Goal: Task Accomplishment & Management: Complete application form

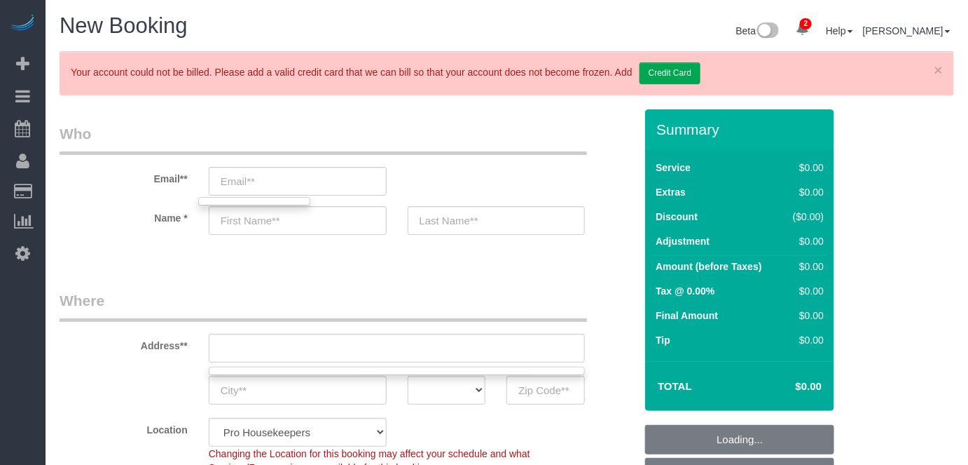
select select "4"
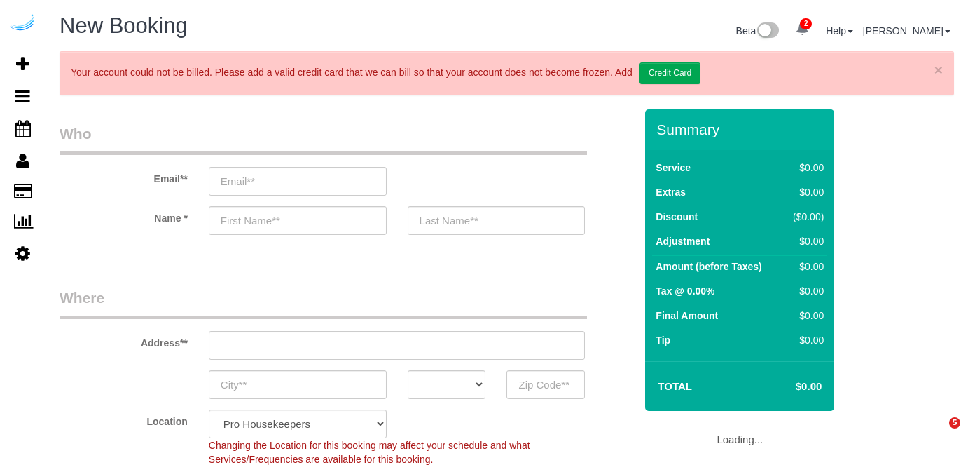
select select "4"
select select "number:9"
click at [355, 188] on input "email" at bounding box center [298, 181] width 178 height 29
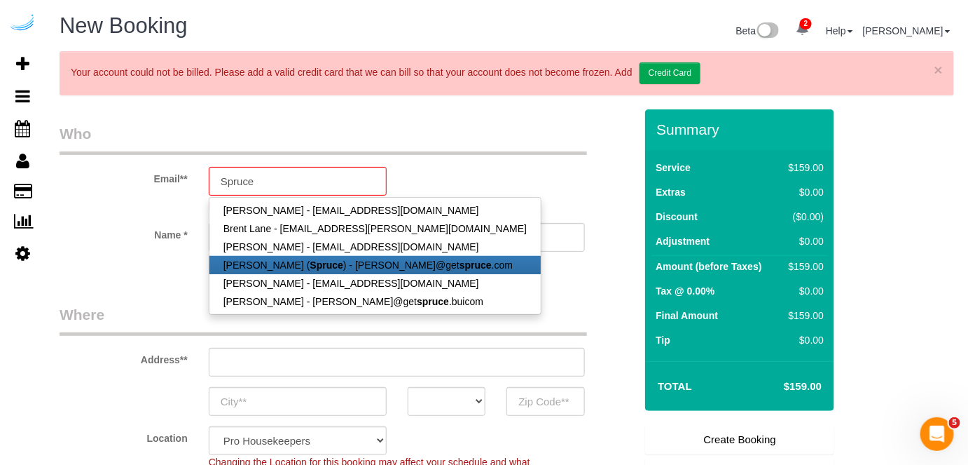
click at [339, 261] on link "[PERSON_NAME] ( Spruce ) - [PERSON_NAME]@get spruce .com" at bounding box center [375, 265] width 331 height 18
type input "brandie@getspruce.com"
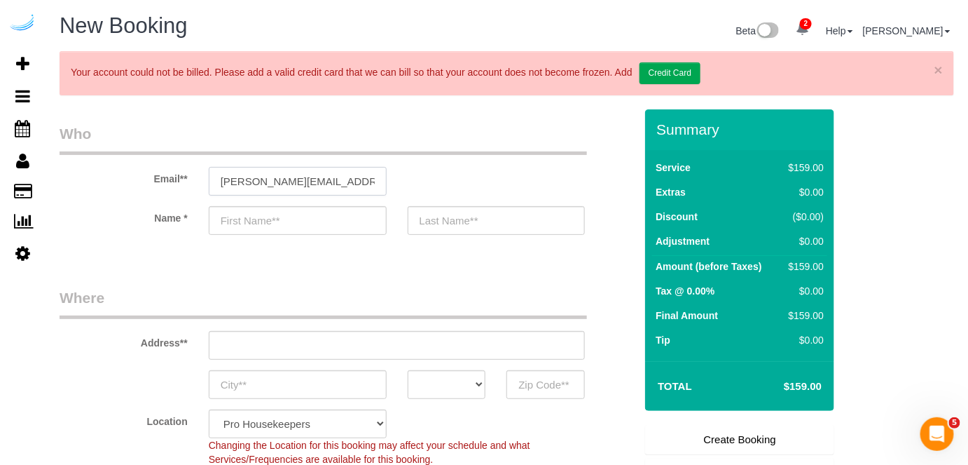
type input "Brandie"
type input "Louck"
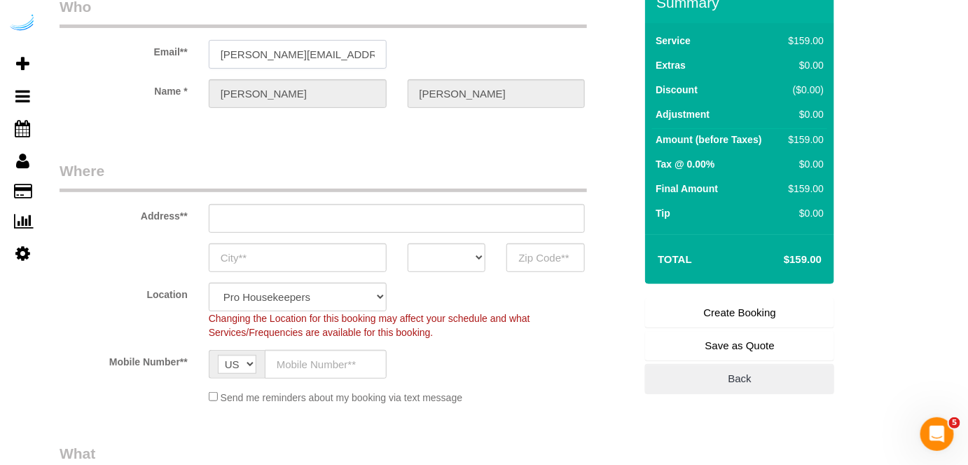
type input "3816 S Lamar Blvd"
type input "Austin"
select select "[GEOGRAPHIC_DATA]"
type input "78704"
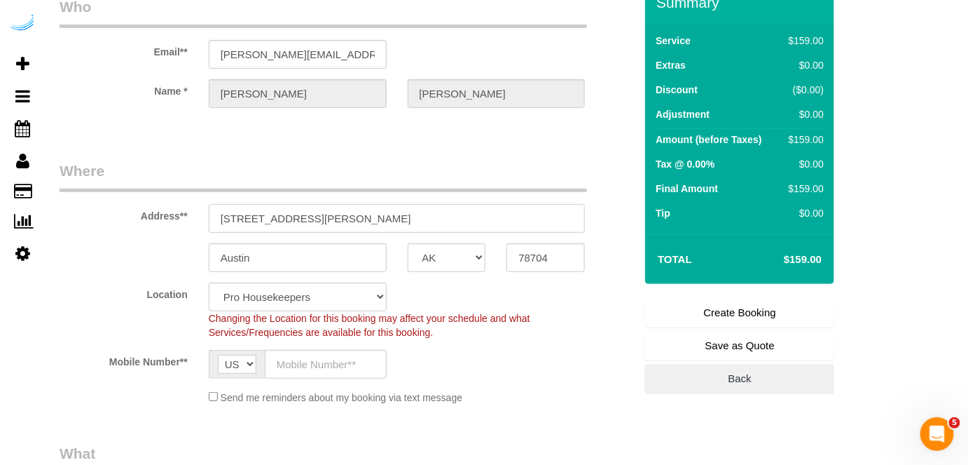
click at [438, 221] on input "3816 S Lamar Blvd" at bounding box center [397, 218] width 377 height 29
select select "9"
select select "object:5043"
paste input "1100 S Lamar Blvd, Austin, TX 78704"
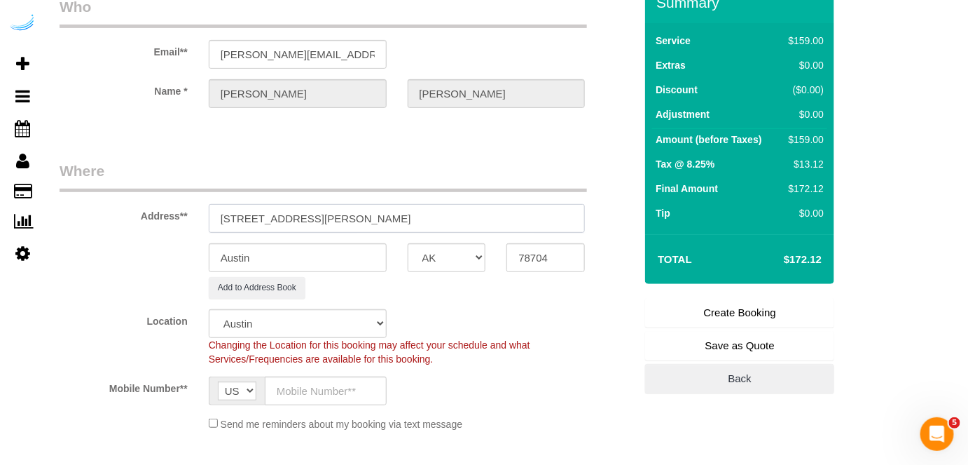
drag, startPoint x: 365, startPoint y: 215, endPoint x: 476, endPoint y: 224, distance: 111.0
click at [450, 214] on input "1100 S Lamar Blvd, Austin, TX 78704" at bounding box center [397, 218] width 377 height 29
click at [549, 252] on input "78704" at bounding box center [546, 257] width 78 height 29
drag, startPoint x: 347, startPoint y: 212, endPoint x: 439, endPoint y: 212, distance: 91.8
click at [439, 212] on input "1100 S Lamar Blvd, Austin, TX 78704" at bounding box center [397, 218] width 377 height 29
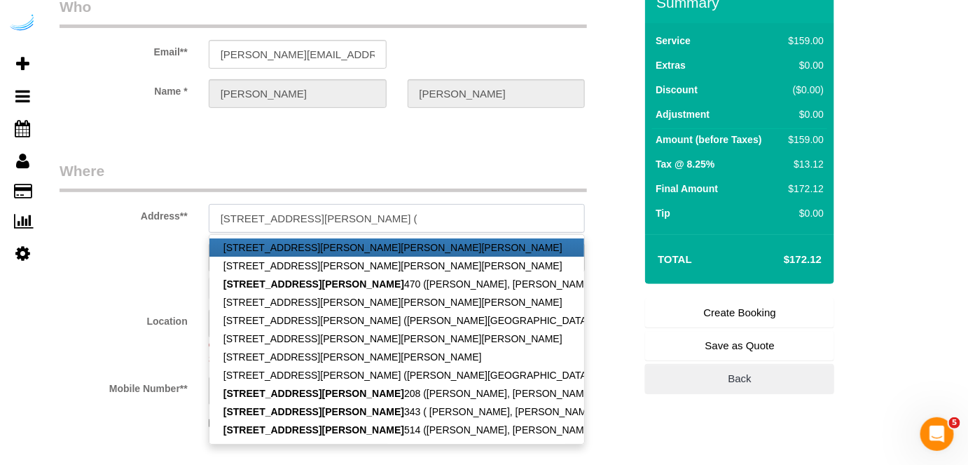
paste input "Laura Lambert"
paste input "Lamar Union"
paste input "1481617"
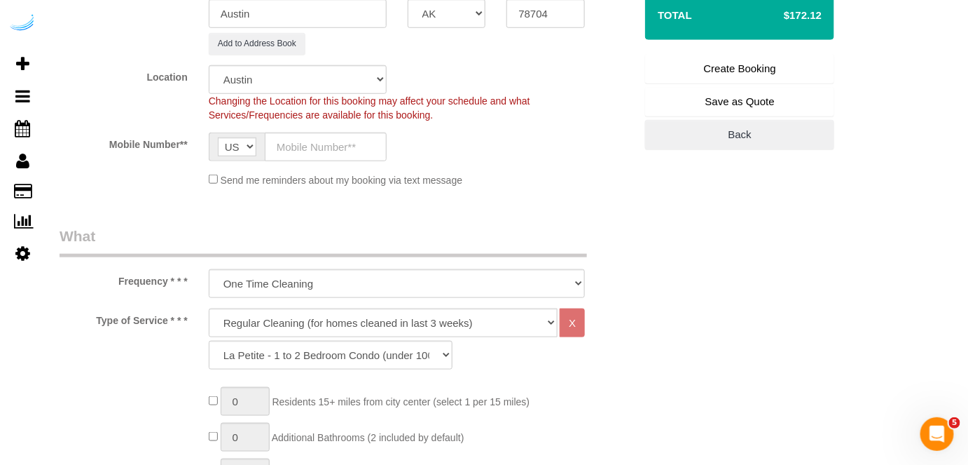
scroll to position [382, 0]
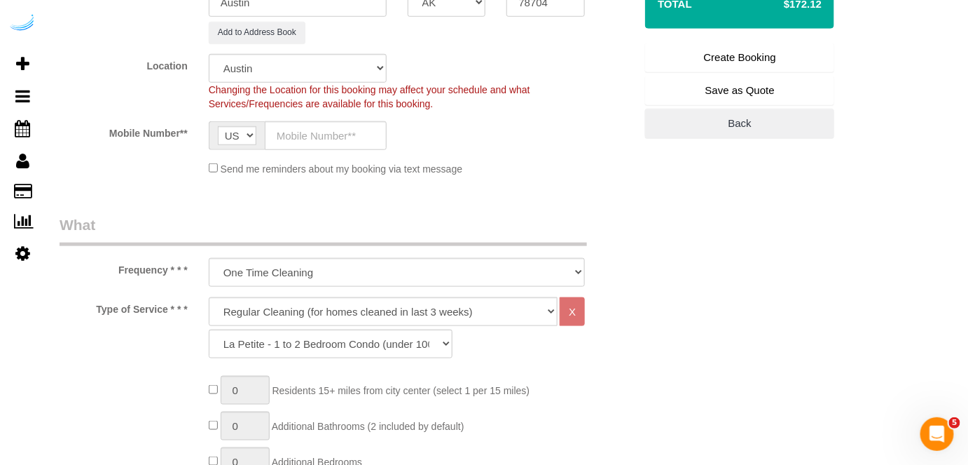
type input "1100 S Lamar Blvd, Building 1, Unit 1514 (Laura Lambert, Lamar Union , 1481617)"
click at [305, 132] on input "text" at bounding box center [326, 135] width 122 height 29
type input "(512) 444-3607"
type input "Seattle"
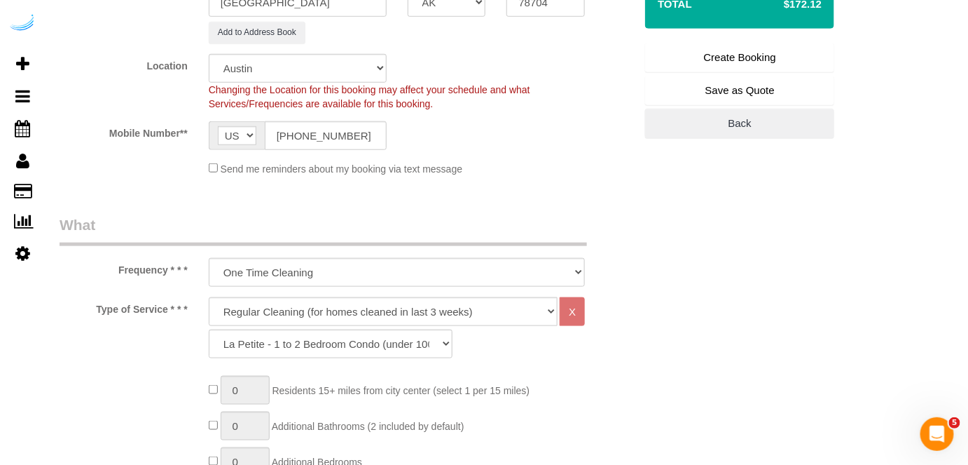
type input "Brandie Louck"
type input "(512) 444-3607"
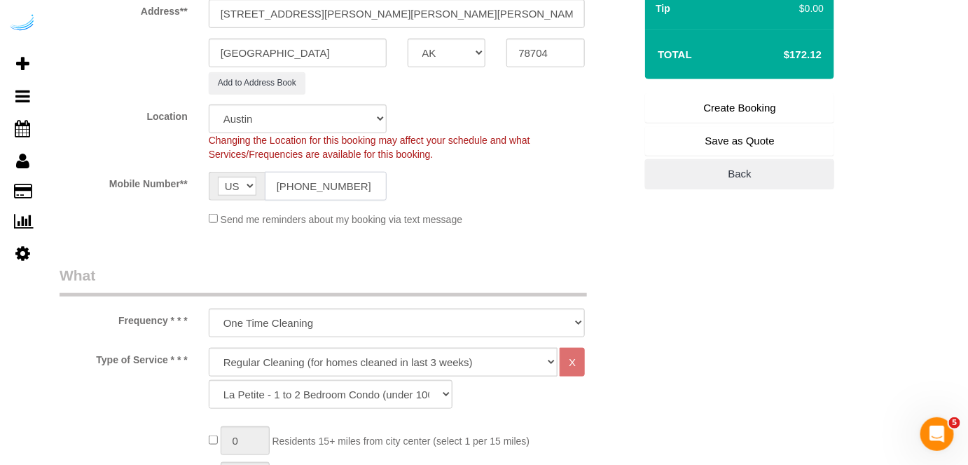
scroll to position [254, 0]
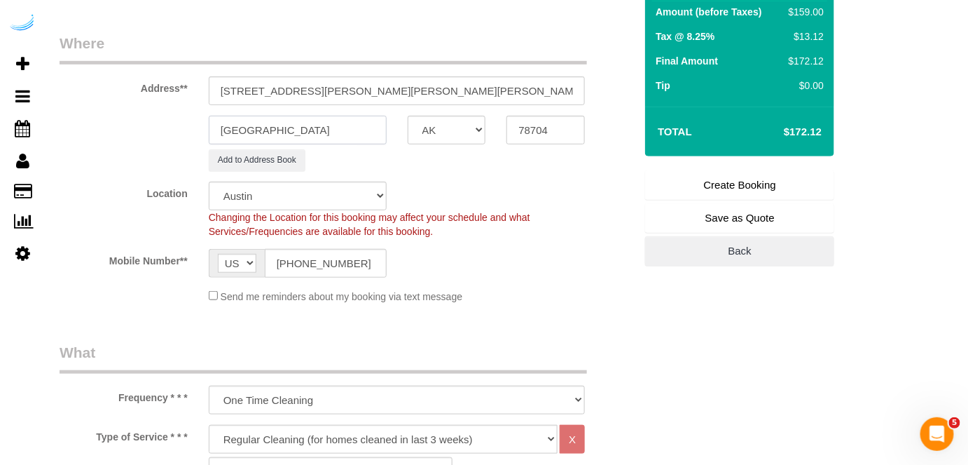
click at [335, 116] on input "Seattle" at bounding box center [298, 130] width 178 height 29
type input "Austin"
click at [340, 256] on input "(512) 444-3607" at bounding box center [326, 263] width 122 height 29
paste input "text"
type input "(512) 444-3607"
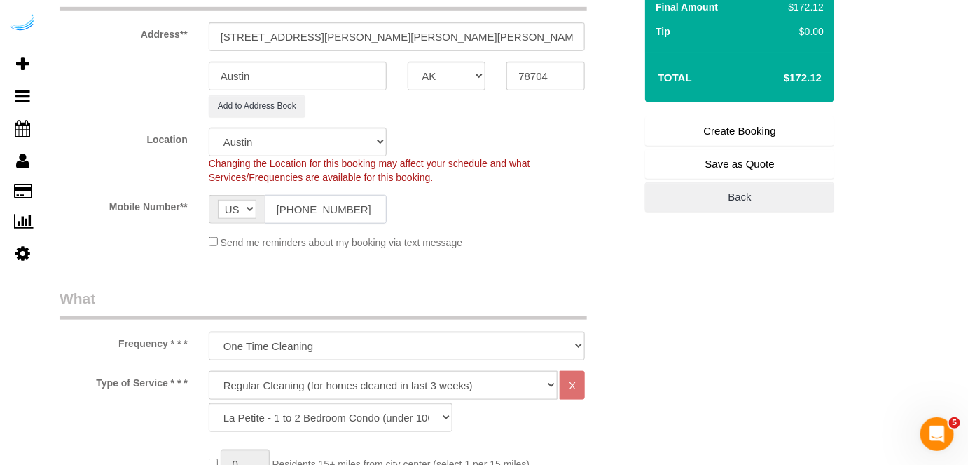
scroll to position [382, 0]
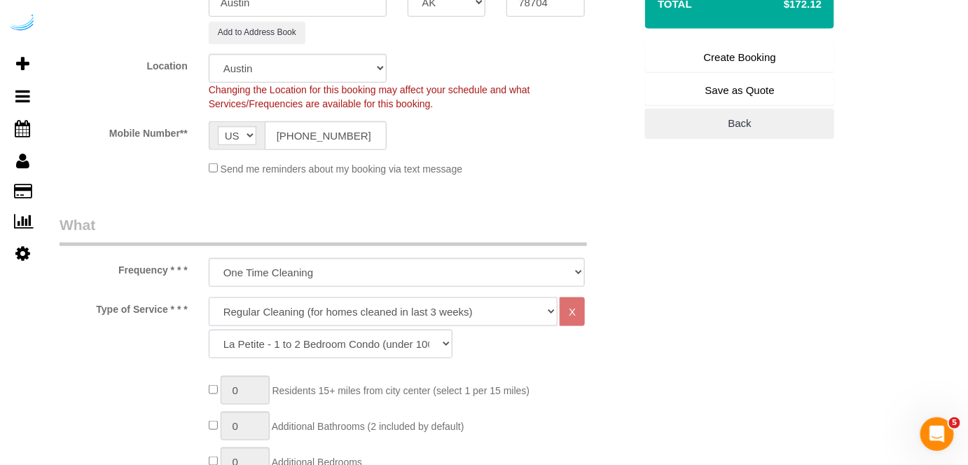
click at [338, 301] on select "Deep Cleaning (for homes that have not been cleaned in 3+ weeks) Spruce Regular…" at bounding box center [384, 311] width 350 height 29
select select "282"
click at [209, 297] on select "Deep Cleaning (for homes that have not been cleaned in 3+ weeks) Spruce Regular…" at bounding box center [384, 311] width 350 height 29
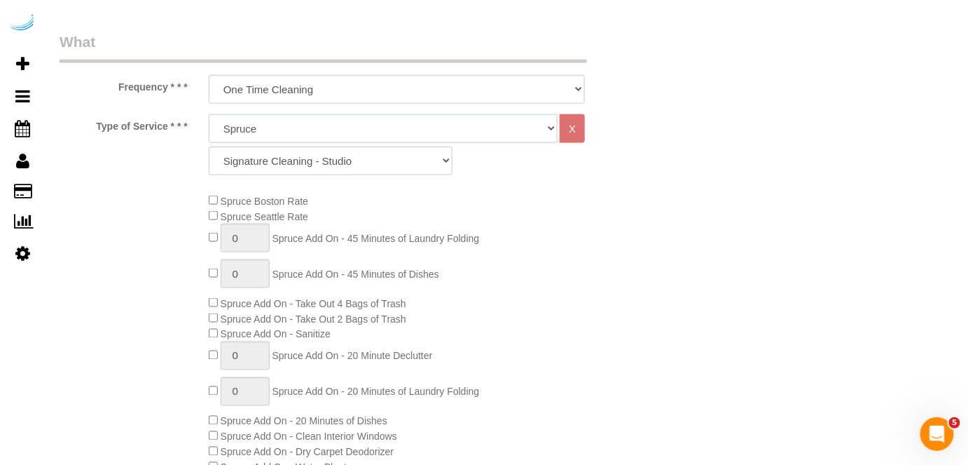
scroll to position [573, 0]
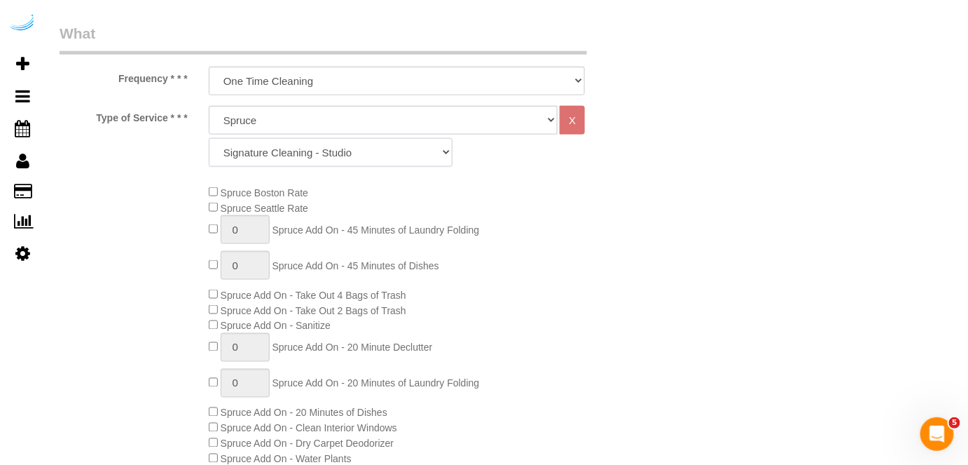
click at [353, 147] on select "Signature Cleaning - Studio Signature Cleaning - 1 Bed 1 Bath Signature Cleanin…" at bounding box center [331, 152] width 244 height 29
select select "309"
click at [209, 138] on select "Signature Cleaning - Studio Signature Cleaning - 1 Bed 1 Bath Signature Cleanin…" at bounding box center [331, 152] width 244 height 29
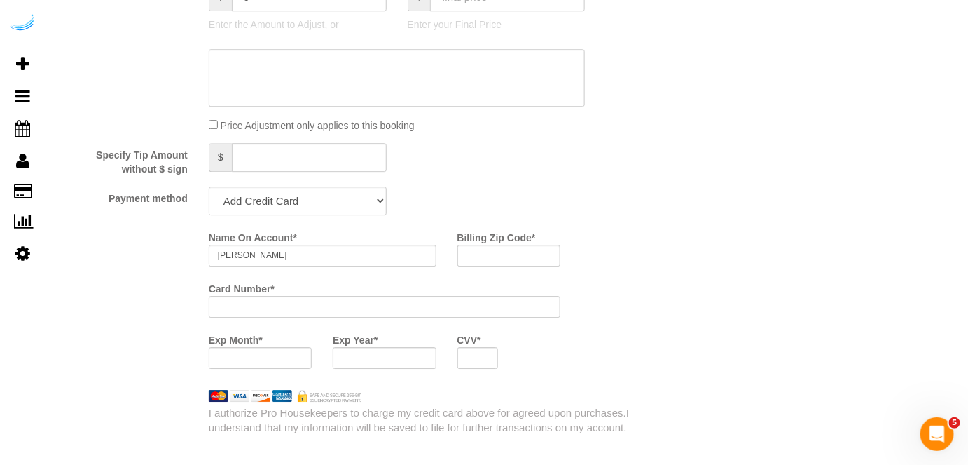
scroll to position [1402, 0]
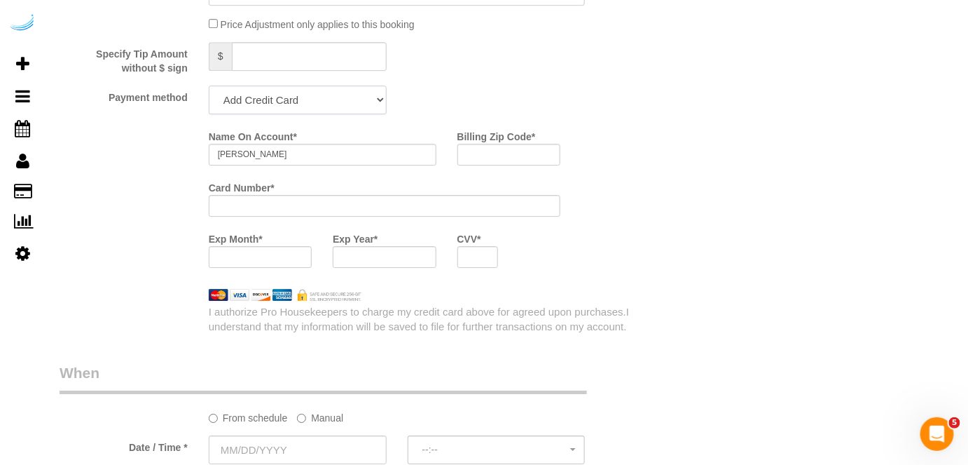
click at [324, 90] on select "Add Credit Card Cash Check Paypal" at bounding box center [298, 99] width 178 height 29
select select "string:check"
click at [209, 85] on select "Add Credit Card Cash Check Paypal" at bounding box center [298, 99] width 178 height 29
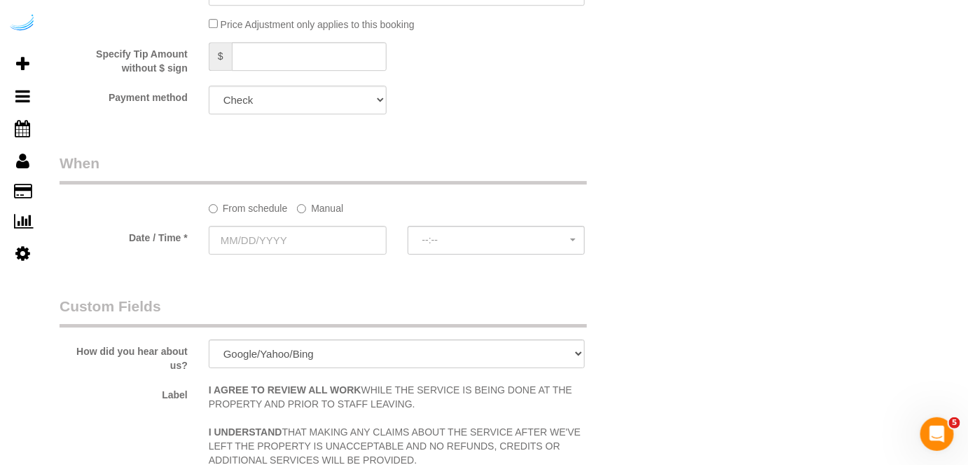
click at [326, 207] on label "Manual" at bounding box center [320, 205] width 46 height 19
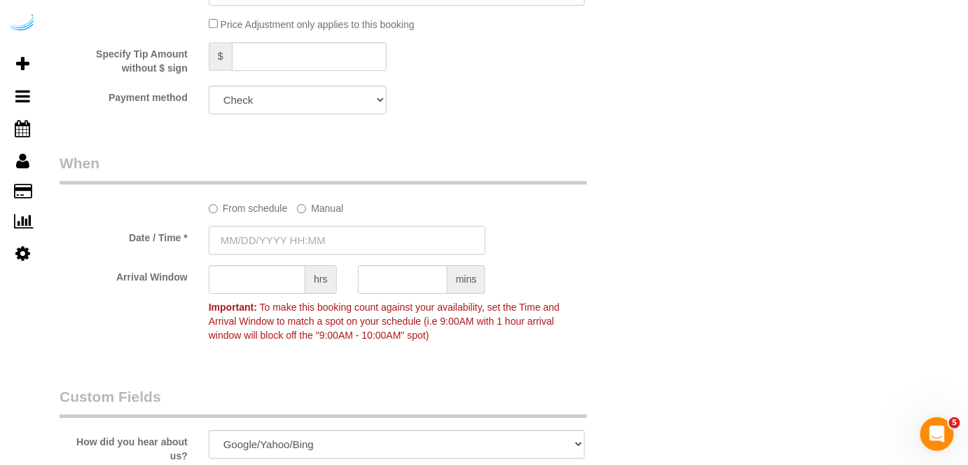
click at [317, 231] on input "text" at bounding box center [348, 240] width 278 height 29
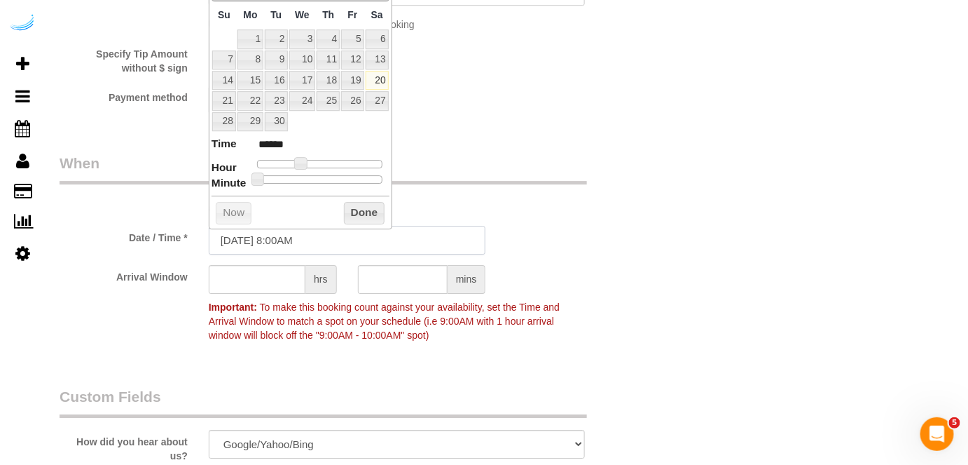
scroll to position [1338, 0]
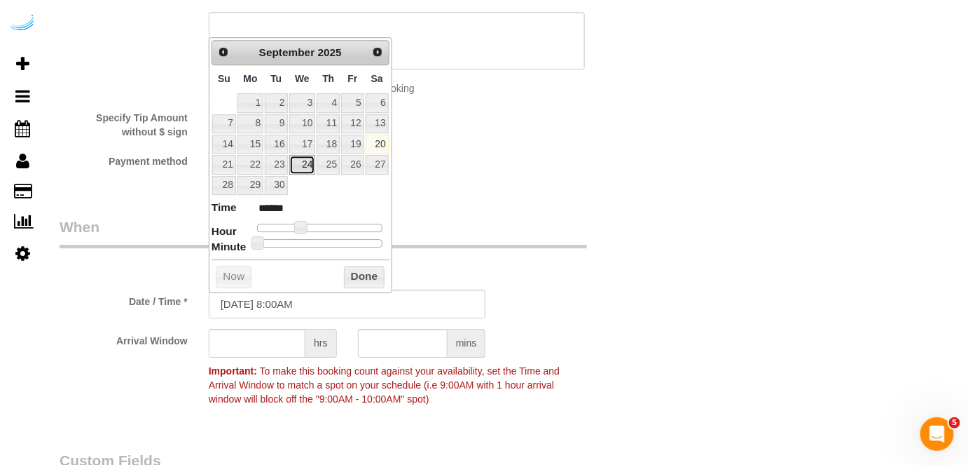
click at [308, 162] on link "24" at bounding box center [302, 164] width 27 height 19
type input "09/24/2025 9:00AM"
type input "******"
type input "09/24/2025 10:00AM"
type input "*******"
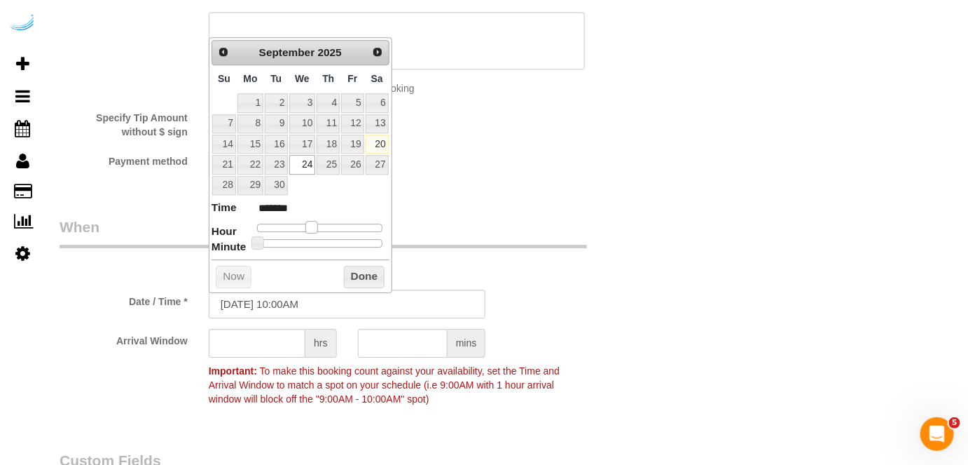
type input "09/24/2025 11:00AM"
type input "*******"
type input "09/24/2025 12:00PM"
type input "*******"
type input "09/24/2025 1:00PM"
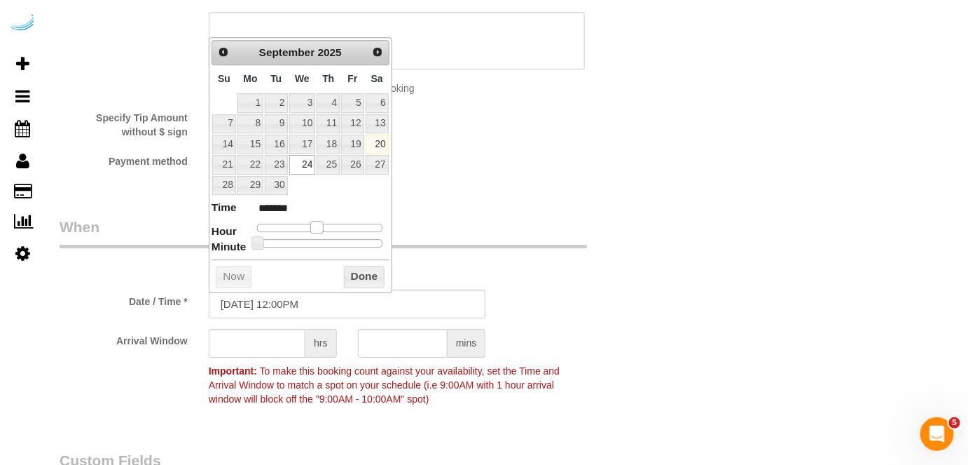
type input "******"
drag, startPoint x: 296, startPoint y: 224, endPoint x: 324, endPoint y: 226, distance: 28.2
click at [324, 226] on span at bounding box center [328, 227] width 13 height 13
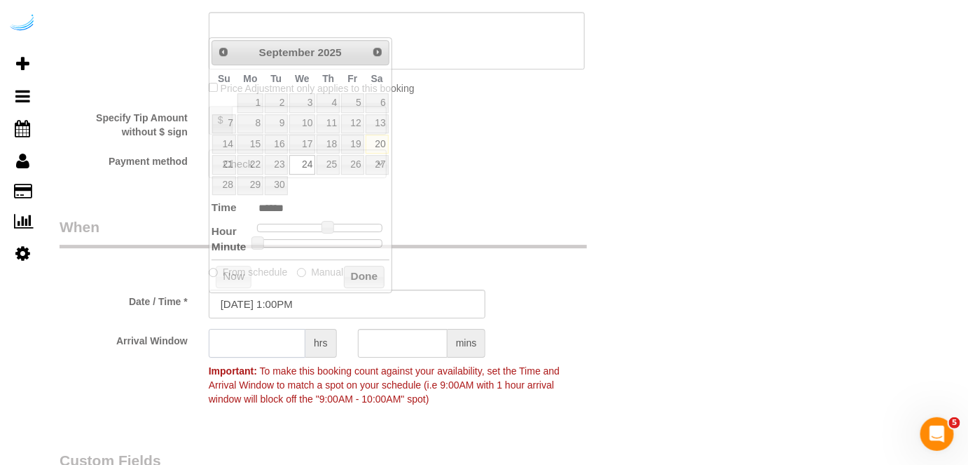
click at [267, 353] on input "text" at bounding box center [257, 343] width 97 height 29
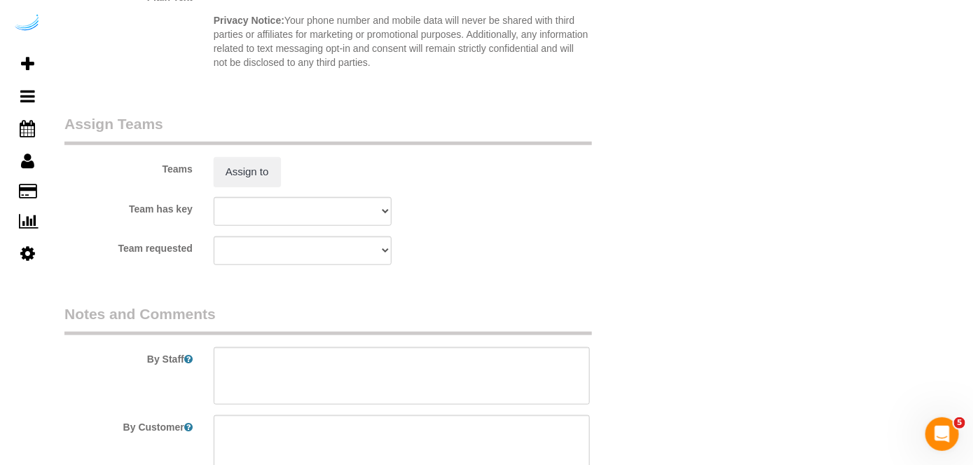
scroll to position [2102, 0]
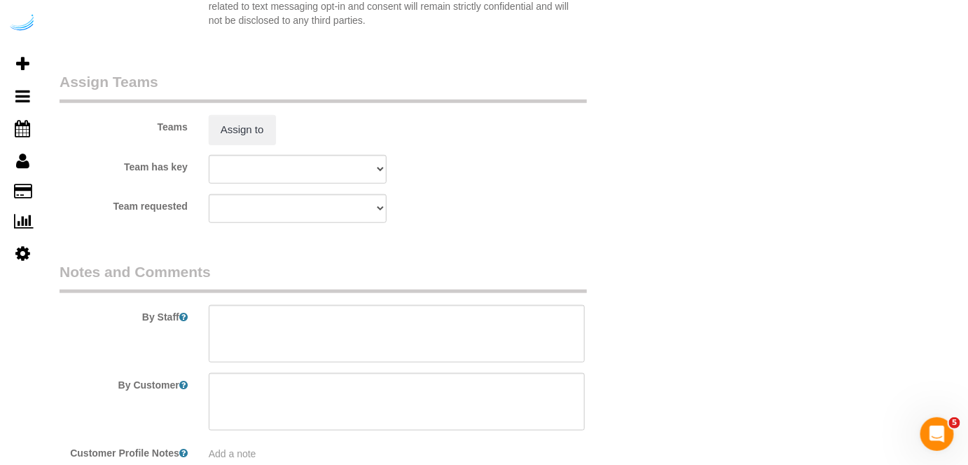
type input "4"
click at [230, 144] on sui-booking-teams "Teams Assign to Team has key Austin Carpet Cleaning Austin Handyman Cesare Aust…" at bounding box center [347, 146] width 575 height 151
click at [231, 137] on button "Assign to" at bounding box center [242, 129] width 67 height 29
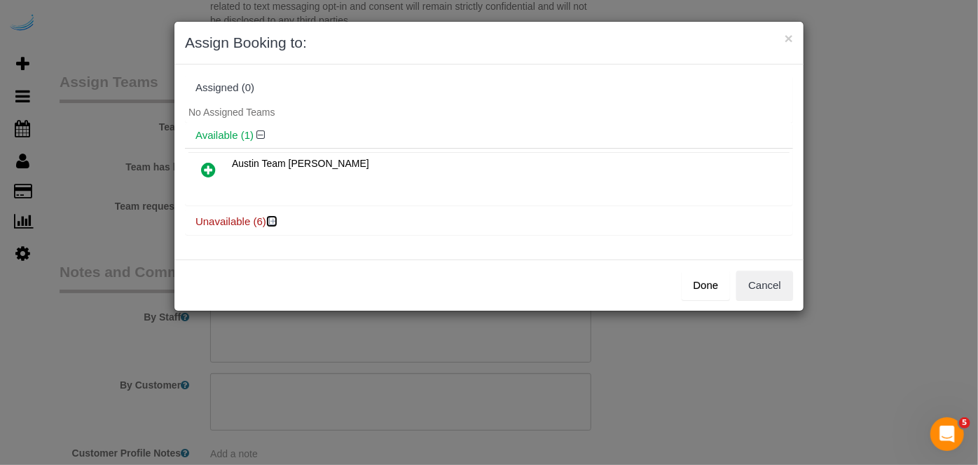
click at [271, 216] on icon at bounding box center [273, 221] width 8 height 11
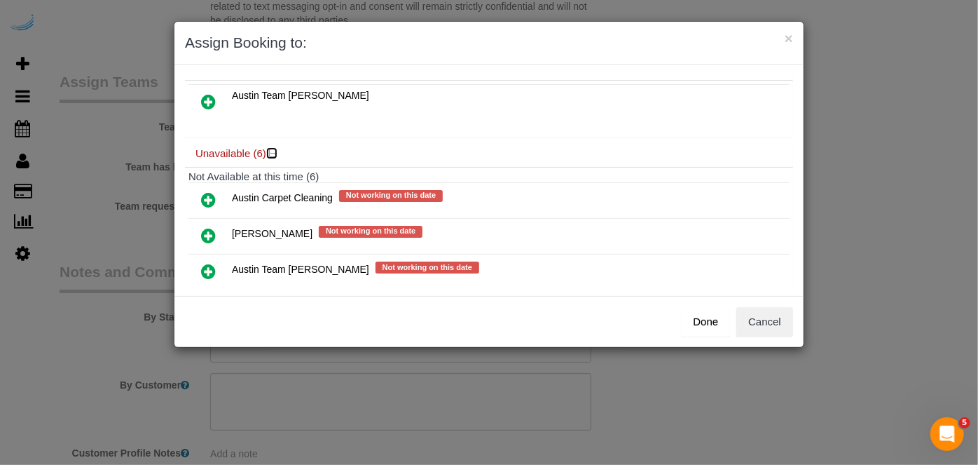
scroll to position [191, 0]
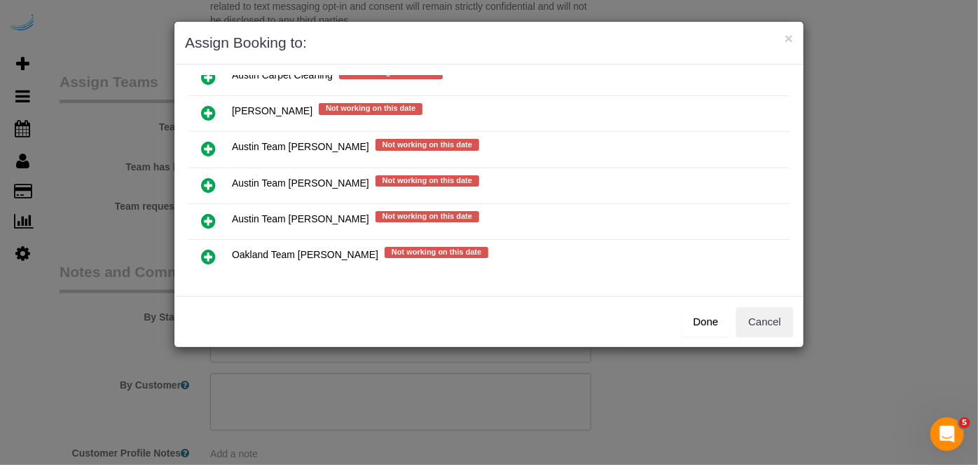
click at [206, 177] on icon at bounding box center [208, 185] width 15 height 17
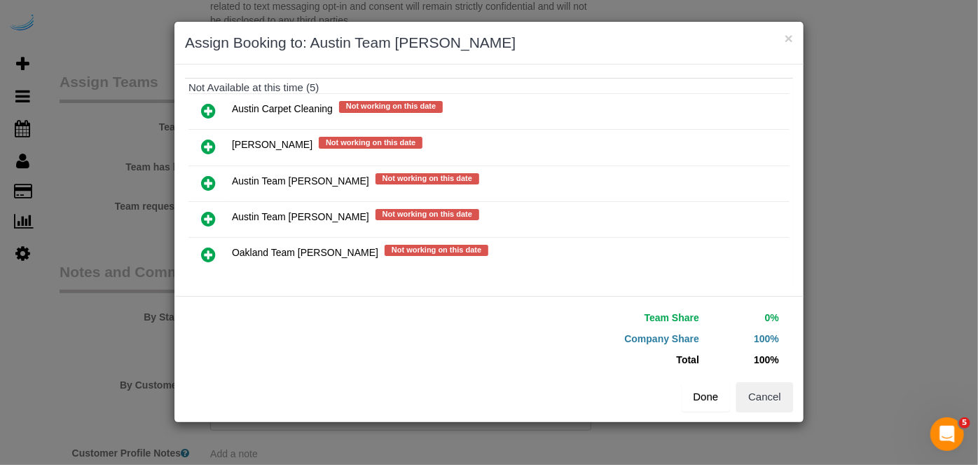
scroll to position [198, 0]
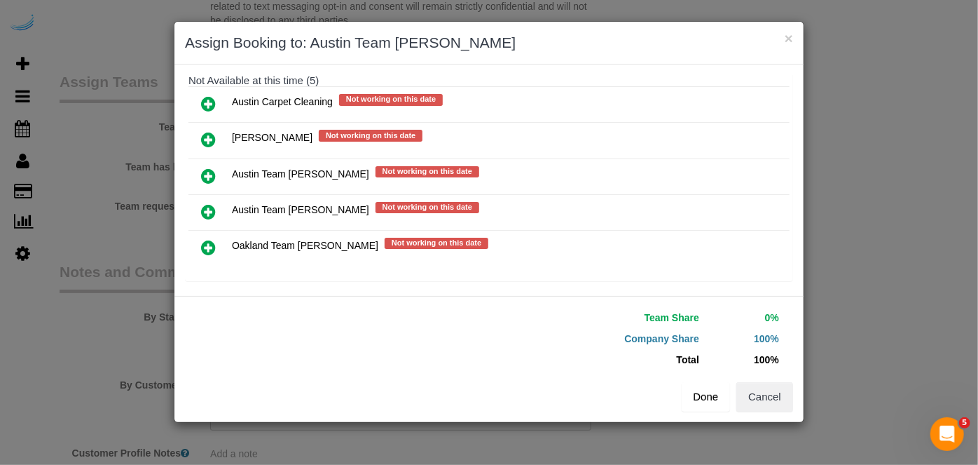
click at [706, 390] on button "Done" at bounding box center [706, 396] width 49 height 29
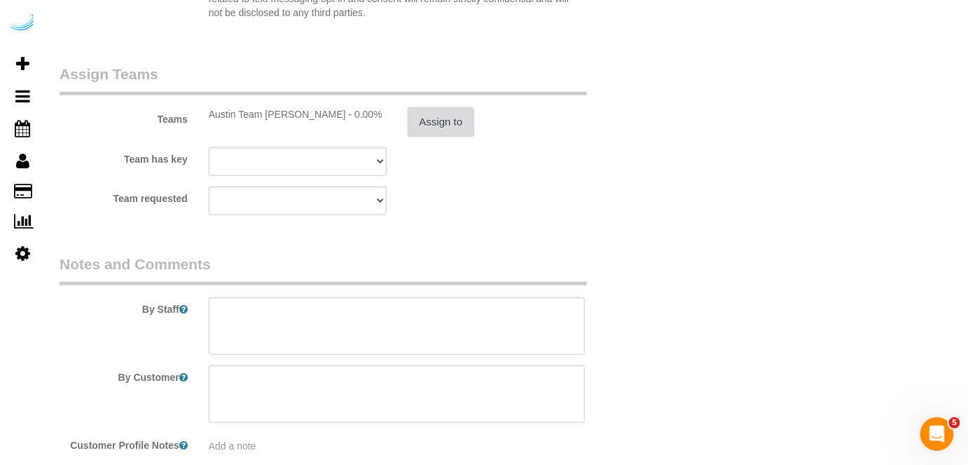
scroll to position [2183, 0]
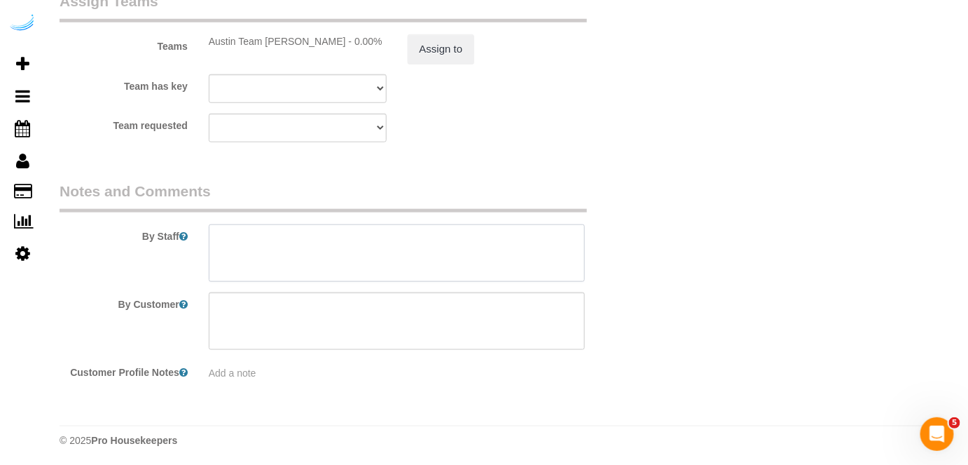
click at [420, 245] on textarea at bounding box center [397, 252] width 377 height 57
click at [417, 245] on textarea at bounding box center [397, 252] width 377 height 57
paste textarea "Permanent Notes:No notes from this customer.Today's Notes:No notes from this se…"
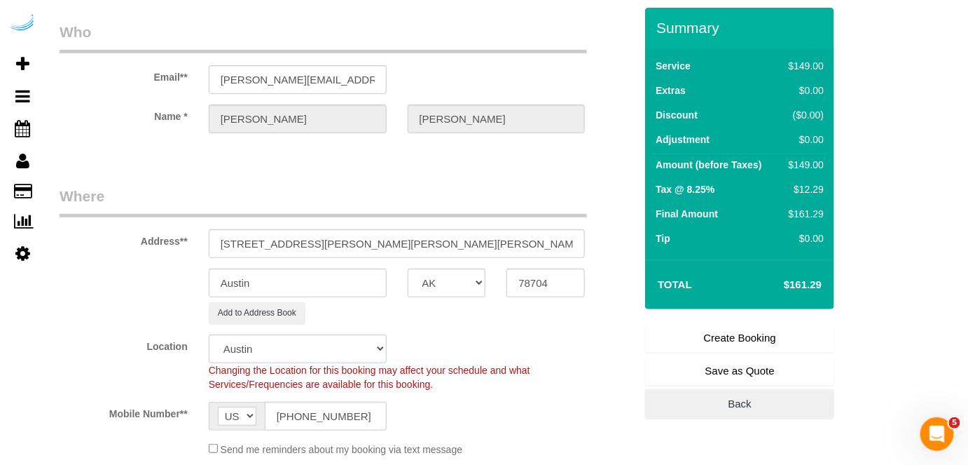
scroll to position [144, 0]
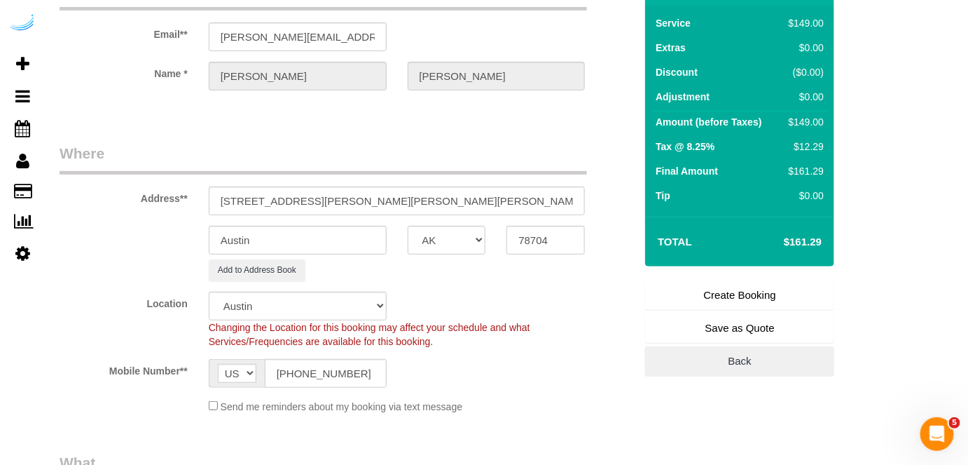
type textarea "Recurrency: Every 4 weeks Permanent Notes:No notes from this customer.Today's N…"
click at [744, 289] on link "Create Booking" at bounding box center [739, 294] width 189 height 29
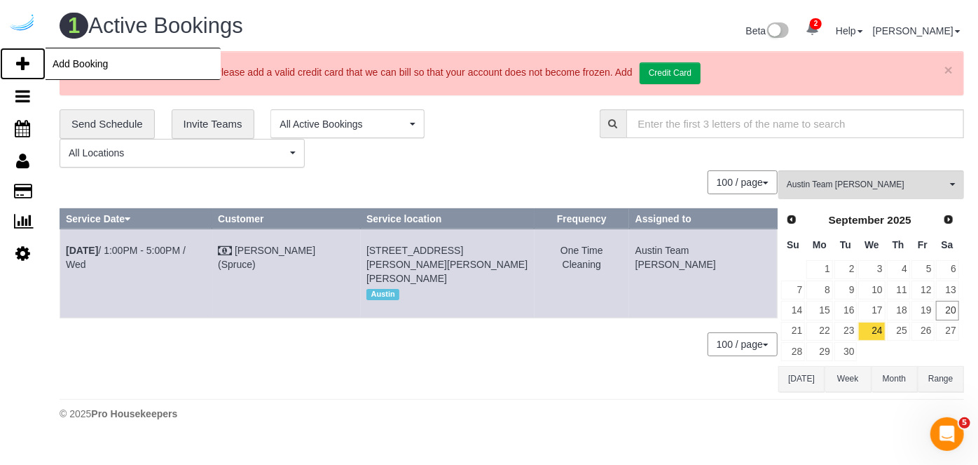
click at [18, 61] on icon at bounding box center [22, 63] width 13 height 17
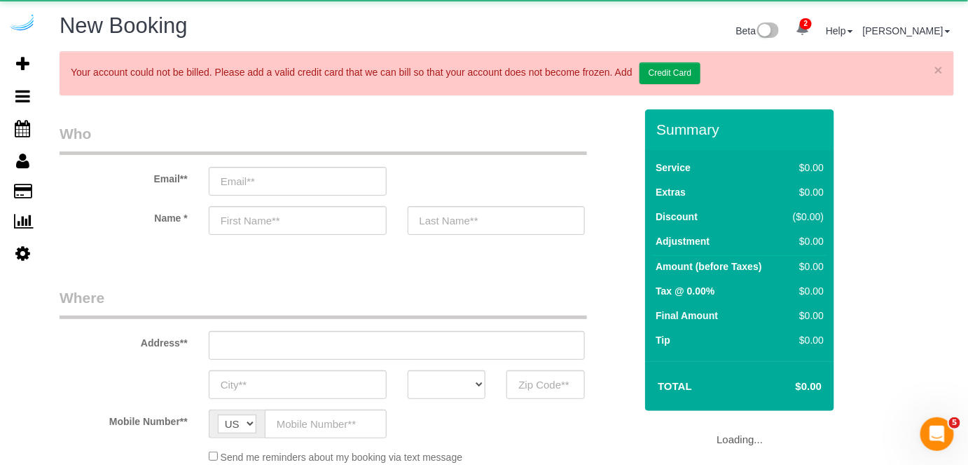
select select "number:9"
select select "4"
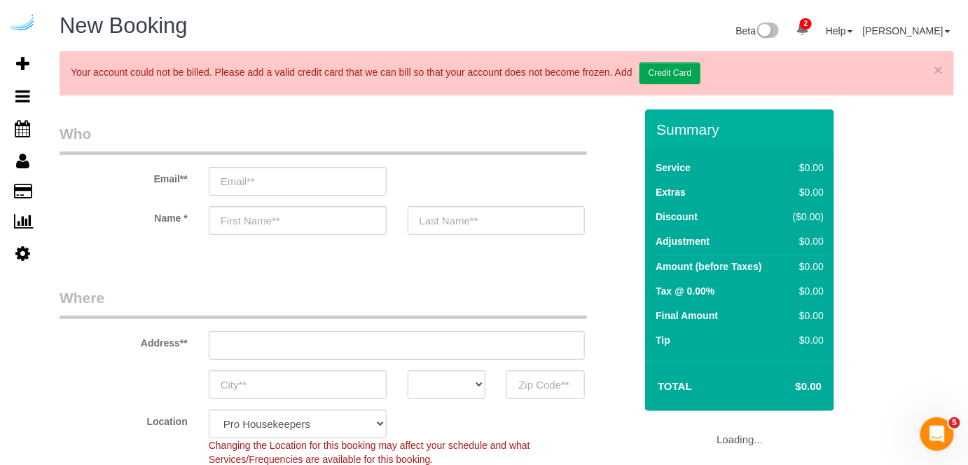
select select "object:6949"
click at [342, 183] on input "email" at bounding box center [298, 181] width 178 height 29
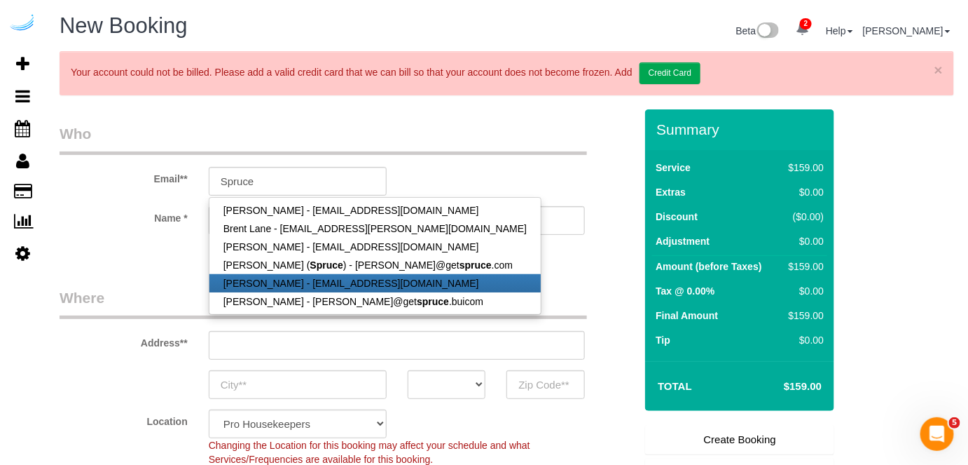
click at [319, 274] on link "Mark Wesson - mjwessonusaf@gmail.com" at bounding box center [375, 283] width 331 height 18
type input "mjwessonusaf@gmail.com"
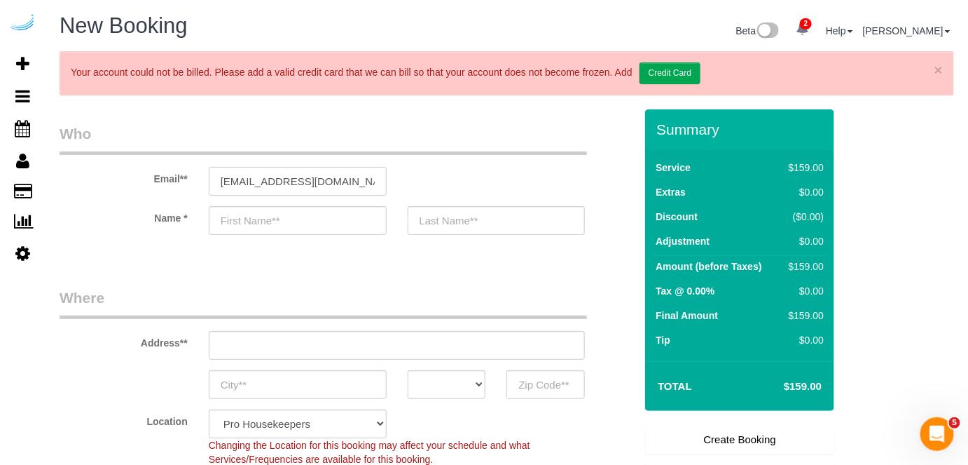
type input "Mark"
type input "Wesson"
type input "(414) 731-9334"
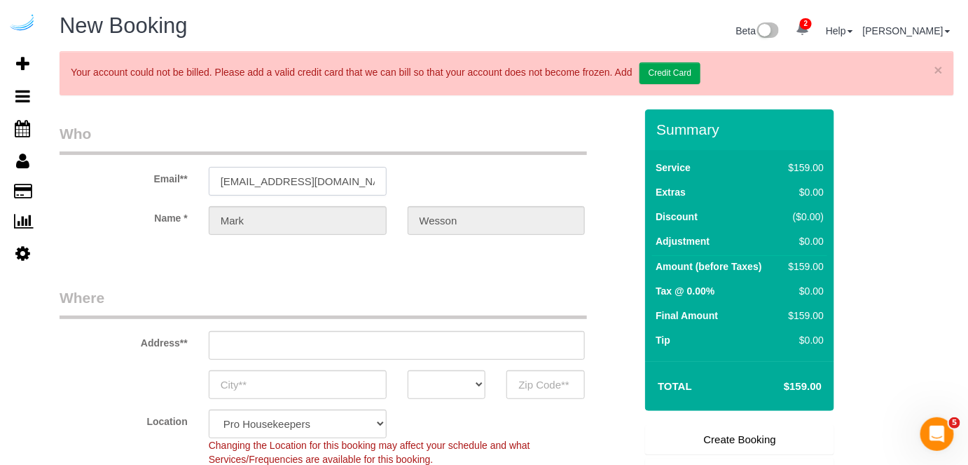
type input "4473 Spruce Creek Dr, Apt #11"
type input "Batavia"
select select "OH"
type input "45103"
select select "string:fspay-95179ce2-00f6-44f6-9513-edc66634d4fc"
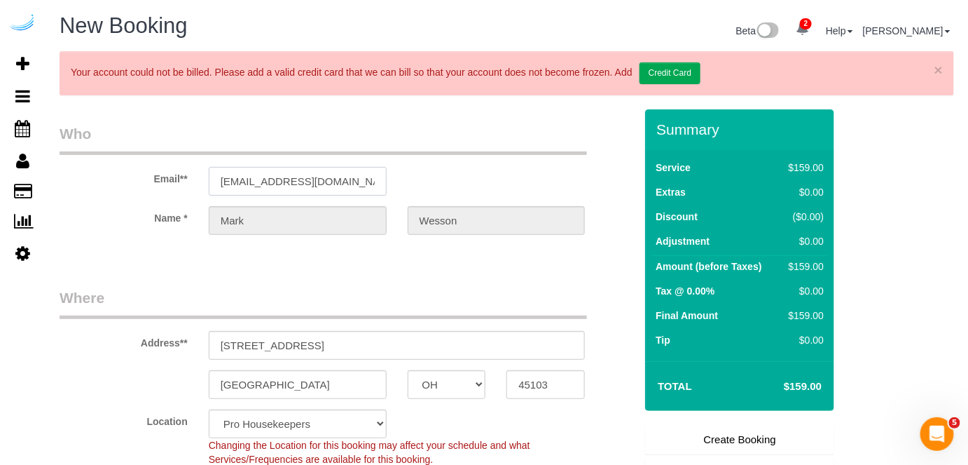
click at [343, 179] on input "mjwessonusaf@gmail.com" at bounding box center [298, 181] width 178 height 29
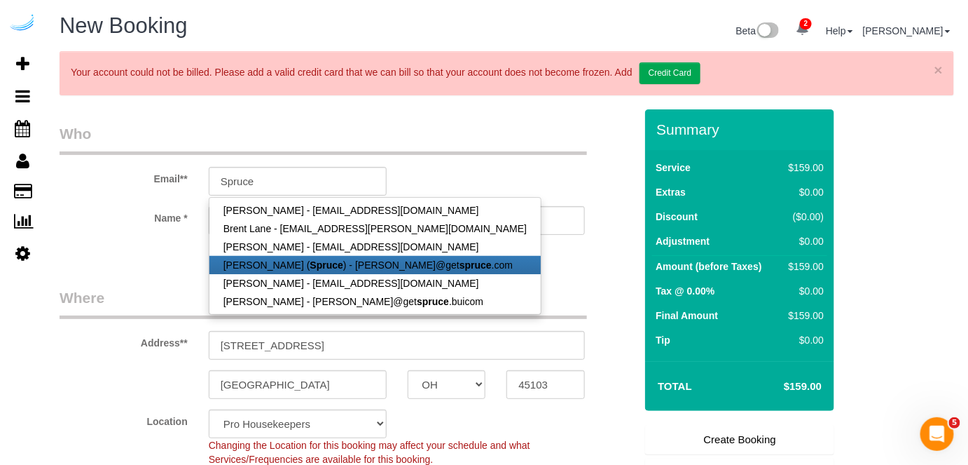
click at [326, 258] on link "Brandie Louck ( Spruce ) - brandie@get spruce .com" at bounding box center [375, 265] width 331 height 18
type input "brandie@getspruce.com"
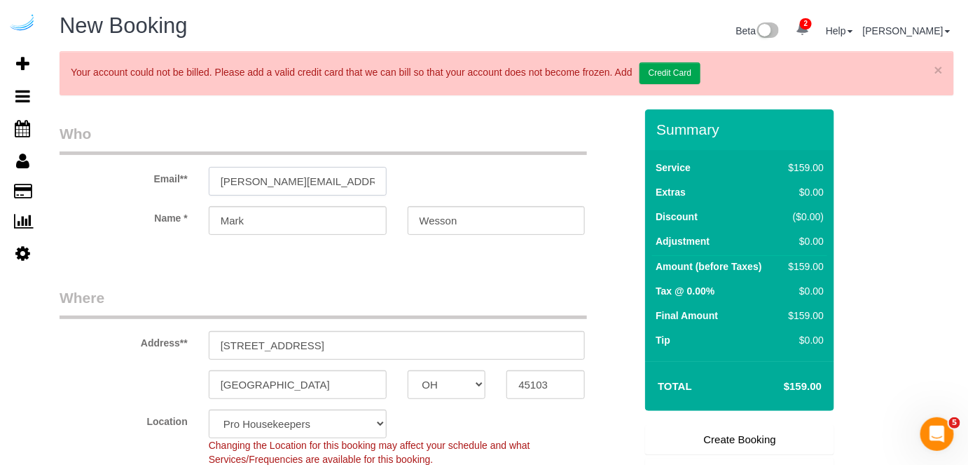
type input "Brandie"
type input "Louck"
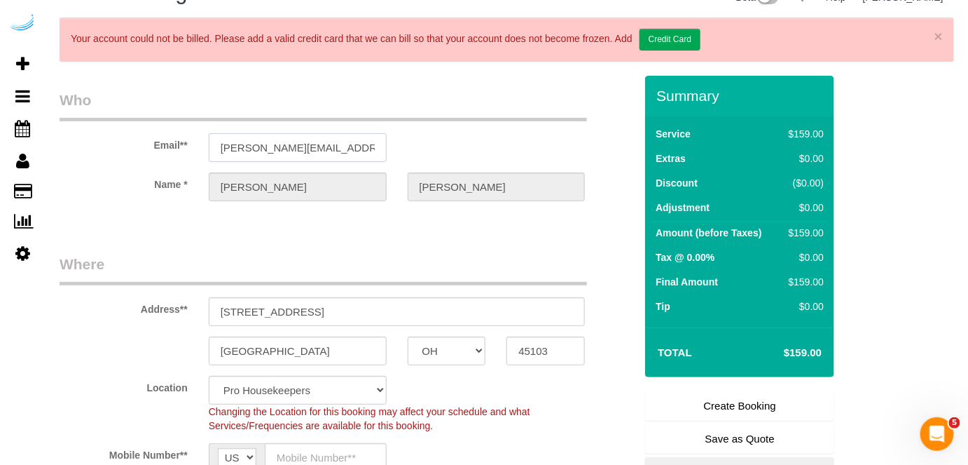
scroll to position [63, 0]
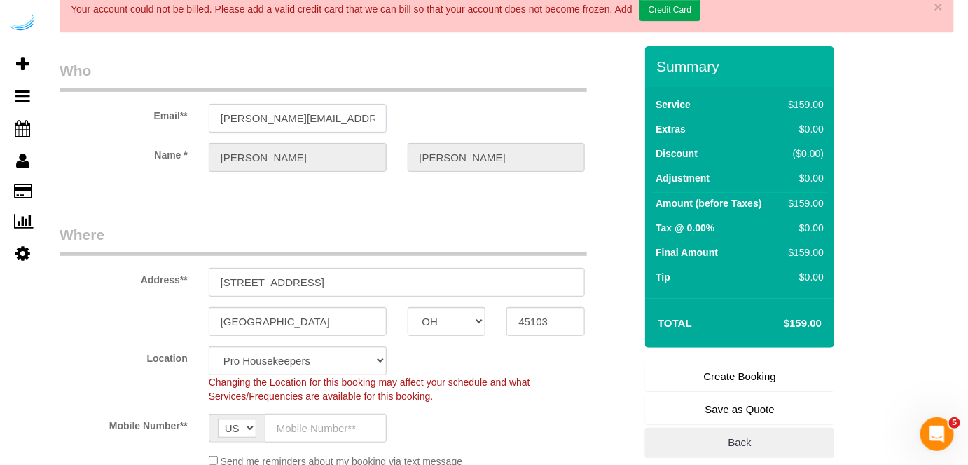
select select "string:fspay"
type input "3816 S Lamar Blvd"
type input "Austin"
select select "[GEOGRAPHIC_DATA]"
type input "78704"
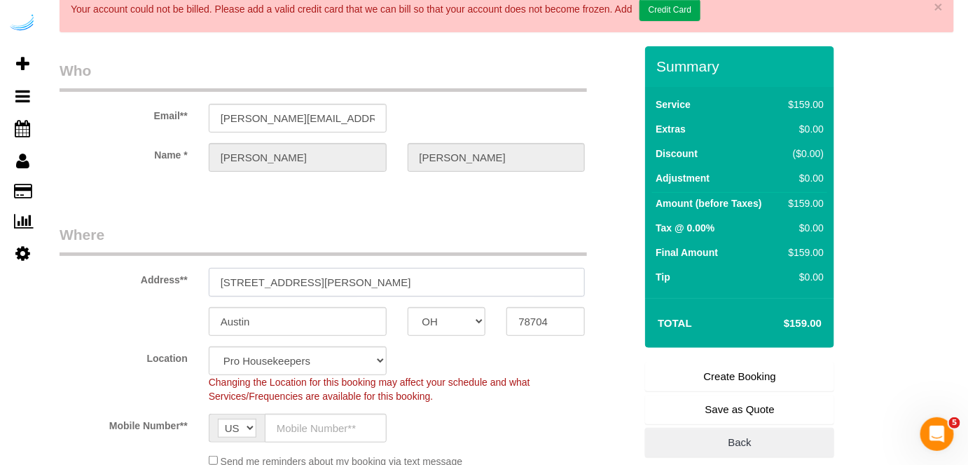
click at [409, 285] on input "3816 S Lamar Blvd" at bounding box center [397, 282] width 377 height 29
select select "9"
select select "object:7032"
paste input "5313 Vega Ave, Austin, TX 78735"
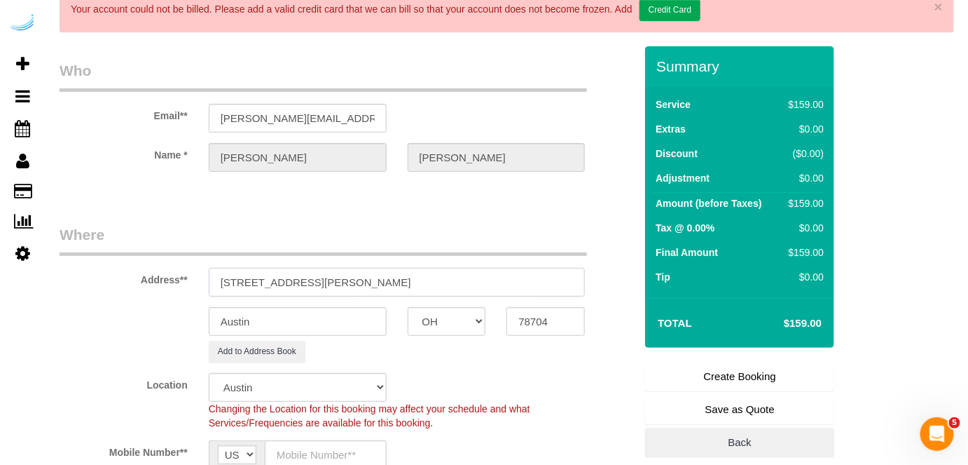
drag, startPoint x: 347, startPoint y: 277, endPoint x: 478, endPoint y: 283, distance: 131.2
click at [472, 283] on input "5313 Vega Ave, Austin, TX 78735" at bounding box center [397, 282] width 377 height 29
type input "5313 Vega Ave, Austin, TX 78735"
click at [544, 316] on input "78704" at bounding box center [546, 321] width 78 height 29
paste input "35"
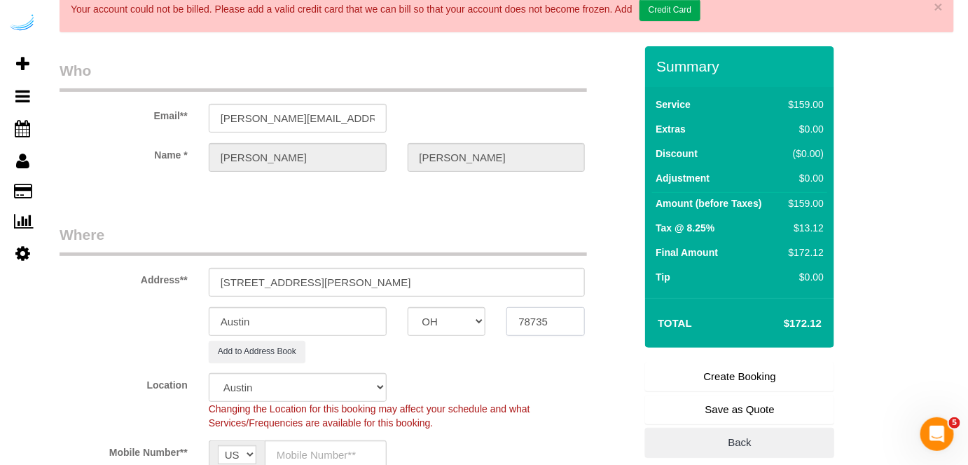
type input "78735"
drag, startPoint x: 390, startPoint y: 275, endPoint x: 483, endPoint y: 268, distance: 92.8
click at [483, 268] on input "5313 Vega Ave, Austin, TX 78735" at bounding box center [397, 282] width 377 height 29
paste input "Daymon Smith"
paste input "1434699"
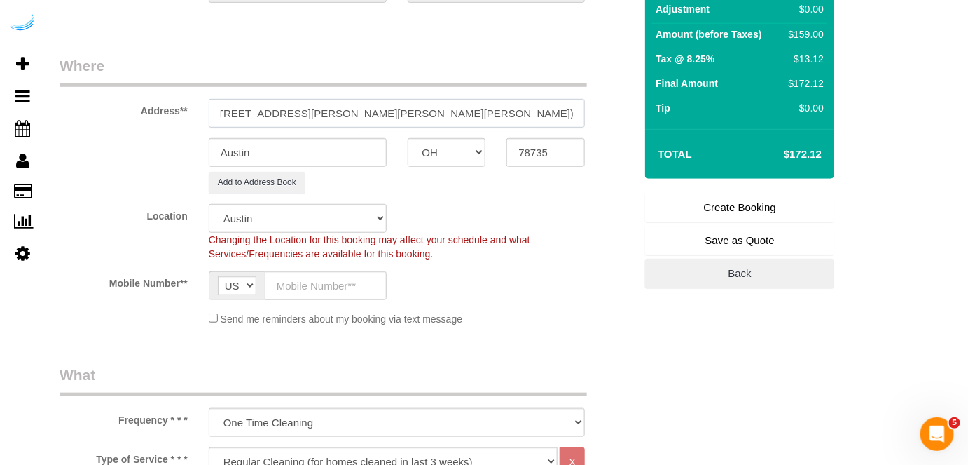
scroll to position [254, 0]
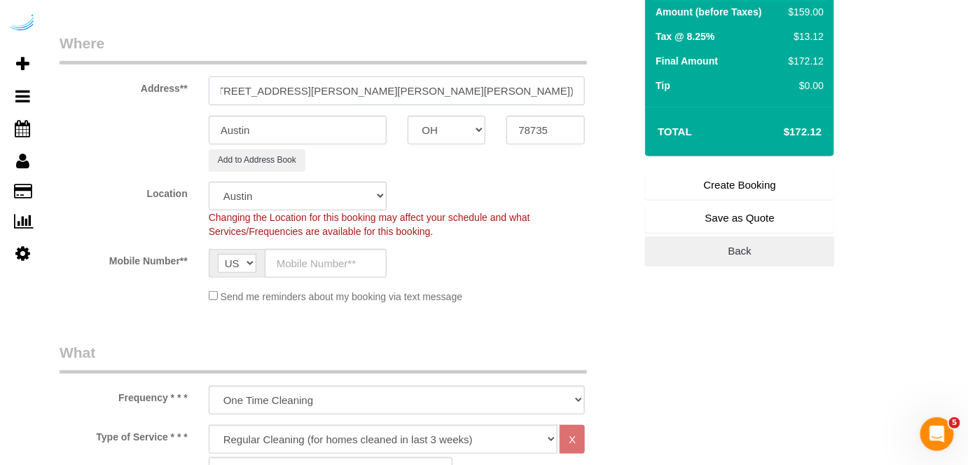
type input "5313 Vega Ave, Building 4305, Unit 4305 (Daymon Smith, The Markson, 1434699)"
click at [320, 259] on input "text" at bounding box center [326, 263] width 122 height 29
paste input "(512) 444-3607"
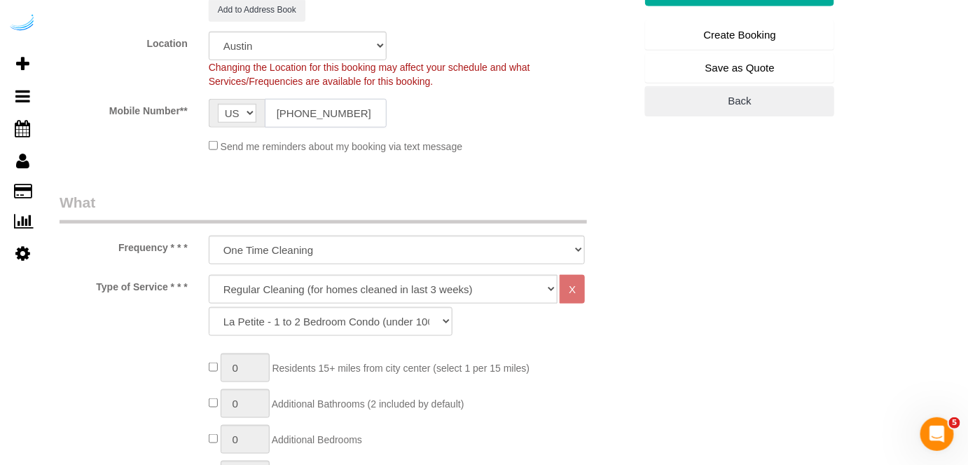
scroll to position [509, 0]
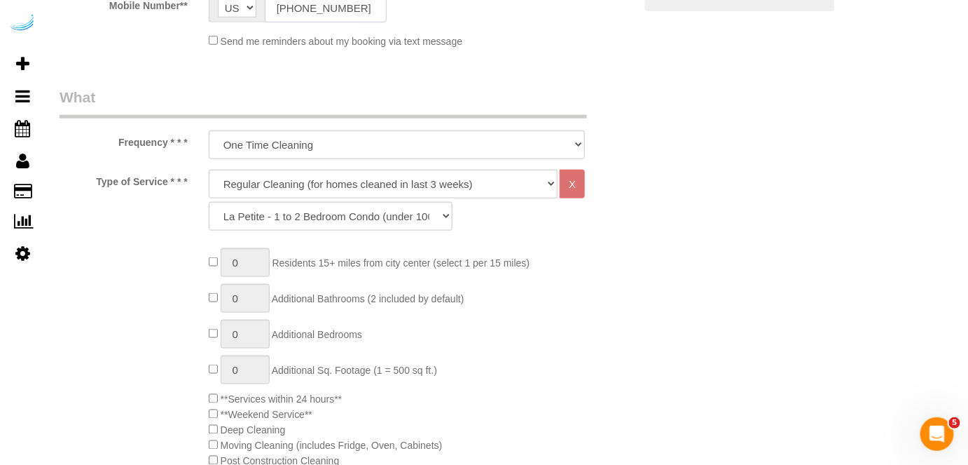
type input "(512) 444-3607"
click at [364, 186] on select "Deep Cleaning (for homes that have not been cleaned in 3+ weeks) Spruce Regular…" at bounding box center [384, 184] width 350 height 29
select select "282"
click at [209, 170] on select "Deep Cleaning (for homes that have not been cleaned in 3+ weeks) Spruce Regular…" at bounding box center [384, 184] width 350 height 29
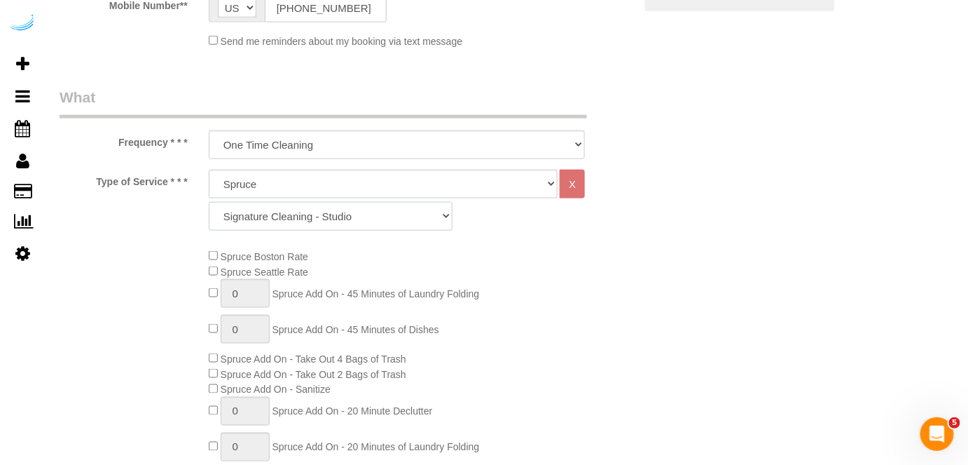
click at [408, 207] on select "Signature Cleaning - Studio Signature Cleaning - 1 Bed 1 Bath Signature Cleanin…" at bounding box center [331, 216] width 244 height 29
select select "309"
click at [209, 202] on select "Signature Cleaning - Studio Signature Cleaning - 1 Bed 1 Bath Signature Cleanin…" at bounding box center [331, 216] width 244 height 29
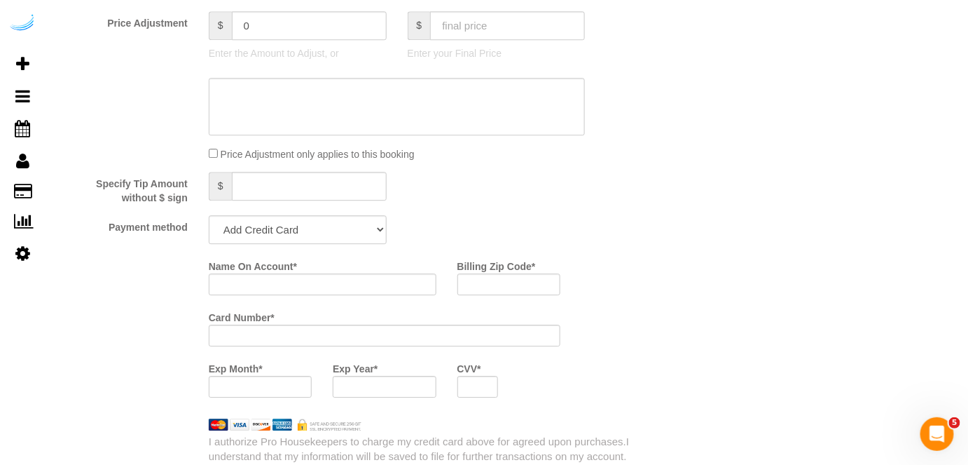
scroll to position [1274, 0]
click at [289, 223] on select "Add Credit Card Cash Check Paypal" at bounding box center [298, 227] width 178 height 29
select select "string:check"
click at [209, 213] on select "Add Credit Card Cash Check Paypal" at bounding box center [298, 227] width 178 height 29
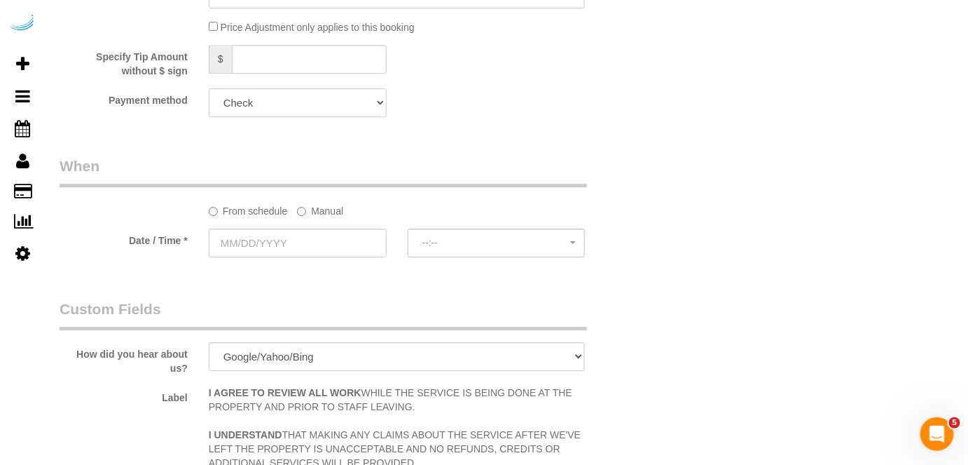
scroll to position [1402, 0]
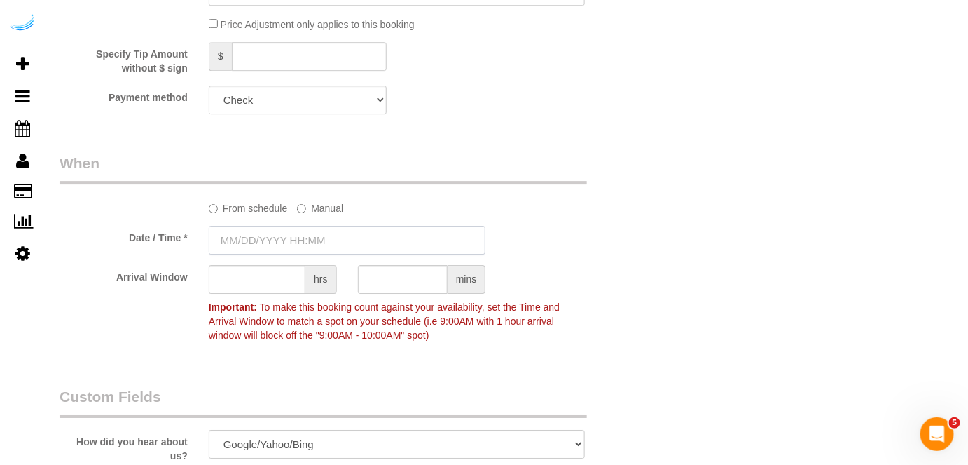
click at [303, 240] on input "text" at bounding box center [348, 240] width 278 height 29
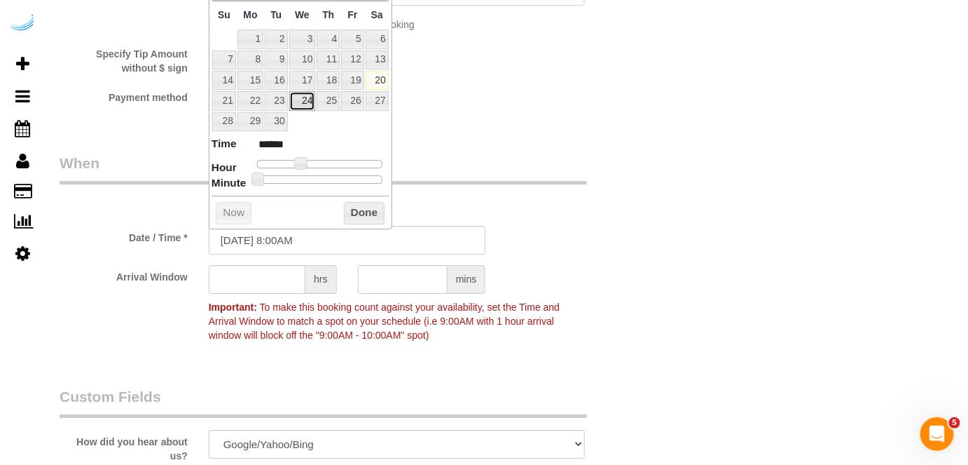
click at [308, 100] on link "24" at bounding box center [302, 100] width 27 height 19
type input "09/24/2025 9:00AM"
type input "******"
type input "09/24/2025 10:00AM"
type input "*******"
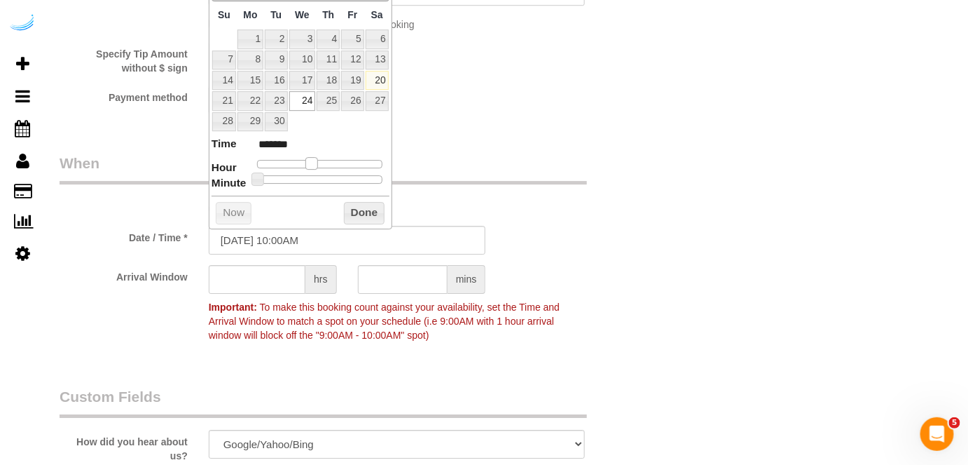
type input "09/24/2025 11:00AM"
type input "*******"
type input "09/24/2025 12:00PM"
type input "*******"
type input "09/24/2025 1:00PM"
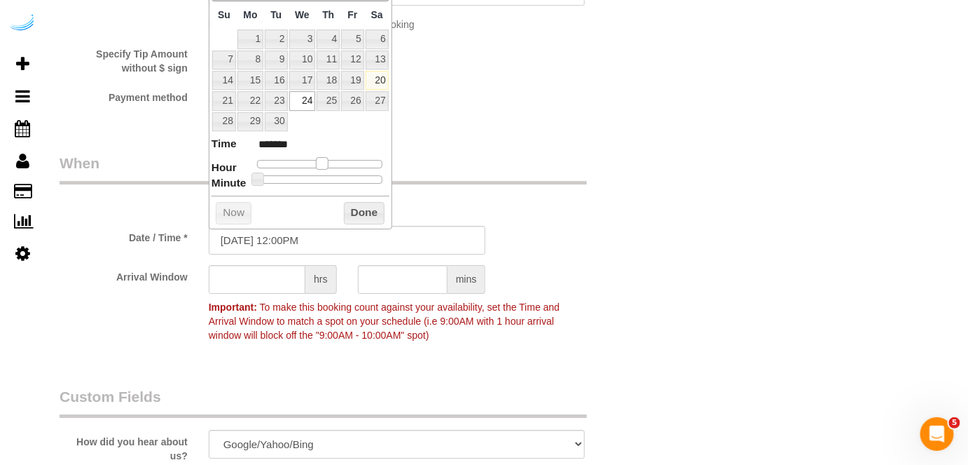
type input "******"
drag, startPoint x: 302, startPoint y: 165, endPoint x: 331, endPoint y: 165, distance: 28.7
click at [331, 165] on span at bounding box center [328, 163] width 13 height 13
click at [282, 280] on input "text" at bounding box center [257, 279] width 97 height 29
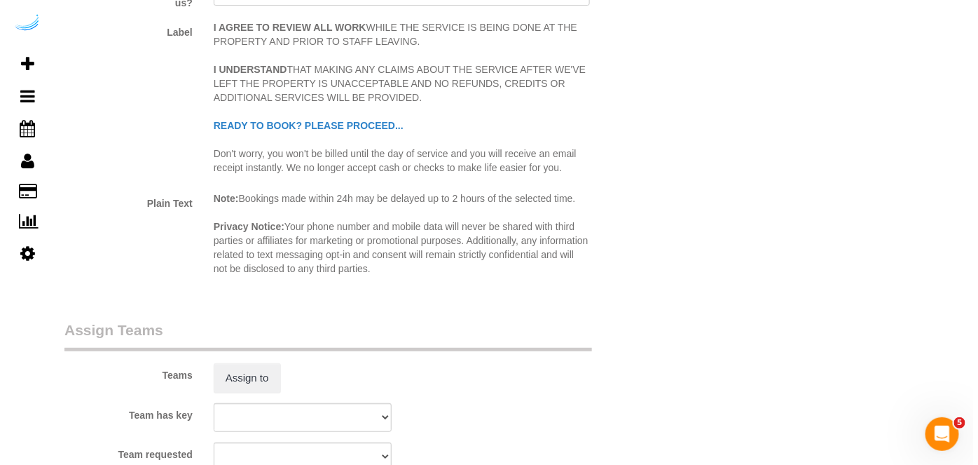
scroll to position [2039, 0]
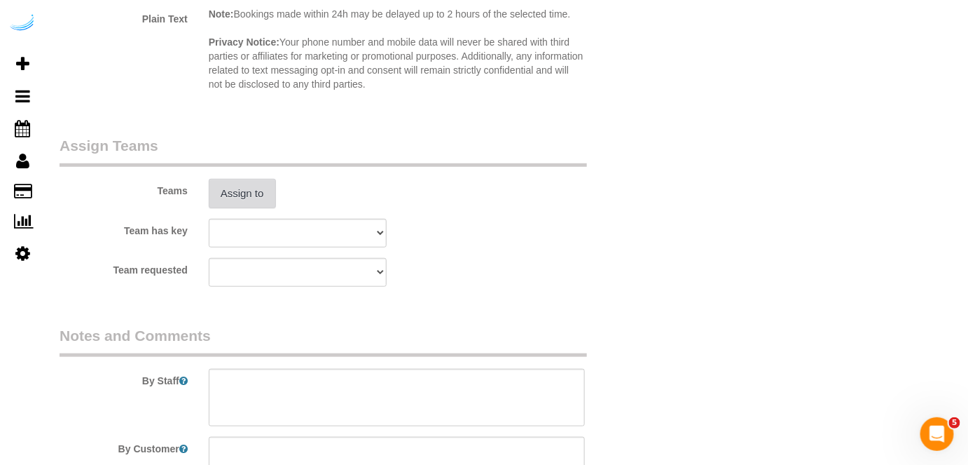
type input "4"
click at [239, 200] on button "Assign to" at bounding box center [242, 193] width 67 height 29
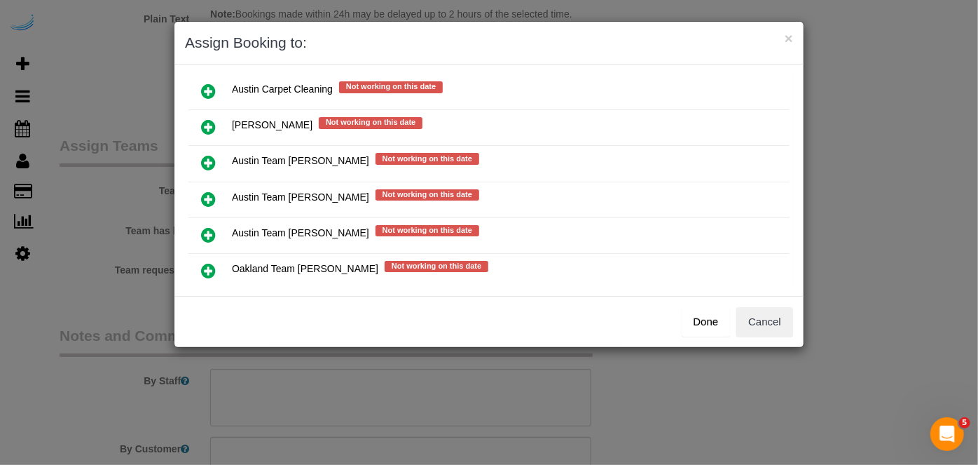
scroll to position [200, 0]
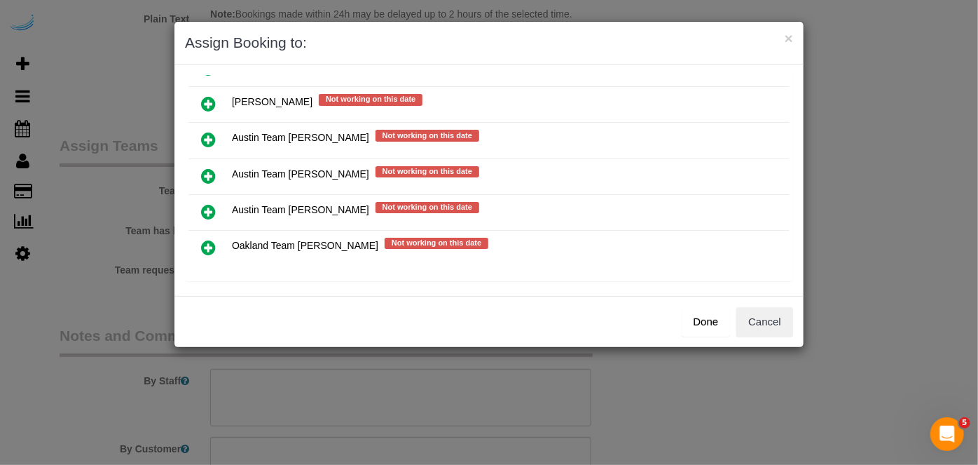
click at [209, 170] on icon at bounding box center [208, 175] width 15 height 17
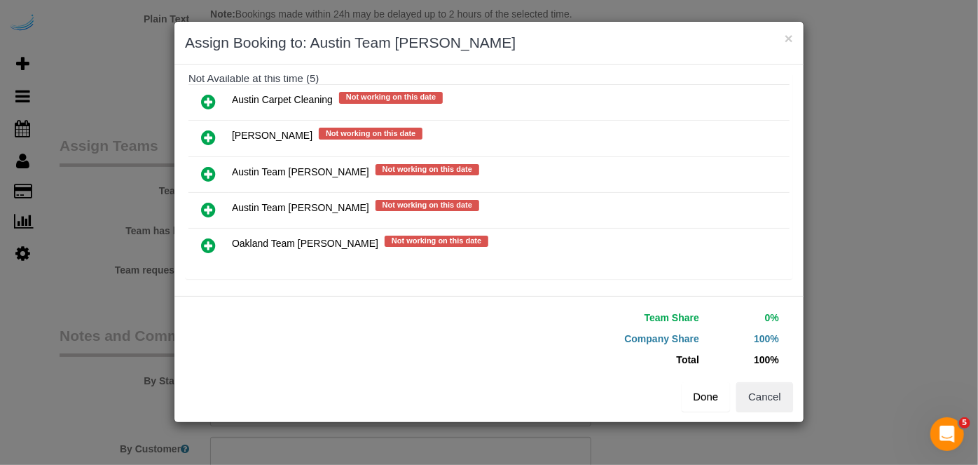
scroll to position [198, 0]
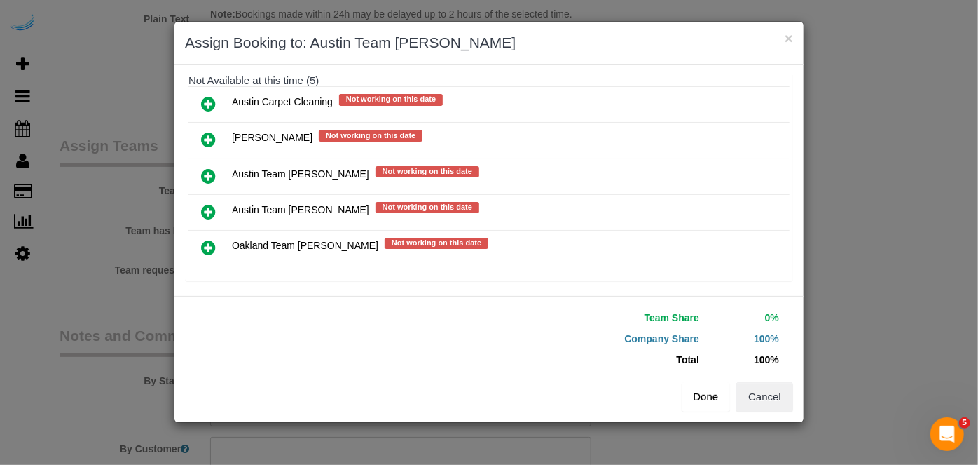
click at [708, 393] on button "Done" at bounding box center [706, 396] width 49 height 29
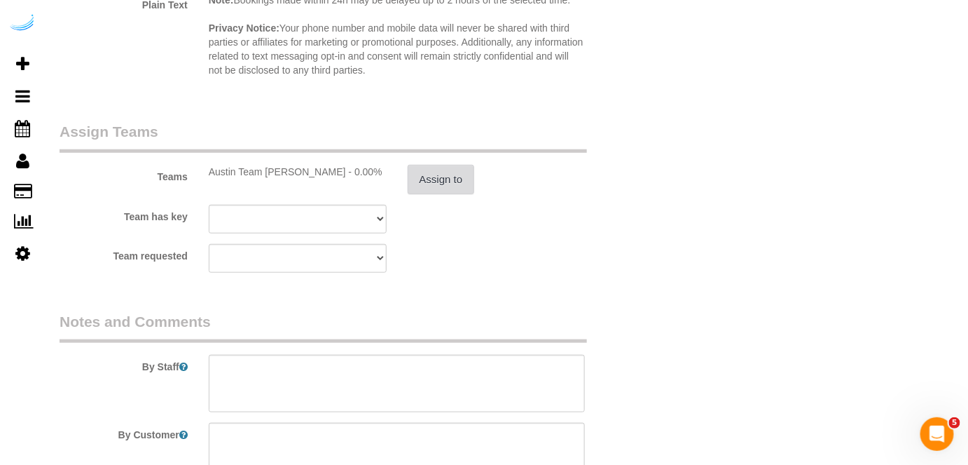
scroll to position [2183, 0]
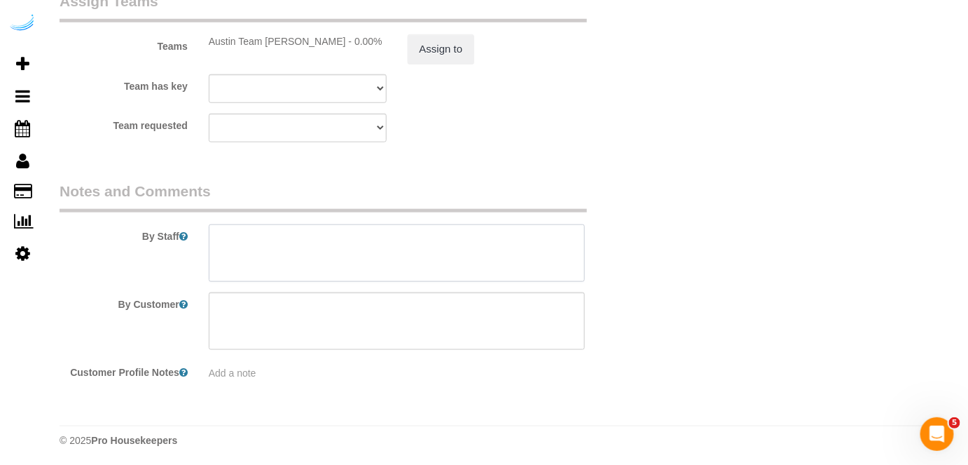
click at [460, 254] on textarea at bounding box center [397, 252] width 377 height 57
click at [377, 232] on textarea at bounding box center [397, 252] width 377 height 57
paste textarea "Permanent Notes:No notes from this customer.Today's Notes:No notes from this se…"
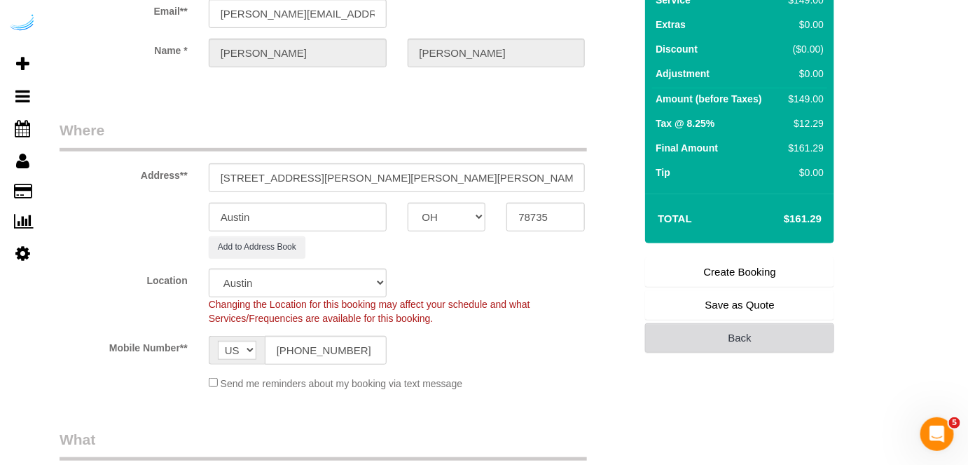
scroll to position [191, 0]
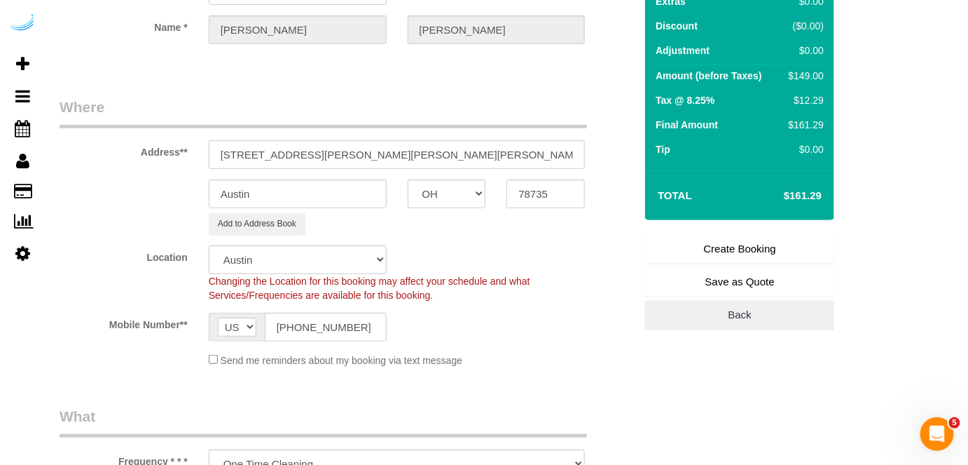
type textarea "Recurrency: Every 4 weeks Permanent Notes:No notes from this customer.Today's N…"
click at [744, 240] on link "Create Booking" at bounding box center [739, 248] width 189 height 29
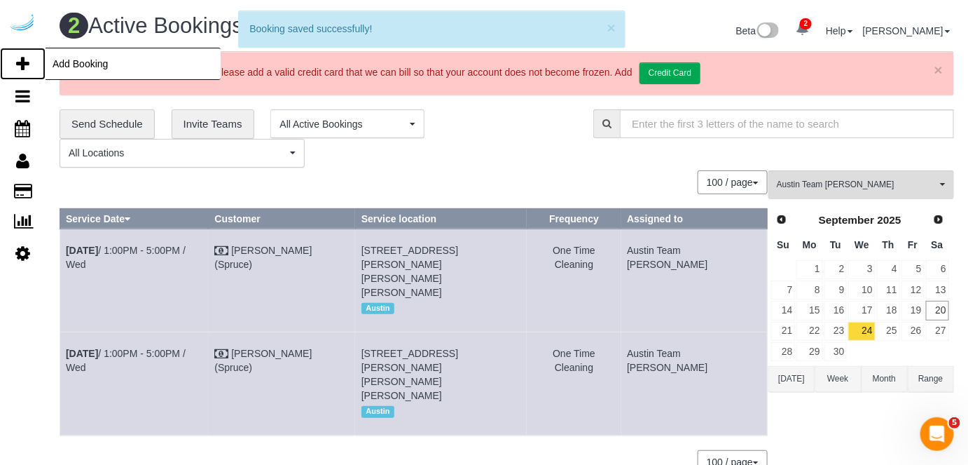
click at [22, 67] on icon at bounding box center [22, 63] width 13 height 17
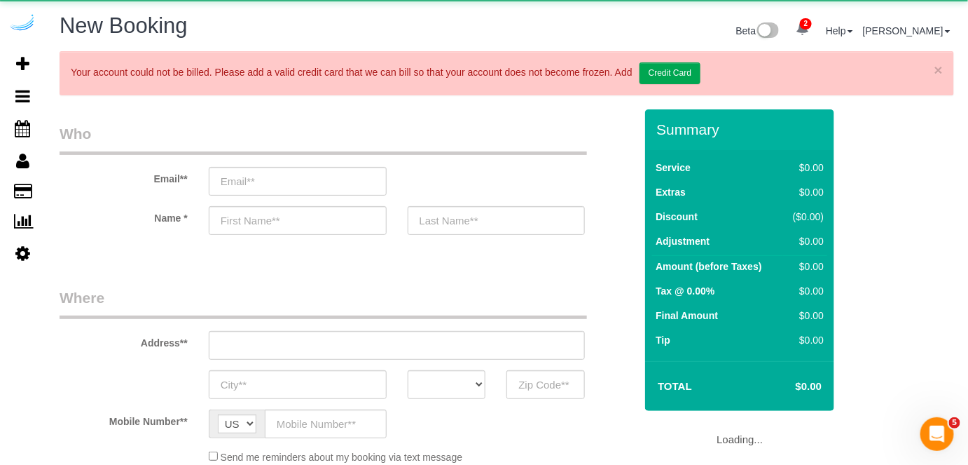
select select "number:9"
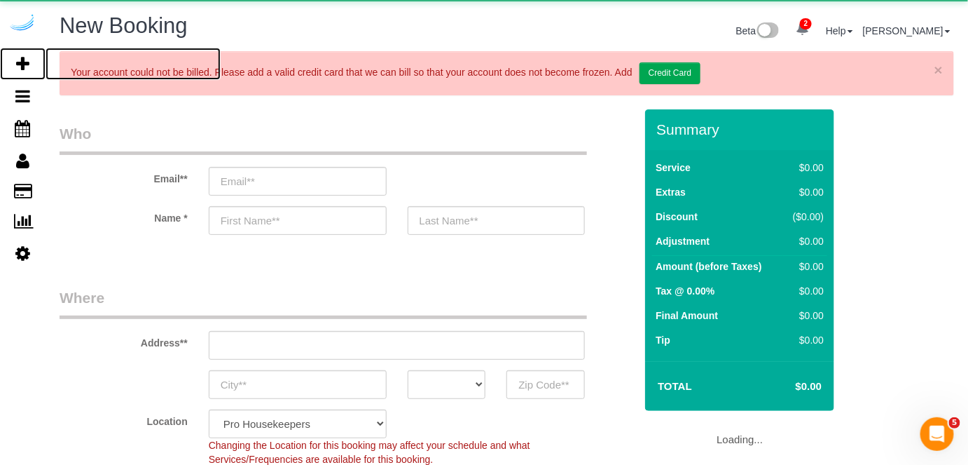
select select "object:8706"
select select "4"
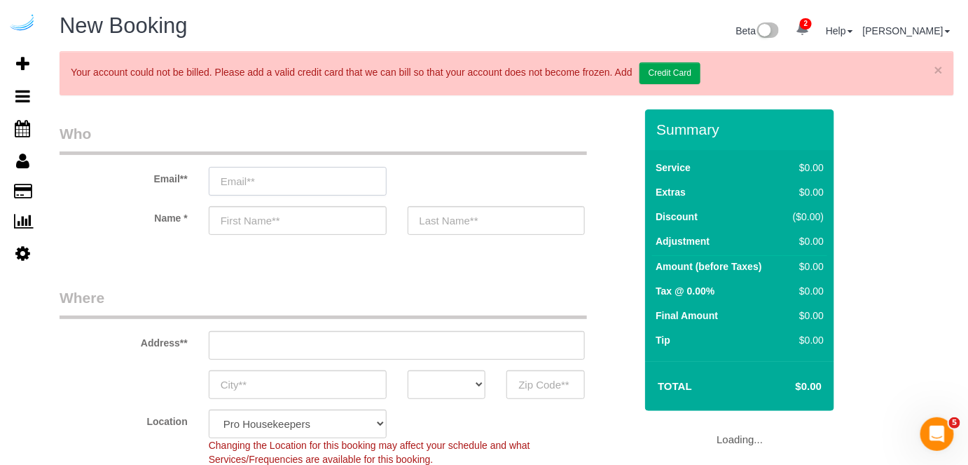
click at [318, 184] on input "email" at bounding box center [298, 181] width 178 height 29
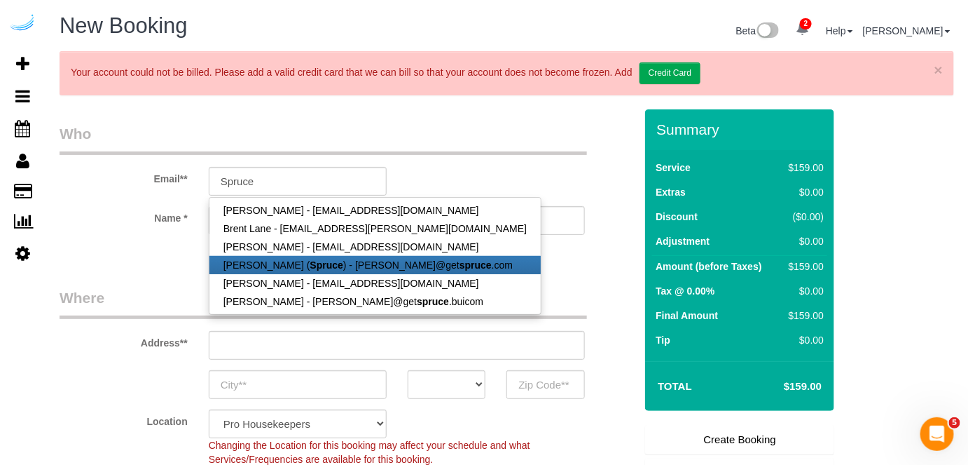
click at [271, 264] on link "Brandie Louck ( Spruce ) - brandie@get spruce .com" at bounding box center [375, 265] width 331 height 18
type input "brandie@getspruce.com"
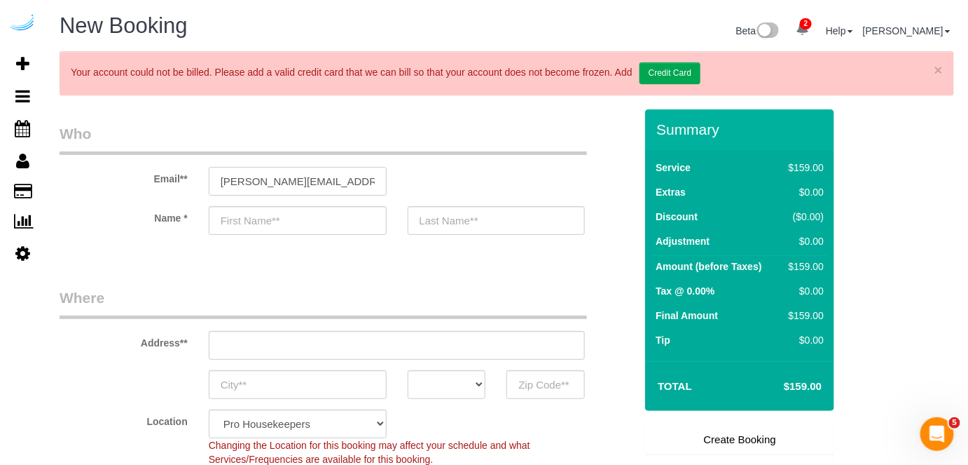
type input "Brandie"
type input "Louck"
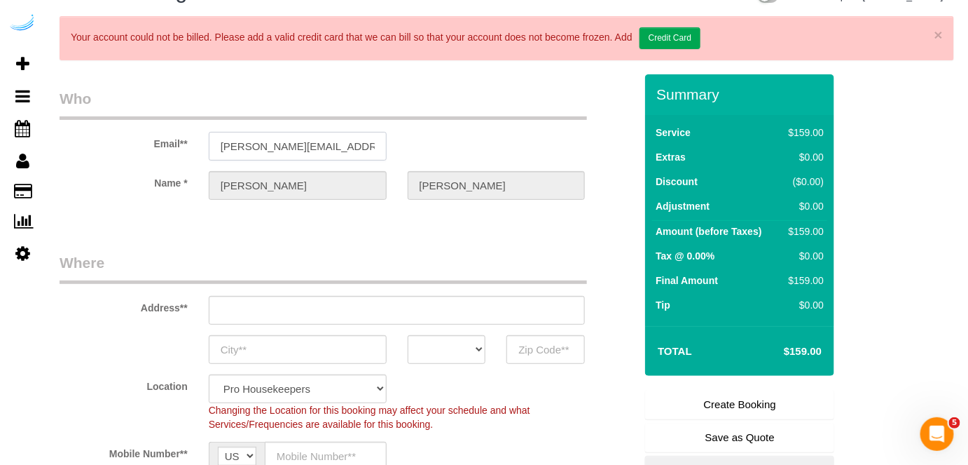
type input "3816 S Lamar Blvd"
type input "Austin"
select select "[GEOGRAPHIC_DATA]"
type input "78704"
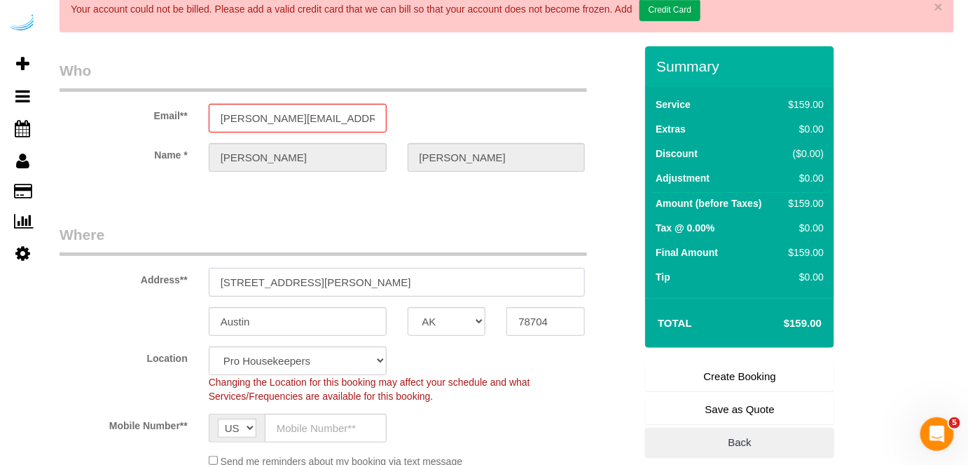
click at [378, 280] on input "3816 S Lamar Blvd" at bounding box center [397, 282] width 377 height 29
select select "9"
paste input "1100 S Lamar Blvd, Austin, TX 78704"
type input "1100 S Lamar Blvd, Austin, TX 78704"
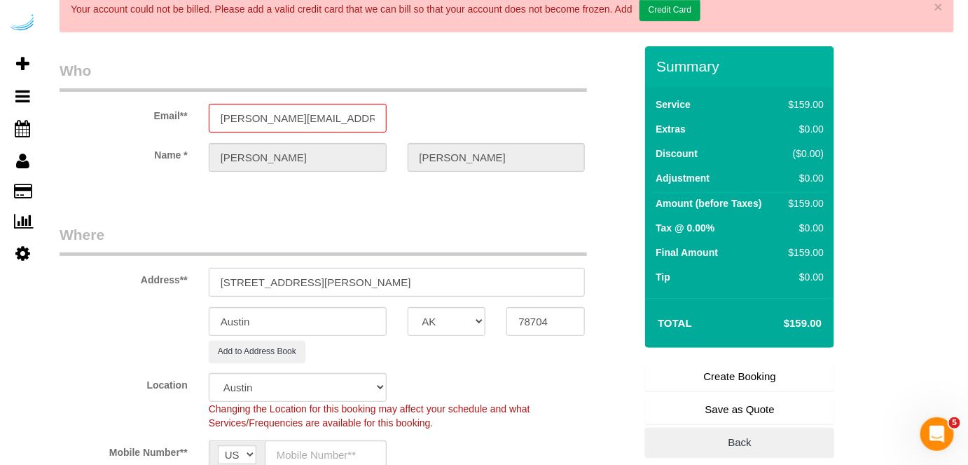
select select "object:8750"
drag, startPoint x: 364, startPoint y: 275, endPoint x: 536, endPoint y: 282, distance: 172.5
click at [505, 272] on input "1100 S Lamar Blvd, Austin, TX 78704" at bounding box center [397, 282] width 377 height 29
type input "1100 S Lamar Blvd, Austin, TX 78704"
click at [559, 318] on input "78704" at bounding box center [546, 321] width 78 height 29
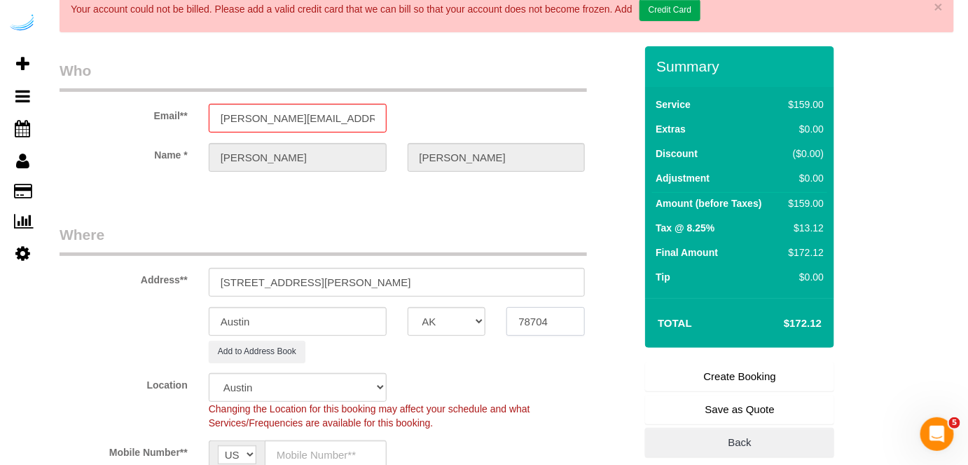
paste input "text"
type input "78704"
drag, startPoint x: 313, startPoint y: 280, endPoint x: 476, endPoint y: 274, distance: 162.7
click at [479, 274] on input "1100 S Lamar Blvd, Austin, TX 78704" at bounding box center [397, 282] width 377 height 29
paste input "Hudson Frey"
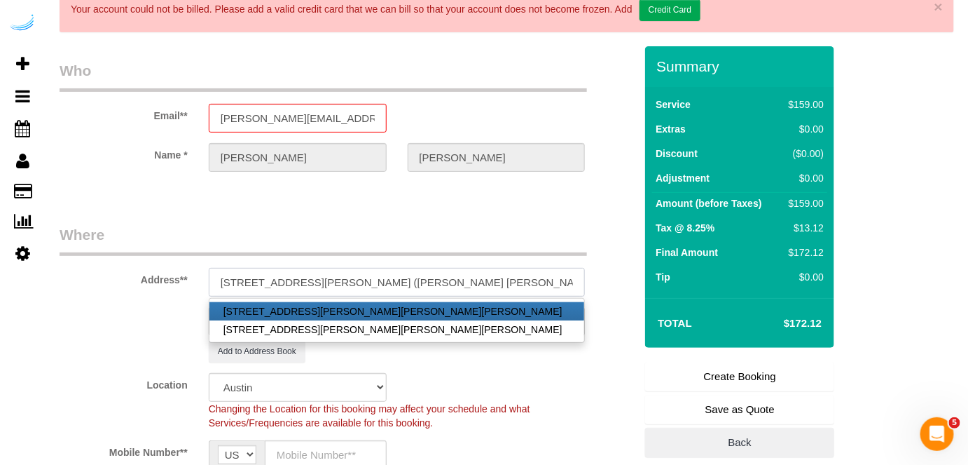
paste input "Lamar Union"
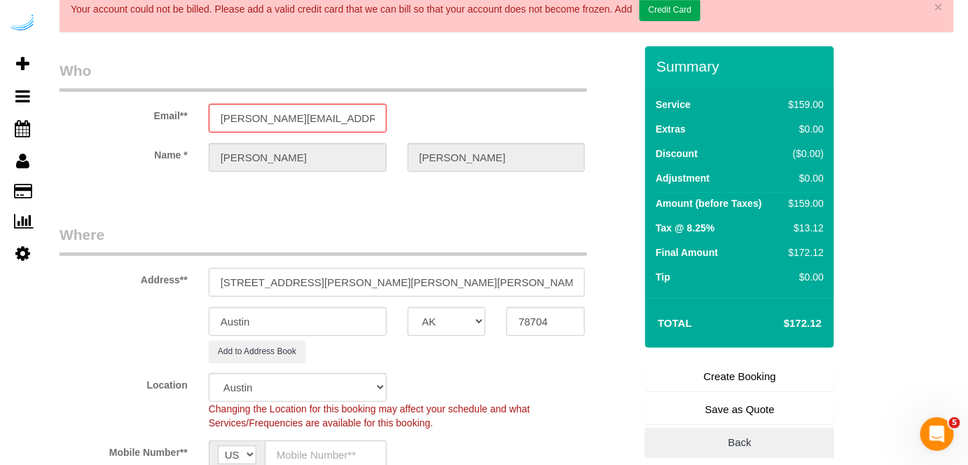
paste input "1486008"
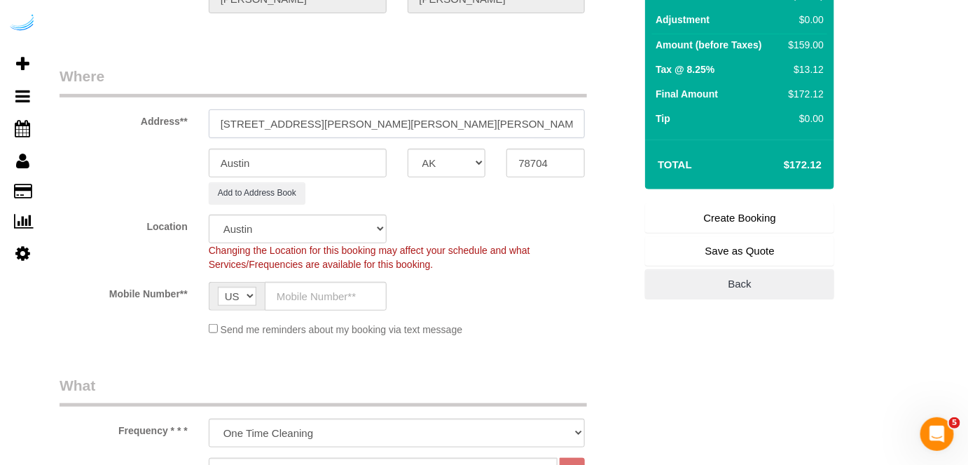
scroll to position [254, 0]
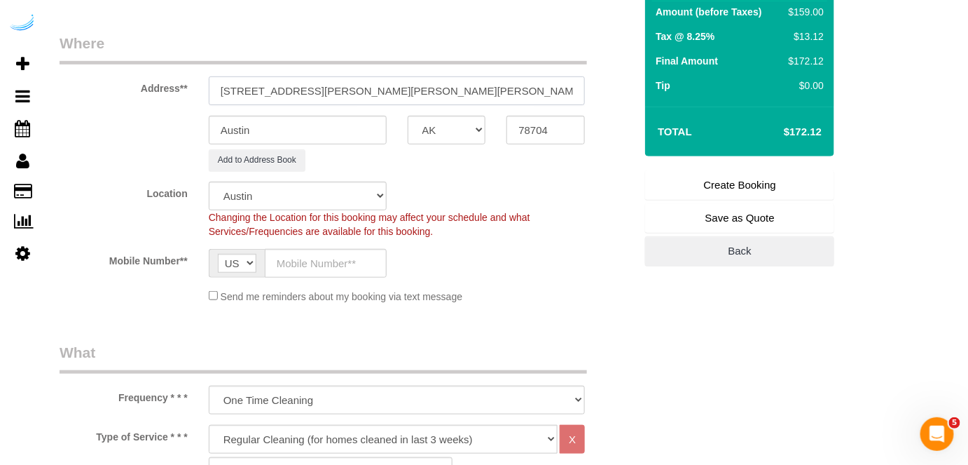
type input "1100 S Lamar Blvd, Unit 1564 (Hudson Frey, Lamar Union , 1486008)"
click at [316, 268] on input "text" at bounding box center [326, 263] width 122 height 29
paste input "(512) 444-3607"
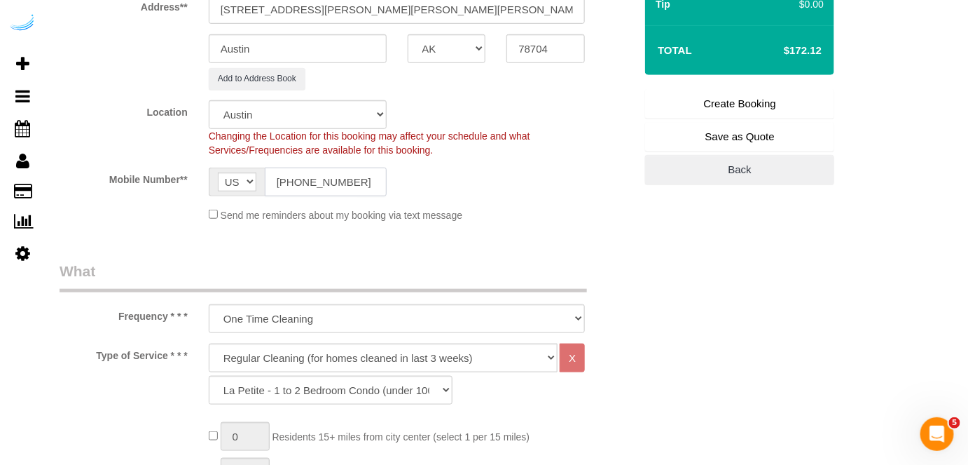
scroll to position [509, 0]
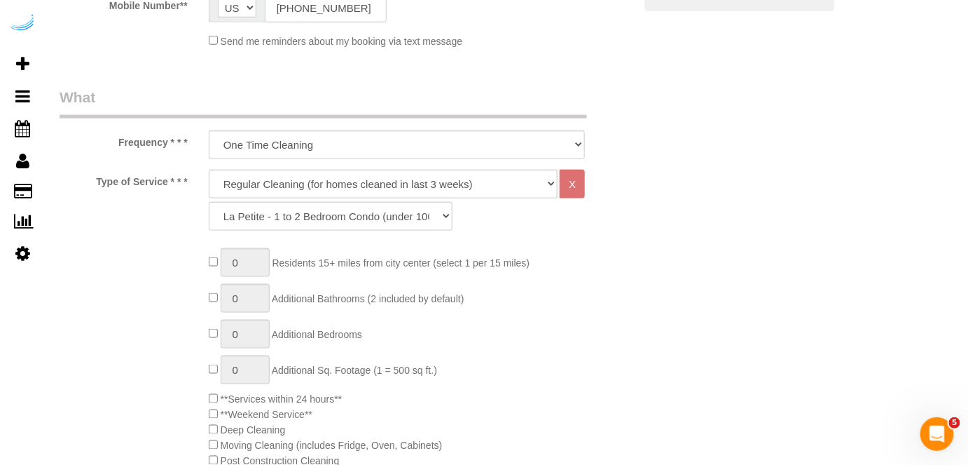
type input "(512) 444-3607"
click at [350, 174] on select "Deep Cleaning (for homes that have not been cleaned in 3+ weeks) Spruce Regular…" at bounding box center [384, 184] width 350 height 29
select select "282"
click at [209, 170] on select "Deep Cleaning (for homes that have not been cleaned in 3+ weeks) Spruce Regular…" at bounding box center [384, 184] width 350 height 29
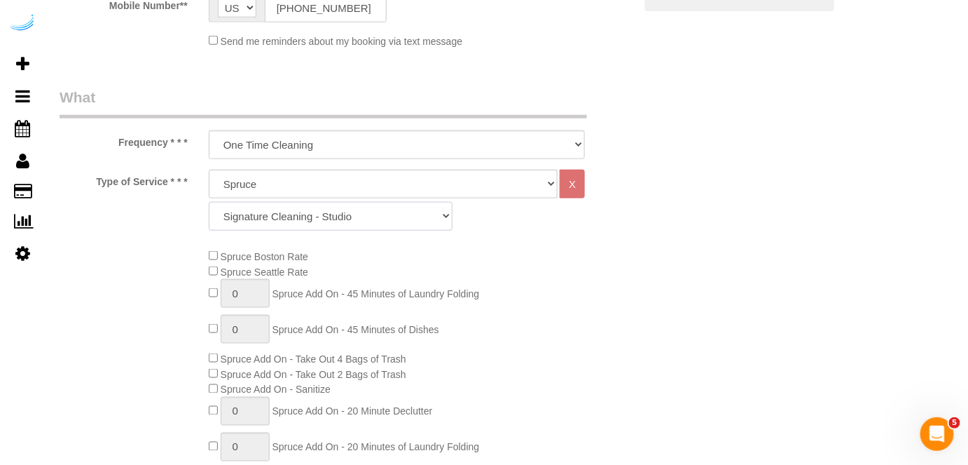
click at [373, 224] on select "Signature Cleaning - Studio Signature Cleaning - 1 Bed 1 Bath Signature Cleanin…" at bounding box center [331, 216] width 244 height 29
click at [209, 202] on select "Signature Cleaning - Studio Signature Cleaning - 1 Bed 1 Bath Signature Cleanin…" at bounding box center [331, 216] width 244 height 29
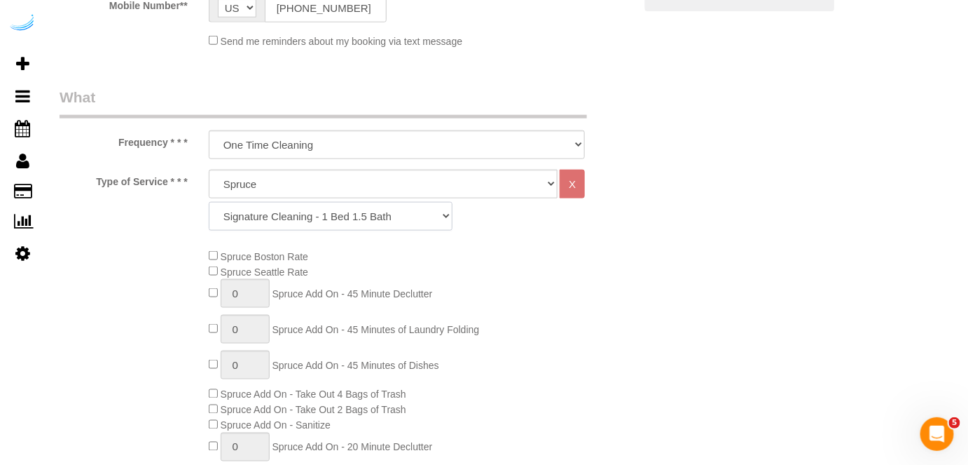
drag, startPoint x: 332, startPoint y: 221, endPoint x: 332, endPoint y: 214, distance: 7.7
click at [332, 221] on select "Signature Cleaning - Studio Signature Cleaning - 1 Bed 1 Bath Signature Cleanin…" at bounding box center [331, 216] width 244 height 29
select select "304"
click at [209, 202] on select "Signature Cleaning - Studio Signature Cleaning - 1 Bed 1 Bath Signature Cleanin…" at bounding box center [331, 216] width 244 height 29
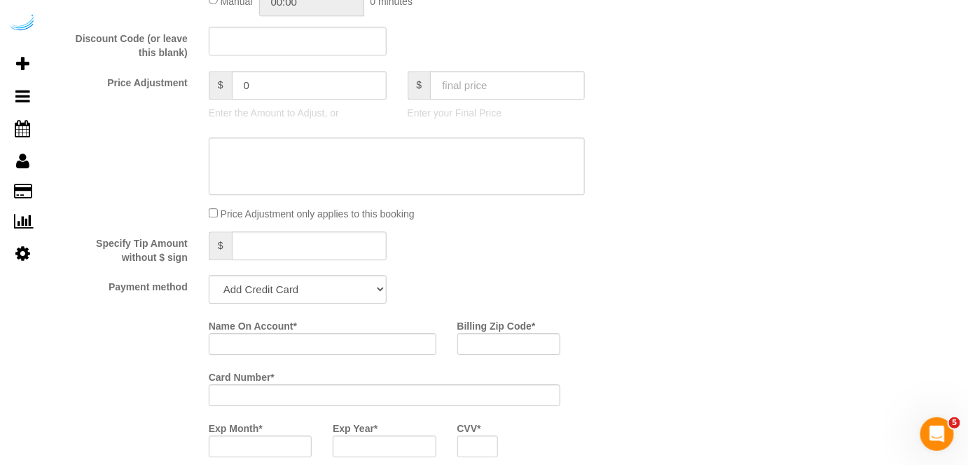
scroll to position [1402, 0]
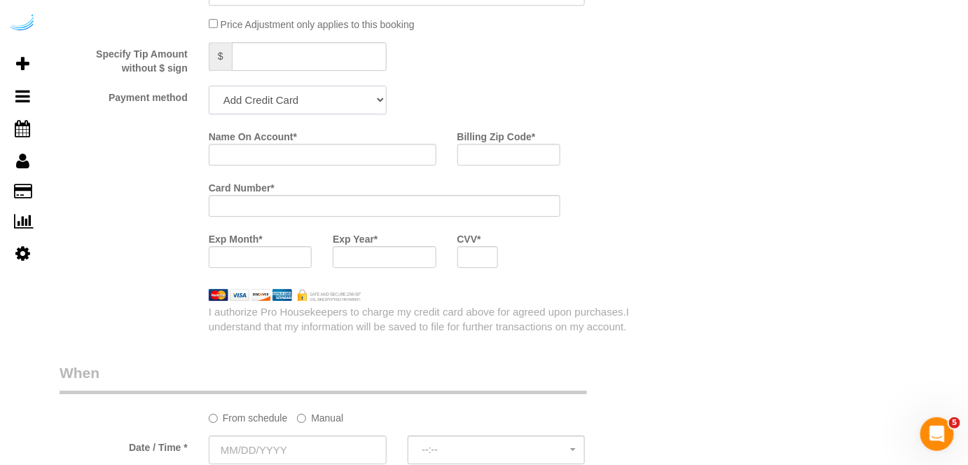
click at [315, 108] on select "Add Credit Card Cash Check Paypal" at bounding box center [298, 99] width 178 height 29
select select "string:check"
click at [209, 85] on select "Add Credit Card Cash Check Paypal" at bounding box center [298, 99] width 178 height 29
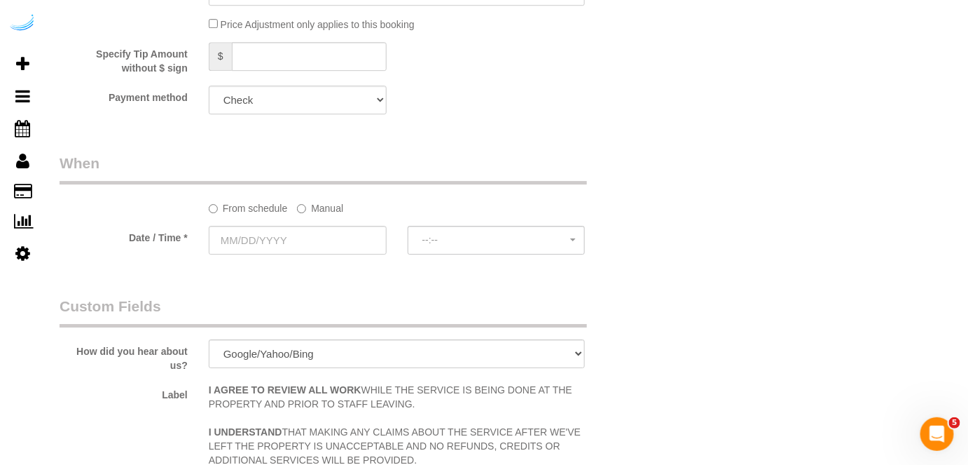
click at [312, 206] on label "Manual" at bounding box center [320, 205] width 46 height 19
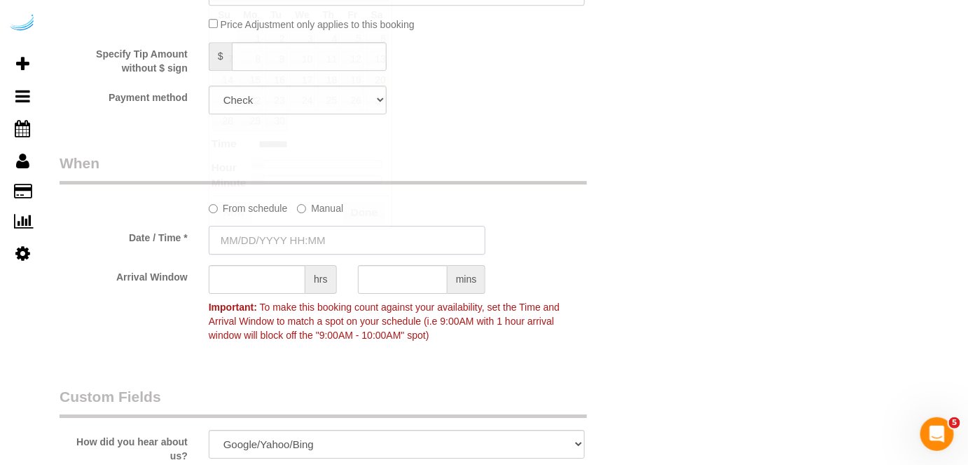
click at [303, 235] on input "text" at bounding box center [348, 240] width 278 height 29
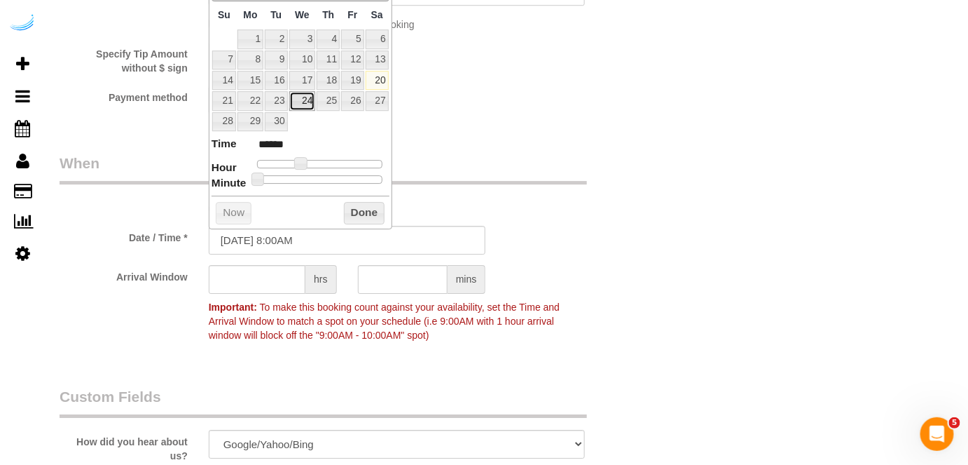
click at [302, 94] on link "24" at bounding box center [302, 100] width 27 height 19
type input "09/24/2025 9:00AM"
type input "******"
click at [305, 163] on span at bounding box center [306, 163] width 13 height 13
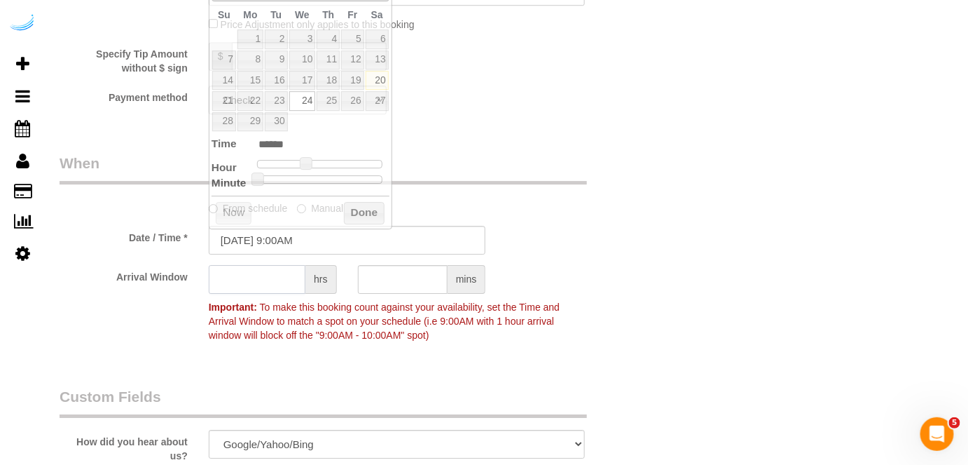
click at [261, 278] on input "text" at bounding box center [257, 279] width 97 height 29
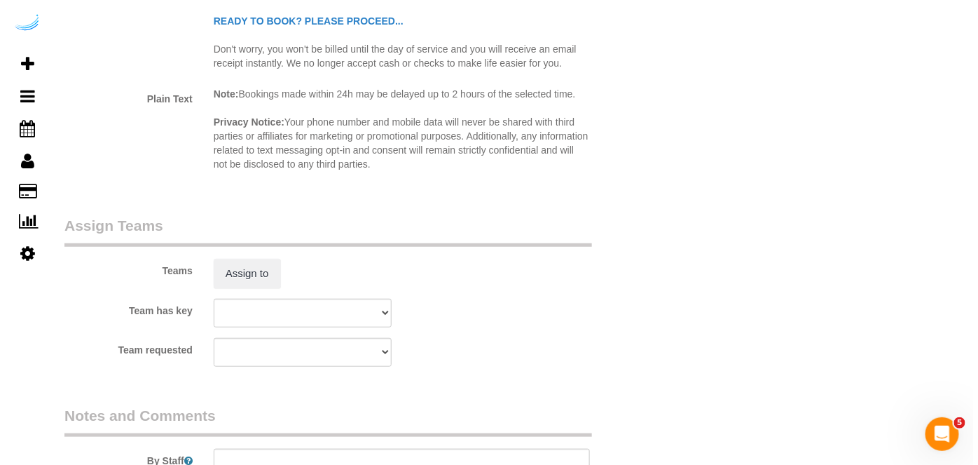
scroll to position [1975, 0]
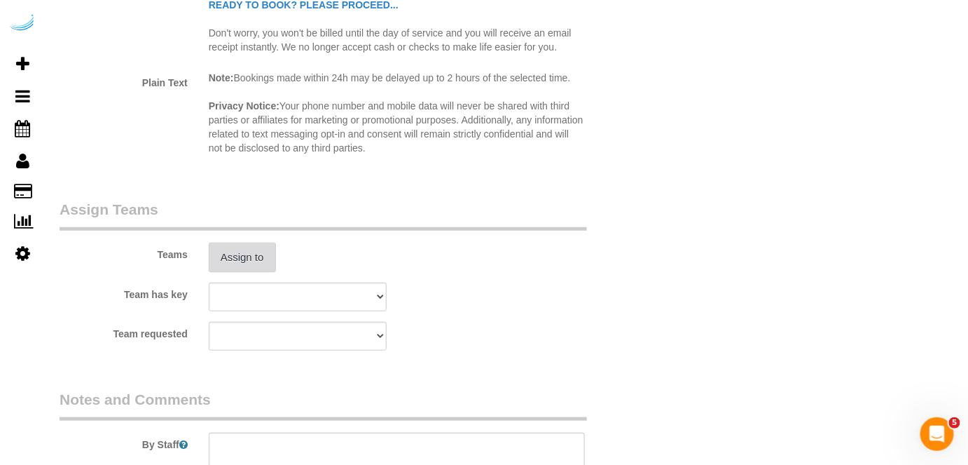
type input "8"
click at [262, 259] on button "Assign to" at bounding box center [242, 256] width 67 height 29
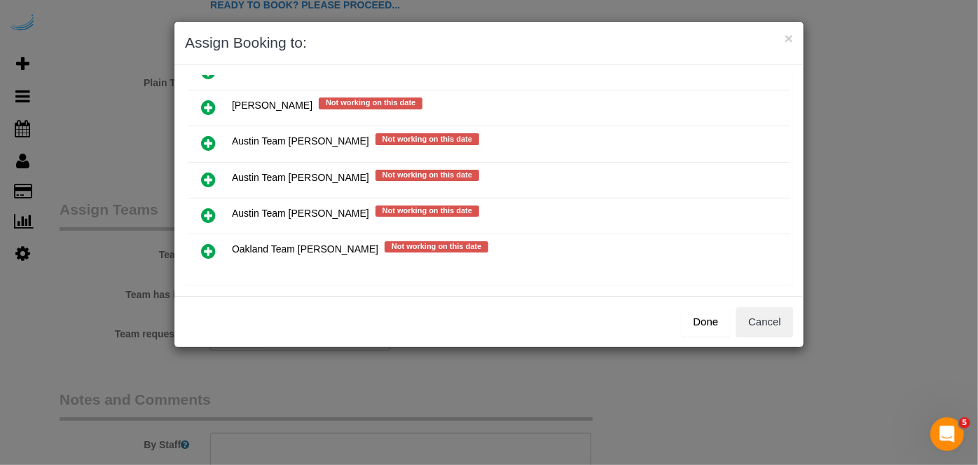
scroll to position [200, 0]
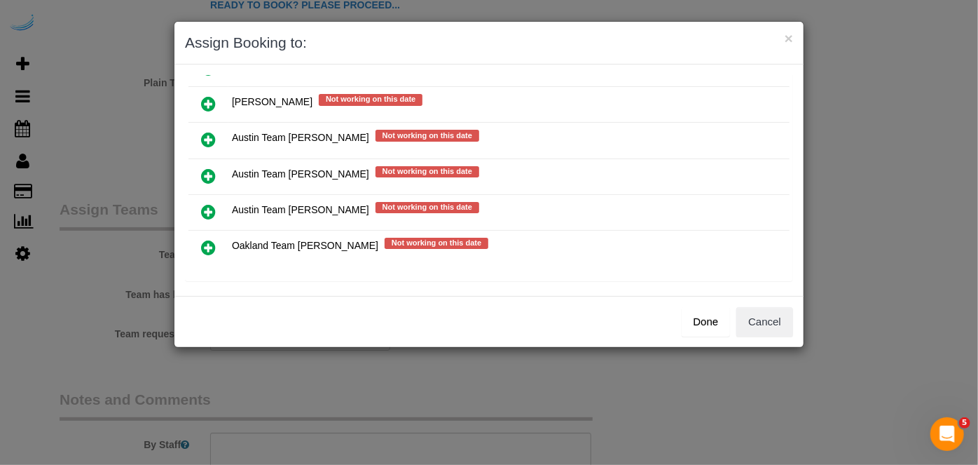
click at [212, 167] on icon at bounding box center [208, 175] width 15 height 17
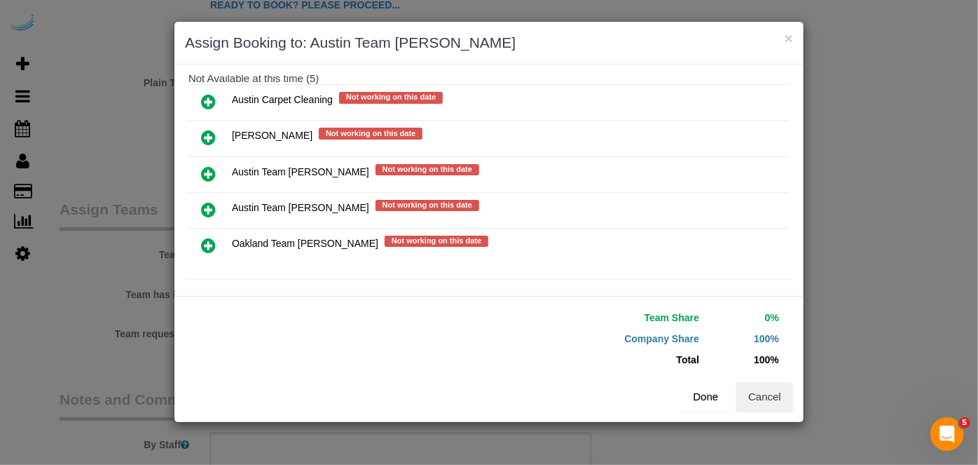
scroll to position [198, 0]
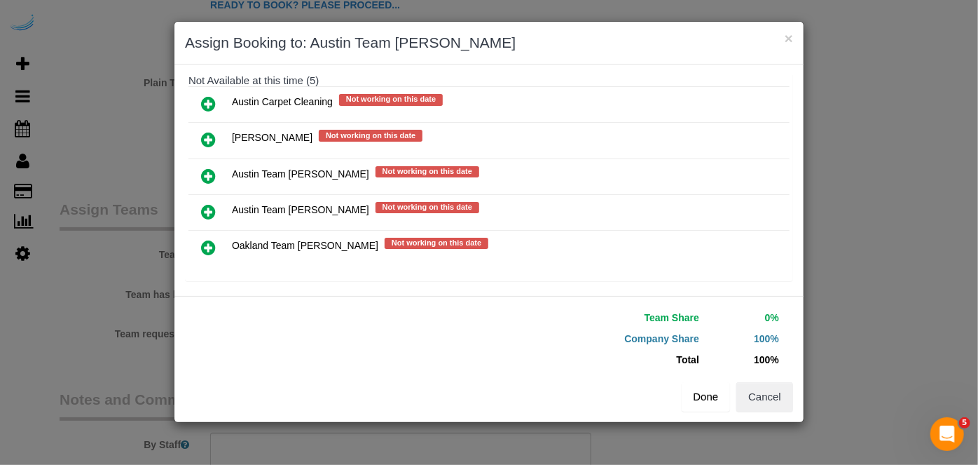
click at [706, 398] on button "Done" at bounding box center [706, 396] width 49 height 29
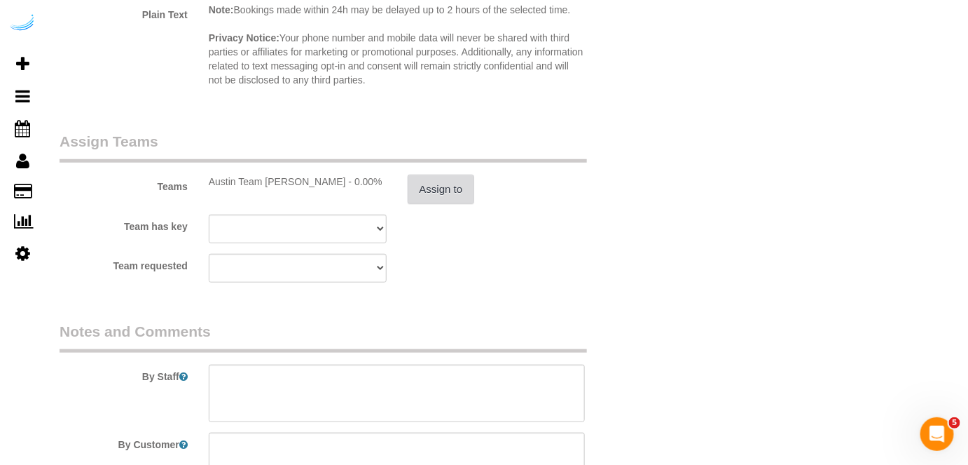
scroll to position [2183, 0]
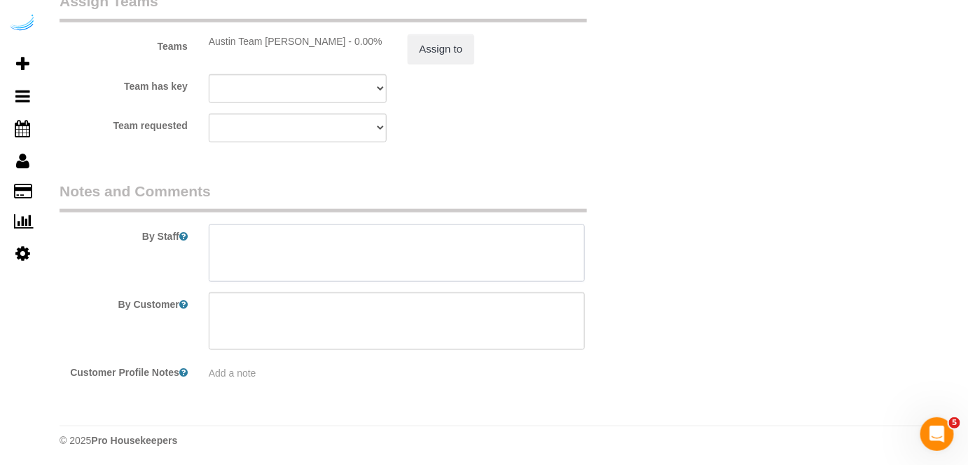
drag, startPoint x: 466, startPoint y: 257, endPoint x: 461, endPoint y: 222, distance: 35.4
click at [466, 256] on textarea at bounding box center [397, 252] width 377 height 57
click at [407, 259] on textarea at bounding box center [397, 252] width 377 height 57
paste textarea "Permanent Notes:No notes from this customer.Today's Notes:No notes from this se…"
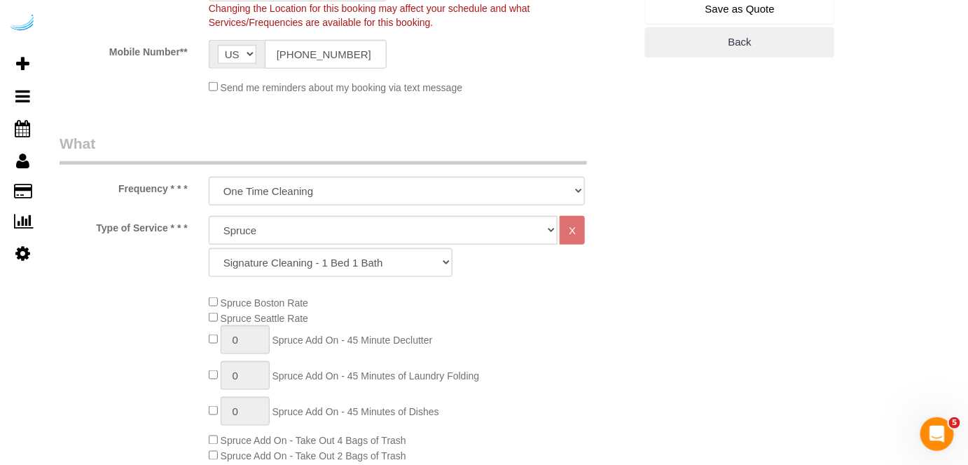
scroll to position [81, 0]
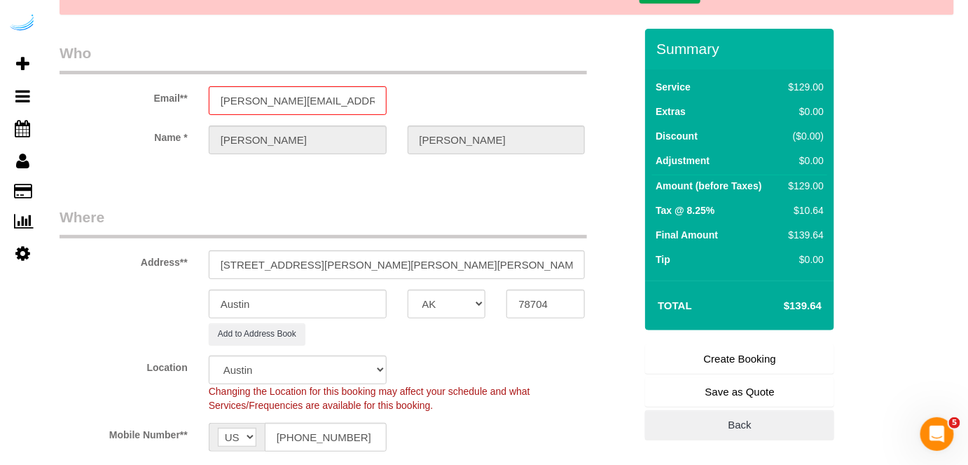
type textarea "Recurrency: One time service Permanent Notes:No notes from this customer.Today'…"
click at [751, 361] on link "Create Booking" at bounding box center [739, 358] width 189 height 29
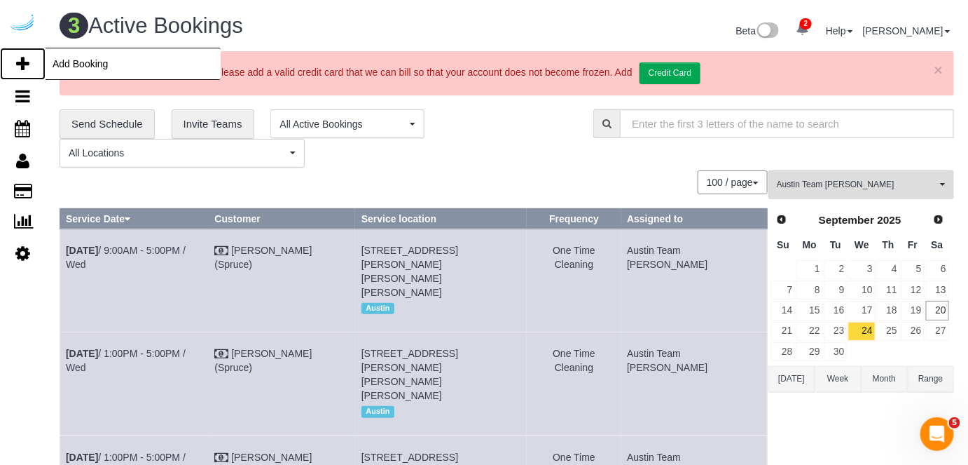
click at [15, 64] on link "Add Booking" at bounding box center [23, 64] width 46 height 32
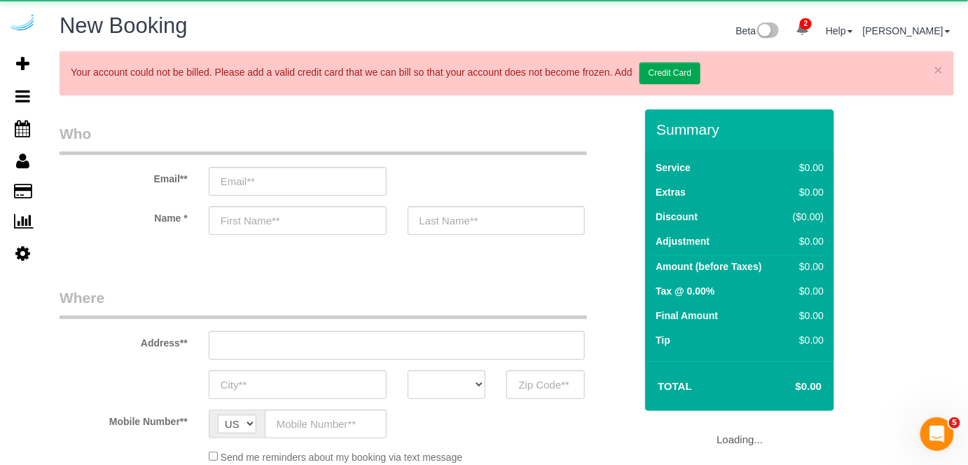
select select "number:9"
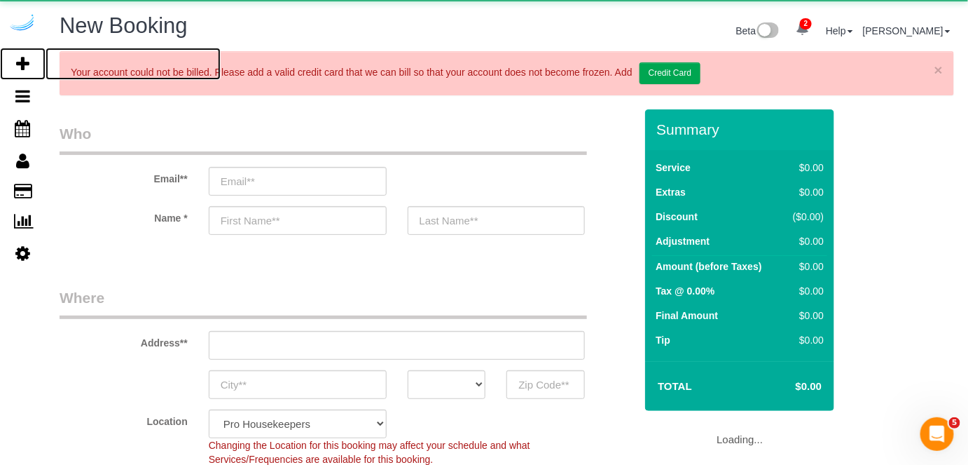
select select "4"
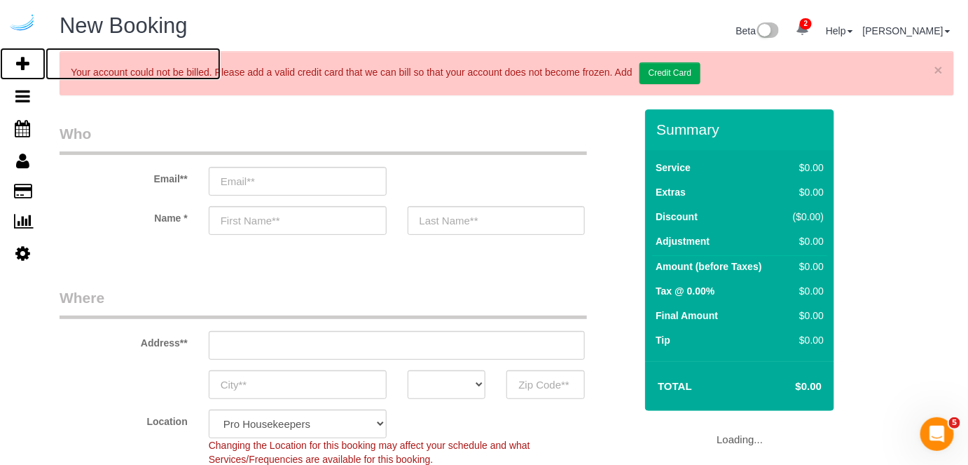
select select "object:10463"
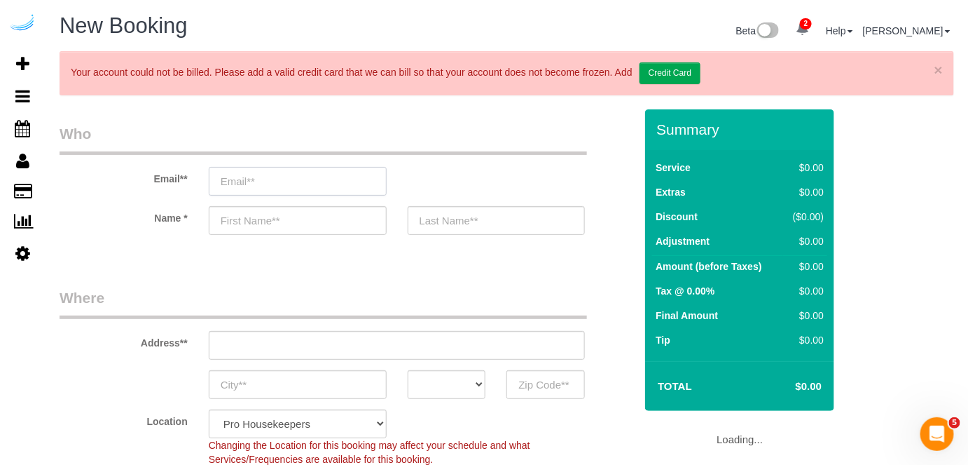
click at [356, 186] on input "email" at bounding box center [298, 181] width 178 height 29
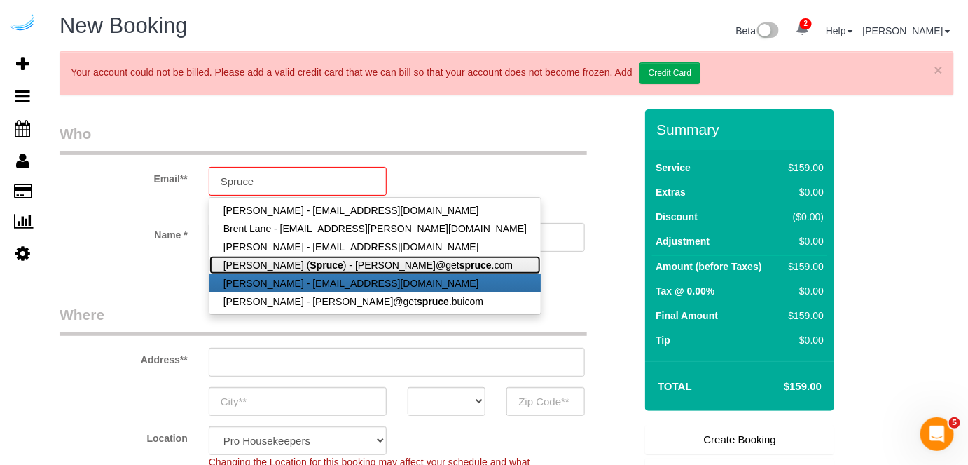
click at [348, 271] on ul "Monica Polissky - monicapolissk@gmail.com Brent Lane - brent.lane@netwolves.com…" at bounding box center [375, 256] width 333 height 118
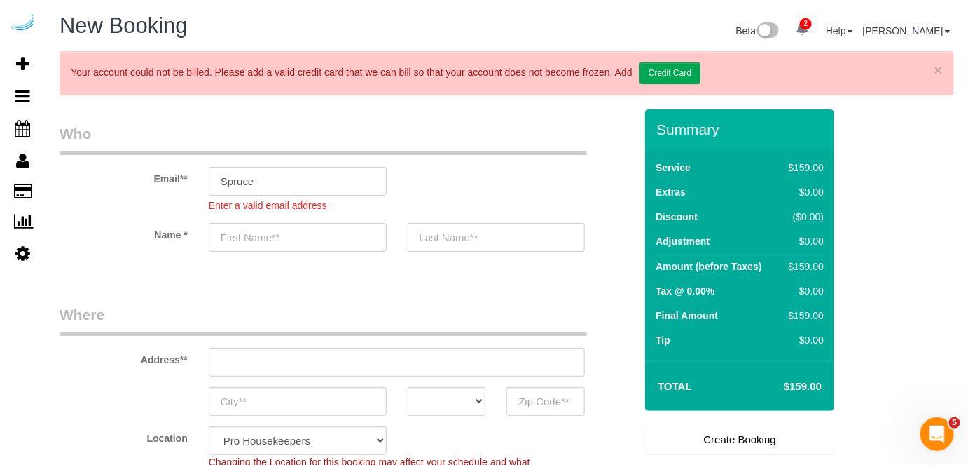
click at [349, 186] on input "Spruce" at bounding box center [298, 181] width 178 height 29
type input "S"
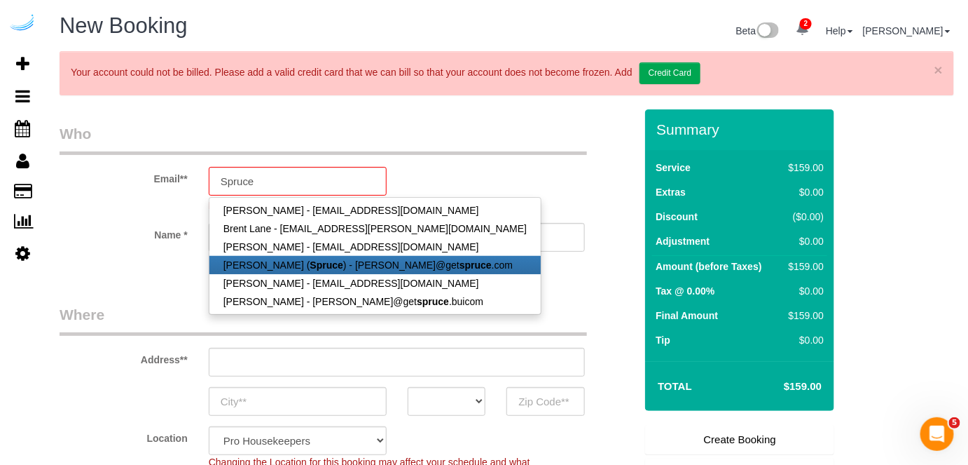
click at [282, 262] on link "Brandie Louck ( Spruce ) - brandie@get spruce .com" at bounding box center [375, 265] width 331 height 18
type input "brandie@getspruce.com"
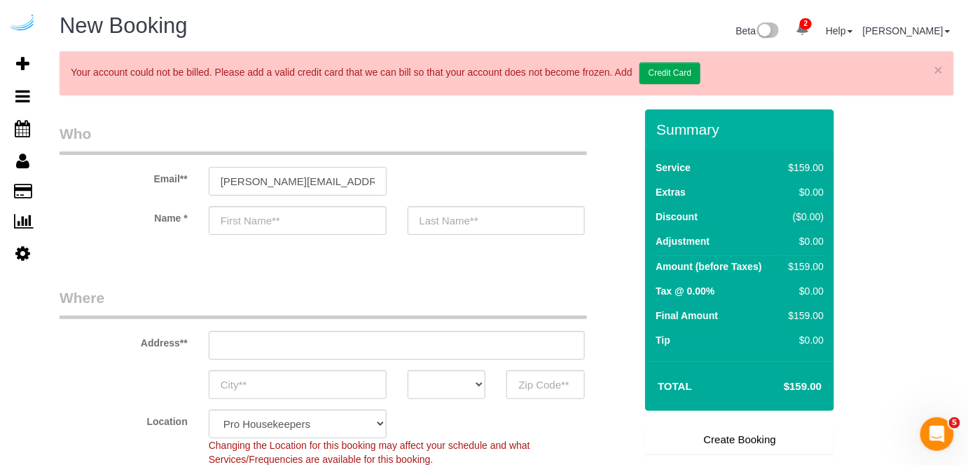
type input "Brandie"
type input "Louck"
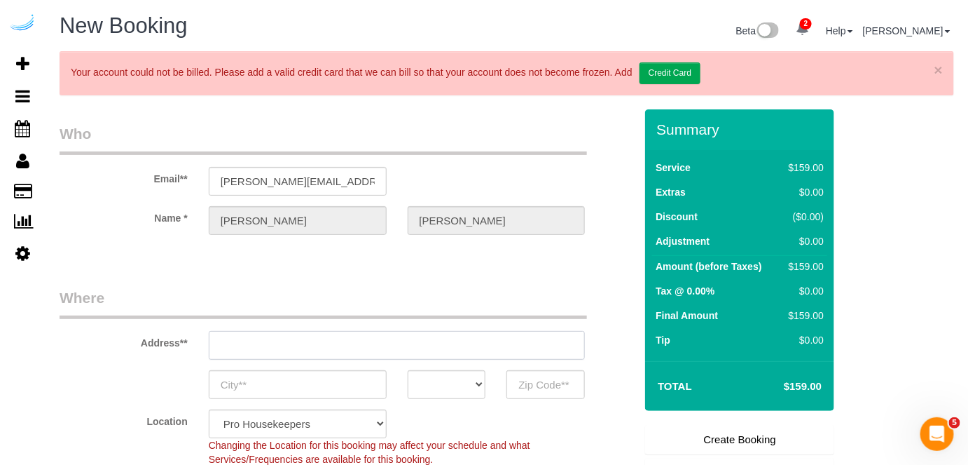
click at [399, 350] on input "text" at bounding box center [397, 345] width 377 height 29
type input "3816 S Lamar Blvd"
type input "Austin"
select select "[GEOGRAPHIC_DATA]"
type input "78704"
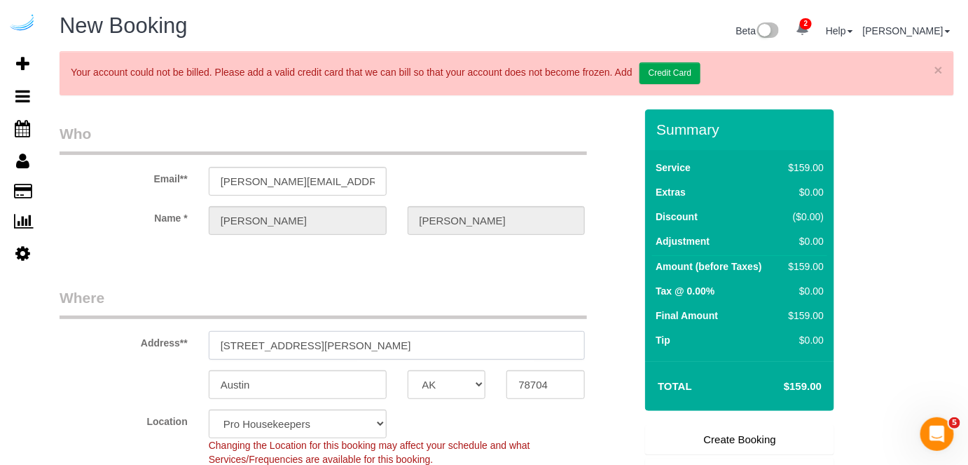
paste input "1100 S Lamar Blvd, Austin, TX 78704"
type input "1100 S Lamar Blvd, Austin, TX 78704"
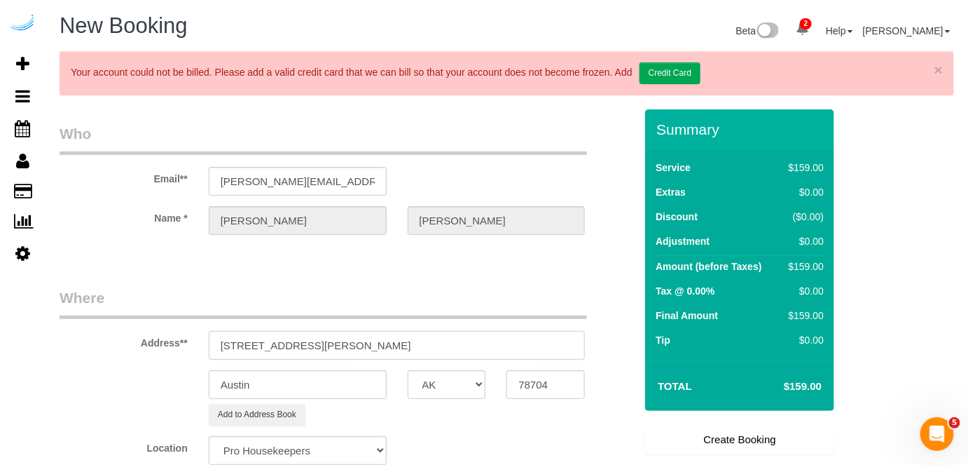
select select "9"
select select "object:10729"
drag, startPoint x: 457, startPoint y: 342, endPoint x: 502, endPoint y: 360, distance: 48.4
click at [463, 342] on input "1100 S Lamar Blvd, Austin, TX 78704" at bounding box center [397, 345] width 377 height 29
type input "1100 S Lamar Blvd, Austin, TX 78704"
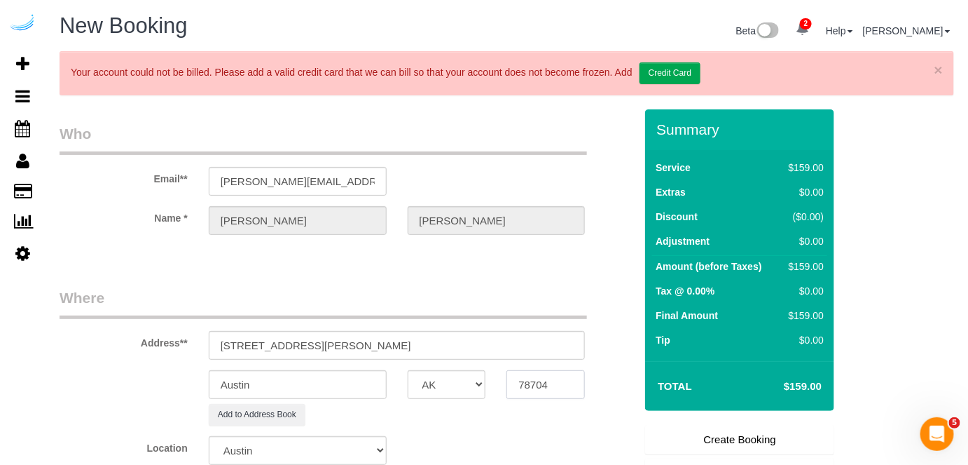
click at [533, 380] on input "78704" at bounding box center [546, 384] width 78 height 29
paste input "text"
type input "78704"
drag, startPoint x: 315, startPoint y: 343, endPoint x: 530, endPoint y: 352, distance: 215.4
click at [530, 355] on input "1100 S Lamar Blvd, Austin, TX 78704" at bounding box center [397, 345] width 377 height 29
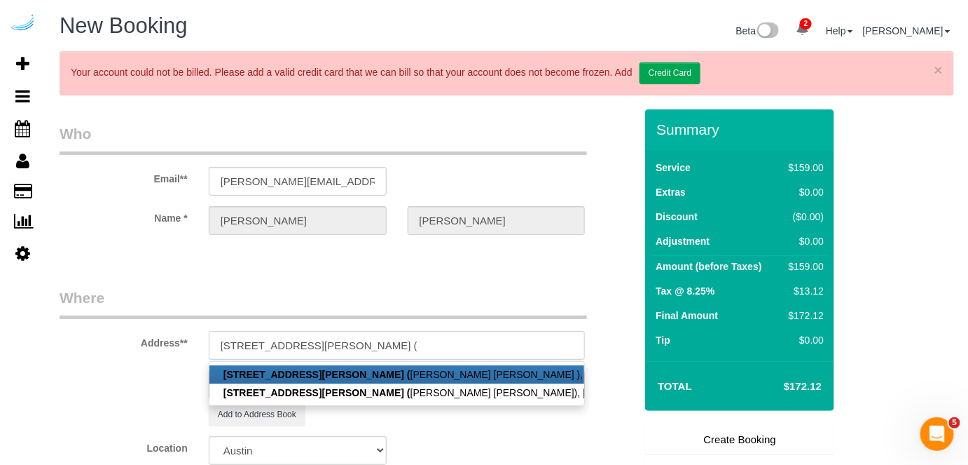
paste input "Hudson Frey"
paste input "Lamar Union"
paste input "1486007"
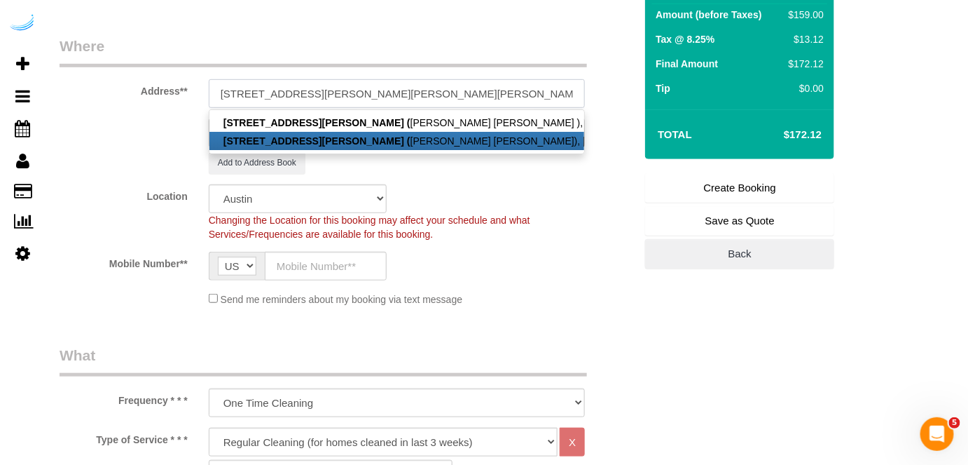
scroll to position [254, 0]
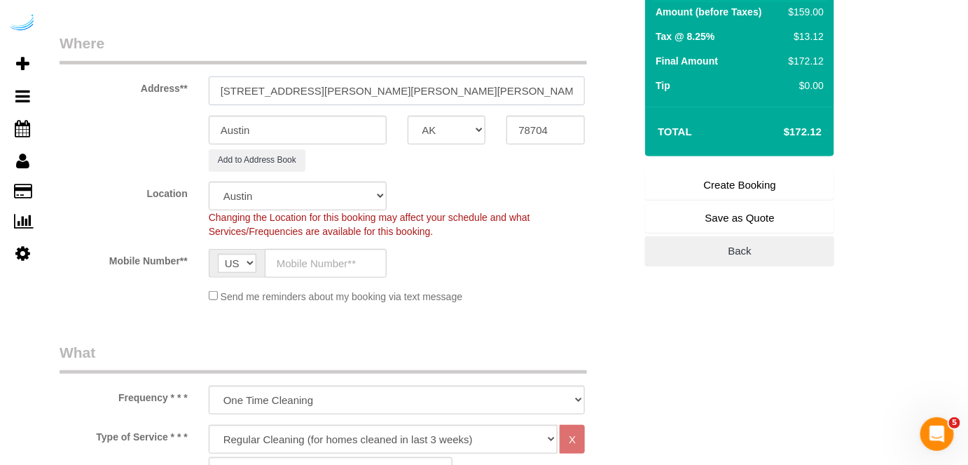
type input "1100 S Lamar Blvd, Unit 1564 (Hudson Frey, Lamar Union , 1486007)"
click at [375, 268] on input "text" at bounding box center [326, 263] width 122 height 29
paste input "(512) 444-3607"
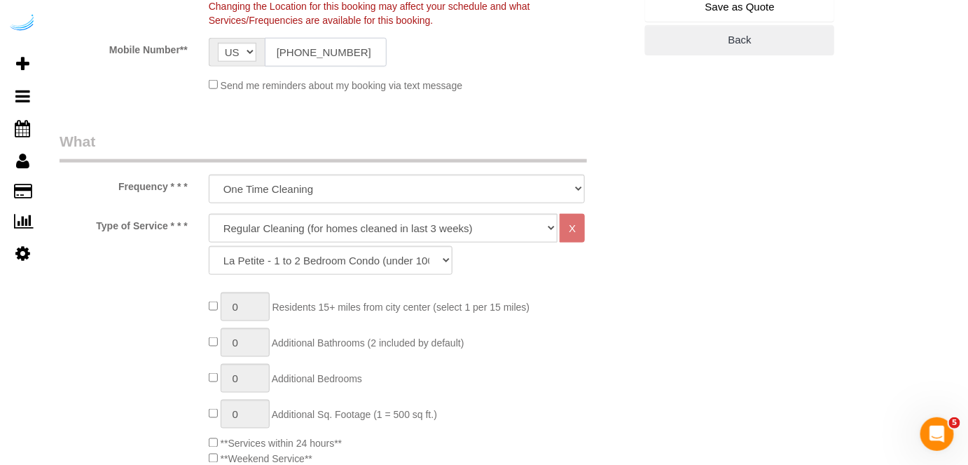
scroll to position [573, 0]
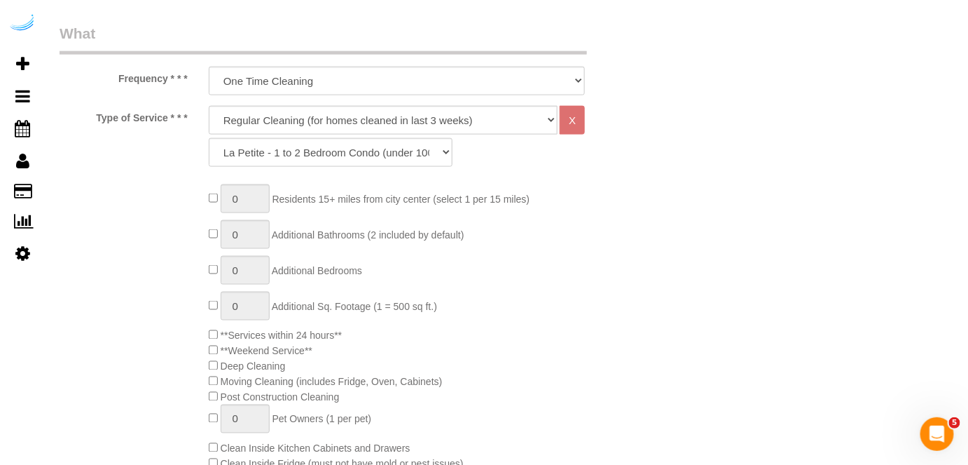
type input "(512) 444-3607"
click at [388, 117] on select "Deep Cleaning (for homes that have not been cleaned in 3+ weeks) Spruce Regular…" at bounding box center [384, 120] width 350 height 29
select select "282"
click at [209, 106] on select "Deep Cleaning (for homes that have not been cleaned in 3+ weeks) Spruce Regular…" at bounding box center [384, 120] width 350 height 29
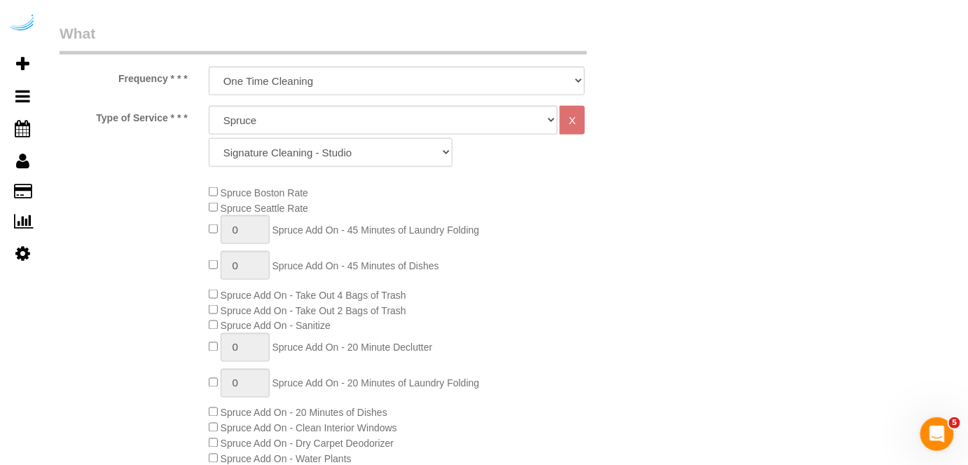
click at [397, 156] on select "Signature Cleaning - Studio Signature Cleaning - 1 Bed 1 Bath Signature Cleanin…" at bounding box center [331, 152] width 244 height 29
select select "320"
click at [209, 138] on select "Signature Cleaning - Studio Signature Cleaning - 1 Bed 1 Bath Signature Cleanin…" at bounding box center [331, 152] width 244 height 29
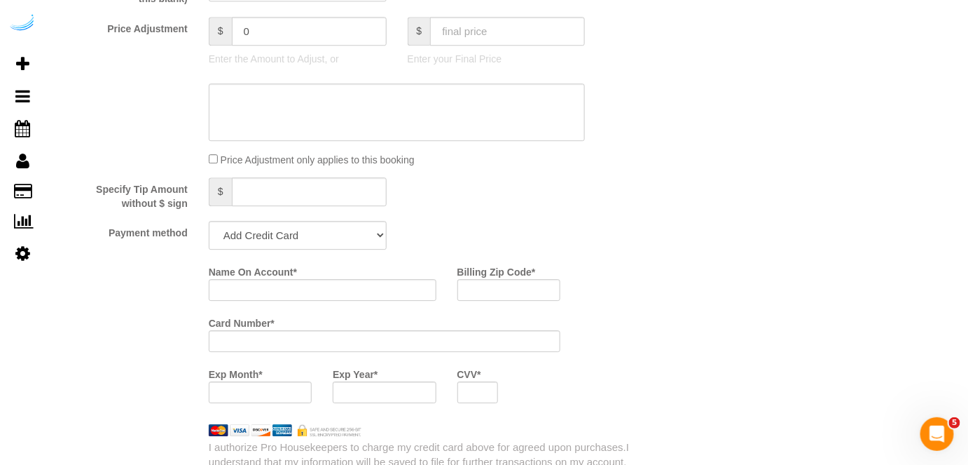
scroll to position [1274, 0]
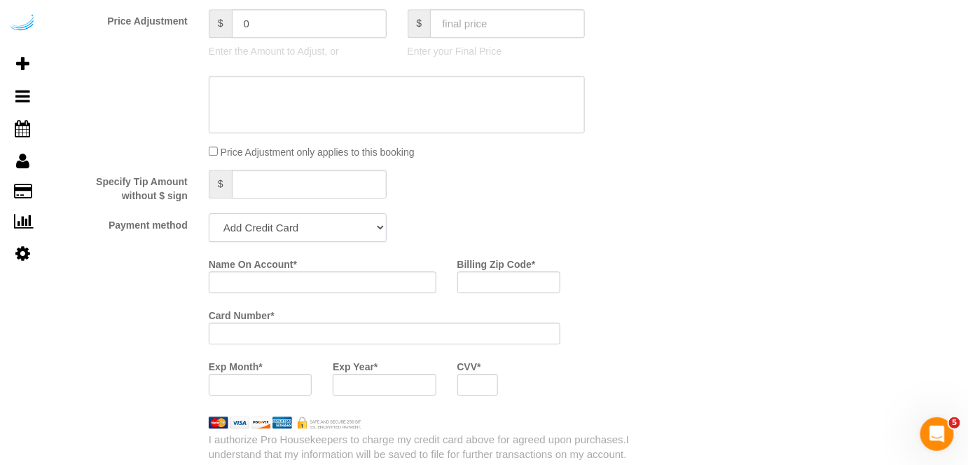
click at [332, 229] on select "Add Credit Card Cash Check Paypal" at bounding box center [298, 227] width 178 height 29
select select "string:check"
click at [209, 213] on select "Add Credit Card Cash Check Paypal" at bounding box center [298, 227] width 178 height 29
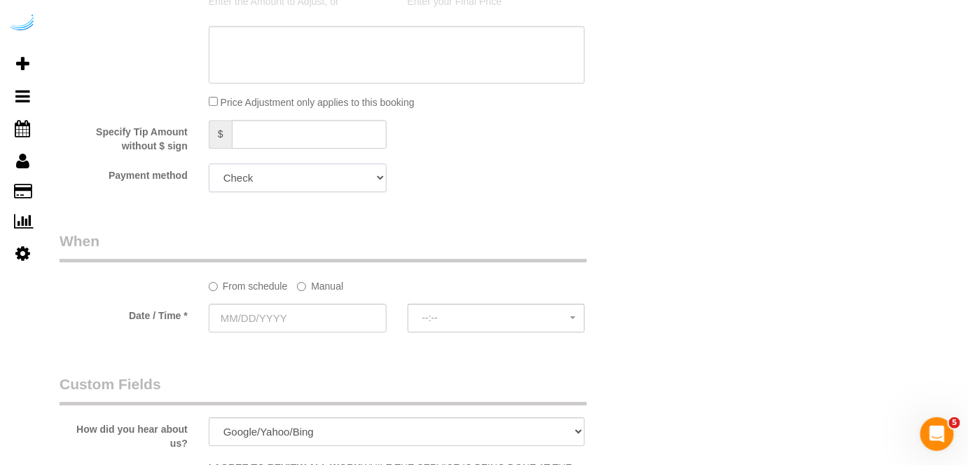
scroll to position [1402, 0]
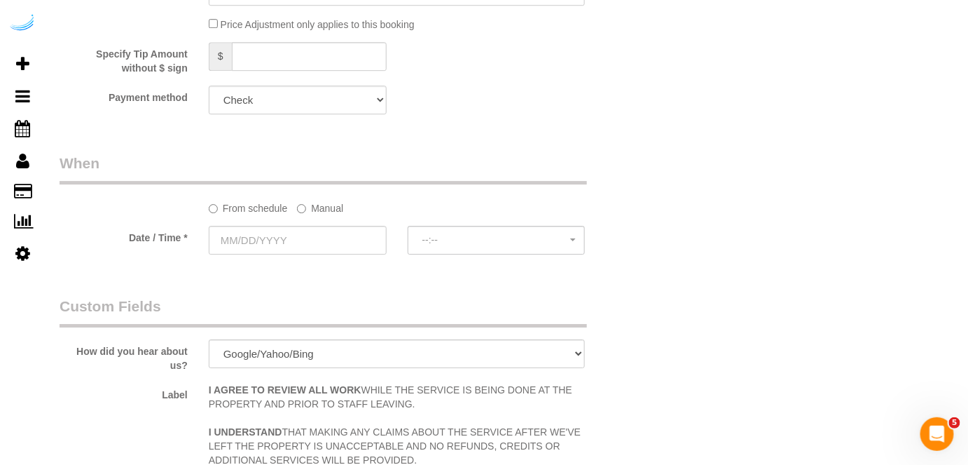
click at [320, 200] on label "Manual" at bounding box center [320, 205] width 46 height 19
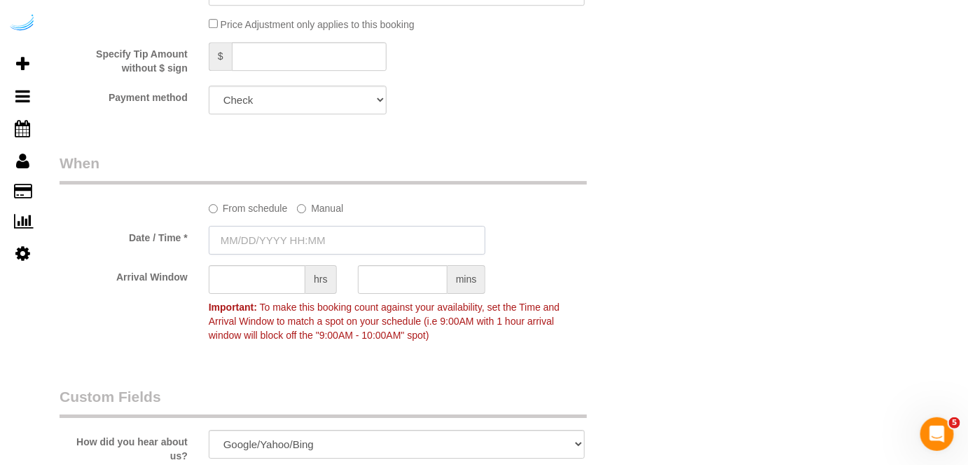
click at [320, 235] on input "text" at bounding box center [348, 240] width 278 height 29
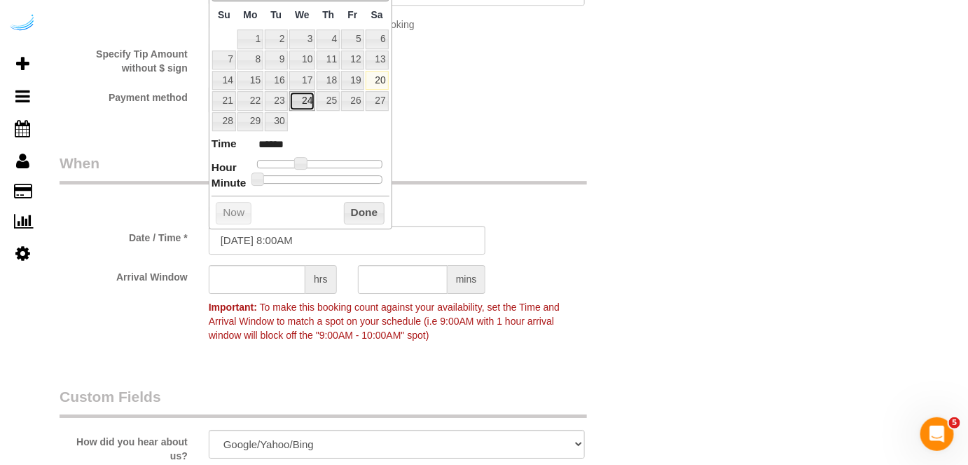
click at [312, 96] on link "24" at bounding box center [302, 100] width 27 height 19
type input "09/24/2025 9:00AM"
type input "******"
drag, startPoint x: 301, startPoint y: 159, endPoint x: 309, endPoint y: 161, distance: 8.0
click at [309, 161] on span at bounding box center [306, 163] width 13 height 13
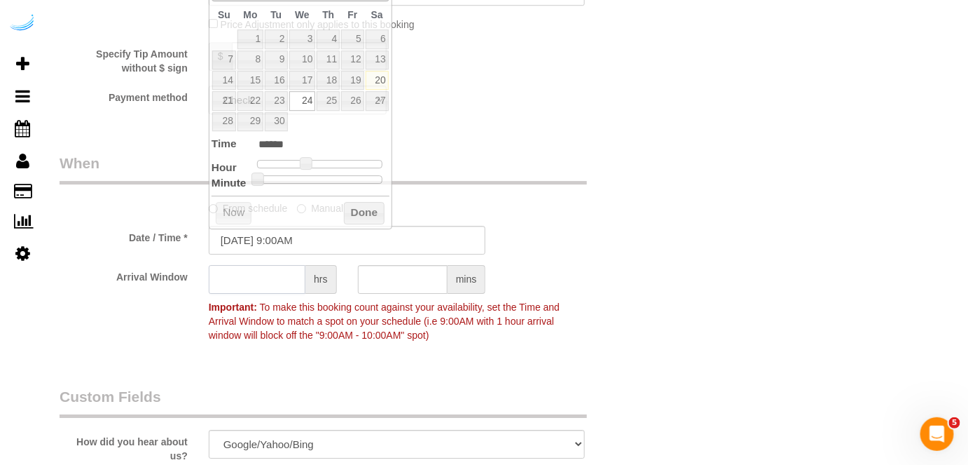
click at [286, 275] on input "text" at bounding box center [257, 279] width 97 height 29
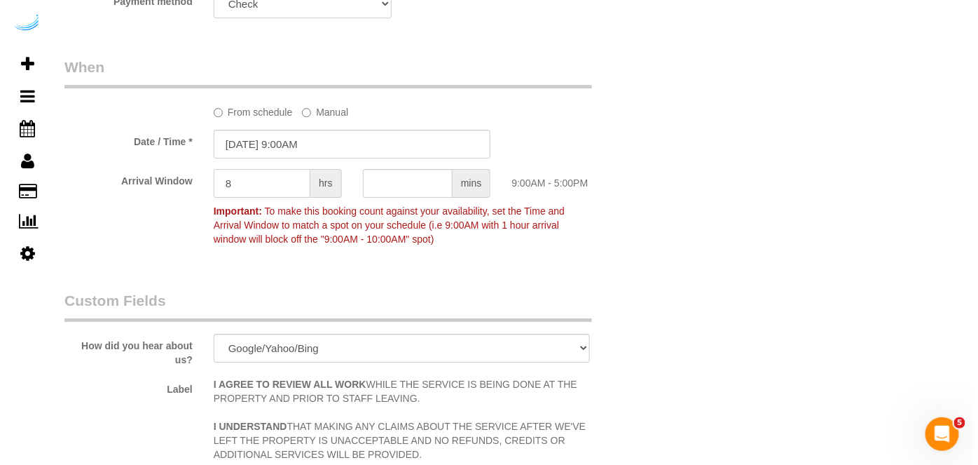
scroll to position [1975, 0]
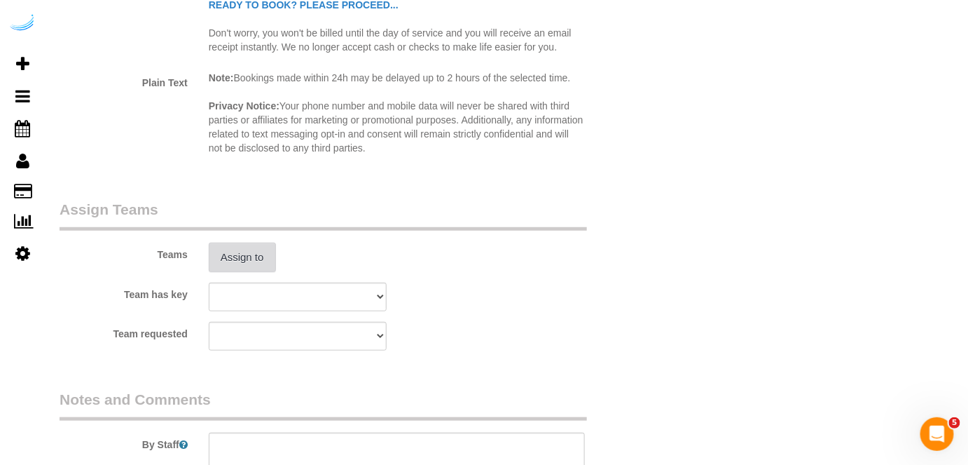
type input "8"
click at [259, 249] on button "Assign to" at bounding box center [242, 256] width 67 height 29
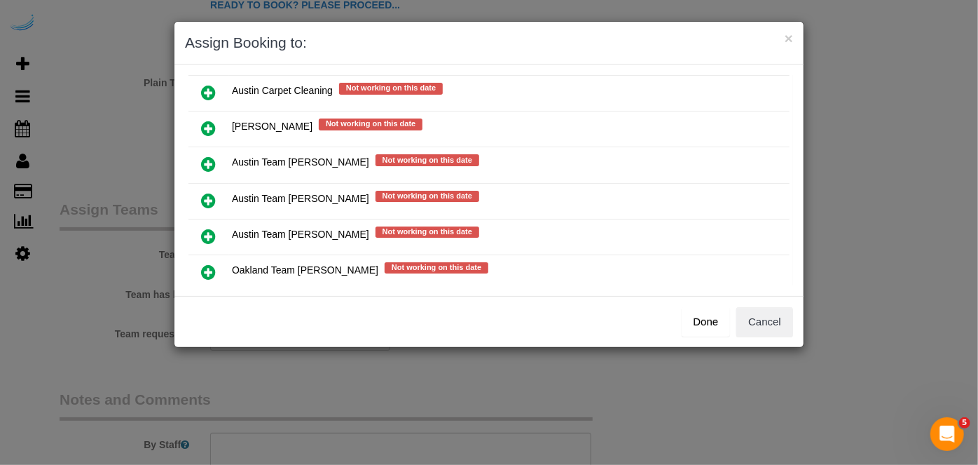
scroll to position [191, 0]
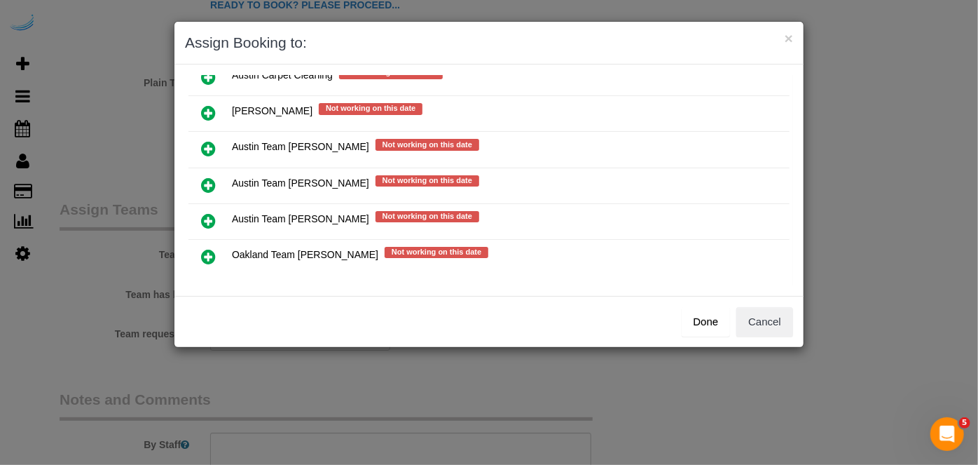
click at [207, 177] on icon at bounding box center [208, 185] width 15 height 17
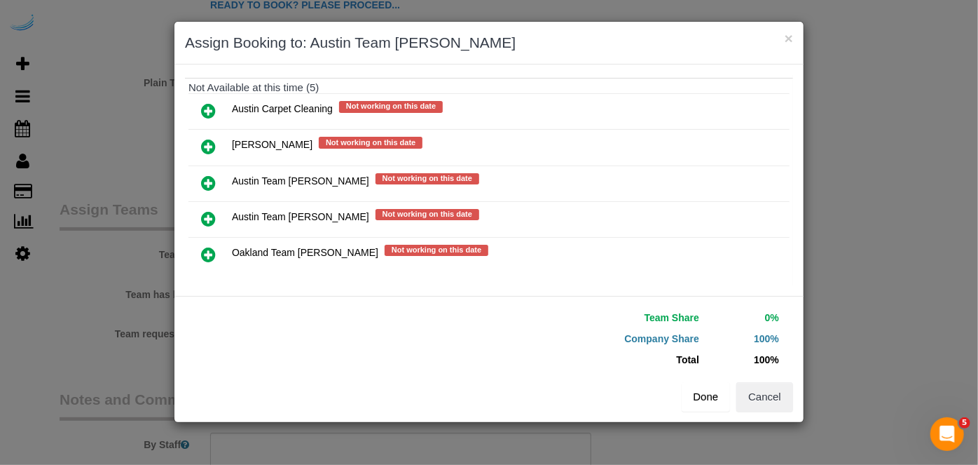
scroll to position [198, 0]
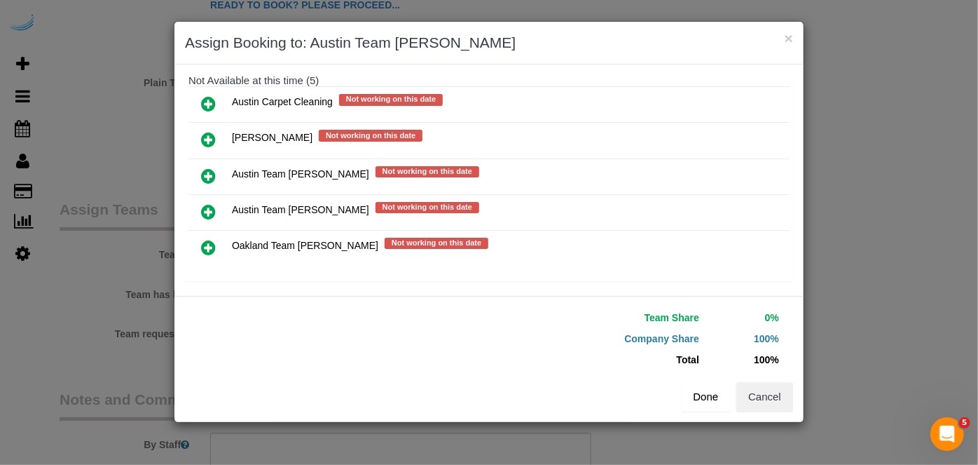
click at [699, 395] on button "Done" at bounding box center [706, 396] width 49 height 29
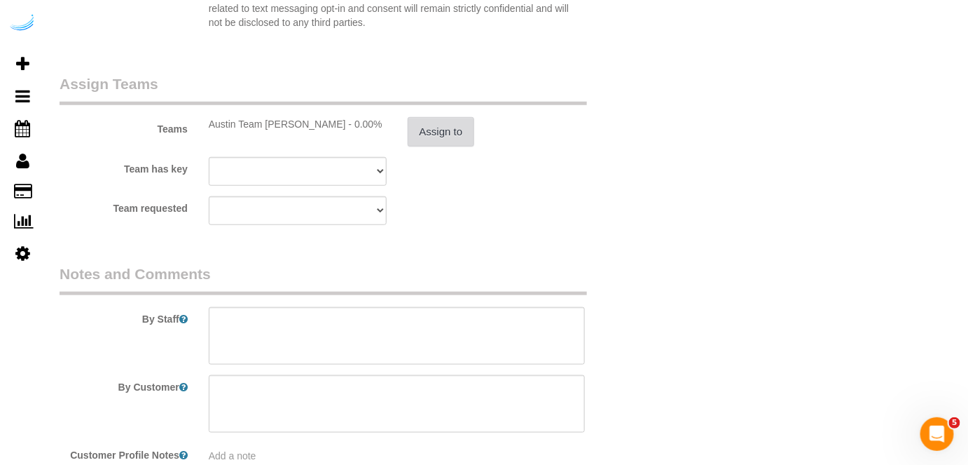
scroll to position [2102, 0]
click at [478, 333] on textarea at bounding box center [397, 333] width 377 height 57
click at [378, 313] on textarea at bounding box center [397, 333] width 377 height 57
paste textarea "Permanent Notes:No notes from this customer.Today's Notes:No notes from this se…"
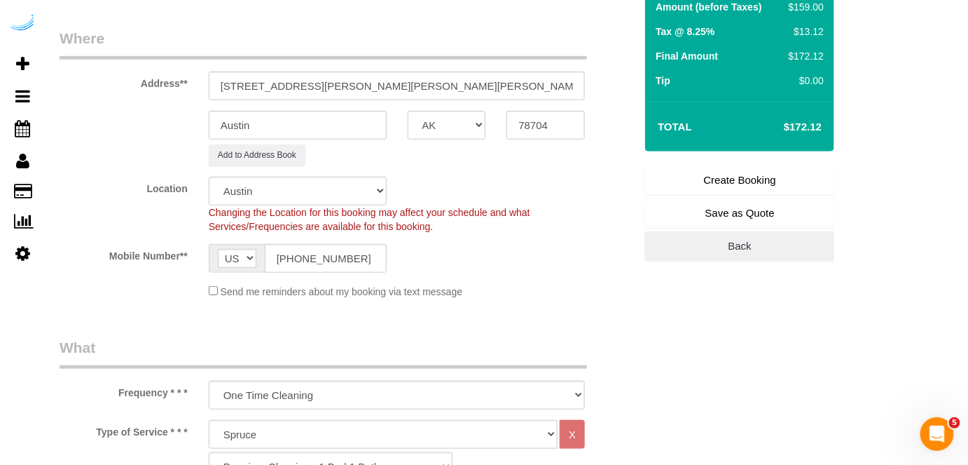
scroll to position [254, 0]
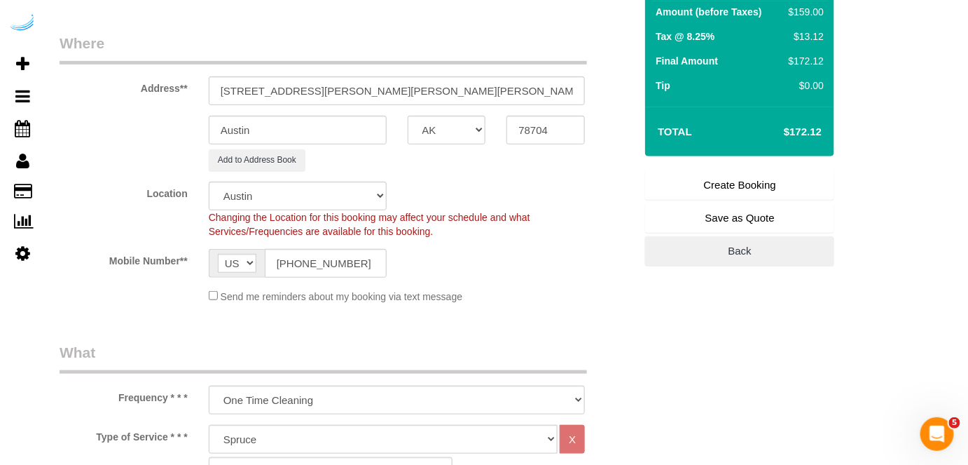
type textarea "Recurrency: One time service Permanent Notes:No notes from this customer.Today'…"
click at [731, 179] on link "Create Booking" at bounding box center [739, 184] width 189 height 29
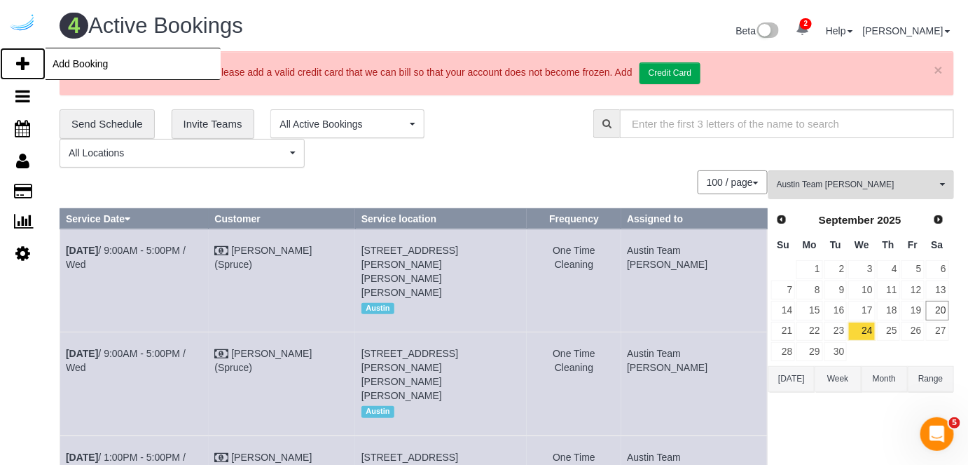
click at [22, 63] on icon at bounding box center [22, 63] width 13 height 17
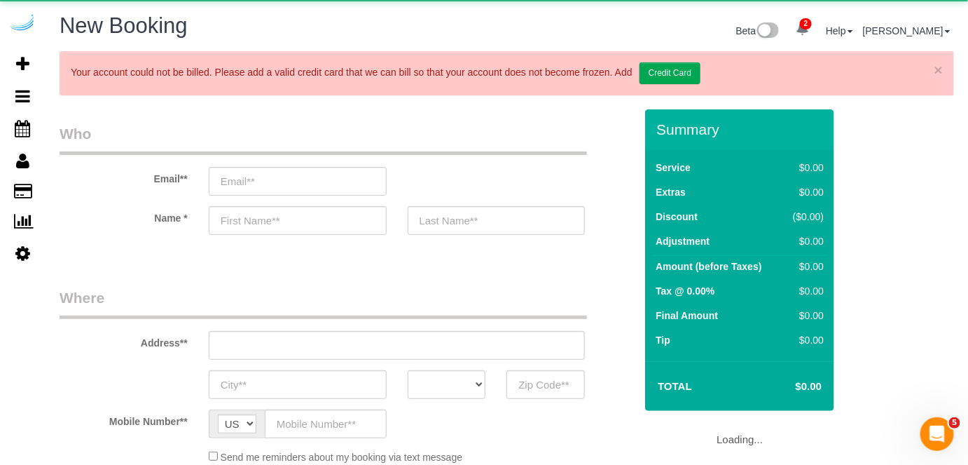
select select "object:12358"
select select "4"
select select "number:9"
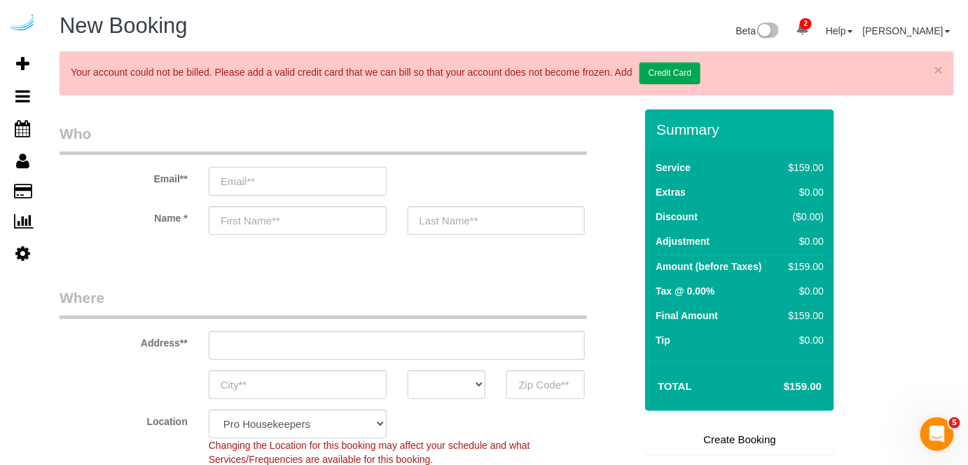
click at [303, 176] on input "email" at bounding box center [298, 181] width 178 height 29
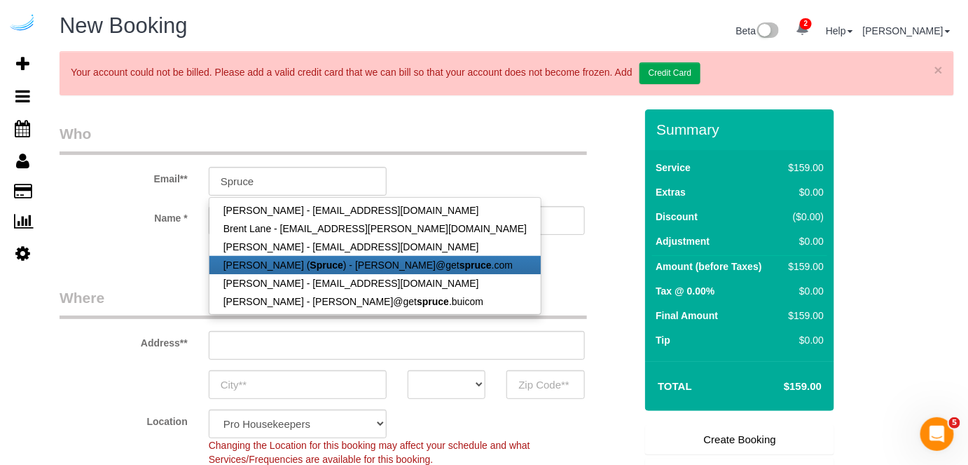
click at [283, 259] on link "Brandie Louck ( Spruce ) - brandie@get spruce .com" at bounding box center [375, 265] width 331 height 18
type input "brandie@getspruce.com"
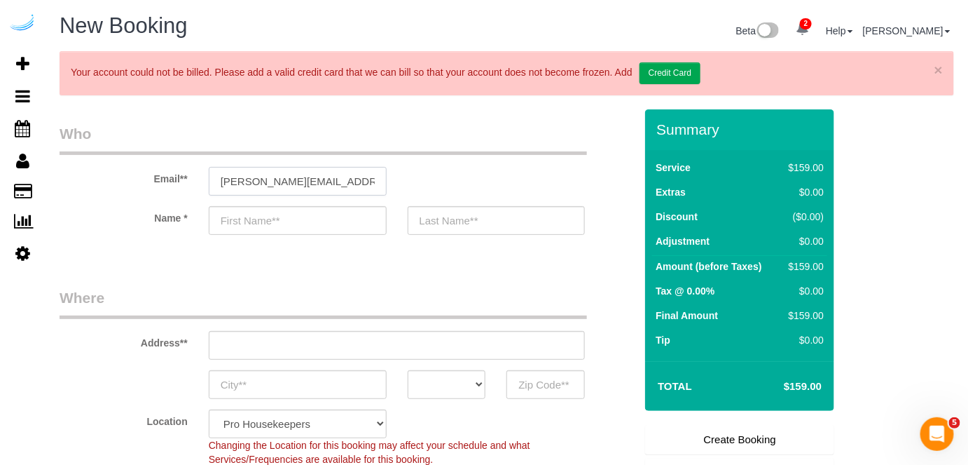
type input "Brandie"
type input "Louck"
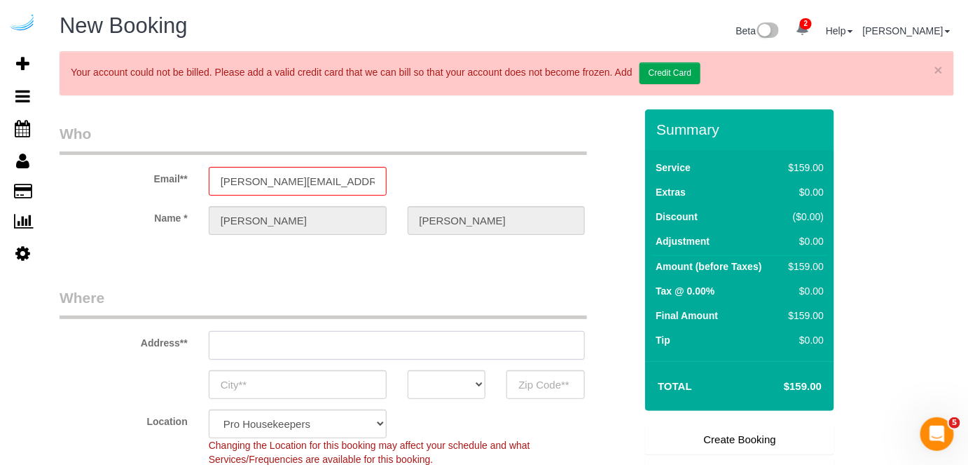
click at [410, 341] on input "text" at bounding box center [397, 345] width 377 height 29
type input "3816 S Lamar Blvd"
type input "Austin"
select select "[GEOGRAPHIC_DATA]"
type input "78704"
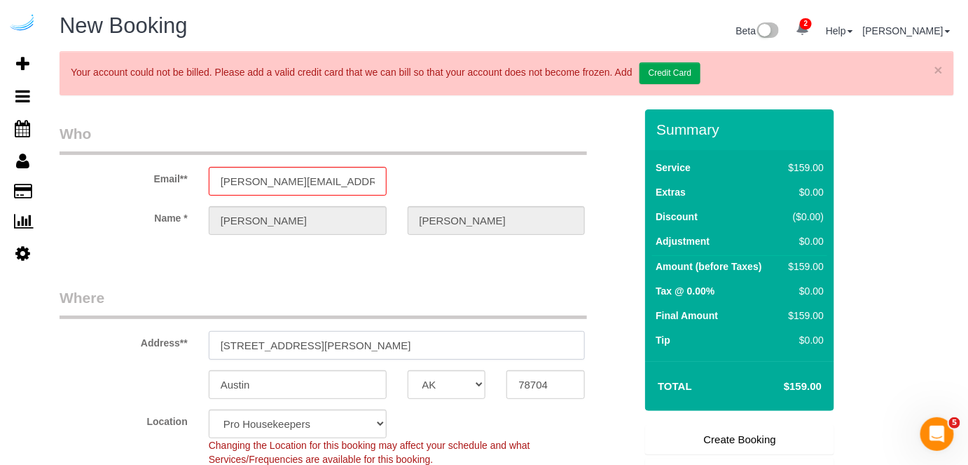
paste input "4424 Gaines Ranch Loop, Austin, TX 78735"
type input "4424 Gaines Ranch Loop, Austin, TX 78735"
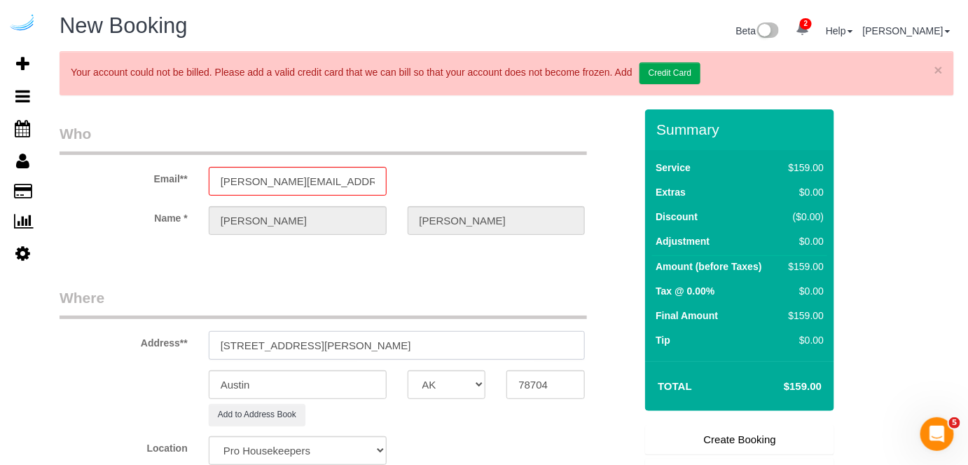
select select "9"
drag, startPoint x: 396, startPoint y: 342, endPoint x: 500, endPoint y: 350, distance: 104.0
click at [500, 350] on input "4424 Gaines Ranch Loop, Austin, TX 78735" at bounding box center [397, 345] width 377 height 29
select select "object:12402"
type input "4424 Gaines Ranch Loop, Austin, TX 78735"
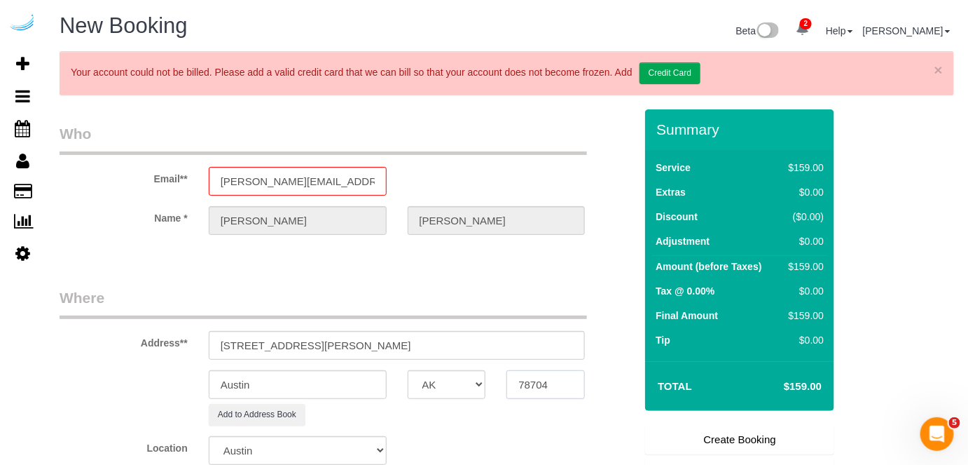
click at [538, 391] on input "78704" at bounding box center [546, 384] width 78 height 29
paste input "35"
type input "78735"
drag, startPoint x: 345, startPoint y: 346, endPoint x: 523, endPoint y: 336, distance: 178.3
click at [519, 348] on input "4424 Gaines Ranch Loop, Austin, TX 78735" at bounding box center [397, 345] width 377 height 29
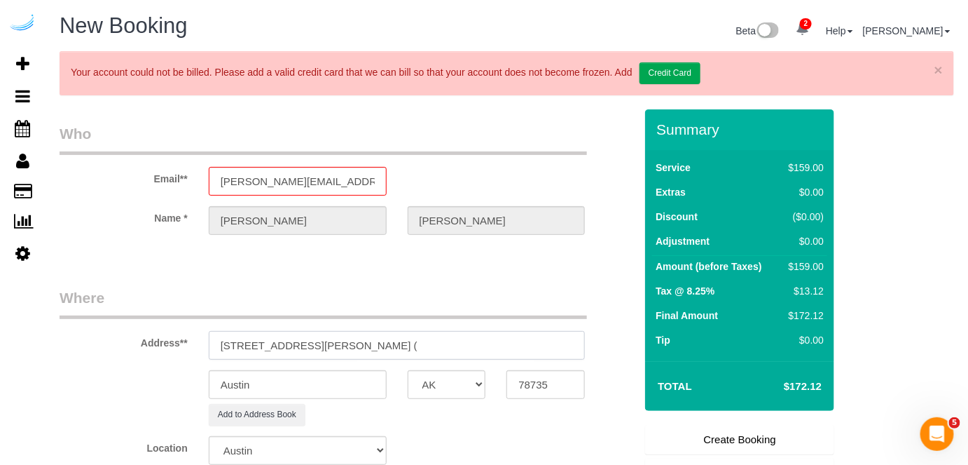
paste input "Natalie Yingling"
paste input "Camden Gaines Ranch"
paste input "1449332"
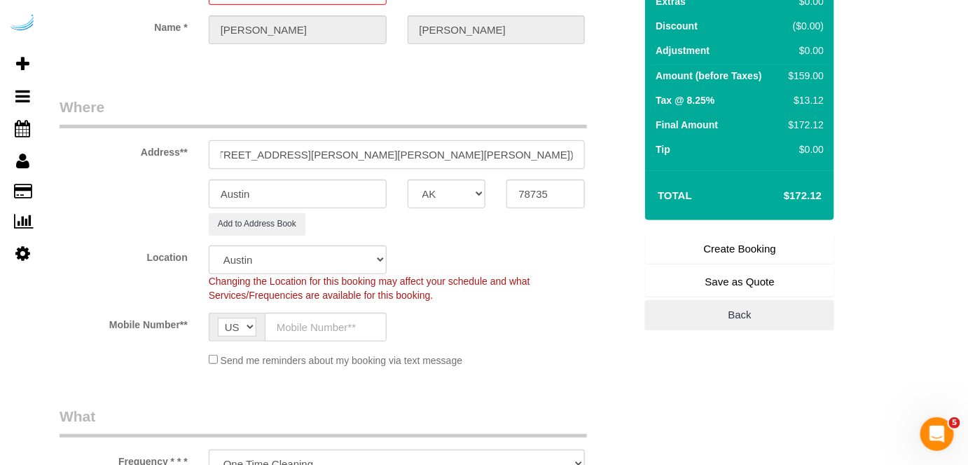
type input "4424 Gaines Ranch Loop, Unit 1614 (Natalie Yingling, Camden Gaines Ranch , 1449…"
click at [357, 333] on input "text" at bounding box center [326, 327] width 122 height 29
paste input "(512) 444-3607"
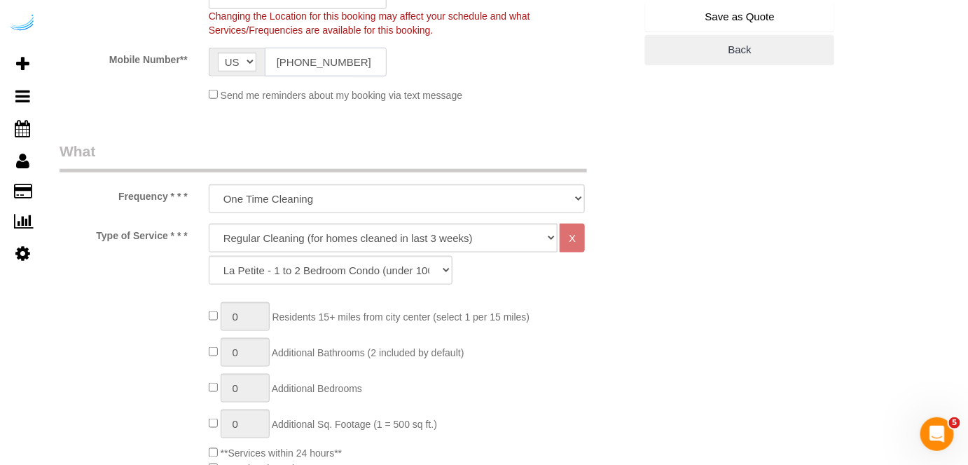
scroll to position [509, 0]
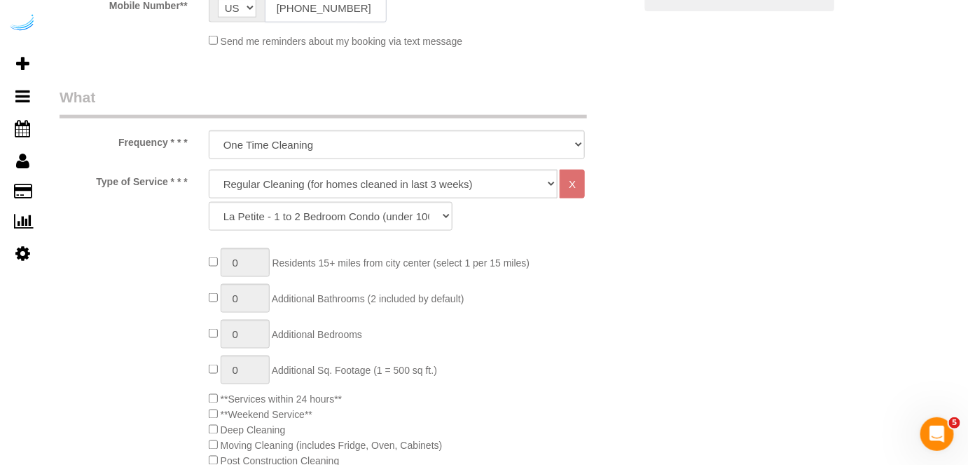
type input "(512) 444-3607"
click at [389, 182] on select "Deep Cleaning (for homes that have not been cleaned in 3+ weeks) Spruce Regular…" at bounding box center [384, 184] width 350 height 29
select select "282"
click at [209, 170] on select "Deep Cleaning (for homes that have not been cleaned in 3+ weeks) Spruce Regular…" at bounding box center [384, 184] width 350 height 29
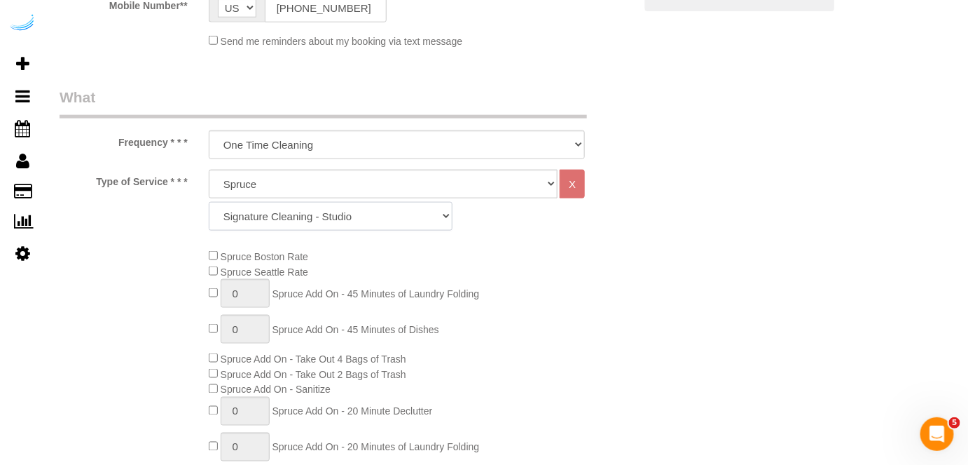
click at [345, 219] on select "Signature Cleaning - Studio Signature Cleaning - 1 Bed 1 Bath Signature Cleanin…" at bounding box center [331, 216] width 244 height 29
select select "304"
click at [209, 202] on select "Signature Cleaning - Studio Signature Cleaning - 1 Bed 1 Bath Signature Cleanin…" at bounding box center [331, 216] width 244 height 29
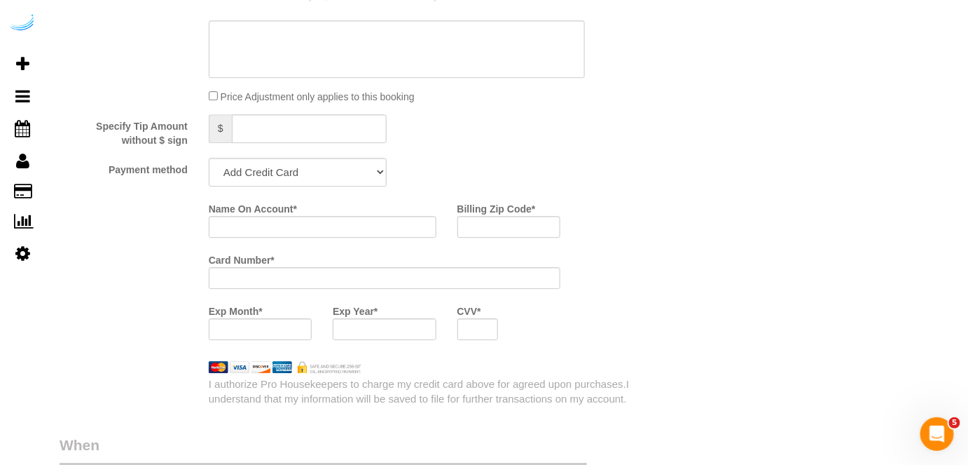
scroll to position [1338, 0]
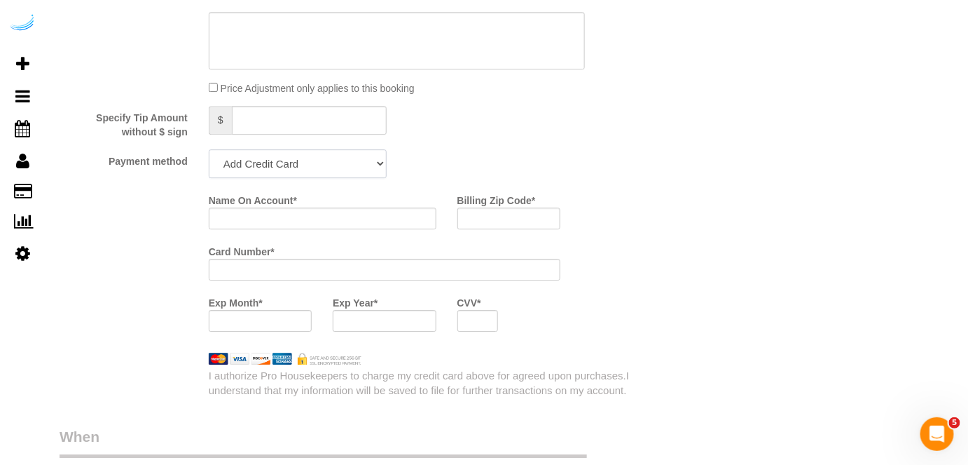
drag, startPoint x: 280, startPoint y: 163, endPoint x: 273, endPoint y: 175, distance: 14.4
click at [280, 163] on select "Add Credit Card Cash Check Paypal" at bounding box center [298, 163] width 178 height 29
select select "string:check"
click at [209, 149] on select "Add Credit Card Cash Check Paypal" at bounding box center [298, 163] width 178 height 29
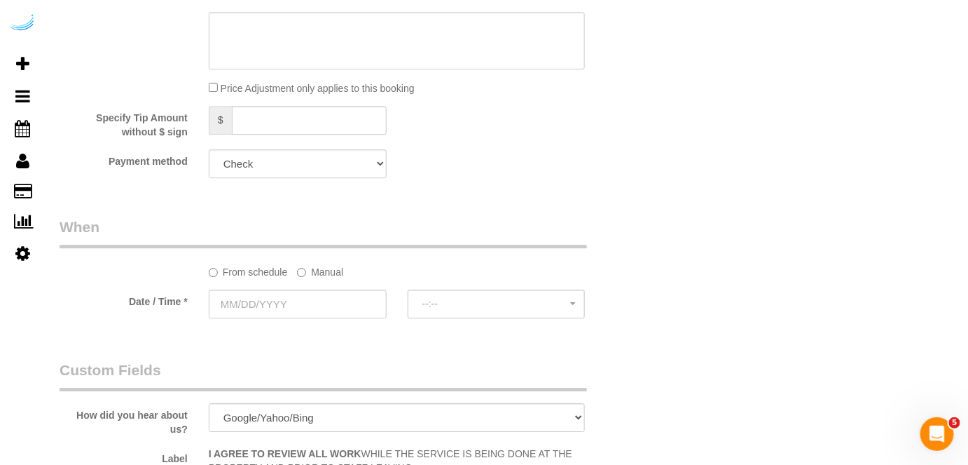
click at [318, 272] on label "Manual" at bounding box center [320, 269] width 46 height 19
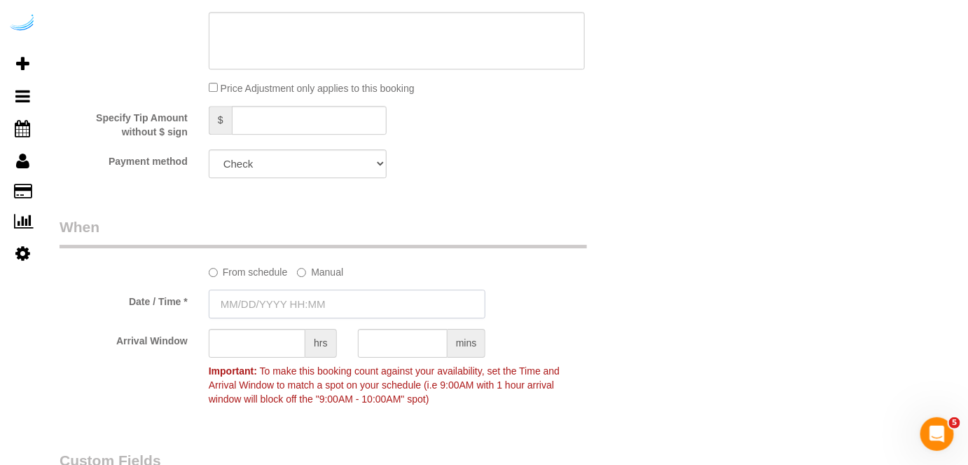
click at [288, 305] on input "text" at bounding box center [348, 303] width 278 height 29
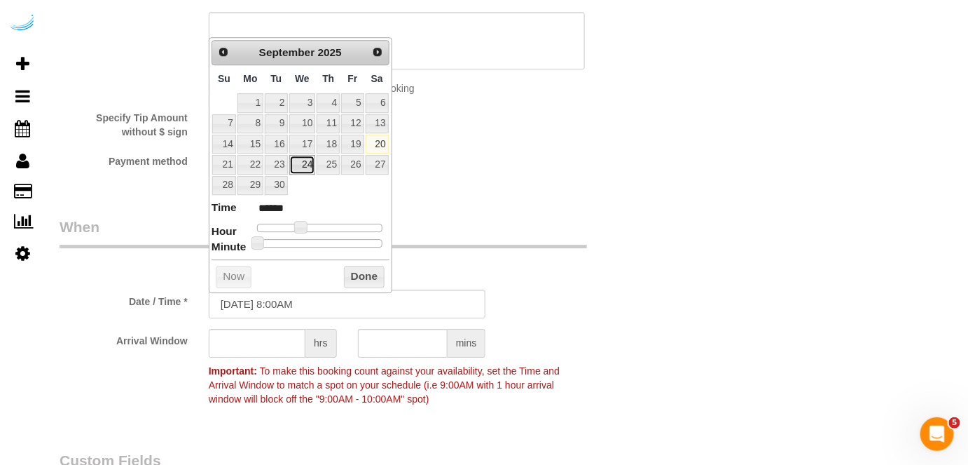
click at [304, 163] on link "24" at bounding box center [302, 164] width 27 height 19
type input "09/24/2025 9:00AM"
type input "******"
click at [303, 227] on span at bounding box center [306, 227] width 13 height 13
click at [274, 336] on input "text" at bounding box center [257, 343] width 97 height 29
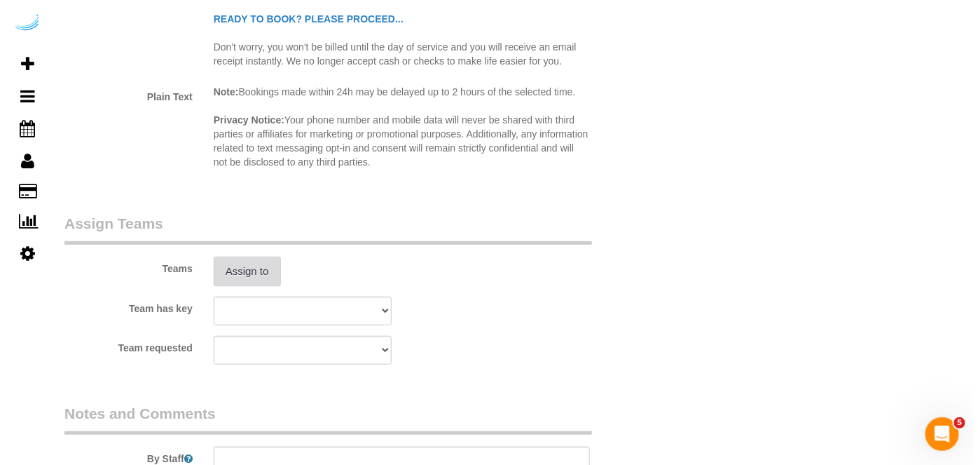
scroll to position [1975, 0]
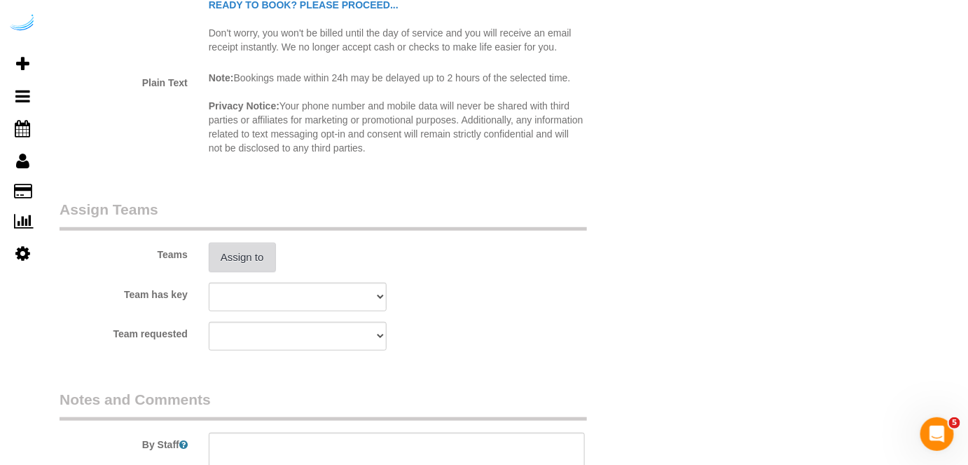
type input "4"
click at [261, 261] on button "Assign to" at bounding box center [242, 256] width 67 height 29
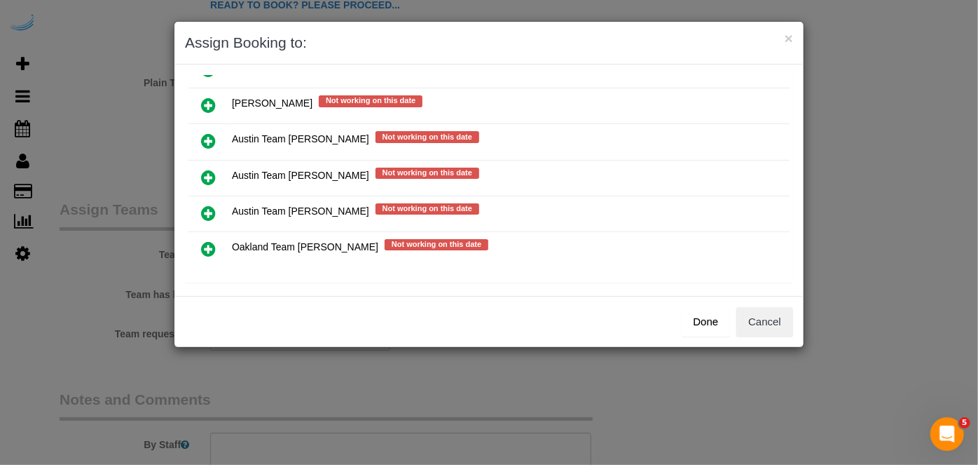
scroll to position [200, 0]
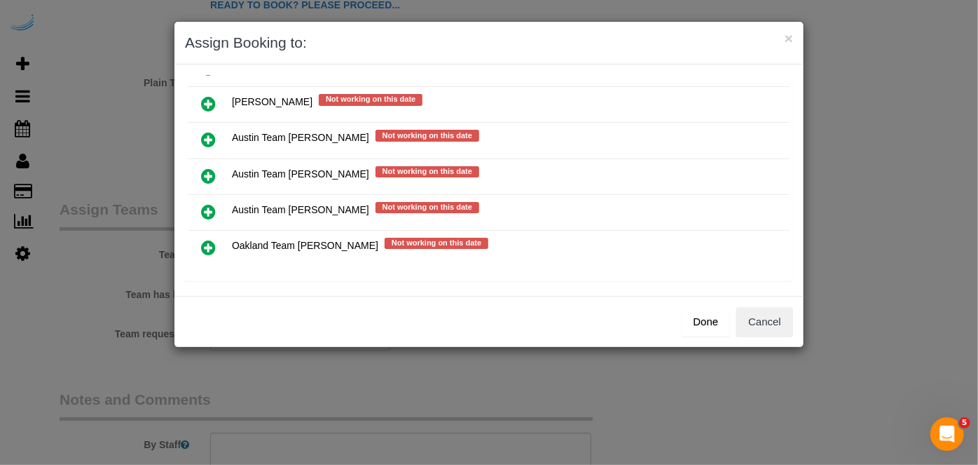
click at [207, 167] on icon at bounding box center [208, 175] width 15 height 17
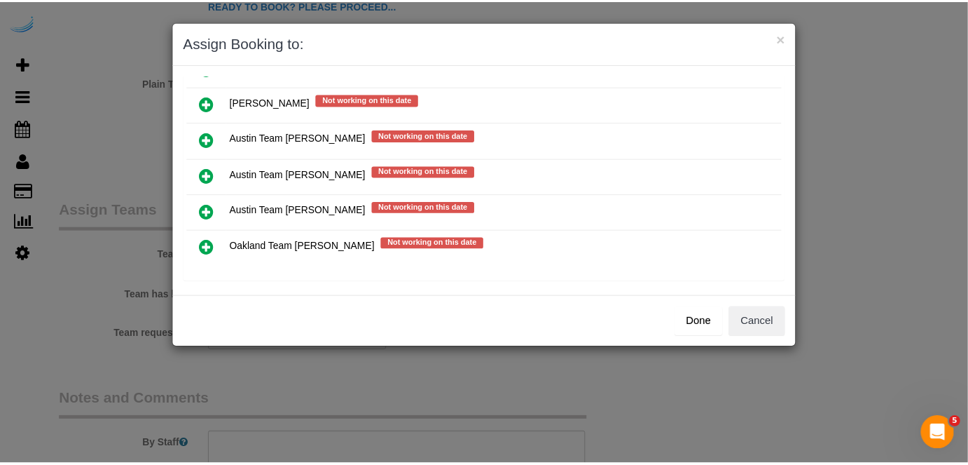
scroll to position [198, 0]
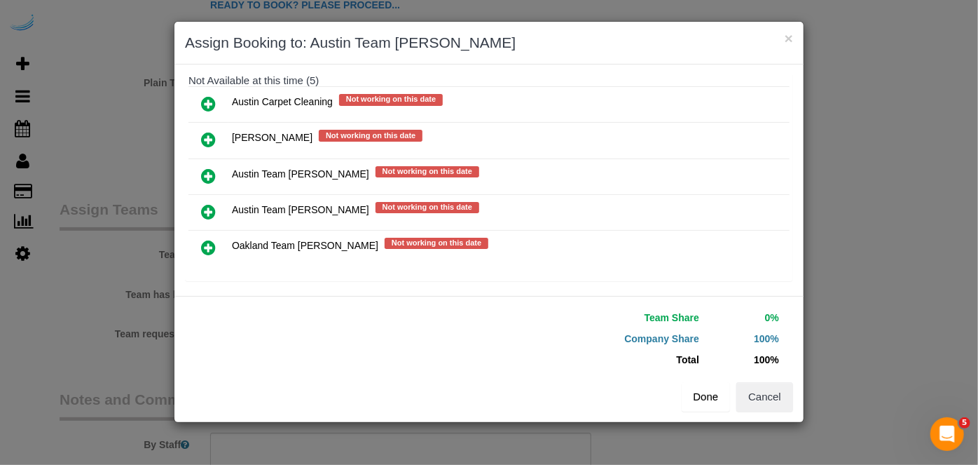
click at [710, 392] on button "Done" at bounding box center [706, 396] width 49 height 29
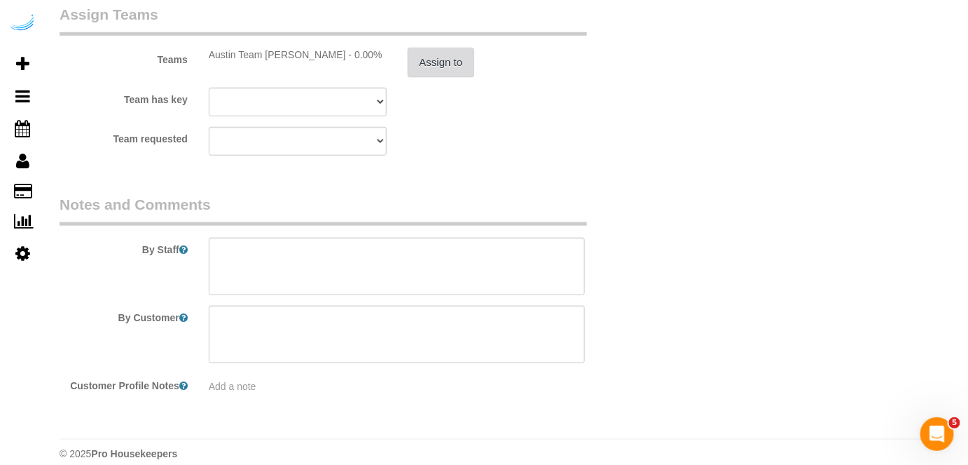
scroll to position [2183, 0]
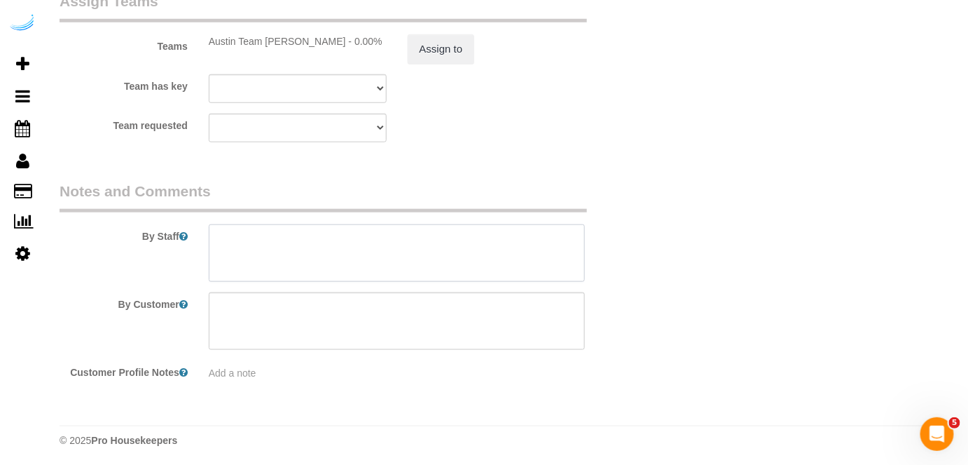
click at [441, 244] on textarea at bounding box center [397, 252] width 377 height 57
paste textarea "Permanent Notes:No notes from this customer.Today's Notes:Please cleanse the ba…"
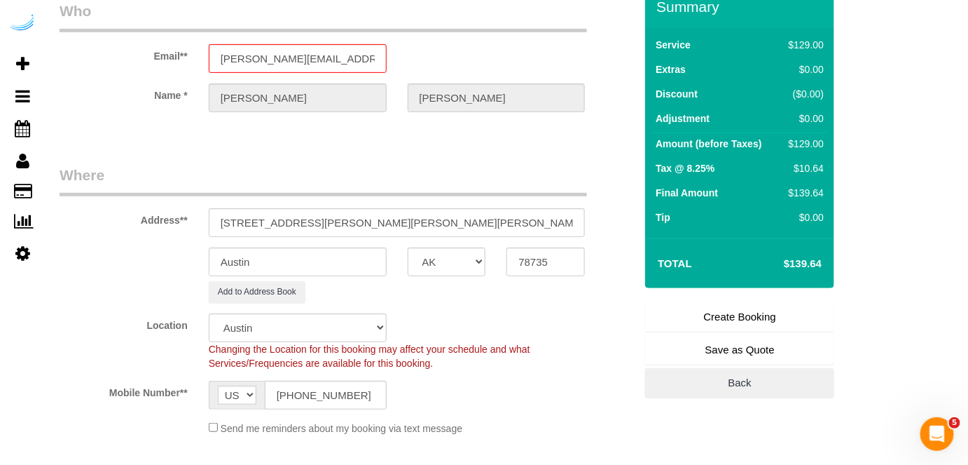
scroll to position [191, 0]
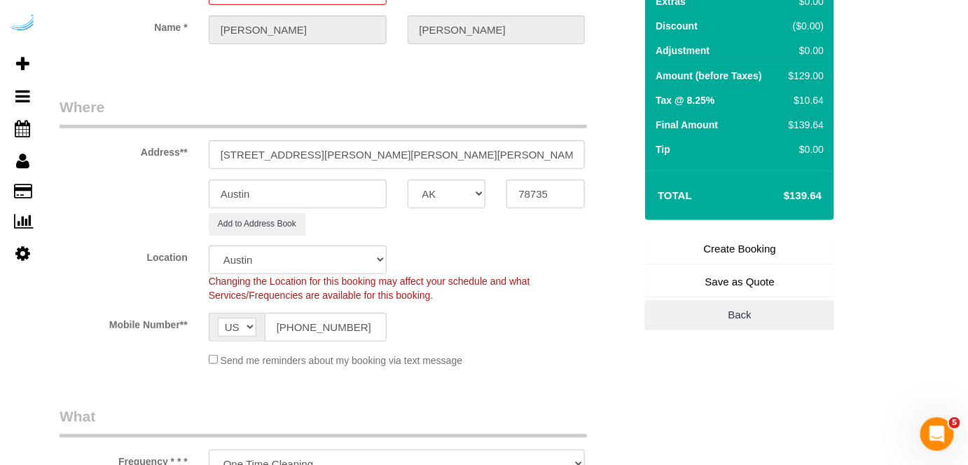
type textarea "Recurrency: Every 4 weeks Permanent Notes:No notes from this customer.Today's N…"
click at [736, 242] on link "Create Booking" at bounding box center [739, 248] width 189 height 29
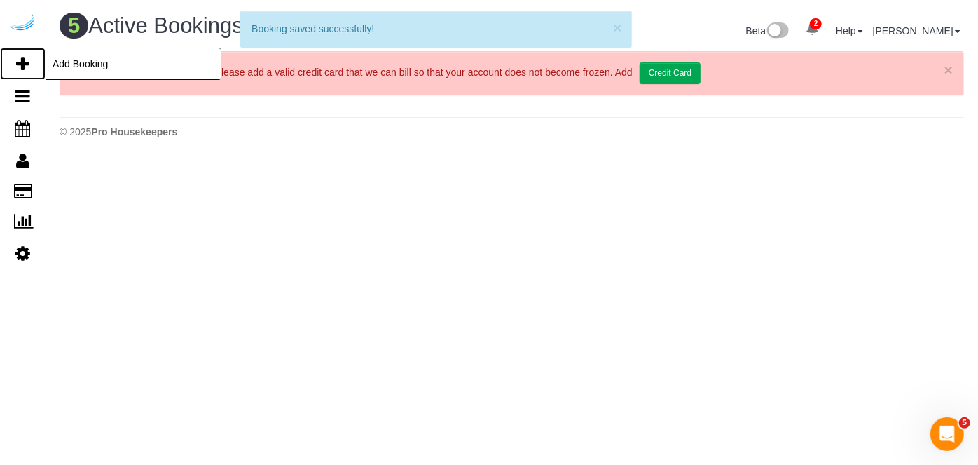
click at [23, 61] on icon at bounding box center [22, 63] width 13 height 17
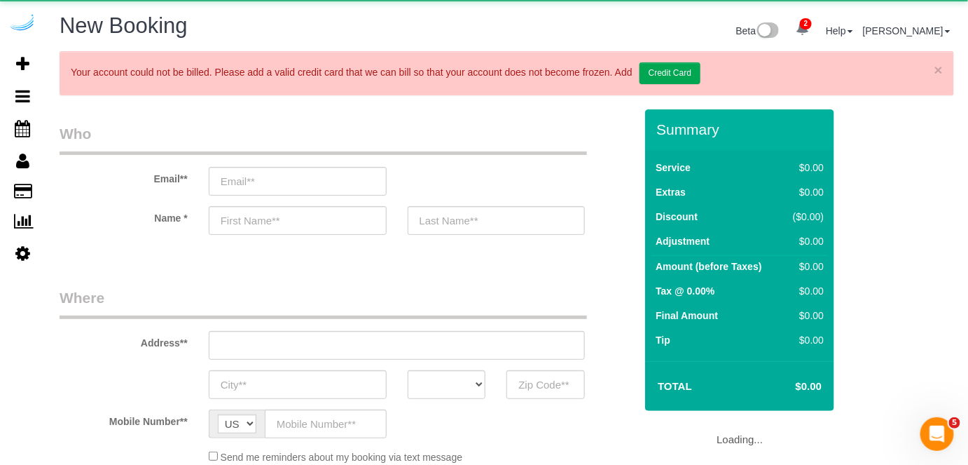
select select "object:13521"
select select "4"
select select "number:9"
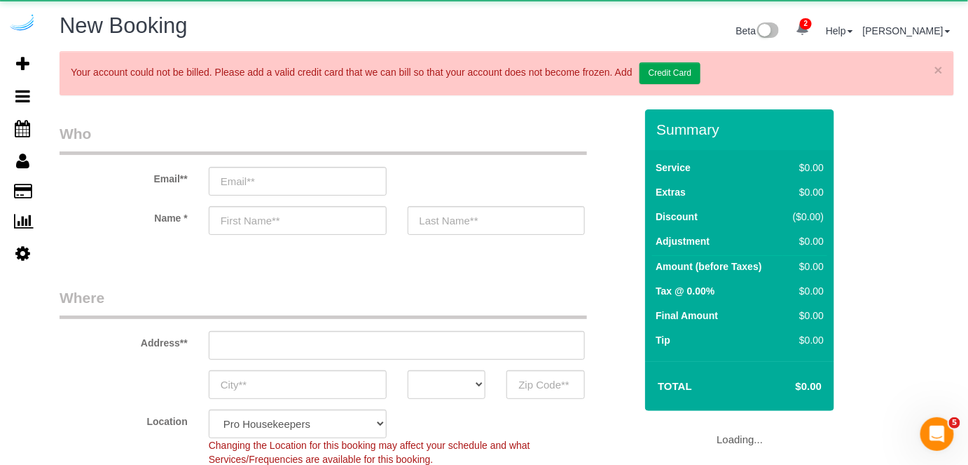
select select "object:14110"
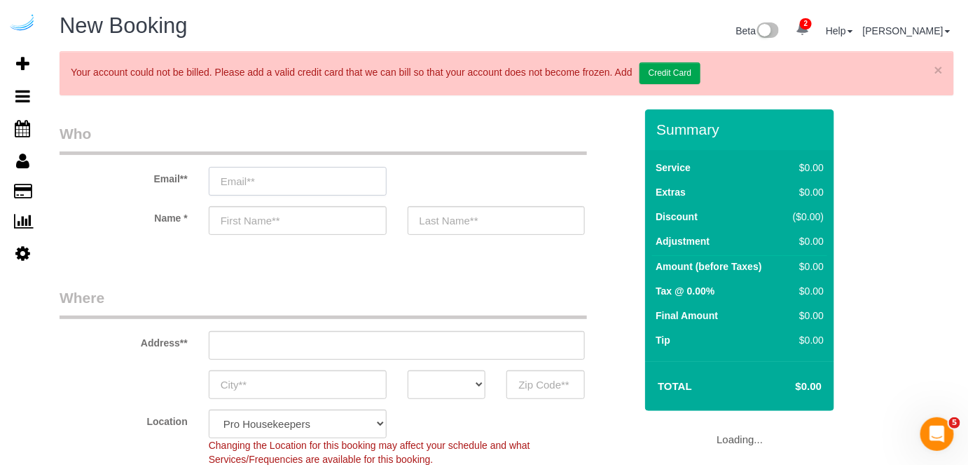
click at [325, 174] on input "email" at bounding box center [298, 181] width 178 height 29
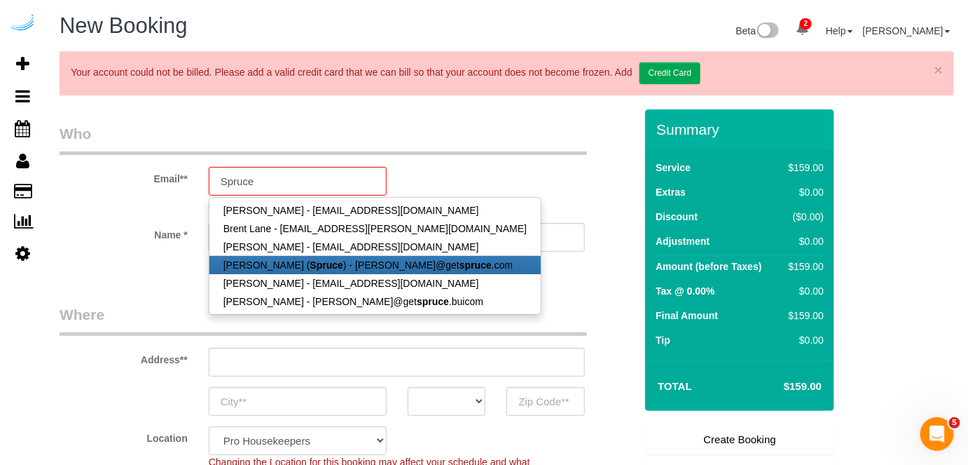
click at [331, 271] on link "Brandie Louck ( Spruce ) - brandie@get spruce .com" at bounding box center [375, 265] width 331 height 18
type input "brandie@getspruce.com"
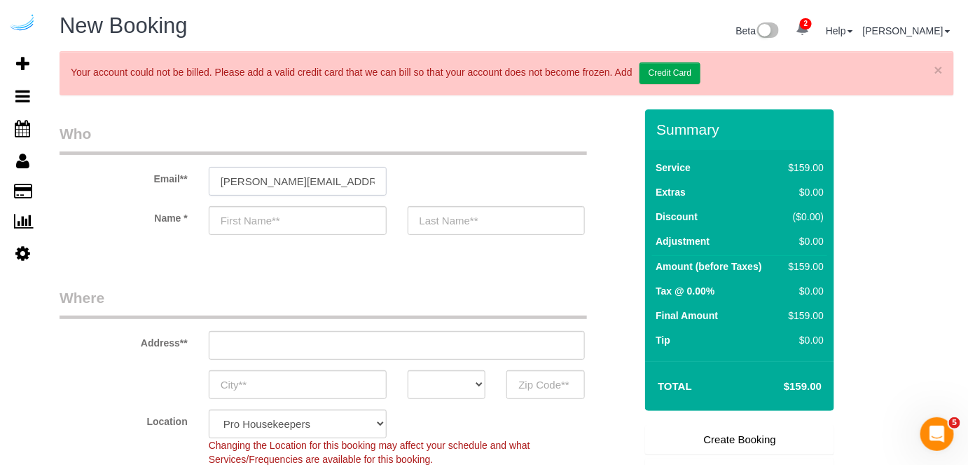
type input "Brandie"
type input "Louck"
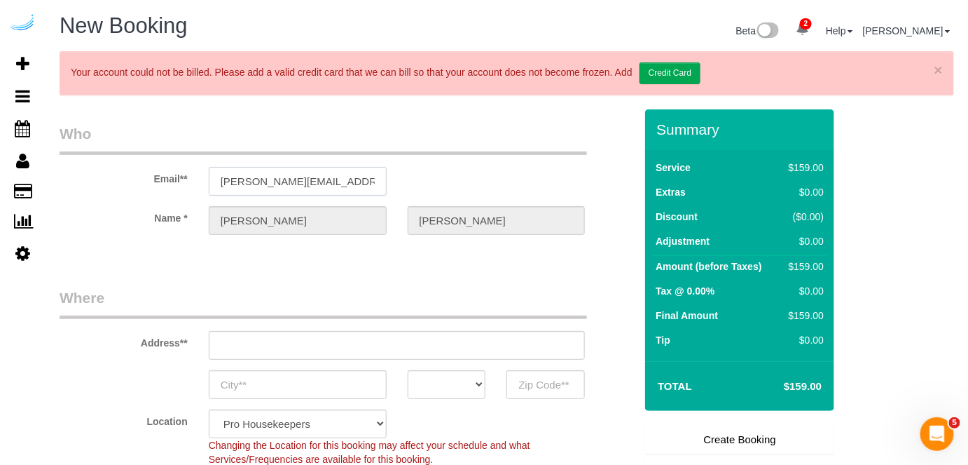
type input "3816 S Lamar Blvd"
type input "Austin"
select select "[GEOGRAPHIC_DATA]"
type input "78704"
click at [385, 343] on input "3816 S Lamar Blvd" at bounding box center [397, 345] width 377 height 29
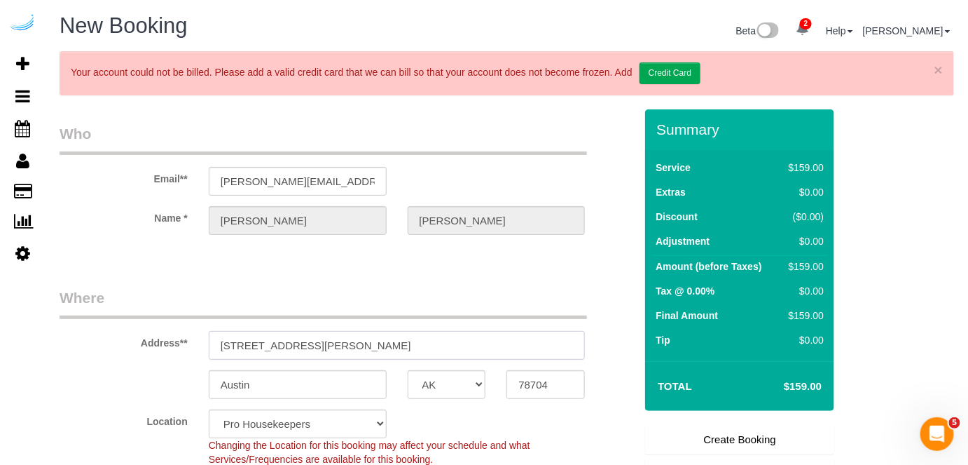
paste input "201 Lavaca St, Austin, TX 78701"
type input "201 Lavaca St, Austin, TX 78701"
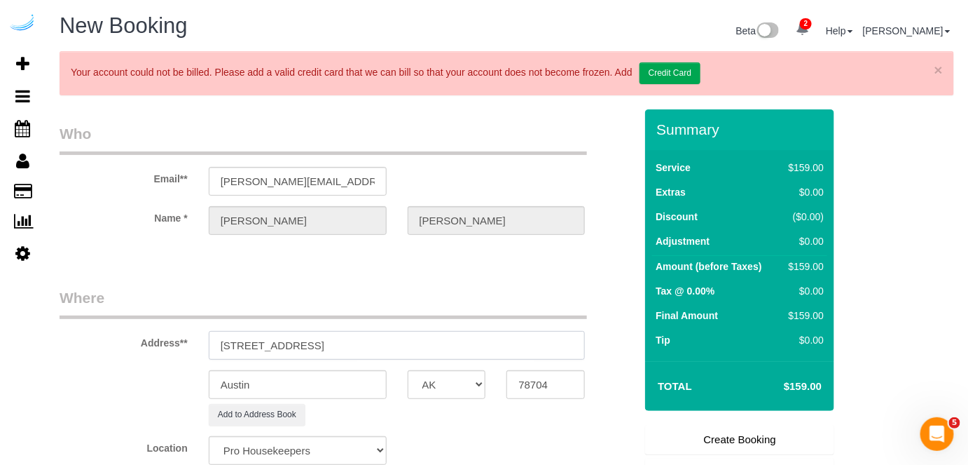
select select "9"
select select "object:14154"
drag, startPoint x: 343, startPoint y: 342, endPoint x: 439, endPoint y: 338, distance: 96.1
click at [439, 338] on input "201 Lavaca St, Austin, TX 78701" at bounding box center [397, 345] width 377 height 29
type input "201 Lavaca St, Austin, TX 78701"
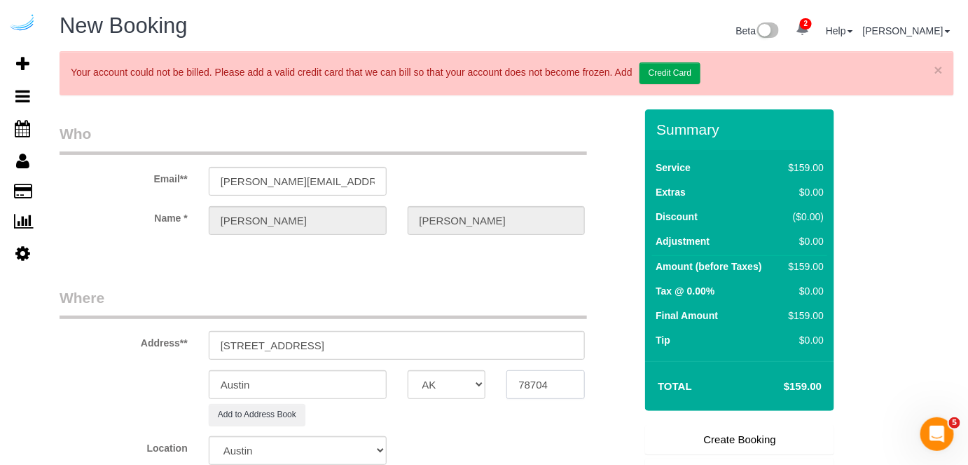
click at [536, 383] on input "78704" at bounding box center [546, 384] width 78 height 29
paste input "1"
type input "78701"
click at [512, 369] on sui-booking-address "Address** 201 Lavaca St, Austin, TX 78701 Austin AK AL AR AZ CA CO CT DC DE FL …" at bounding box center [347, 356] width 575 height 138
paste input "Tanner Slead"
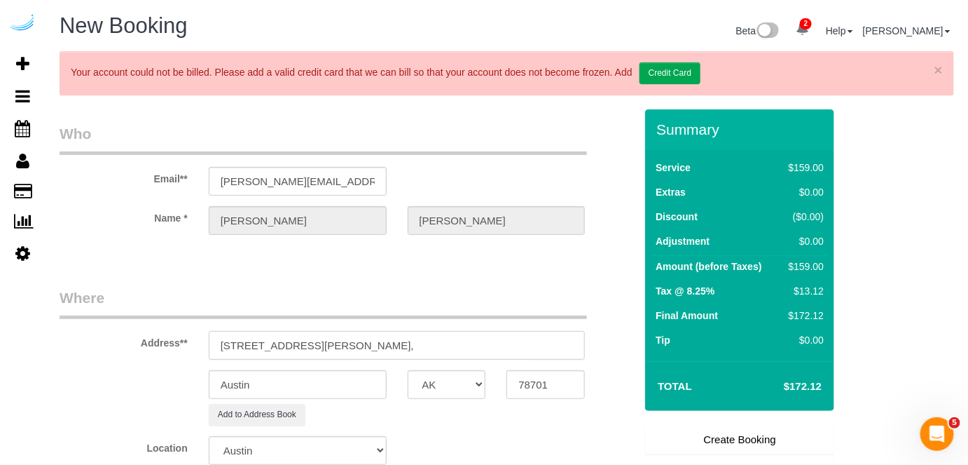
paste input "AMLI Downtown"
paste input "1432172"
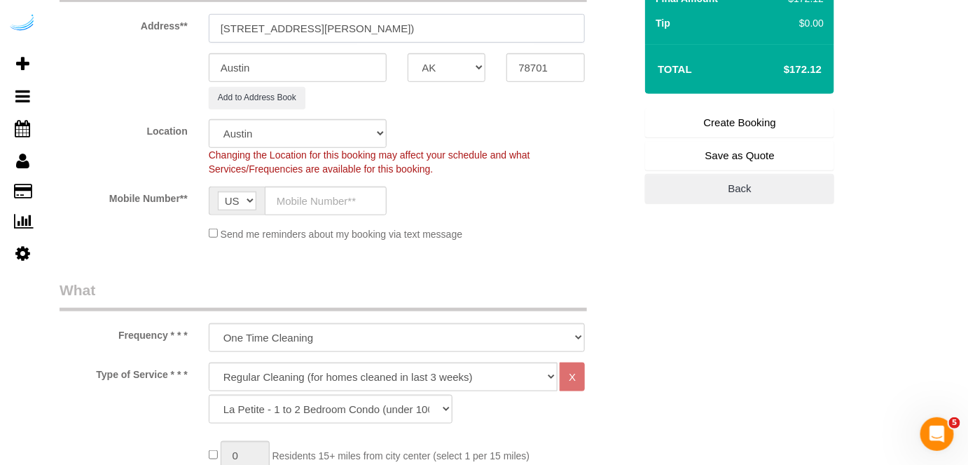
scroll to position [318, 0]
type input "201 Lavaca St, Building 0324, Unit 0324 ( Tanner Slead, AMLI Downtown , 1432172)"
click at [349, 200] on input "text" at bounding box center [326, 199] width 122 height 29
paste input "(512) 444-3607"
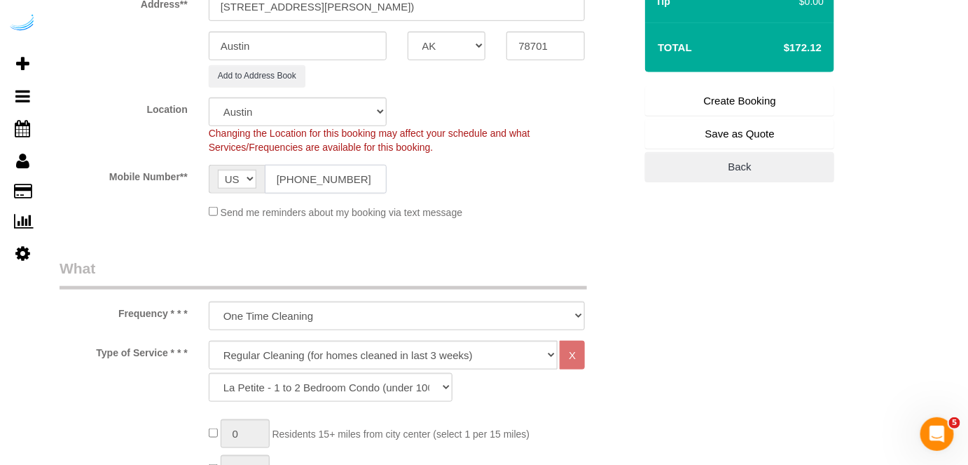
scroll to position [446, 0]
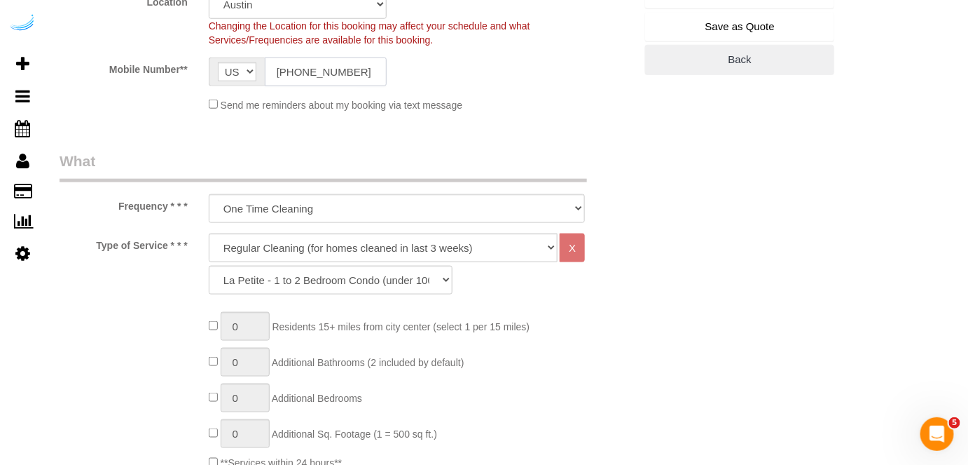
type input "(512) 444-3607"
click at [343, 254] on select "Deep Cleaning (for homes that have not been cleaned in 3+ weeks) Spruce Regular…" at bounding box center [384, 247] width 350 height 29
select select "282"
click at [209, 233] on select "Deep Cleaning (for homes that have not been cleaned in 3+ weeks) Spruce Regular…" at bounding box center [384, 247] width 350 height 29
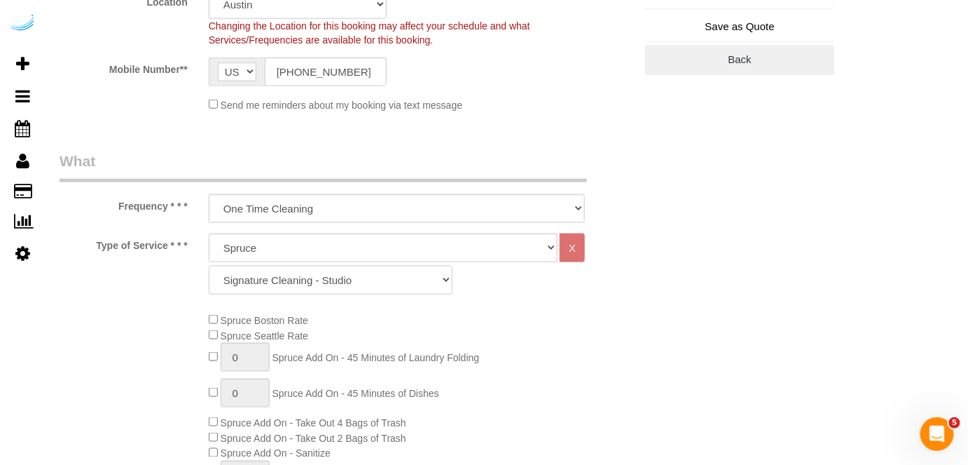
click at [357, 279] on select "Signature Cleaning - Studio Signature Cleaning - 1 Bed 1 Bath Signature Cleanin…" at bounding box center [331, 280] width 244 height 29
select select "304"
click at [209, 266] on select "Signature Cleaning - Studio Signature Cleaning - 1 Bed 1 Bath Signature Cleanin…" at bounding box center [331, 280] width 244 height 29
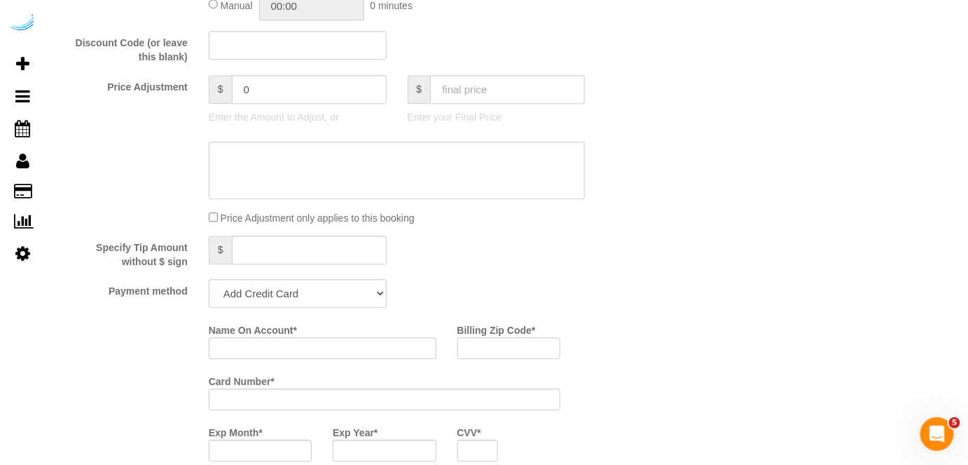
scroll to position [1338, 0]
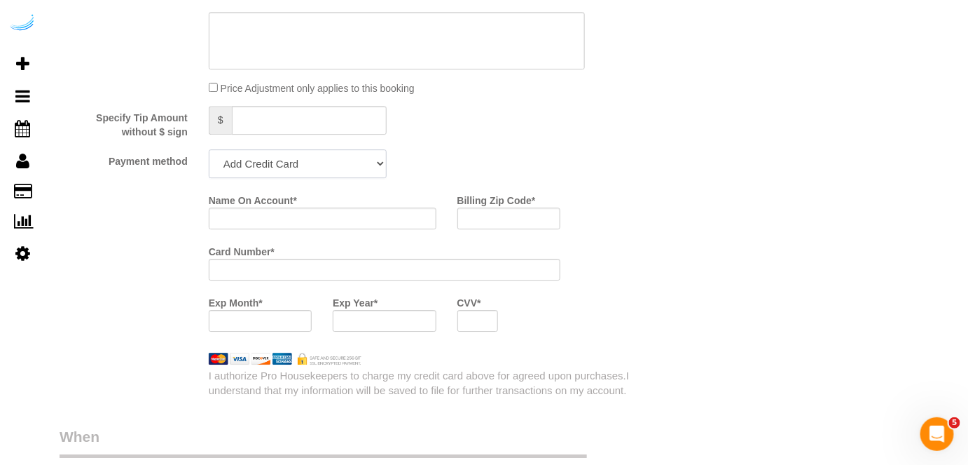
click at [296, 176] on select "Add Credit Card Cash Check Paypal" at bounding box center [298, 163] width 178 height 29
select select "string:check"
click at [209, 149] on select "Add Credit Card Cash Check Paypal" at bounding box center [298, 163] width 178 height 29
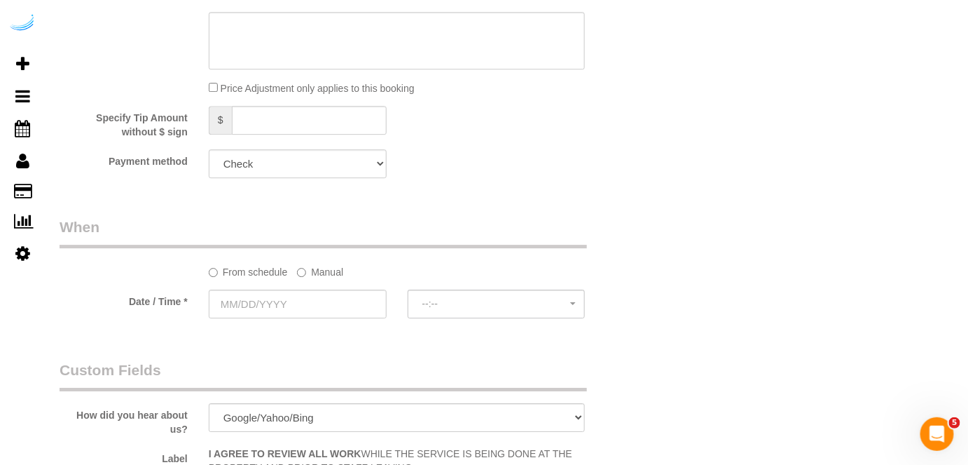
click at [314, 269] on label "Manual" at bounding box center [320, 269] width 46 height 19
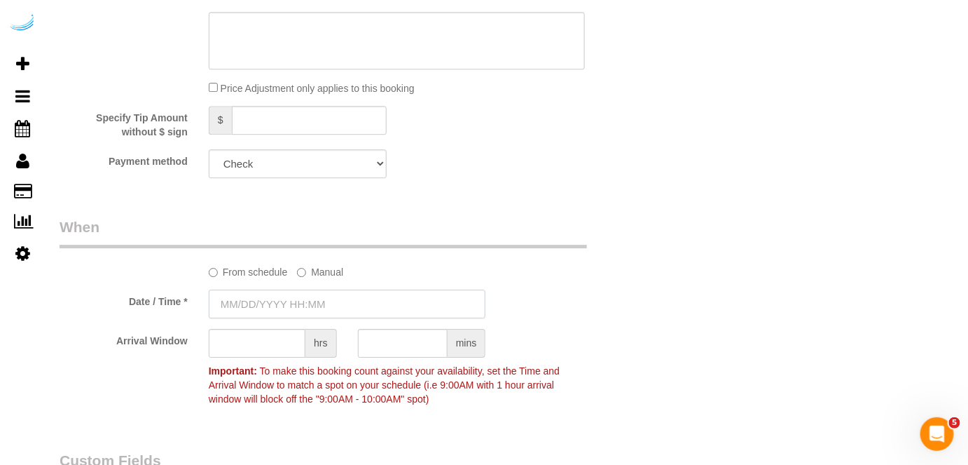
click at [292, 297] on input "text" at bounding box center [348, 303] width 278 height 29
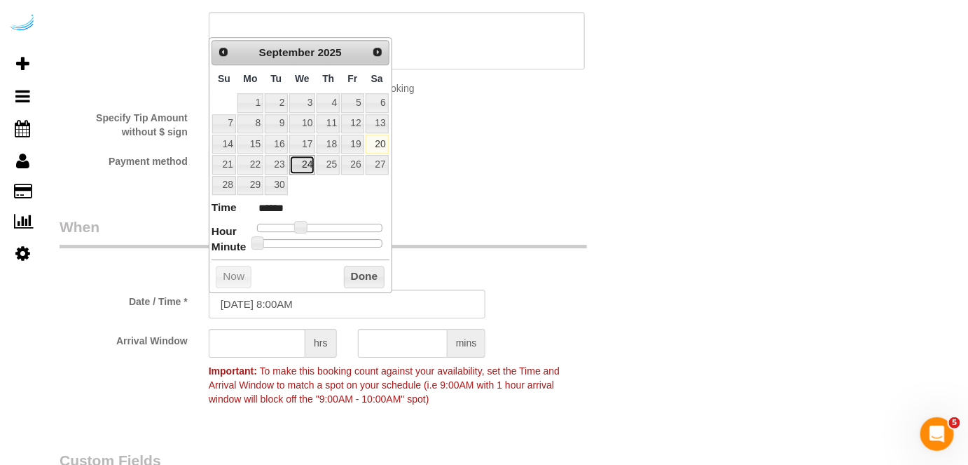
click at [303, 162] on link "24" at bounding box center [302, 164] width 27 height 19
type input "09/24/2025 9:00AM"
type input "******"
click at [306, 227] on span at bounding box center [306, 227] width 13 height 13
click at [276, 339] on input "text" at bounding box center [257, 343] width 97 height 29
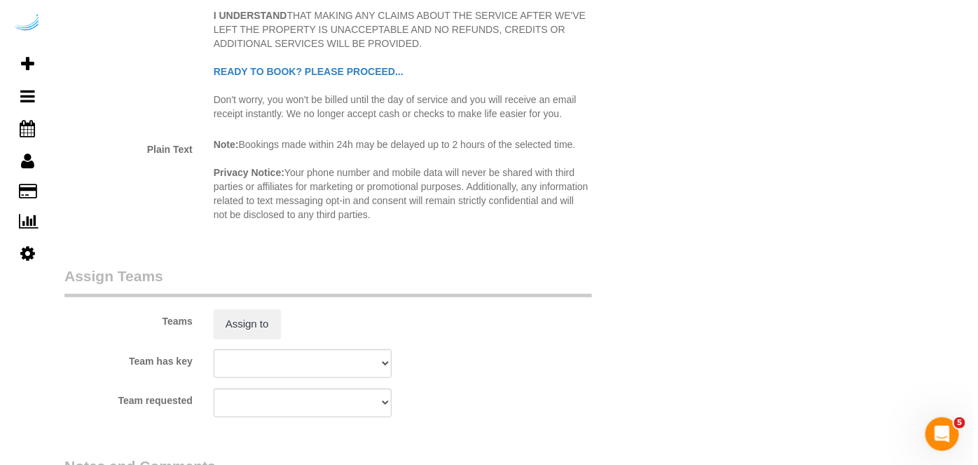
scroll to position [1975, 0]
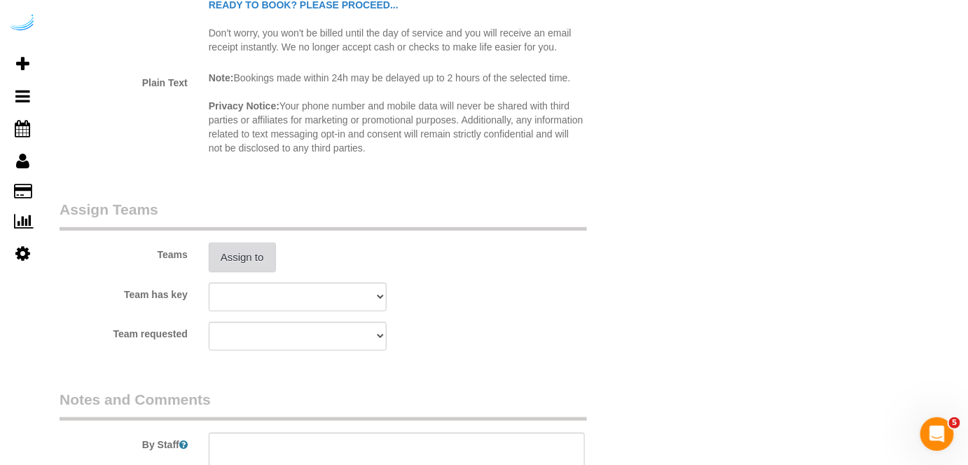
type input "4"
click at [263, 256] on button "Assign to" at bounding box center [242, 256] width 67 height 29
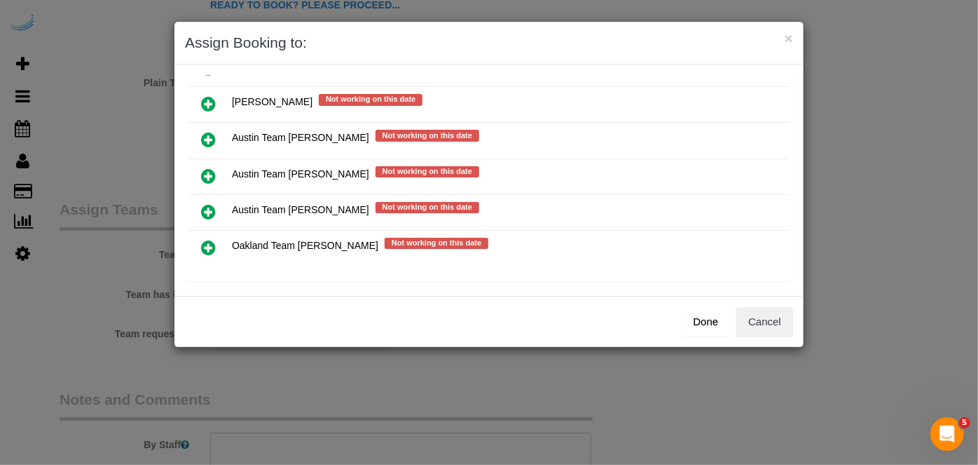
click at [203, 167] on icon at bounding box center [208, 175] width 15 height 17
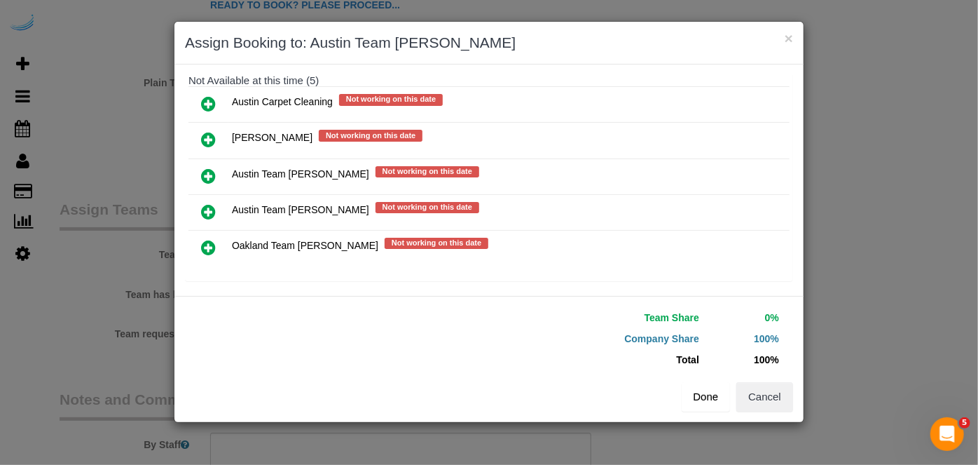
click at [691, 395] on button "Done" at bounding box center [706, 396] width 49 height 29
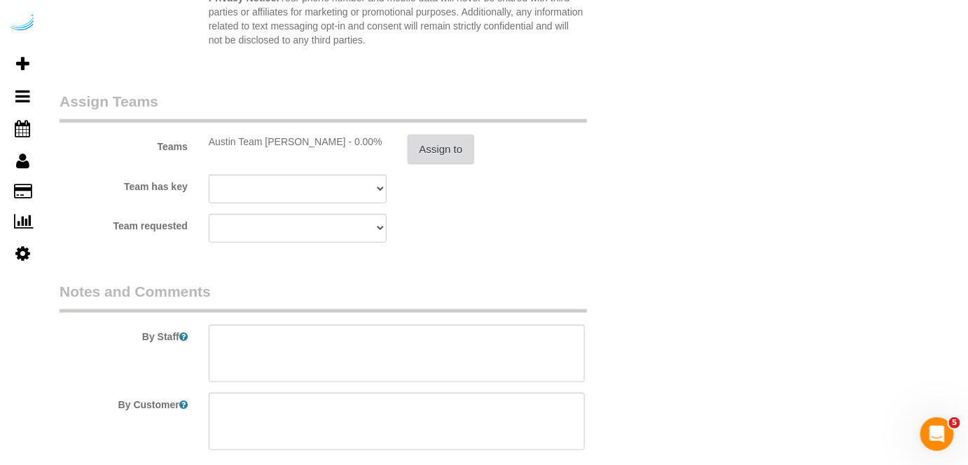
scroll to position [2165, 0]
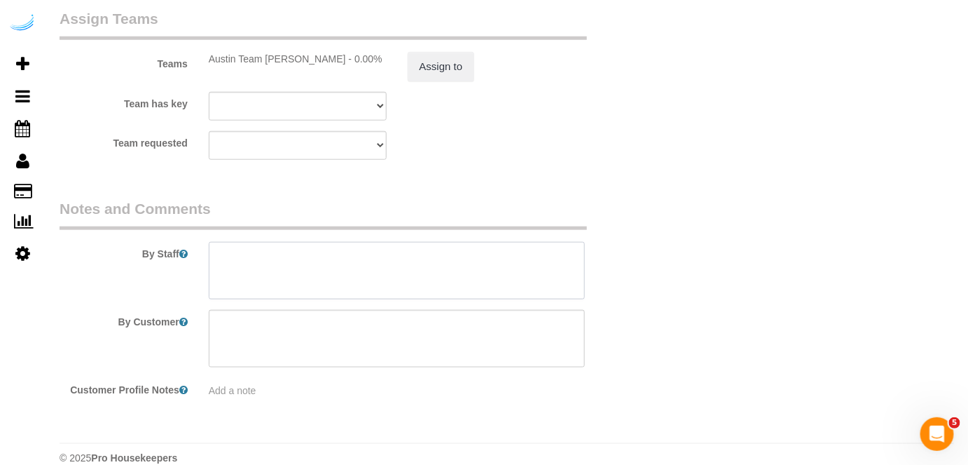
drag, startPoint x: 467, startPoint y: 279, endPoint x: 521, endPoint y: 21, distance: 263.6
click at [467, 276] on textarea at bounding box center [397, 270] width 377 height 57
click at [474, 261] on textarea at bounding box center [397, 270] width 377 height 57
paste textarea "Permanent Notes:No notes from this customer.Today's Notes:No notes from this se…"
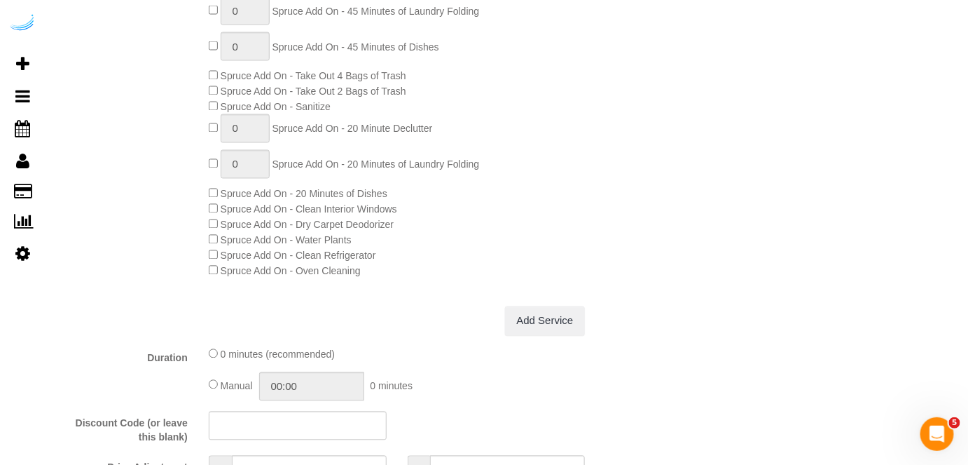
scroll to position [254, 0]
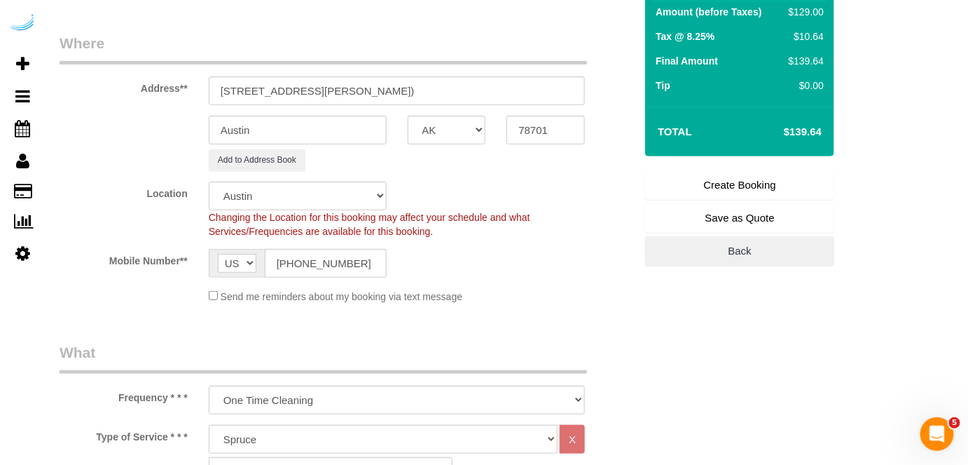
type textarea "Recurrency: Every 2 weeks Permanent Notes:No notes from this customer.Today's N…"
click at [745, 174] on link "Create Booking" at bounding box center [739, 184] width 189 height 29
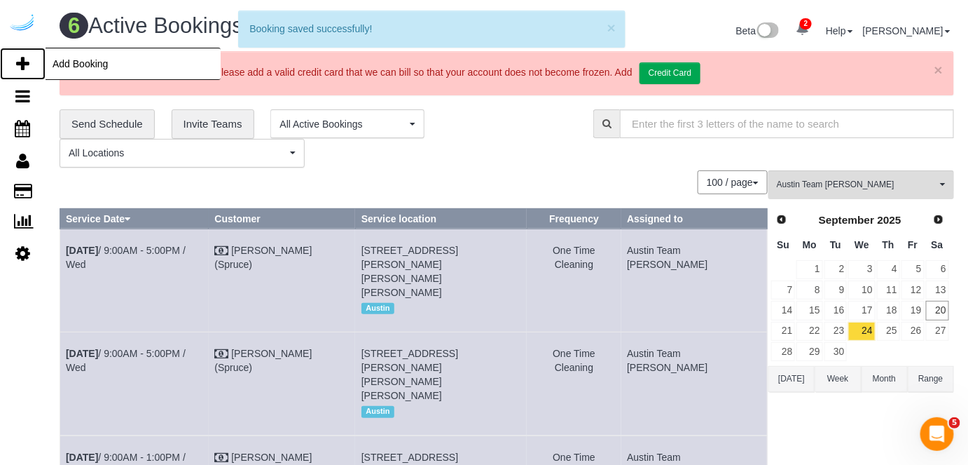
click at [16, 62] on icon at bounding box center [22, 63] width 13 height 17
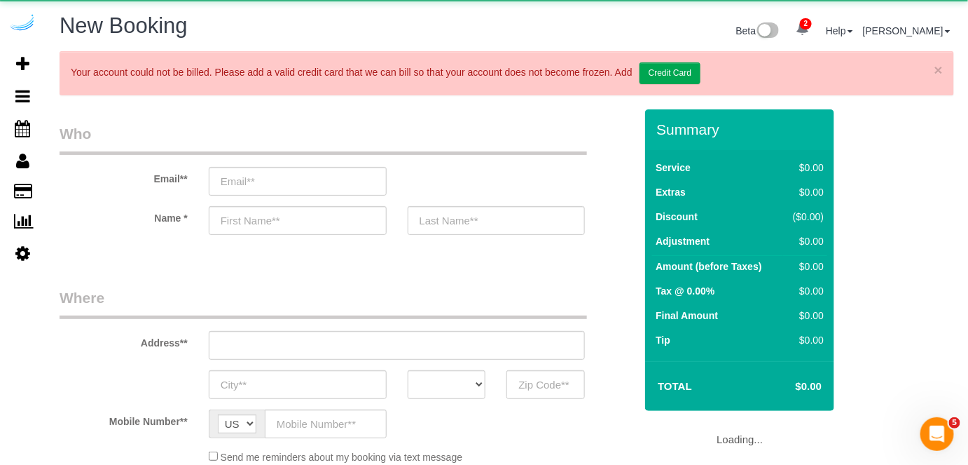
select select "4"
select select "number:9"
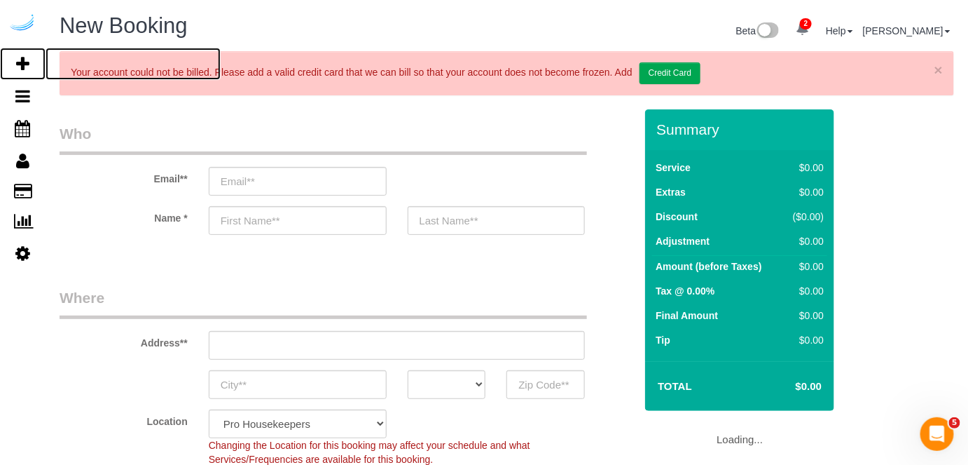
select select "object:15804"
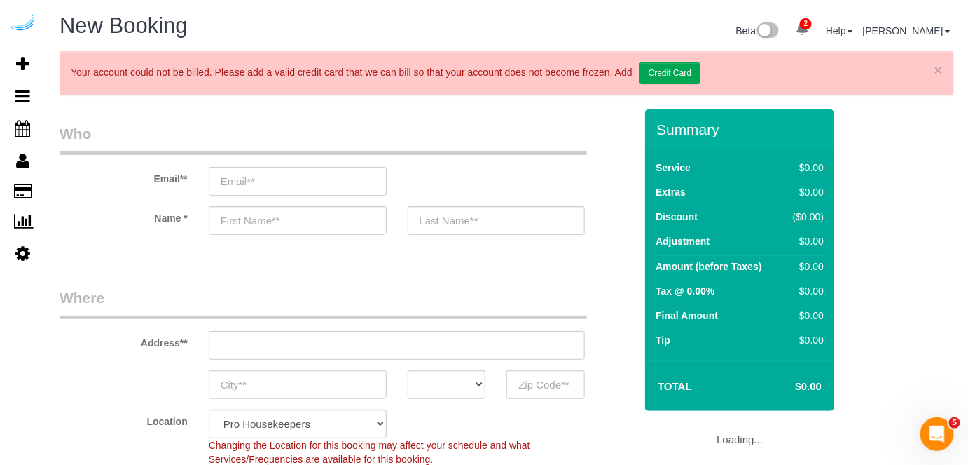
click at [341, 179] on input "email" at bounding box center [298, 181] width 178 height 29
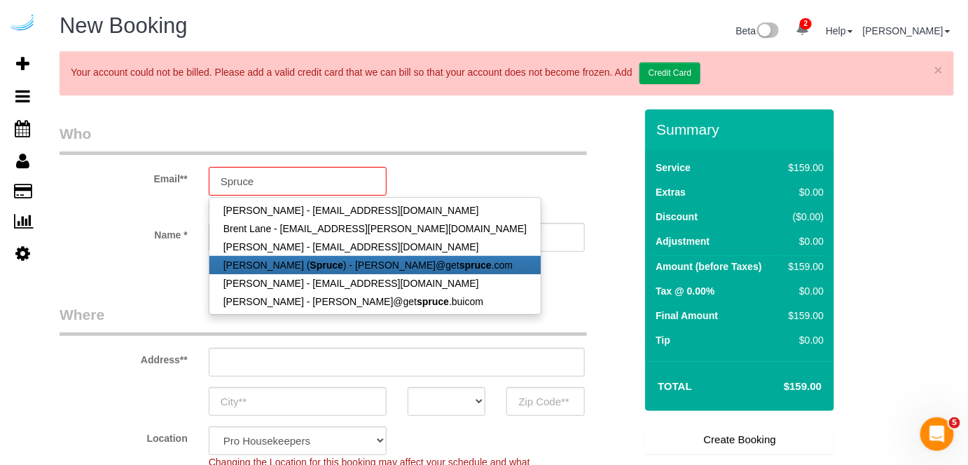
click at [329, 262] on link "Brandie Louck ( Spruce ) - brandie@get spruce .com" at bounding box center [375, 265] width 331 height 18
type input "brandie@getspruce.com"
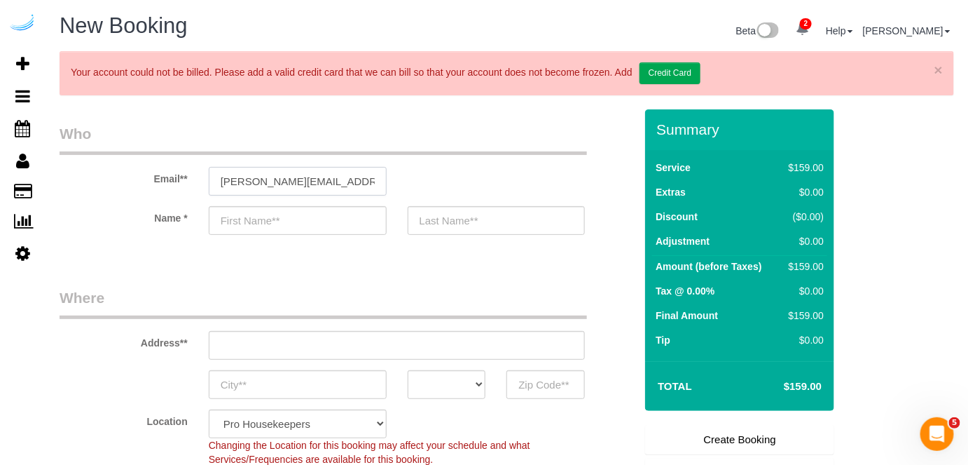
type input "Brandie"
type input "Louck"
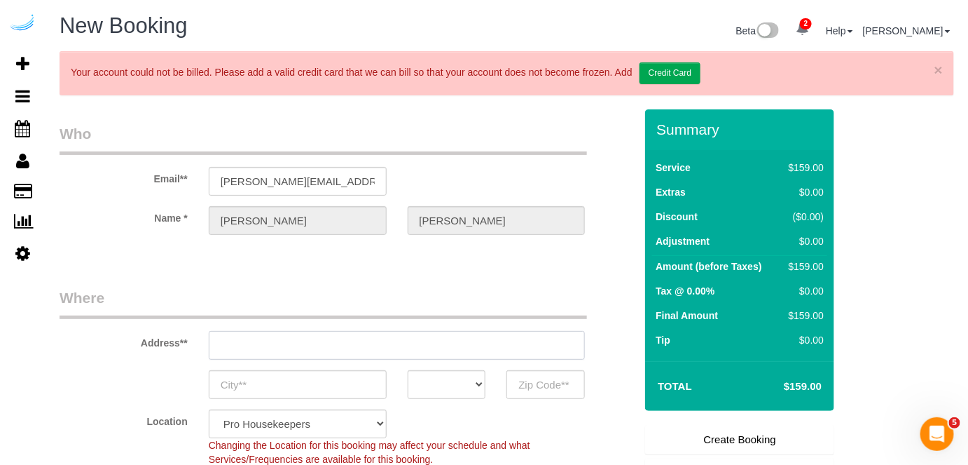
click at [389, 344] on input "text" at bounding box center [397, 345] width 377 height 29
type input "3816 S Lamar Blvd"
type input "Austin"
select select "[GEOGRAPHIC_DATA]"
type input "78704"
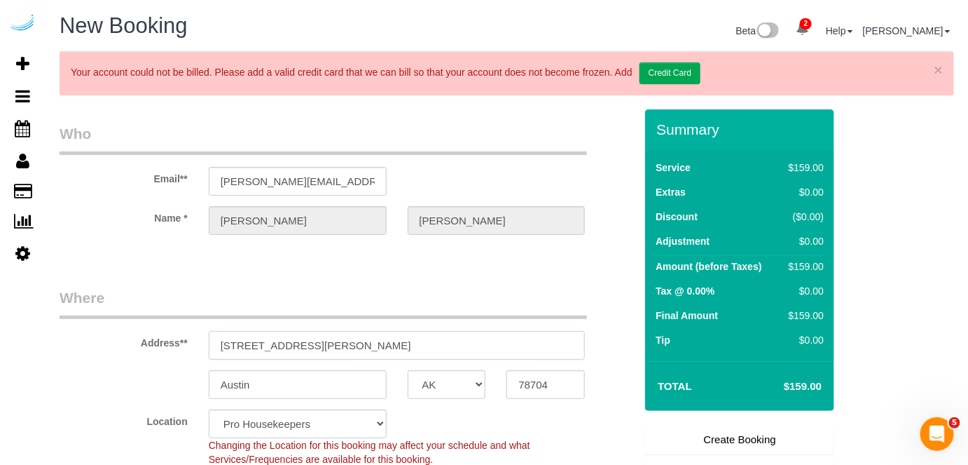
paste input "1007 S Congress Ave, Austin, TX 78704"
type input "1007 S Congress Ave, Austin, TX 78704"
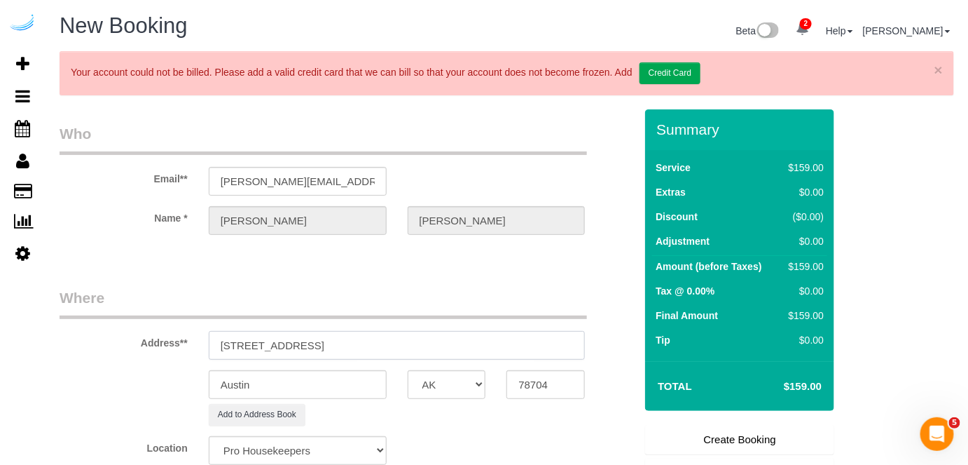
select select "9"
select select "object:15848"
drag, startPoint x: 381, startPoint y: 343, endPoint x: 444, endPoint y: 345, distance: 63.1
click at [443, 345] on input "1007 S Congress Ave, Austin, TX 78704" at bounding box center [397, 345] width 377 height 29
click at [519, 380] on input "78704" at bounding box center [546, 384] width 78 height 29
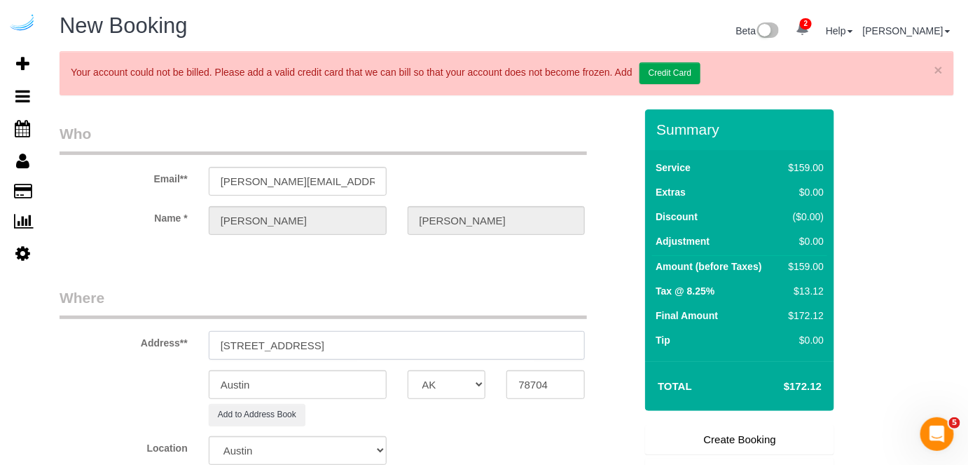
drag, startPoint x: 329, startPoint y: 341, endPoint x: 519, endPoint y: 361, distance: 191.7
click at [519, 361] on sui-booking-address "Address** 1007 S Congress Ave, Austin, TX 78704 Austin AK AL AR AZ CA CO CT DC …" at bounding box center [347, 356] width 575 height 138
paste input "Kevin OKeefe"
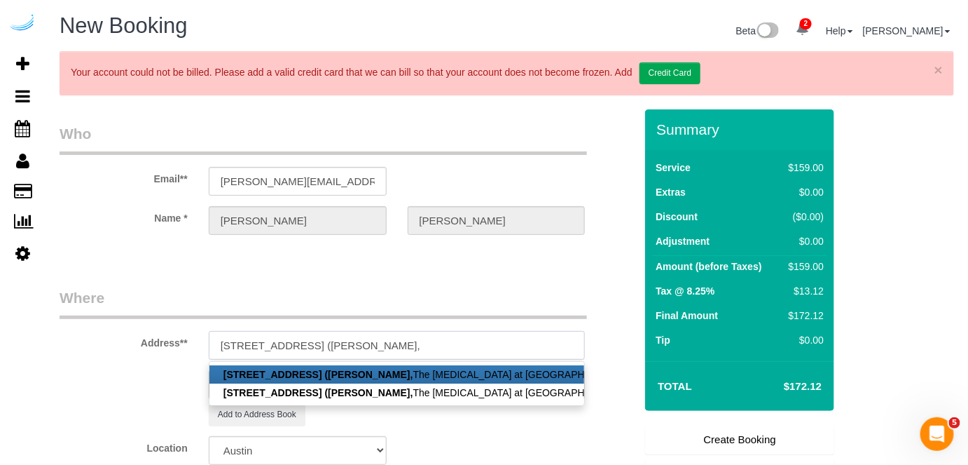
paste input "The Muse at SoCo"
paste input "1430666"
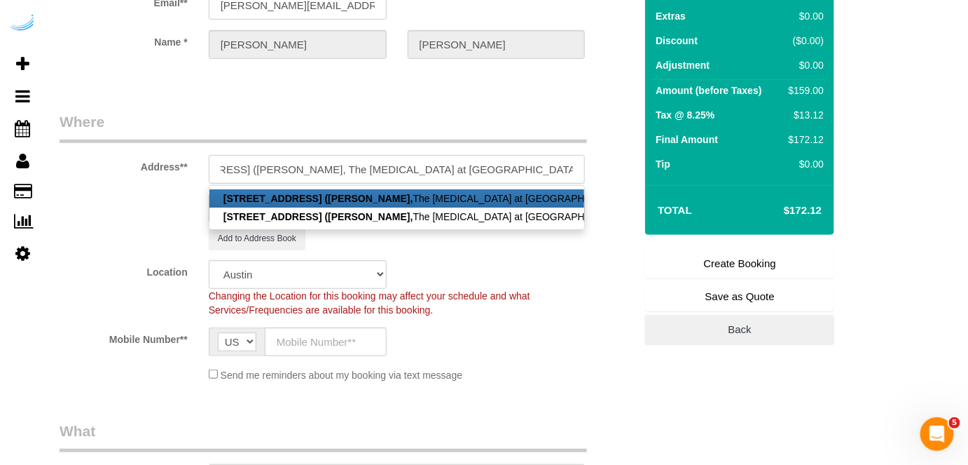
scroll to position [191, 0]
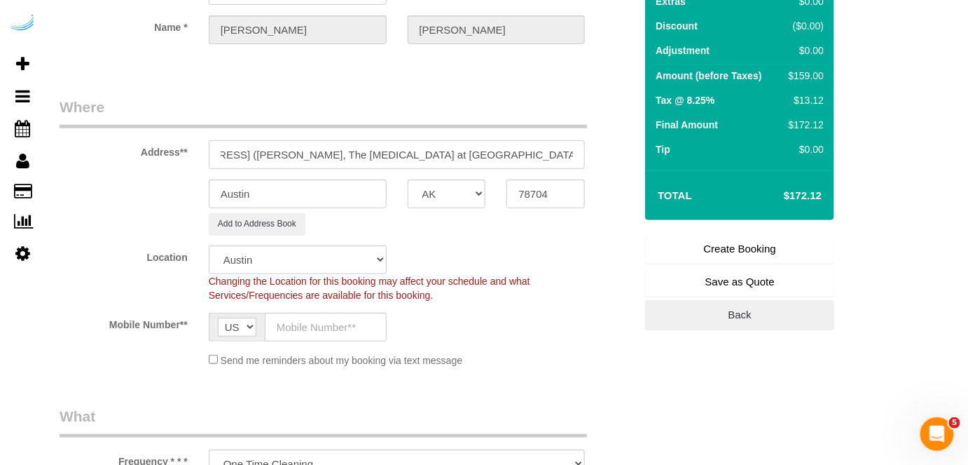
type input "1007 S Congress Ave, Building 215, Unit 215 (Kevin OKeefe, The Muse at SoCo , 1…"
click at [351, 324] on input "text" at bounding box center [326, 327] width 122 height 29
paste input "(512) 444-3607"
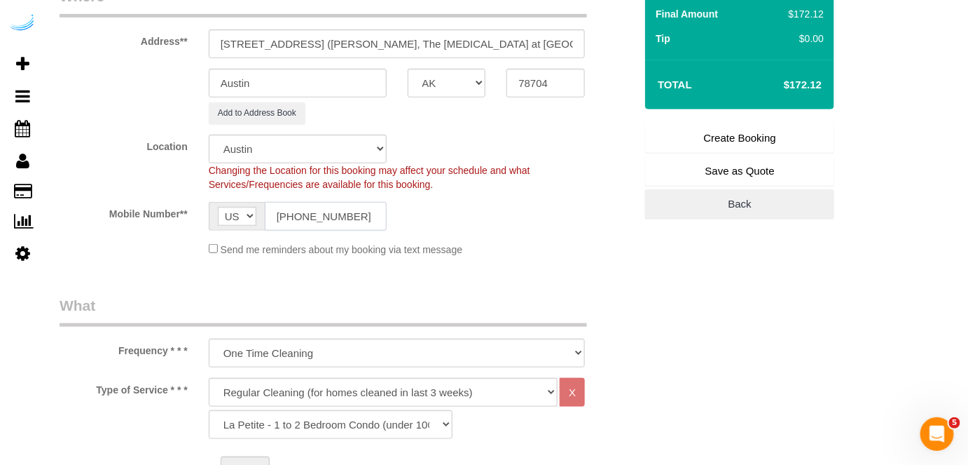
scroll to position [509, 0]
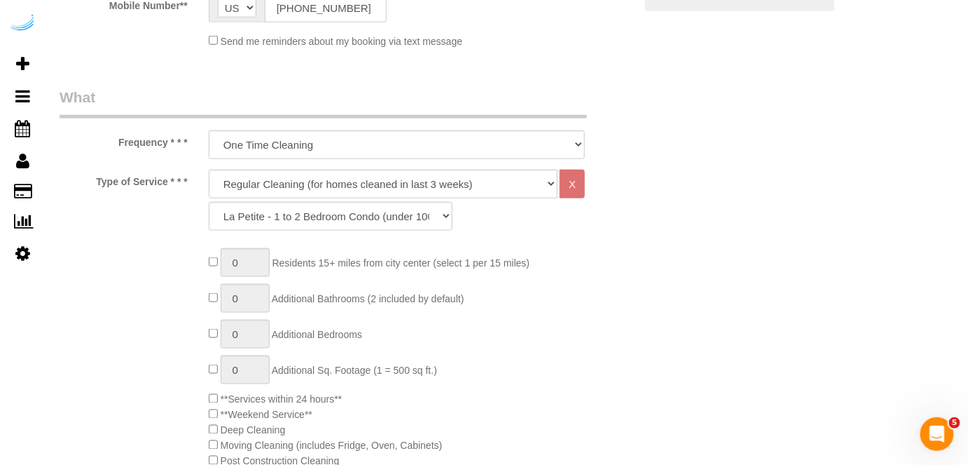
type input "(512) 444-3607"
click at [339, 187] on select "Deep Cleaning (for homes that have not been cleaned in 3+ weeks) Spruce Regular…" at bounding box center [384, 184] width 350 height 29
select select "282"
click at [209, 170] on select "Deep Cleaning (for homes that have not been cleaned in 3+ weeks) Spruce Regular…" at bounding box center [384, 184] width 350 height 29
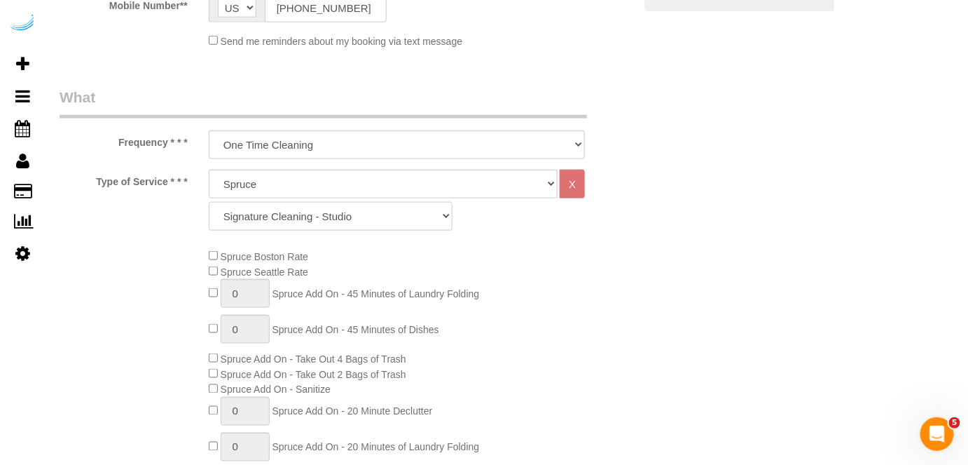
click at [340, 219] on select "Signature Cleaning - Studio Signature Cleaning - 1 Bed 1 Bath Signature Cleanin…" at bounding box center [331, 216] width 244 height 29
select select "304"
click at [209, 202] on select "Signature Cleaning - Studio Signature Cleaning - 1 Bed 1 Bath Signature Cleanin…" at bounding box center [331, 216] width 244 height 29
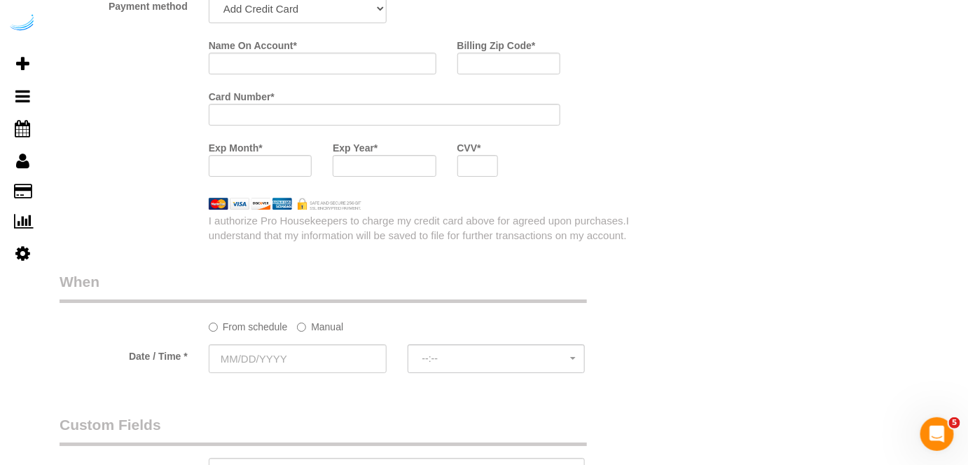
scroll to position [1402, 0]
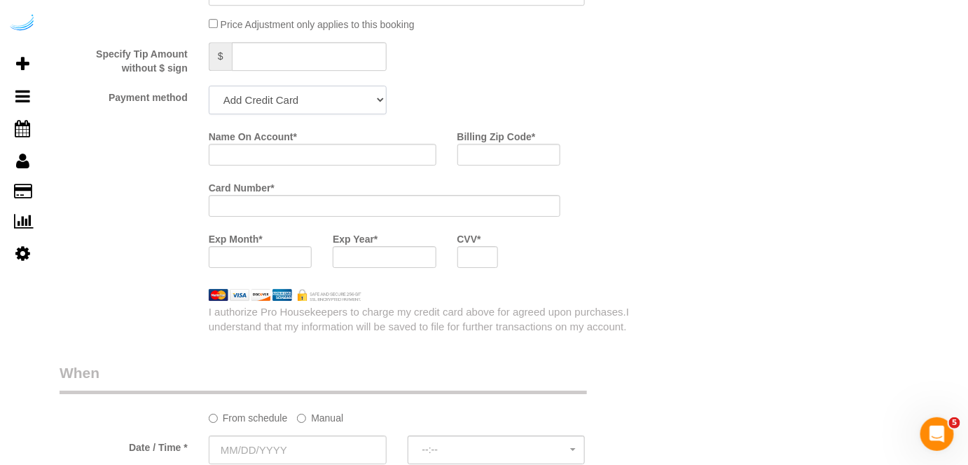
drag, startPoint x: 310, startPoint y: 104, endPoint x: 306, endPoint y: 114, distance: 9.8
click at [310, 104] on select "Add Credit Card Cash Check Paypal" at bounding box center [298, 99] width 178 height 29
select select "string:check"
click at [209, 85] on select "Add Credit Card Cash Check Paypal" at bounding box center [298, 99] width 178 height 29
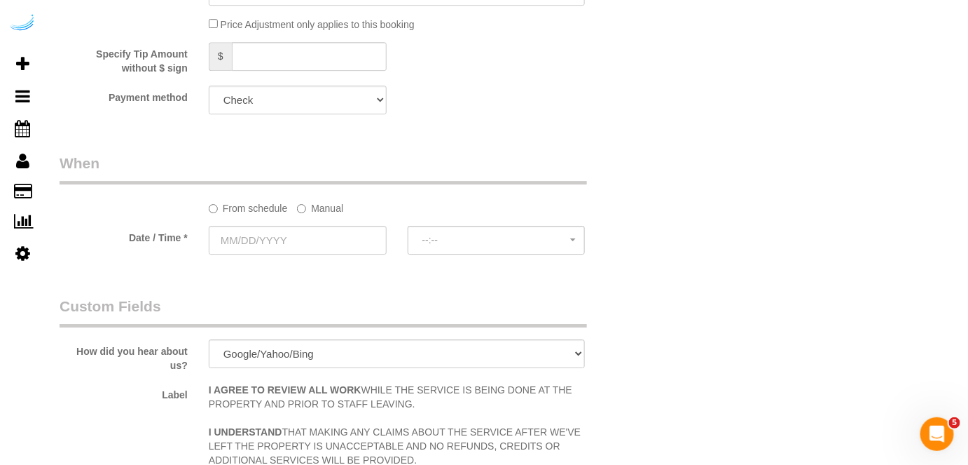
click at [309, 207] on label "Manual" at bounding box center [320, 205] width 46 height 19
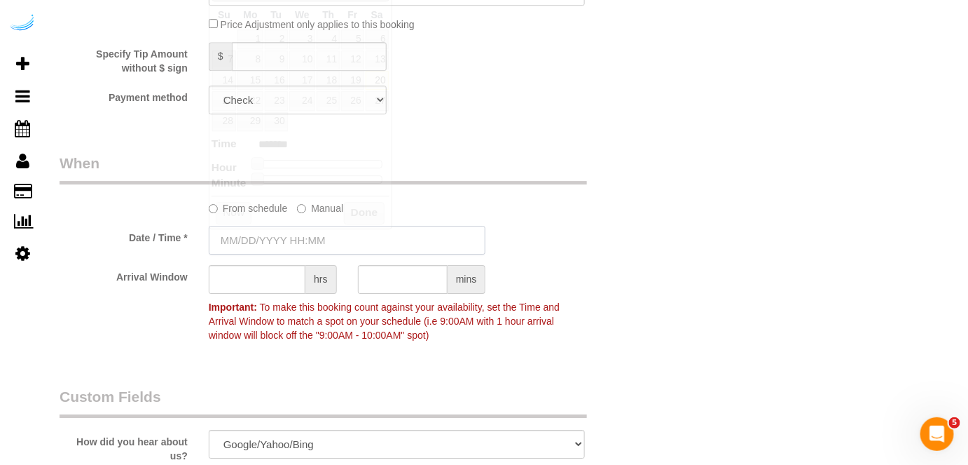
click at [303, 240] on input "text" at bounding box center [348, 240] width 278 height 29
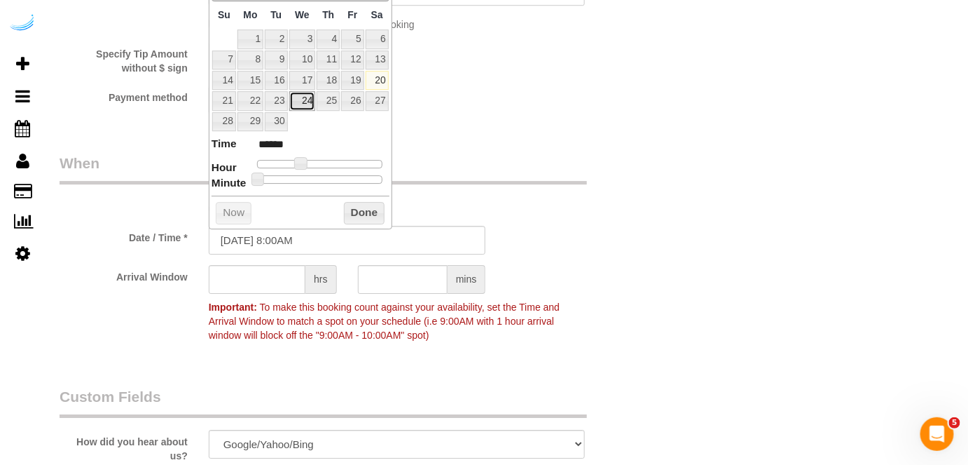
click at [312, 99] on link "24" at bounding box center [302, 100] width 27 height 19
type input "09/24/2025 9:00AM"
type input "******"
drag, startPoint x: 302, startPoint y: 158, endPoint x: 298, endPoint y: 185, distance: 27.7
click at [307, 159] on span at bounding box center [306, 163] width 13 height 13
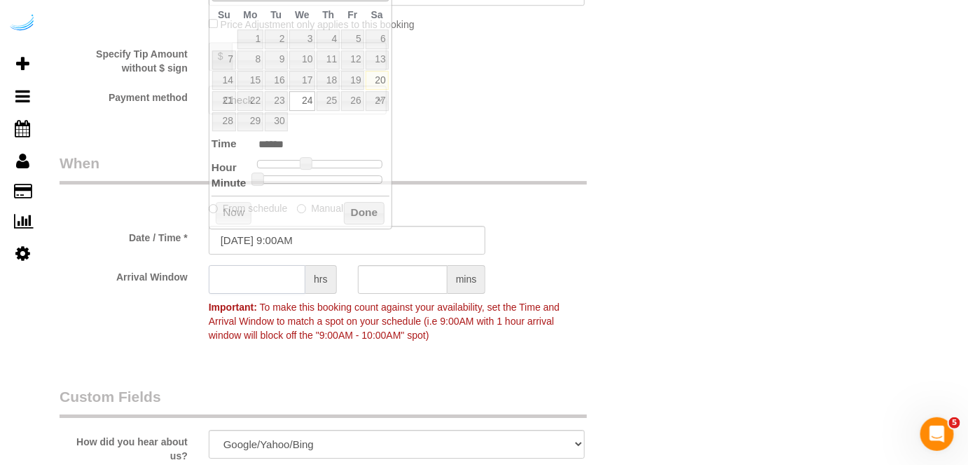
click at [262, 280] on input "text" at bounding box center [257, 279] width 97 height 29
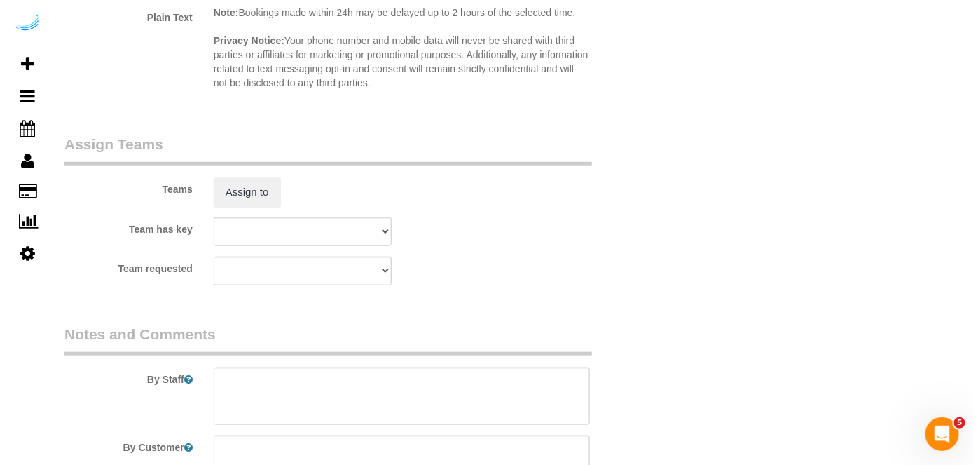
scroll to position [2102, 0]
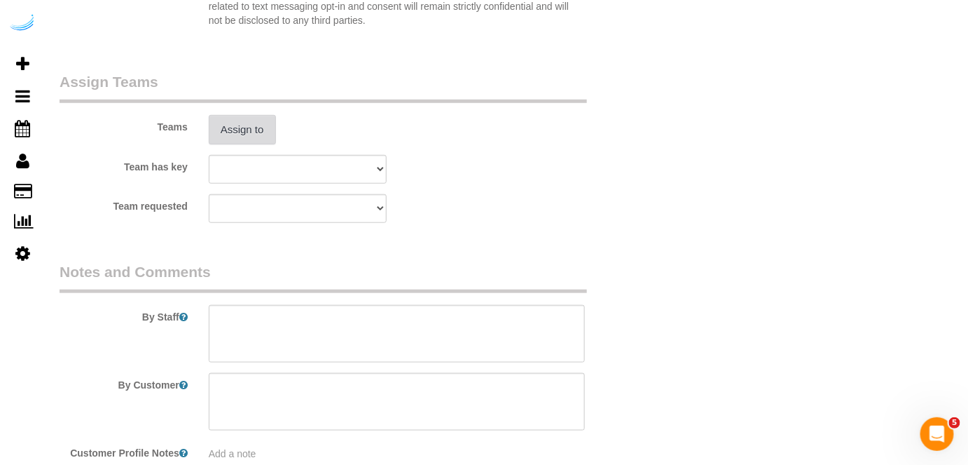
type input "8"
click at [257, 133] on button "Assign to" at bounding box center [242, 129] width 67 height 29
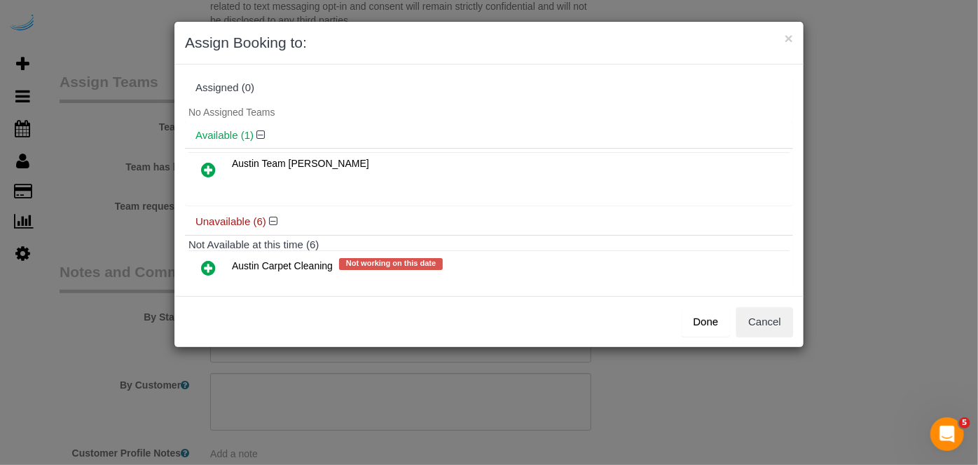
scroll to position [200, 0]
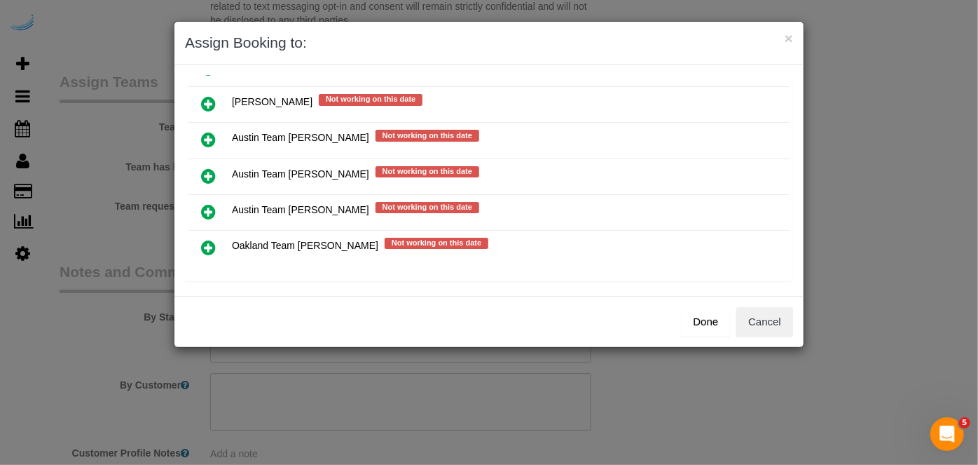
click at [210, 168] on icon at bounding box center [208, 175] width 15 height 17
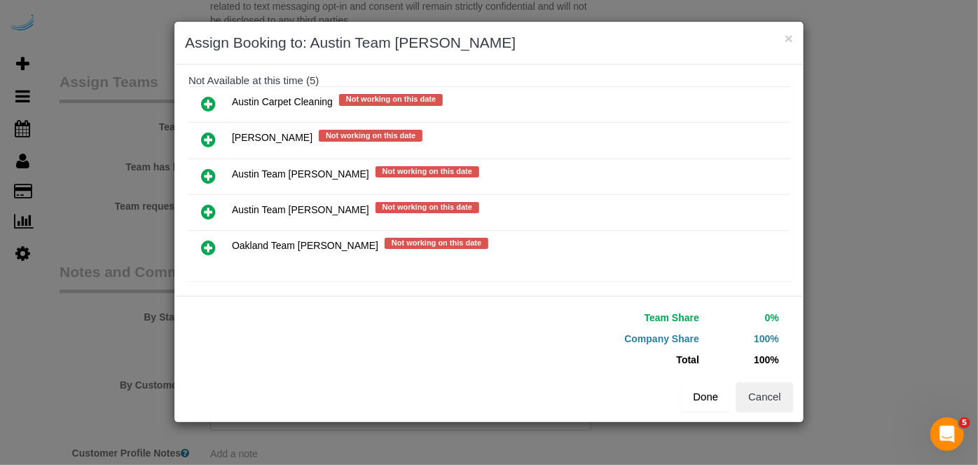
click at [701, 399] on button "Done" at bounding box center [706, 396] width 49 height 29
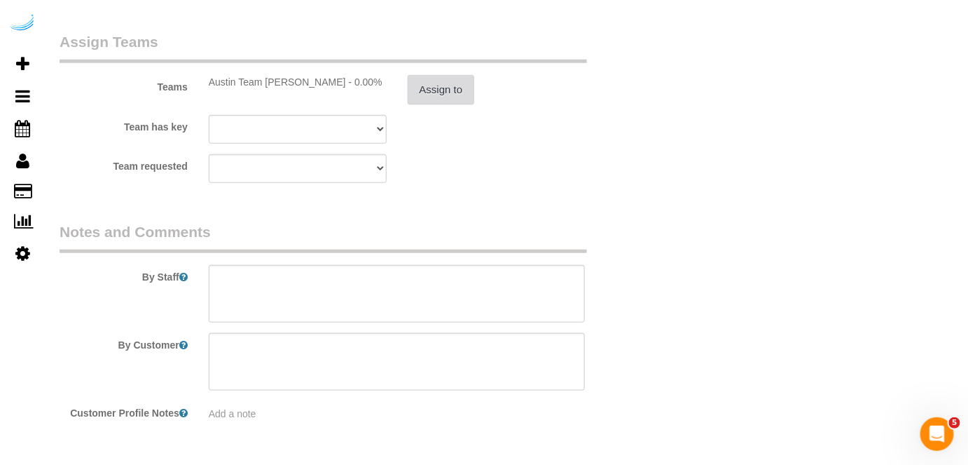
scroll to position [2183, 0]
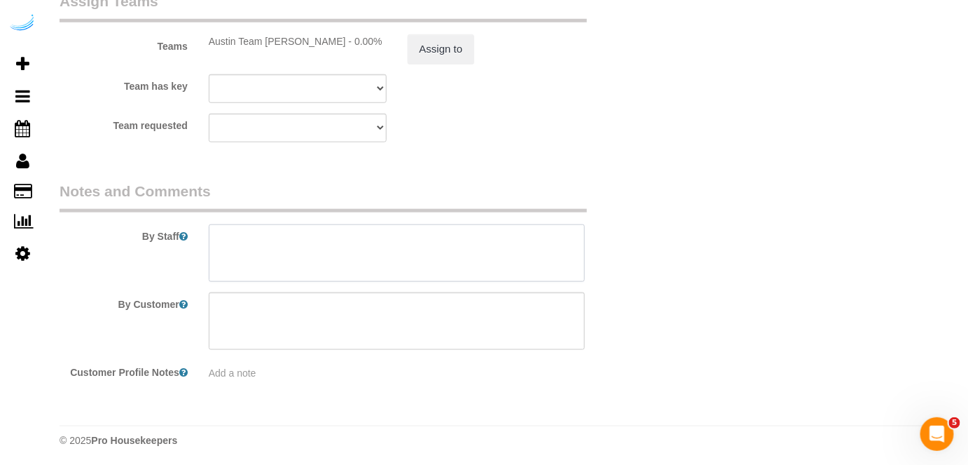
click at [423, 243] on textarea at bounding box center [397, 252] width 377 height 57
click at [406, 251] on textarea at bounding box center [397, 252] width 377 height 57
paste textarea "Permanent Notes:No notes from this customer.Today's Notes:No notes from this se…"
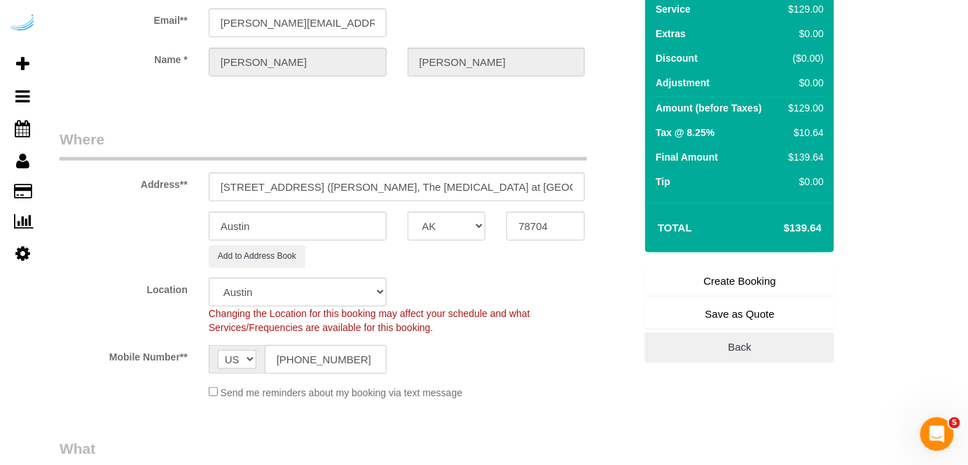
scroll to position [144, 0]
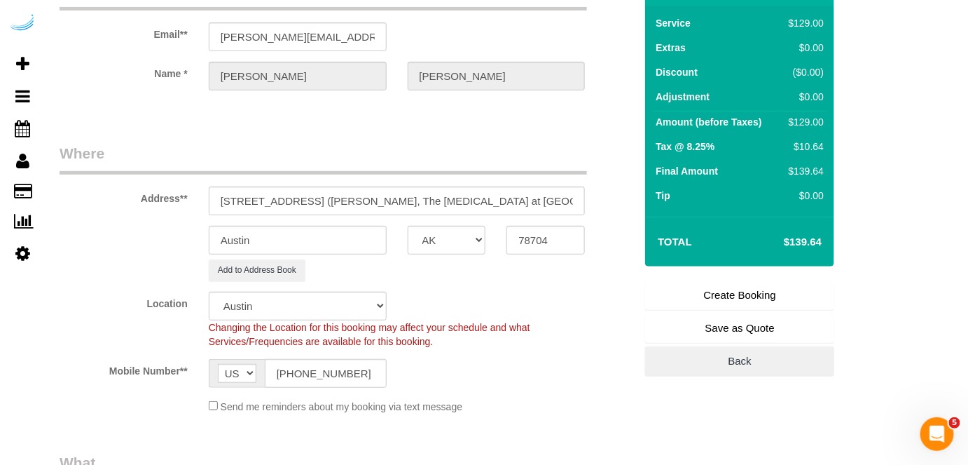
type textarea "Recurrency: Every 1 week Permanent Notes:No notes from this customer.Today's No…"
click at [705, 291] on link "Create Booking" at bounding box center [739, 294] width 189 height 29
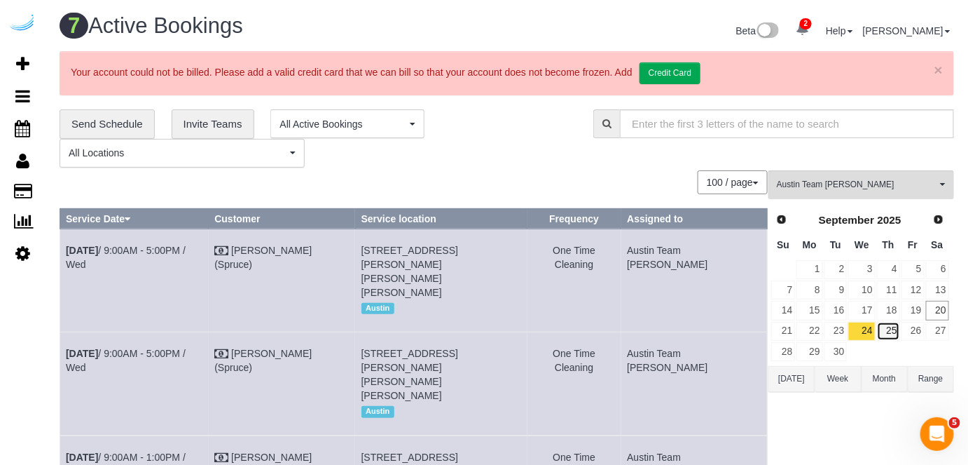
click at [891, 330] on link "25" at bounding box center [888, 331] width 23 height 19
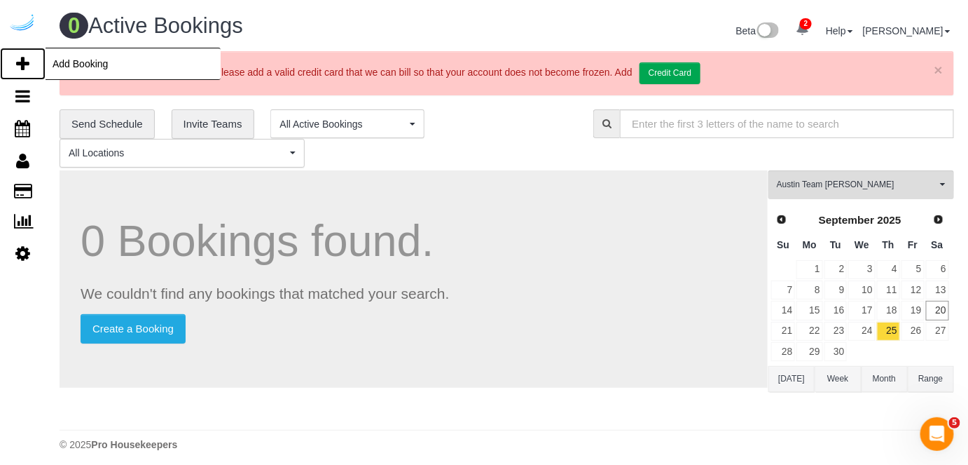
click at [28, 58] on icon at bounding box center [22, 63] width 13 height 17
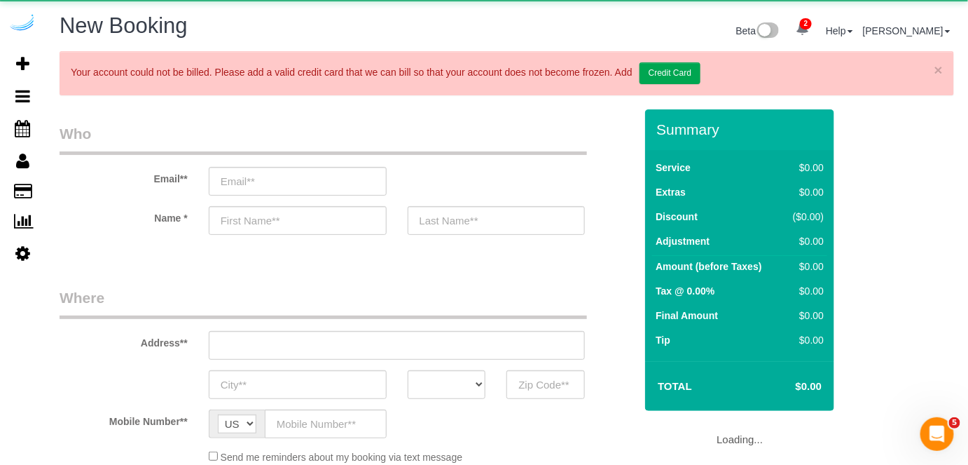
select select "4"
select select "number:9"
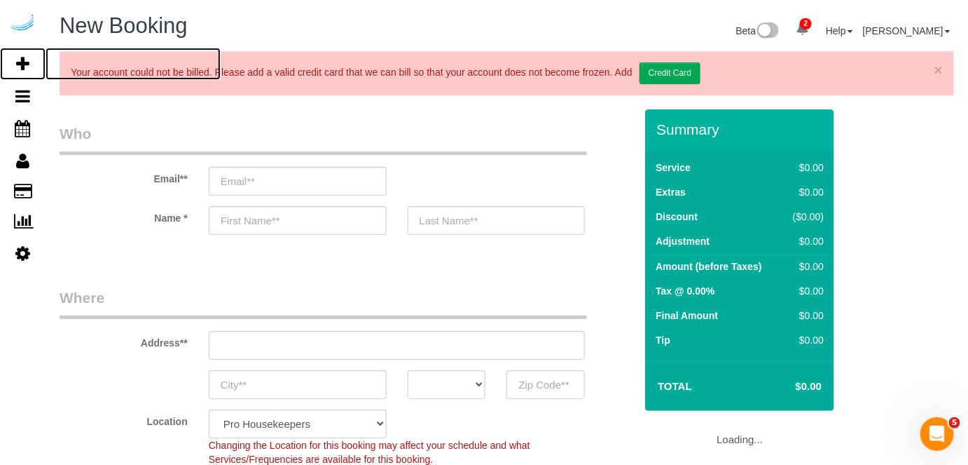
select select "object:17549"
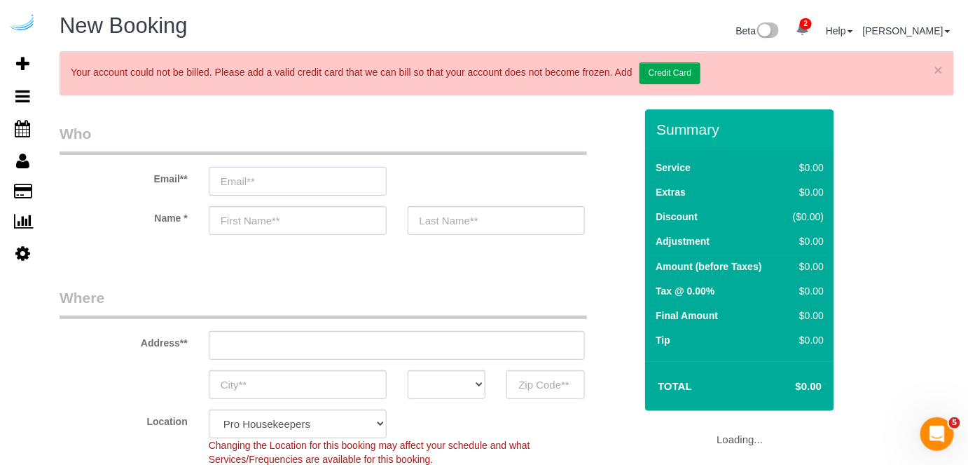
drag, startPoint x: 307, startPoint y: 177, endPoint x: 313, endPoint y: 174, distance: 7.2
click at [308, 177] on input "email" at bounding box center [298, 181] width 178 height 29
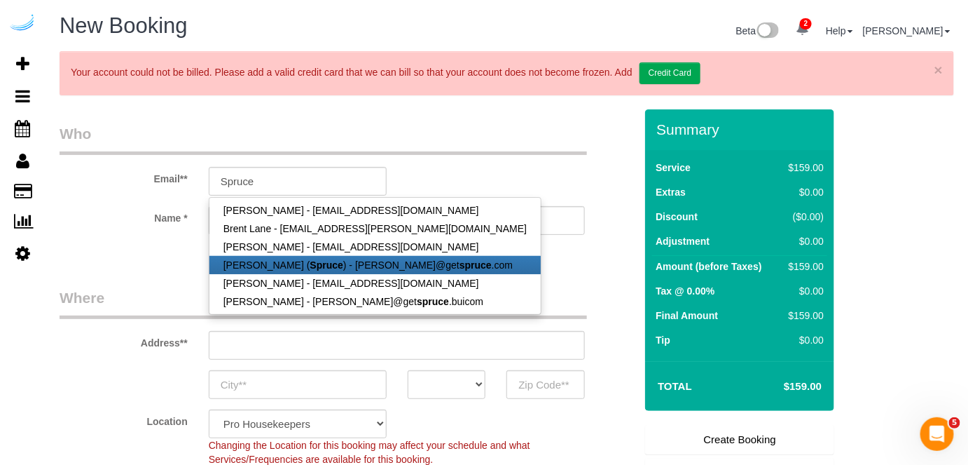
click at [297, 256] on link "Brandie Louck ( Spruce ) - brandie@get spruce .com" at bounding box center [375, 265] width 331 height 18
type input "brandie@getspruce.com"
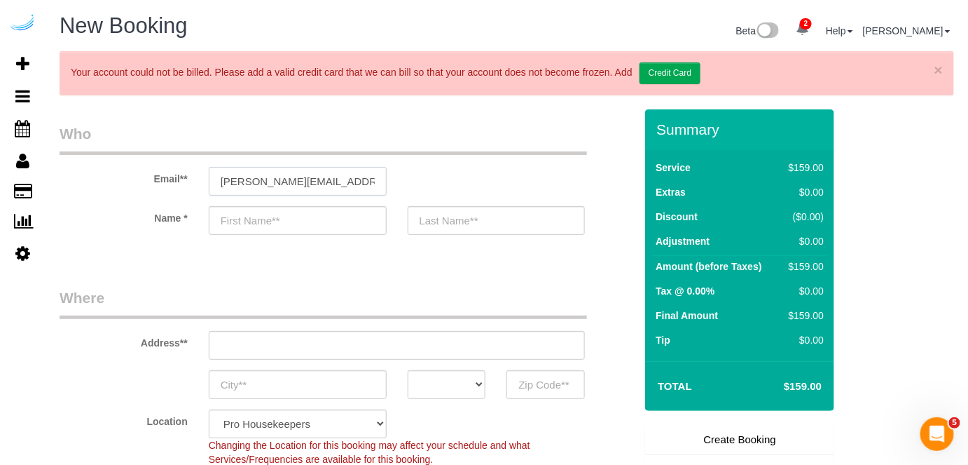
type input "Brandie"
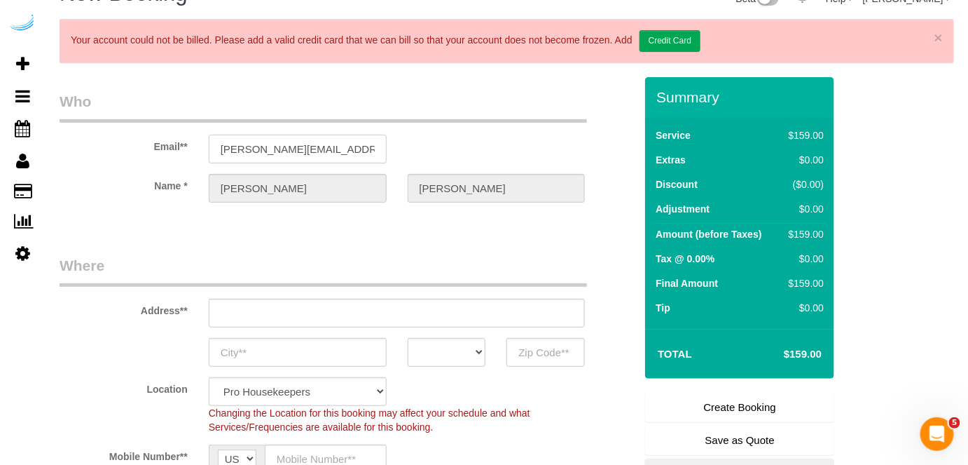
scroll to position [63, 0]
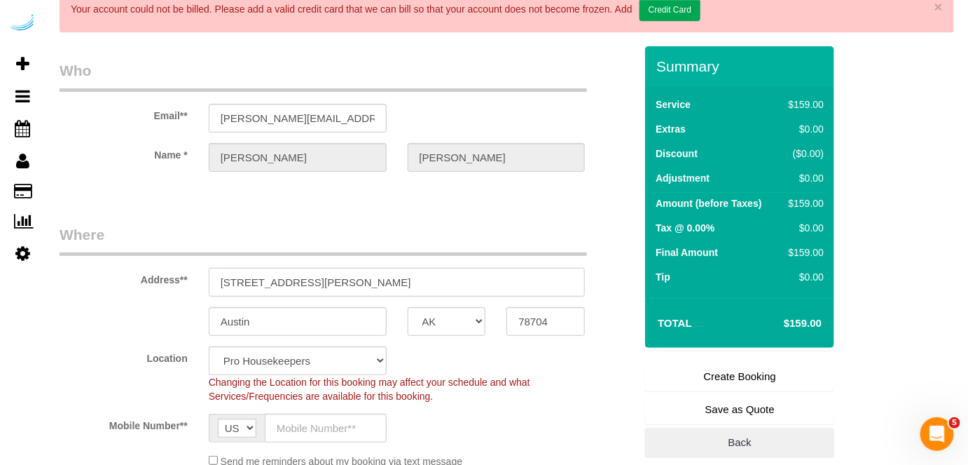
click at [381, 279] on input "3816 S Lamar Blvd" at bounding box center [397, 282] width 377 height 29
paste input "5313 Vega Ave, Austin, TX 78735"
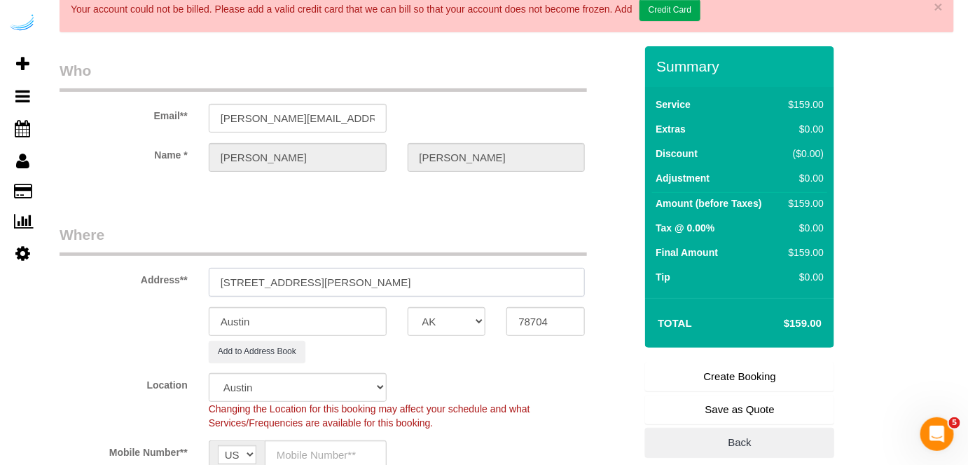
drag, startPoint x: 348, startPoint y: 277, endPoint x: 502, endPoint y: 313, distance: 158.9
click at [415, 275] on input "5313 Vega Ave, Austin, TX 78735" at bounding box center [397, 282] width 377 height 29
click at [530, 313] on input "78704" at bounding box center [546, 321] width 78 height 29
paste input "35"
drag, startPoint x: 296, startPoint y: 278, endPoint x: 474, endPoint y: 294, distance: 178.7
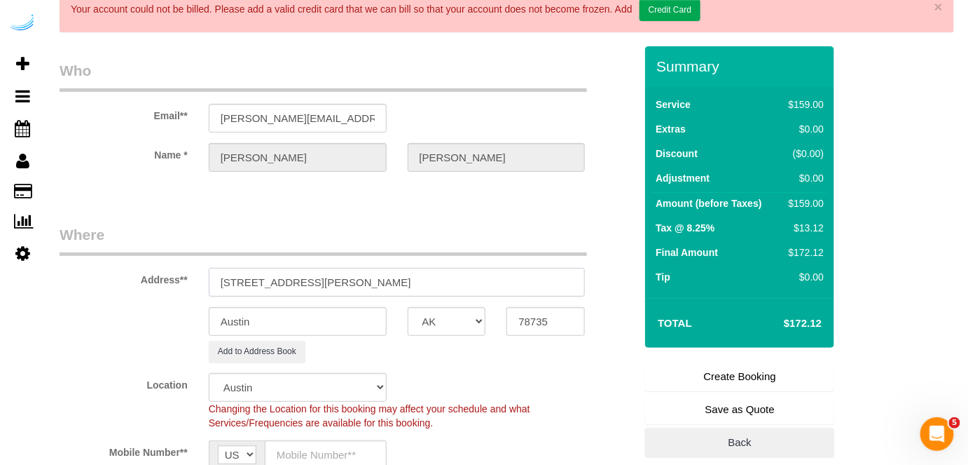
click at [474, 294] on sui-booking-address "Address** 5313 Vega Ave, Austin, TX 78735 Austin AK AL AR AZ CA CO CT DC DE FL …" at bounding box center [347, 293] width 575 height 138
paste input "Terri Dailey"
paste input "The Markson"
paste input "1441258"
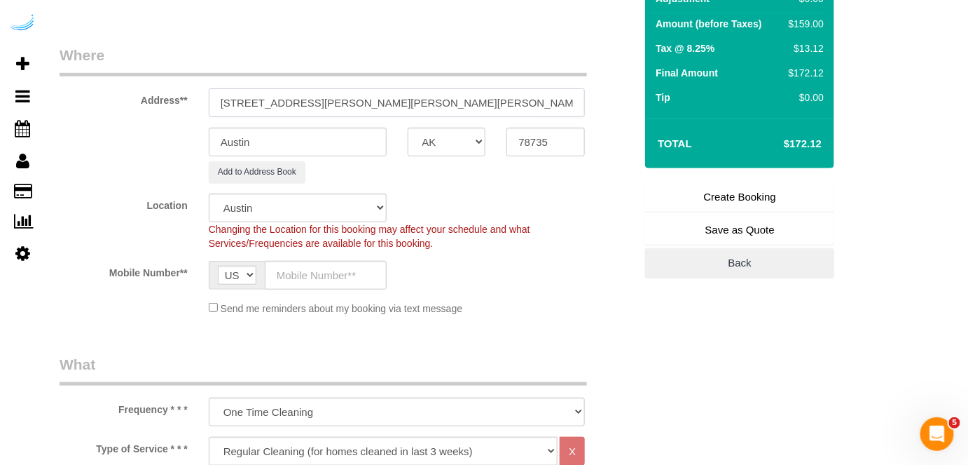
scroll to position [254, 0]
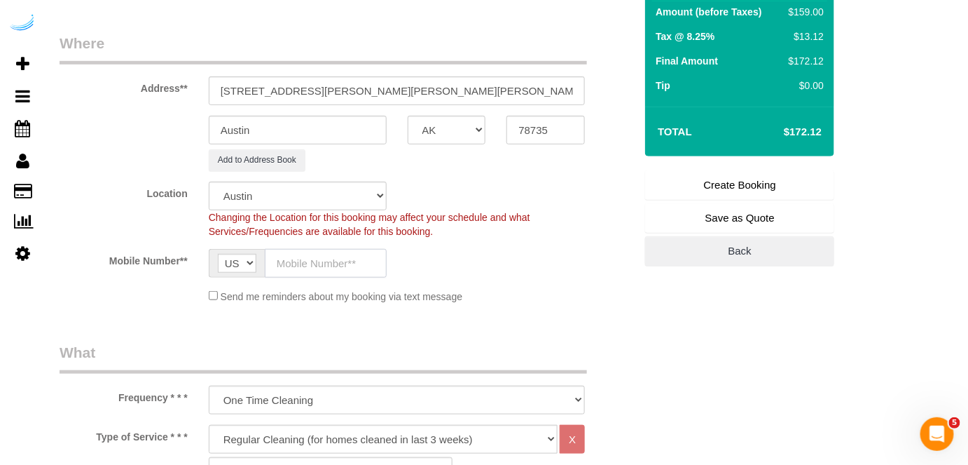
click at [308, 267] on input "text" at bounding box center [326, 263] width 122 height 29
click at [313, 124] on input "Seattle" at bounding box center [298, 130] width 178 height 29
click at [349, 266] on input "(512) 444-3607" at bounding box center [326, 263] width 122 height 29
paste input "text"
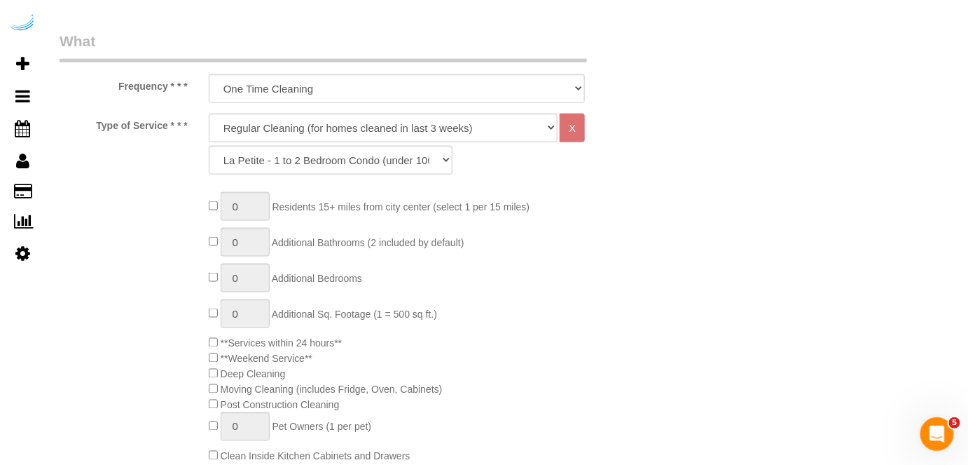
scroll to position [637, 0]
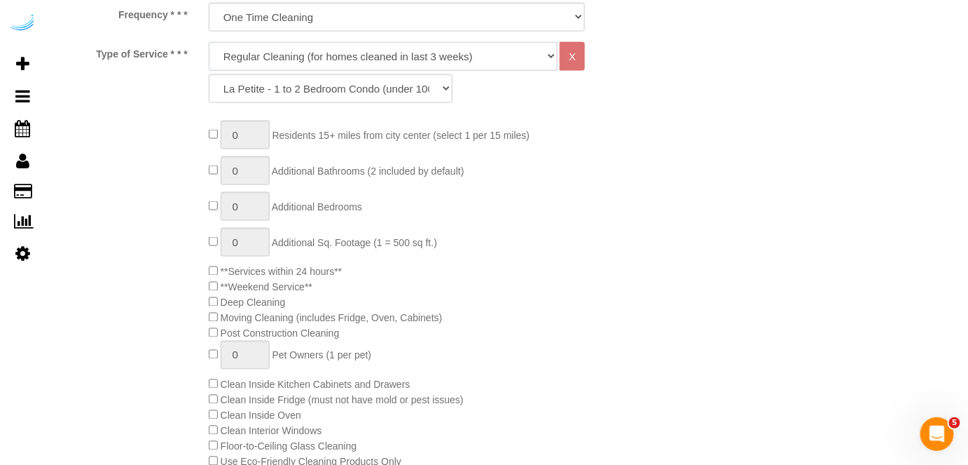
click at [352, 62] on select "Deep Cleaning (for homes that have not been cleaned in 3+ weeks) Spruce Regular…" at bounding box center [384, 56] width 350 height 29
click at [209, 42] on select "Deep Cleaning (for homes that have not been cleaned in 3+ weeks) Spruce Regular…" at bounding box center [384, 56] width 350 height 29
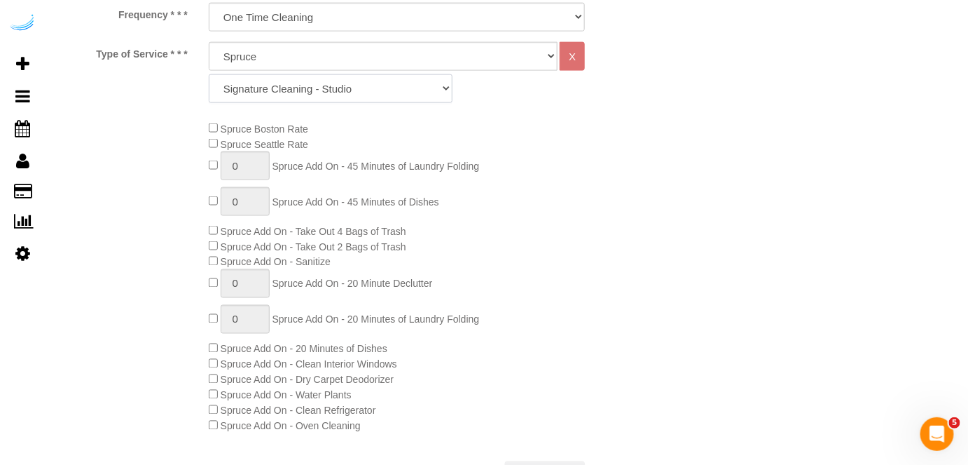
drag, startPoint x: 399, startPoint y: 92, endPoint x: 392, endPoint y: 97, distance: 9.0
click at [400, 92] on select "Signature Cleaning - Studio Signature Cleaning - 1 Bed 1 Bath Signature Cleanin…" at bounding box center [331, 88] width 244 height 29
click at [209, 74] on select "Signature Cleaning - Studio Signature Cleaning - 1 Bed 1 Bath Signature Cleanin…" at bounding box center [331, 88] width 244 height 29
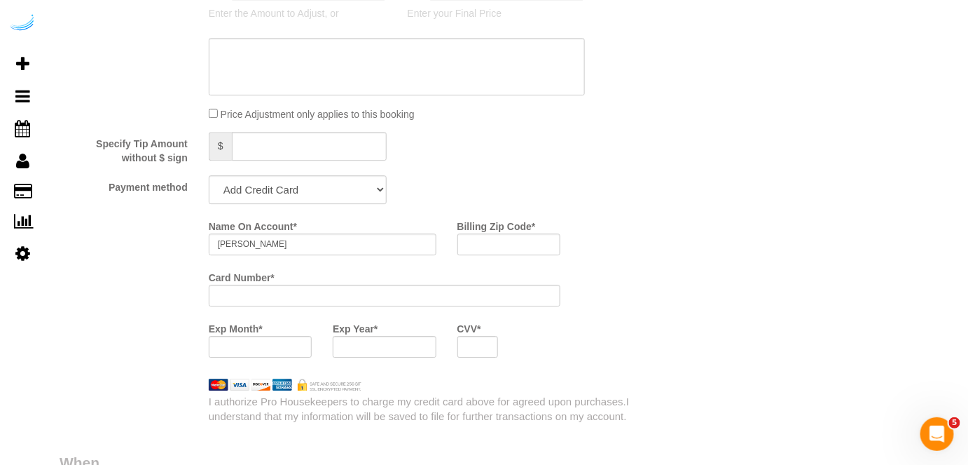
scroll to position [1465, 0]
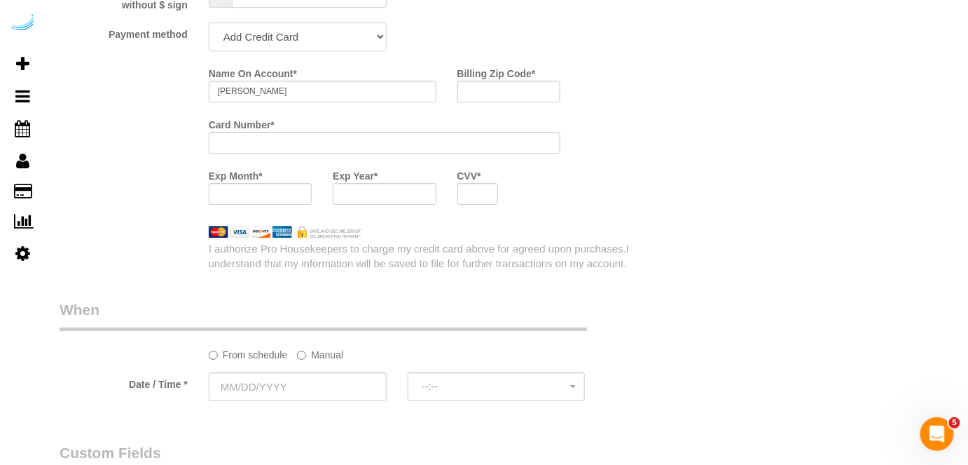
click at [310, 39] on select "Add Credit Card Cash Check Paypal" at bounding box center [298, 36] width 178 height 29
click at [209, 22] on select "Add Credit Card Cash Check Paypal" at bounding box center [298, 36] width 178 height 29
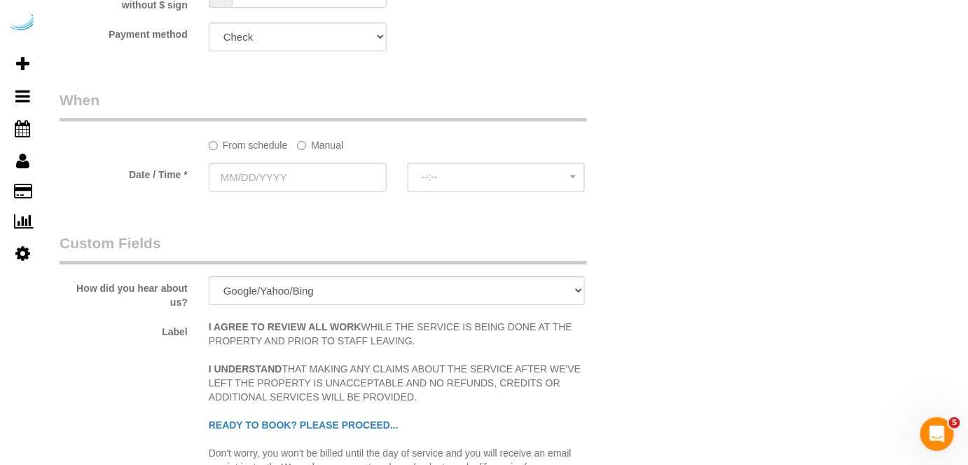
click at [313, 151] on label "Manual" at bounding box center [320, 142] width 46 height 19
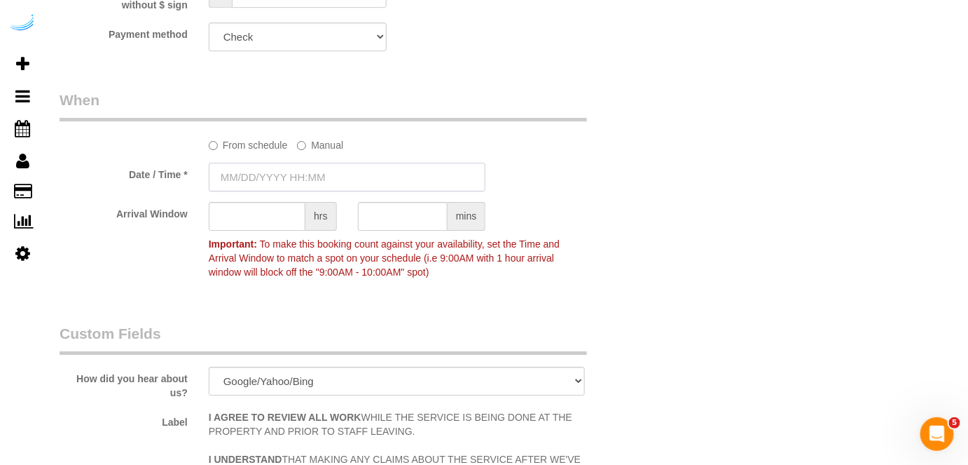
click at [292, 178] on input "text" at bounding box center [348, 177] width 278 height 29
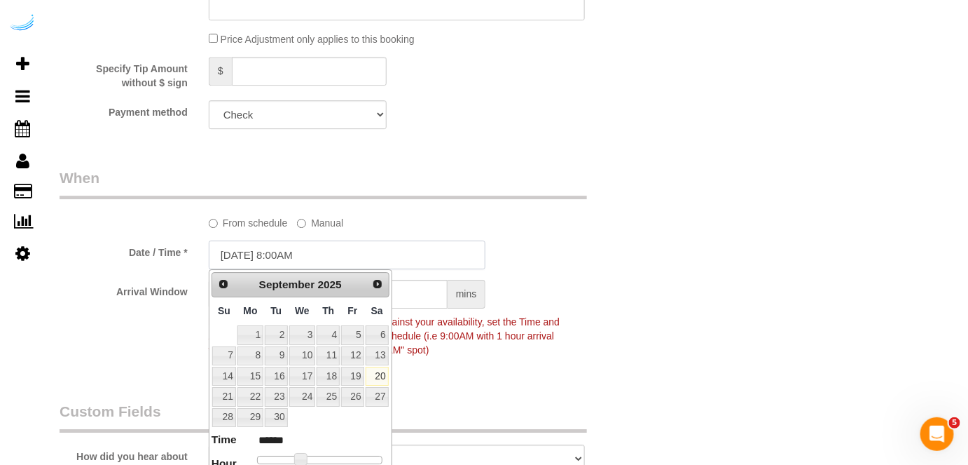
scroll to position [1402, 0]
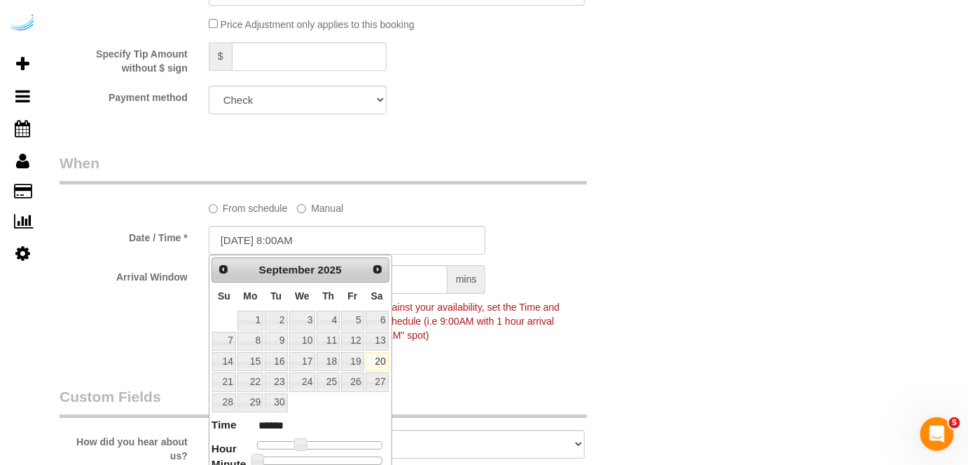
click at [379, 182] on legend "When" at bounding box center [324, 169] width 528 height 32
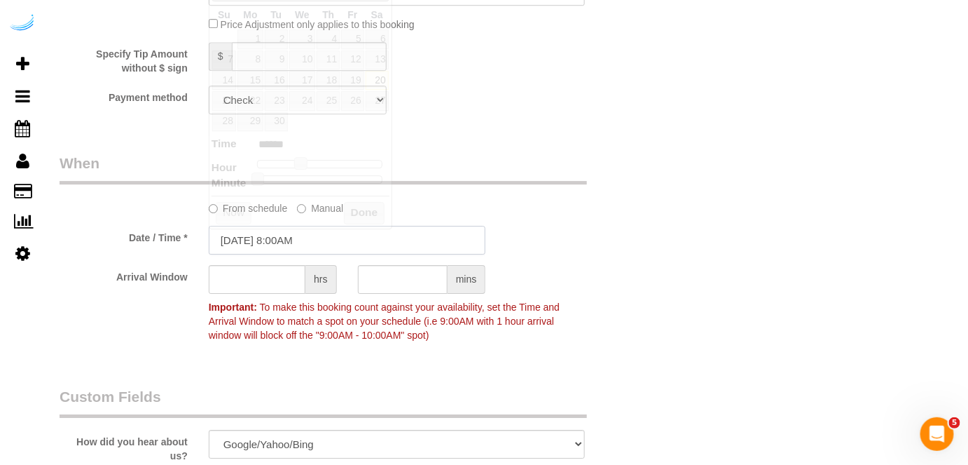
click at [308, 239] on input "09/20/2025 8:00AM" at bounding box center [348, 240] width 278 height 29
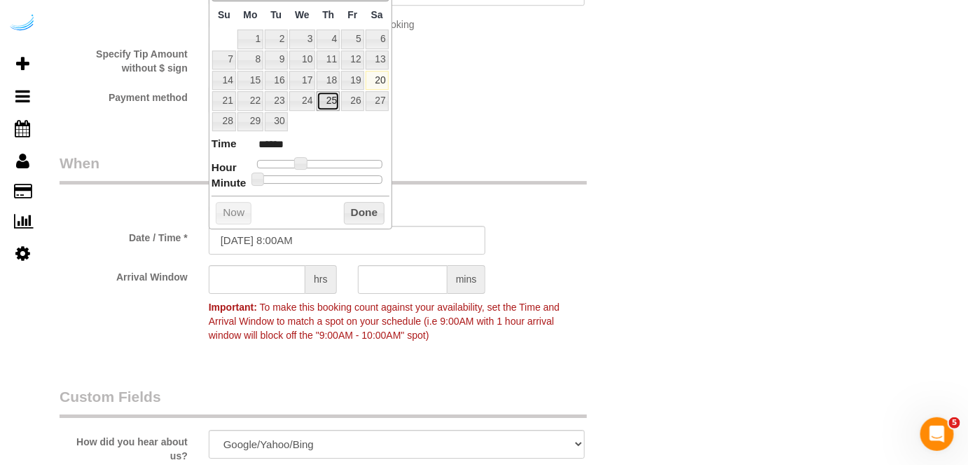
click at [332, 98] on link "25" at bounding box center [328, 100] width 23 height 19
drag, startPoint x: 303, startPoint y: 164, endPoint x: 329, endPoint y: 163, distance: 26.6
click at [329, 163] on span at bounding box center [328, 163] width 13 height 13
click at [256, 279] on input "text" at bounding box center [257, 279] width 97 height 29
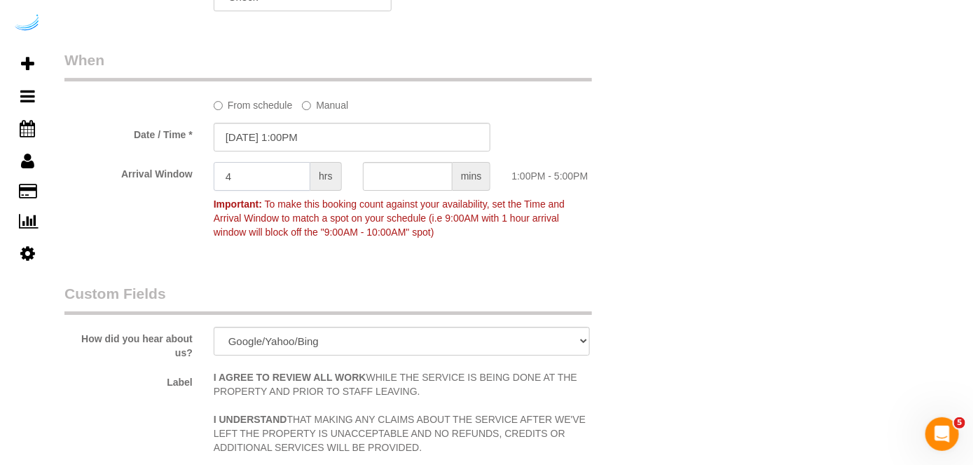
scroll to position [1911, 0]
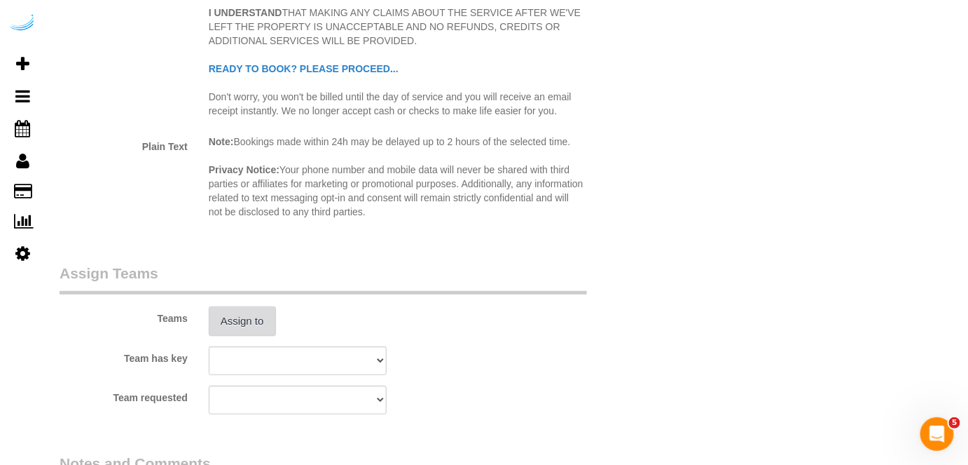
click at [241, 317] on button "Assign to" at bounding box center [242, 320] width 67 height 29
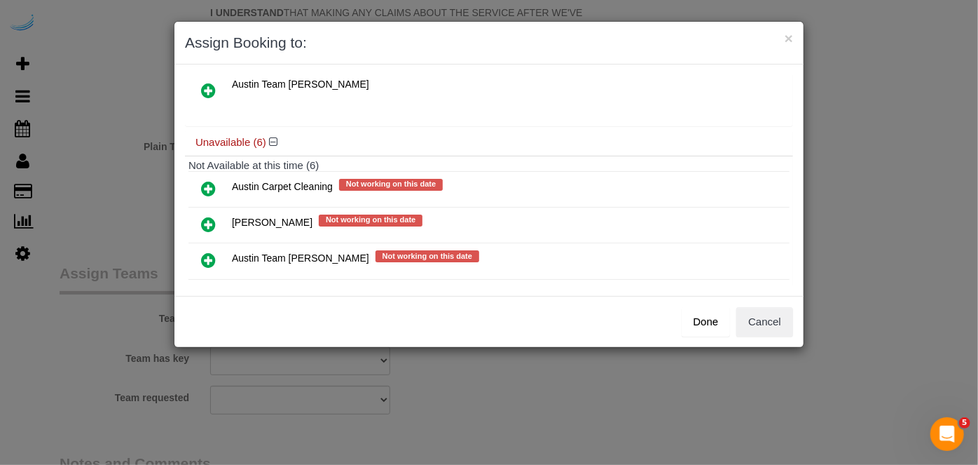
scroll to position [191, 0]
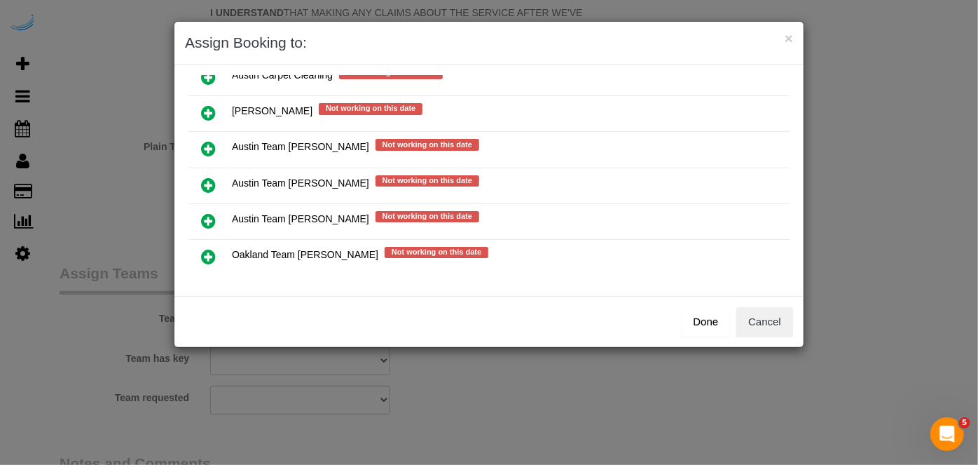
click at [212, 181] on icon at bounding box center [208, 185] width 15 height 17
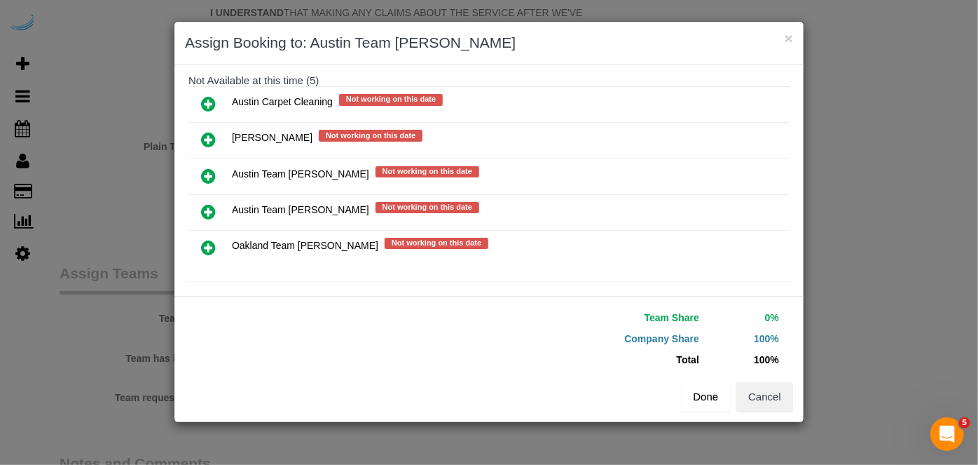
click at [690, 392] on button "Done" at bounding box center [706, 396] width 49 height 29
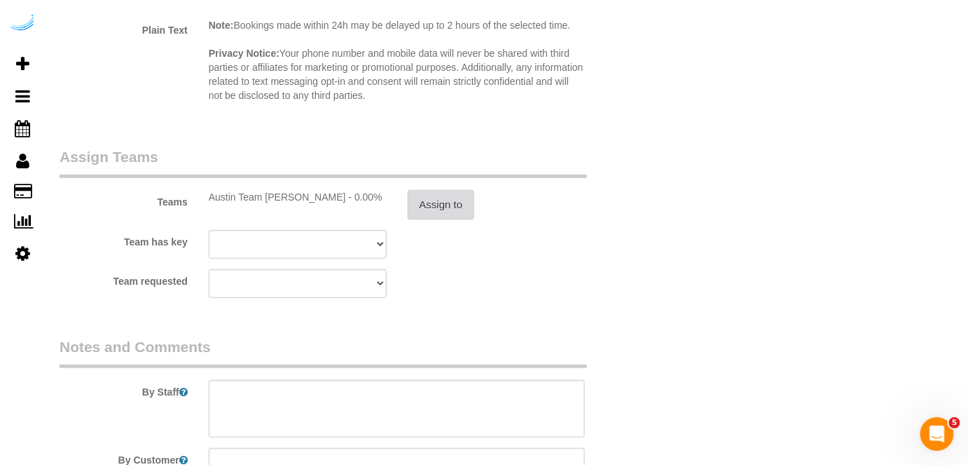
scroll to position [2102, 0]
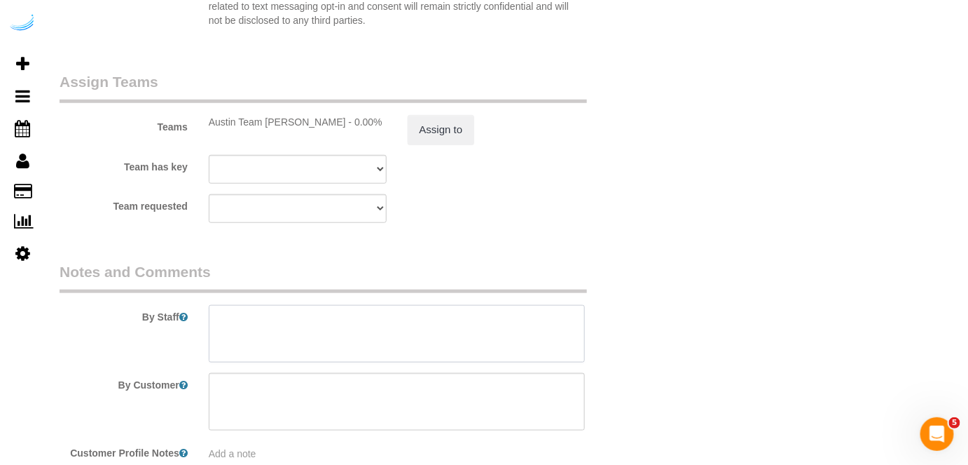
click at [398, 330] on textarea at bounding box center [397, 333] width 377 height 57
click at [409, 337] on textarea at bounding box center [397, 333] width 377 height 57
paste textarea "Permanent Notes:No notes from this customer.Today's Notes:Floors and Counters E…"
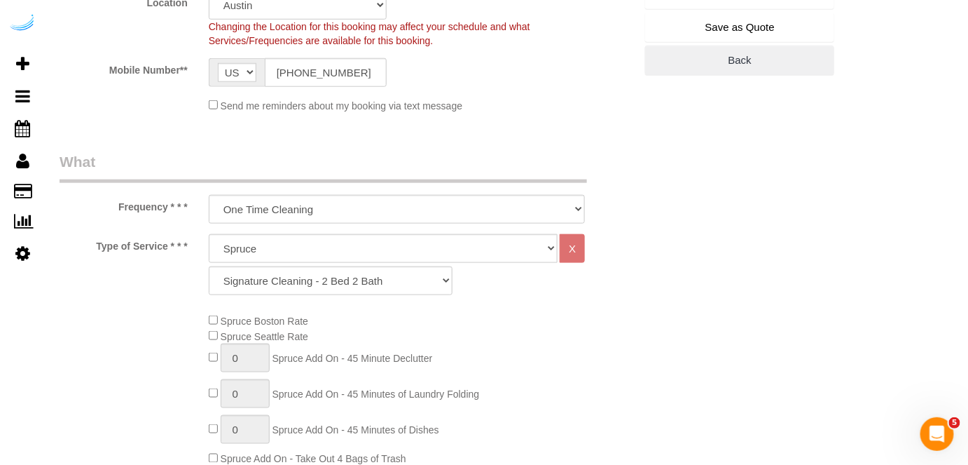
scroll to position [318, 0]
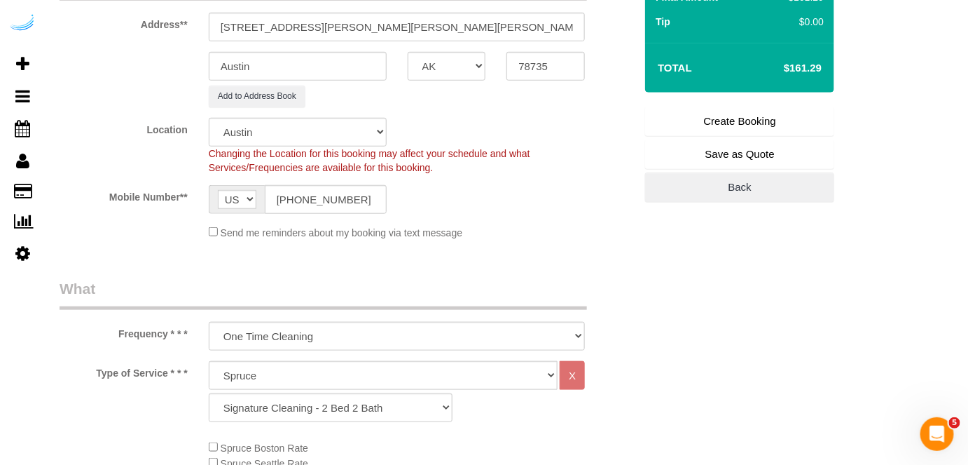
click at [718, 113] on link "Create Booking" at bounding box center [739, 121] width 189 height 29
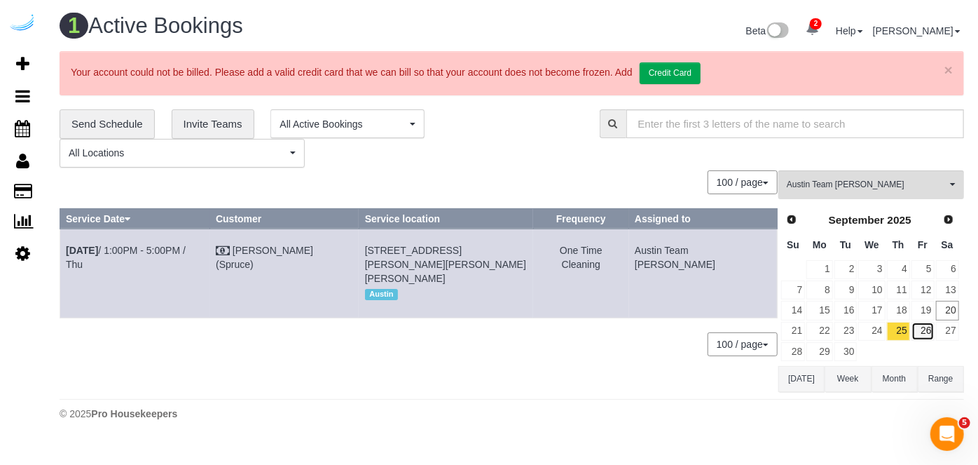
click at [927, 326] on link "26" at bounding box center [923, 331] width 23 height 19
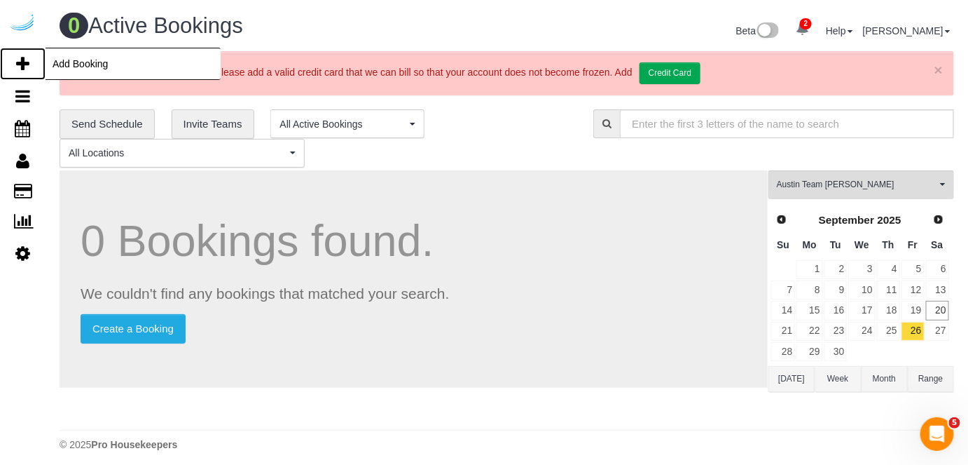
click at [20, 58] on icon at bounding box center [22, 63] width 13 height 17
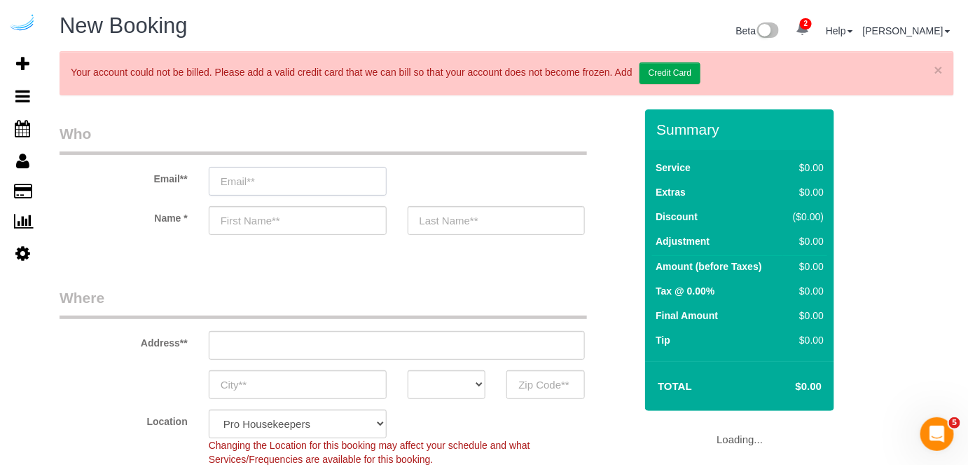
click at [312, 176] on input "email" at bounding box center [298, 181] width 178 height 29
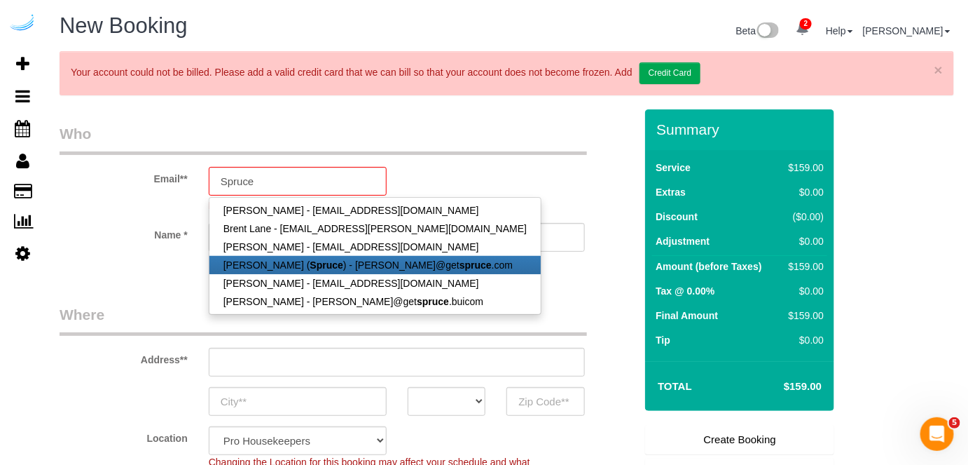
click at [310, 265] on strong "Spruce" at bounding box center [326, 264] width 33 height 11
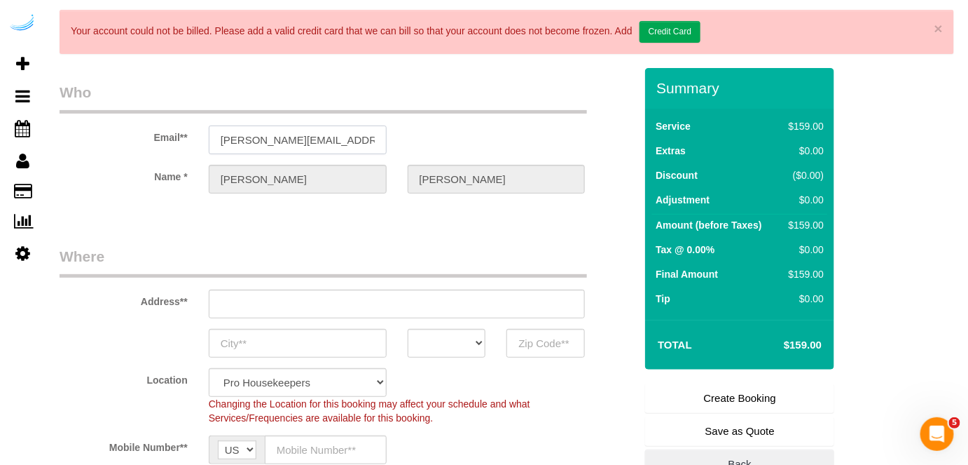
scroll to position [63, 0]
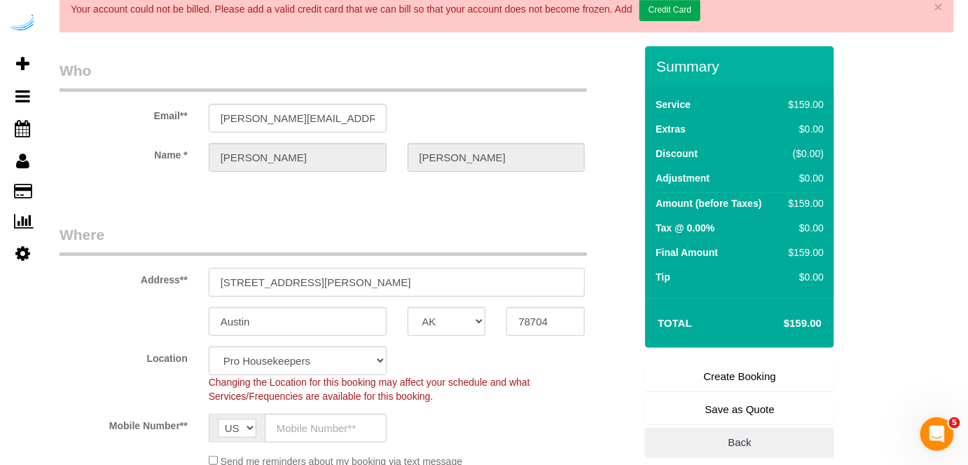
click at [426, 283] on input "3816 S Lamar Blvd" at bounding box center [397, 282] width 377 height 29
paste input "1007 S Congress Ave, Austin, TX 78704"
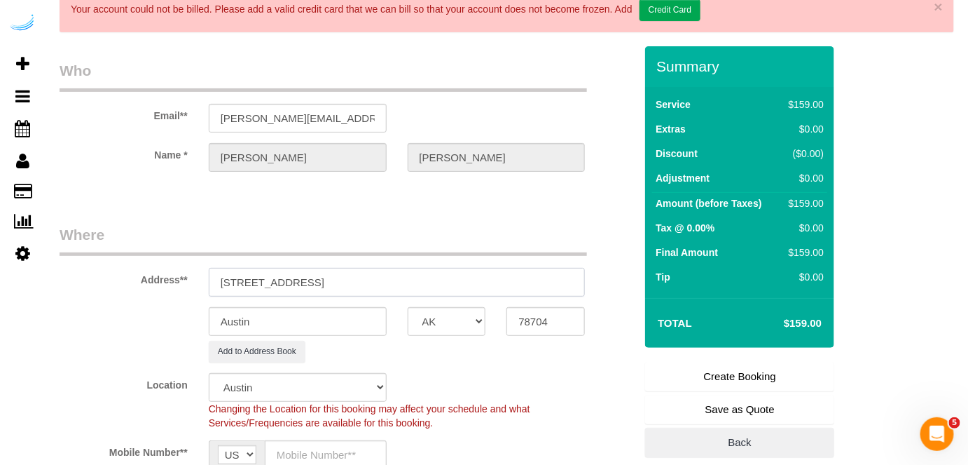
drag, startPoint x: 378, startPoint y: 277, endPoint x: 465, endPoint y: 279, distance: 86.9
click at [461, 276] on input "1007 S Congress Ave, Austin, TX 78704" at bounding box center [397, 282] width 377 height 29
click at [547, 324] on input "78704" at bounding box center [546, 321] width 78 height 29
drag, startPoint x: 327, startPoint y: 275, endPoint x: 491, endPoint y: 279, distance: 164.7
click at [491, 279] on input "1007 S Congress Ave, Austin, TX 78704" at bounding box center [397, 282] width 377 height 29
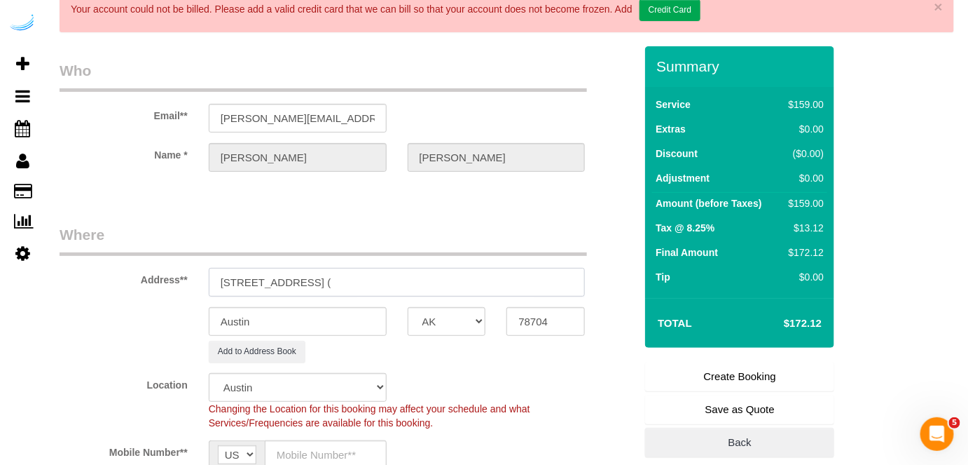
paste input "Jenna Mcquid"
drag, startPoint x: 362, startPoint y: 283, endPoint x: 329, endPoint y: 282, distance: 33.0
click at [329, 282] on input "1007 S Congress Ave, Building 832 (Jenna Mcquid," at bounding box center [397, 282] width 377 height 29
click at [512, 272] on input "1007 S Congress Ave, Unit 832 (Jenna Mcquid," at bounding box center [397, 282] width 377 height 29
paste input "The Muse at SoCo"
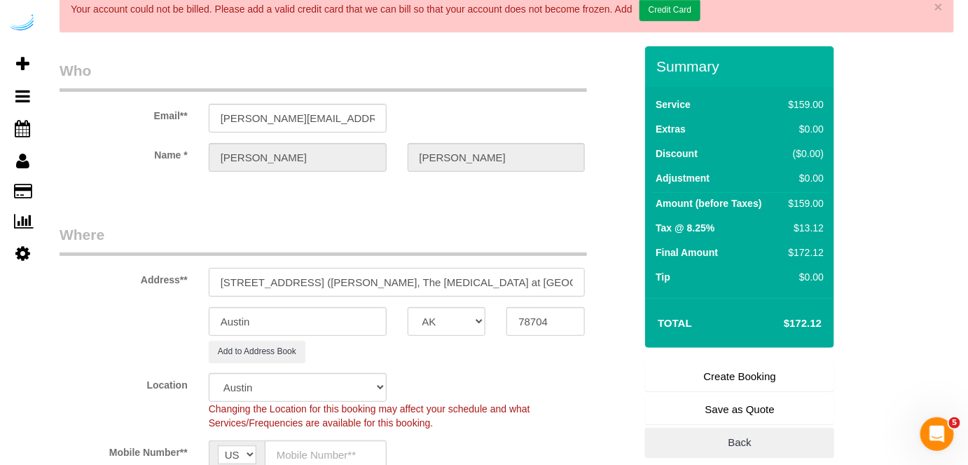
paste input "1469761"
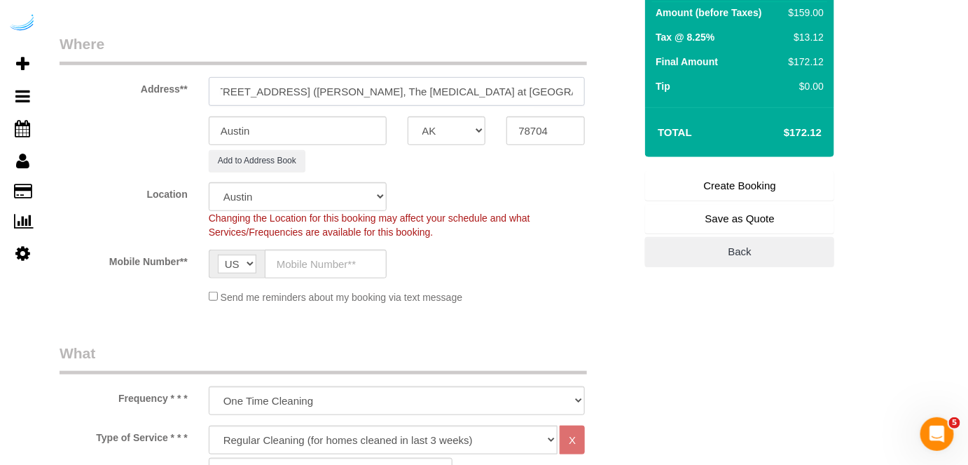
scroll to position [254, 0]
click at [329, 268] on input "text" at bounding box center [326, 263] width 122 height 29
paste input "(512) 444-3607"
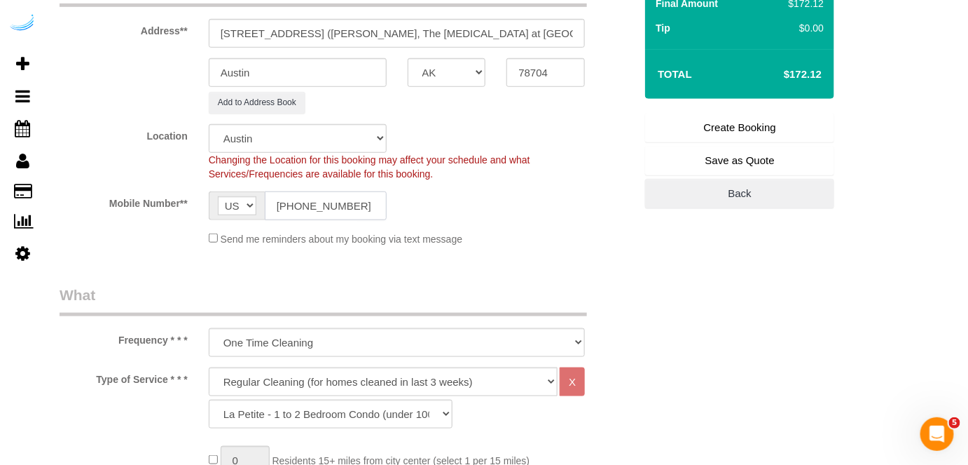
scroll to position [382, 0]
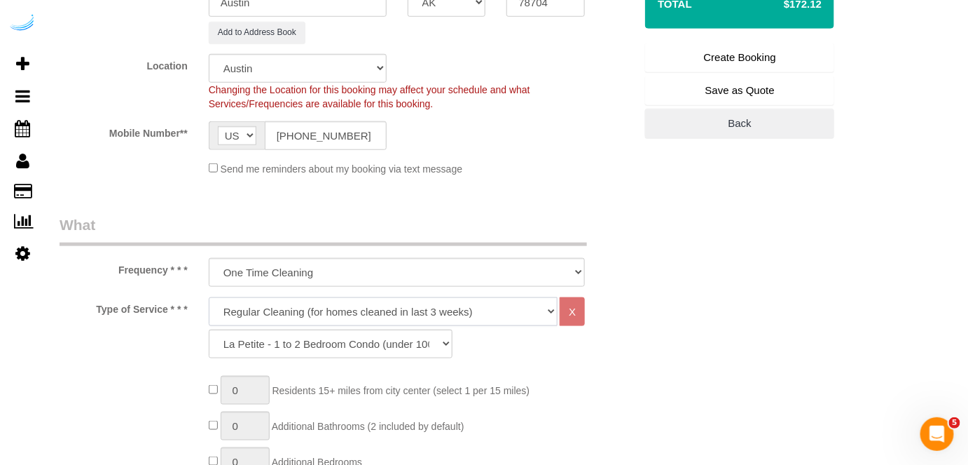
click at [312, 307] on select "Deep Cleaning (for homes that have not been cleaned in 3+ weeks) Spruce Regular…" at bounding box center [384, 311] width 350 height 29
click at [209, 297] on select "Deep Cleaning (for homes that have not been cleaned in 3+ weeks) Spruce Regular…" at bounding box center [384, 311] width 350 height 29
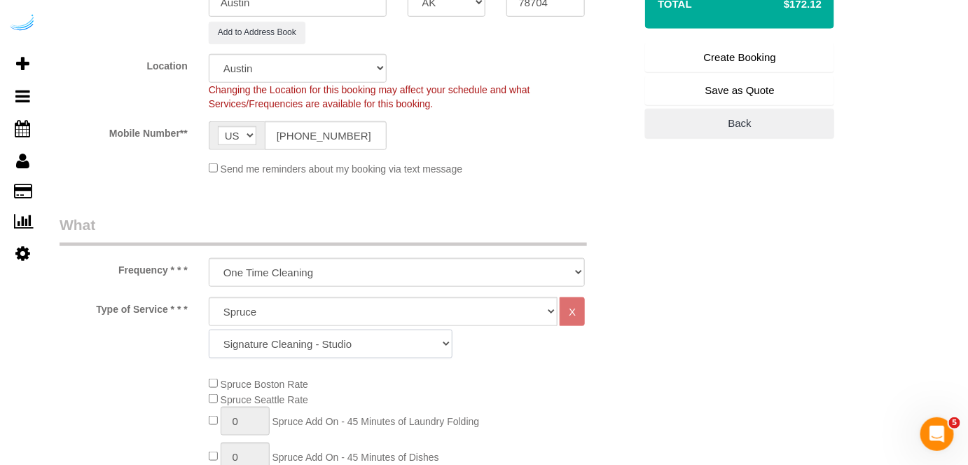
click at [285, 347] on select "Signature Cleaning - Studio Signature Cleaning - 1 Bed 1 Bath Signature Cleanin…" at bounding box center [331, 343] width 244 height 29
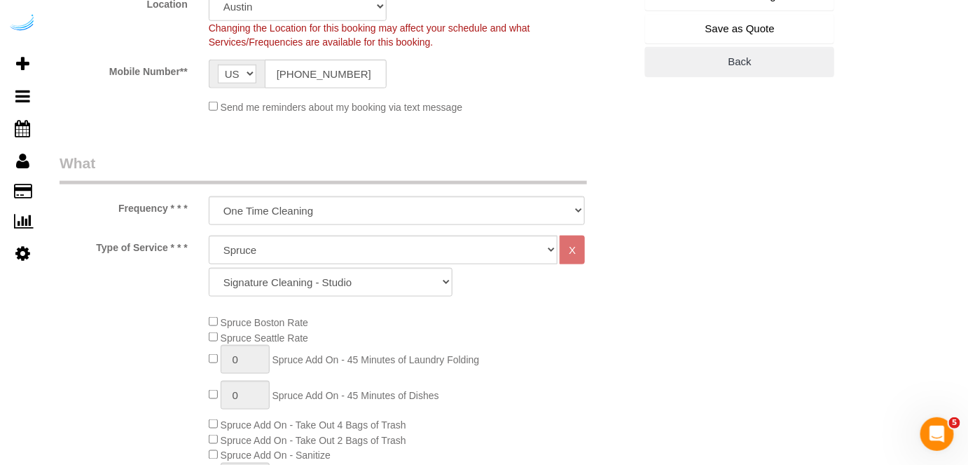
scroll to position [446, 0]
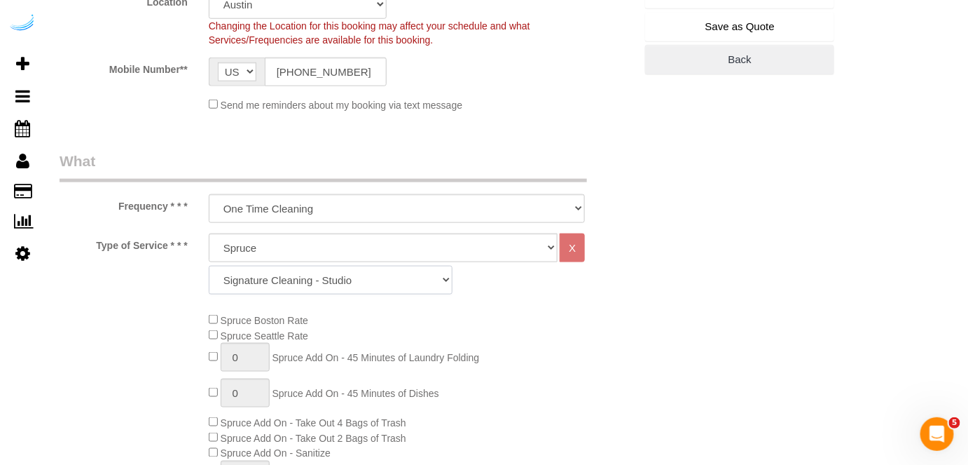
drag, startPoint x: 301, startPoint y: 283, endPoint x: 300, endPoint y: 268, distance: 15.4
click at [301, 282] on select "Signature Cleaning - Studio Signature Cleaning - 1 Bed 1 Bath Signature Cleanin…" at bounding box center [331, 280] width 244 height 29
click at [209, 266] on select "Signature Cleaning - Studio Signature Cleaning - 1 Bed 1 Bath Signature Cleanin…" at bounding box center [331, 280] width 244 height 29
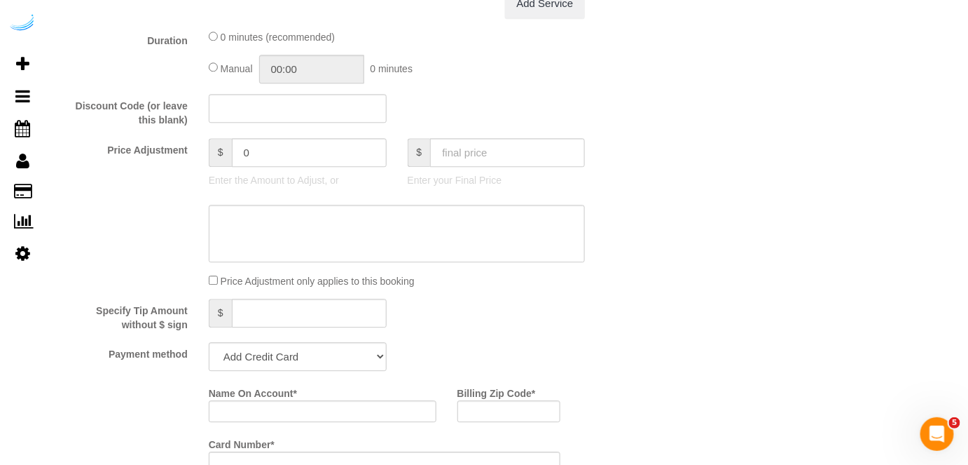
scroll to position [1338, 0]
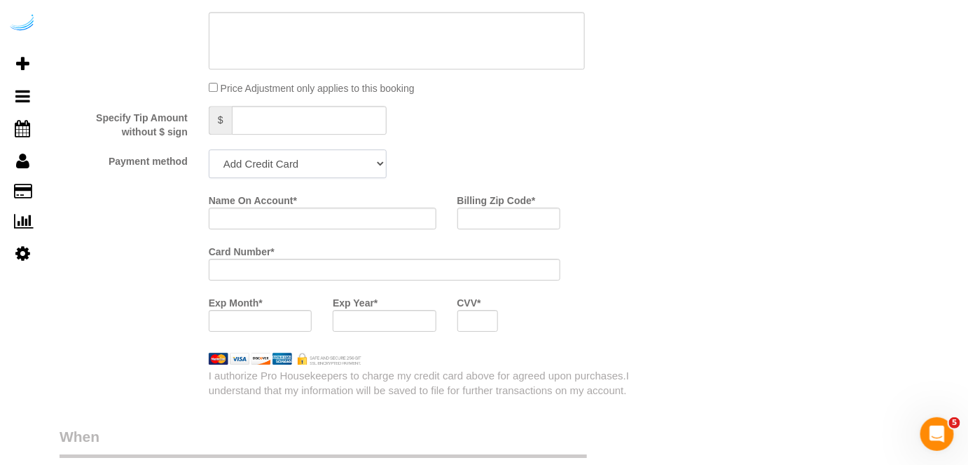
drag, startPoint x: 287, startPoint y: 162, endPoint x: 282, endPoint y: 176, distance: 15.1
click at [287, 162] on select "Add Credit Card Cash Check Paypal" at bounding box center [298, 163] width 178 height 29
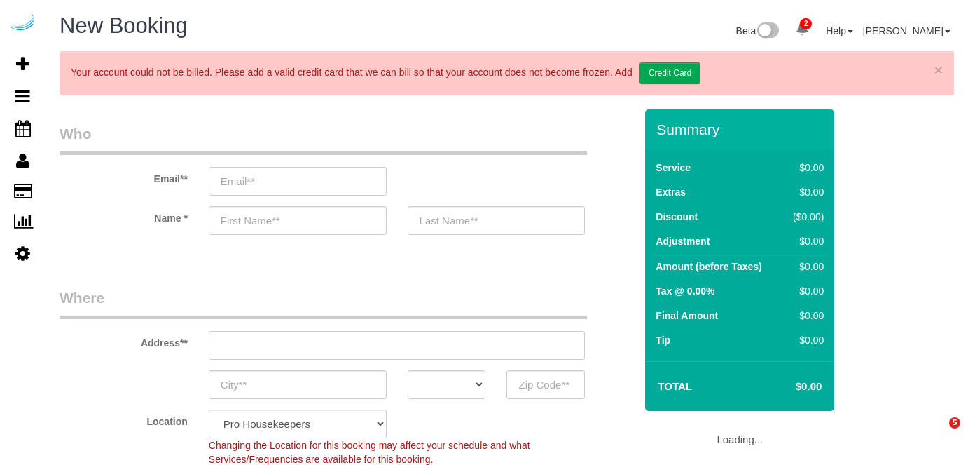
select select "4"
select select "number:9"
click at [353, 185] on input "email" at bounding box center [298, 181] width 178 height 29
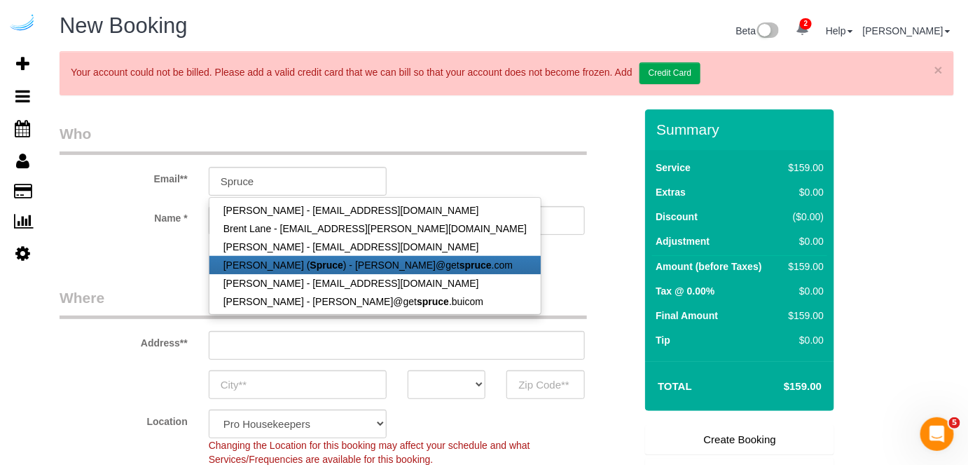
click at [329, 256] on link "[PERSON_NAME] ( Spruce ) - [PERSON_NAME]@get spruce .com" at bounding box center [375, 265] width 331 height 18
type input "brandie@getspruce.com"
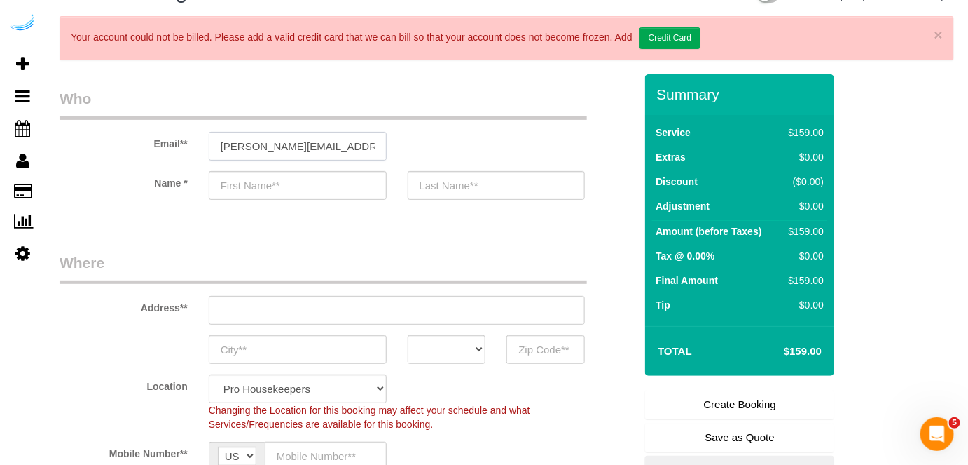
type input "Brandie"
type input "Louck"
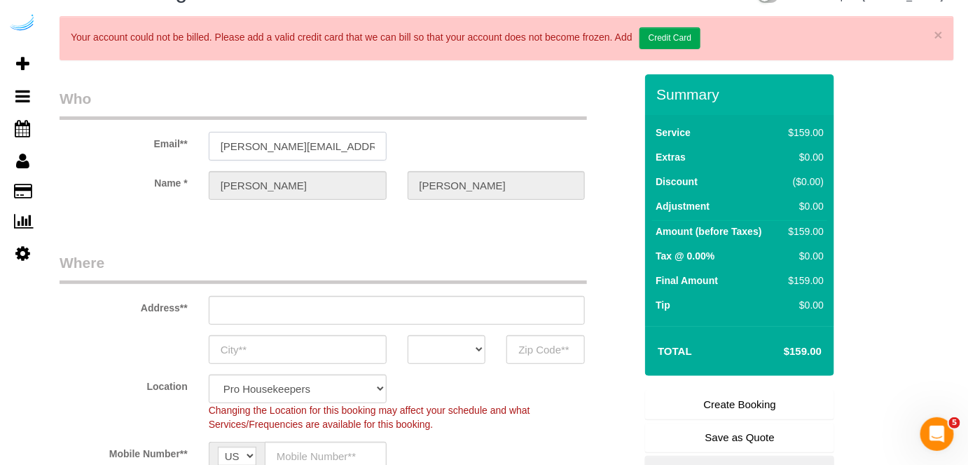
scroll to position [63, 0]
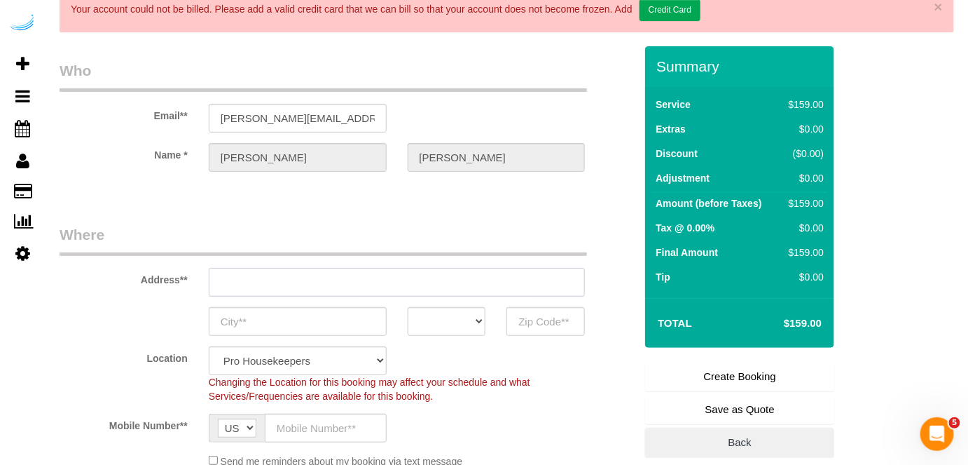
click at [391, 280] on input "text" at bounding box center [397, 282] width 377 height 29
type input "3816 S Lamar Blvd"
type input "Austin"
select select "[GEOGRAPHIC_DATA]"
type input "78704"
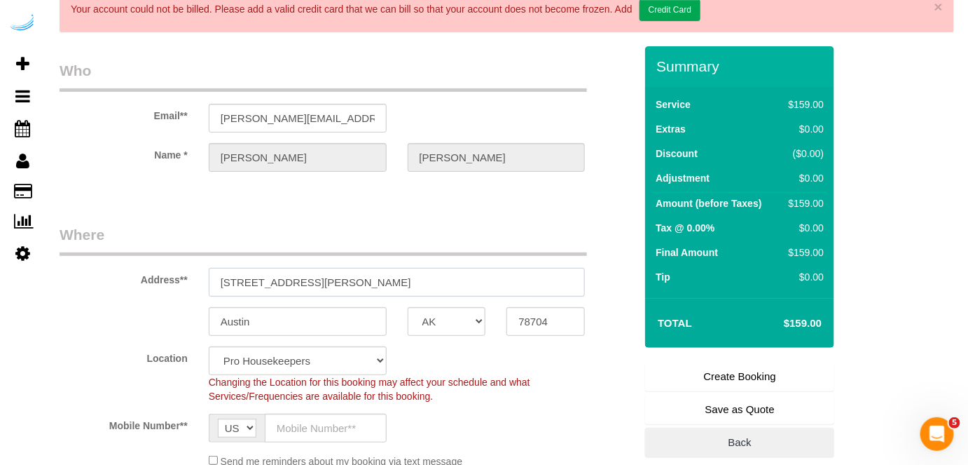
paste input "5321 Barton Creek Blvd, Austin, TX 78735"
type input "5321 Barton Creek Blvd, Austin, TX 78735"
select select "9"
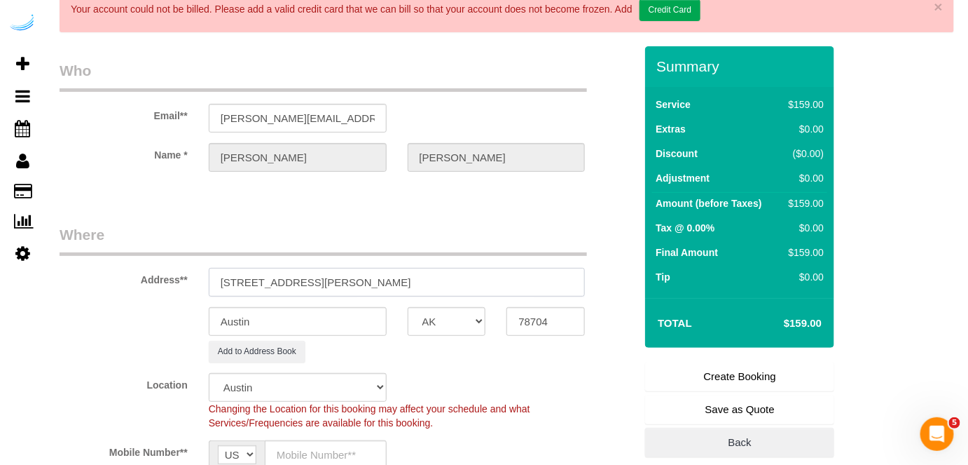
select select "object:20944"
drag, startPoint x: 394, startPoint y: 278, endPoint x: 534, endPoint y: 299, distance: 141.7
click at [486, 278] on input "5321 Barton Creek Blvd, Austin, TX 78735" at bounding box center [397, 282] width 377 height 29
type input "5321 Barton Creek Blvd, Austin, TX 78735"
click at [547, 315] on input "78704" at bounding box center [546, 321] width 78 height 29
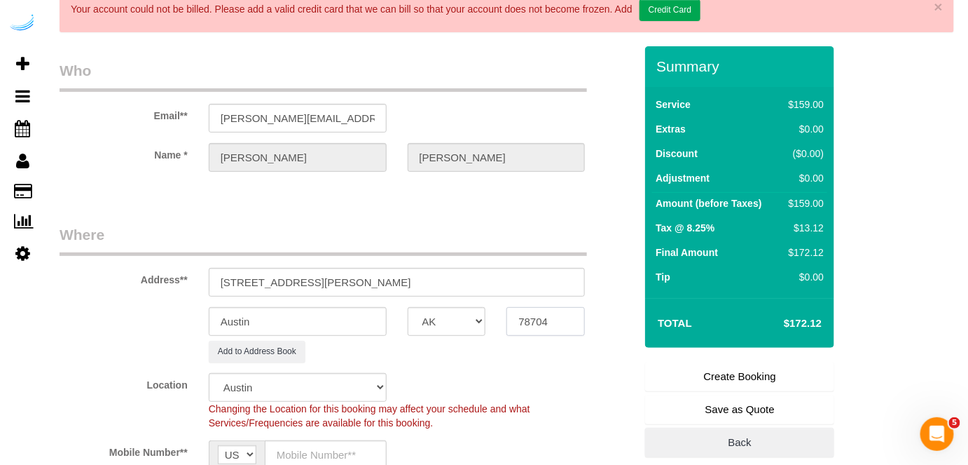
paste input "35"
type input "78735"
drag, startPoint x: 336, startPoint y: 278, endPoint x: 484, endPoint y: 271, distance: 147.3
click at [484, 276] on input "5321 Barton Creek Blvd, Austin, TX 78735" at bounding box center [397, 282] width 377 height 29
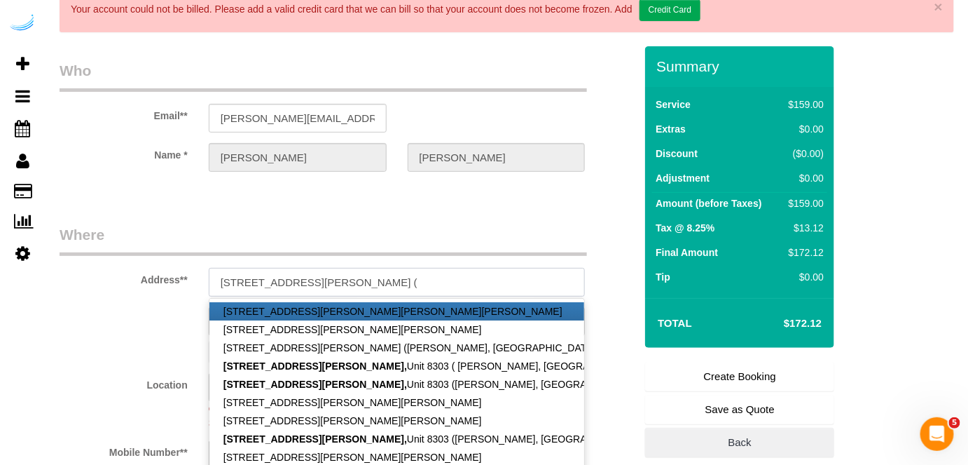
paste input "Katherine Seedenburg"
paste input "The Saint June"
paste input "1447392"
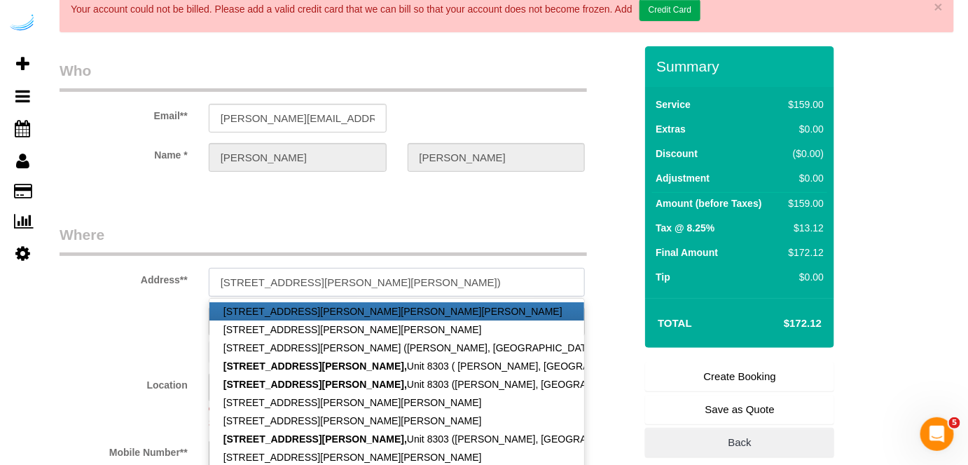
type input "5321 Barton Creek Blvd, Building 8, Unit 8303 ( Katherine Seedenburg, The Saint…"
drag, startPoint x: 391, startPoint y: 203, endPoint x: 382, endPoint y: 203, distance: 9.1
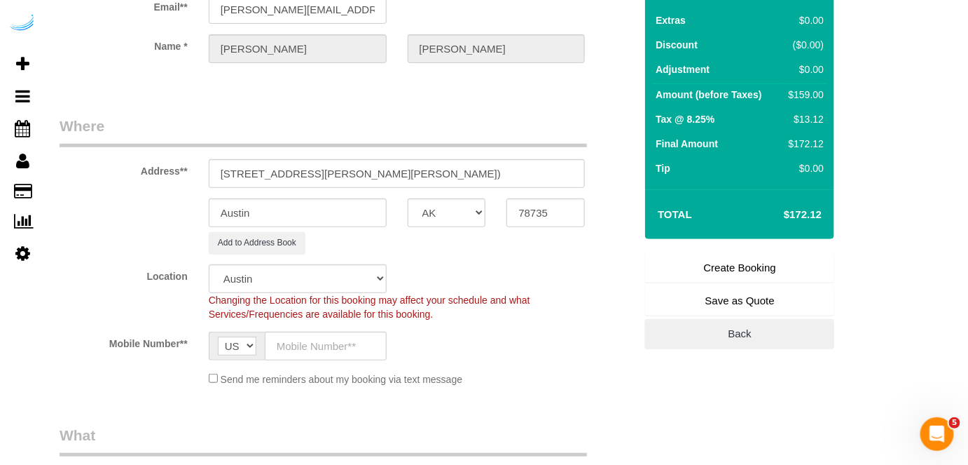
scroll to position [318, 0]
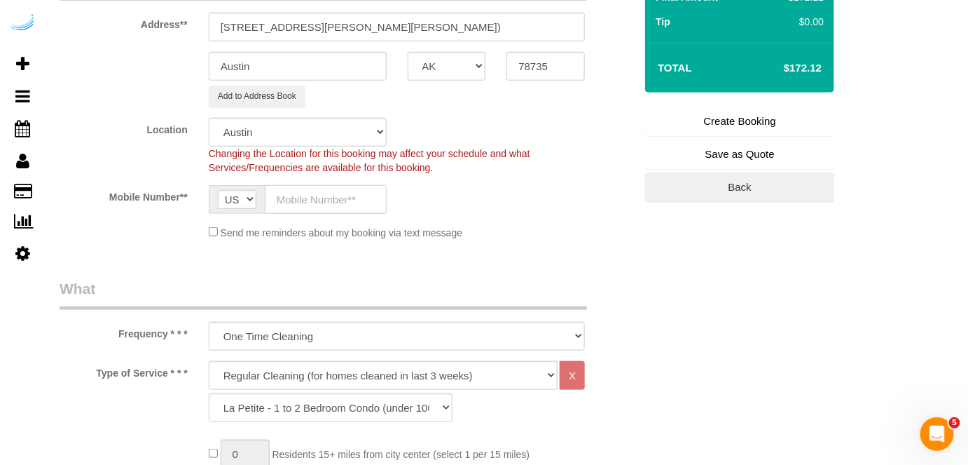
click at [349, 190] on input "text" at bounding box center [326, 199] width 122 height 29
paste input "(512) 444-3607"
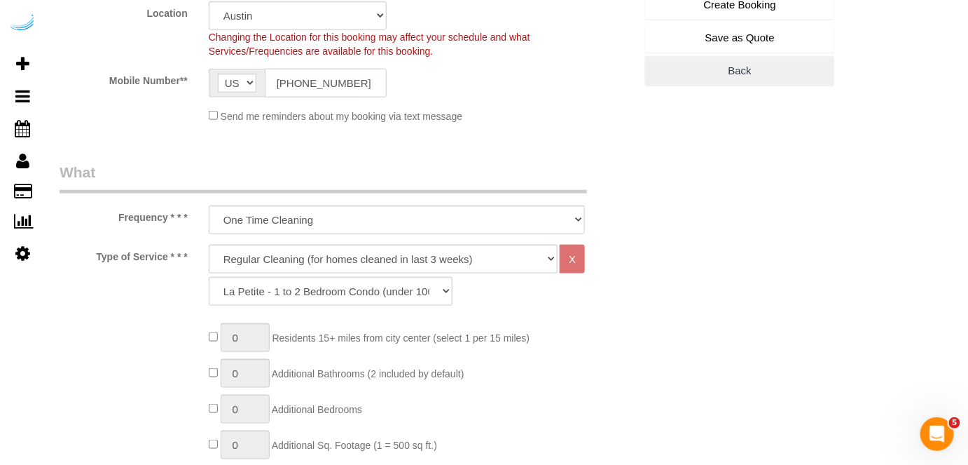
scroll to position [509, 0]
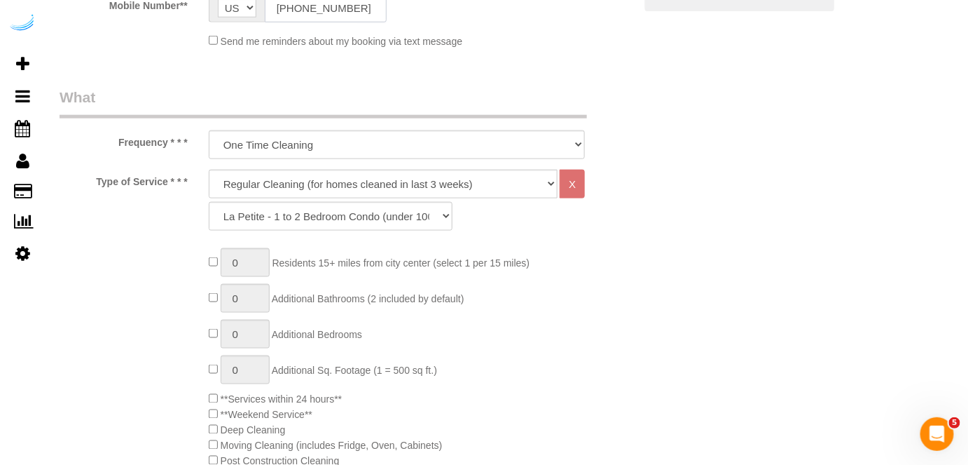
type input "(512) 444-3607"
drag, startPoint x: 349, startPoint y: 183, endPoint x: 342, endPoint y: 194, distance: 13.2
click at [349, 183] on select "Deep Cleaning (for homes that have not been cleaned in 3+ weeks) Spruce Regular…" at bounding box center [384, 184] width 350 height 29
select select "282"
click at [209, 170] on select "Deep Cleaning (for homes that have not been cleaned in 3+ weeks) Spruce Regular…" at bounding box center [384, 184] width 350 height 29
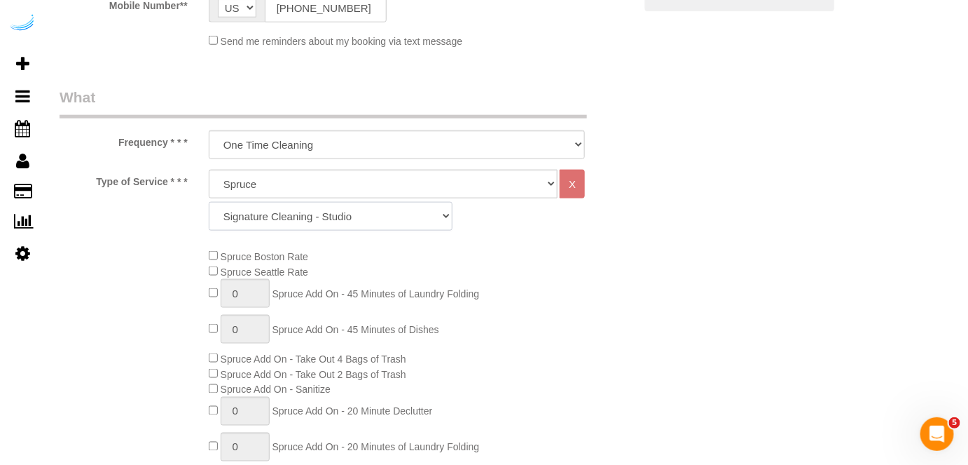
click at [335, 213] on select "Signature Cleaning - Studio Signature Cleaning - 1 Bed 1 Bath Signature Cleanin…" at bounding box center [331, 216] width 244 height 29
select select "309"
click at [209, 202] on select "Signature Cleaning - Studio Signature Cleaning - 1 Bed 1 Bath Signature Cleanin…" at bounding box center [331, 216] width 244 height 29
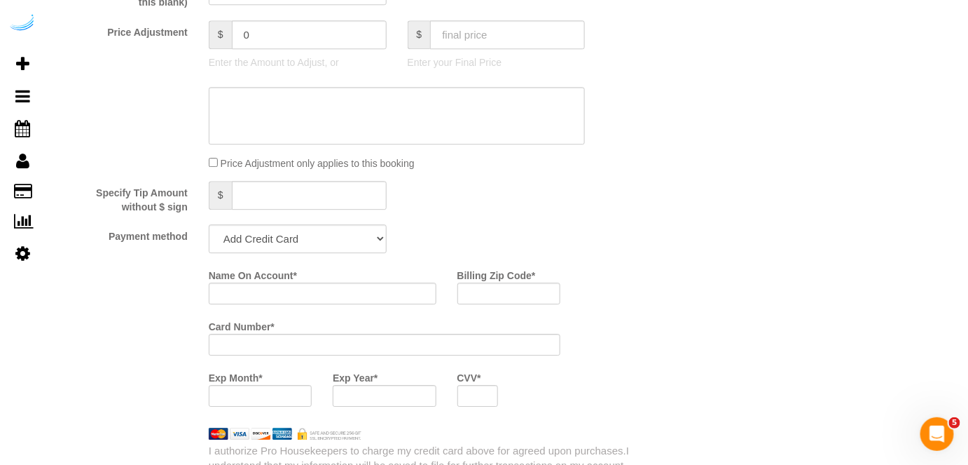
scroll to position [1274, 0]
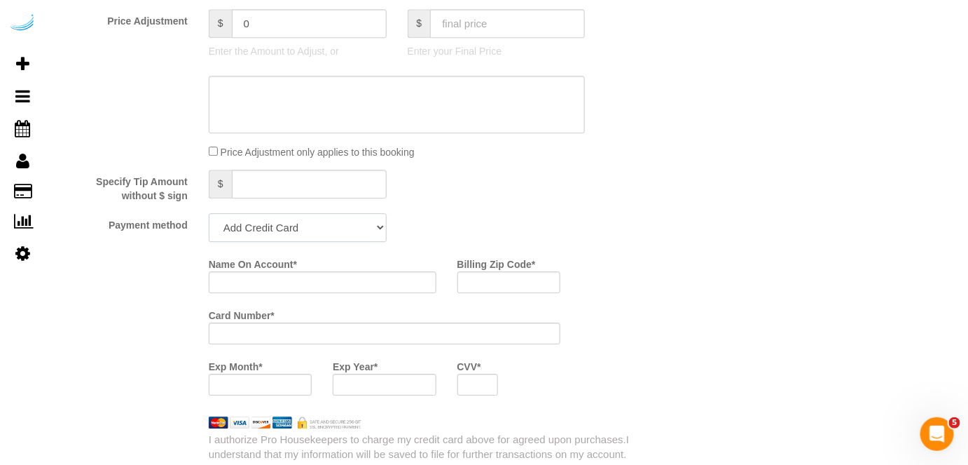
click at [276, 229] on select "Add Credit Card Cash Check Paypal" at bounding box center [298, 227] width 178 height 29
select select "string:check"
click at [209, 213] on select "Add Credit Card Cash Check Paypal" at bounding box center [298, 227] width 178 height 29
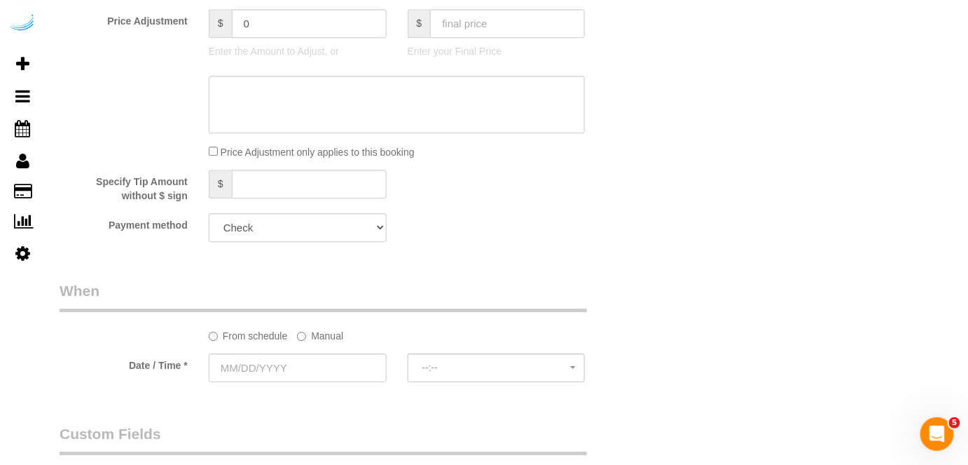
click at [313, 336] on label "Manual" at bounding box center [320, 333] width 46 height 19
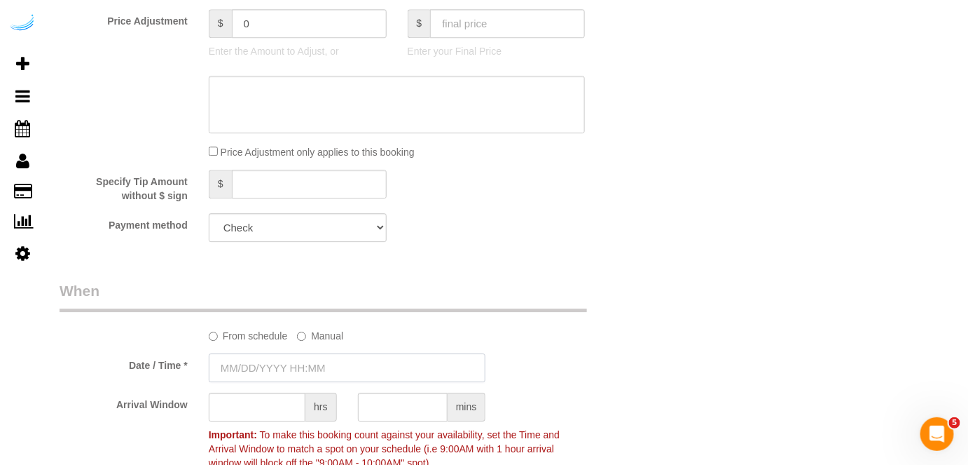
click at [299, 367] on input "text" at bounding box center [348, 367] width 278 height 29
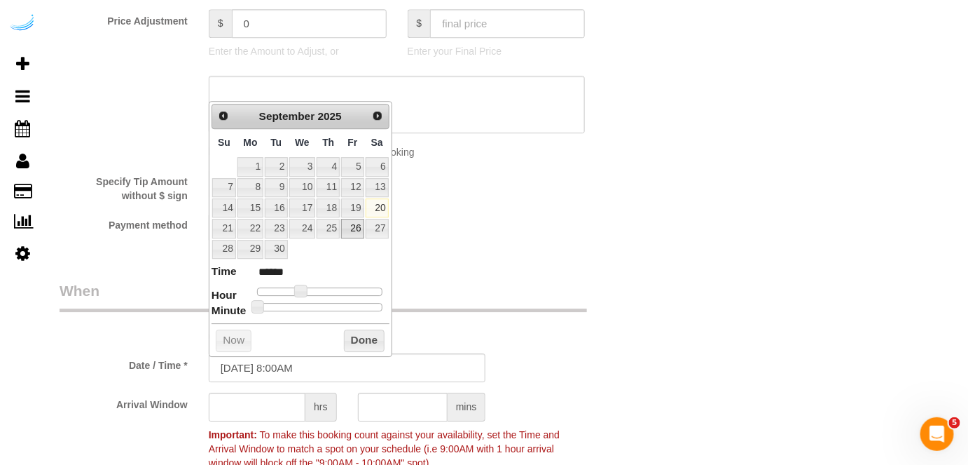
click at [349, 225] on link "26" at bounding box center [352, 228] width 22 height 19
type input "09/26/2025 9:00AM"
type input "******"
drag, startPoint x: 303, startPoint y: 292, endPoint x: 301, endPoint y: 300, distance: 8.0
click at [308, 293] on span at bounding box center [306, 291] width 13 height 13
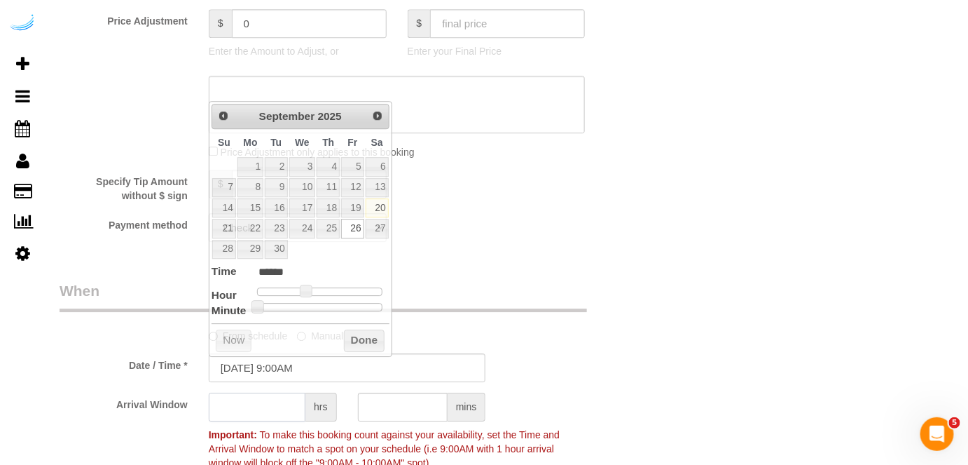
click at [278, 402] on input "text" at bounding box center [257, 406] width 97 height 29
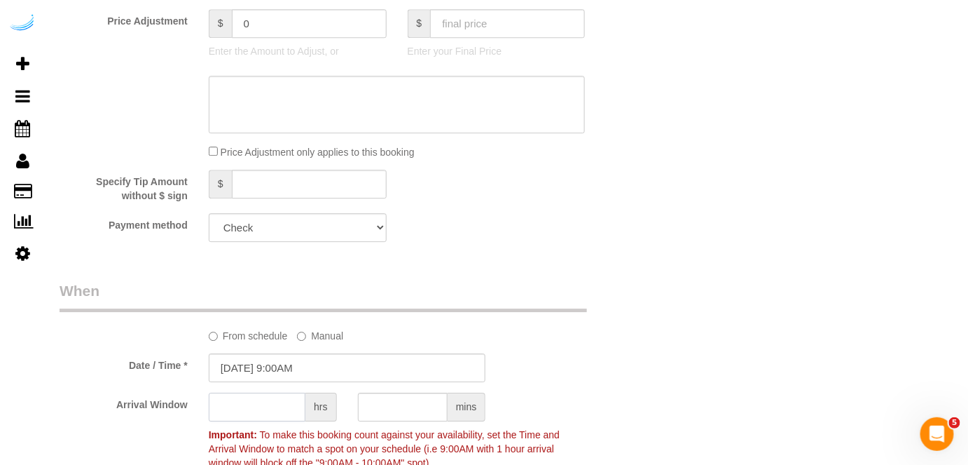
type input "3"
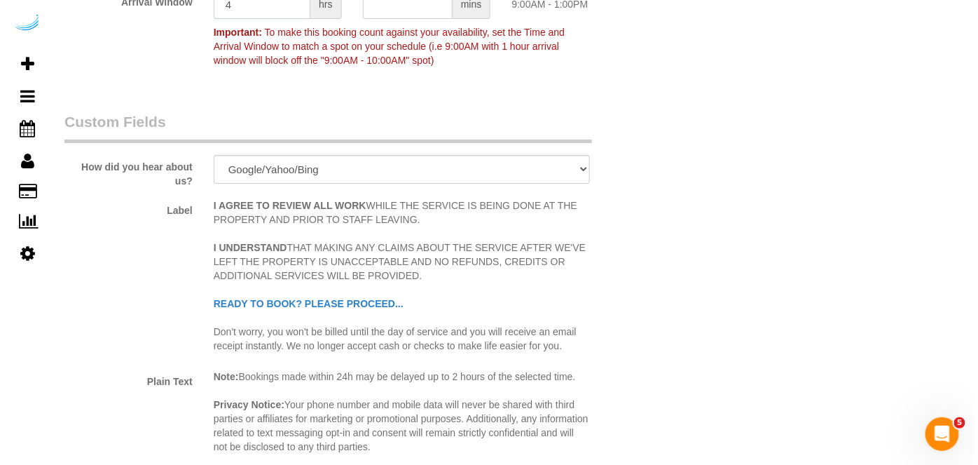
scroll to position [1847, 0]
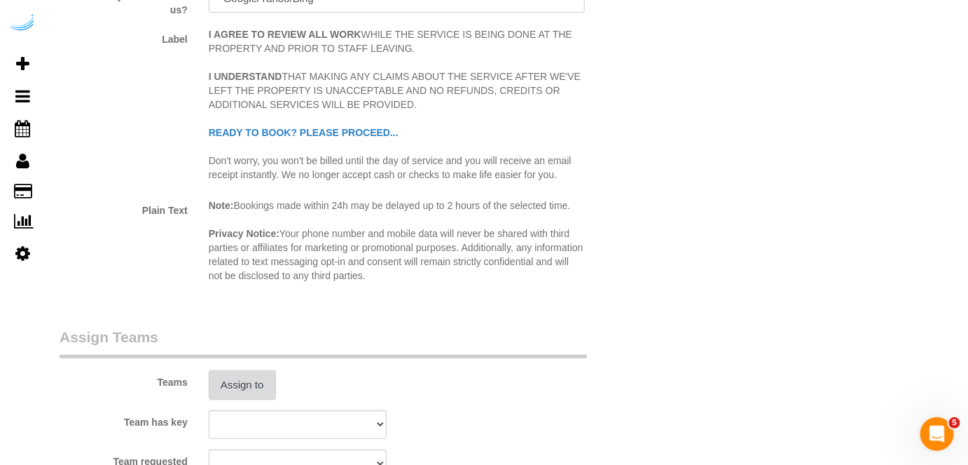
type input "4"
click at [254, 374] on button "Assign to" at bounding box center [242, 384] width 67 height 29
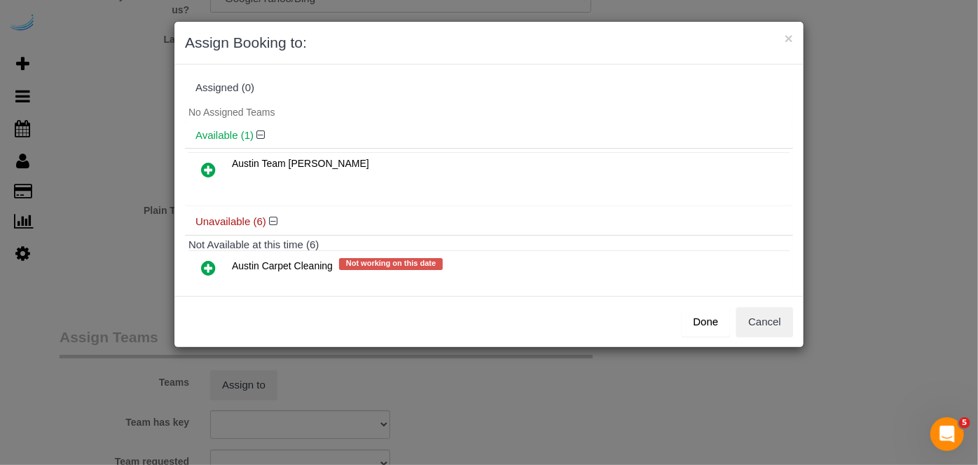
scroll to position [200, 0]
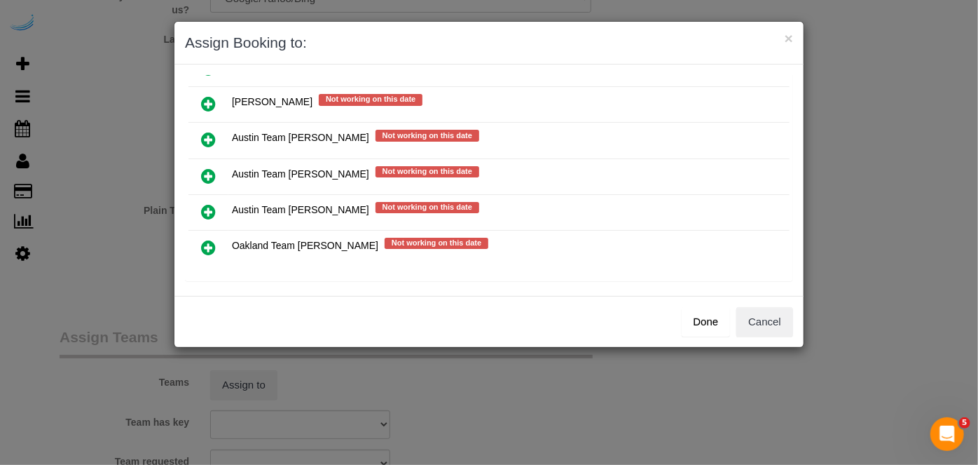
click at [207, 168] on icon at bounding box center [208, 175] width 15 height 17
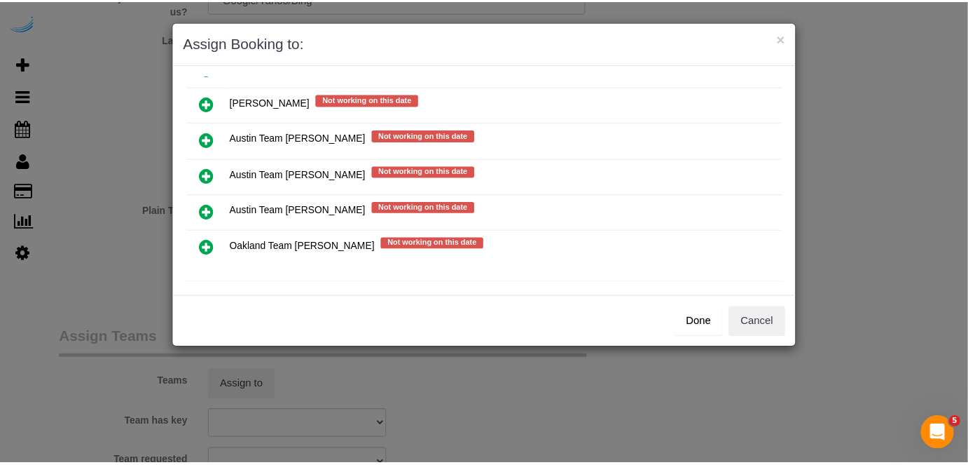
scroll to position [198, 0]
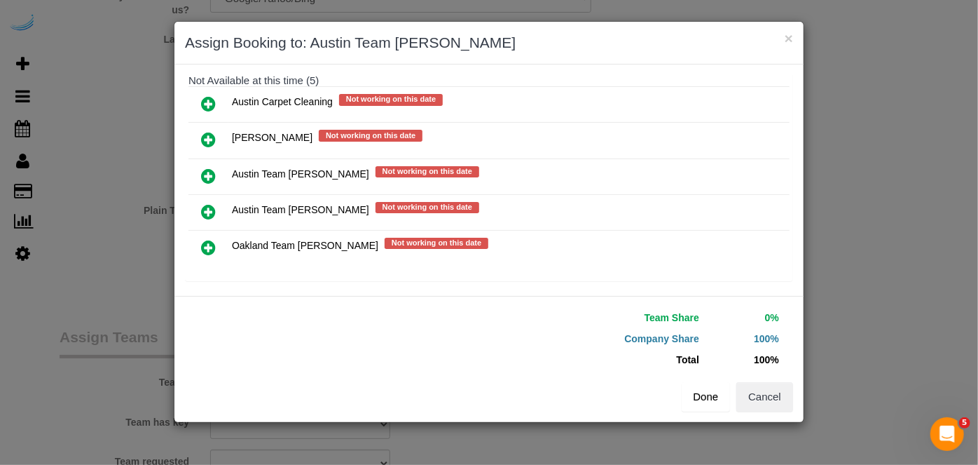
click at [710, 401] on button "Done" at bounding box center [706, 396] width 49 height 29
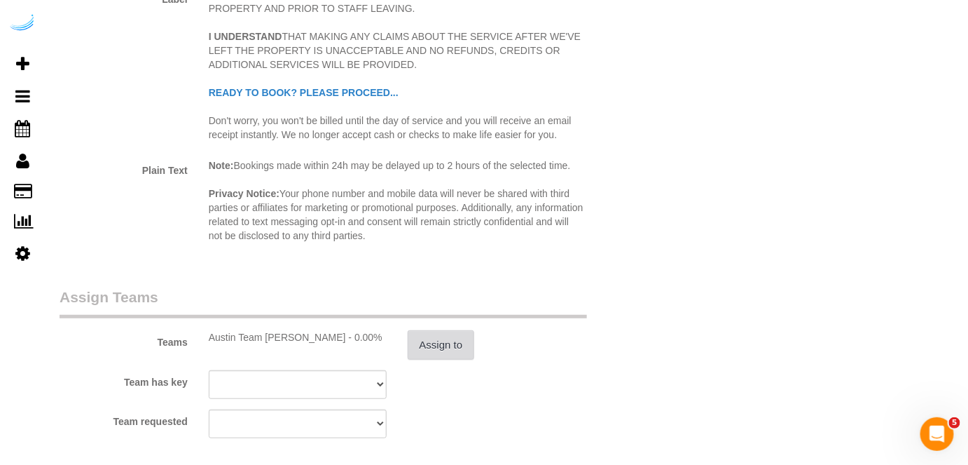
scroll to position [2102, 0]
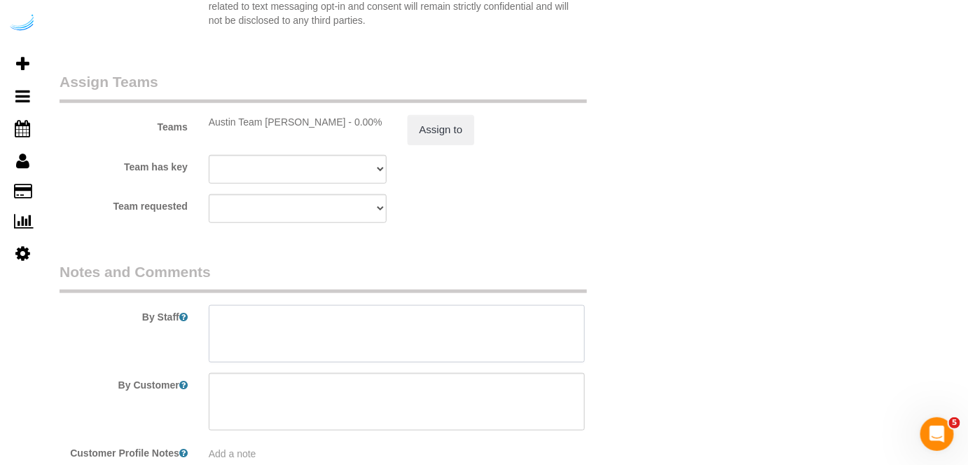
click at [341, 338] on textarea at bounding box center [397, 333] width 377 height 57
click at [415, 333] on textarea at bounding box center [397, 333] width 377 height 57
paste textarea "Permanent Notes:No notes from this customer.Today's Notes:No notes from this se…"
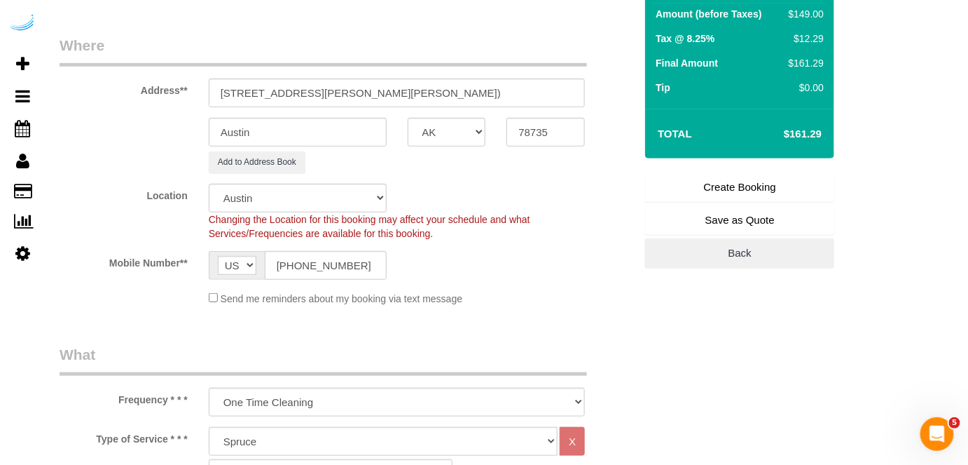
scroll to position [127, 0]
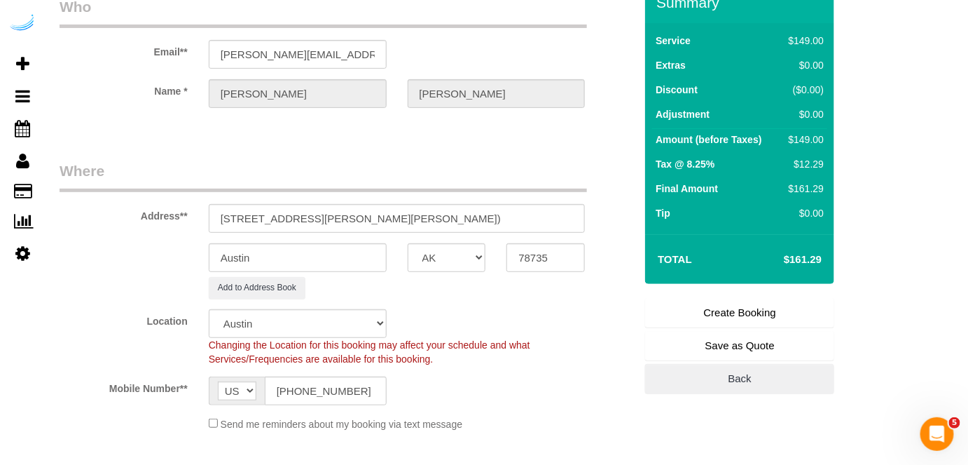
type textarea "Recurrency: Every 3 weeks Permanent Notes:No notes from this customer.Today's N…"
click at [744, 308] on link "Create Booking" at bounding box center [739, 312] width 189 height 29
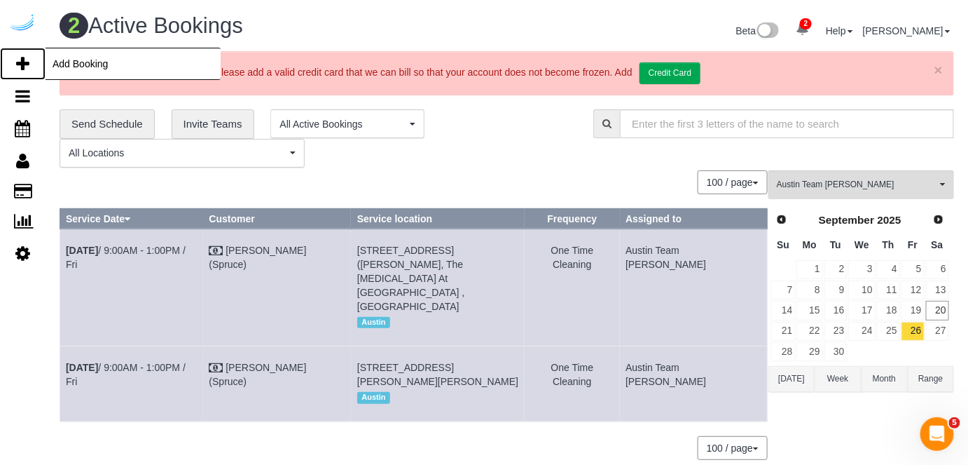
click at [22, 60] on icon at bounding box center [22, 63] width 13 height 17
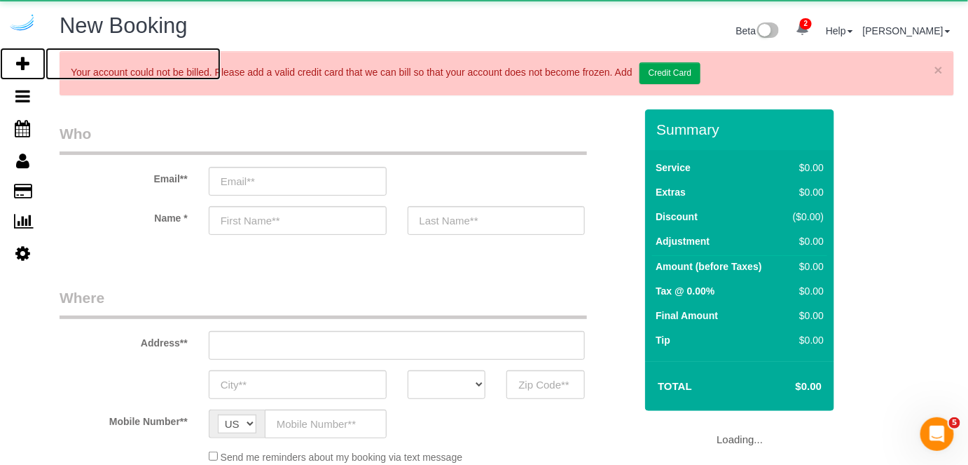
select select "object:22742"
select select "4"
select select "number:9"
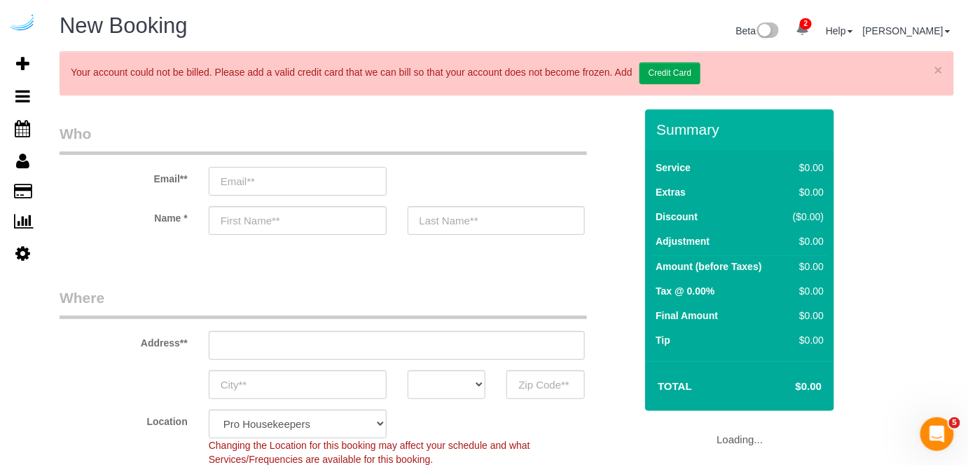
click at [274, 186] on input "email" at bounding box center [298, 181] width 178 height 29
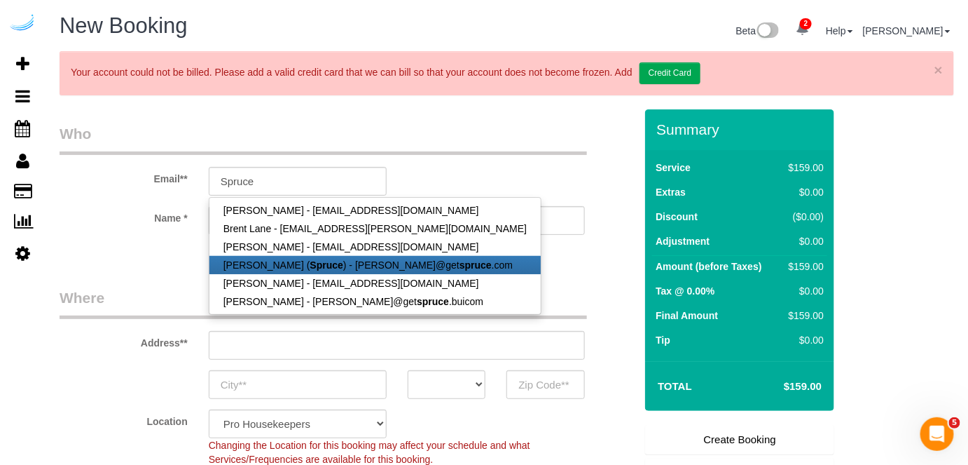
click at [286, 267] on link "Brandie Louck ( Spruce ) - brandie@get spruce .com" at bounding box center [375, 265] width 331 height 18
type input "brandie@getspruce.com"
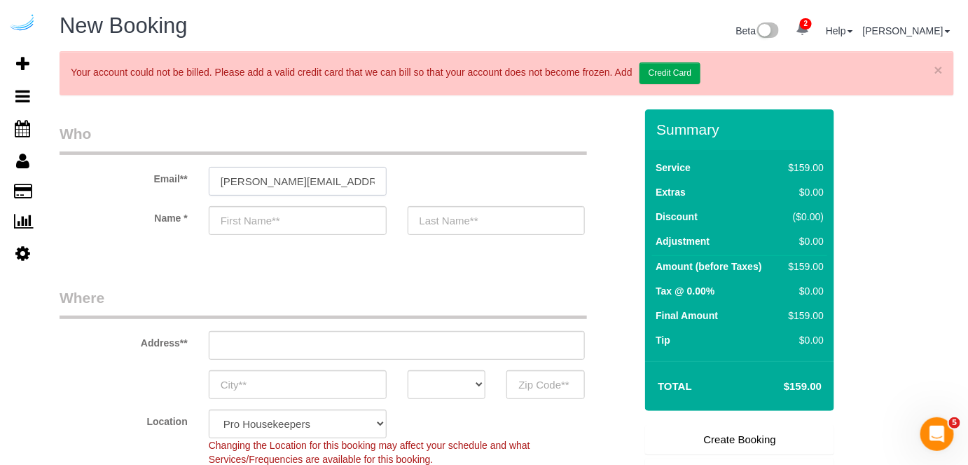
type input "Brandie"
type input "Louck"
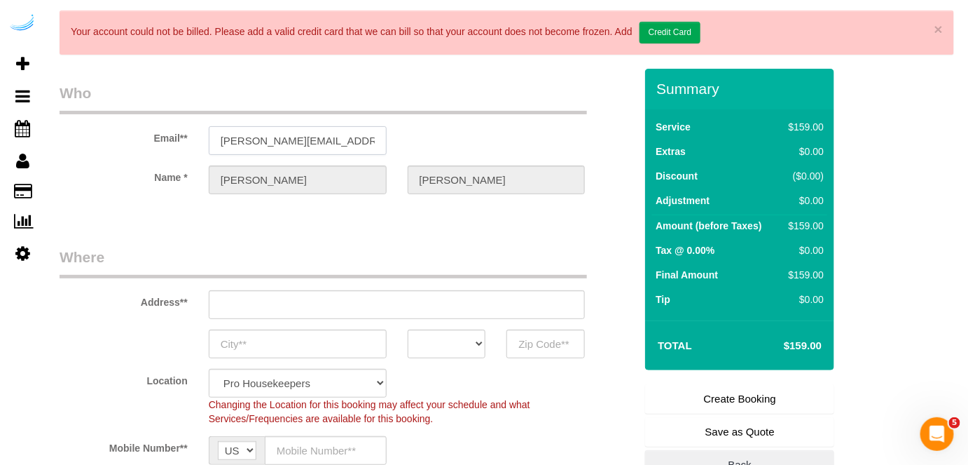
scroll to position [63, 0]
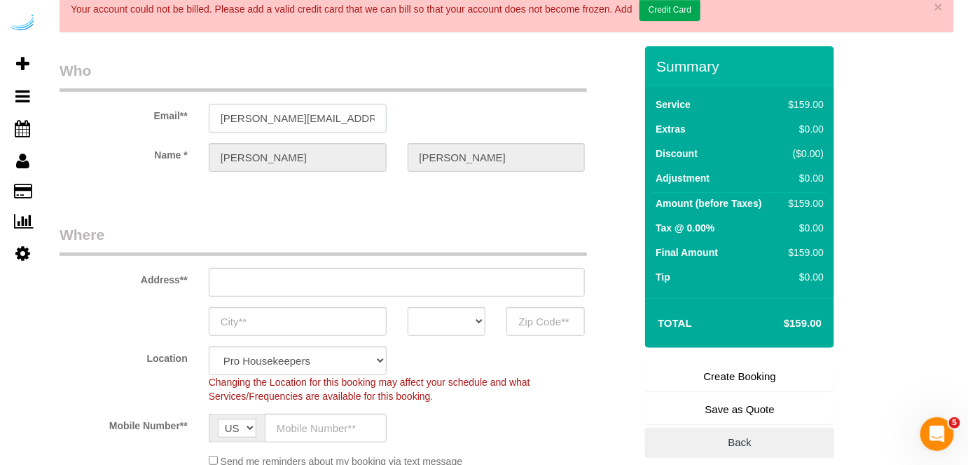
type input "3816 S Lamar Blvd"
type input "Austin"
select select "[GEOGRAPHIC_DATA]"
type input "78704"
click at [447, 271] on input "3816 S Lamar Blvd" at bounding box center [397, 282] width 377 height 29
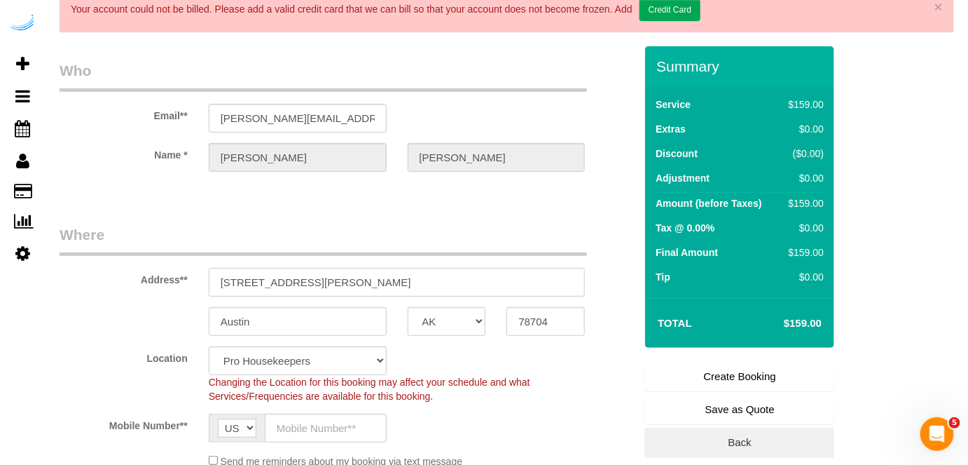
paste input "1221 S Congress Ave, Austin, TX 78704"
type input "1221 S Congress Ave, Austin, TX 78704"
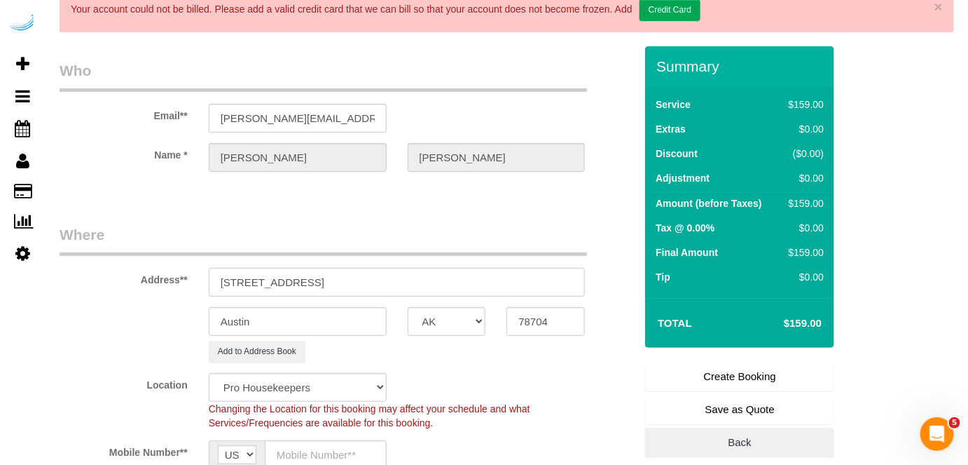
select select "9"
select select "object:22786"
drag, startPoint x: 377, startPoint y: 278, endPoint x: 483, endPoint y: 285, distance: 106.0
click at [483, 285] on input "1221 S Congress Ave, Austin, TX 78704" at bounding box center [397, 282] width 377 height 29
click at [534, 307] on input "78704" at bounding box center [546, 321] width 78 height 29
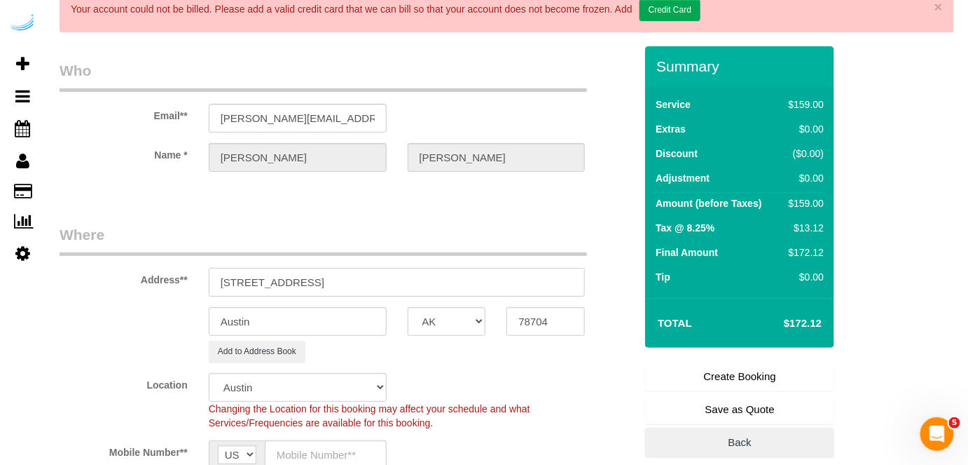
drag, startPoint x: 327, startPoint y: 279, endPoint x: 513, endPoint y: 279, distance: 186.4
click at [513, 279] on input "1221 S Congress Ave, Austin, TX 78704" at bounding box center [397, 282] width 377 height 29
paste input "Eleanor Holmes"
paste input "The Lola South Congress"
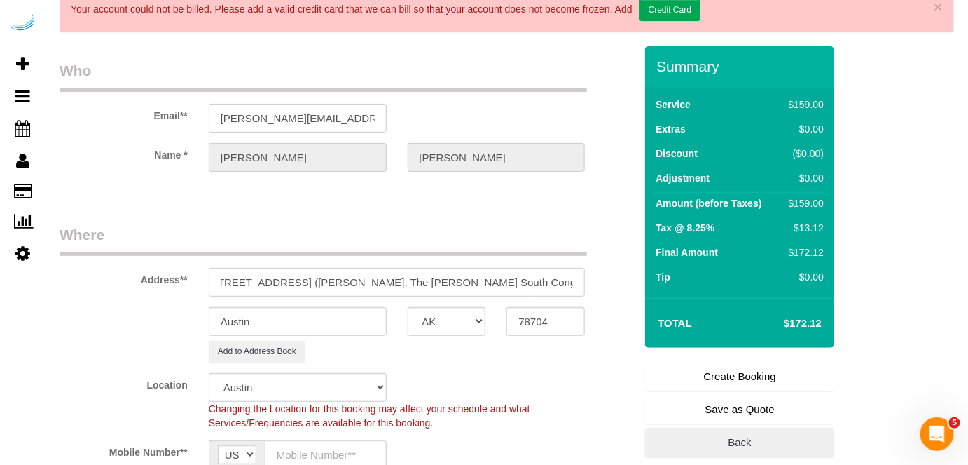
paste input "1436278"
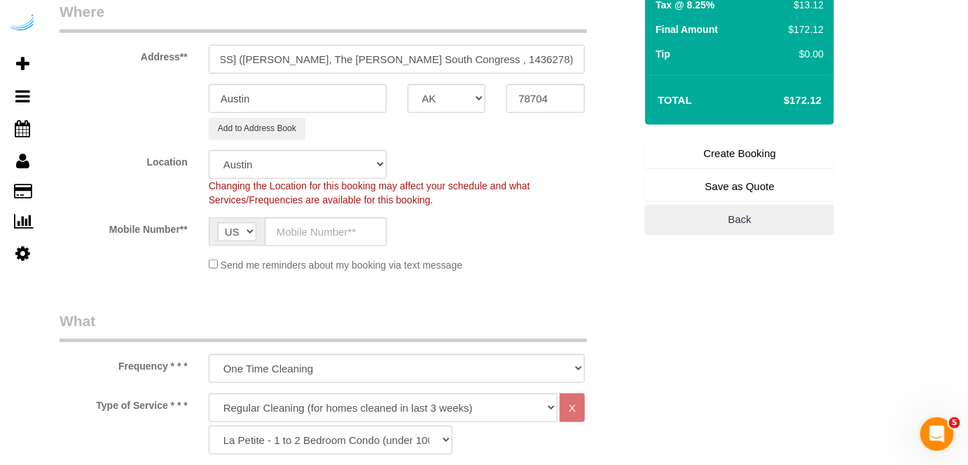
scroll to position [318, 0]
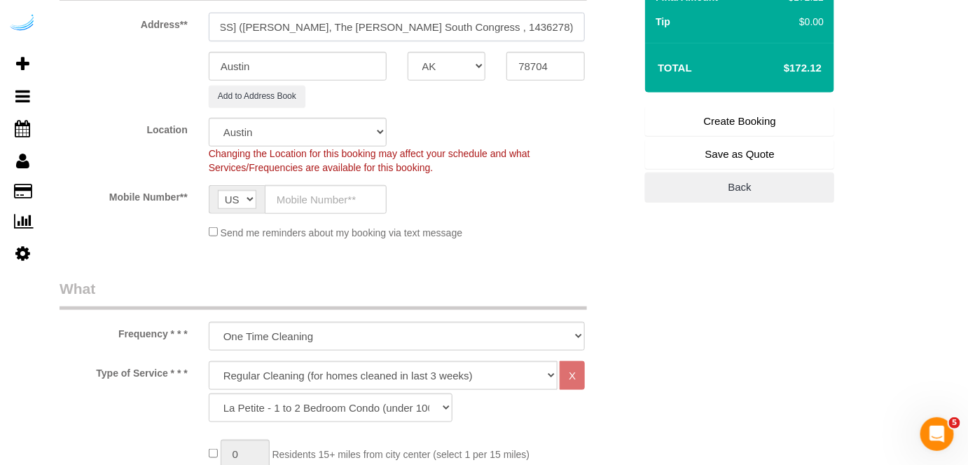
type input "1221 S Congress Ave, Building 0631, Unit 0631 (Eleanor Holmes, The Lola South C…"
click at [343, 195] on input "text" at bounding box center [326, 199] width 122 height 29
paste input "(512) 444-3607"
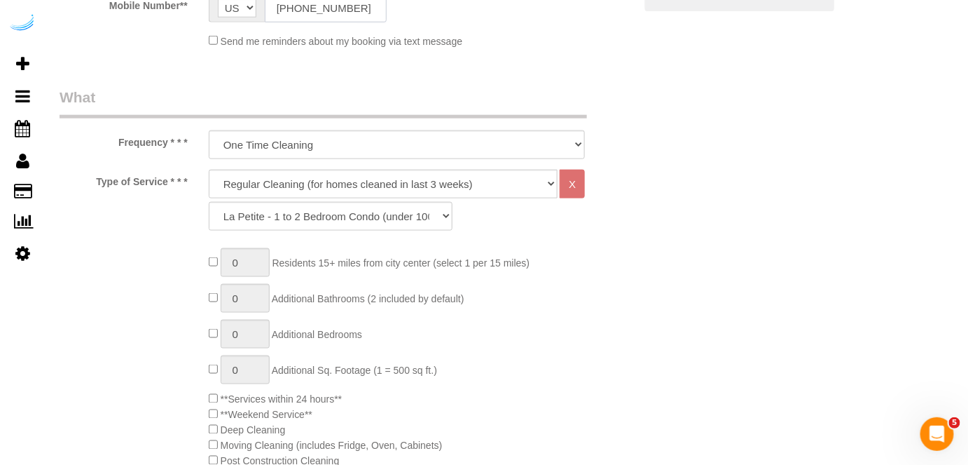
type input "(512) 444-3607"
click at [387, 173] on select "Deep Cleaning (for homes that have not been cleaned in 3+ weeks) Spruce Regular…" at bounding box center [384, 184] width 350 height 29
click at [209, 170] on select "Deep Cleaning (for homes that have not been cleaned in 3+ weeks) Spruce Regular…" at bounding box center [384, 184] width 350 height 29
click at [353, 187] on select "Deep Cleaning (for homes that have not been cleaned in 3+ weeks) Spruce Regular…" at bounding box center [384, 184] width 350 height 29
select select "282"
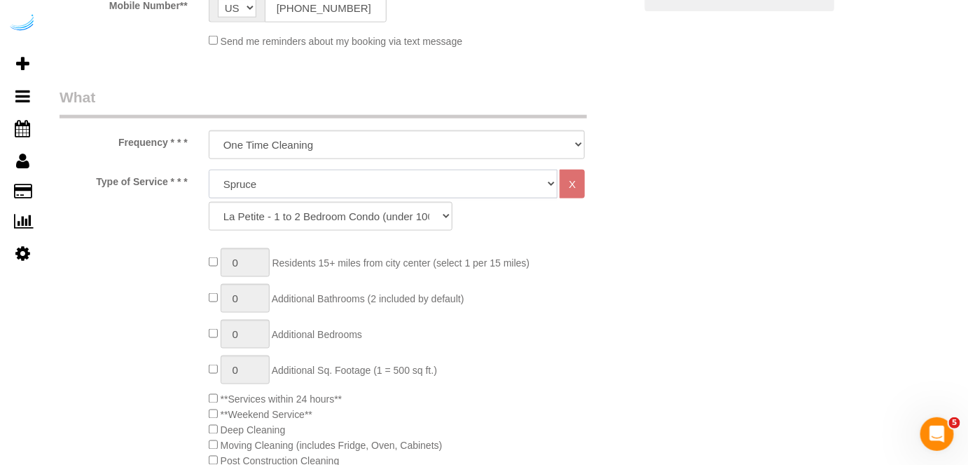
click at [209, 170] on select "Deep Cleaning (for homes that have not been cleaned in 3+ weeks) Spruce Regular…" at bounding box center [384, 184] width 350 height 29
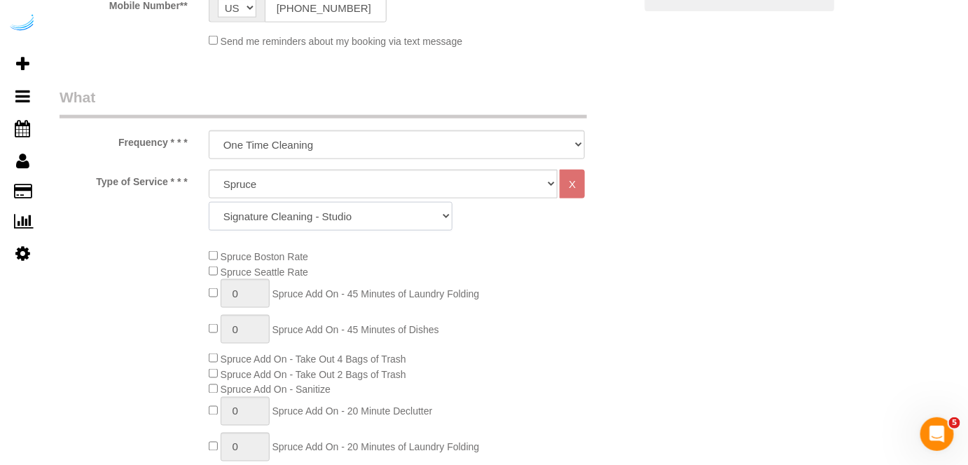
click at [307, 216] on select "Signature Cleaning - Studio Signature Cleaning - 1 Bed 1 Bath Signature Cleanin…" at bounding box center [331, 216] width 244 height 29
select select "309"
click at [209, 202] on select "Signature Cleaning - Studio Signature Cleaning - 1 Bed 1 Bath Signature Cleanin…" at bounding box center [331, 216] width 244 height 29
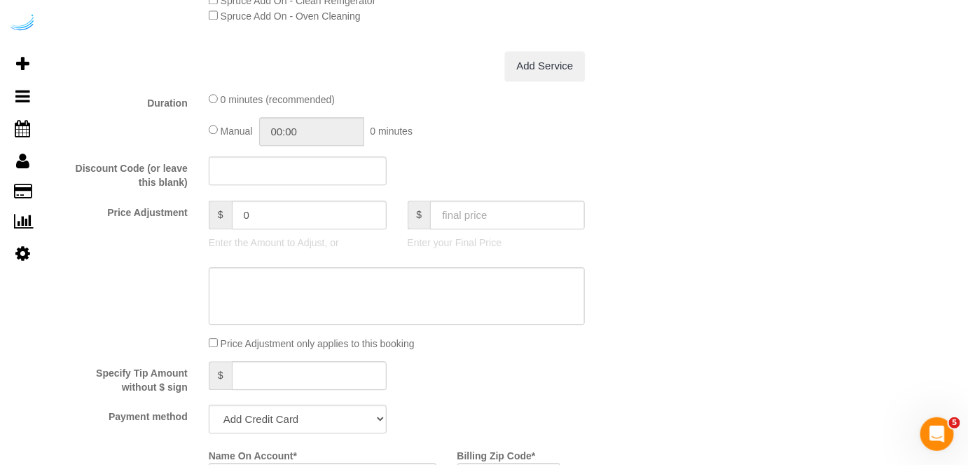
scroll to position [1338, 0]
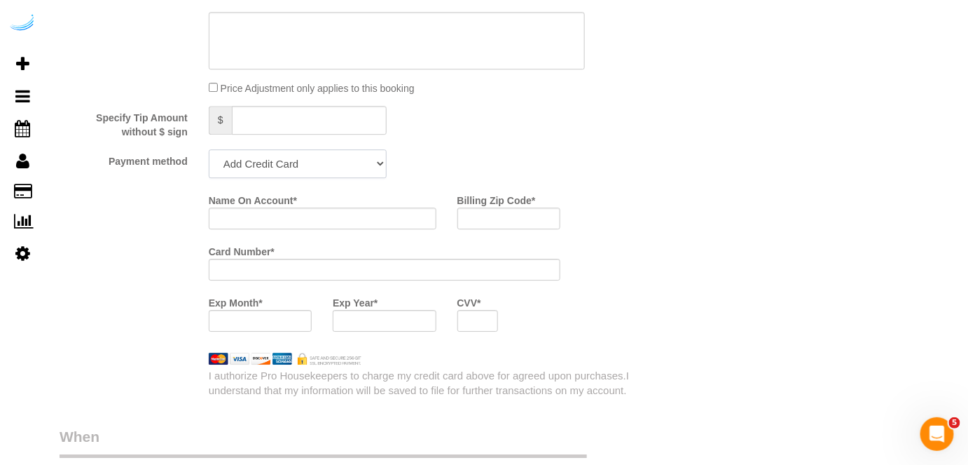
drag, startPoint x: 288, startPoint y: 161, endPoint x: 282, endPoint y: 174, distance: 14.7
click at [288, 161] on select "Add Credit Card Cash Check Paypal" at bounding box center [298, 163] width 178 height 29
select select "string:check"
click at [209, 149] on select "Add Credit Card Cash Check Paypal" at bounding box center [298, 163] width 178 height 29
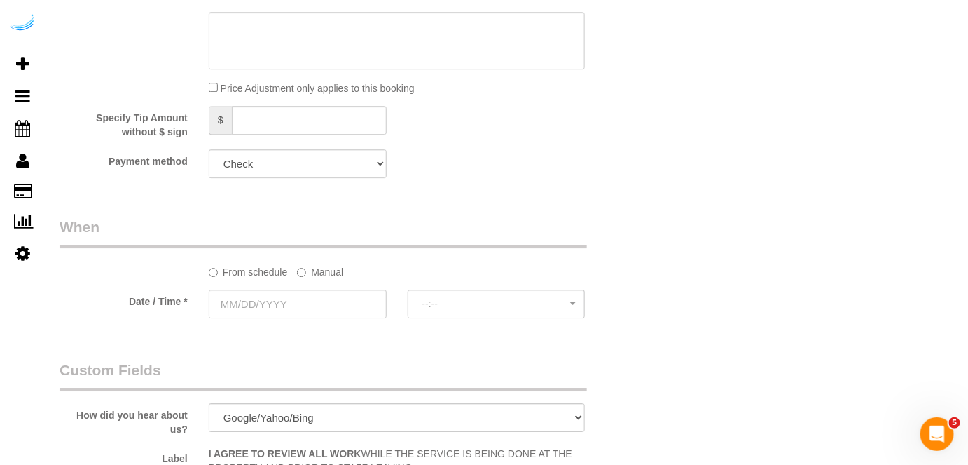
click at [310, 269] on label "Manual" at bounding box center [320, 269] width 46 height 19
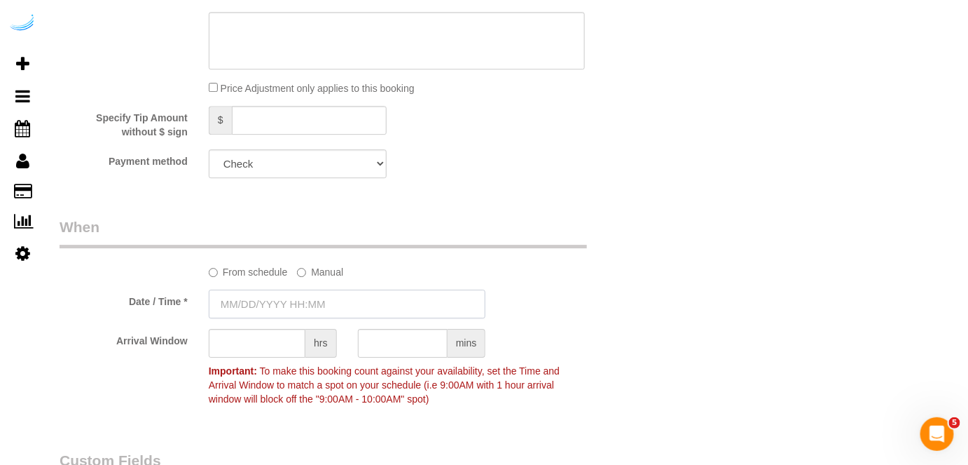
click at [293, 303] on input "text" at bounding box center [348, 303] width 278 height 29
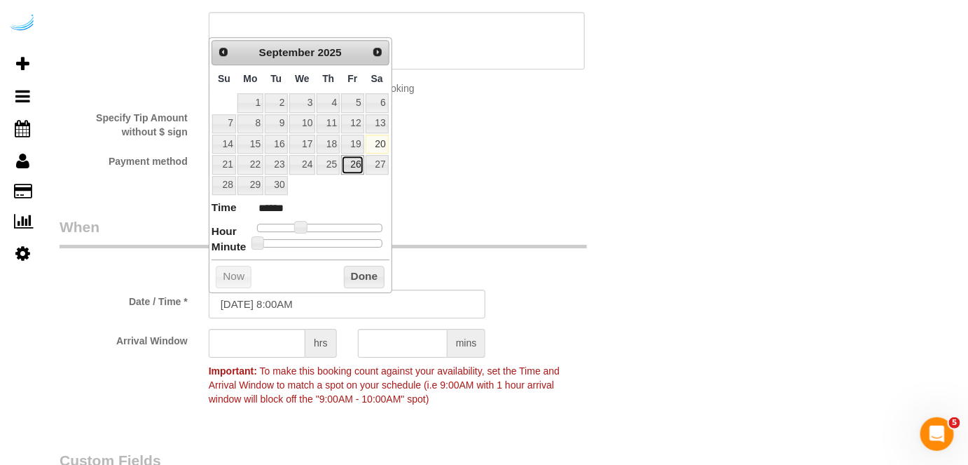
click at [352, 163] on link "26" at bounding box center [352, 164] width 22 height 19
type input "09/26/2025 9:00AM"
type input "******"
click at [306, 223] on span at bounding box center [306, 227] width 13 height 13
click at [256, 341] on input "text" at bounding box center [257, 343] width 97 height 29
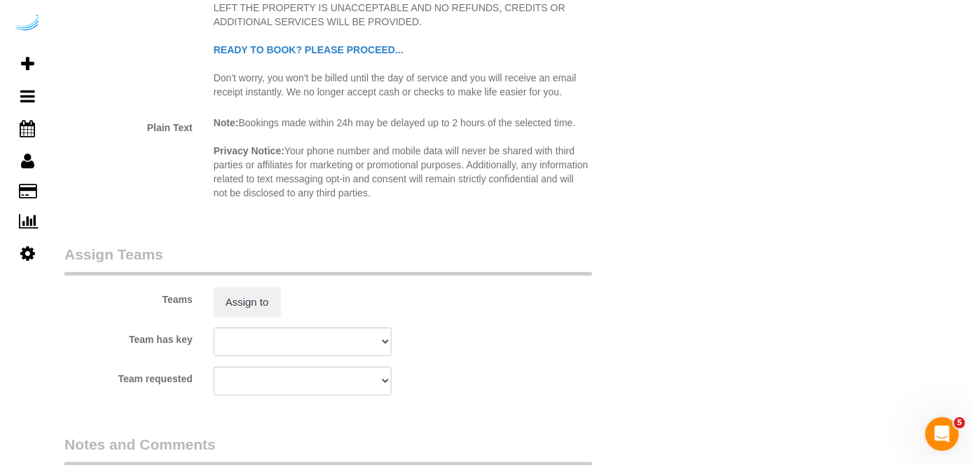
scroll to position [2039, 0]
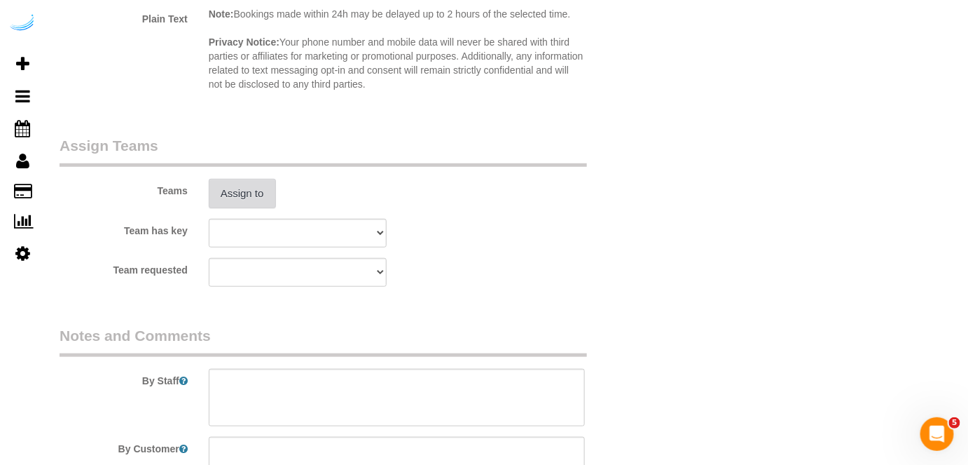
type input "4"
click at [253, 191] on button "Assign to" at bounding box center [242, 193] width 67 height 29
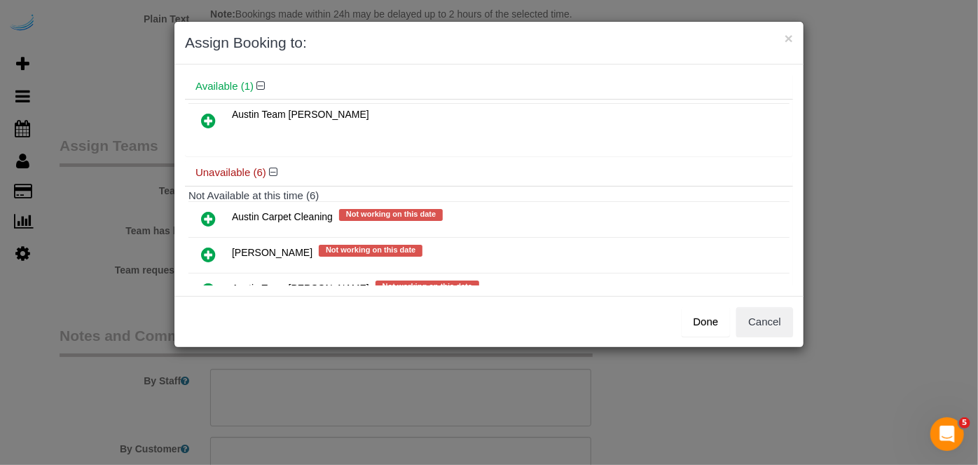
scroll to position [127, 0]
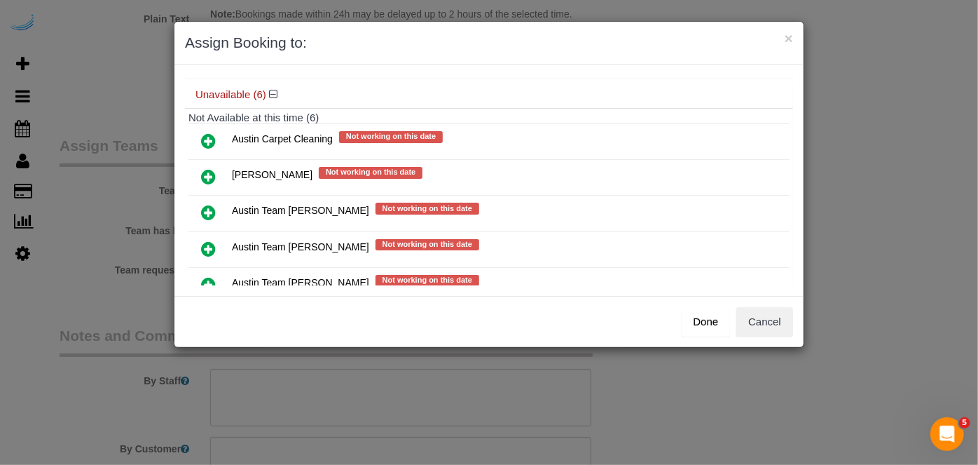
click at [206, 240] on icon at bounding box center [208, 248] width 15 height 17
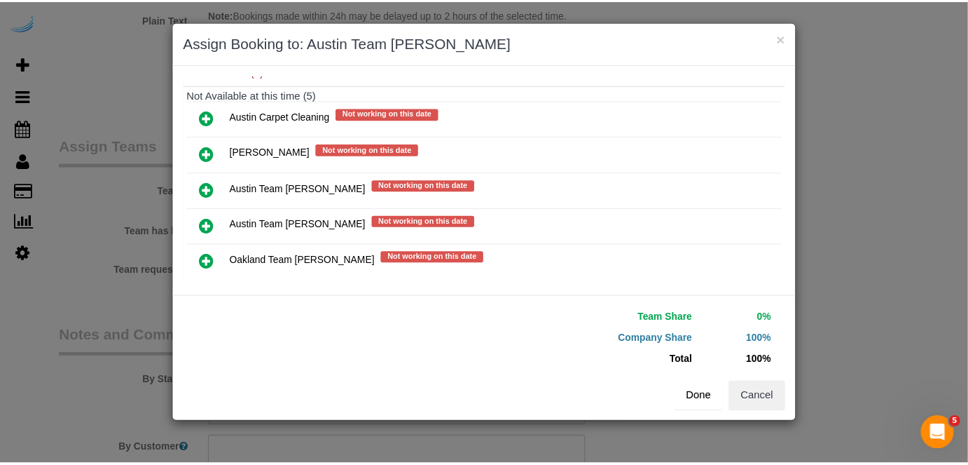
scroll to position [198, 0]
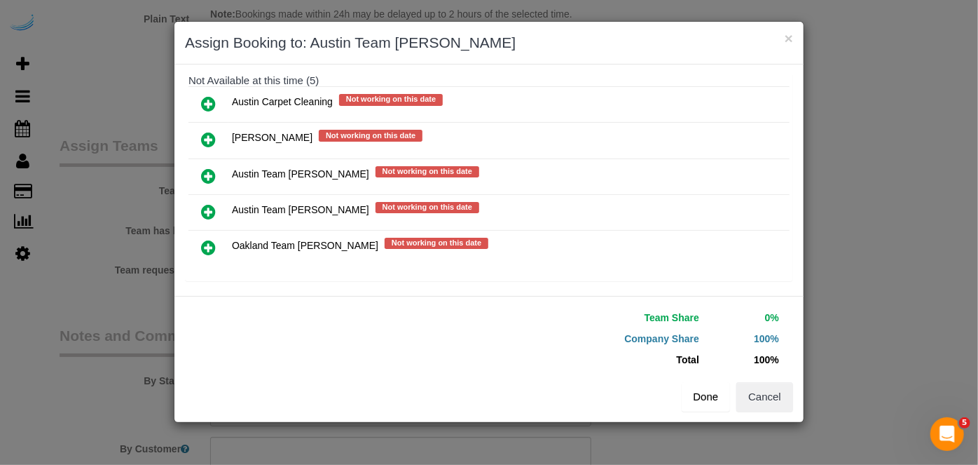
click at [706, 392] on button "Done" at bounding box center [706, 396] width 49 height 29
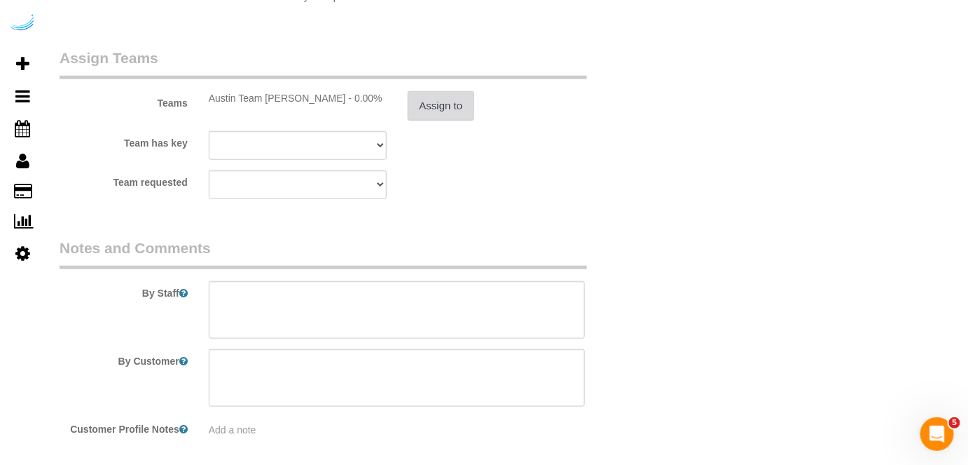
scroll to position [2183, 0]
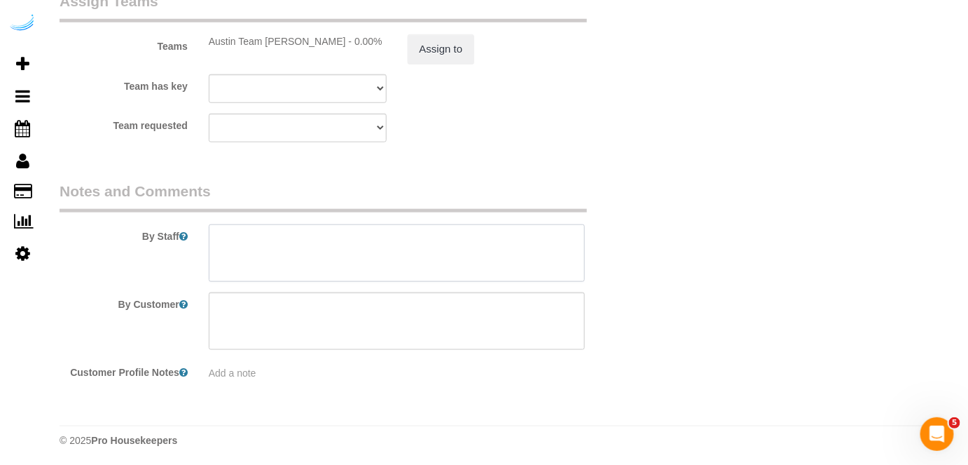
click at [446, 262] on textarea at bounding box center [397, 252] width 377 height 57
click at [421, 246] on textarea at bounding box center [397, 252] width 377 height 57
paste textarea "Permanent Notes:No notes from this customer.Today's Notes:No notes from this se…"
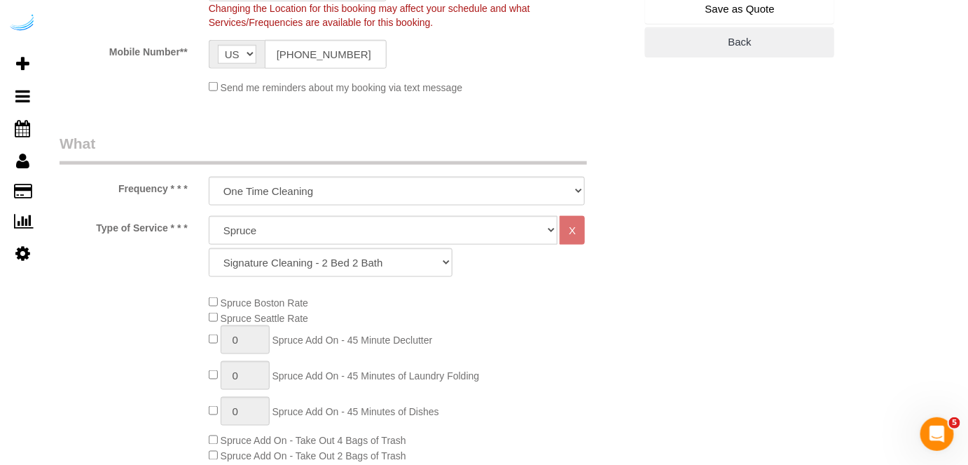
scroll to position [144, 0]
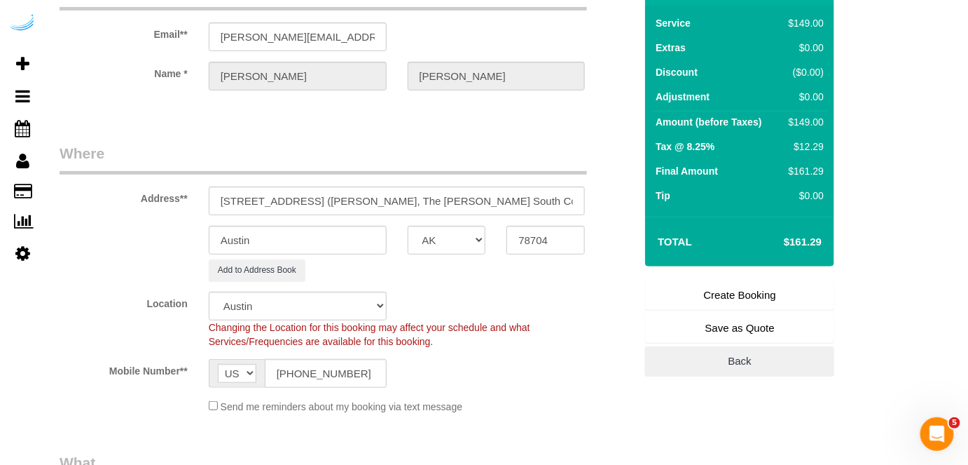
type textarea "Recurrency: Every 5 weeks Permanent Notes:No notes from this customer.Today's N…"
click at [730, 292] on link "Create Booking" at bounding box center [739, 294] width 189 height 29
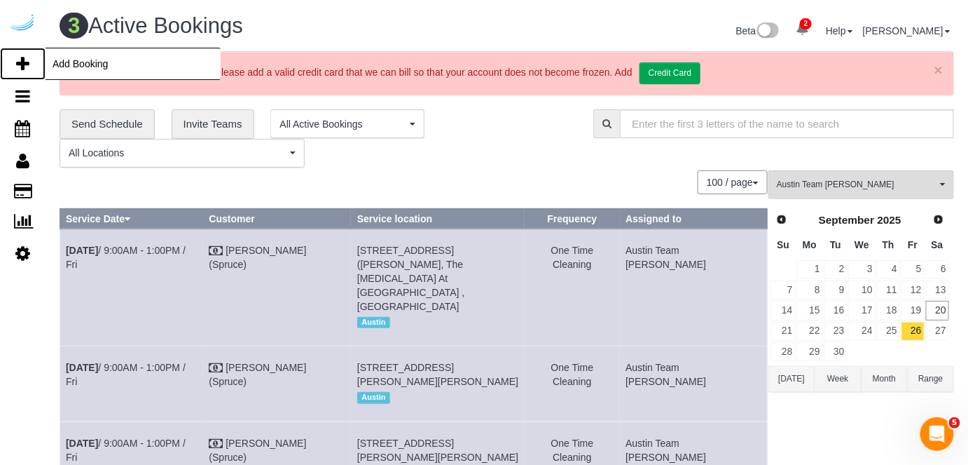
click at [26, 58] on icon at bounding box center [22, 63] width 13 height 17
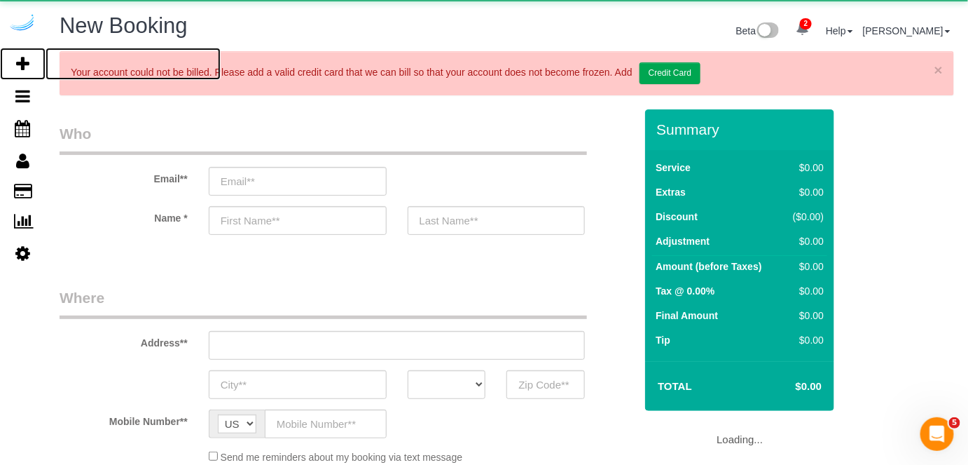
select select "number:9"
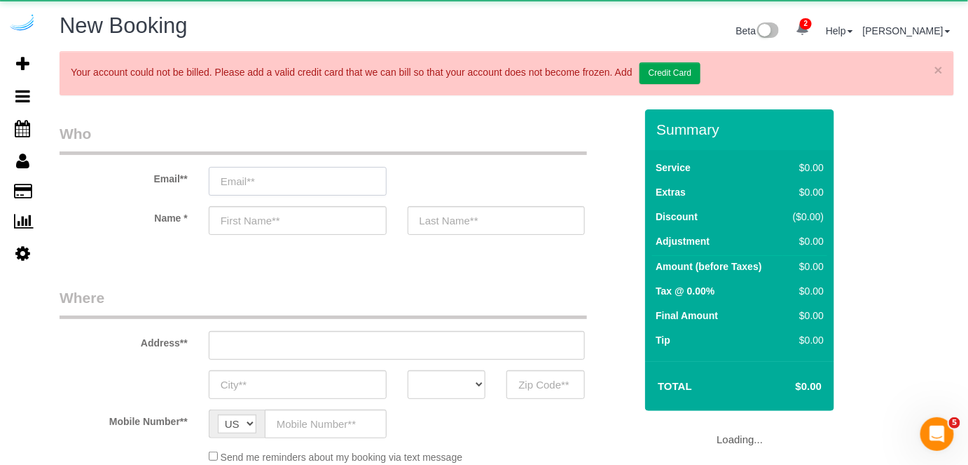
select select "object:23846"
select select "4"
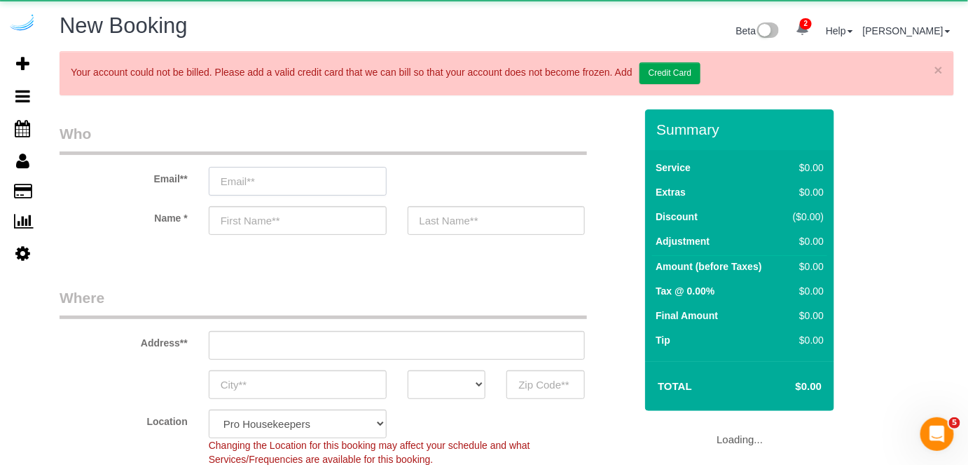
click at [341, 175] on input "email" at bounding box center [298, 181] width 178 height 29
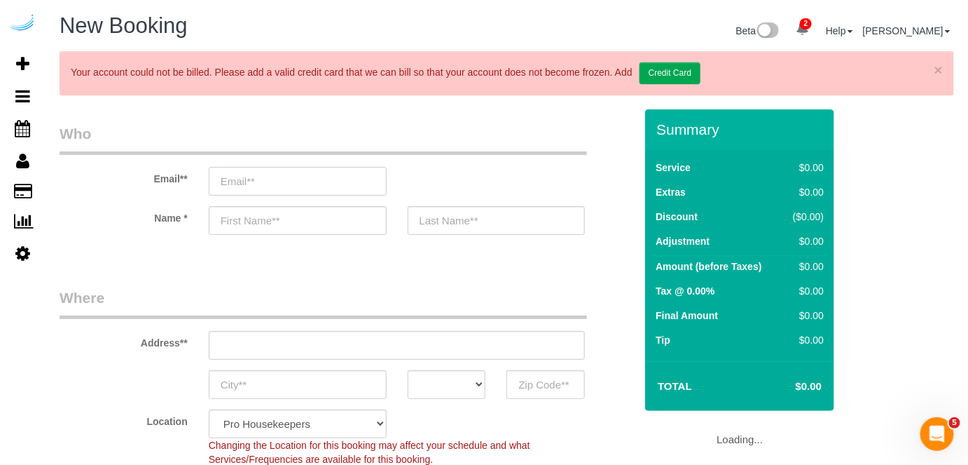
select select "object:24435"
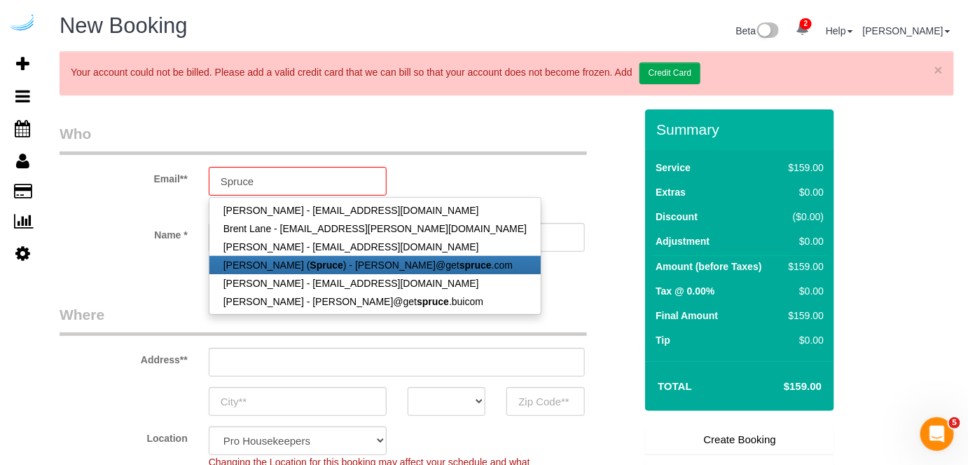
click at [310, 263] on strong "Spruce" at bounding box center [326, 264] width 33 height 11
type input "brandie@getspruce.com"
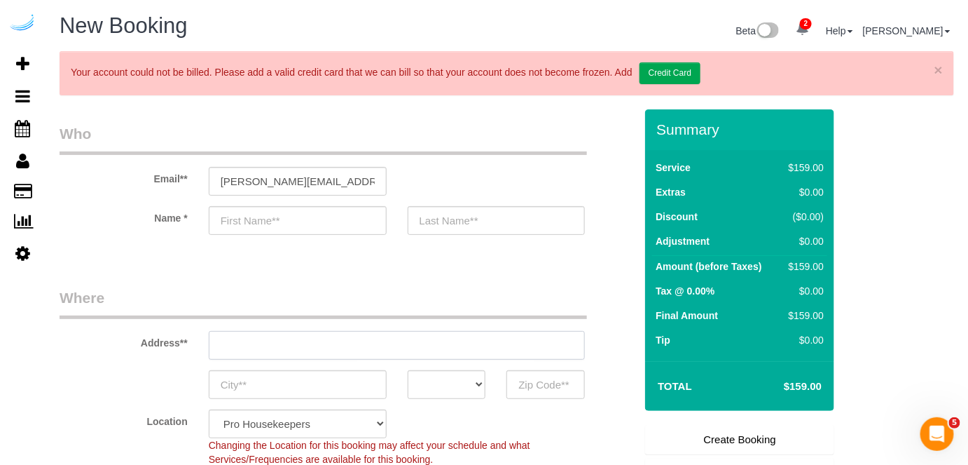
click at [374, 350] on input "text" at bounding box center [397, 345] width 377 height 29
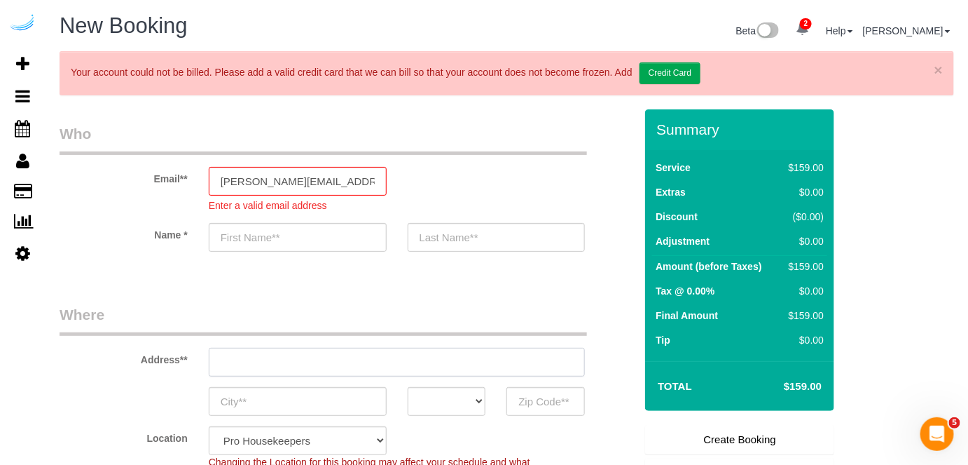
type input "Brandie"
type input "Louck"
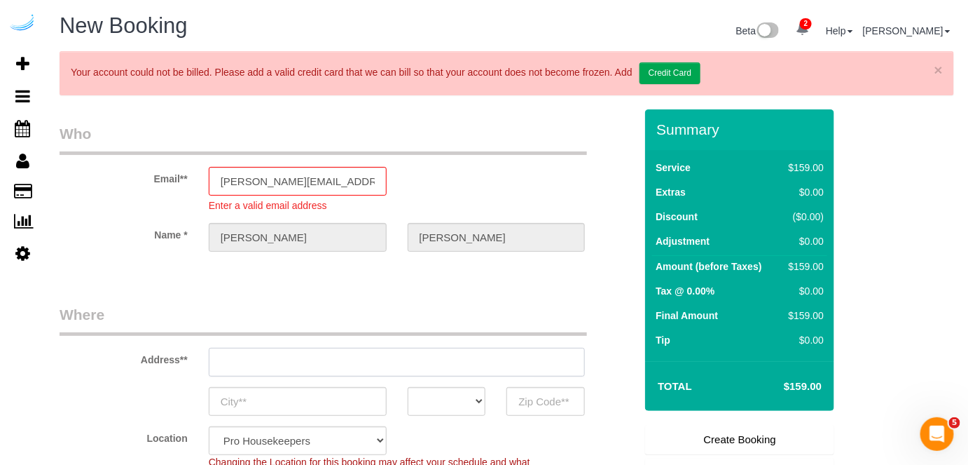
paste input "1100 S Lamar Blvd, Austin, TX 78704"
drag, startPoint x: 364, startPoint y: 355, endPoint x: 499, endPoint y: 364, distance: 134.9
click at [498, 364] on input "1100 S Lamar Blvd, Austin, TX 78704" at bounding box center [397, 362] width 377 height 29
type input "3816 S Lamar Blvd"
type input "Austin"
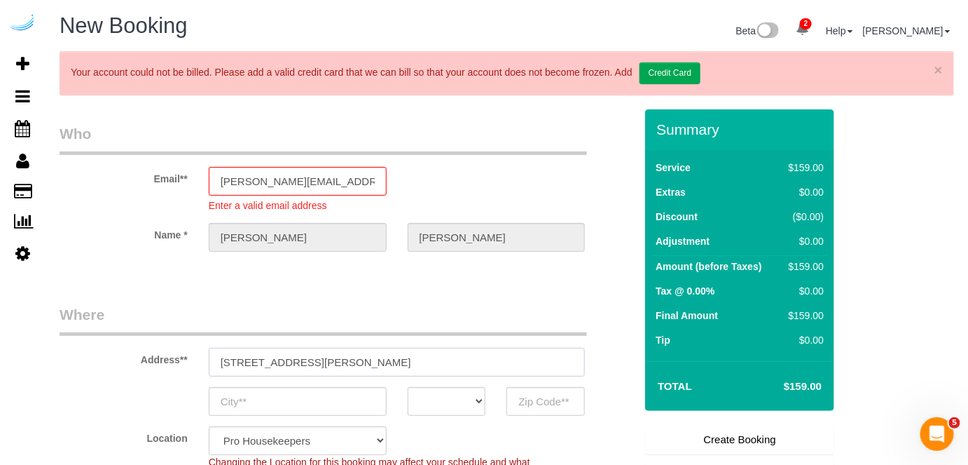
select select "[GEOGRAPHIC_DATA]"
type input "78704"
type input "3816 S Lamar Blvd"
click at [533, 397] on input "78704" at bounding box center [546, 401] width 78 height 29
select select "9"
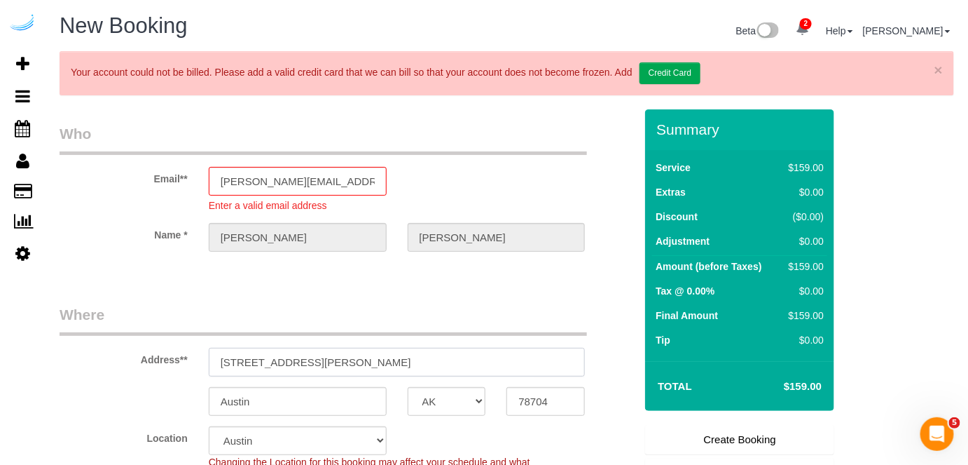
click at [421, 366] on input "3816 S Lamar Blvd" at bounding box center [397, 362] width 377 height 29
select select "object:24476"
paste input "78704"
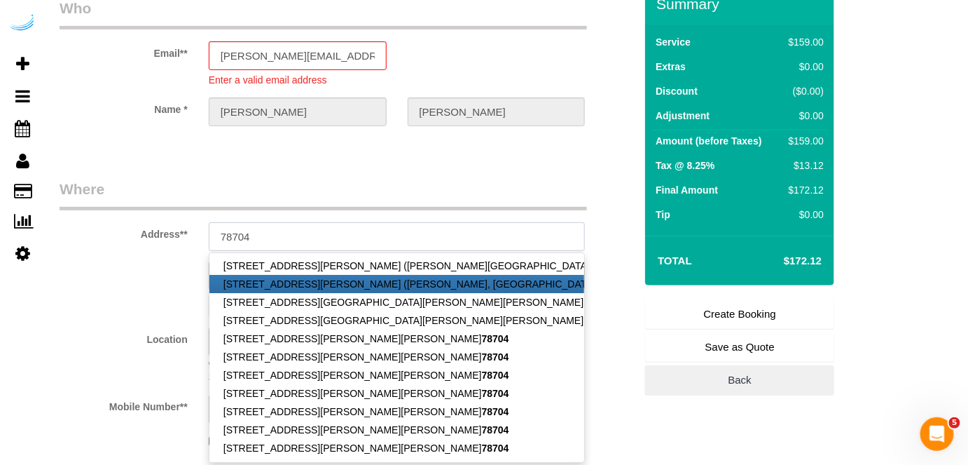
scroll to position [127, 0]
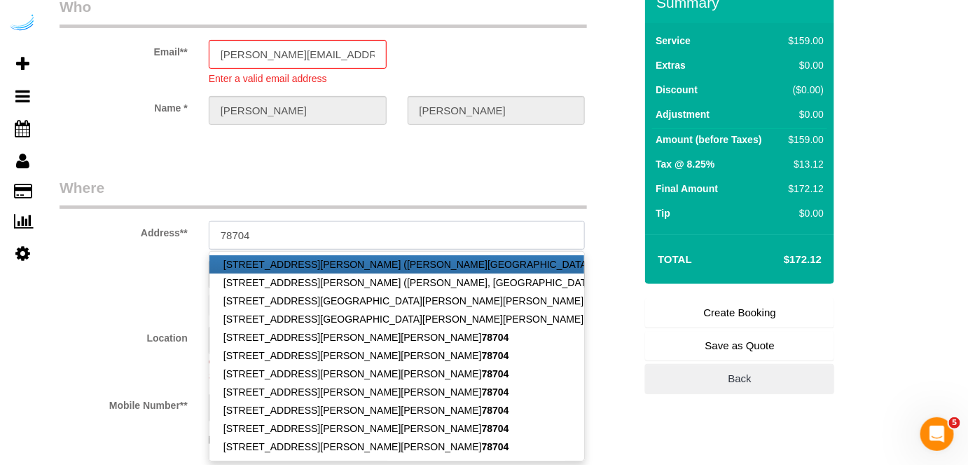
click at [348, 226] on input "78704" at bounding box center [397, 235] width 377 height 29
paste input "1100 S Lamar Blvd, Austin, TX"
click at [371, 200] on legend "Where" at bounding box center [324, 193] width 528 height 32
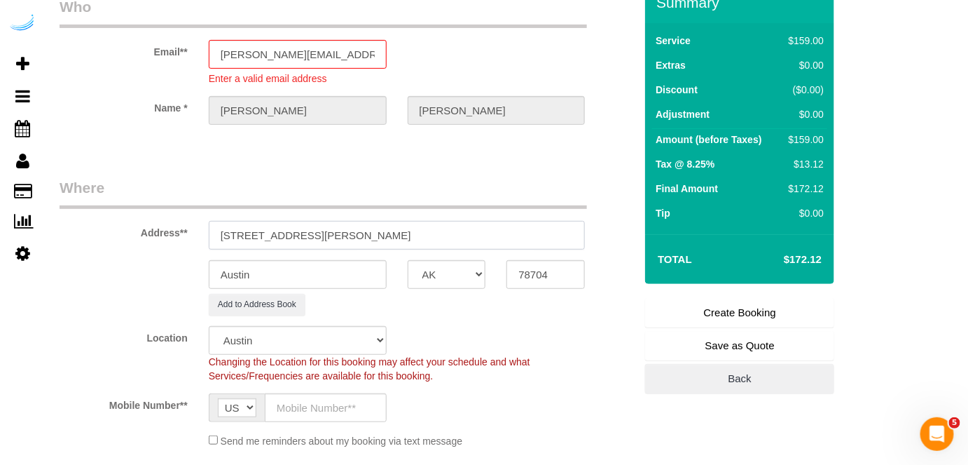
drag, startPoint x: 365, startPoint y: 230, endPoint x: 449, endPoint y: 233, distance: 84.2
click at [443, 228] on input "1100 S Lamar Blvd, Austin, TX 78704" at bounding box center [397, 235] width 377 height 29
click at [523, 268] on input "78704" at bounding box center [546, 274] width 78 height 29
drag, startPoint x: 315, startPoint y: 232, endPoint x: 497, endPoint y: 215, distance: 182.3
click at [494, 221] on input "1100 S Lamar Blvd, Austin, TX 78704" at bounding box center [397, 235] width 377 height 29
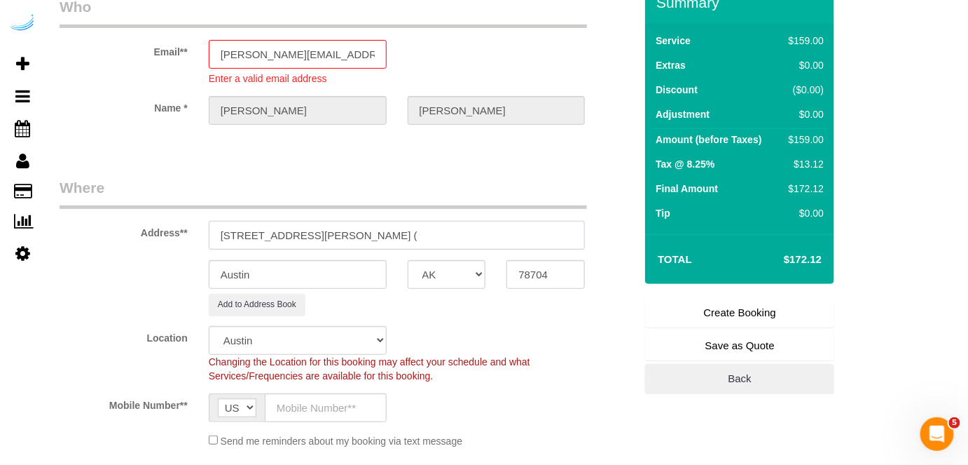
paste input "Jeff Tjan"
paste input "Lamar Union"
paste input "1430577"
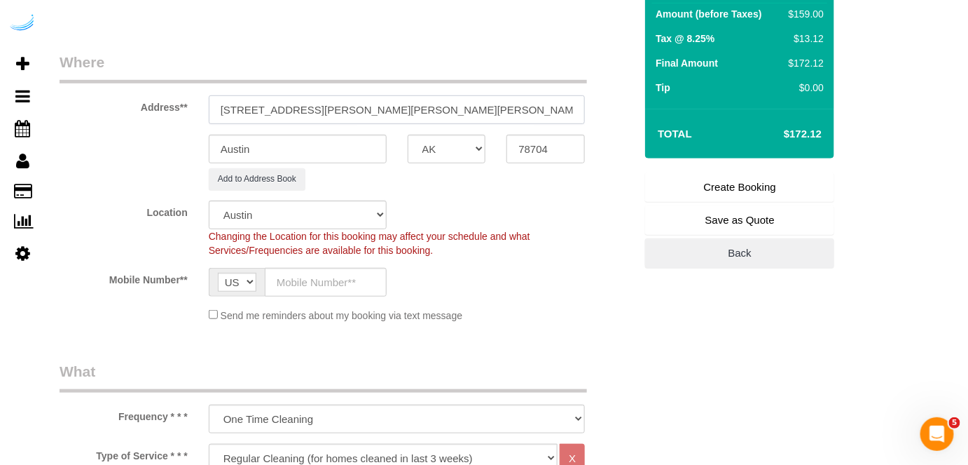
scroll to position [254, 0]
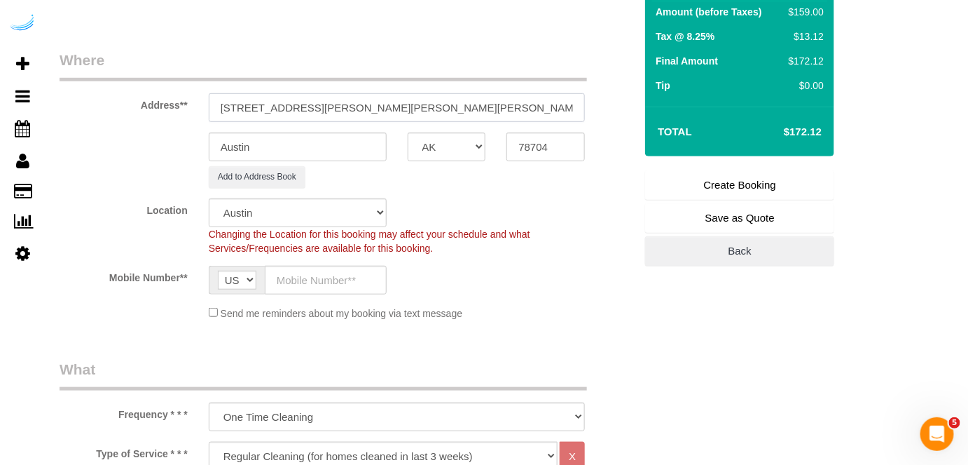
type input "1100 S Lamar Blvd, Unit 1517 (Jeff Tjan, Lamar Union , 1430577)"
click at [324, 274] on input "text" at bounding box center [326, 280] width 122 height 29
paste input "(512) 444-3607"
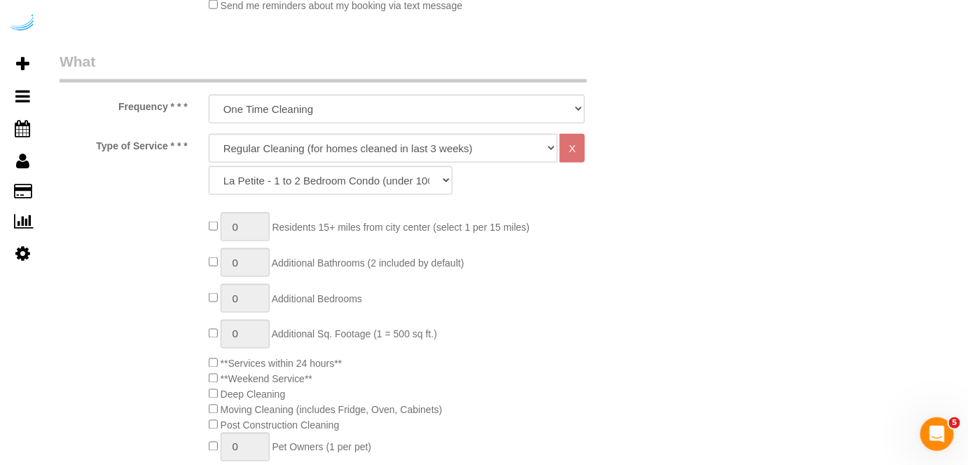
scroll to position [573, 0]
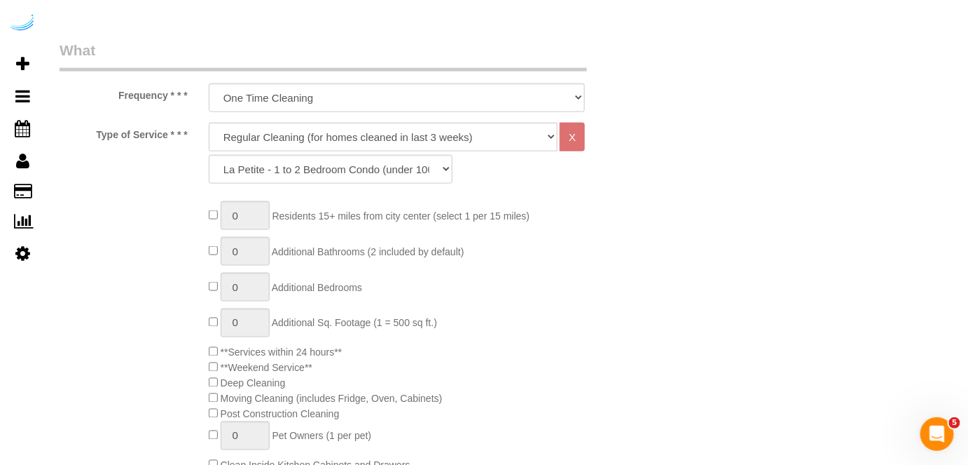
type input "(512) 444-3607"
click at [370, 132] on select "Deep Cleaning (for homes that have not been cleaned in 3+ weeks) Spruce Regular…" at bounding box center [384, 137] width 350 height 29
select select "282"
click at [209, 123] on select "Deep Cleaning (for homes that have not been cleaned in 3+ weeks) Spruce Regular…" at bounding box center [384, 137] width 350 height 29
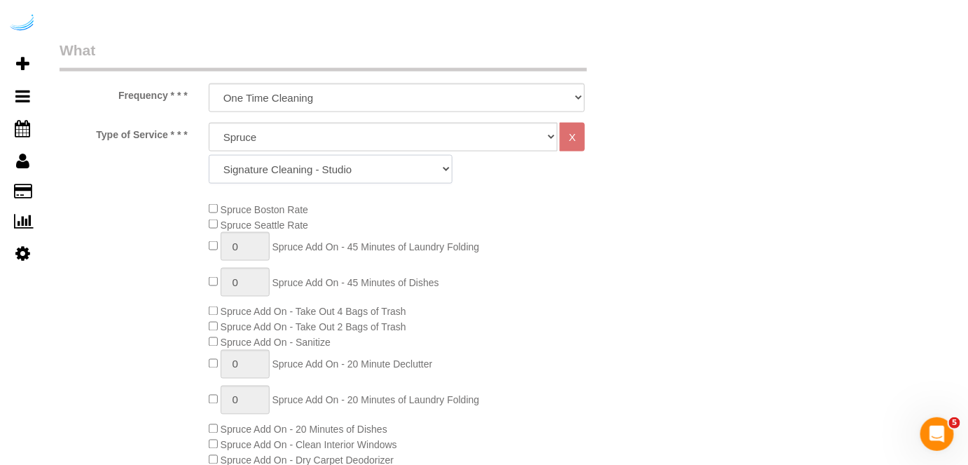
click at [342, 169] on select "Signature Cleaning - Studio Signature Cleaning - 1 Bed 1 Bath Signature Cleanin…" at bounding box center [331, 169] width 244 height 29
select select "304"
click at [209, 155] on select "Signature Cleaning - Studio Signature Cleaning - 1 Bed 1 Bath Signature Cleanin…" at bounding box center [331, 169] width 244 height 29
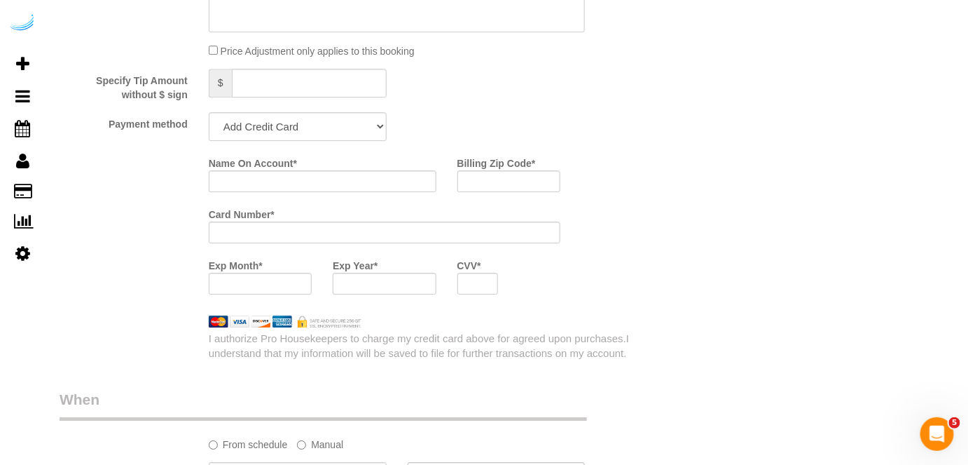
scroll to position [1402, 0]
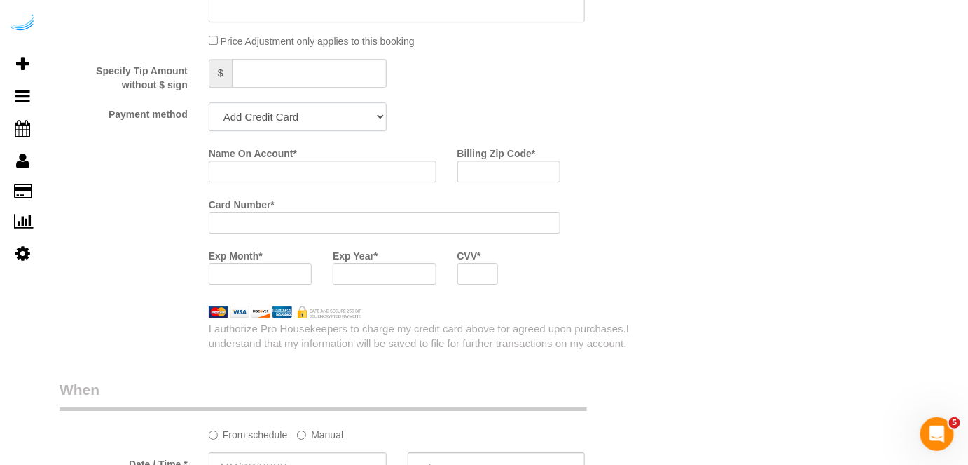
click at [297, 120] on select "Add Credit Card Cash Check Paypal" at bounding box center [298, 116] width 178 height 29
select select "string:check"
click at [209, 102] on select "Add Credit Card Cash Check Paypal" at bounding box center [298, 116] width 178 height 29
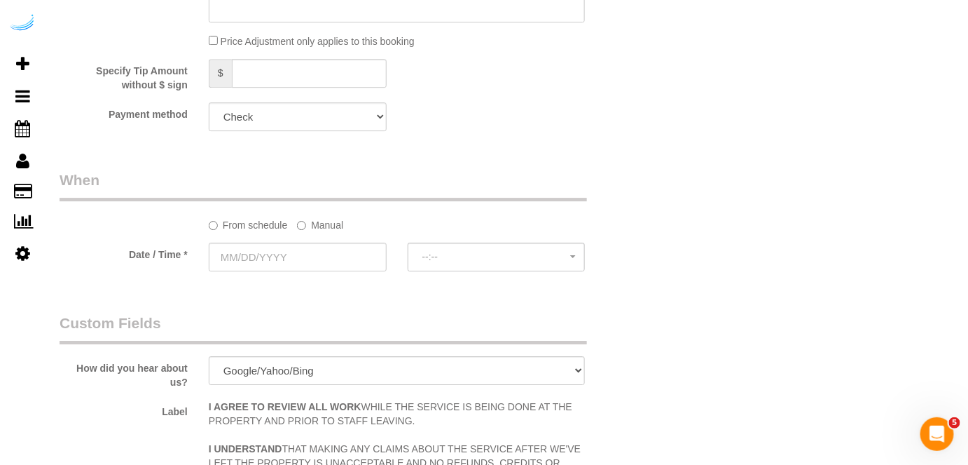
click at [314, 226] on label "Manual" at bounding box center [320, 222] width 46 height 19
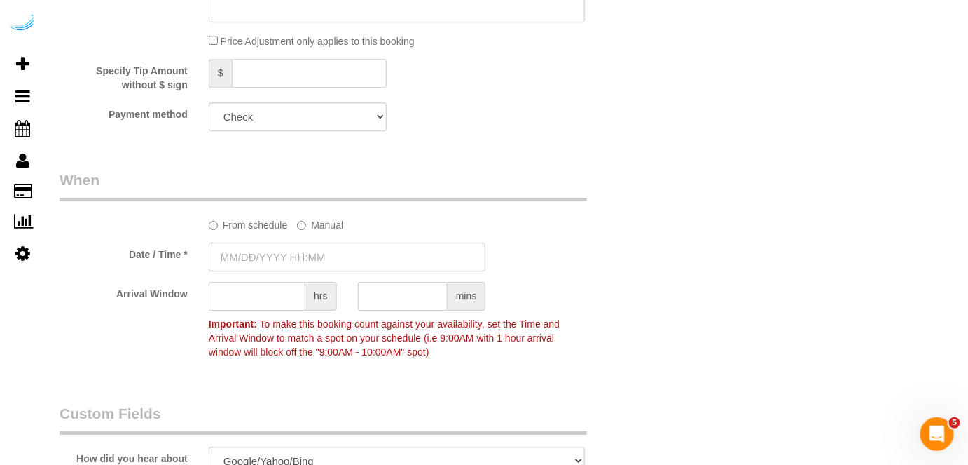
click at [300, 253] on input "text" at bounding box center [348, 256] width 278 height 29
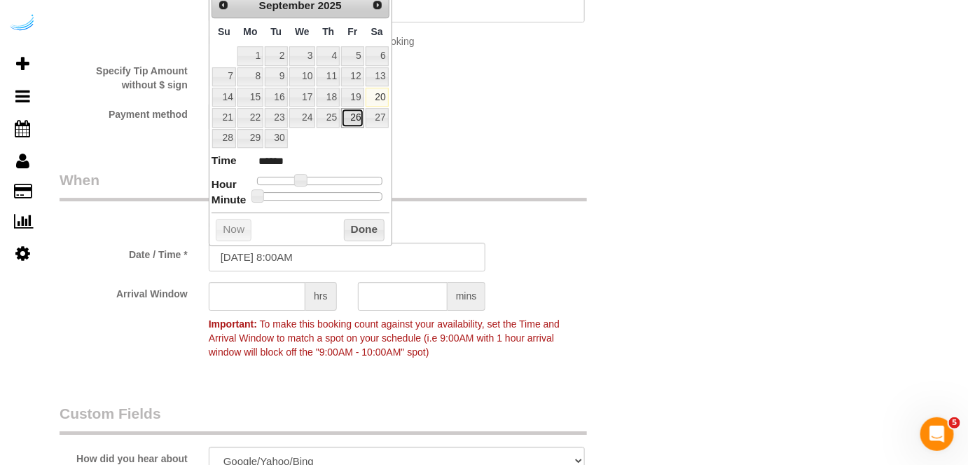
click at [348, 116] on link "26" at bounding box center [352, 117] width 22 height 19
type input "09/26/2025 9:00AM"
type input "******"
click at [304, 180] on span at bounding box center [306, 180] width 13 height 13
click at [271, 304] on input "text" at bounding box center [257, 296] width 97 height 29
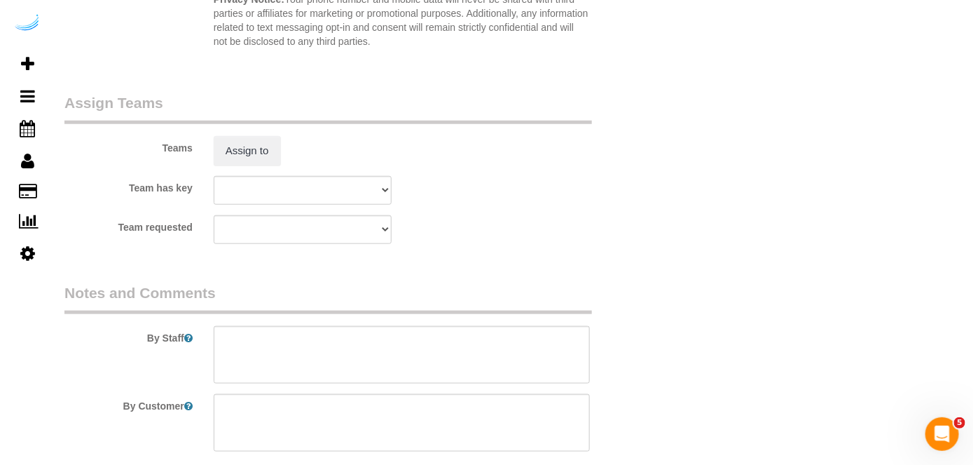
scroll to position [2102, 0]
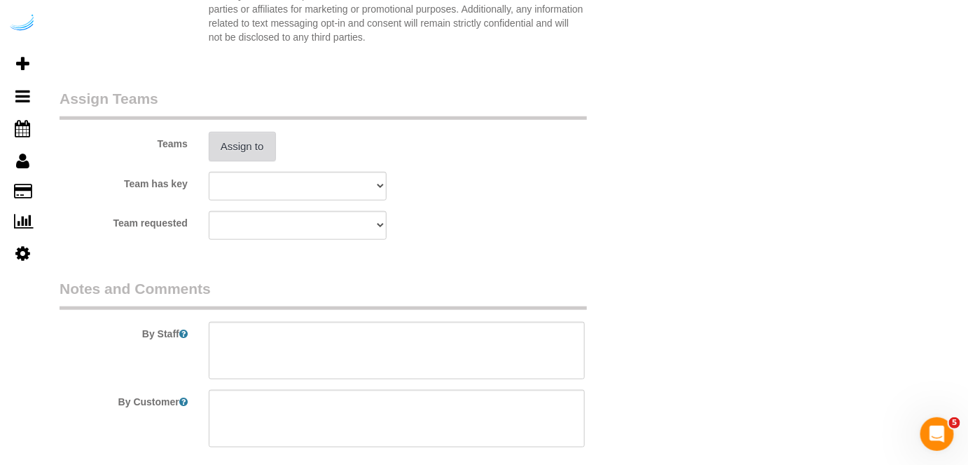
type input "4"
click at [237, 141] on button "Assign to" at bounding box center [242, 146] width 67 height 29
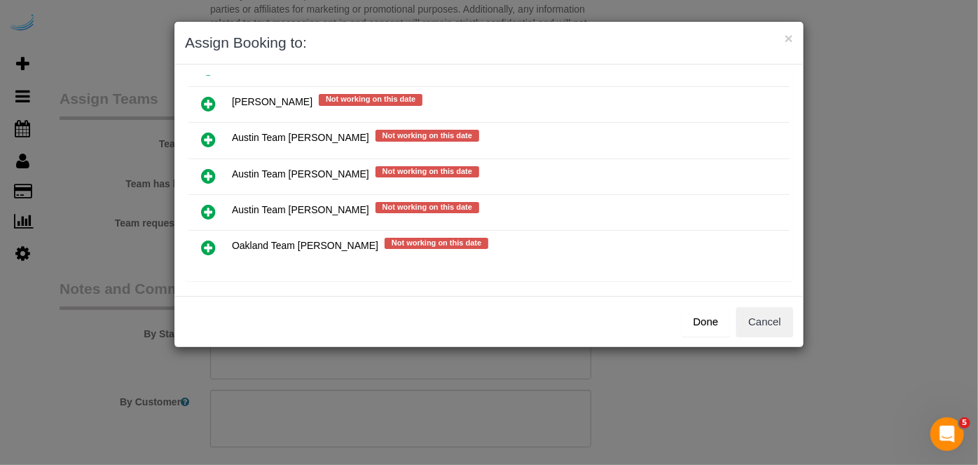
click at [212, 167] on icon at bounding box center [208, 175] width 15 height 17
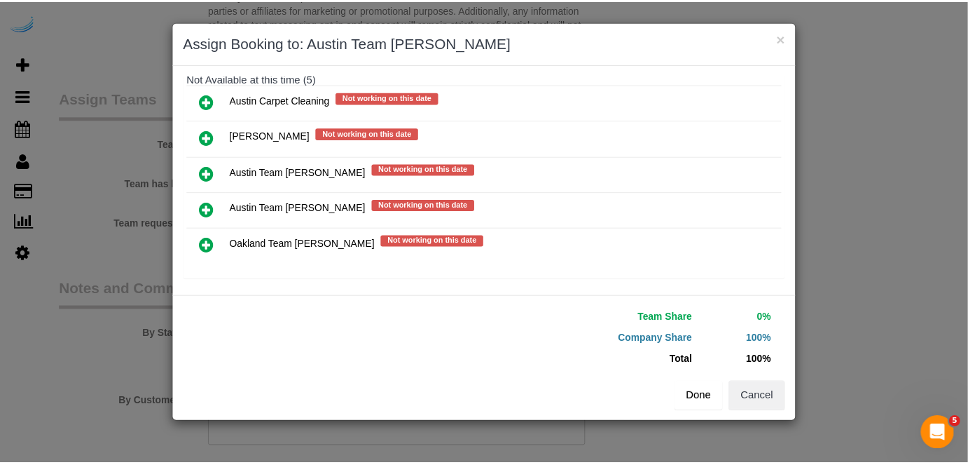
scroll to position [198, 0]
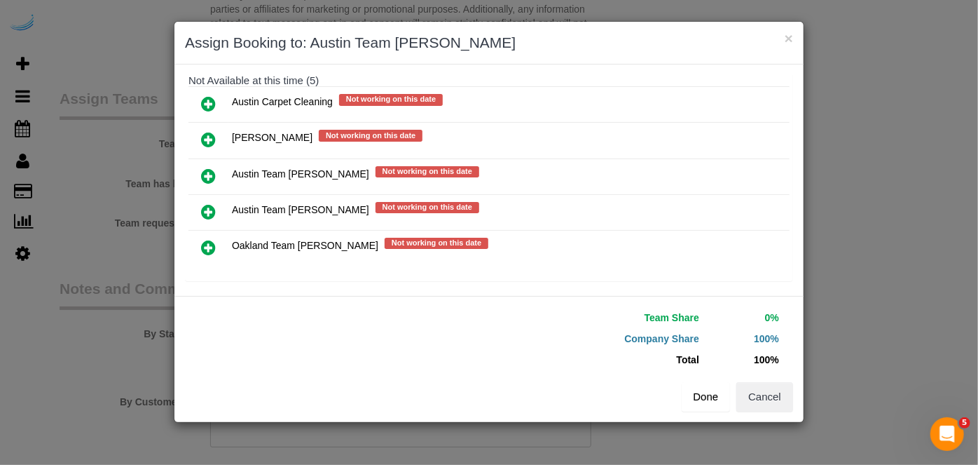
click at [708, 397] on button "Done" at bounding box center [706, 396] width 49 height 29
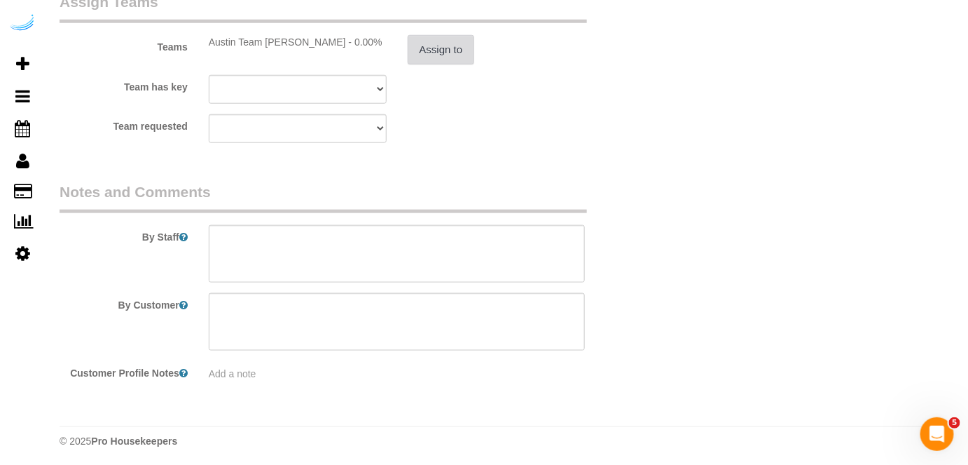
scroll to position [2200, 0]
drag, startPoint x: 444, startPoint y: 249, endPoint x: 407, endPoint y: 137, distance: 117.9
click at [444, 249] on textarea at bounding box center [397, 252] width 377 height 57
paste textarea "ermanent Notes:No notes from this customer.Today's Notes:No notes from this ser…"
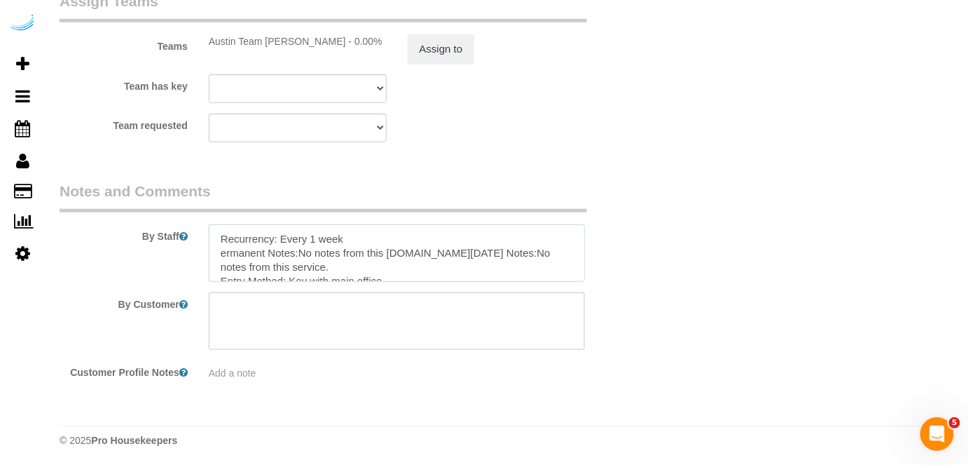
scroll to position [0, 0]
click at [222, 251] on textarea at bounding box center [397, 252] width 377 height 57
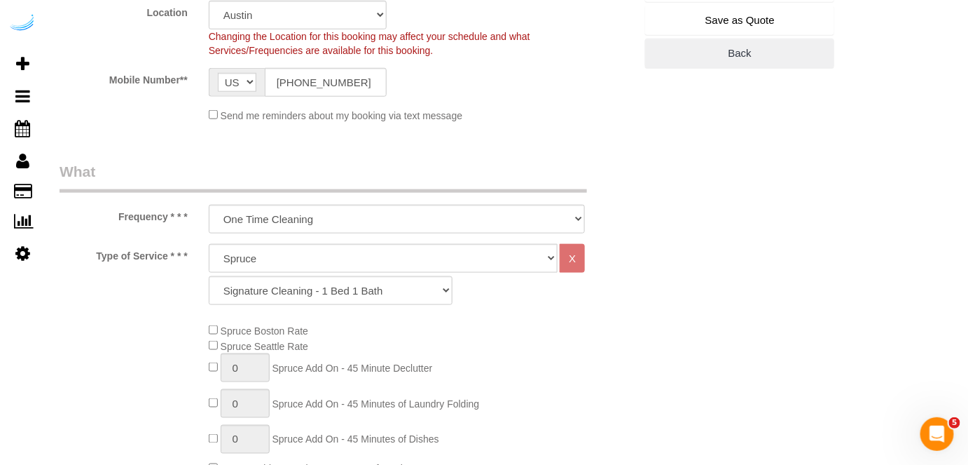
scroll to position [97, 0]
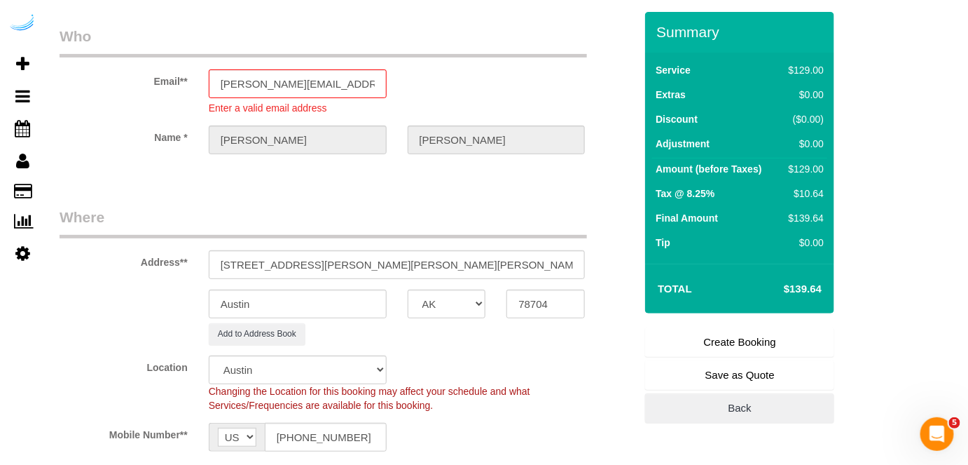
type textarea "Recurrency: Every 1 week Permanent Notes:No notes from this customer.Today's No…"
click at [744, 341] on link "Create Booking" at bounding box center [739, 341] width 189 height 29
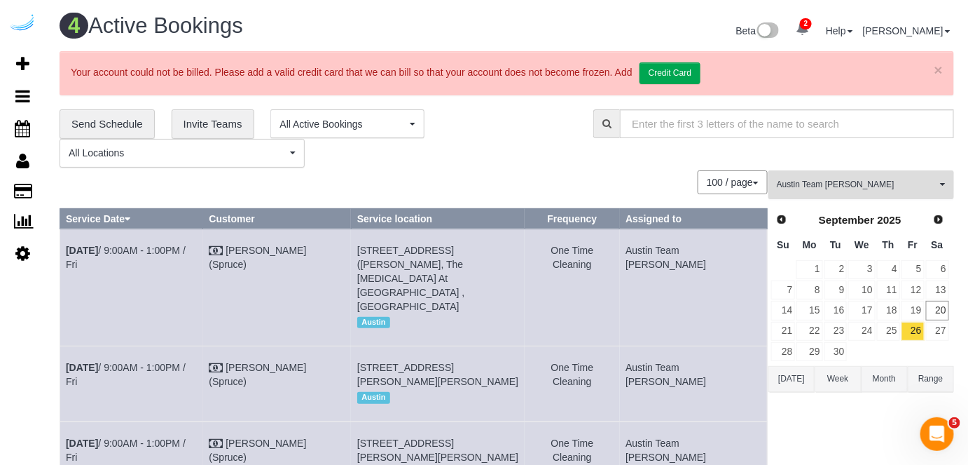
click at [843, 191] on button "Austin Team Isabel All Teams" at bounding box center [862, 184] width 186 height 29
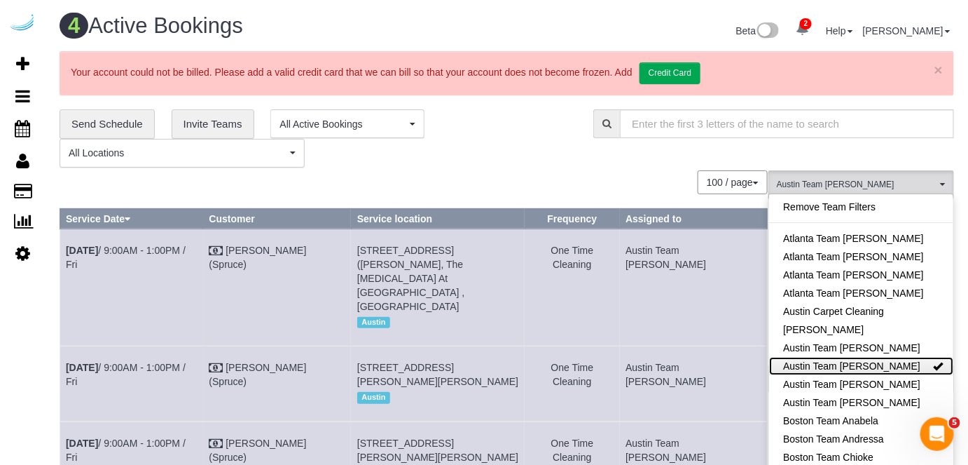
click at [868, 363] on link "Austin Team [PERSON_NAME]" at bounding box center [861, 366] width 184 height 18
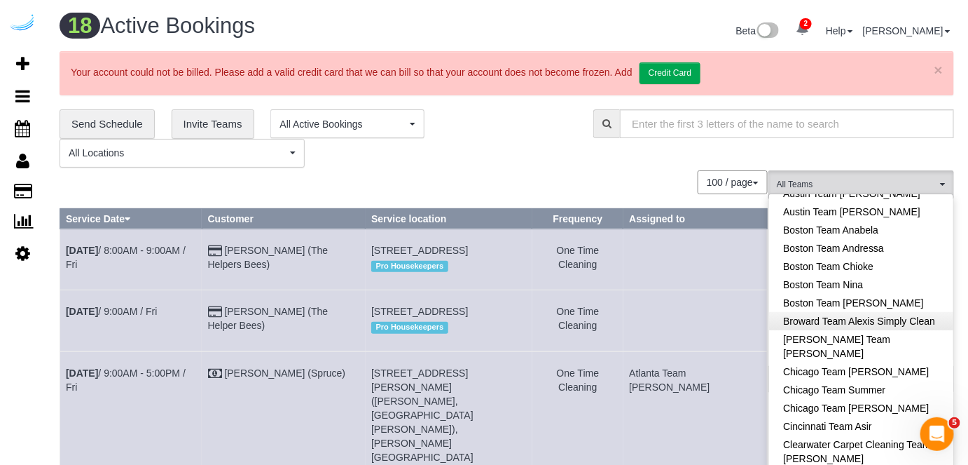
scroll to position [254, 0]
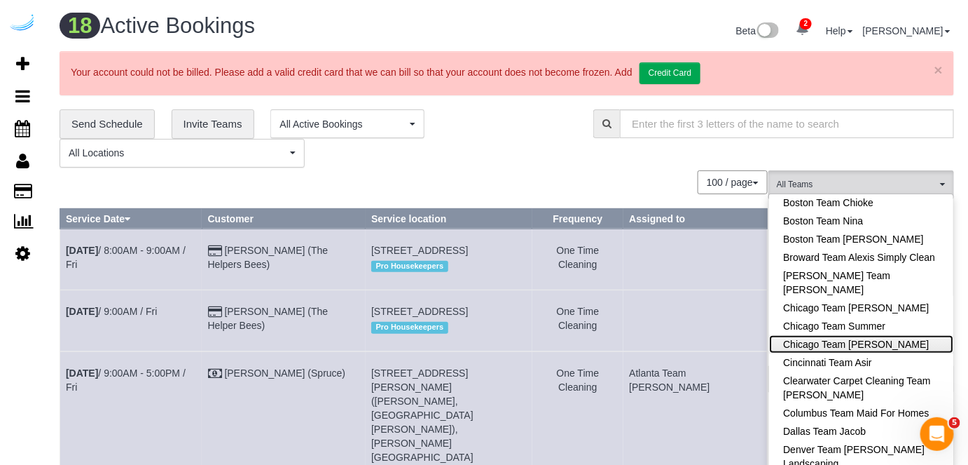
click at [870, 346] on link "Chicago Team [PERSON_NAME]" at bounding box center [861, 344] width 184 height 18
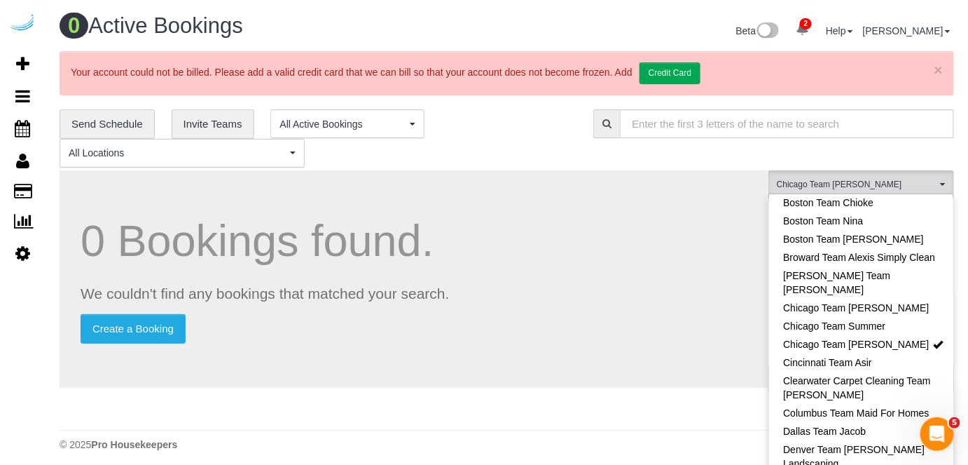
click at [552, 167] on div "**********" at bounding box center [507, 266] width 895 height 314
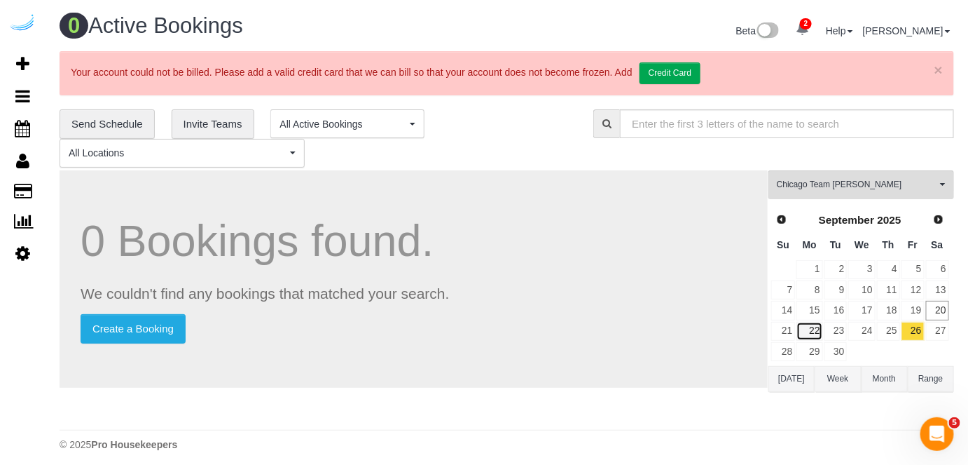
click at [817, 331] on link "22" at bounding box center [810, 331] width 26 height 19
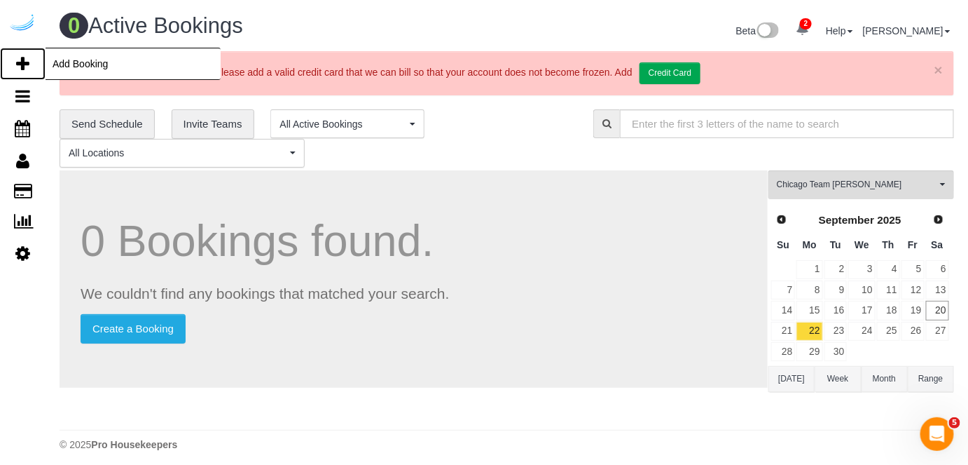
click at [21, 64] on icon at bounding box center [22, 63] width 13 height 17
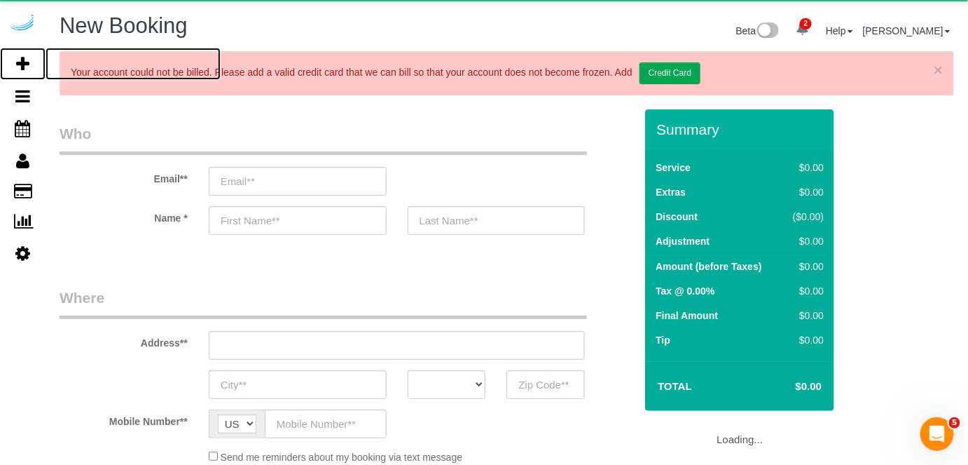
select select "number:9"
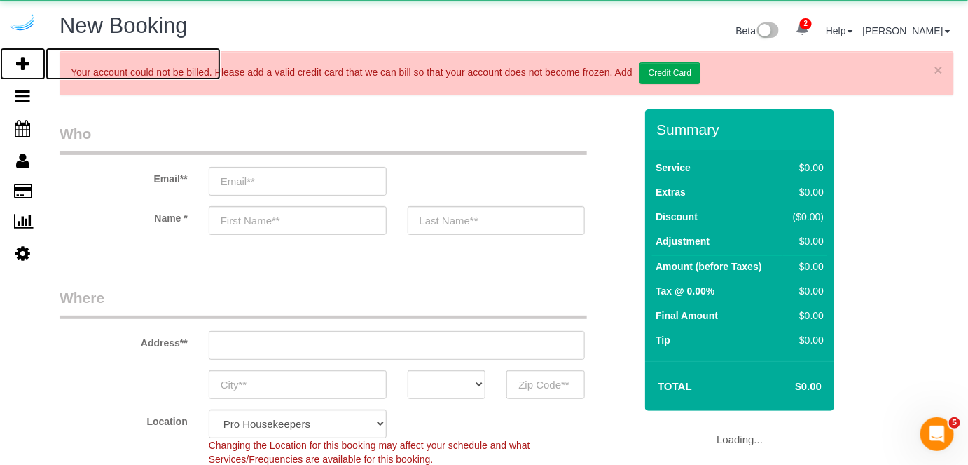
select select "object:26381"
select select "4"
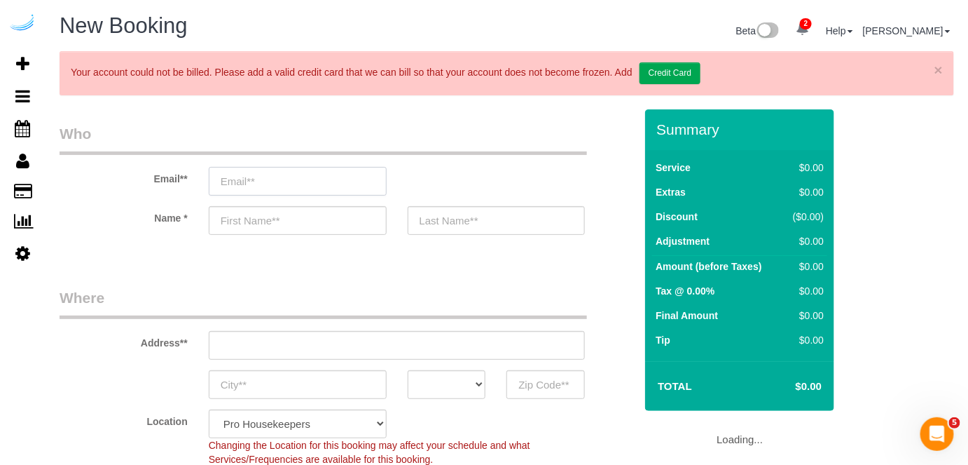
click at [280, 172] on input "email" at bounding box center [298, 181] width 178 height 29
select select "object:26517"
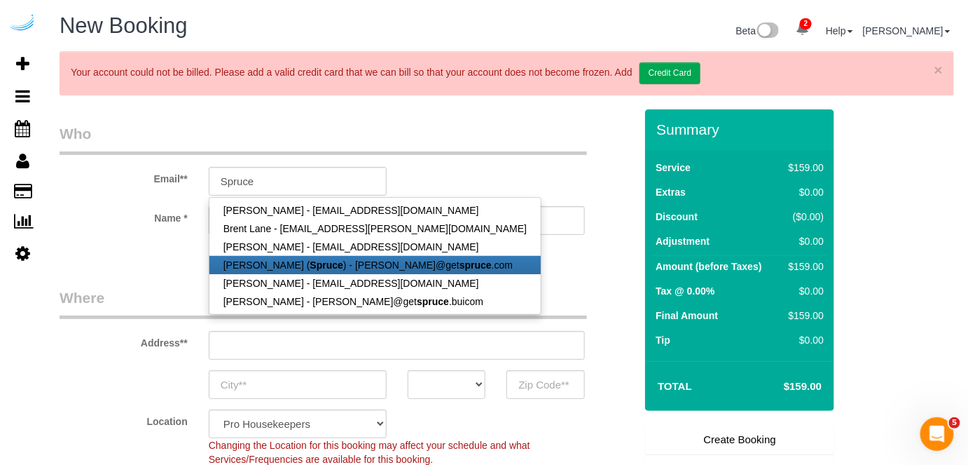
click at [287, 258] on link "Brandie Louck ( Spruce ) - brandie@get spruce .com" at bounding box center [375, 265] width 331 height 18
type input "brandie@getspruce.com"
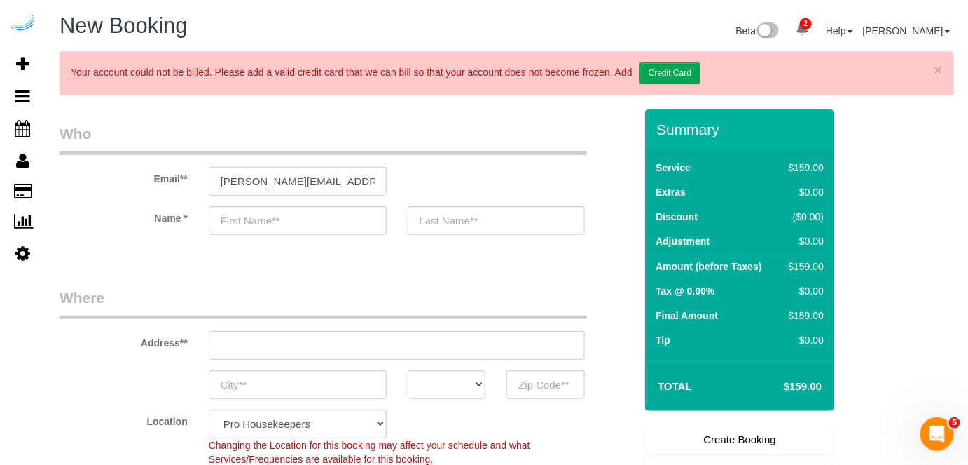
type input "Brandie"
type input "Louck"
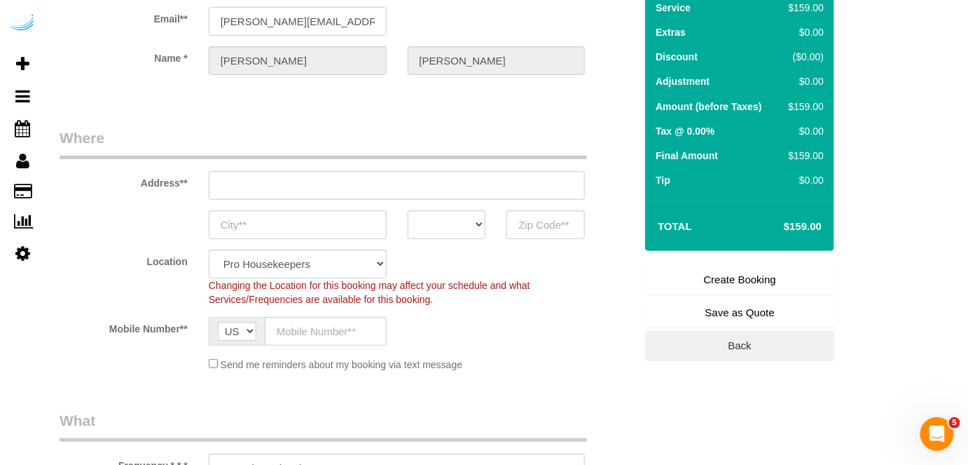
scroll to position [191, 0]
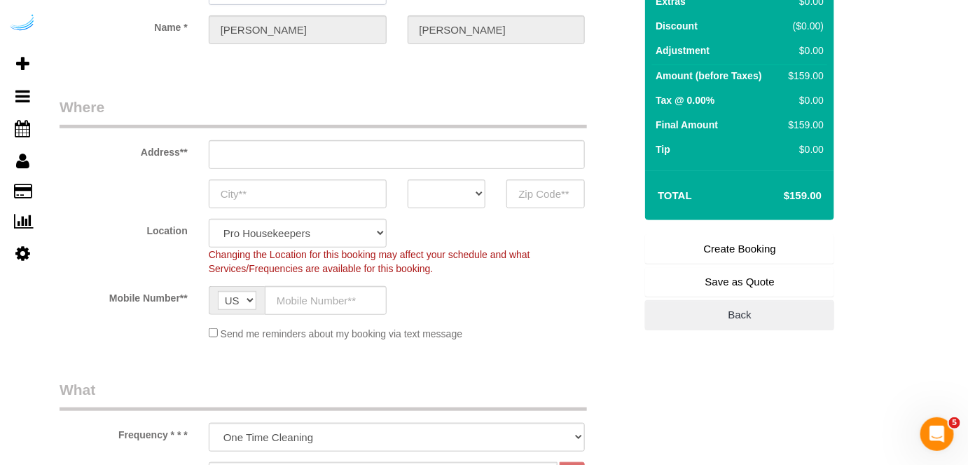
type input "3816 S Lamar Blvd"
type input "Austin"
select select "[GEOGRAPHIC_DATA]"
type input "78704"
click at [461, 159] on input "3816 S Lamar Blvd" at bounding box center [397, 154] width 377 height 29
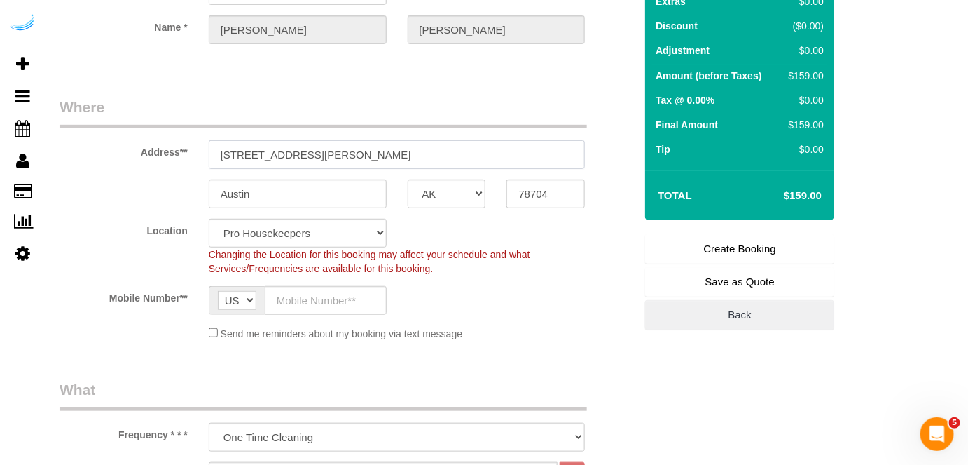
paste input "765 W Adams St, Chicago, IL 60661"
type input "765 W Adams St, Chicago, IL 60661"
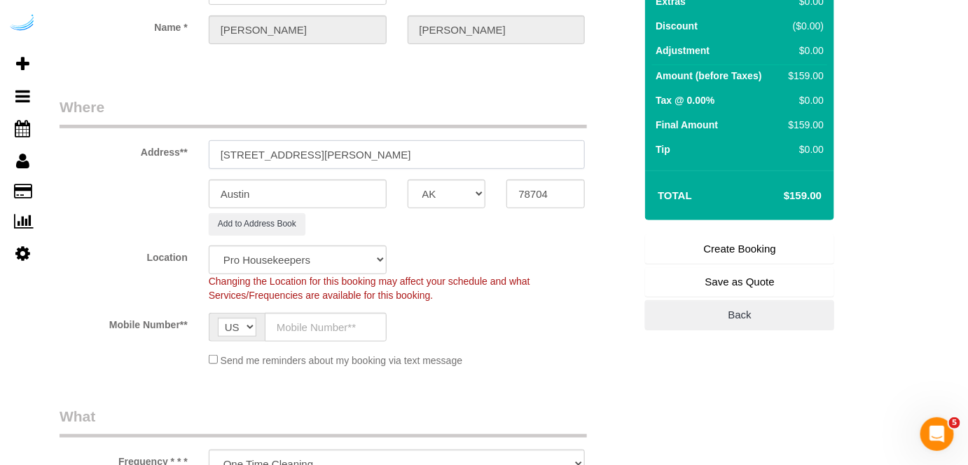
select select "9"
select select "object:26561"
drag, startPoint x: 360, startPoint y: 148, endPoint x: 454, endPoint y: 139, distance: 94.3
click at [454, 140] on input "765 W Adams St, Chicago, IL 60661" at bounding box center [397, 154] width 377 height 29
type input "765 W Adams St, Chicago, IL 60661"
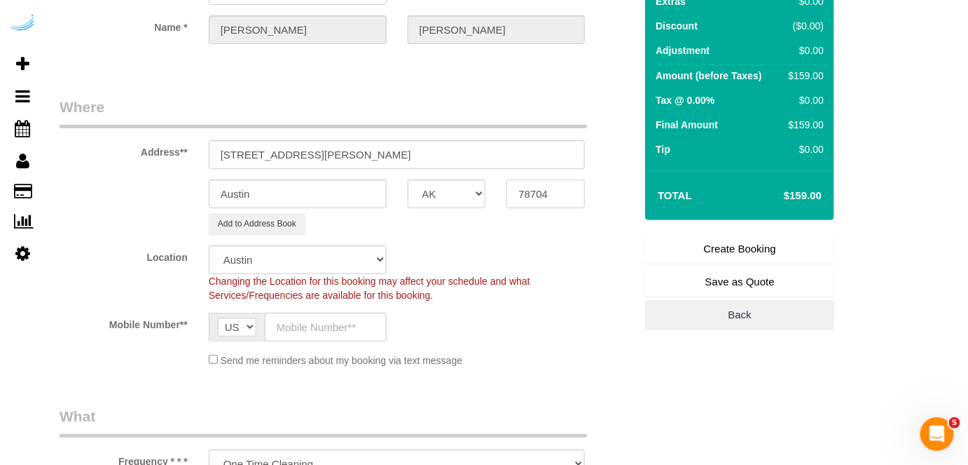
click at [523, 189] on input "78704" at bounding box center [546, 193] width 78 height 29
paste input "60661"
type input "60661"
click at [465, 196] on select "AK AL AR AZ CA CO CT DC DE FL GA HI IA ID IL IN KS KY LA MA MD ME MI MN MO MS M…" at bounding box center [447, 193] width 78 height 29
select select "11"
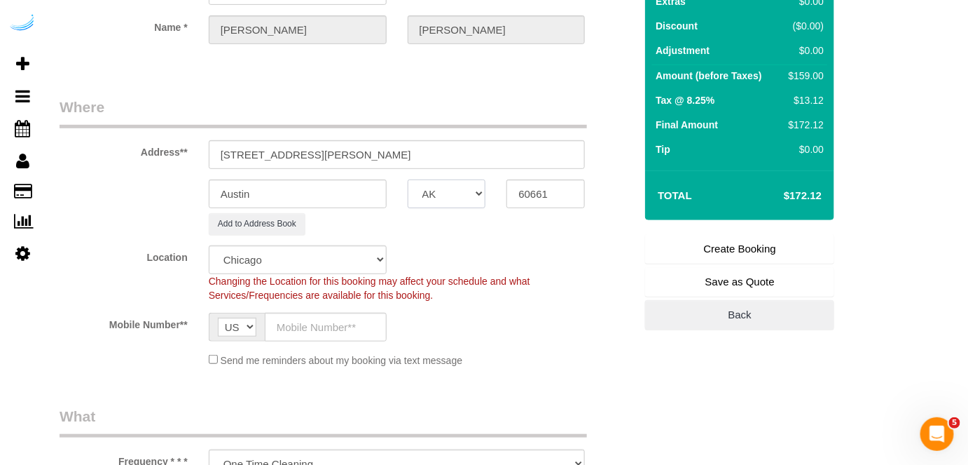
select select "object:26603"
select select "IL"
click at [408, 179] on select "AK AL AR AZ CA CO CT DC DE FL GA HI IA ID IL IN KS KY LA MA MD ME MI MN MO MS M…" at bounding box center [447, 193] width 78 height 29
click at [357, 193] on input "Austin" at bounding box center [298, 193] width 178 height 29
type input "[GEOGRAPHIC_DATA]"
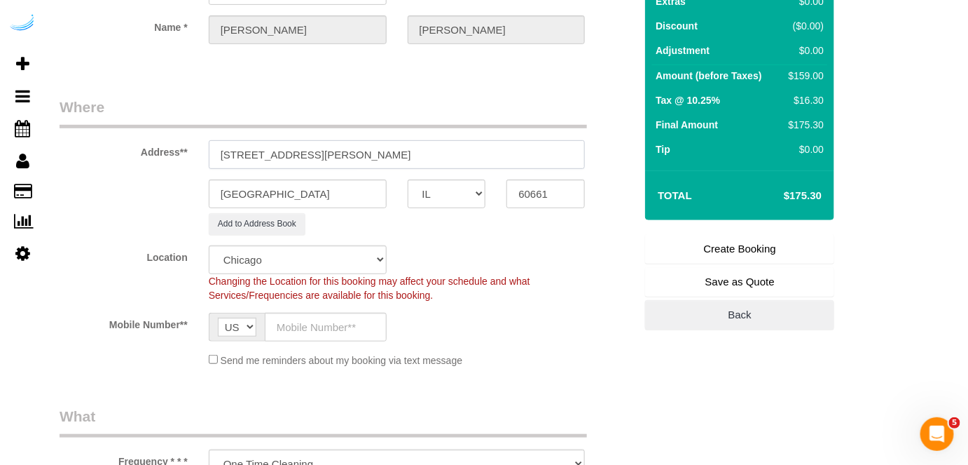
drag, startPoint x: 305, startPoint y: 152, endPoint x: 573, endPoint y: 140, distance: 268.7
click at [577, 144] on input "765 W Adams St, Chicago, IL 60661" at bounding box center [397, 154] width 377 height 29
paste input "Josie Ostrowski"
paste input "Arkadia West Loop"
paste input "1432990"
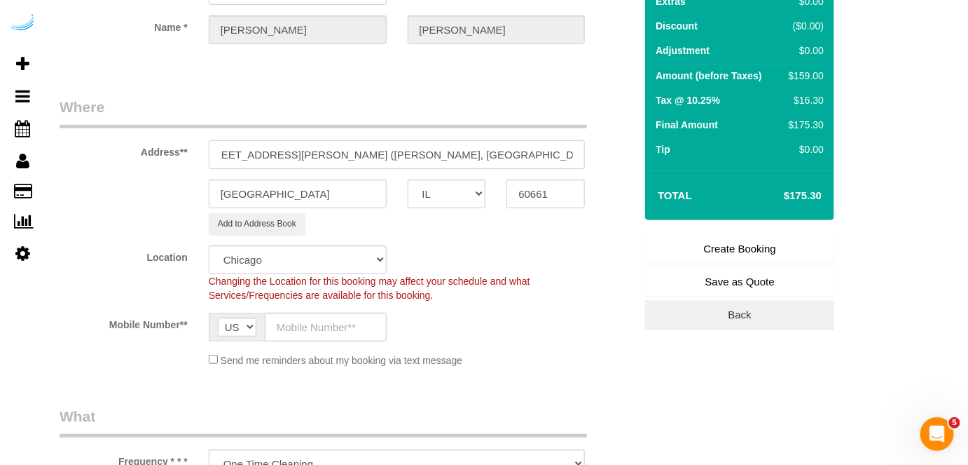
scroll to position [382, 0]
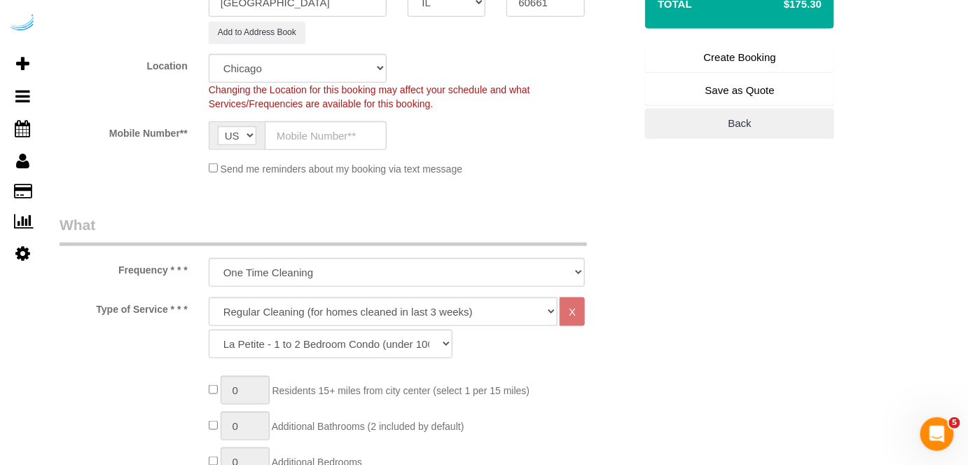
type input "765 W Adams St, Unit 1706 (Josie Ostrowski, Arkadia West Loop , 1432990 )"
click at [342, 126] on input "text" at bounding box center [326, 135] width 122 height 29
type input "(512) 444-3607"
type input "Brandie Louck"
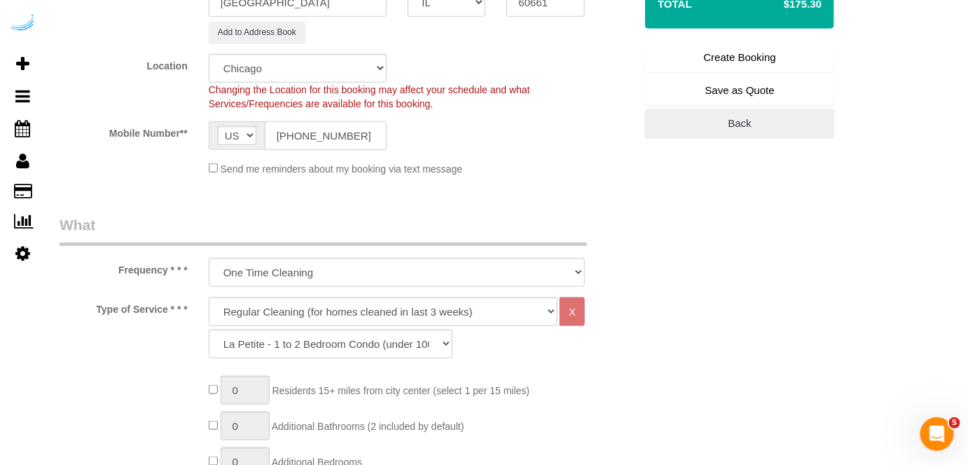
type input "(512) 444-3607"
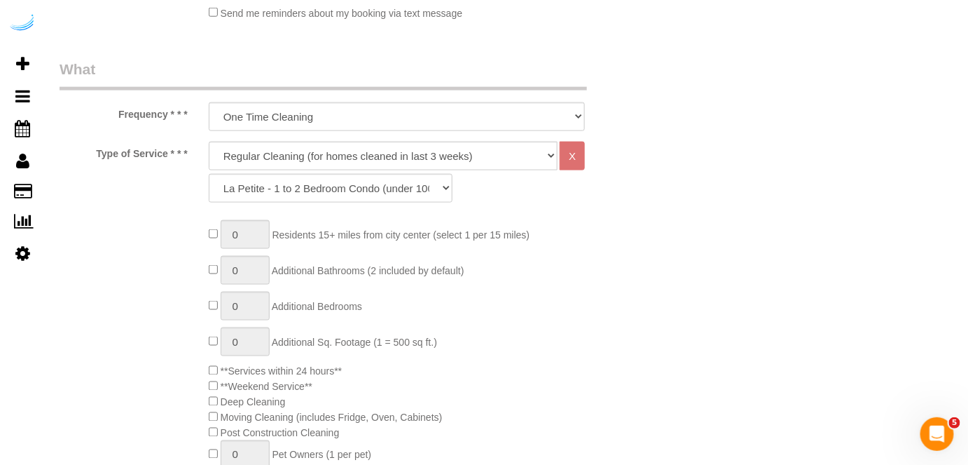
scroll to position [573, 0]
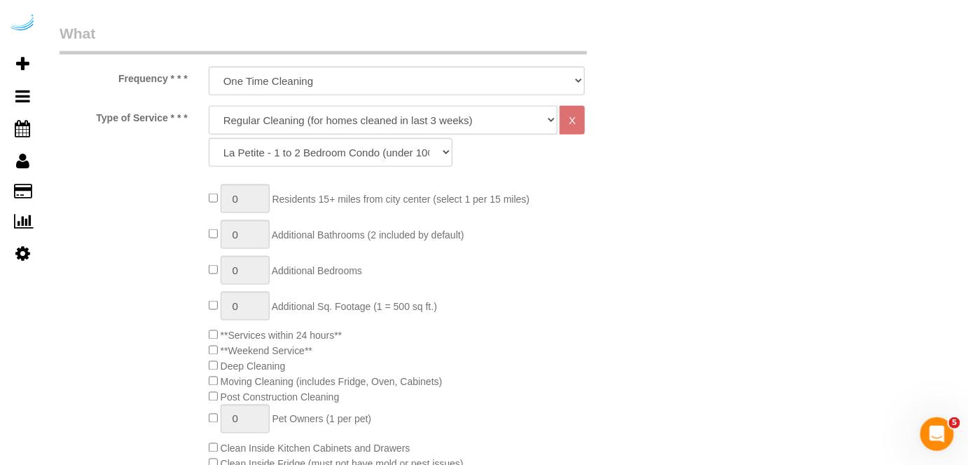
click at [367, 107] on select "Deep Cleaning (for homes that have not been cleaned in 3+ weeks) Spruce Regular…" at bounding box center [384, 120] width 350 height 29
select select "282"
click at [209, 106] on select "Deep Cleaning (for homes that have not been cleaned in 3+ weeks) Spruce Regular…" at bounding box center [384, 120] width 350 height 29
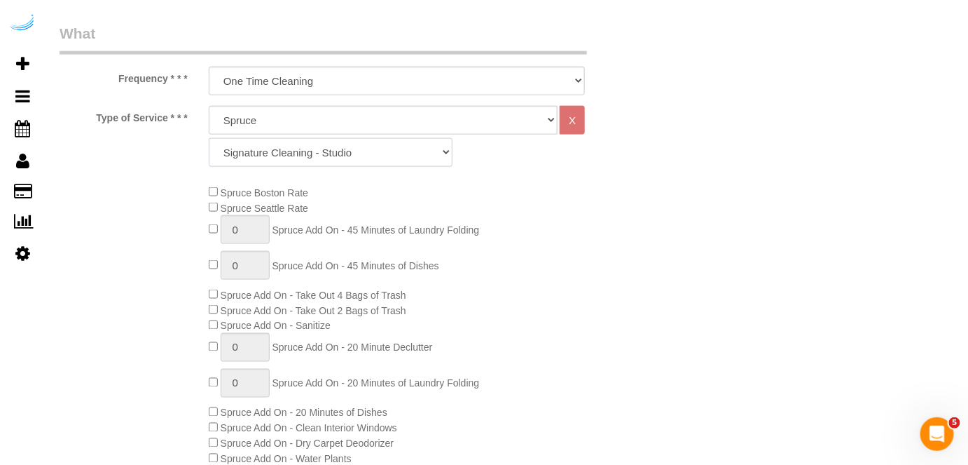
click at [357, 151] on select "Signature Cleaning - Studio Signature Cleaning - 1 Bed 1 Bath Signature Cleanin…" at bounding box center [331, 152] width 244 height 29
select select "309"
click at [209, 138] on select "Signature Cleaning - Studio Signature Cleaning - 1 Bed 1 Bath Signature Cleanin…" at bounding box center [331, 152] width 244 height 29
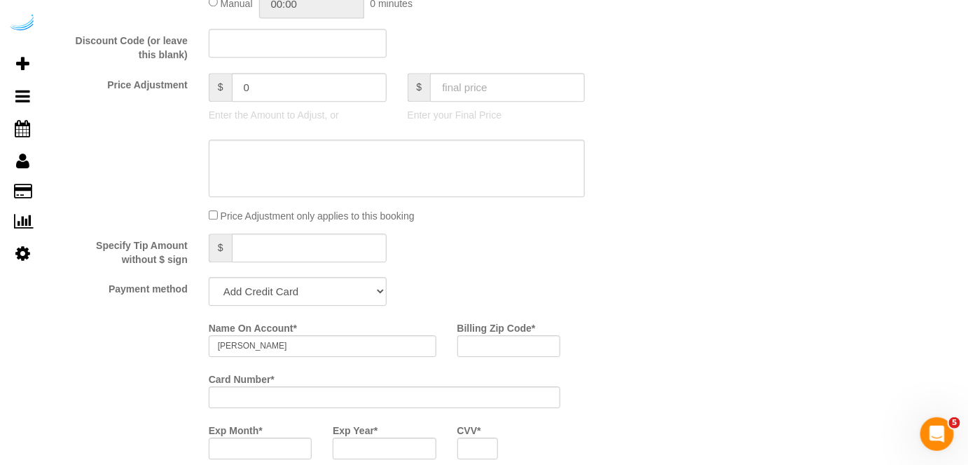
scroll to position [1402, 0]
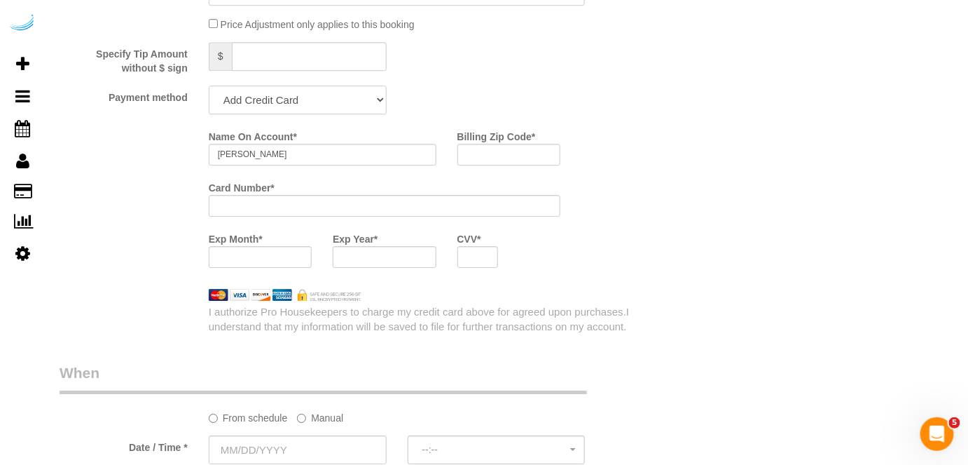
click at [332, 104] on select "Add Credit Card Cash Check Paypal" at bounding box center [298, 99] width 178 height 29
select select "string:check"
click at [209, 85] on select "Add Credit Card Cash Check Paypal" at bounding box center [298, 99] width 178 height 29
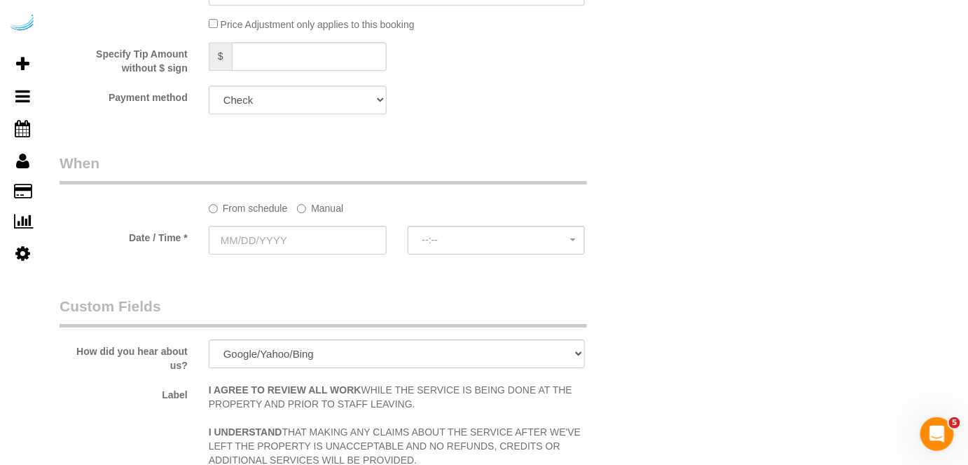
click at [313, 215] on sui-booking-spot "From schedule Manual Date / Time * --:-- --:--" at bounding box center [347, 205] width 575 height 104
click at [310, 212] on label "Manual" at bounding box center [320, 205] width 46 height 19
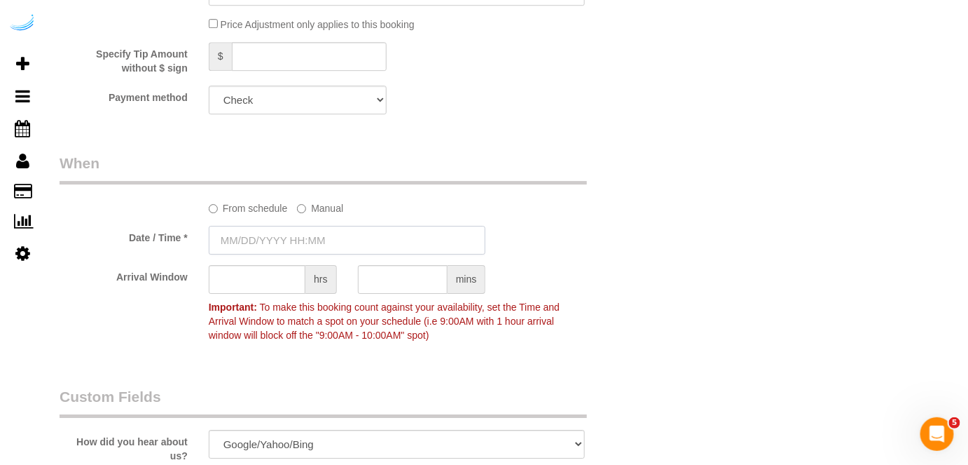
click at [285, 238] on input "text" at bounding box center [348, 240] width 278 height 29
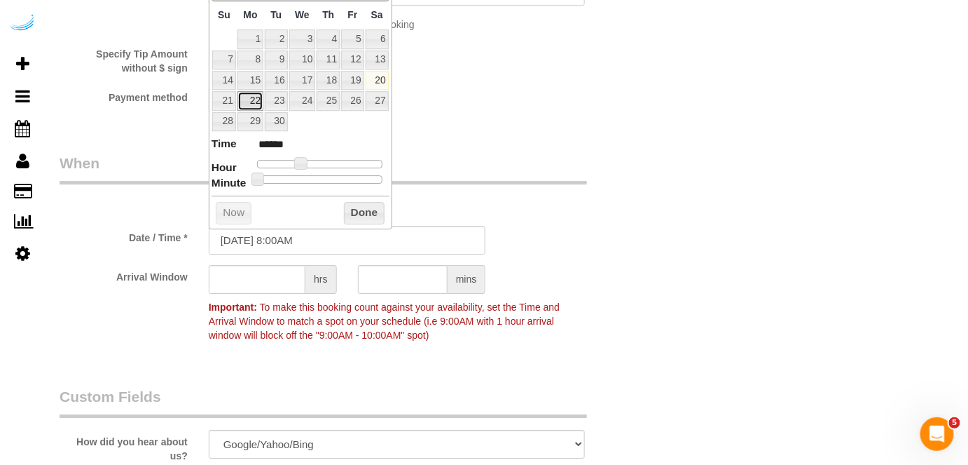
click at [258, 106] on link "22" at bounding box center [251, 100] width 26 height 19
type input "09/22/2025 10:00AM"
type input "*******"
drag, startPoint x: 308, startPoint y: 165, endPoint x: 299, endPoint y: 231, distance: 66.6
click at [308, 166] on span at bounding box center [312, 163] width 13 height 13
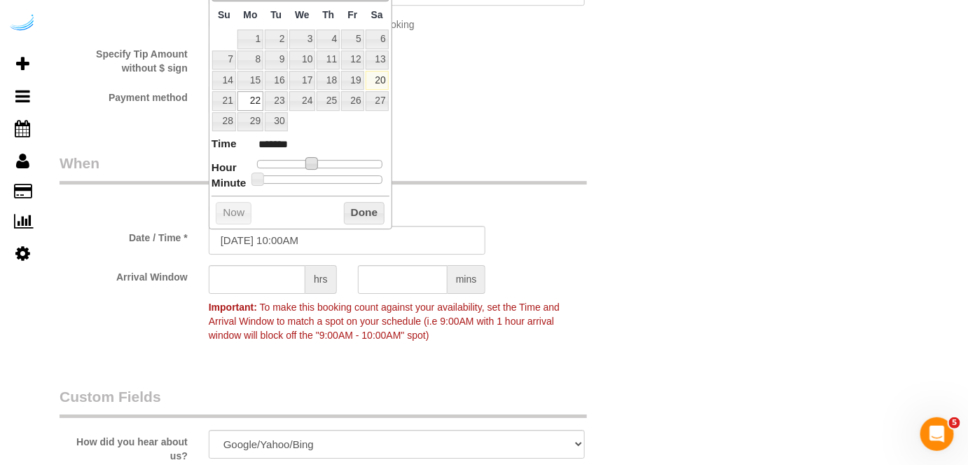
type input "09/22/2025 9:00AM"
type input "******"
type input "09/22/2025 8:00AM"
type input "******"
drag, startPoint x: 310, startPoint y: 160, endPoint x: 301, endPoint y: 162, distance: 9.3
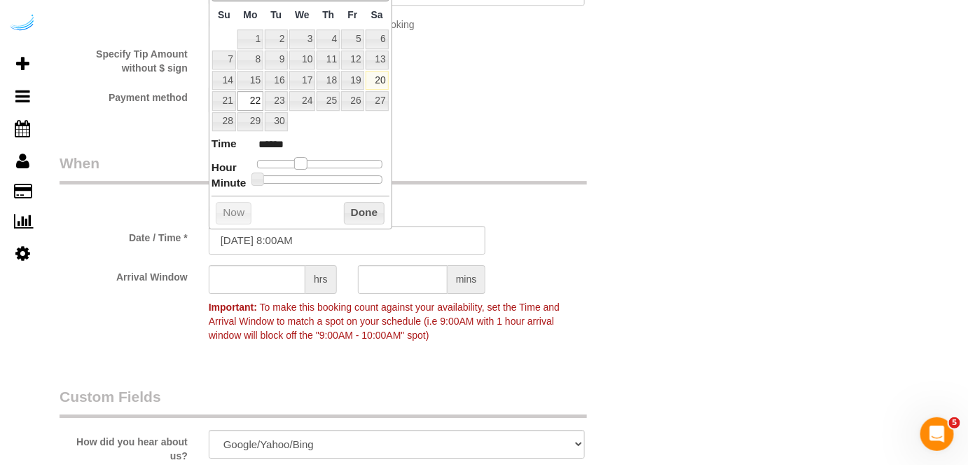
click at [301, 162] on span at bounding box center [300, 163] width 13 height 13
type input "09/22/2025 9:00AM"
type input "******"
click at [304, 163] on span at bounding box center [306, 163] width 13 height 13
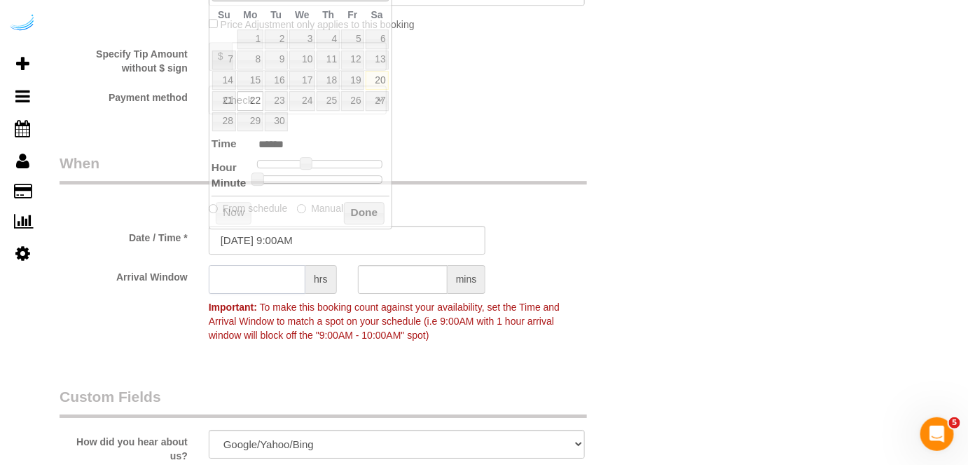
click at [277, 273] on input "text" at bounding box center [257, 279] width 97 height 29
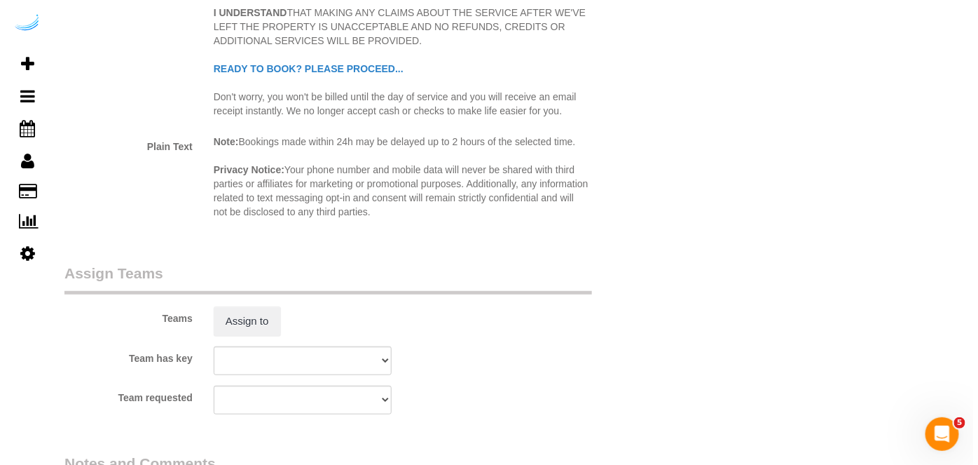
scroll to position [2102, 0]
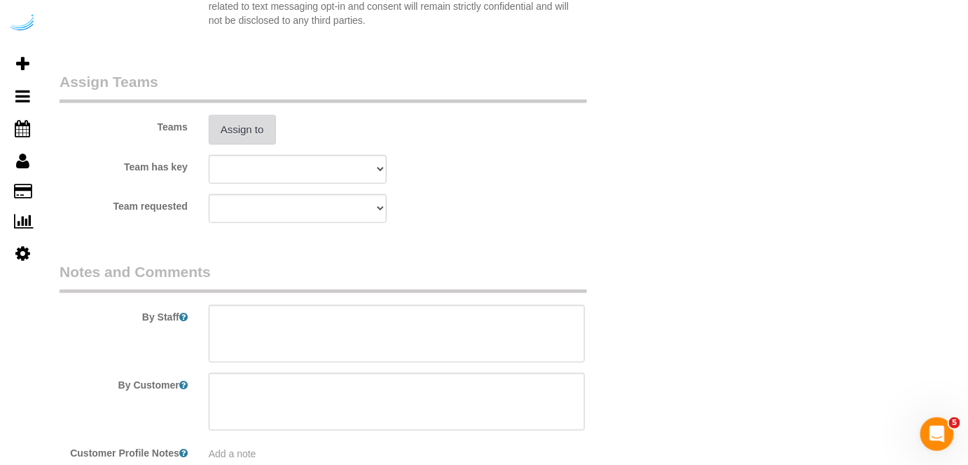
type input "8"
click at [250, 136] on button "Assign to" at bounding box center [242, 129] width 67 height 29
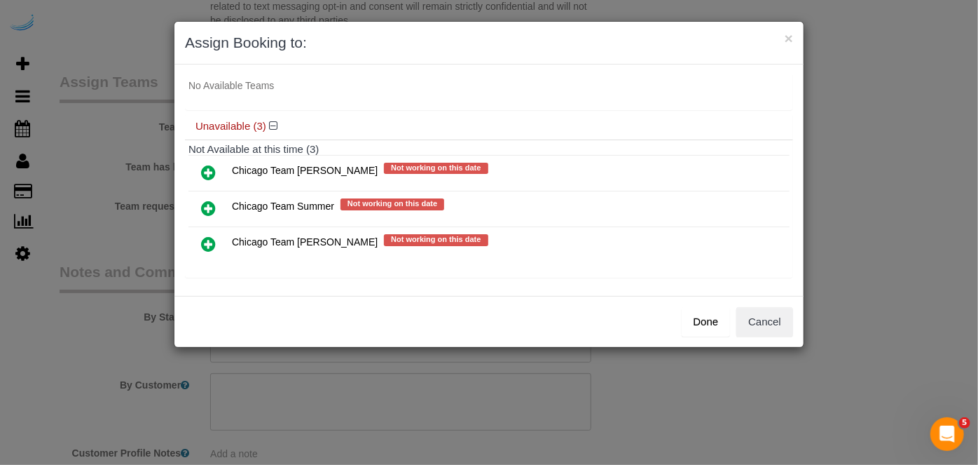
scroll to position [75, 0]
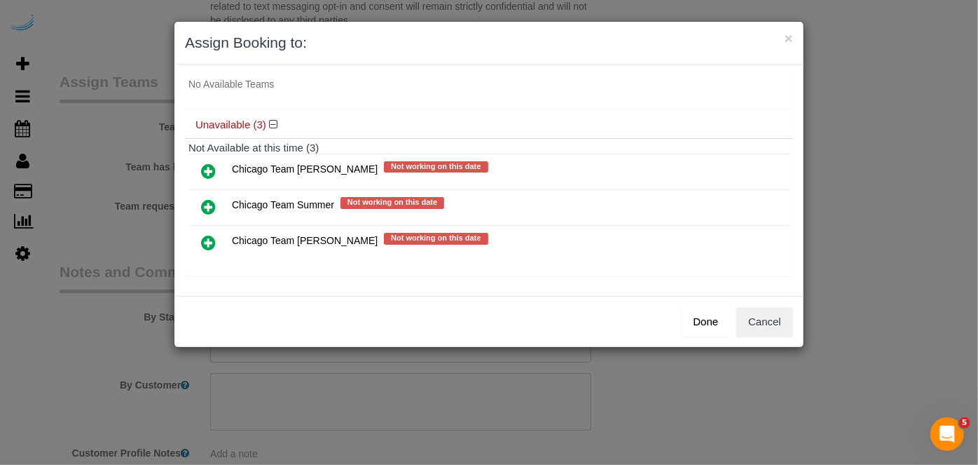
click at [210, 235] on icon at bounding box center [208, 242] width 15 height 17
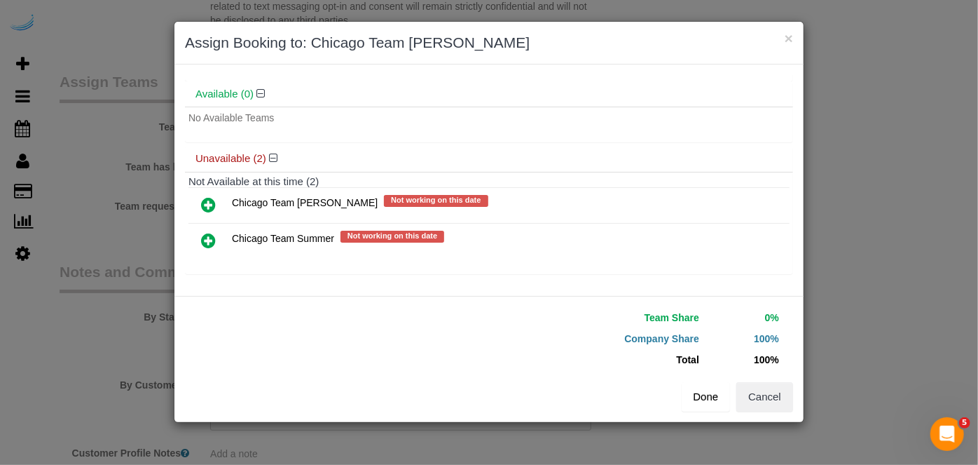
scroll to position [73, 0]
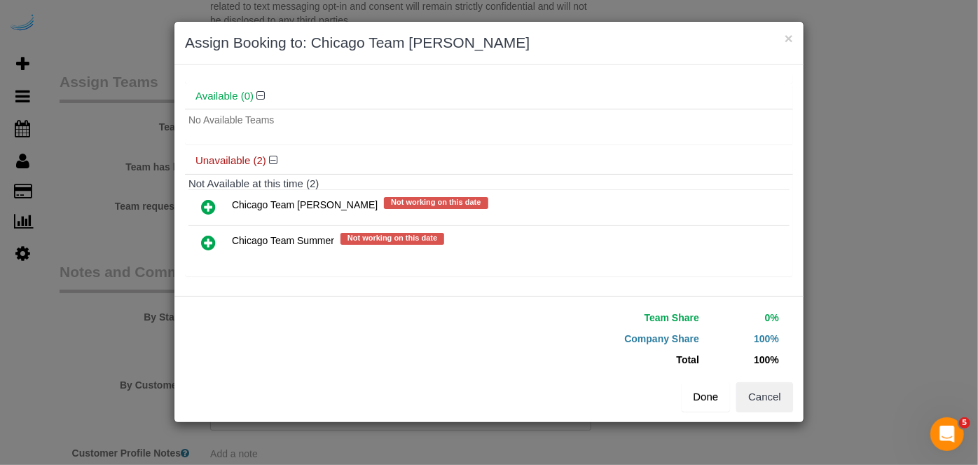
click at [701, 394] on button "Done" at bounding box center [706, 396] width 49 height 29
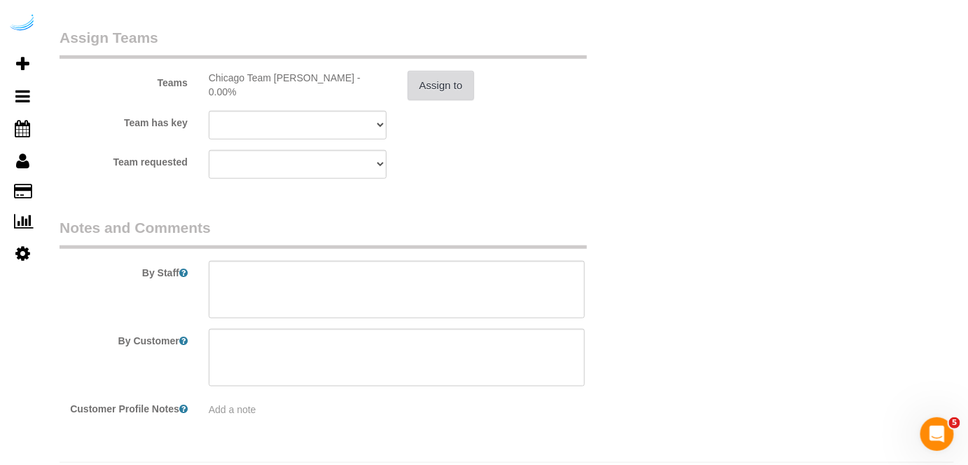
scroll to position [2183, 0]
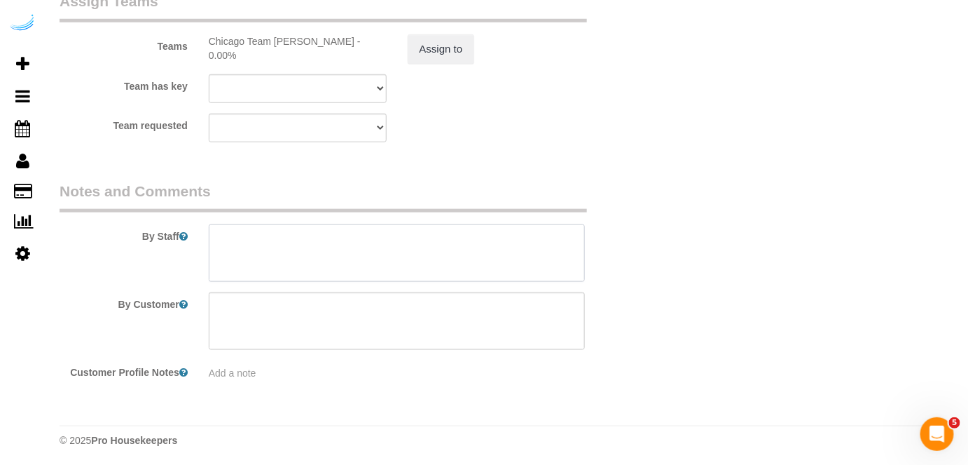
click at [415, 242] on textarea at bounding box center [397, 252] width 377 height 57
click at [411, 259] on textarea at bounding box center [397, 252] width 377 height 57
paste textarea "Permanent Notes:No notes from this customer.Today's Notes:No notes from this se…"
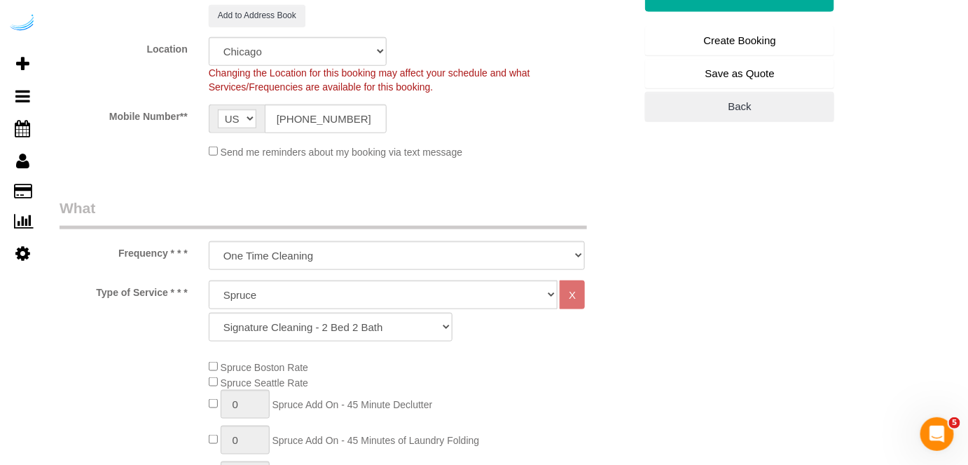
scroll to position [272, 0]
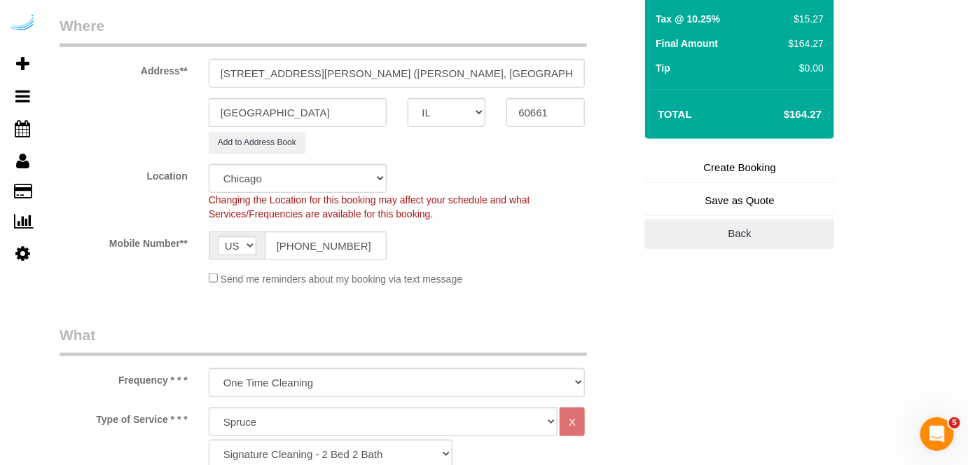
type textarea "Recurrency: Every 2 weeks Permanent Notes:No notes from this customer.Today's N…"
click at [701, 167] on link "Create Booking" at bounding box center [739, 167] width 189 height 29
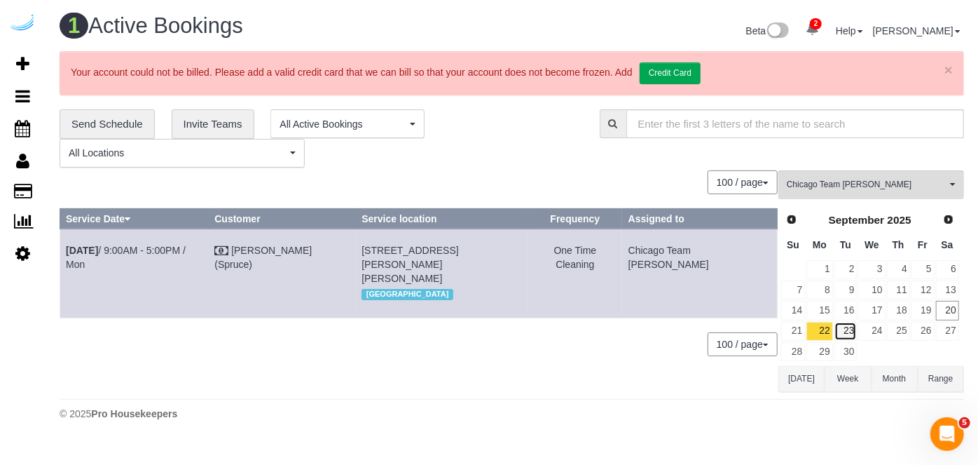
click at [845, 322] on link "23" at bounding box center [846, 331] width 23 height 19
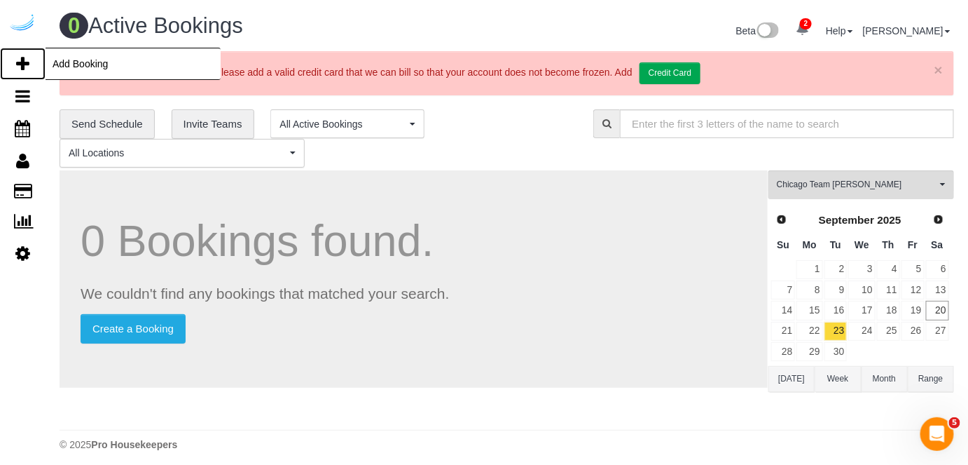
click at [24, 60] on icon at bounding box center [22, 63] width 13 height 17
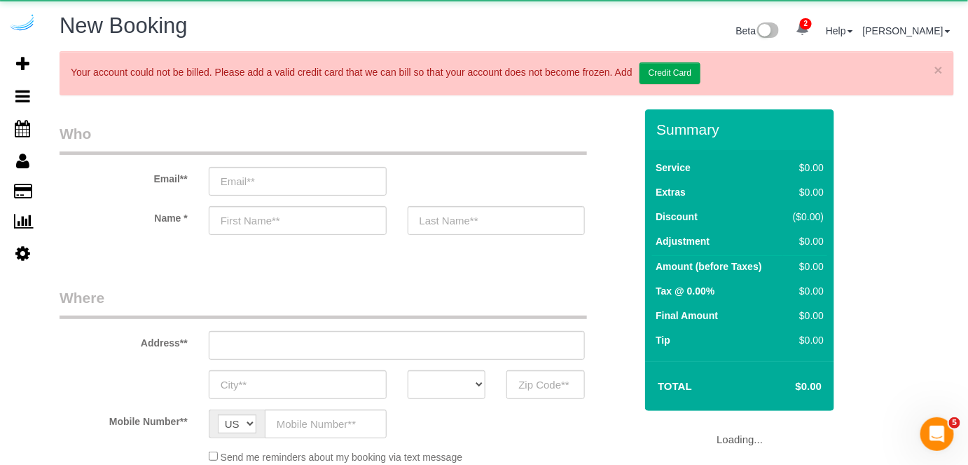
select select "object:27501"
select select "4"
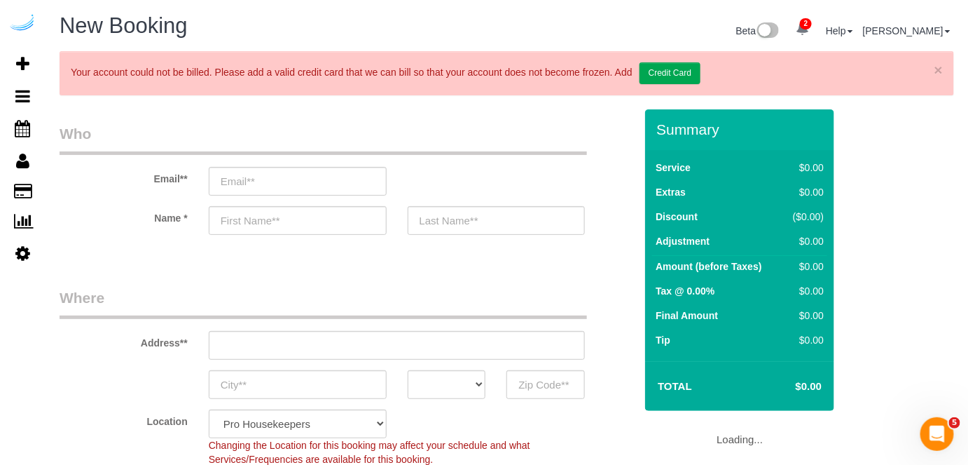
select select "object:28090"
click at [348, 179] on input "email" at bounding box center [298, 181] width 178 height 29
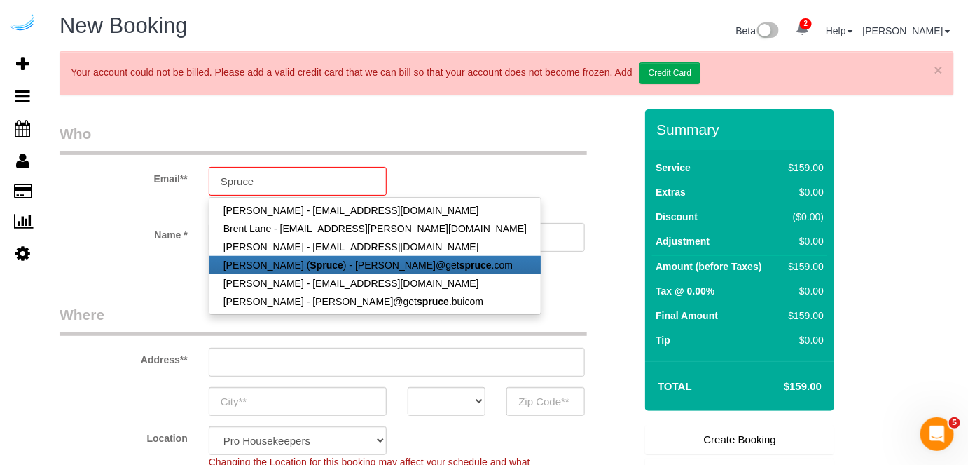
click at [371, 257] on link "Brandie Louck ( Spruce ) - brandie@get spruce .com" at bounding box center [375, 265] width 331 height 18
type input "brandie@getspruce.com"
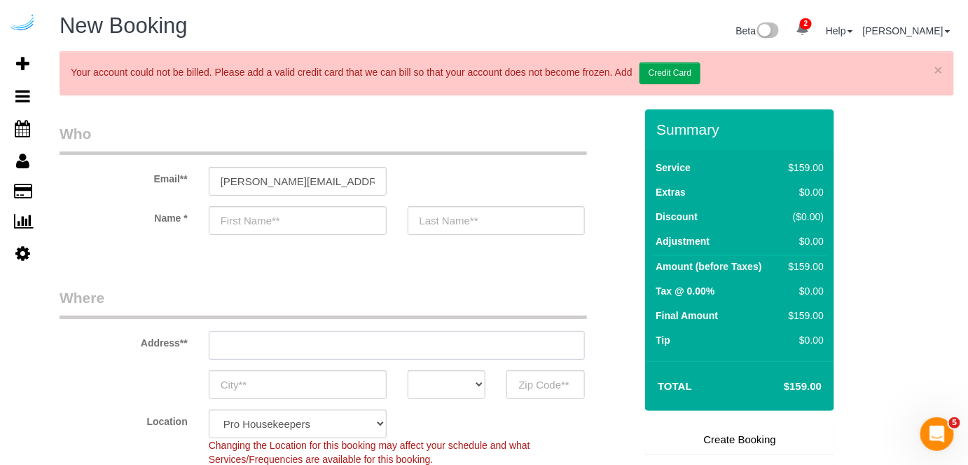
click at [399, 340] on div "Address**" at bounding box center [347, 323] width 596 height 72
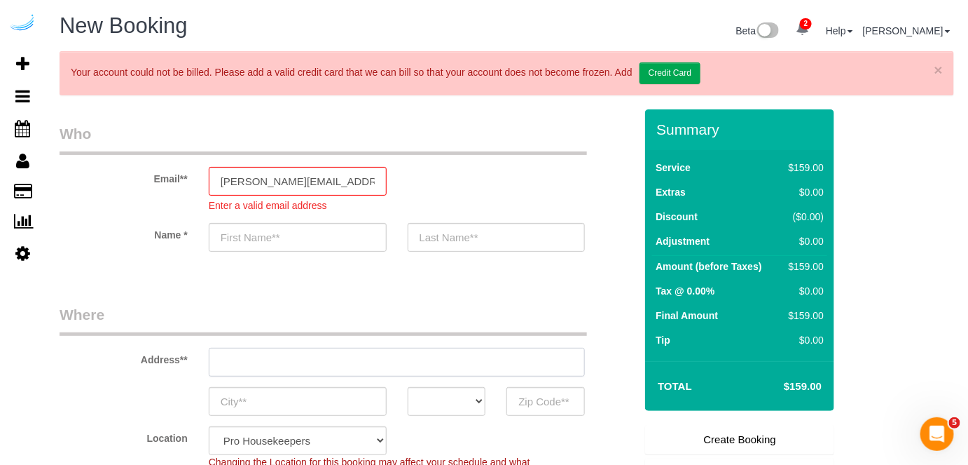
type input "Brandie"
type input "Louck"
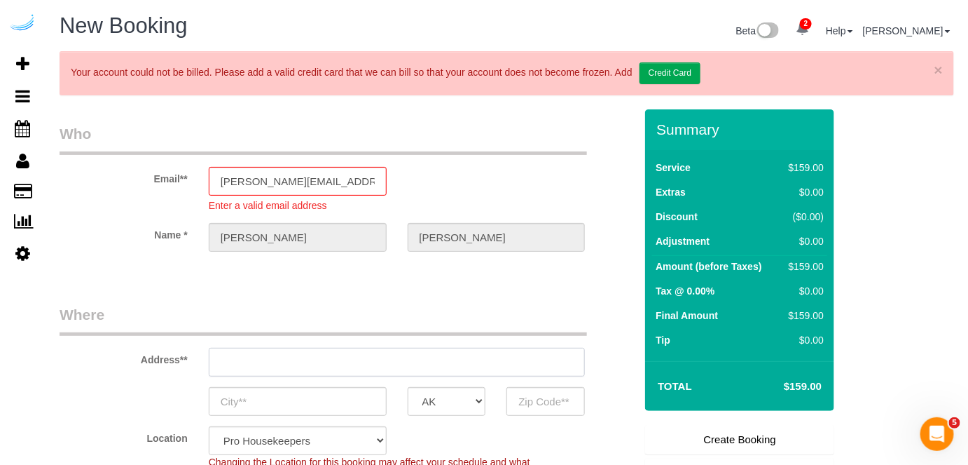
type input "3816 S Lamar Blvd"
type input "Austin"
select select "[GEOGRAPHIC_DATA]"
type input "78704"
paste input "765 W Adams St, Chicago, IL 60661"
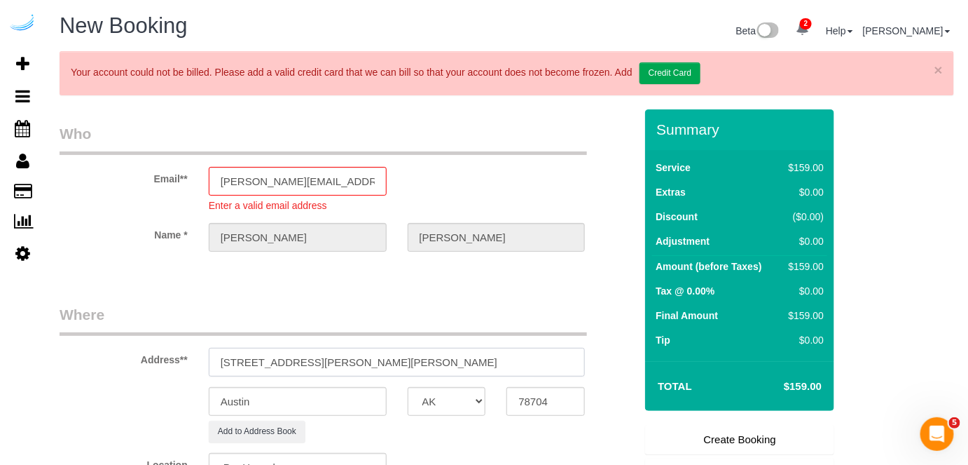
paste input "text"
type input "765 W Adams St, Chicago, IL 60661"
select select "9"
select select "object:28136"
drag, startPoint x: 362, startPoint y: 360, endPoint x: 427, endPoint y: 360, distance: 65.9
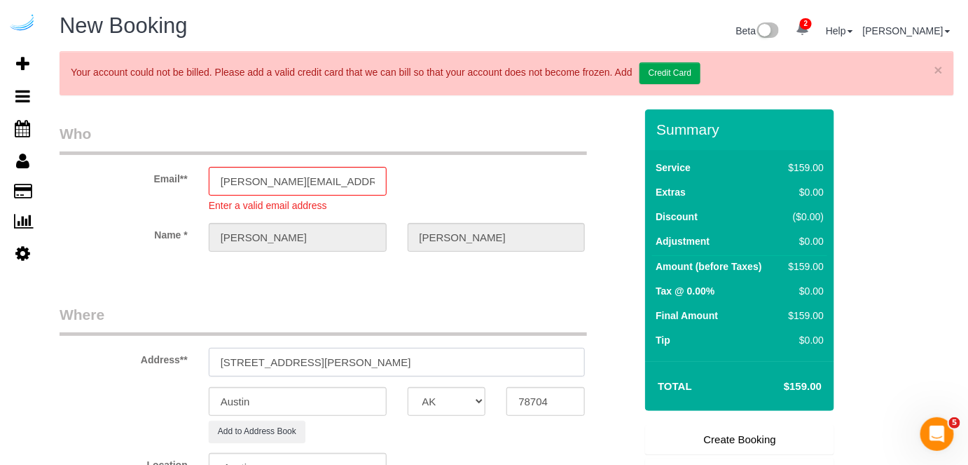
click at [424, 360] on input "765 W Adams St, Chicago, IL 60661" at bounding box center [397, 362] width 377 height 29
type input "765 W Adams St, Chicago, IL 60661"
click at [544, 400] on input "78704" at bounding box center [546, 401] width 78 height 29
paste input "60661"
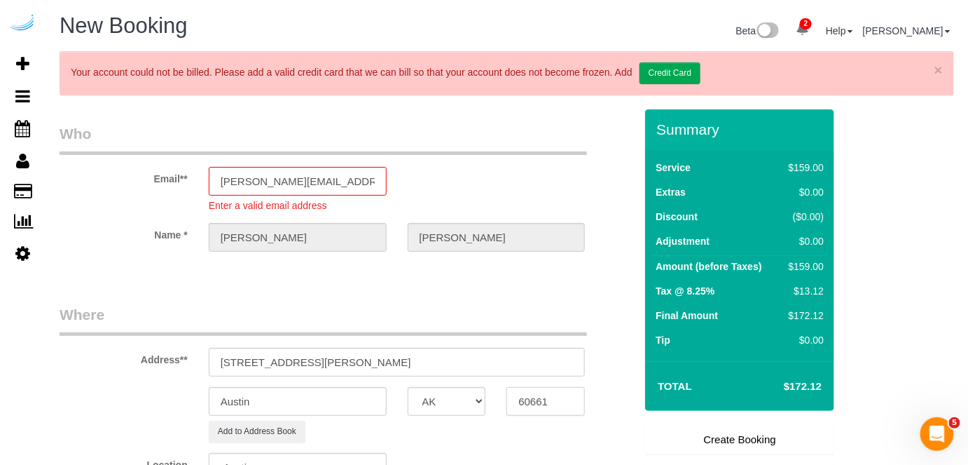
type input "60661"
click at [459, 398] on select "AK AL AR AZ CA CO CT DC DE FL GA HI IA ID IL IN KS KY LA MA MD ME MI MN MO MS M…" at bounding box center [447, 401] width 78 height 29
select select "11"
select select "IL"
click at [408, 387] on select "AK AL AR AZ CA CO CT DC DE FL GA HI IA ID IL IN KS KY LA MA MD ME MI MN MO MS M…" at bounding box center [447, 401] width 78 height 29
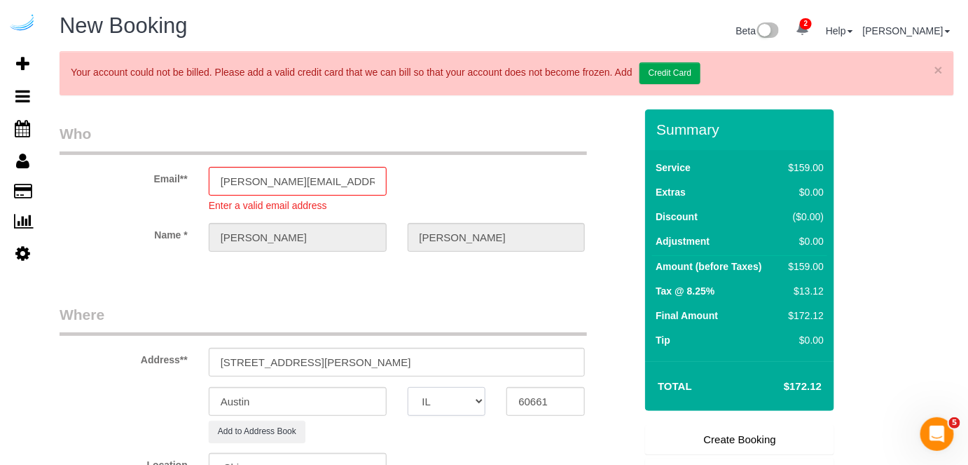
select select "object:28178"
click at [286, 397] on input "Austin" at bounding box center [298, 401] width 178 height 29
type input "[GEOGRAPHIC_DATA]"
drag, startPoint x: 306, startPoint y: 357, endPoint x: 436, endPoint y: 342, distance: 131.3
click at [449, 358] on input "765 W Adams St, Chicago, IL 60661" at bounding box center [397, 362] width 377 height 29
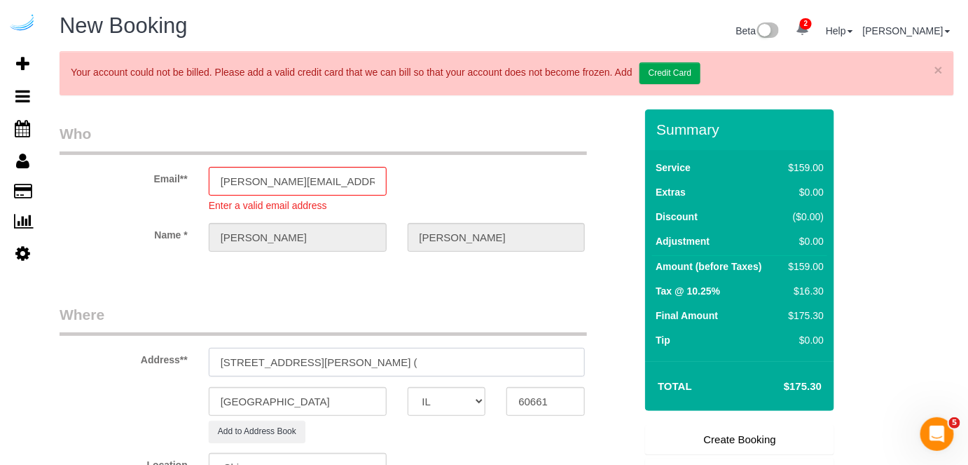
paste input "Benjamin Salcetti"
paste input "Arkadia West Loop"
paste input "1433256"
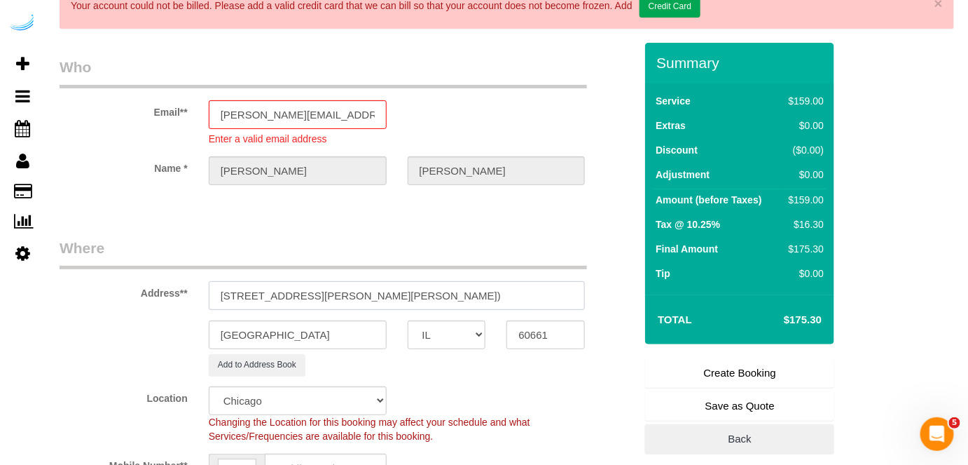
scroll to position [127, 0]
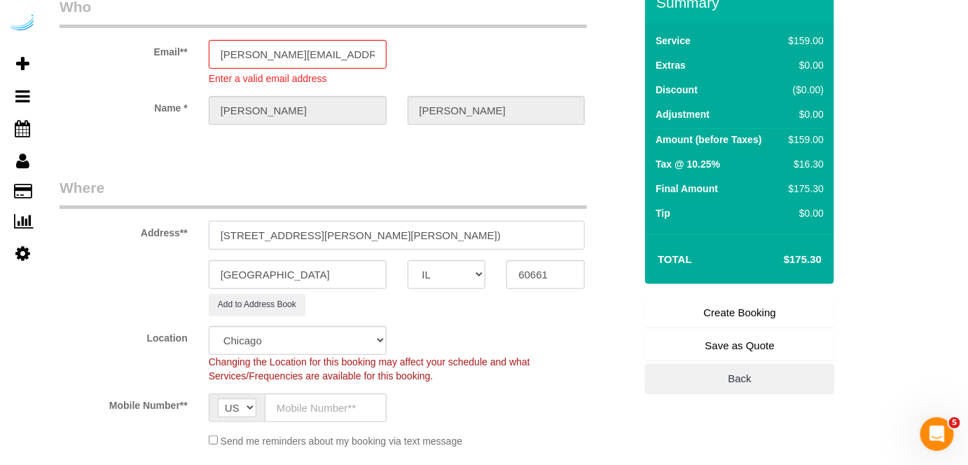
type input "765 W Adams St, Unit 1501 (Benjamin Salcetti, Arkadia West Loop , 1433256)"
click at [323, 417] on input "text" at bounding box center [326, 407] width 122 height 29
type input "(512) 444-3607"
type input "Brandie Louck"
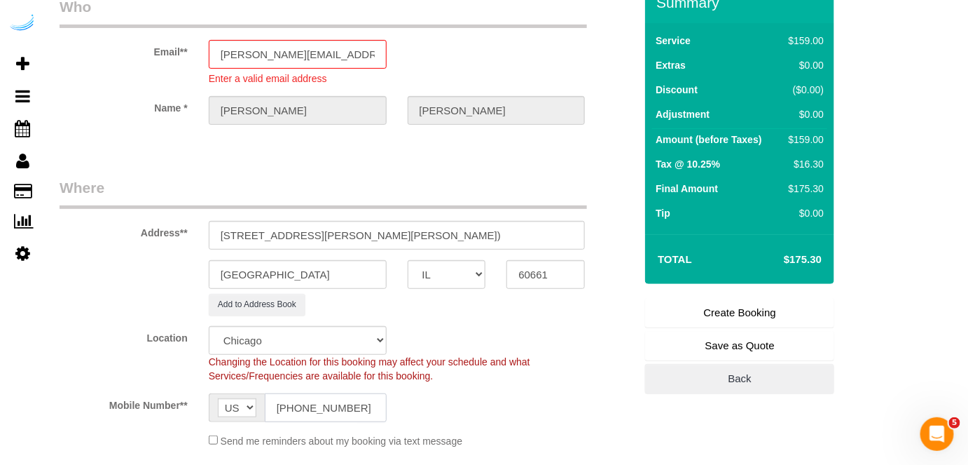
type input "(512) 444-3607"
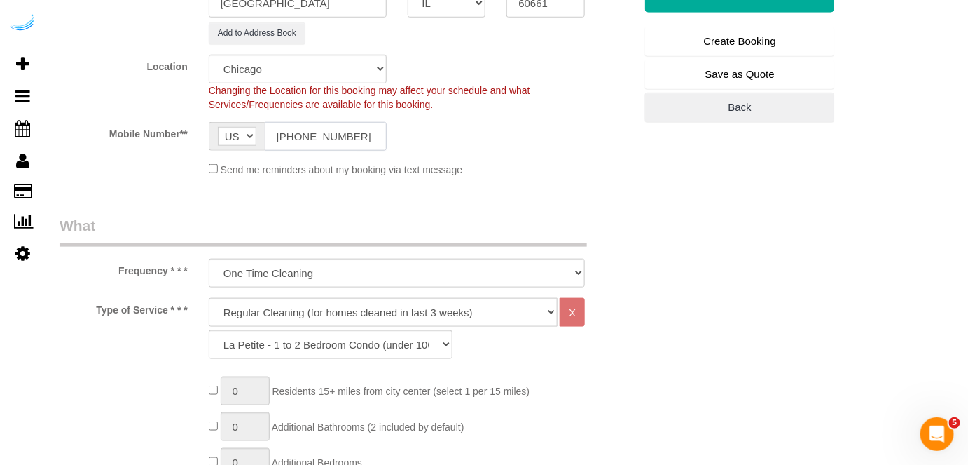
scroll to position [446, 0]
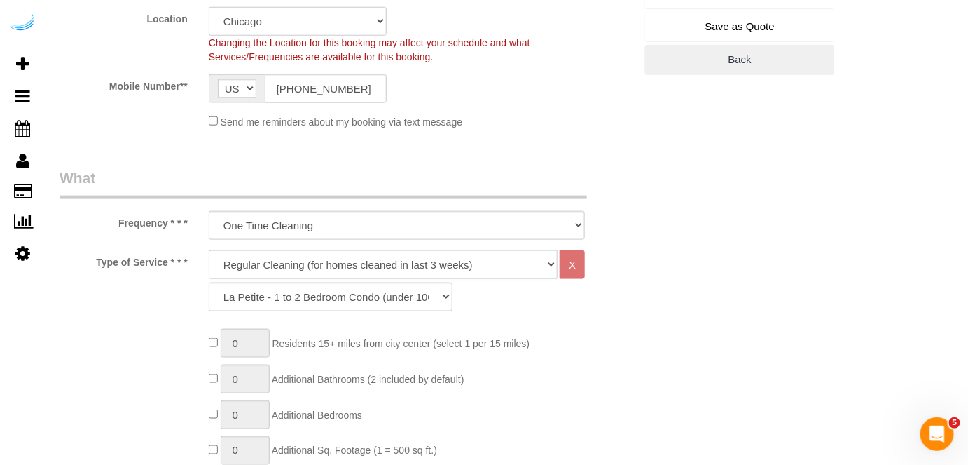
drag, startPoint x: 366, startPoint y: 249, endPoint x: 362, endPoint y: 259, distance: 11.1
click at [366, 250] on select "Deep Cleaning (for homes that have not been cleaned in 3+ weeks) Spruce Regular…" at bounding box center [384, 264] width 350 height 29
select select "282"
click at [209, 250] on select "Deep Cleaning (for homes that have not been cleaned in 3+ weeks) Spruce Regular…" at bounding box center [384, 264] width 350 height 29
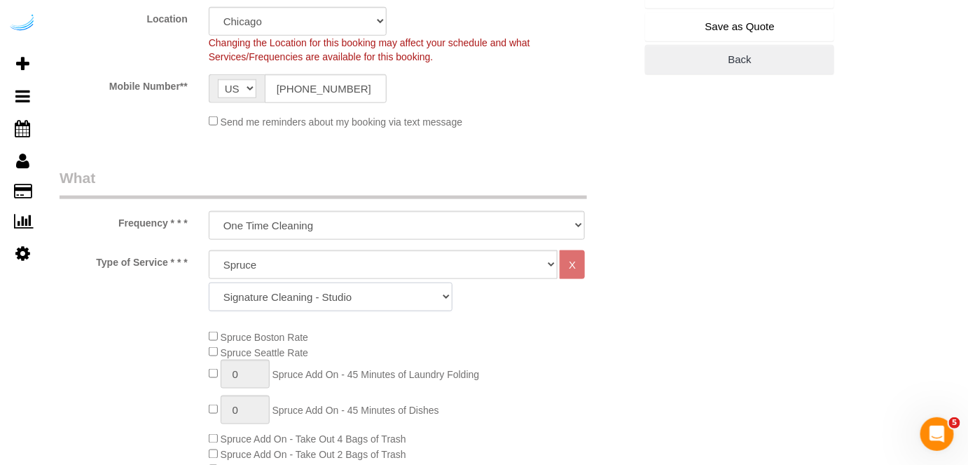
drag, startPoint x: 382, startPoint y: 303, endPoint x: 383, endPoint y: 296, distance: 7.0
click at [383, 303] on select "Signature Cleaning - Studio Signature Cleaning - 1 Bed 1 Bath Signature Cleanin…" at bounding box center [331, 296] width 244 height 29
select select "309"
click at [209, 282] on select "Signature Cleaning - Studio Signature Cleaning - 1 Bed 1 Bath Signature Cleanin…" at bounding box center [331, 296] width 244 height 29
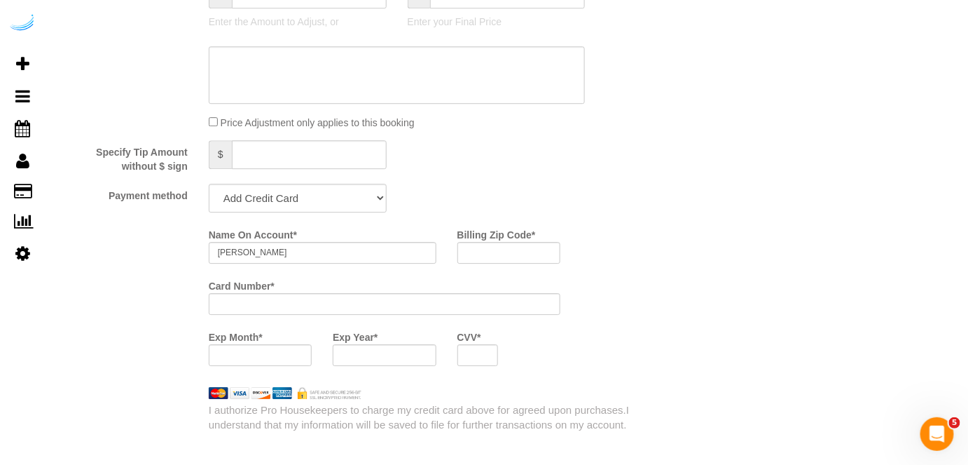
scroll to position [1338, 0]
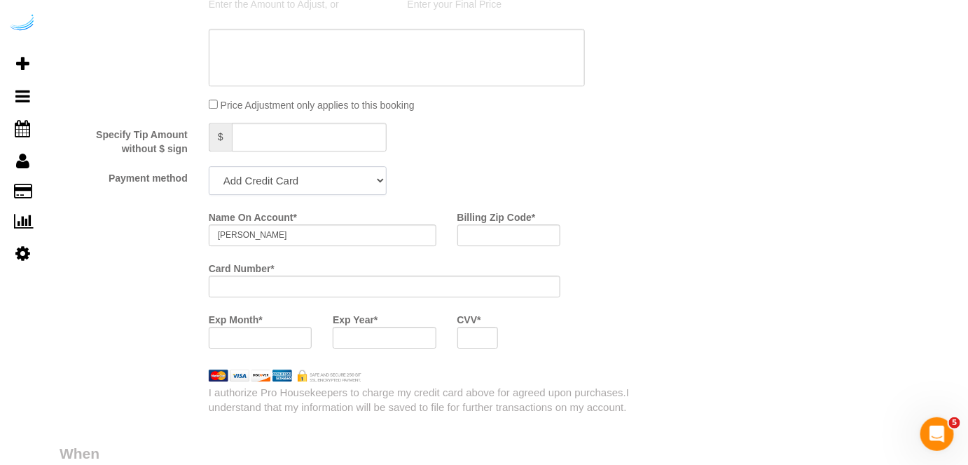
click at [338, 184] on select "Add Credit Card Cash Check Paypal" at bounding box center [298, 180] width 178 height 29
select select "string:check"
click at [209, 166] on select "Add Credit Card Cash Check Paypal" at bounding box center [298, 180] width 178 height 29
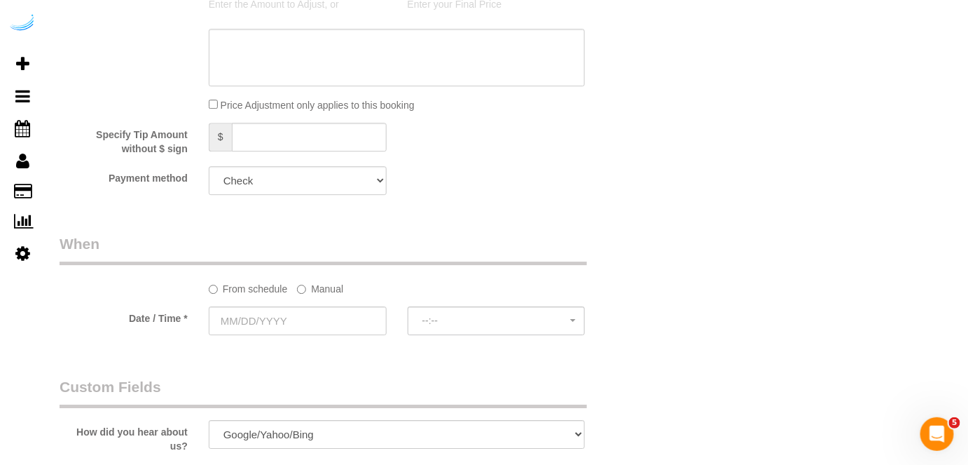
click at [317, 290] on label "Manual" at bounding box center [320, 286] width 46 height 19
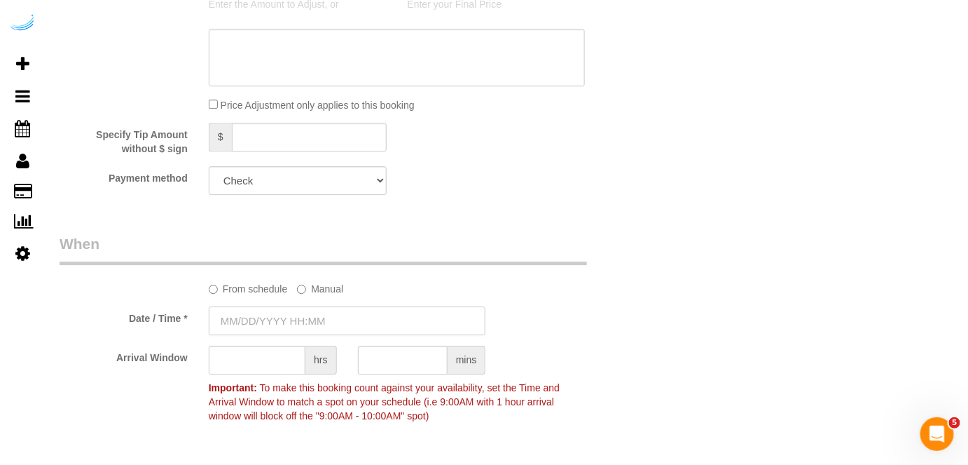
click at [309, 324] on input "text" at bounding box center [348, 320] width 278 height 29
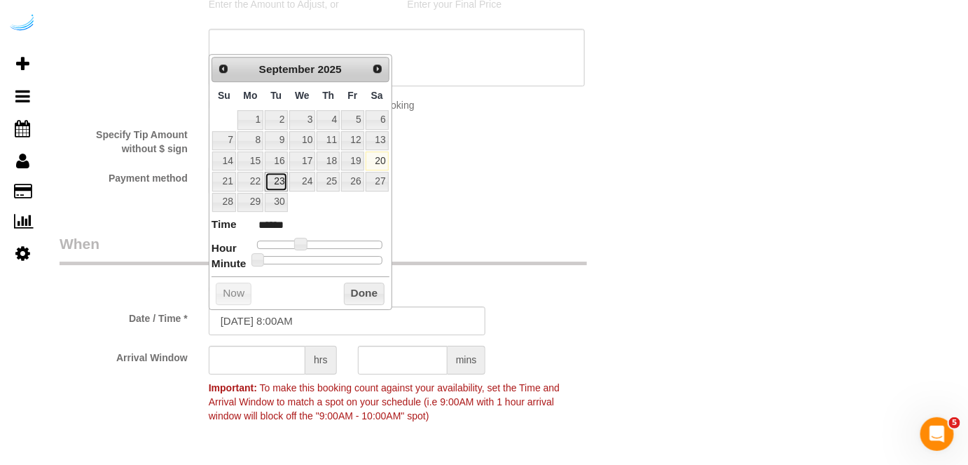
click at [275, 179] on link "23" at bounding box center [276, 181] width 22 height 19
type input "09/23/2025 9:00AM"
type input "******"
type input "09/23/2025 10:00AM"
type input "*******"
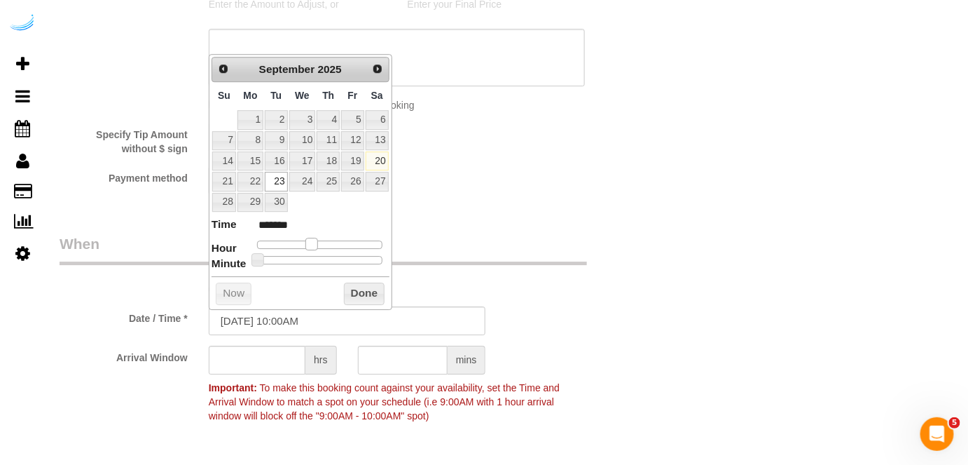
click at [316, 242] on span at bounding box center [312, 244] width 13 height 13
type input "09/23/2025 9:00AM"
type input "******"
click at [304, 242] on span at bounding box center [306, 244] width 13 height 13
click at [280, 353] on input "text" at bounding box center [257, 359] width 97 height 29
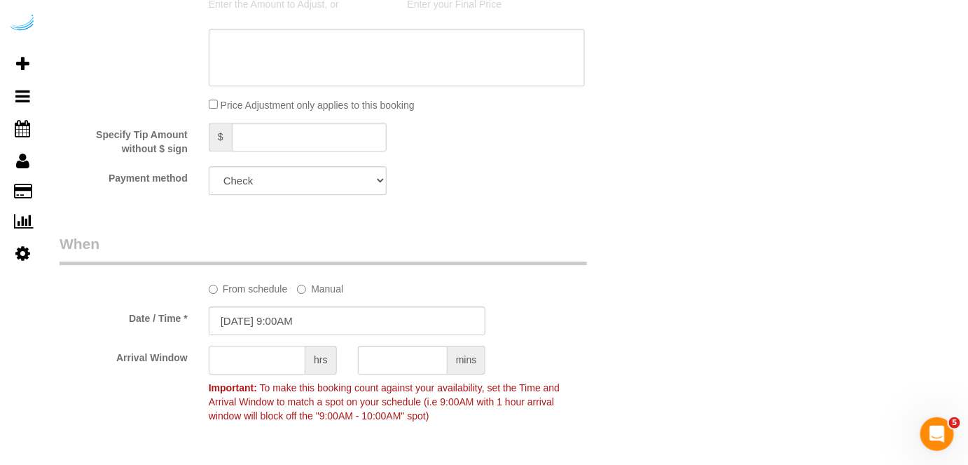
type input "9"
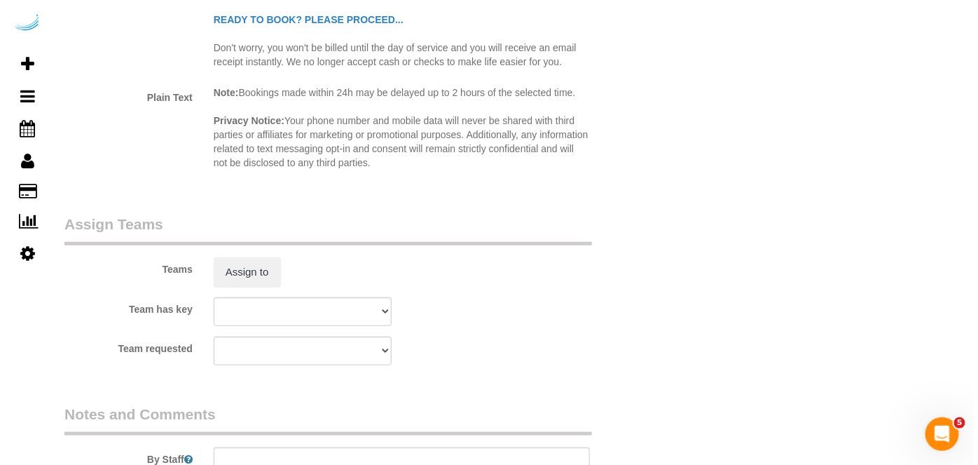
scroll to position [2039, 0]
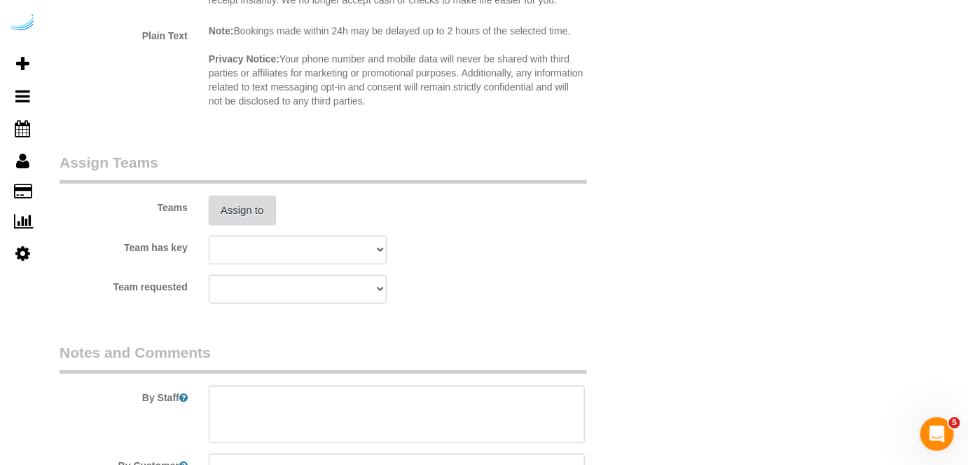
type input "8"
click at [241, 201] on button "Assign to" at bounding box center [242, 210] width 67 height 29
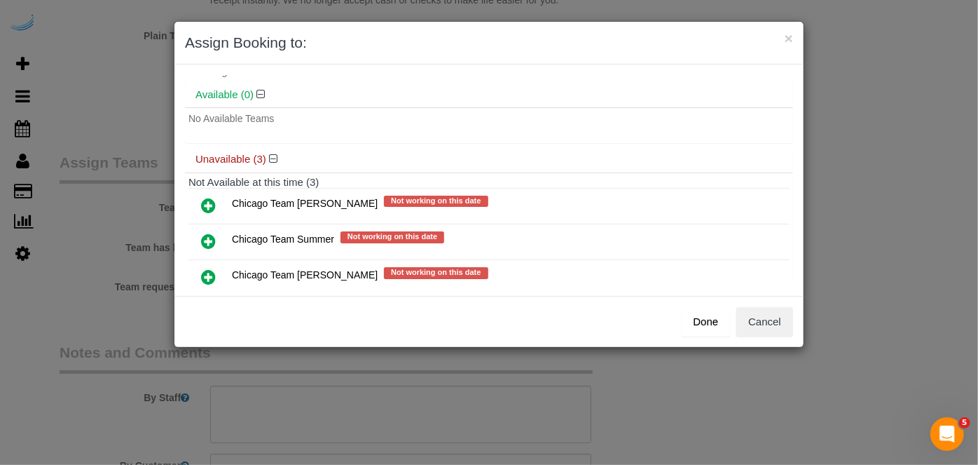
scroll to position [75, 0]
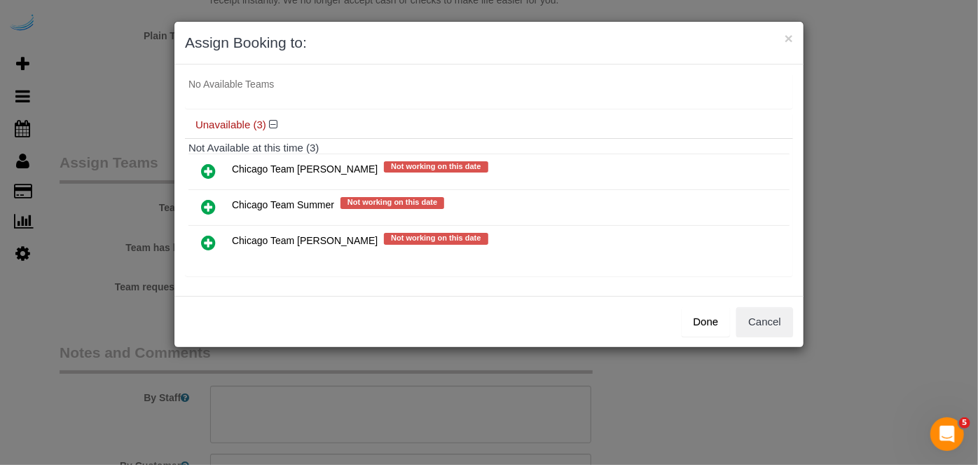
click at [207, 238] on icon at bounding box center [208, 242] width 15 height 17
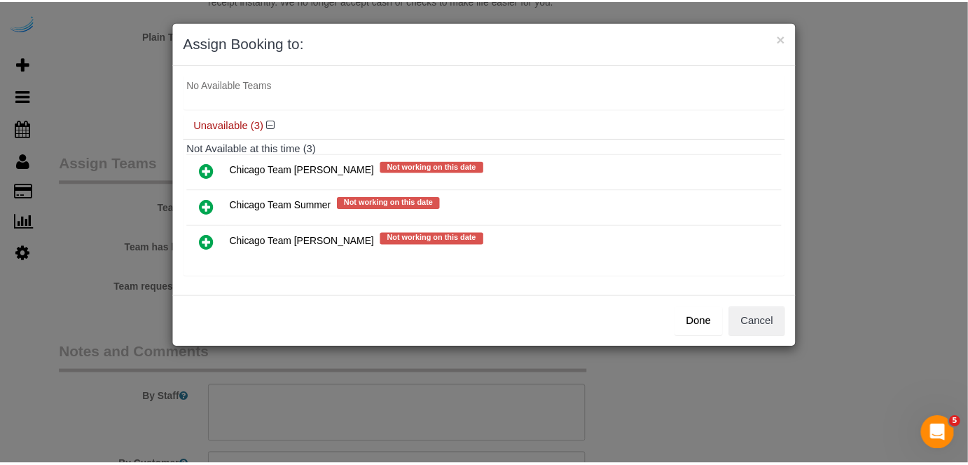
scroll to position [73, 0]
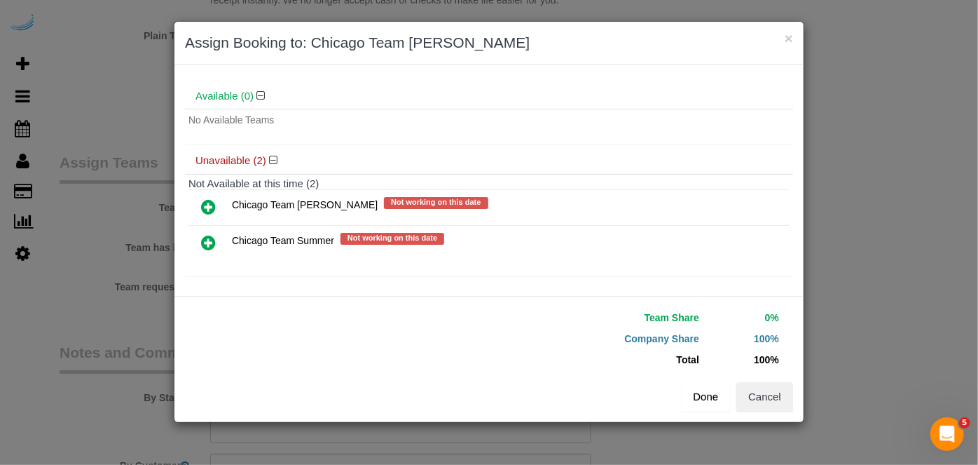
click at [704, 408] on button "Done" at bounding box center [706, 396] width 49 height 29
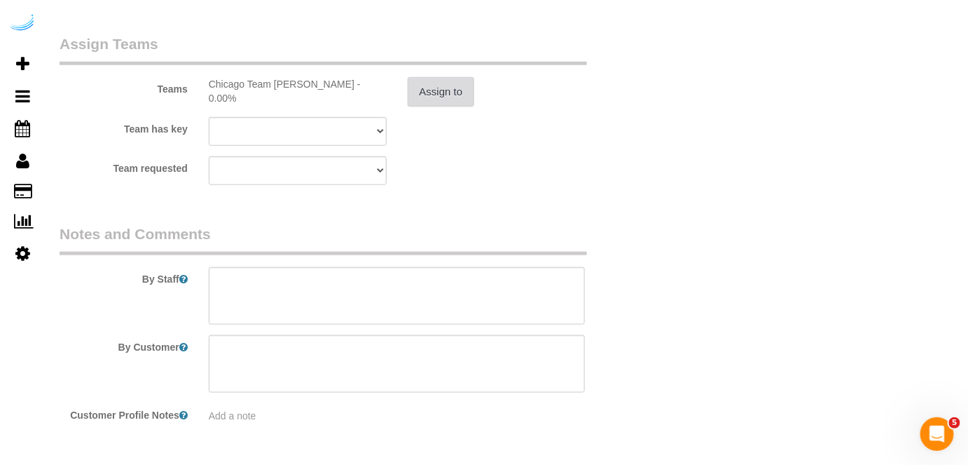
scroll to position [2165, 0]
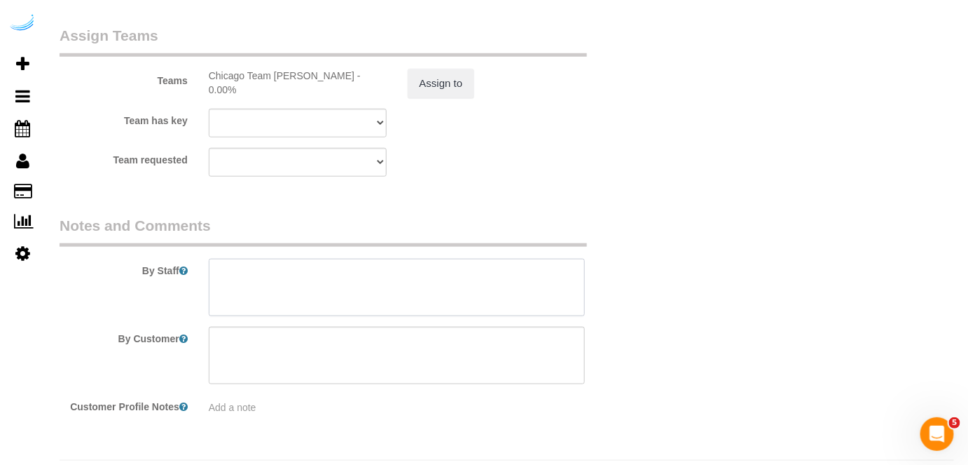
click at [482, 275] on textarea at bounding box center [397, 287] width 377 height 57
click at [345, 286] on textarea at bounding box center [397, 287] width 377 height 57
paste textarea "PARKING>>>onsite garage parking - 120 MINUTE CLEAN"
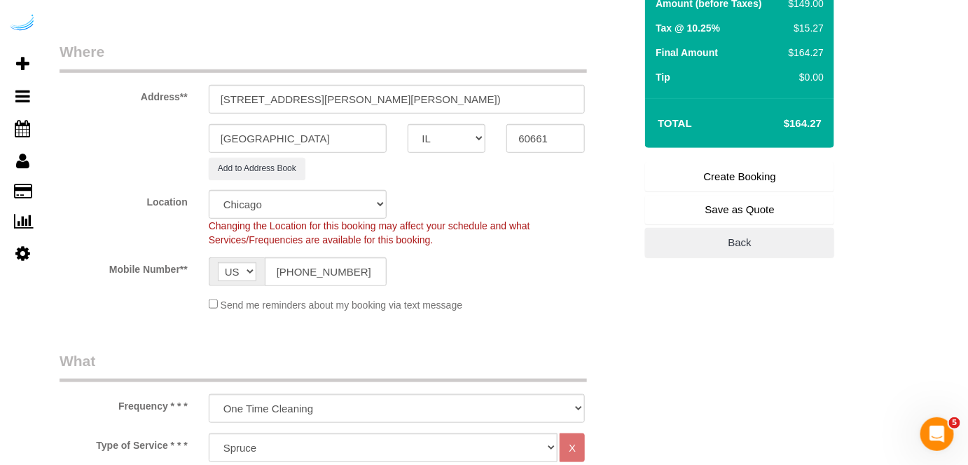
scroll to position [127, 0]
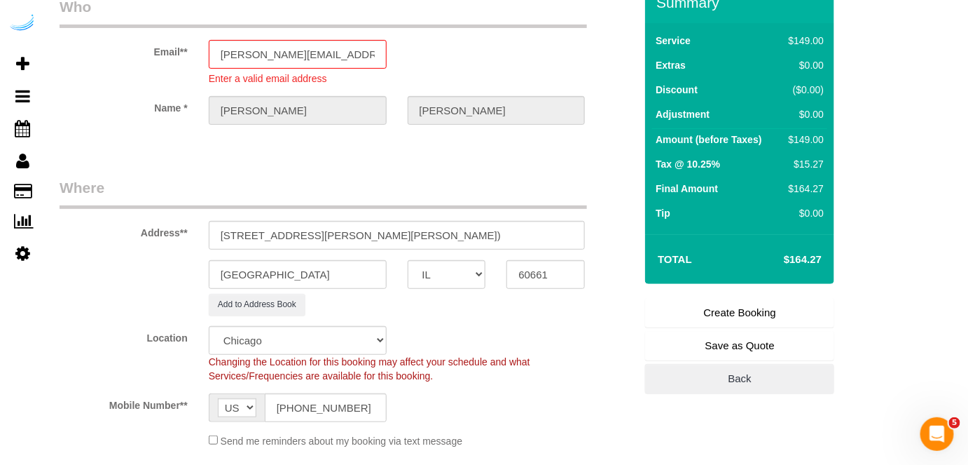
type textarea "Recurrency: Every 4 weeks PARKING>>>onsite garage parking - 120 MINUTE CLEAN"
click at [711, 314] on link "Create Booking" at bounding box center [739, 312] width 189 height 29
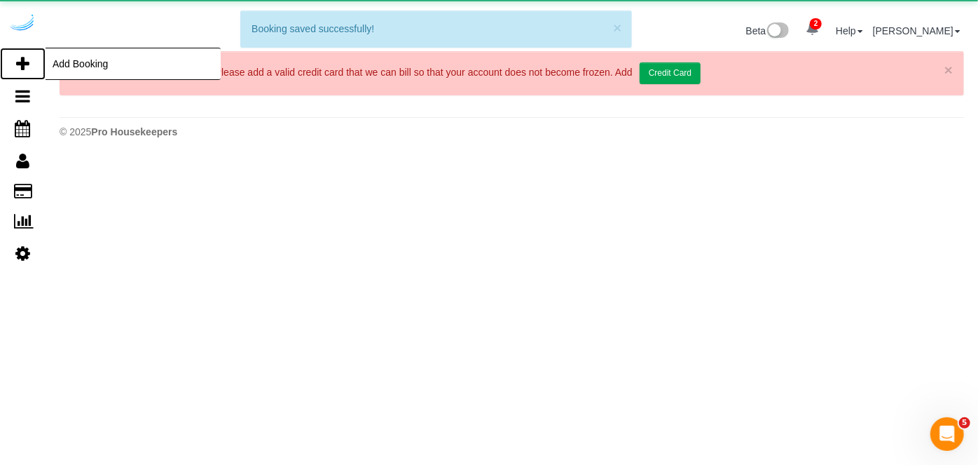
click at [26, 62] on icon at bounding box center [22, 63] width 13 height 17
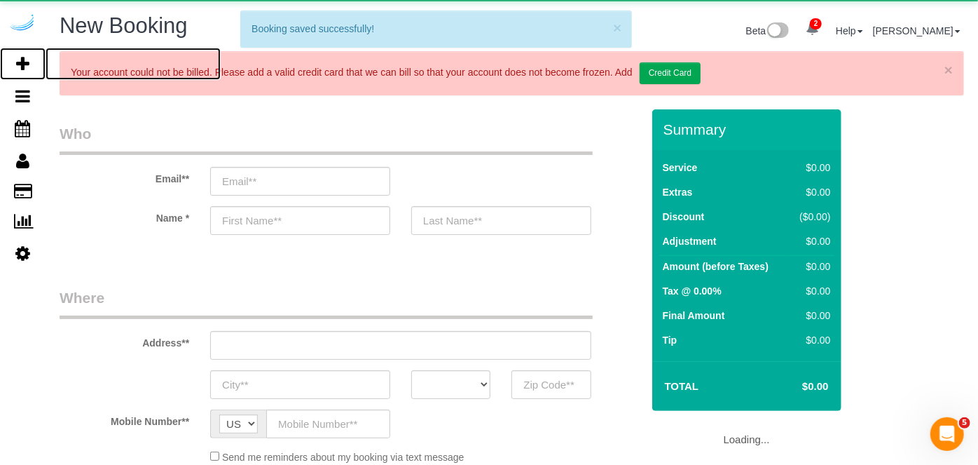
select select "4"
select select "number:9"
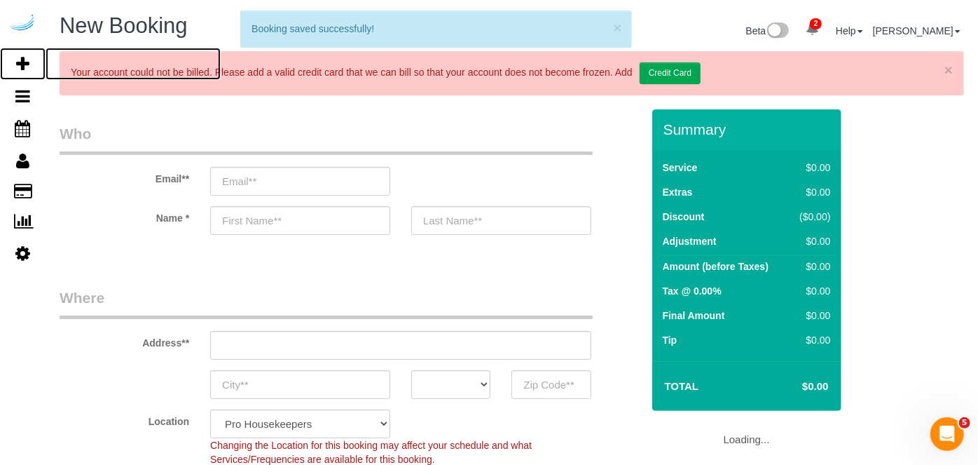
select select "object:29678"
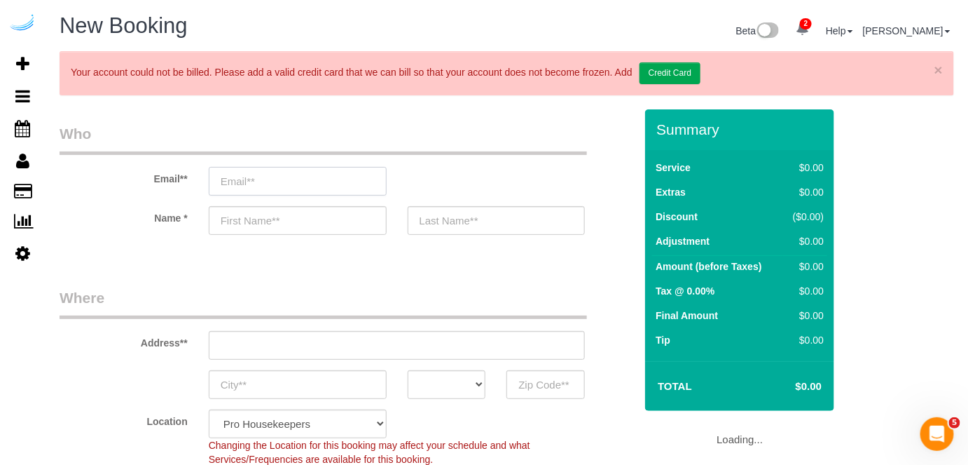
click at [292, 189] on input "email" at bounding box center [298, 181] width 178 height 29
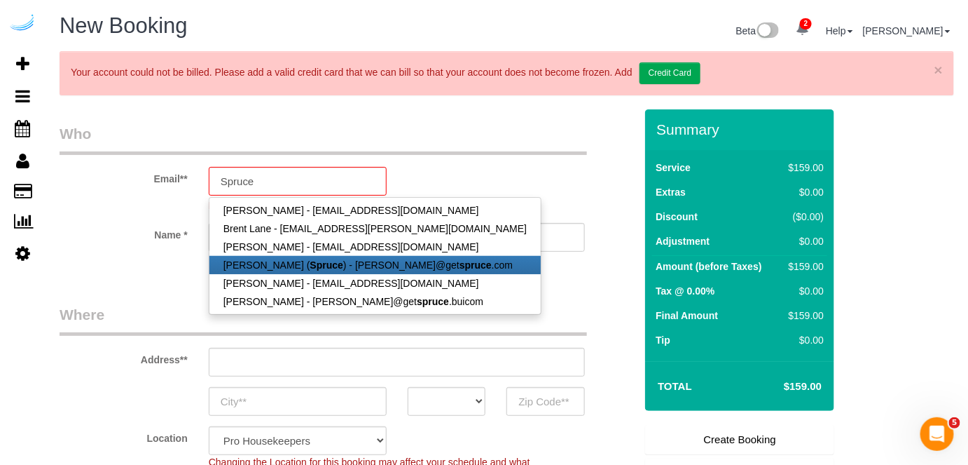
click at [310, 259] on strong "Spruce" at bounding box center [326, 264] width 33 height 11
type input "brandie@getspruce.com"
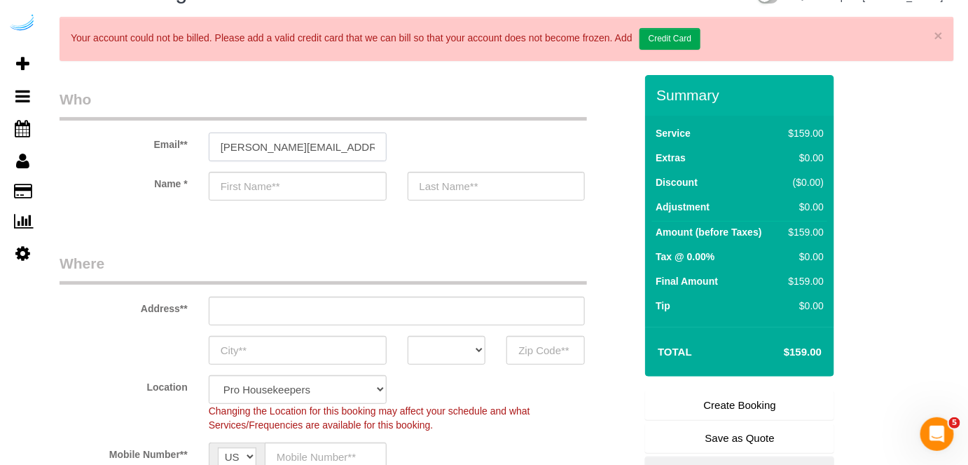
scroll to position [63, 0]
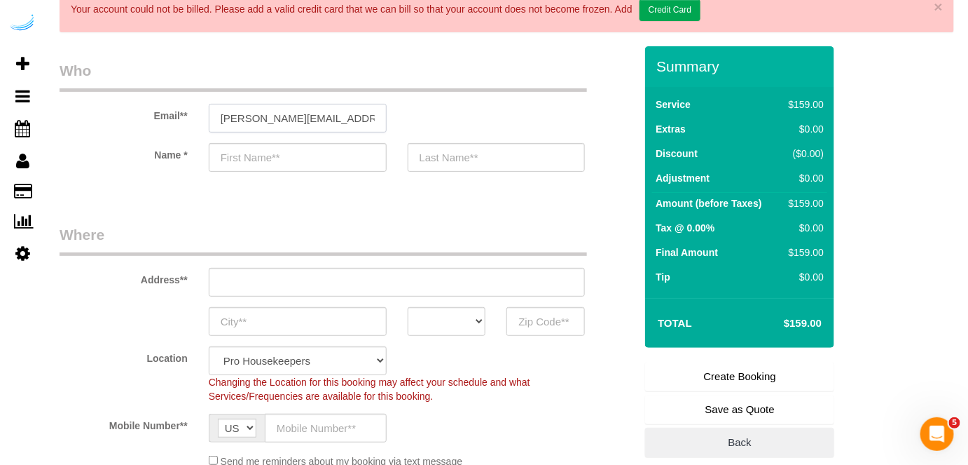
type input "Brandie"
type input "Louck"
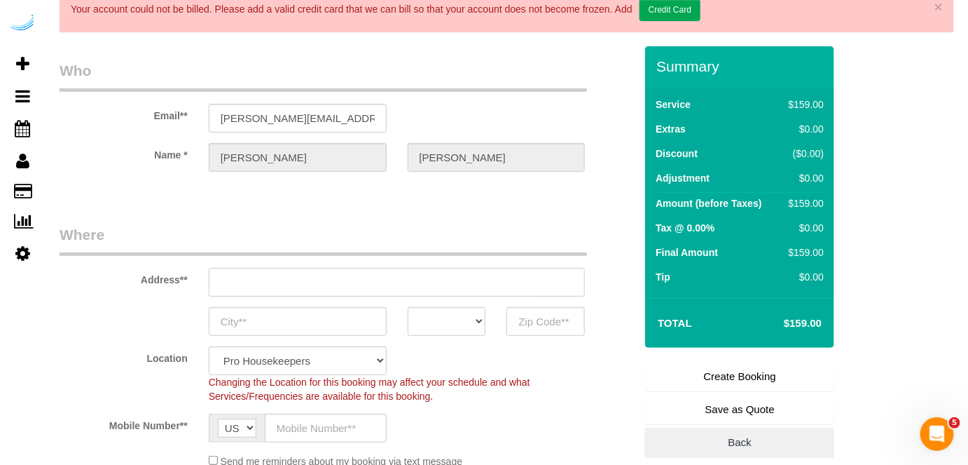
click at [395, 272] on input "text" at bounding box center [397, 282] width 377 height 29
type input "3816 S Lamar Blvd"
type input "Austin"
select select "[GEOGRAPHIC_DATA]"
type input "78704"
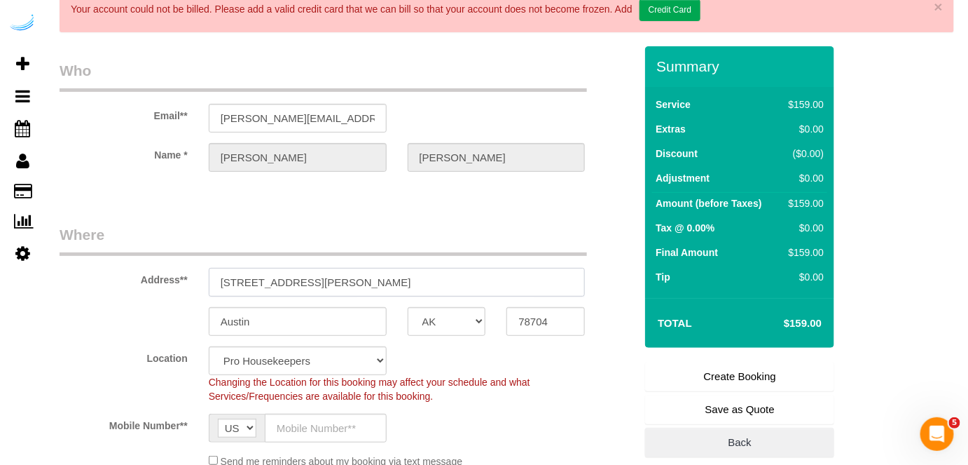
paste input "180 N Ada St, Chicago, IL 60607"
type input "180 N Ada St, Chicago, IL 60607"
select select "9"
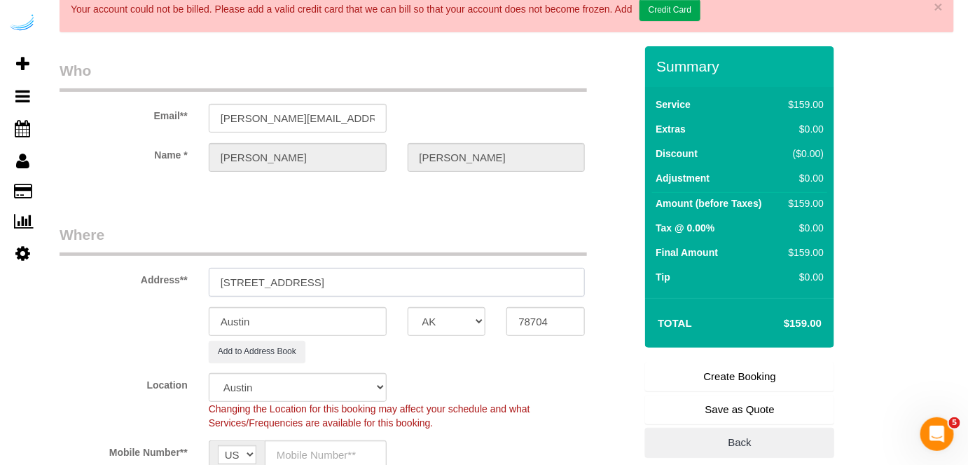
select select "object:29722"
drag, startPoint x: 343, startPoint y: 278, endPoint x: 466, endPoint y: 317, distance: 128.6
click at [423, 282] on input "180 N Ada St, Chicago, IL 60607" at bounding box center [397, 282] width 377 height 29
type input "180 N Ada St, Chicago, IL 60607"
click at [523, 316] on input "78704" at bounding box center [546, 321] width 78 height 29
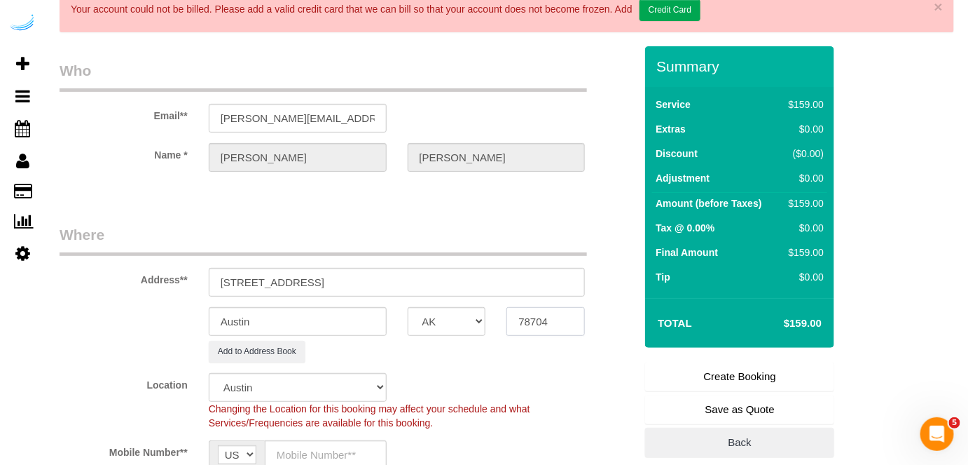
paste input "60607"
type input "60607"
click at [463, 318] on select "AK AL AR AZ CA CO CT DC DE FL GA HI IA ID IL IN KS KY LA MA MD ME MI MN MO MS M…" at bounding box center [447, 321] width 78 height 29
select select "11"
select select "IL"
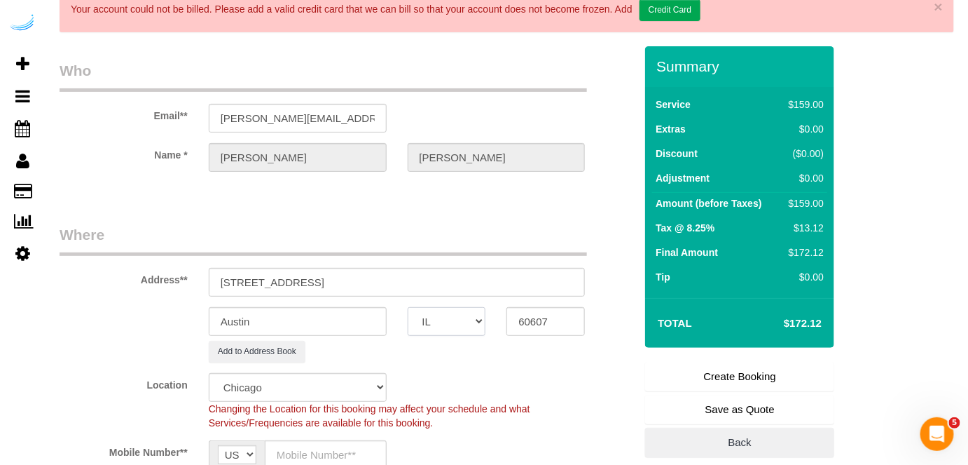
click at [408, 307] on select "AK AL AR AZ CA CO CT DC DE FL GA HI IA ID IL IN KS KY LA MA MD ME MI MN MO MS M…" at bounding box center [447, 321] width 78 height 29
select select "object:29764"
click at [323, 310] on input "Austin" at bounding box center [298, 321] width 178 height 29
type input "[GEOGRAPHIC_DATA]"
drag, startPoint x: 290, startPoint y: 283, endPoint x: 458, endPoint y: 283, distance: 167.5
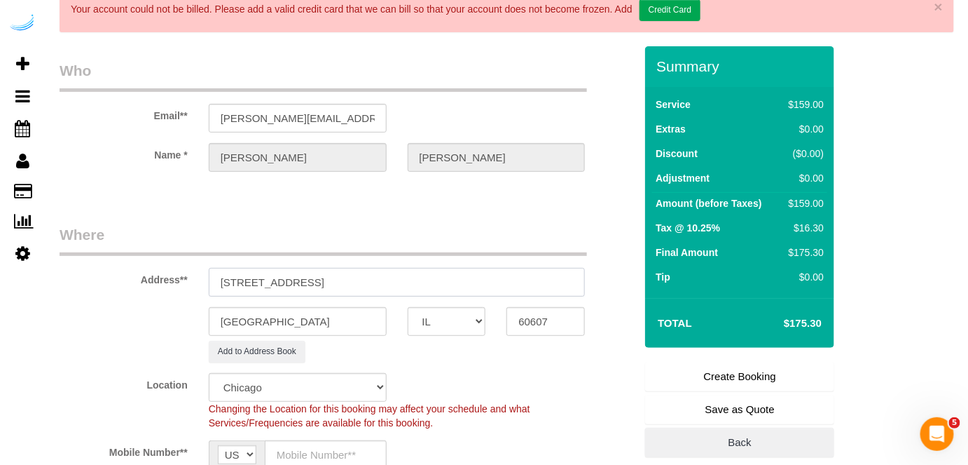
click at [458, 283] on input "180 N Ada St, Chicago, IL 60607" at bounding box center [397, 282] width 377 height 29
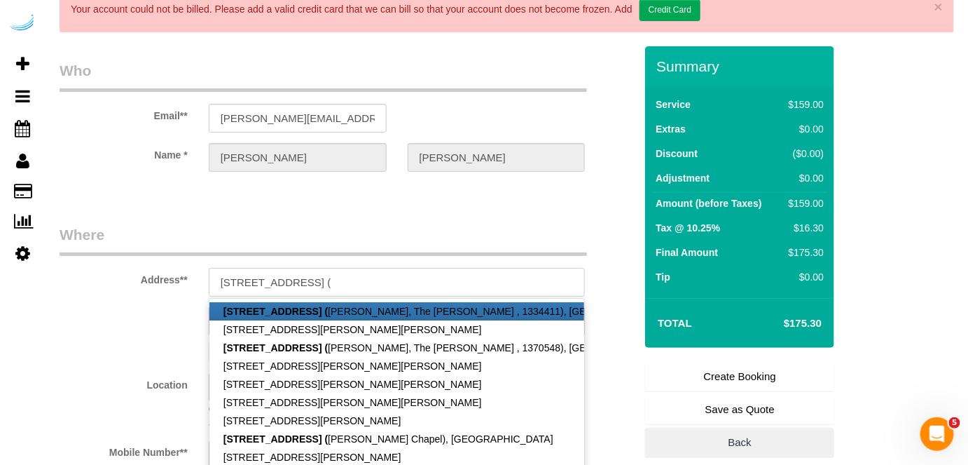
paste input "Courtney Chapel"
paste input "The Mason"
paste input "1429641"
type input "180 N Ada St, Unit 830 (Courtney Chapel, The Mason , 1429641)"
click at [259, 245] on legend "Where" at bounding box center [324, 240] width 528 height 32
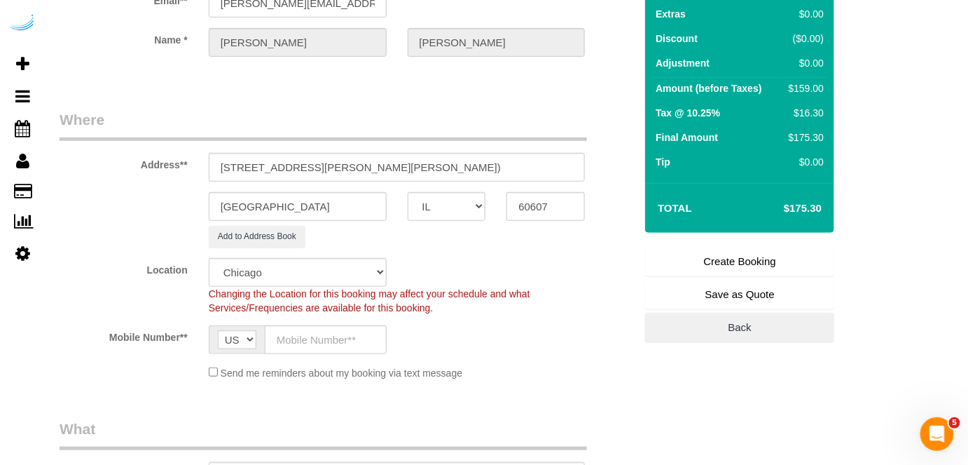
scroll to position [254, 0]
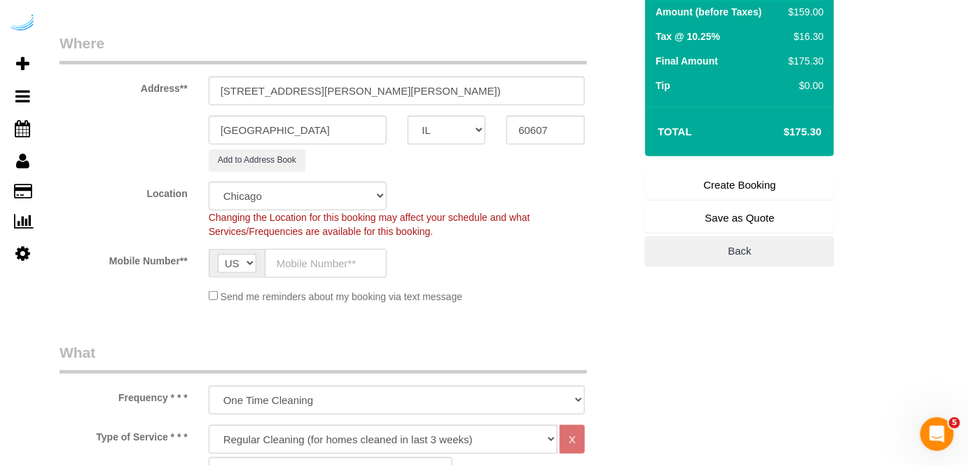
click at [295, 259] on input "text" at bounding box center [326, 263] width 122 height 29
type input "(512) 444-3607"
type input "Brandie Louck"
type input "(512) 444-3607"
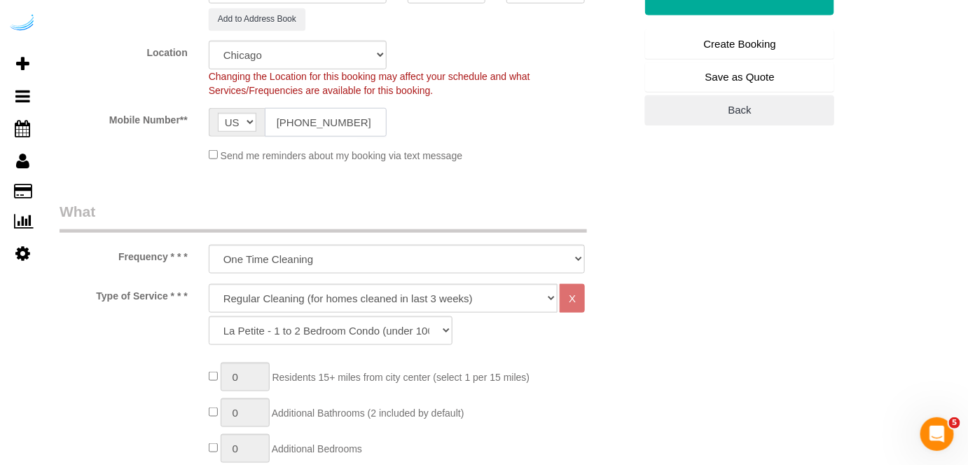
scroll to position [446, 0]
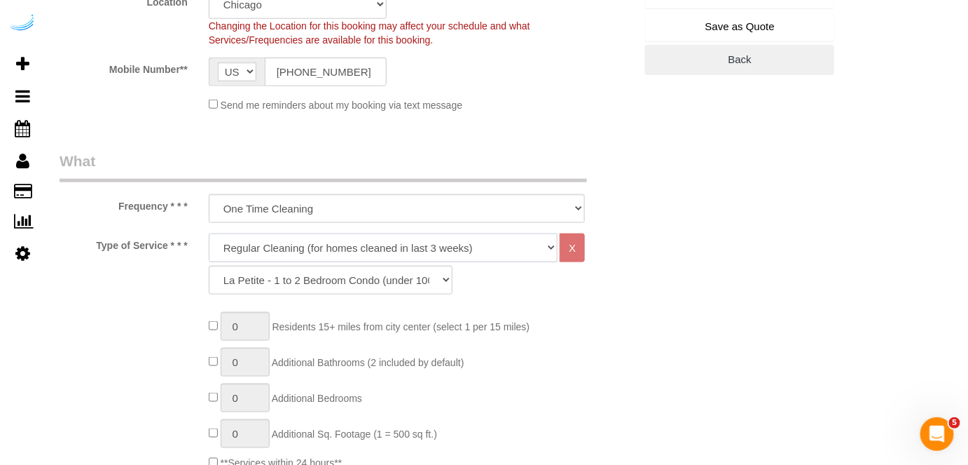
drag, startPoint x: 391, startPoint y: 249, endPoint x: 385, endPoint y: 258, distance: 10.7
click at [391, 249] on select "Deep Cleaning (for homes that have not been cleaned in 3+ weeks) Spruce Regular…" at bounding box center [384, 247] width 350 height 29
select select "282"
click at [209, 233] on select "Deep Cleaning (for homes that have not been cleaned in 3+ weeks) Spruce Regular…" at bounding box center [384, 247] width 350 height 29
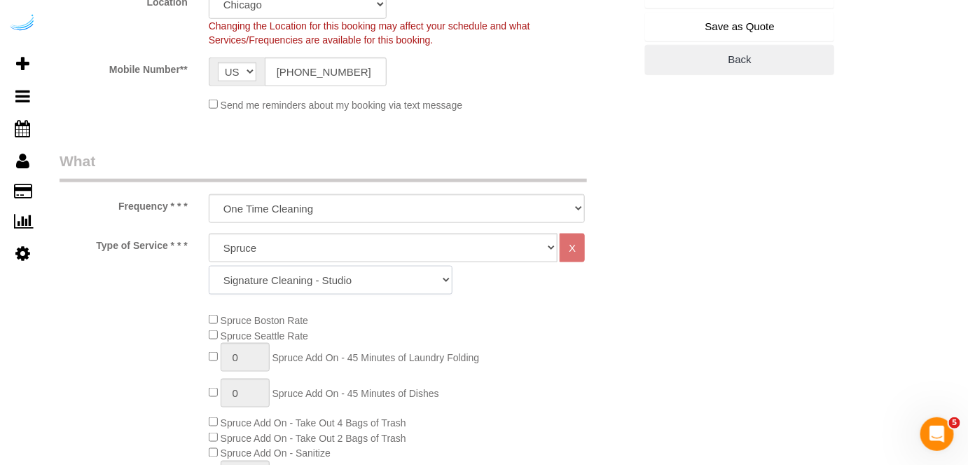
click at [379, 282] on select "Signature Cleaning - Studio Signature Cleaning - 1 Bed 1 Bath Signature Cleanin…" at bounding box center [331, 280] width 244 height 29
select select "309"
click at [209, 266] on select "Signature Cleaning - Studio Signature Cleaning - 1 Bed 1 Bath Signature Cleanin…" at bounding box center [331, 280] width 244 height 29
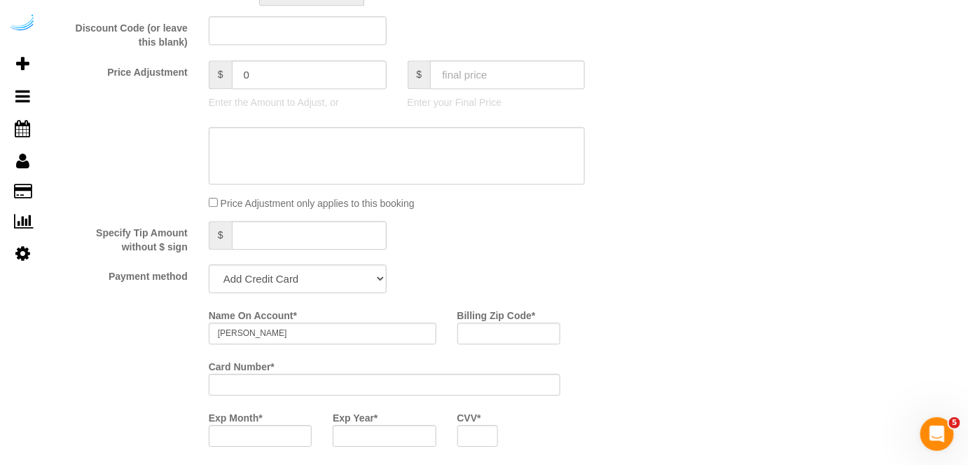
scroll to position [1338, 0]
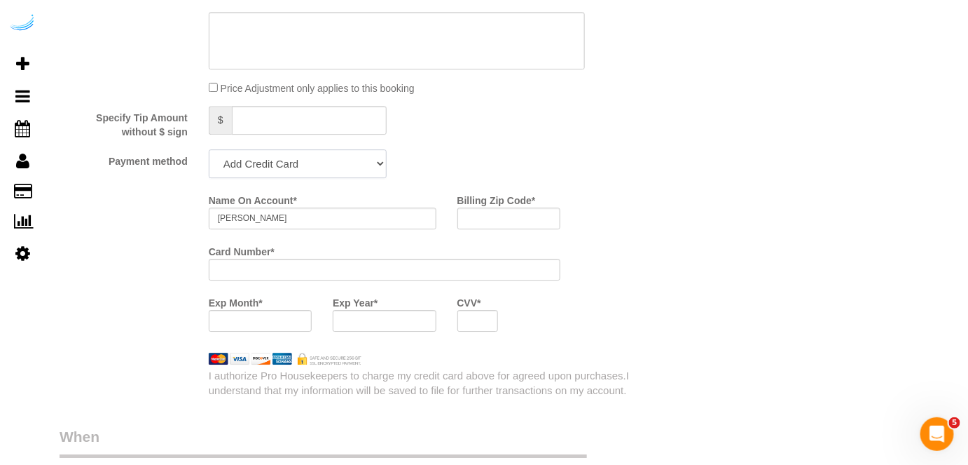
click at [308, 163] on select "Add Credit Card Cash Check Paypal" at bounding box center [298, 163] width 178 height 29
select select "string:check"
click at [209, 149] on select "Add Credit Card Cash Check Paypal" at bounding box center [298, 163] width 178 height 29
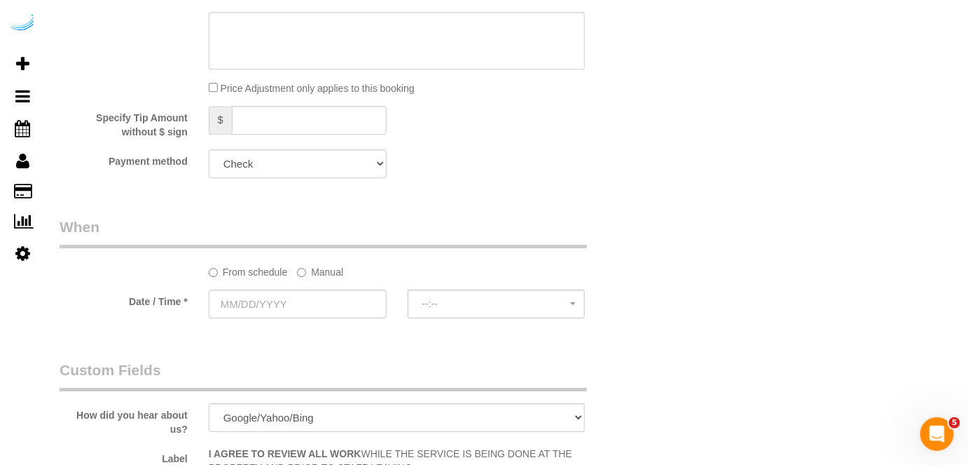
click at [313, 272] on label "Manual" at bounding box center [320, 269] width 46 height 19
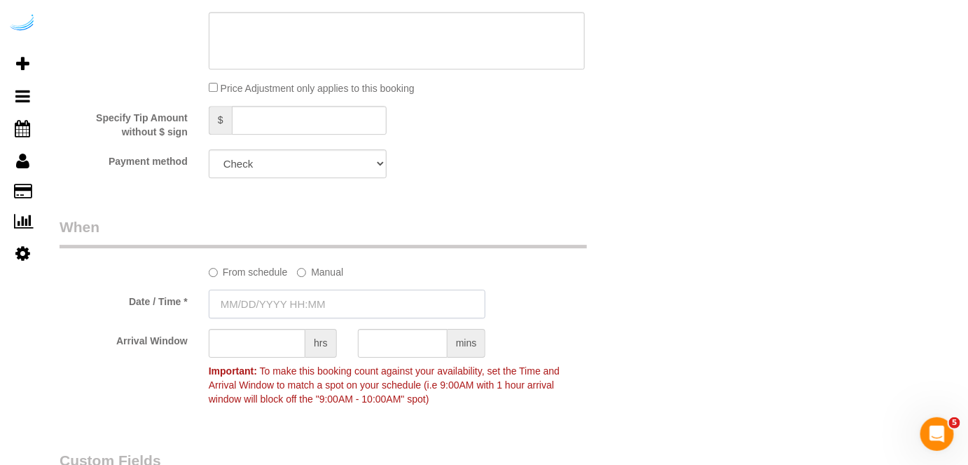
click at [292, 293] on input "text" at bounding box center [348, 303] width 278 height 29
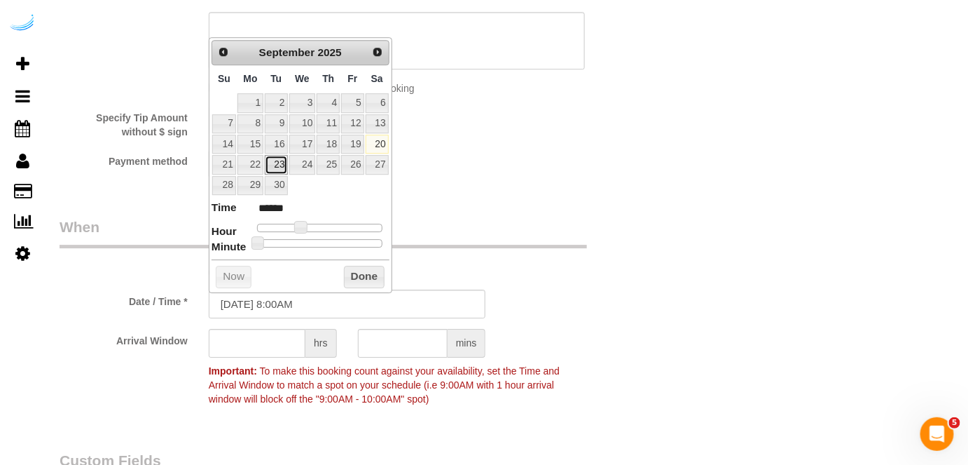
click at [274, 165] on link "23" at bounding box center [276, 164] width 22 height 19
type input "09/23/2025 9:00AM"
type input "******"
drag, startPoint x: 302, startPoint y: 228, endPoint x: 310, endPoint y: 228, distance: 8.4
click at [310, 228] on span at bounding box center [306, 227] width 13 height 13
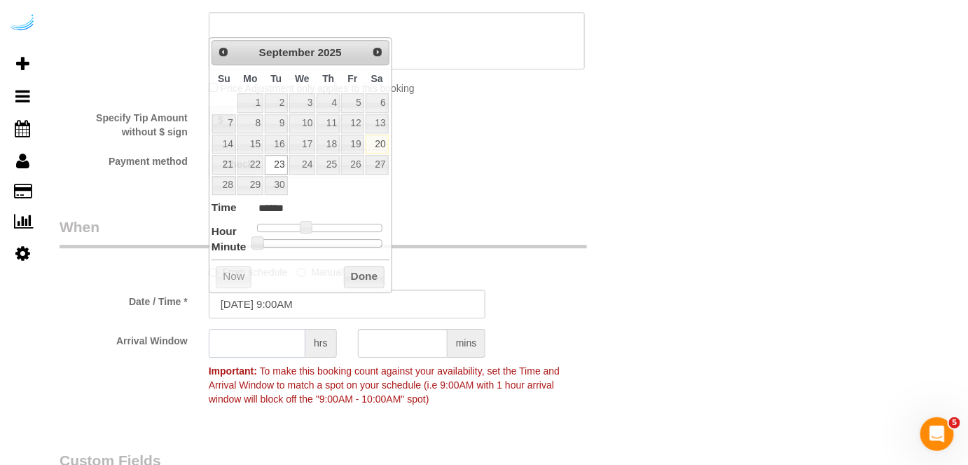
click at [277, 338] on input "text" at bounding box center [257, 343] width 97 height 29
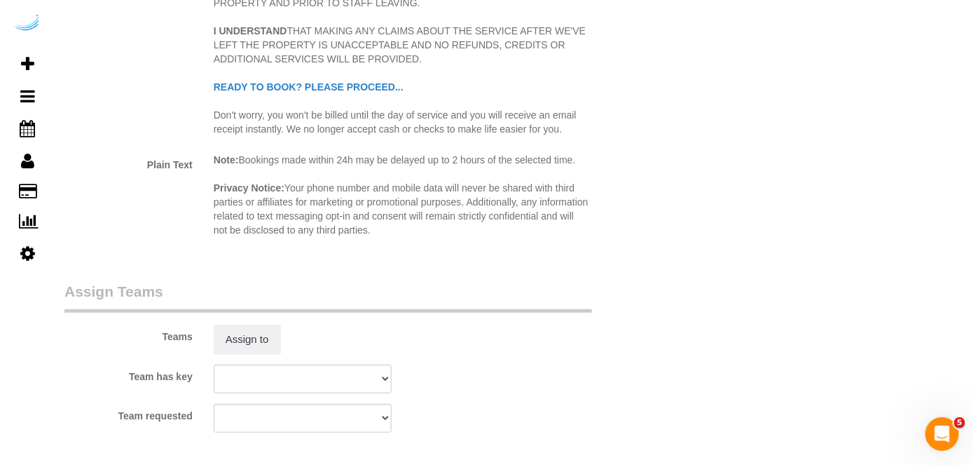
scroll to position [1911, 0]
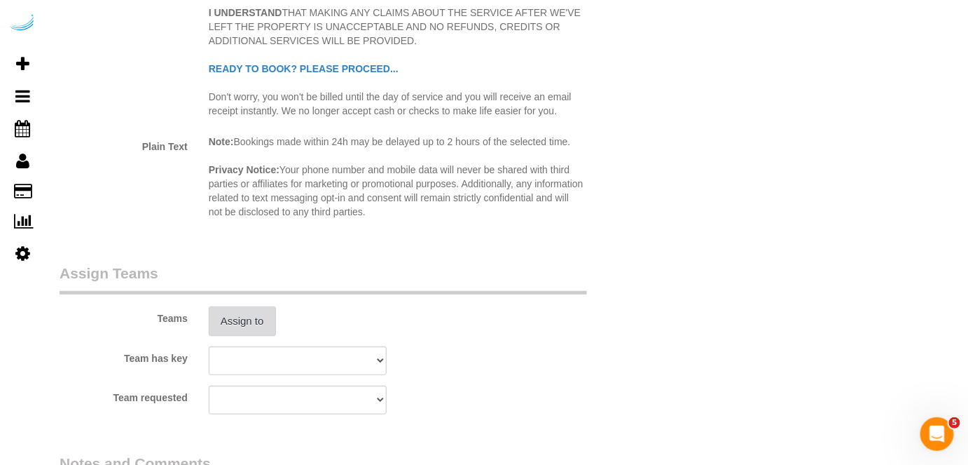
type input "4"
click at [249, 313] on button "Assign to" at bounding box center [242, 320] width 67 height 29
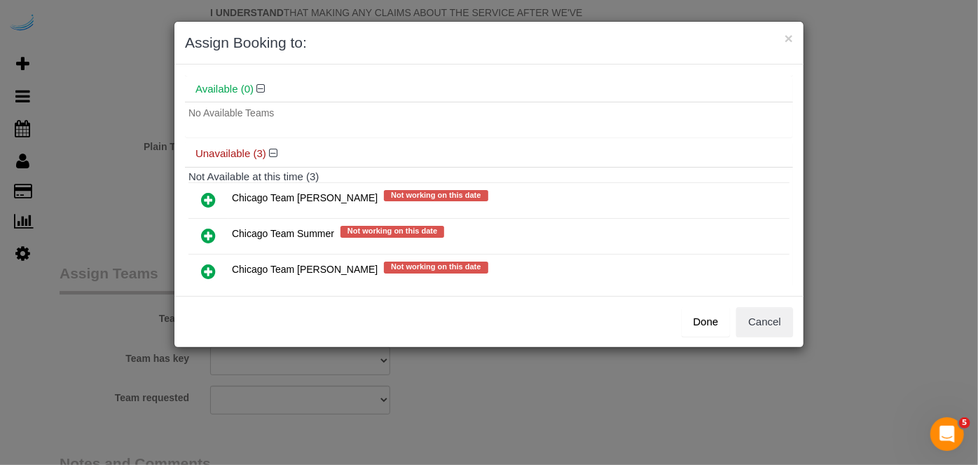
scroll to position [75, 0]
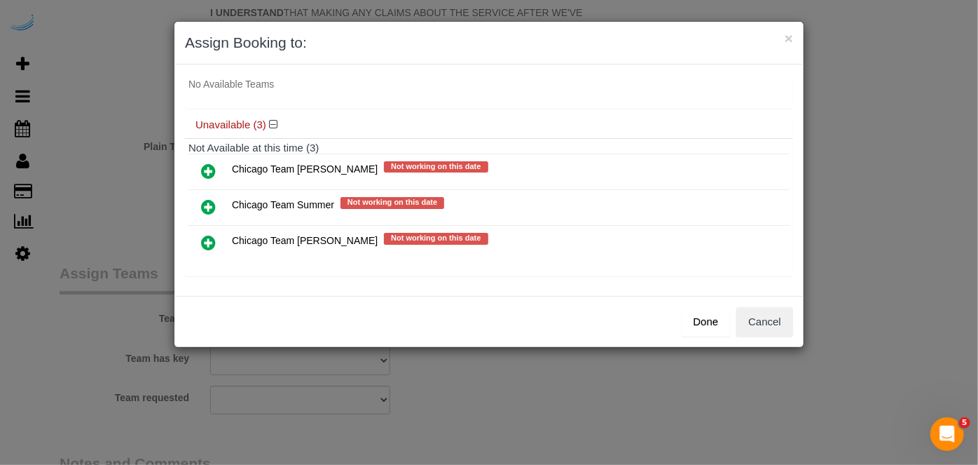
click at [207, 235] on icon at bounding box center [208, 242] width 15 height 17
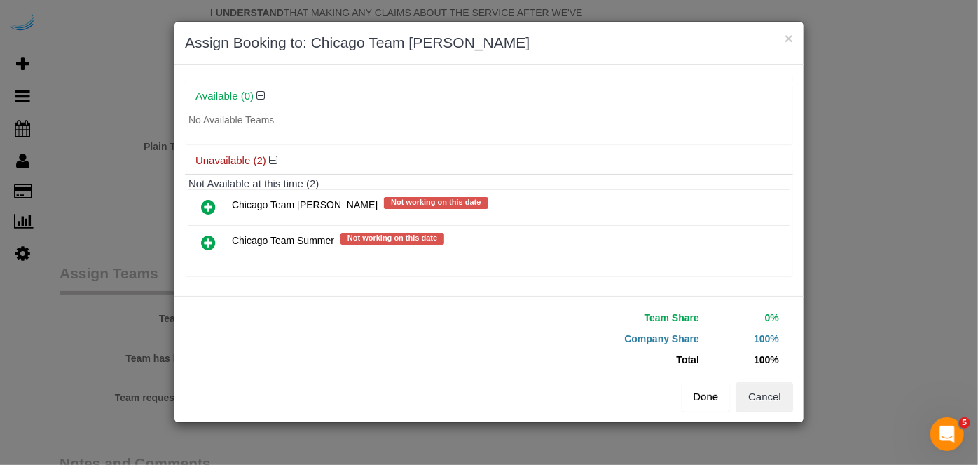
click at [709, 383] on button "Done" at bounding box center [706, 396] width 49 height 29
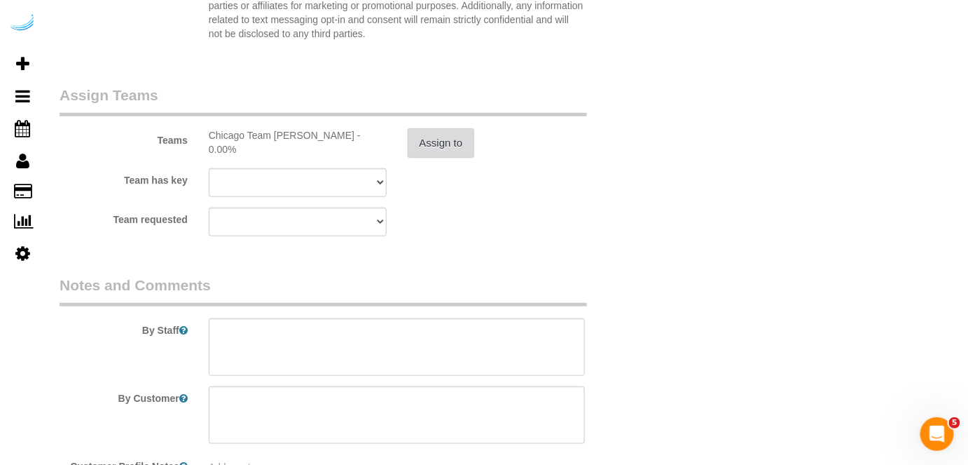
scroll to position [2183, 0]
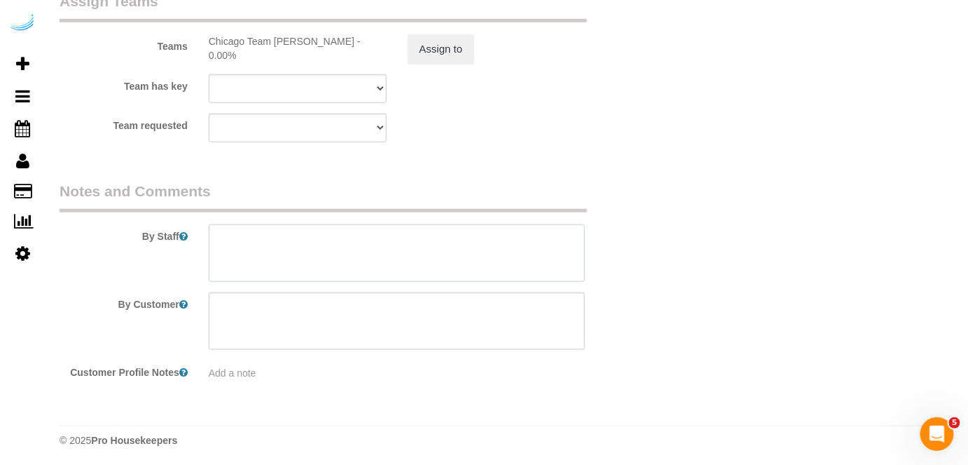
click at [385, 241] on textarea at bounding box center [397, 252] width 377 height 57
click at [469, 243] on textarea at bounding box center [397, 252] width 377 height 57
paste textarea "Permanent Notes:No notes from this customer.Today's Notes:Please mop all hardwo…"
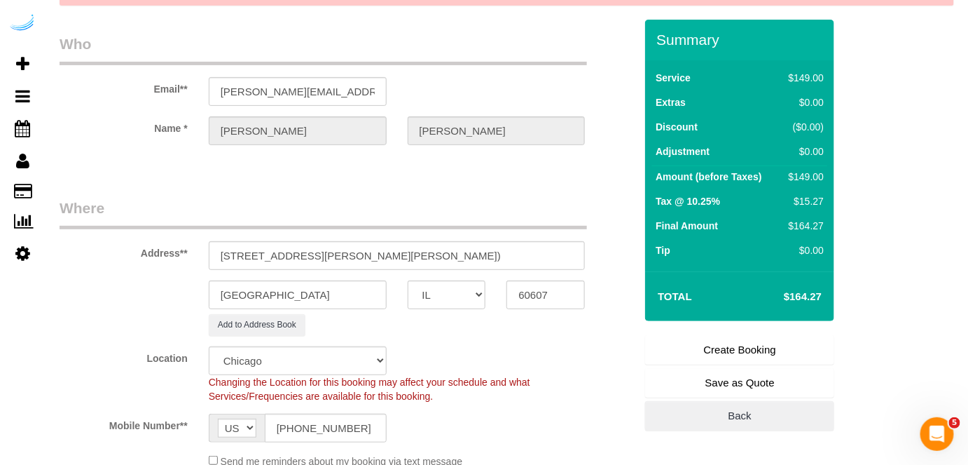
scroll to position [17, 0]
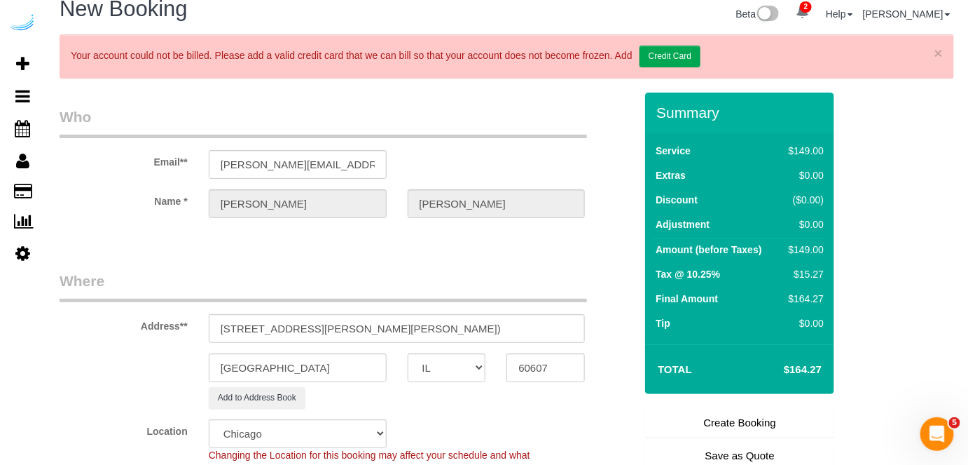
type textarea "Recurrency: Every 4 weeks Permanent Notes:No notes from this customer.Today's N…"
click at [761, 423] on link "Create Booking" at bounding box center [739, 422] width 189 height 29
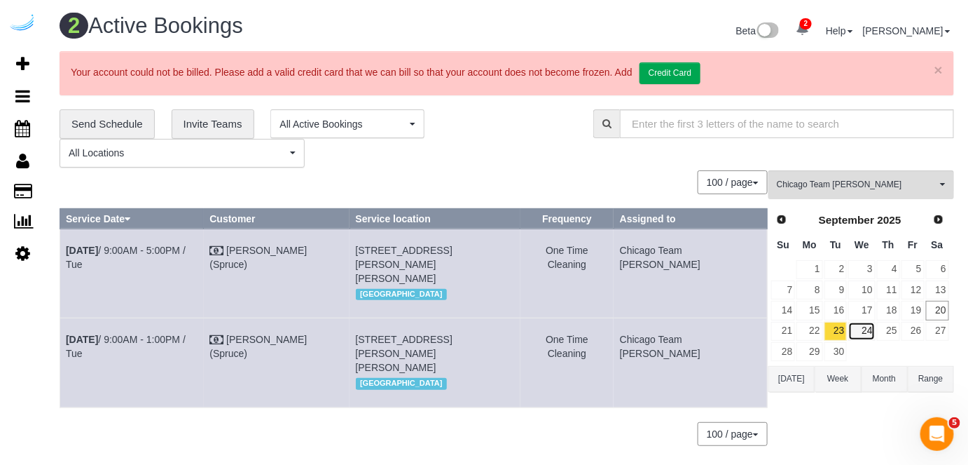
click at [867, 326] on link "24" at bounding box center [862, 331] width 27 height 19
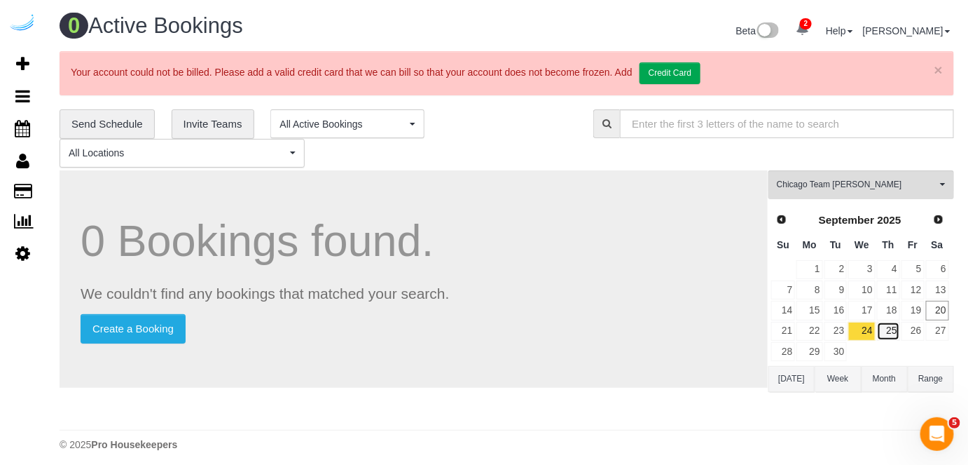
click at [896, 334] on link "25" at bounding box center [888, 331] width 23 height 19
click at [893, 324] on link "25" at bounding box center [888, 331] width 23 height 19
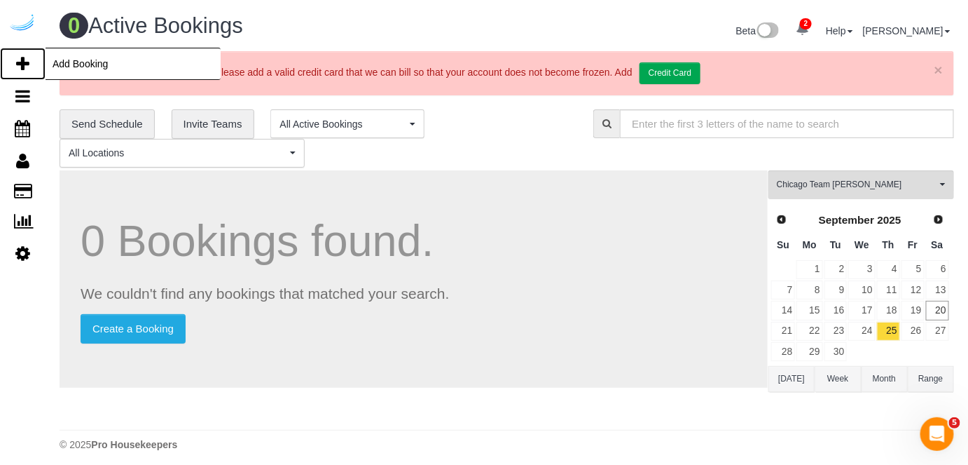
click at [20, 57] on icon at bounding box center [22, 63] width 13 height 17
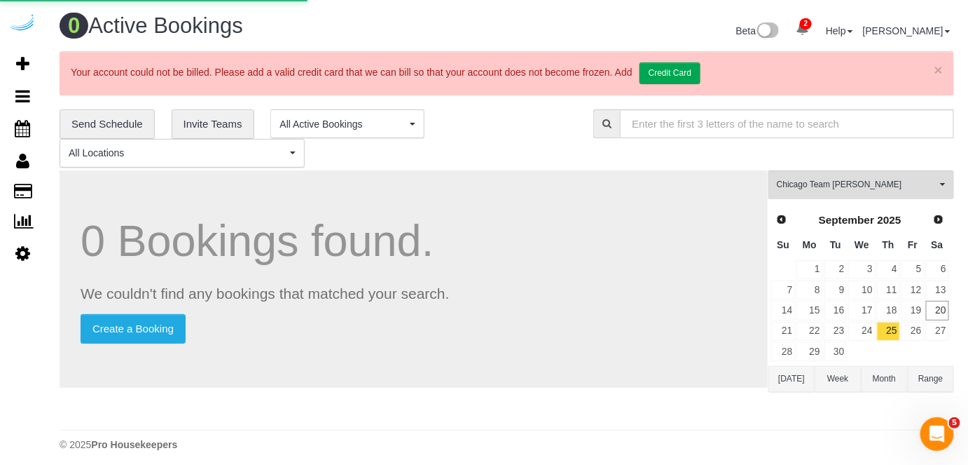
select select "number:9"
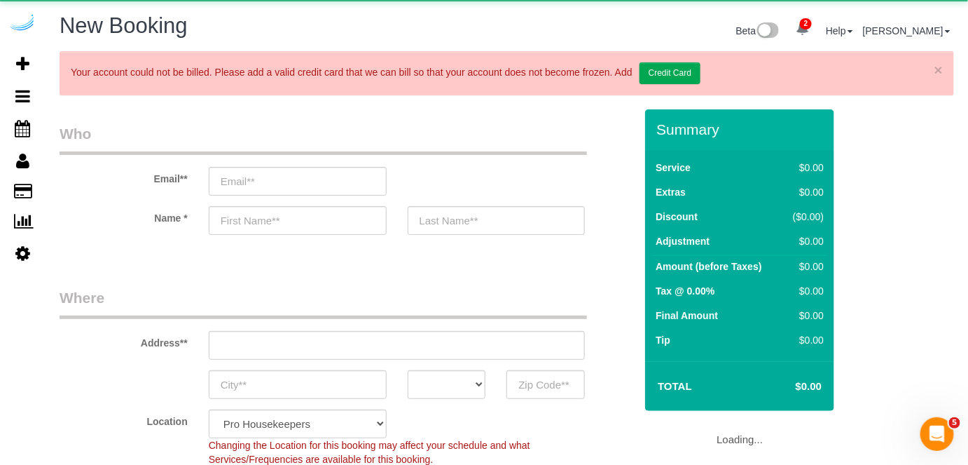
select select "object:31190"
select select "4"
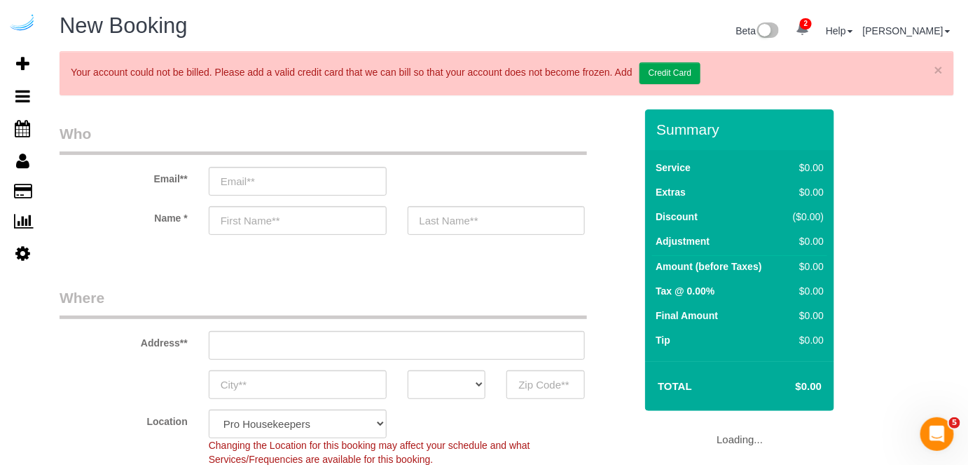
select select "object:31326"
click at [358, 171] on input "email" at bounding box center [298, 181] width 178 height 29
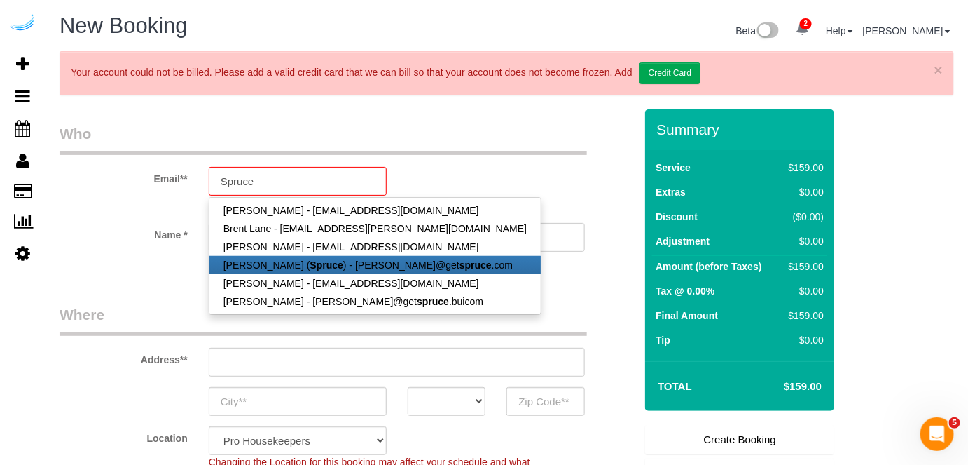
click at [338, 266] on link "Brandie Louck ( Spruce ) - brandie@get spruce .com" at bounding box center [375, 265] width 331 height 18
type input "brandie@getspruce.com"
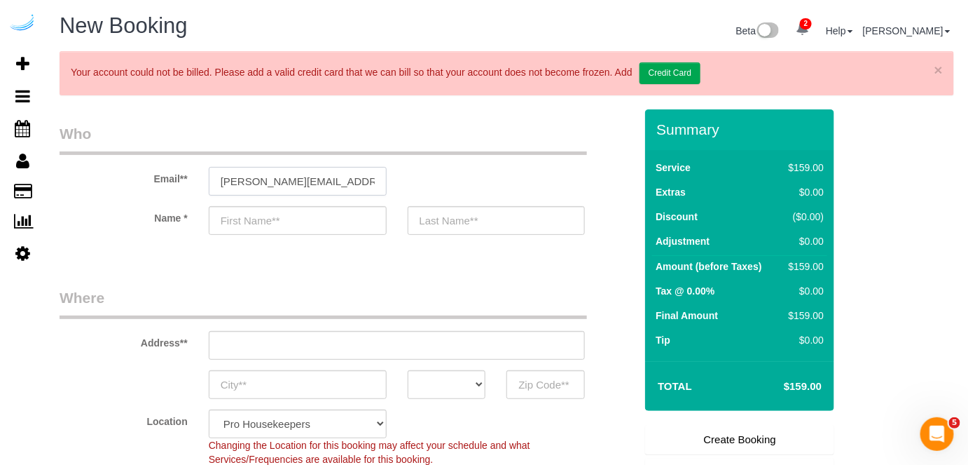
type input "Brandie"
type input "Louck"
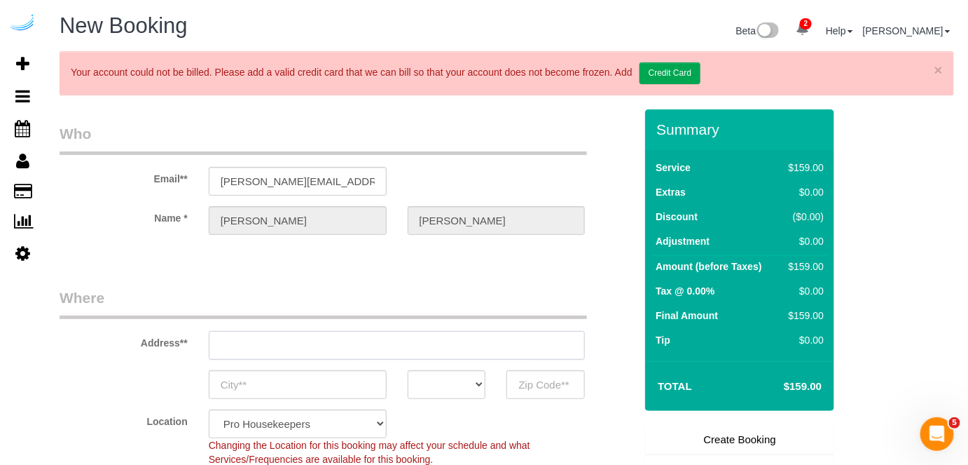
click at [371, 336] on input "text" at bounding box center [397, 345] width 377 height 29
type input "3816 S Lamar Blvd"
type input "Austin"
select select "[GEOGRAPHIC_DATA]"
type input "78704"
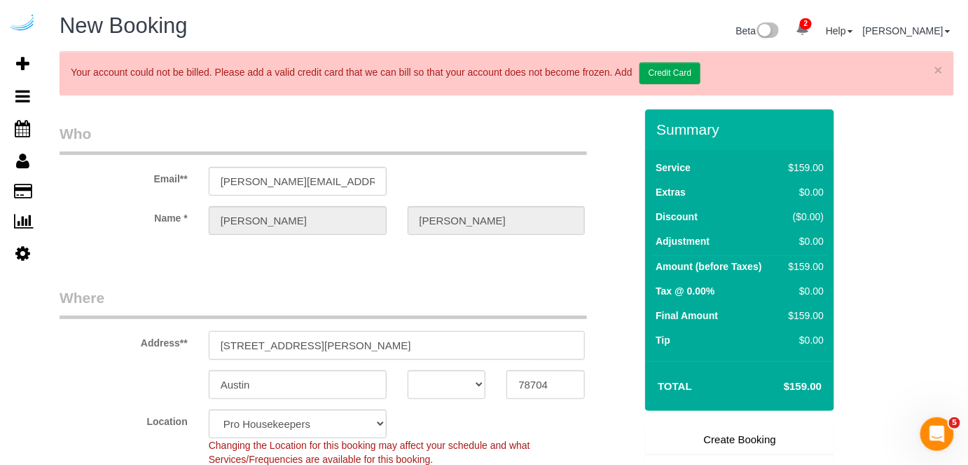
paste input "700 N Larrabee St, Chicago, IL 60654"
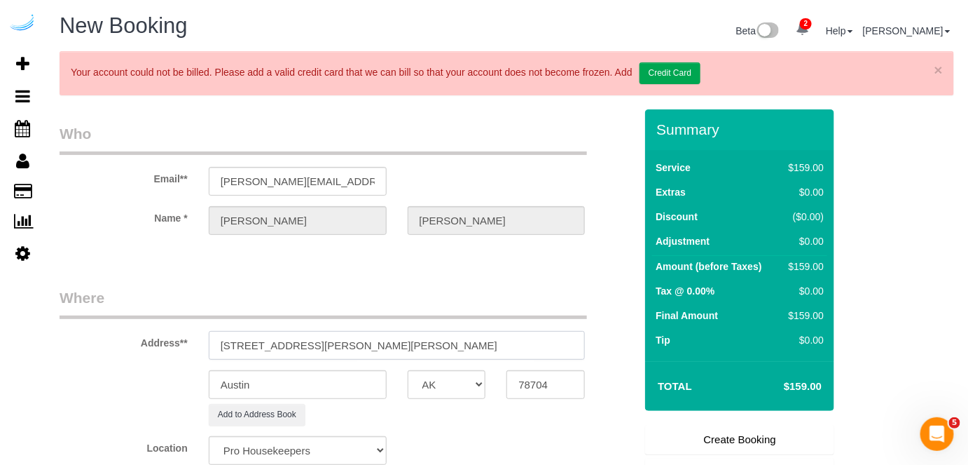
click at [371, 336] on input "3816 S Lamar Blvd700 N Larrabee St, Chicago, IL 60654" at bounding box center [397, 345] width 377 height 29
paste input "text"
type input "700 N Larrabee St, Chicago, IL 60654"
select select "9"
select select "object:31370"
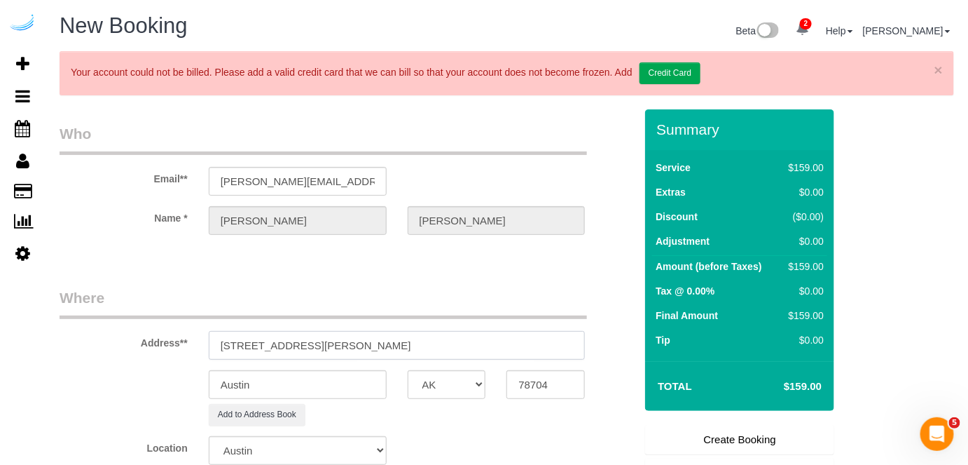
drag, startPoint x: 368, startPoint y: 345, endPoint x: 441, endPoint y: 343, distance: 73.6
click at [441, 344] on input "700 N Larrabee St, Chicago, IL 60654" at bounding box center [397, 345] width 377 height 29
type input "700 N Larrabee St, Chicago, IL 60654"
click at [530, 381] on input "78704" at bounding box center [546, 384] width 78 height 29
paste input "6065"
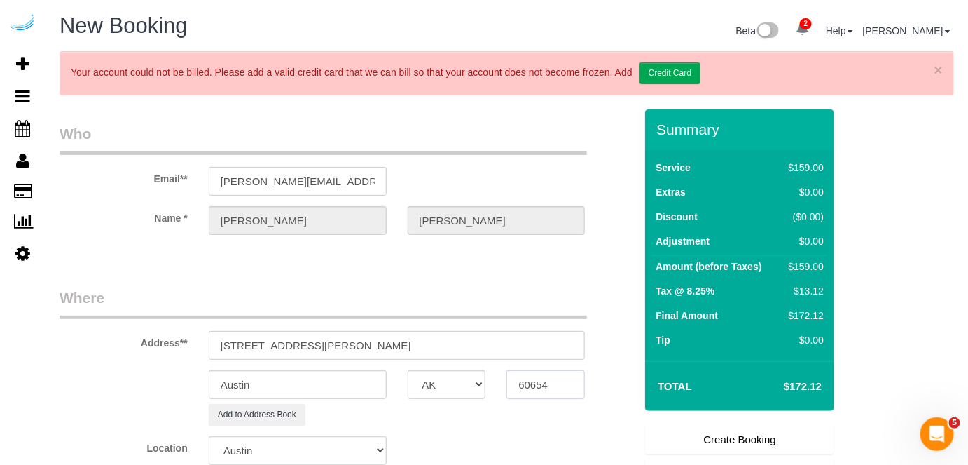
type input "60654"
click at [466, 381] on select "AK AL AR AZ CA CO CT DC DE FL GA HI IA ID IL IN KS KY LA MA MD ME MI MN MO MS M…" at bounding box center [447, 384] width 78 height 29
select select "IL"
click at [408, 370] on select "AK AL AR AZ CA CO CT DC DE FL GA HI IA ID IL IN KS KY LA MA MD ME MI MN MO MS M…" at bounding box center [447, 384] width 78 height 29
select select "11"
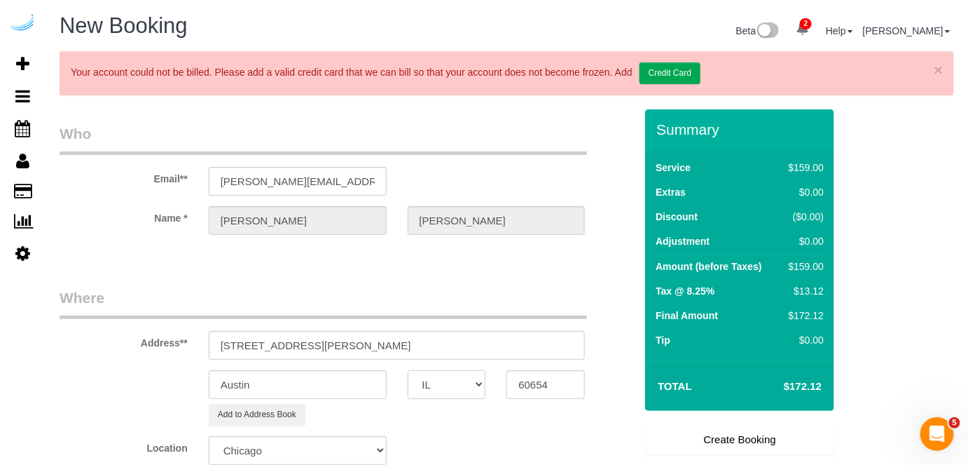
select select "object:31412"
click at [360, 385] on input "Austin" at bounding box center [298, 384] width 178 height 29
type input "c"
type input "[GEOGRAPHIC_DATA]"
drag, startPoint x: 313, startPoint y: 339, endPoint x: 484, endPoint y: 342, distance: 170.3
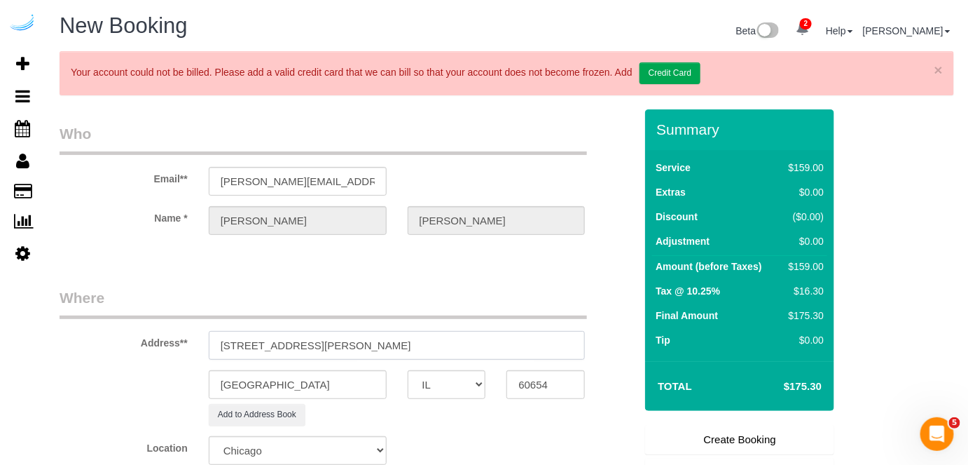
click at [484, 342] on input "700 N Larrabee St, Chicago, IL 60654" at bounding box center [397, 345] width 377 height 29
paste input "Mae Hill"
paste input "700 N Larrabee St"
paste input "1470814"
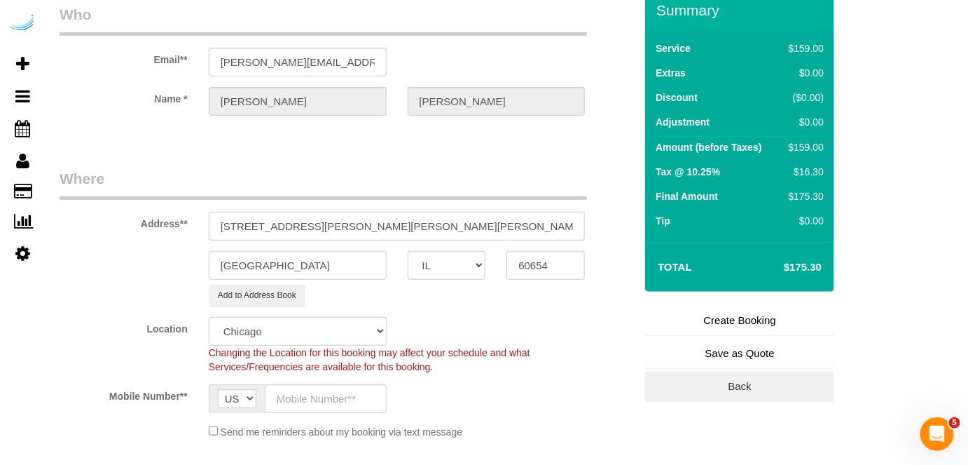
scroll to position [191, 0]
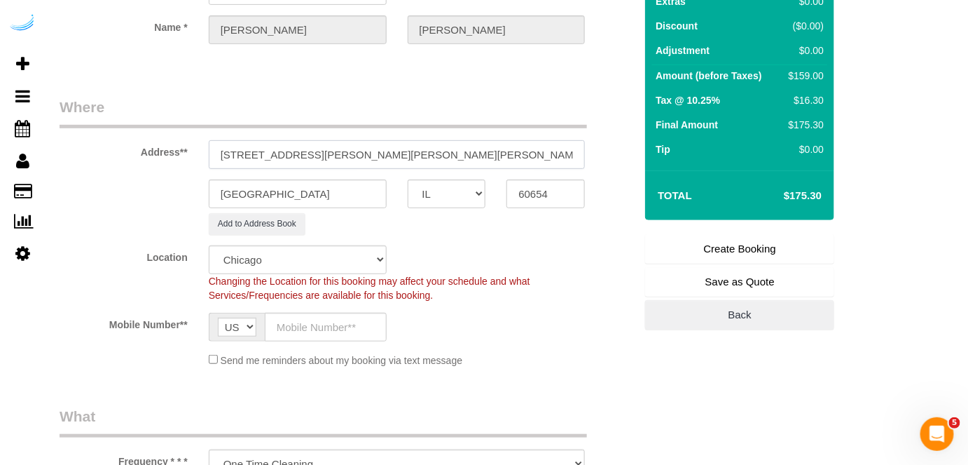
type input "700 N Larrabee St, Unit 214 ( Mae Hill, 700 N Larrabee St, 1470814)"
click at [342, 324] on input "text" at bounding box center [326, 327] width 122 height 29
type input "(512) 444-3607"
type input "Brandie Louck"
type input "(512) 444-3607"
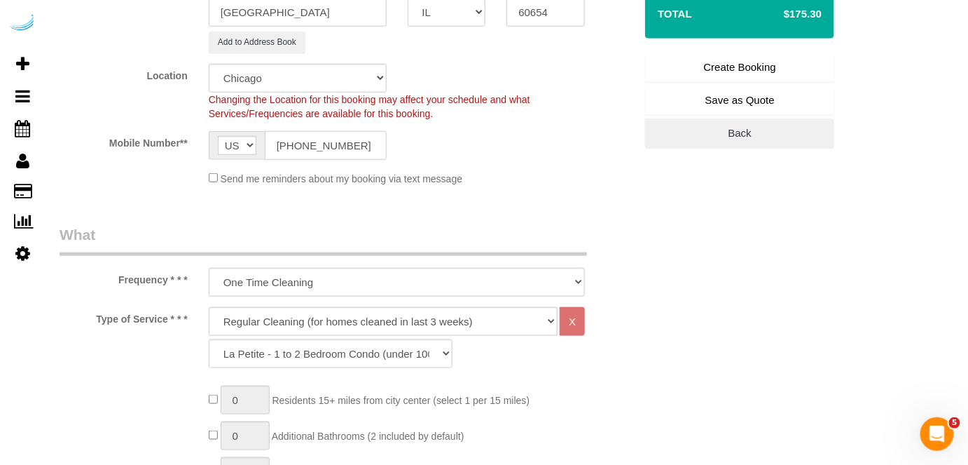
scroll to position [446, 0]
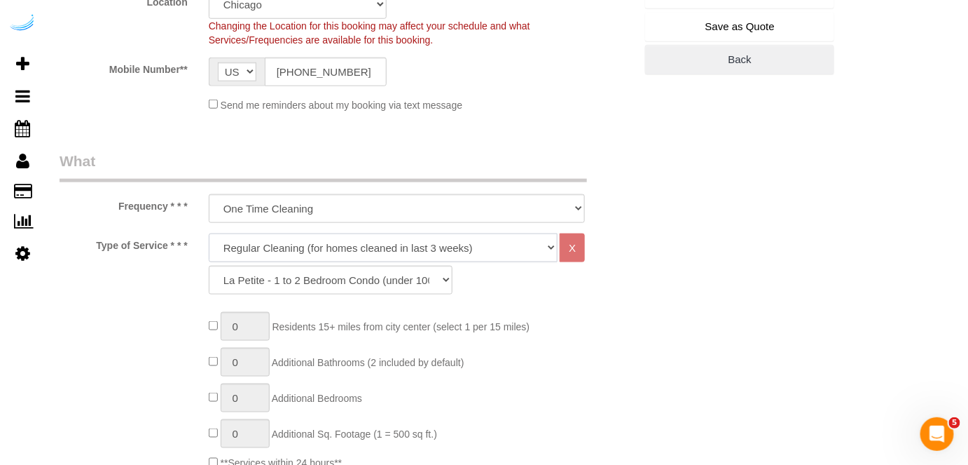
click at [351, 248] on select "Deep Cleaning (for homes that have not been cleaned in 3+ weeks) Spruce Regular…" at bounding box center [384, 247] width 350 height 29
select select "282"
click at [209, 233] on select "Deep Cleaning (for homes that have not been cleaned in 3+ weeks) Spruce Regular…" at bounding box center [384, 247] width 350 height 29
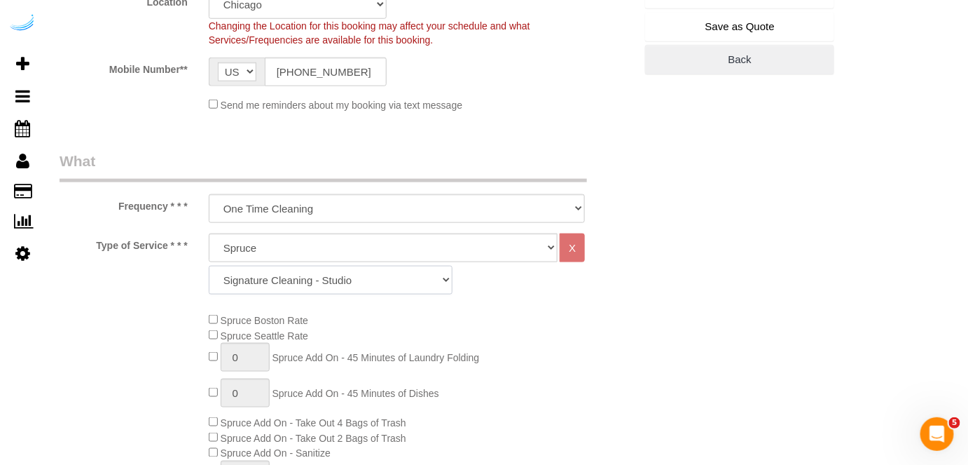
click at [344, 275] on select "Signature Cleaning - Studio Signature Cleaning - 1 Bed 1 Bath Signature Cleanin…" at bounding box center [331, 280] width 244 height 29
select select "325"
click at [209, 266] on select "Signature Cleaning - Studio Signature Cleaning - 1 Bed 1 Bath Signature Cleanin…" at bounding box center [331, 280] width 244 height 29
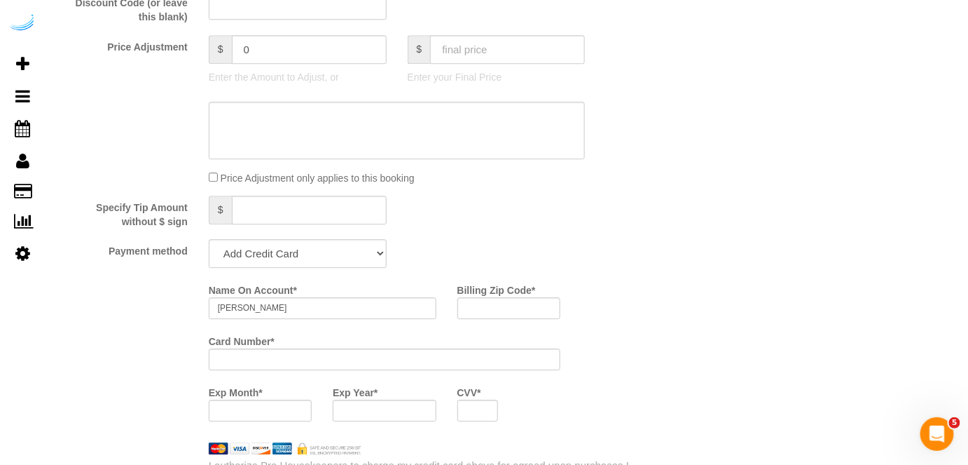
scroll to position [1338, 0]
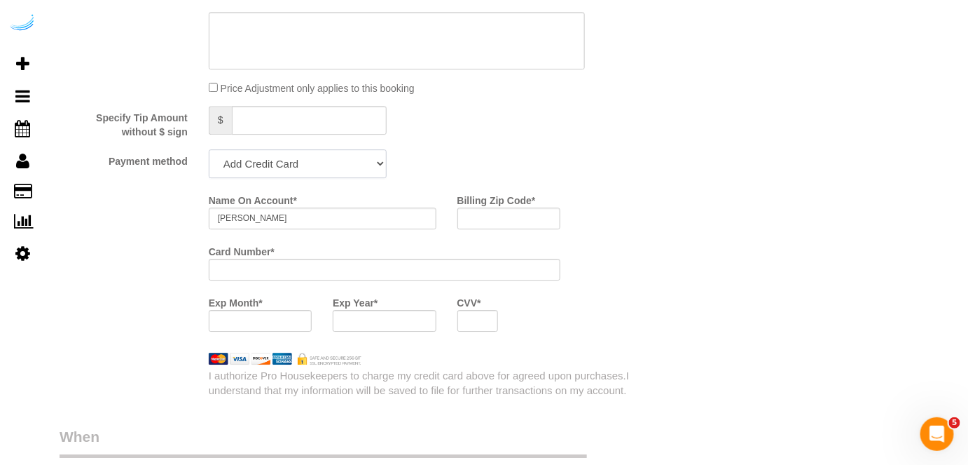
drag, startPoint x: 308, startPoint y: 167, endPoint x: 304, endPoint y: 177, distance: 11.3
click at [308, 167] on select "Add Credit Card Cash Check Paypal" at bounding box center [298, 163] width 178 height 29
select select "string:check"
click at [209, 149] on select "Add Credit Card Cash Check Paypal" at bounding box center [298, 163] width 178 height 29
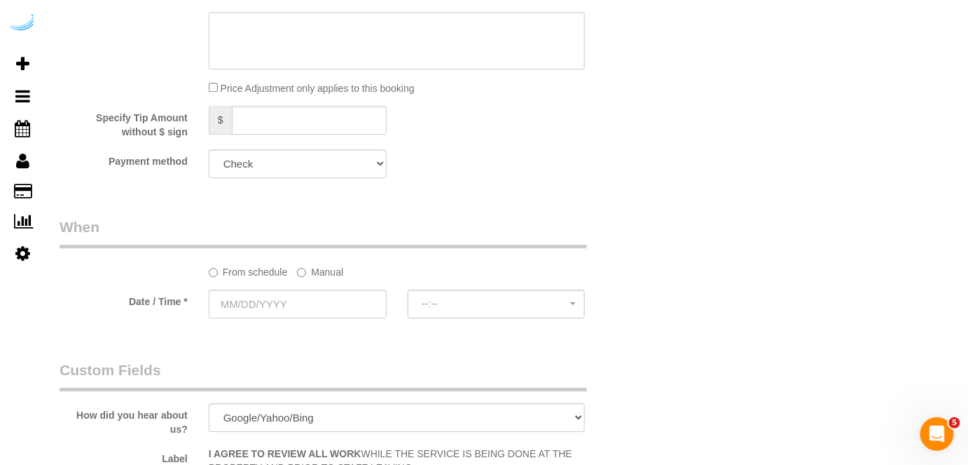
drag, startPoint x: 327, startPoint y: 263, endPoint x: 316, endPoint y: 287, distance: 26.3
click at [327, 264] on label "Manual" at bounding box center [320, 269] width 46 height 19
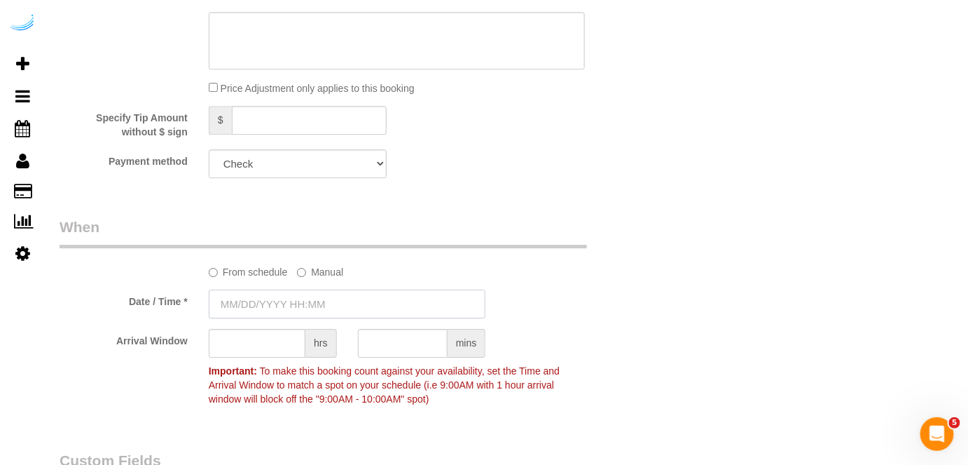
click at [304, 308] on input "text" at bounding box center [348, 303] width 278 height 29
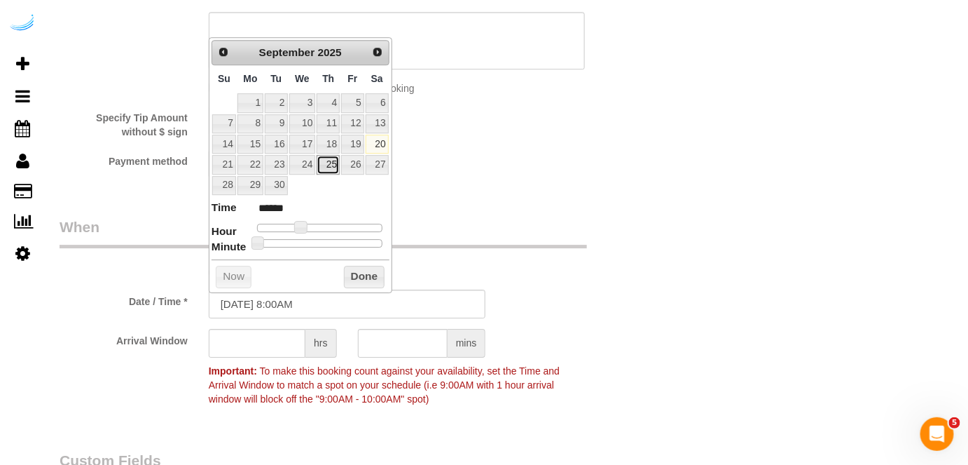
click at [331, 158] on link "25" at bounding box center [328, 164] width 23 height 19
type input "09/25/2025 9:00AM"
drag, startPoint x: 301, startPoint y: 226, endPoint x: 321, endPoint y: 227, distance: 20.3
click at [321, 227] on span at bounding box center [322, 227] width 13 height 13
click at [325, 227] on span at bounding box center [328, 227] width 13 height 13
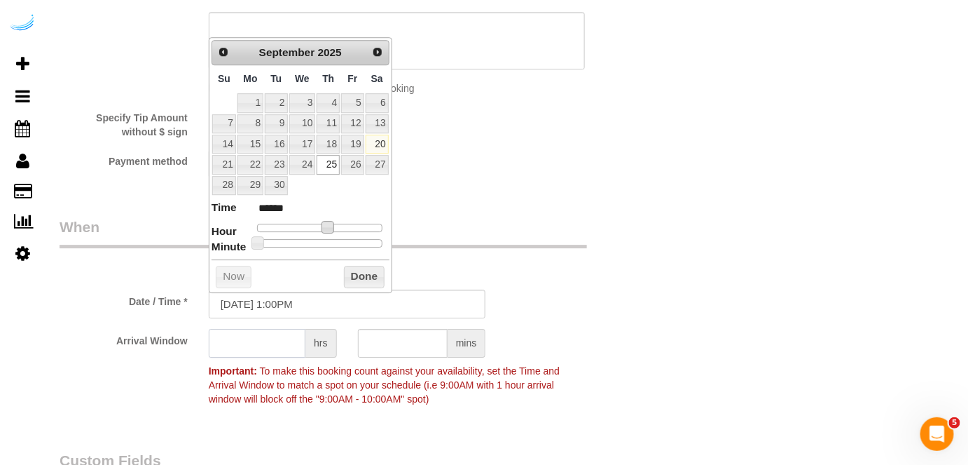
click at [261, 344] on input "text" at bounding box center [257, 343] width 97 height 29
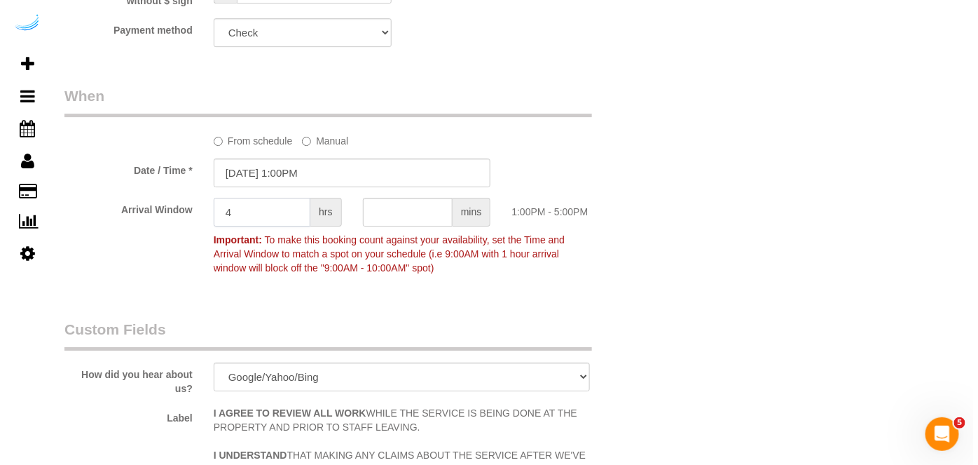
scroll to position [1911, 0]
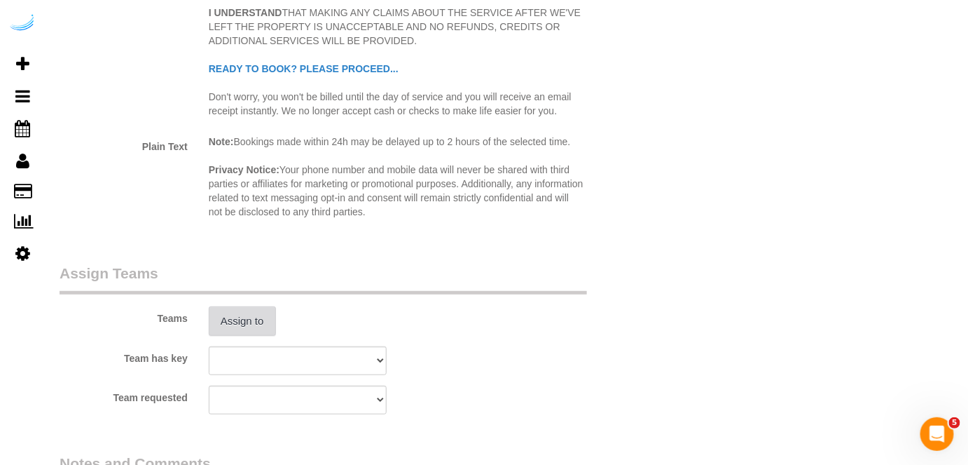
click at [245, 320] on button "Assign to" at bounding box center [242, 320] width 67 height 29
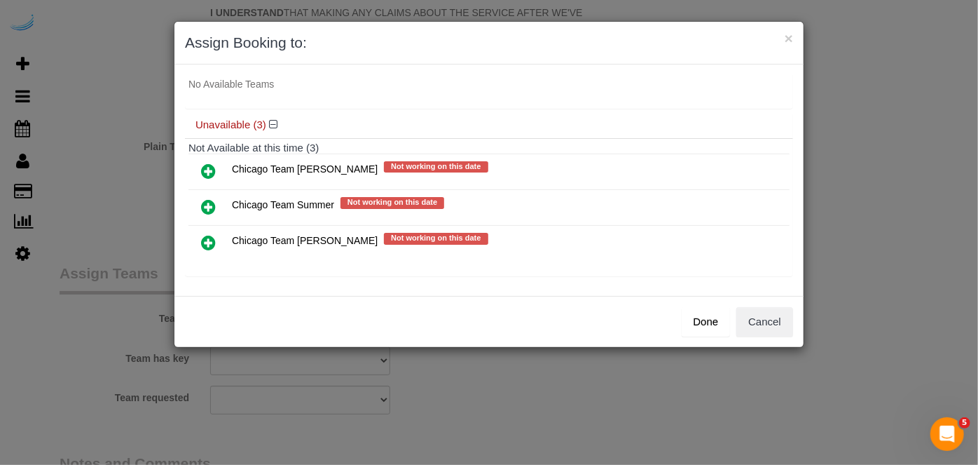
click at [207, 234] on icon at bounding box center [208, 242] width 15 height 17
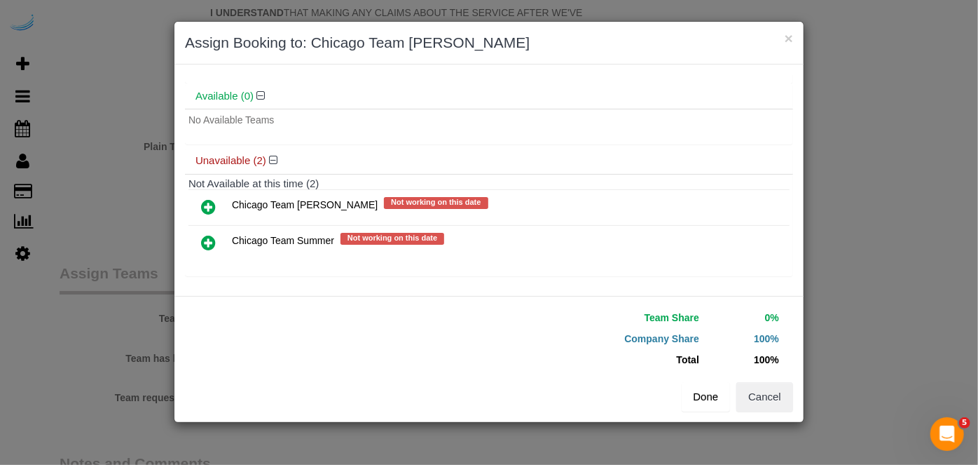
click at [708, 394] on button "Done" at bounding box center [706, 396] width 49 height 29
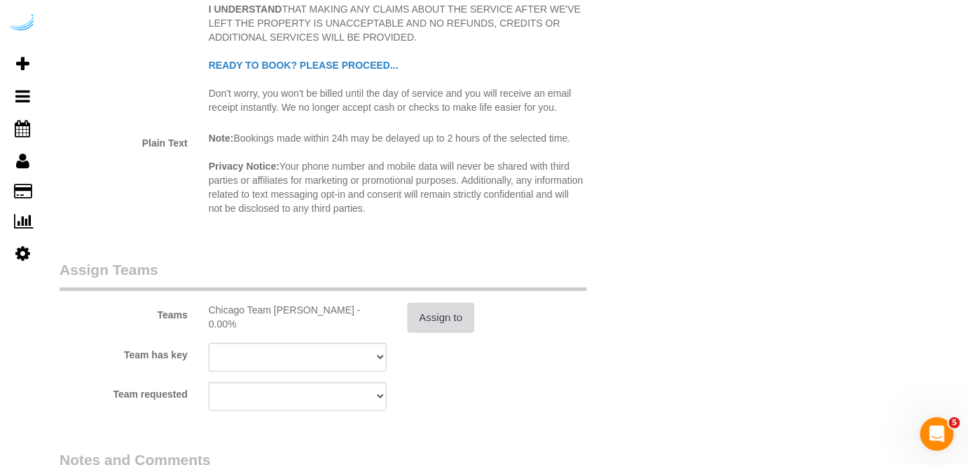
scroll to position [2102, 0]
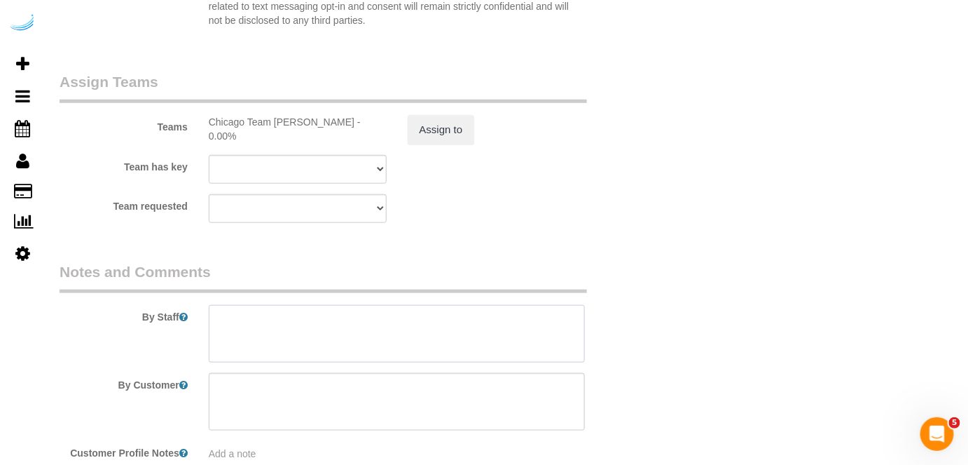
click at [393, 341] on textarea at bounding box center [397, 333] width 377 height 57
paste textarea "140 MINUTE CLEAN"
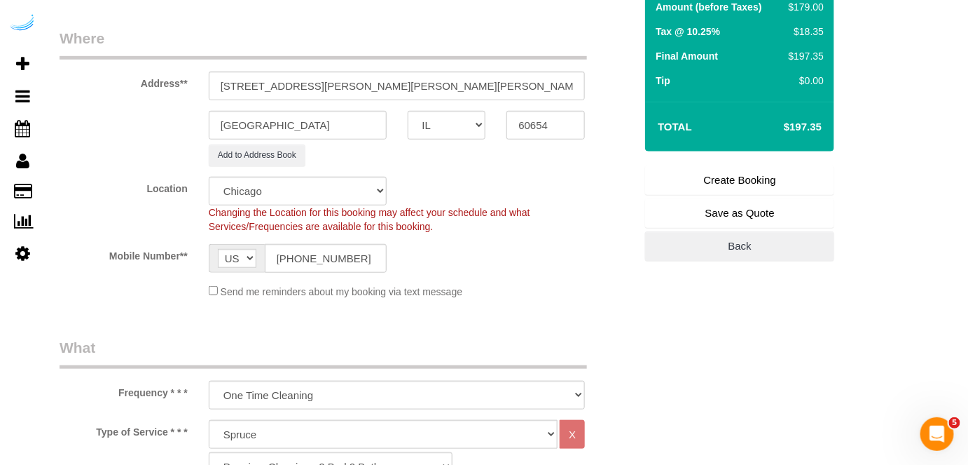
scroll to position [254, 0]
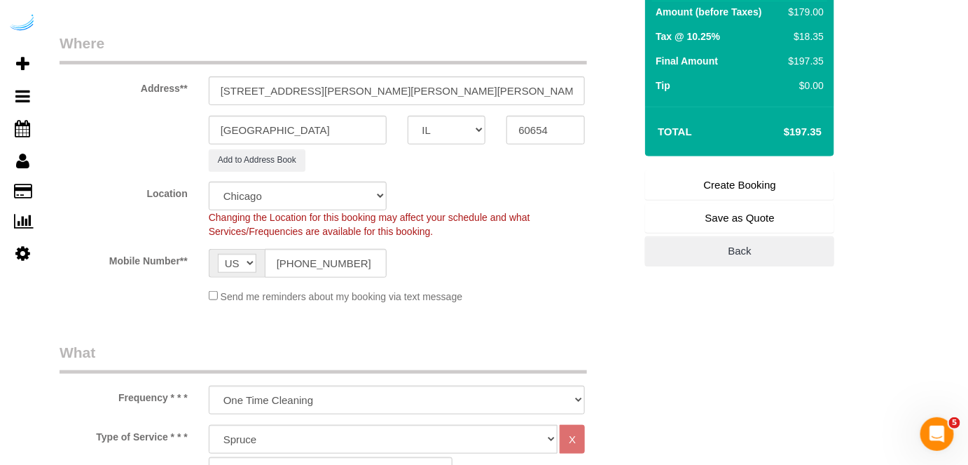
click at [755, 173] on link "Create Booking" at bounding box center [739, 184] width 189 height 29
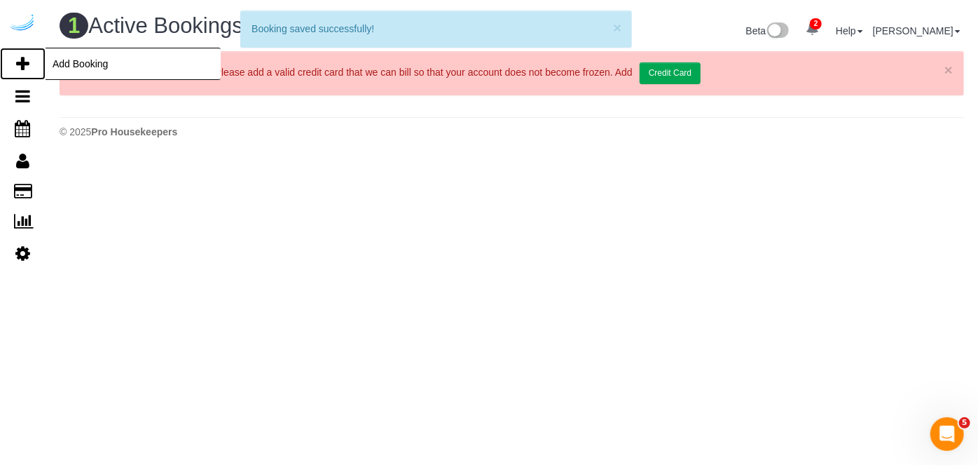
click at [28, 62] on icon at bounding box center [22, 63] width 13 height 17
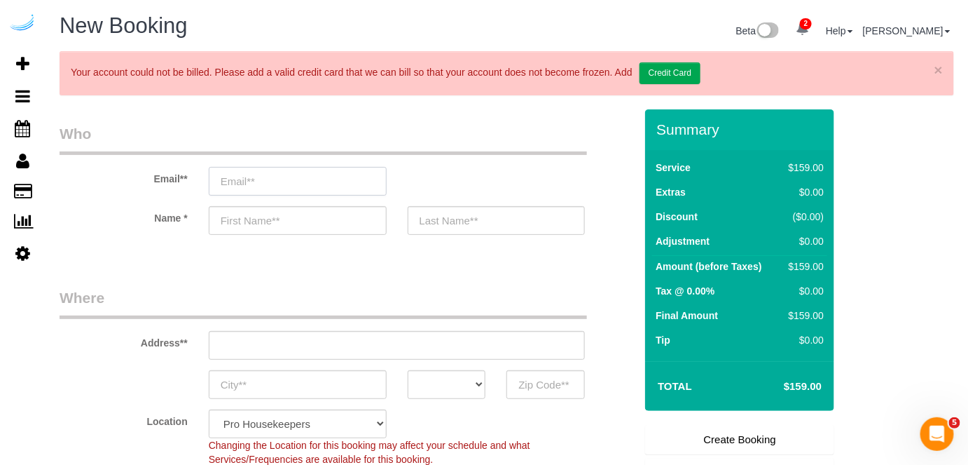
click at [376, 179] on input "email" at bounding box center [298, 181] width 178 height 29
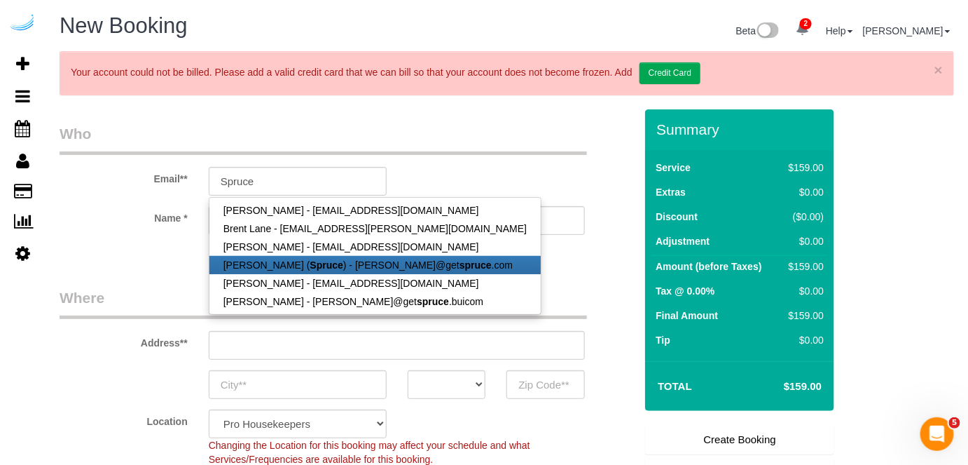
click at [315, 259] on strong "Spruce" at bounding box center [326, 264] width 33 height 11
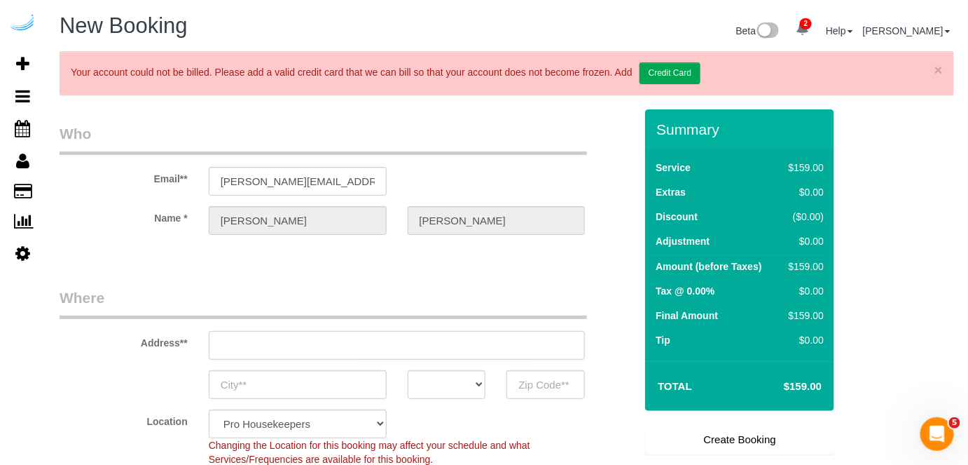
click at [371, 352] on input "text" at bounding box center [397, 345] width 377 height 29
paste input "808 W Van Buren St, Chicago, IL 60607"
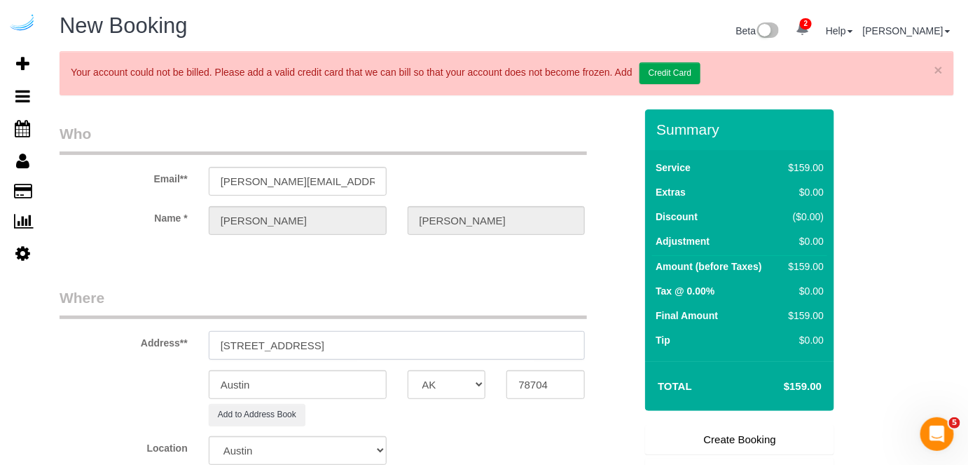
drag, startPoint x: 376, startPoint y: 344, endPoint x: 545, endPoint y: 362, distance: 169.9
click at [542, 362] on sui-booking-address "Address** 808 W Van Buren St, Chicago, IL 60607 Austin AK AL AR AZ CA CO CT DC …" at bounding box center [347, 356] width 575 height 138
click at [570, 379] on input "78704" at bounding box center [546, 384] width 78 height 29
paste input "60607"
click at [461, 382] on select "AK AL AR AZ CA CO CT DC DE FL GA HI IA ID IL IN KS KY LA MA MD ME MI MN MO MS M…" at bounding box center [447, 384] width 78 height 29
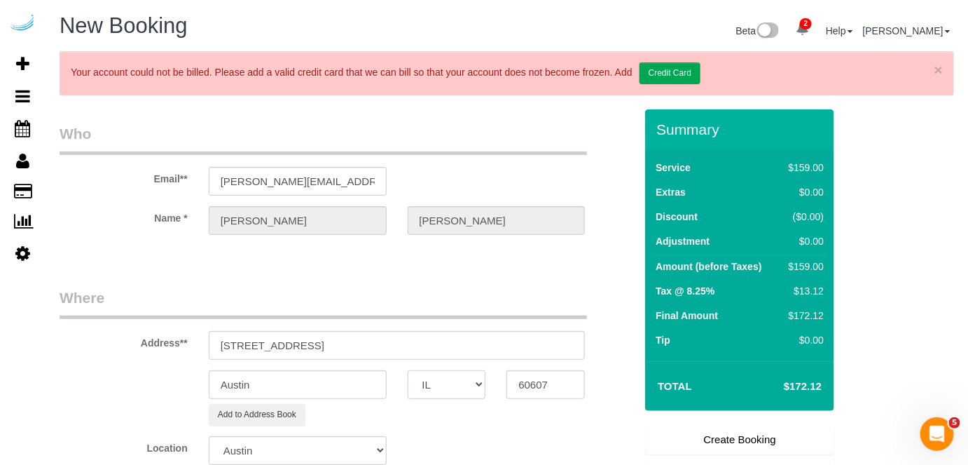
click at [408, 370] on select "AK AL AR AZ CA CO CT DC DE FL GA HI IA ID IL IN KS KY LA MA MD ME MI MN MO MS M…" at bounding box center [447, 384] width 78 height 29
click at [331, 384] on input "Austin" at bounding box center [298, 384] width 178 height 29
drag, startPoint x: 323, startPoint y: 345, endPoint x: 542, endPoint y: 348, distance: 219.4
click at [542, 348] on input "808 W Van Buren St, Chicago, IL 60607" at bounding box center [397, 345] width 377 height 29
paste input "Gabrielle Nicholson"
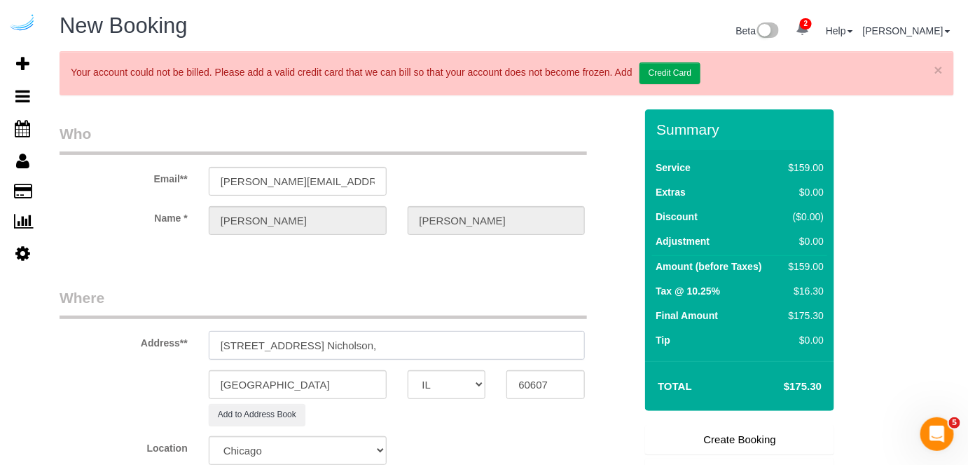
paste input "The Van Buren"
paste input "1307576"
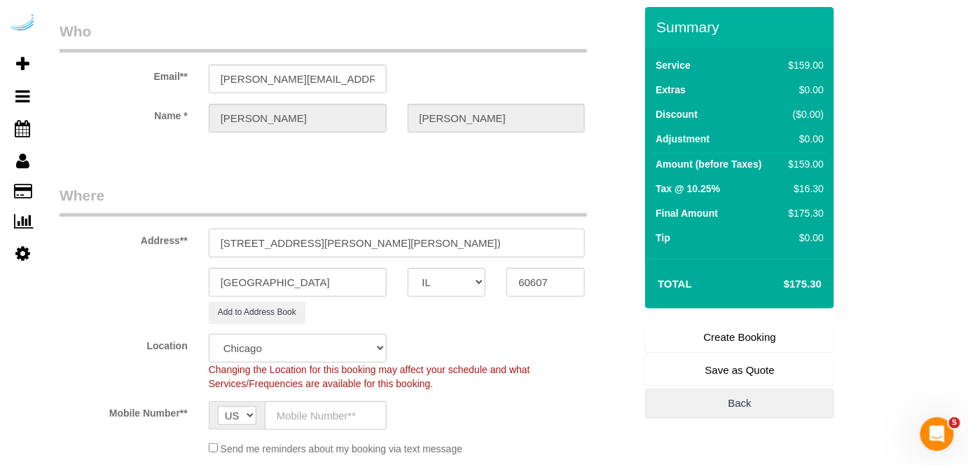
scroll to position [318, 0]
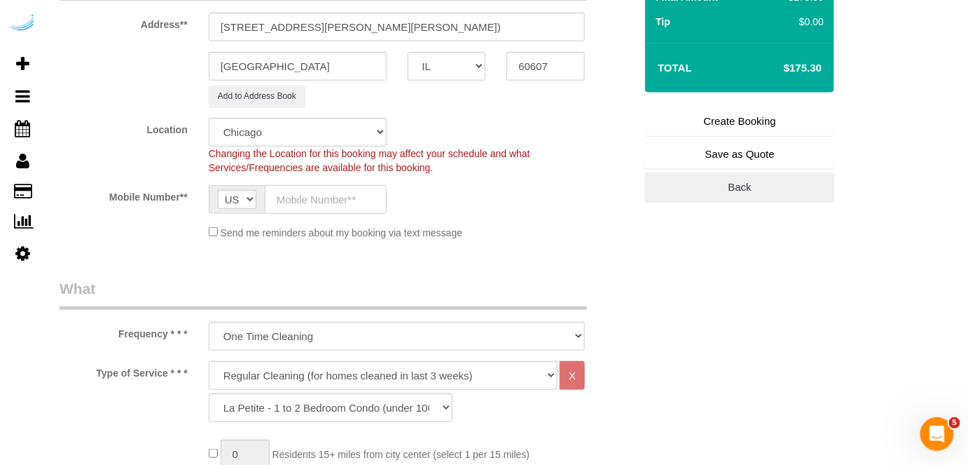
click at [321, 190] on input "text" at bounding box center [326, 199] width 122 height 29
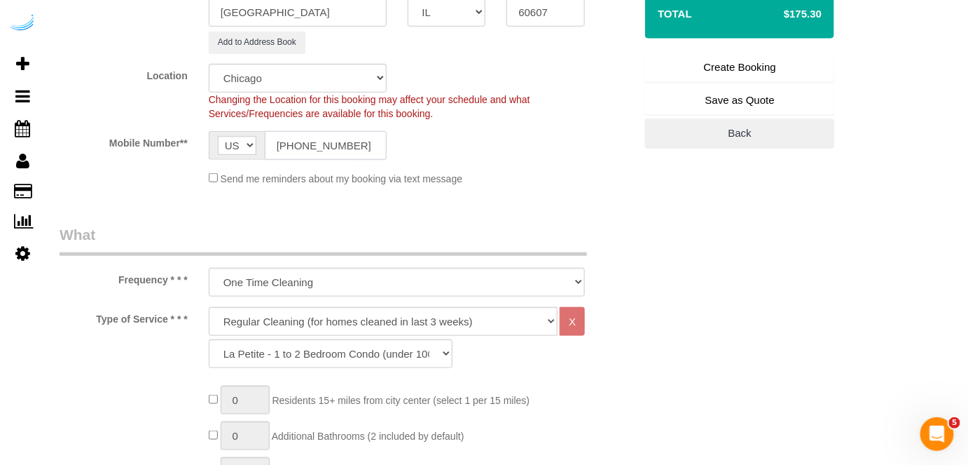
scroll to position [509, 0]
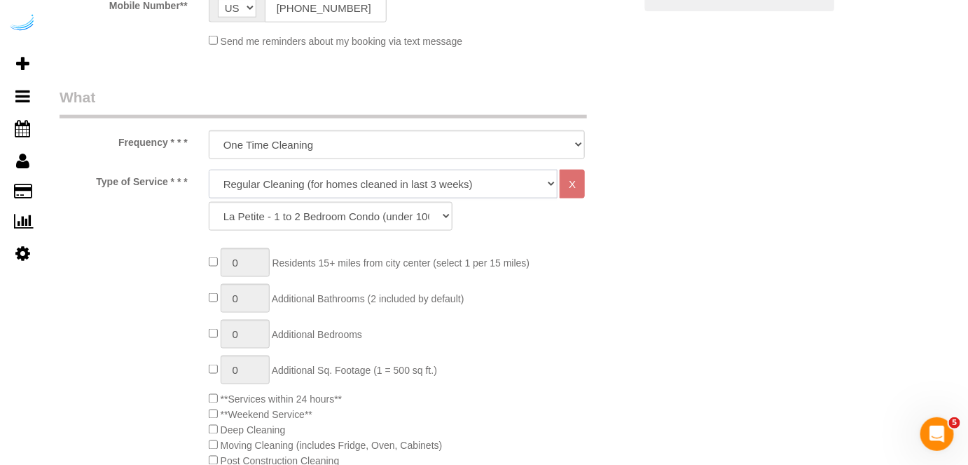
drag, startPoint x: 340, startPoint y: 177, endPoint x: 331, endPoint y: 195, distance: 19.7
click at [340, 177] on select "Deep Cleaning (for homes that have not been cleaned in 3+ weeks) Spruce Regular…" at bounding box center [384, 184] width 350 height 29
click at [209, 170] on select "Deep Cleaning (for homes that have not been cleaned in 3+ weeks) Spruce Regular…" at bounding box center [384, 184] width 350 height 29
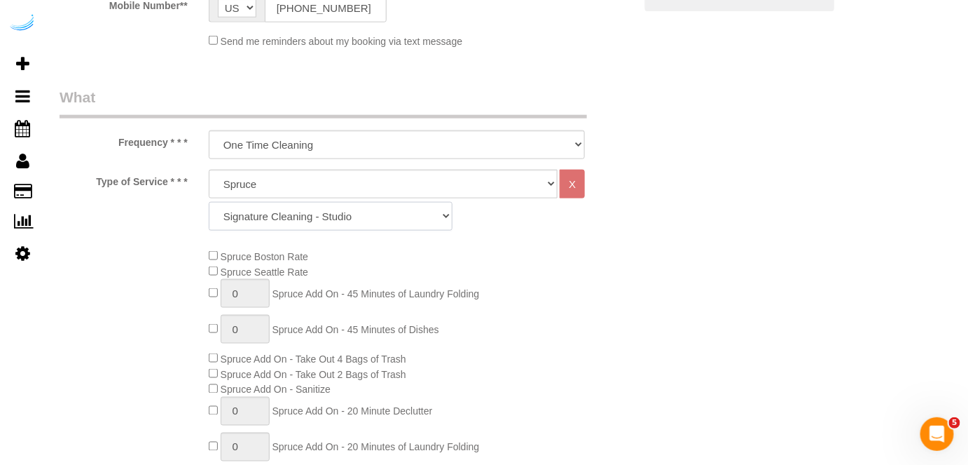
click at [342, 202] on select "Signature Cleaning - Studio Signature Cleaning - 1 Bed 1 Bath Signature Cleanin…" at bounding box center [331, 216] width 244 height 29
click at [209, 202] on select "Signature Cleaning - Studio Signature Cleaning - 1 Bed 1 Bath Signature Cleanin…" at bounding box center [331, 216] width 244 height 29
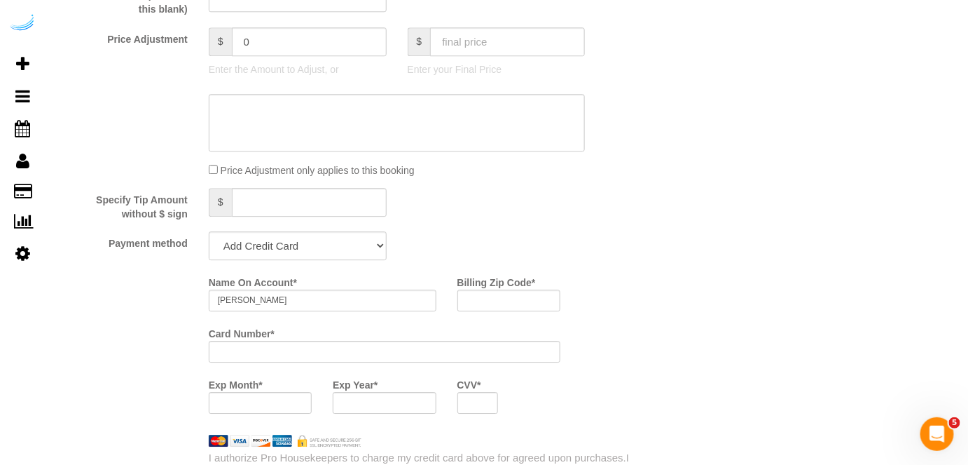
scroll to position [1338, 0]
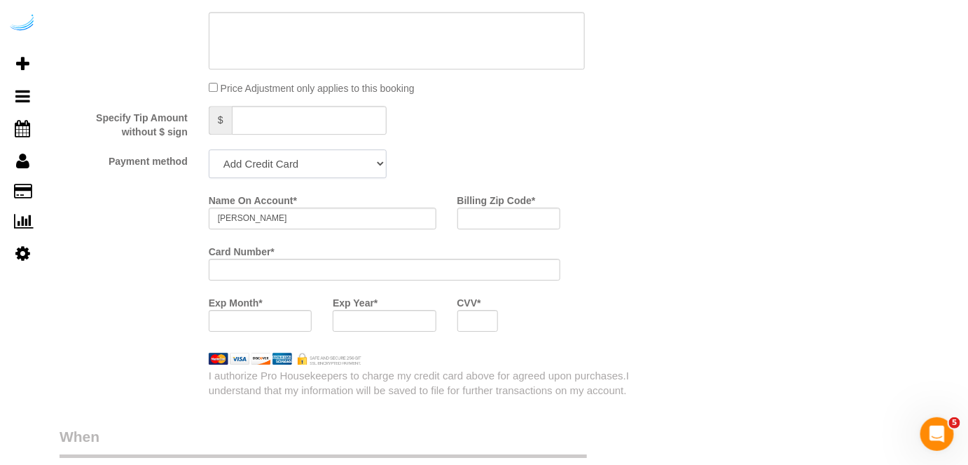
click at [292, 164] on select "Add Credit Card Cash Check Paypal" at bounding box center [298, 163] width 178 height 29
click at [209, 149] on select "Add Credit Card Cash Check Paypal" at bounding box center [298, 163] width 178 height 29
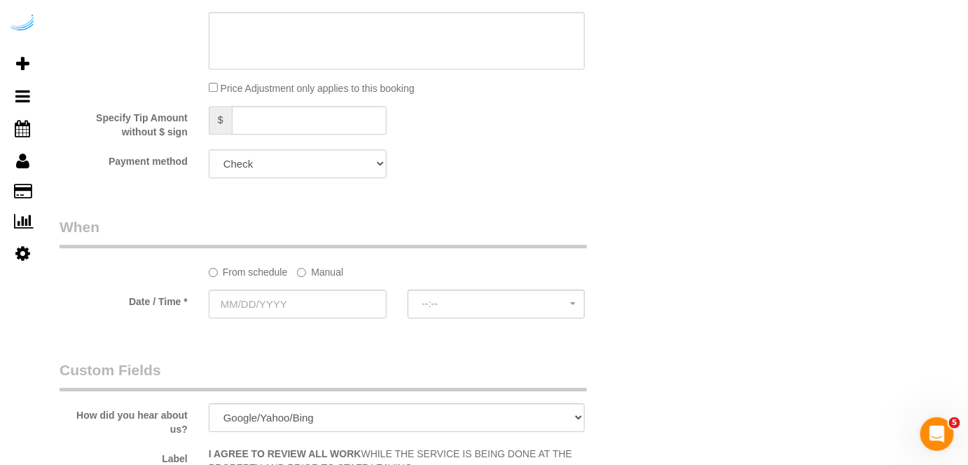
click at [312, 280] on sui-booking-spot "From schedule Manual Date / Time * --:-- --:--" at bounding box center [347, 269] width 575 height 104
click at [322, 271] on label "Manual" at bounding box center [320, 269] width 46 height 19
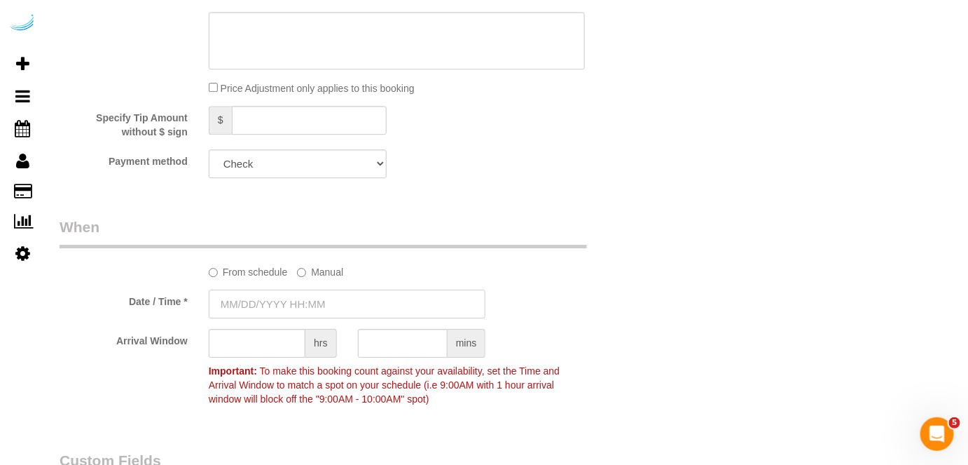
click at [306, 305] on input "text" at bounding box center [348, 303] width 278 height 29
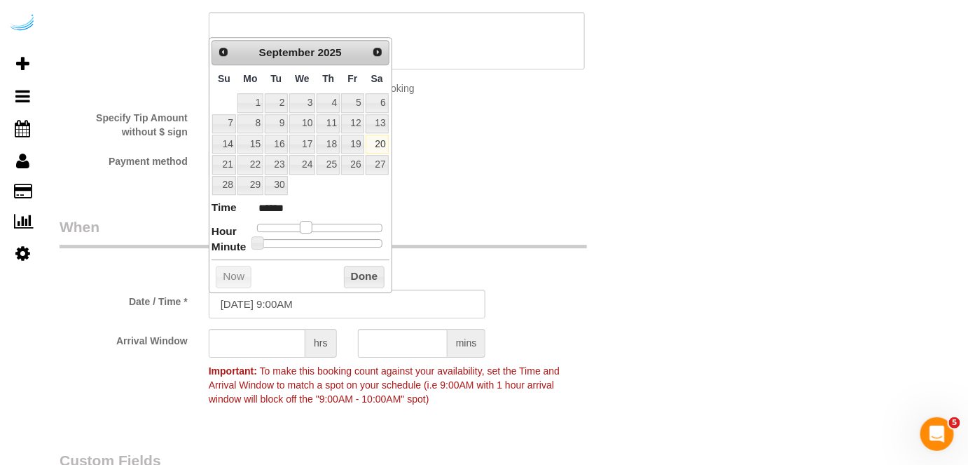
click at [307, 226] on span at bounding box center [306, 227] width 13 height 13
click at [252, 348] on input "text" at bounding box center [257, 343] width 97 height 29
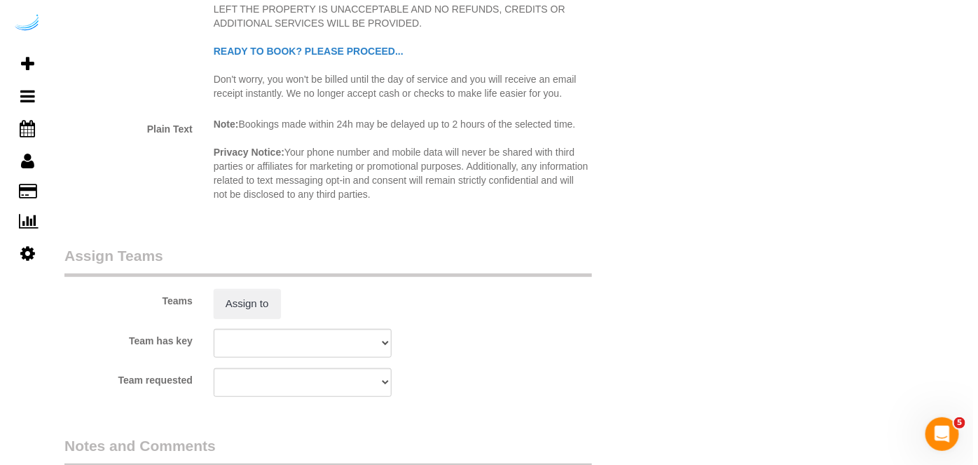
scroll to position [1975, 0]
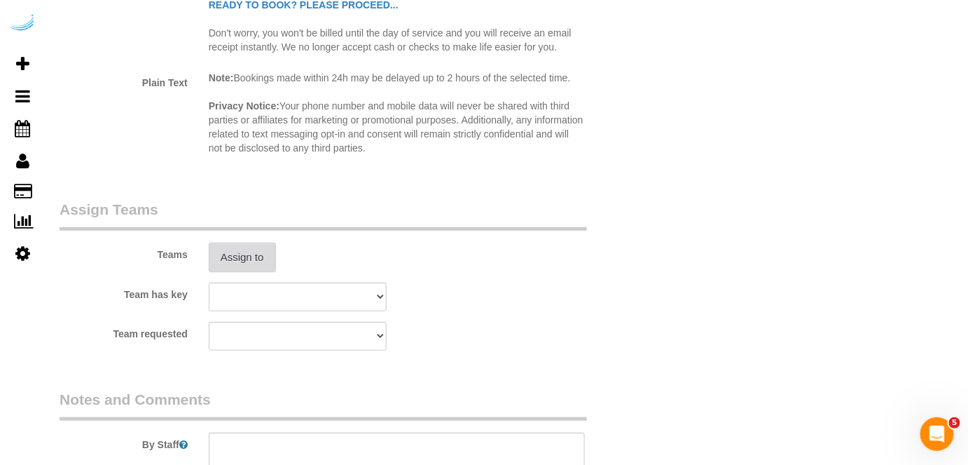
click at [245, 247] on button "Assign to" at bounding box center [242, 256] width 67 height 29
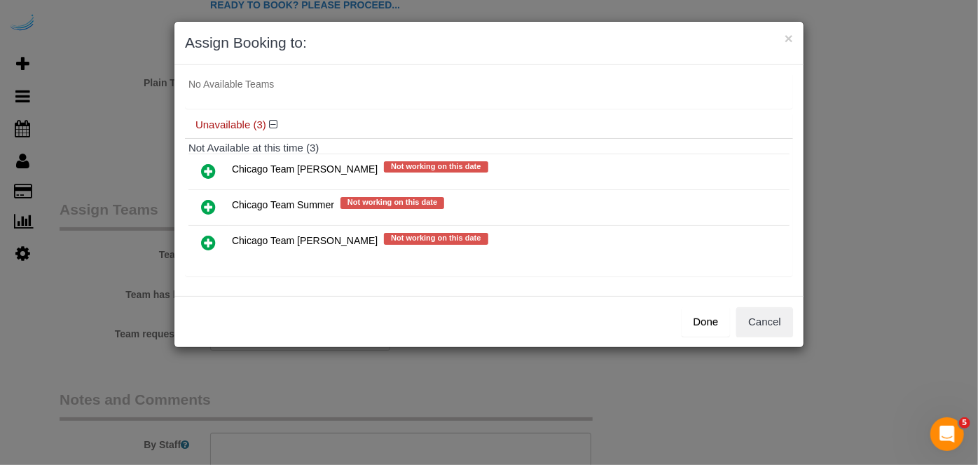
click at [214, 235] on icon at bounding box center [208, 242] width 15 height 17
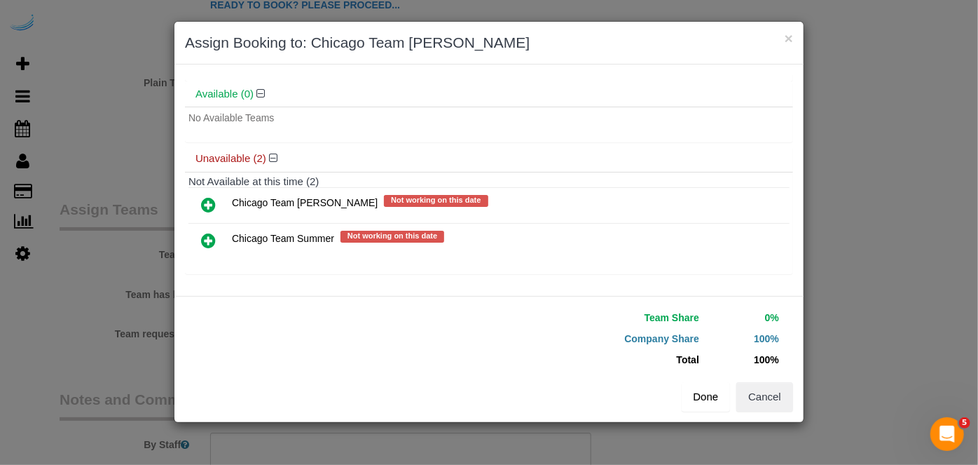
scroll to position [73, 0]
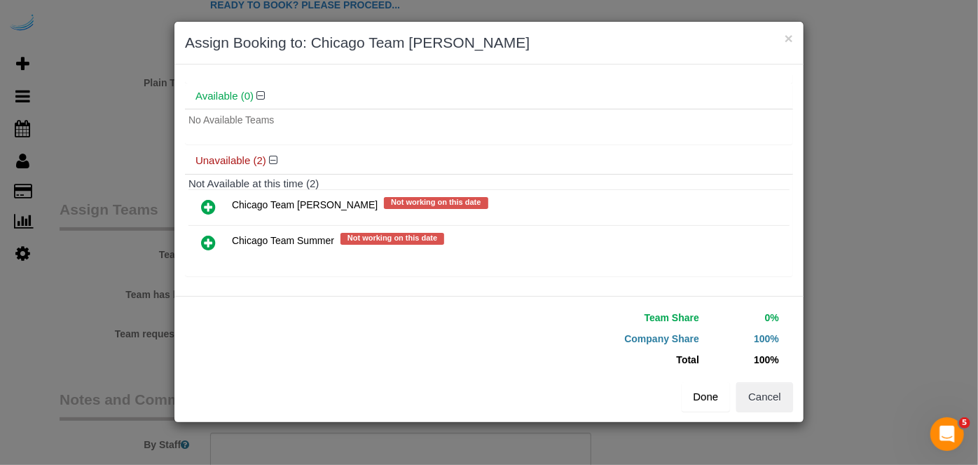
click at [710, 392] on button "Done" at bounding box center [706, 396] width 49 height 29
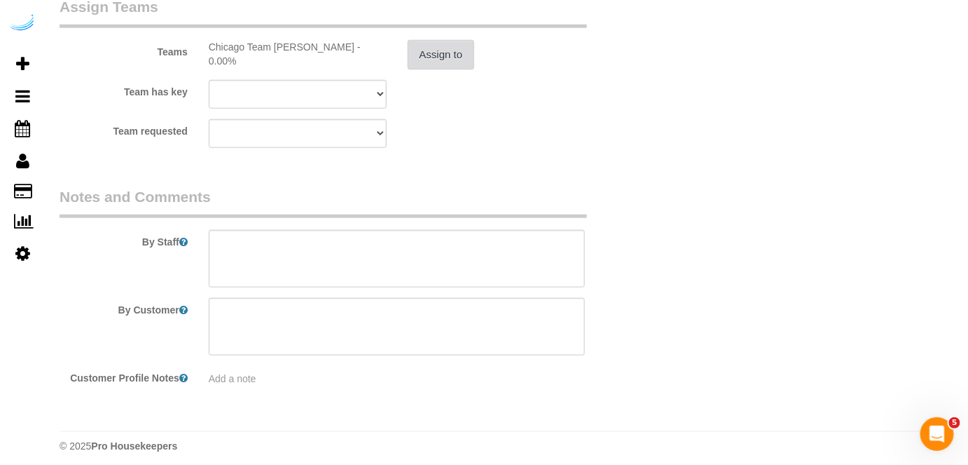
scroll to position [2183, 0]
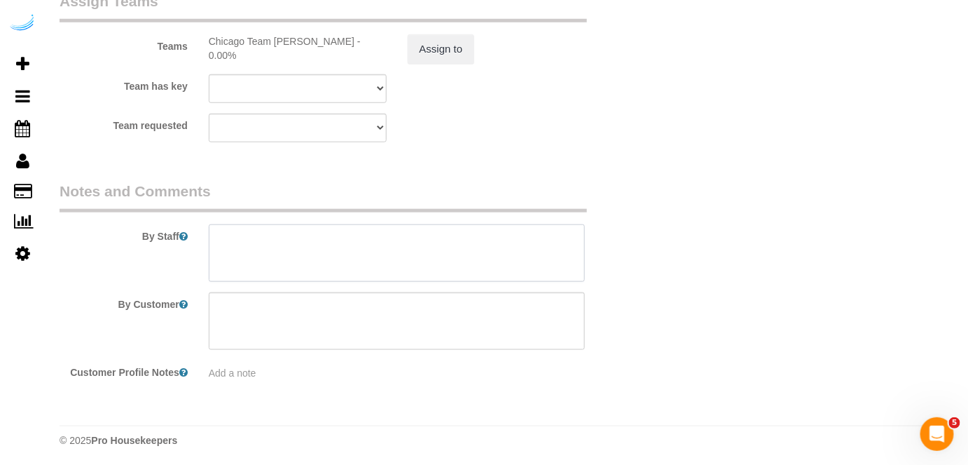
click at [394, 271] on textarea at bounding box center [397, 252] width 377 height 57
click at [528, 236] on textarea at bounding box center [397, 252] width 377 height 57
paste textarea "Permanent Notes:No notes from this customer.Today's Notes:No notes from this se…"
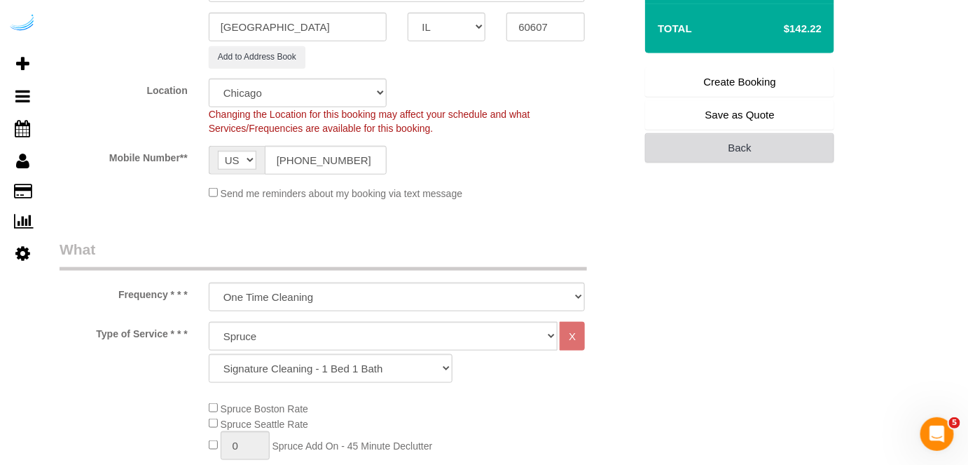
scroll to position [336, 0]
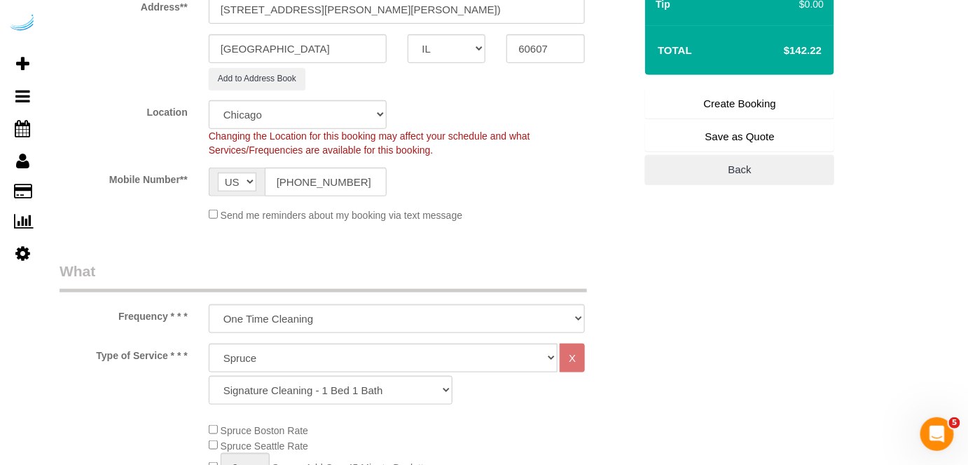
click at [748, 107] on link "Create Booking" at bounding box center [739, 103] width 189 height 29
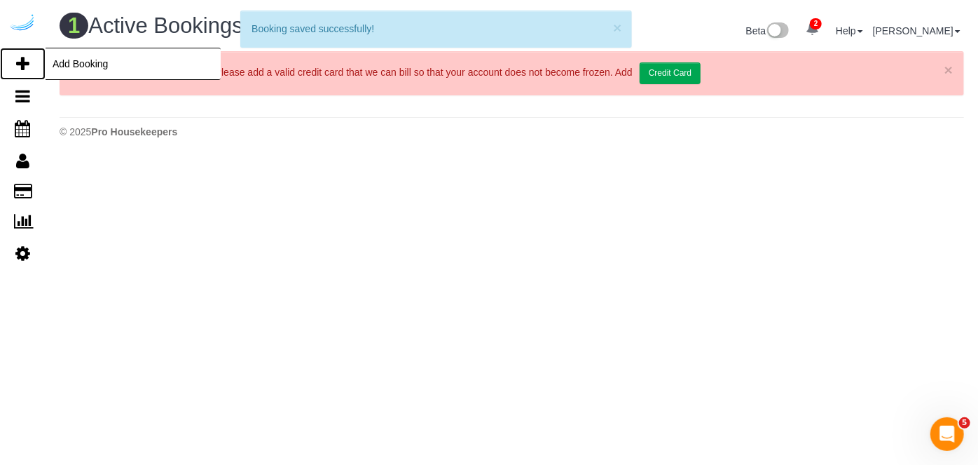
click at [20, 63] on icon at bounding box center [22, 63] width 13 height 17
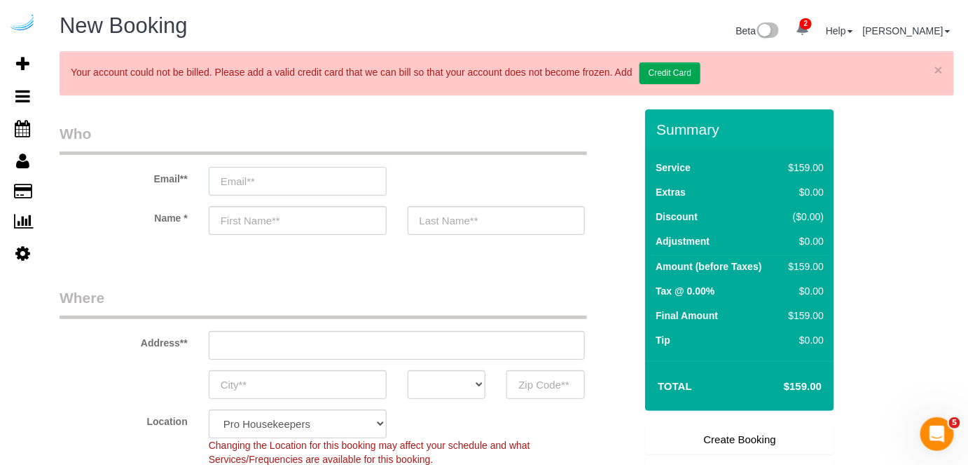
click at [344, 184] on input "email" at bounding box center [298, 181] width 178 height 29
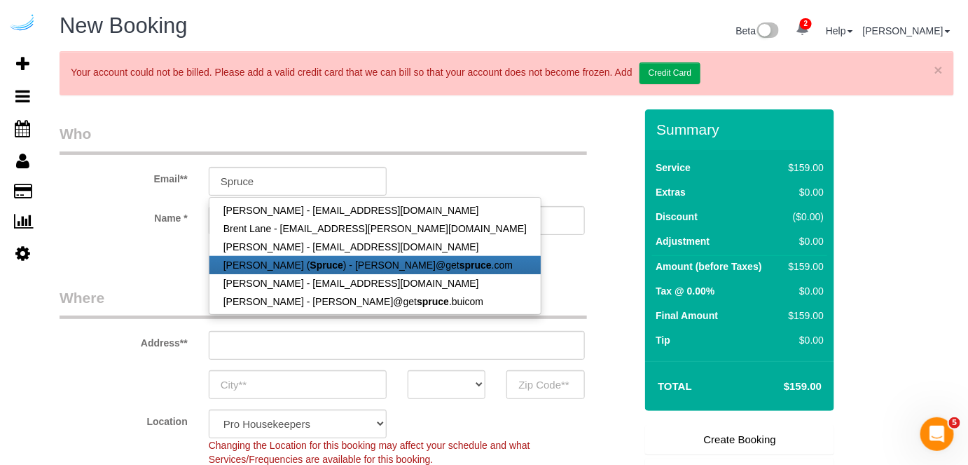
click at [317, 256] on link "Brandie Louck ( Spruce ) - brandie@get spruce .com" at bounding box center [375, 265] width 331 height 18
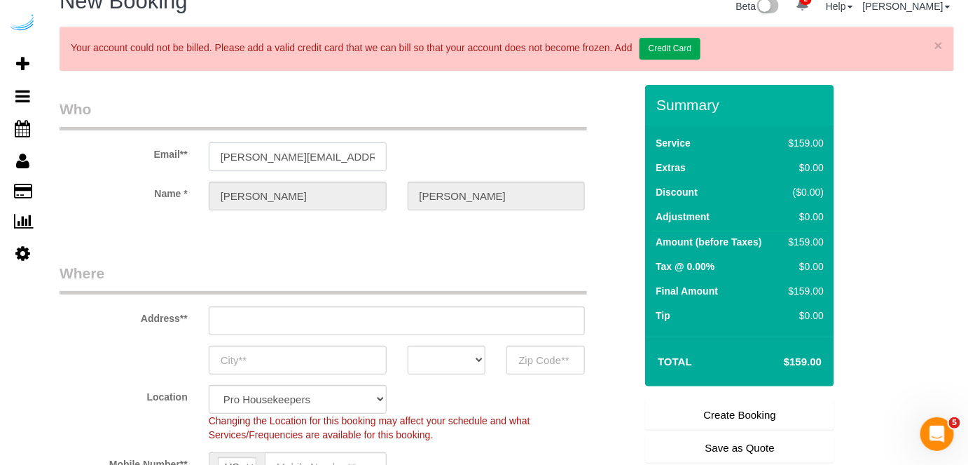
scroll to position [127, 0]
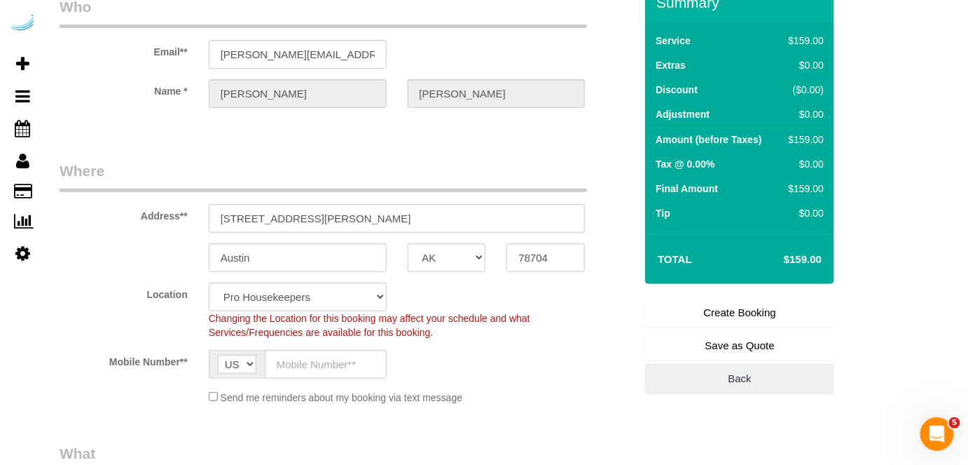
click at [413, 219] on input "3816 S Lamar Blvd" at bounding box center [397, 218] width 377 height 29
paste input "900 N Kingsbury St, Chicago, IL 60610"
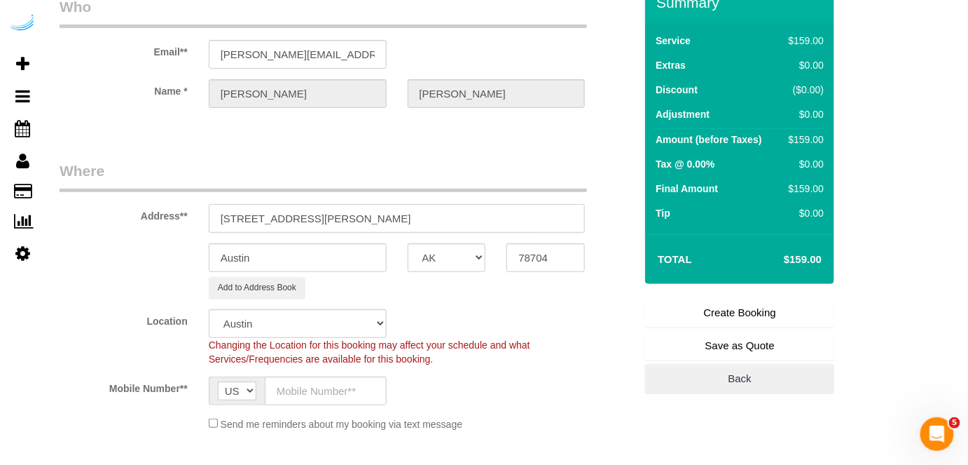
drag, startPoint x: 378, startPoint y: 217, endPoint x: 477, endPoint y: 221, distance: 98.9
click at [477, 221] on input "900 N Kingsbury St, Chicago, IL 60610" at bounding box center [397, 218] width 377 height 29
click at [423, 179] on legend "Where" at bounding box center [324, 176] width 528 height 32
drag, startPoint x: 372, startPoint y: 213, endPoint x: 505, endPoint y: 251, distance: 138.4
click at [461, 217] on input "900 N Kingsbury St, Chicago, IL 60610" at bounding box center [397, 218] width 377 height 29
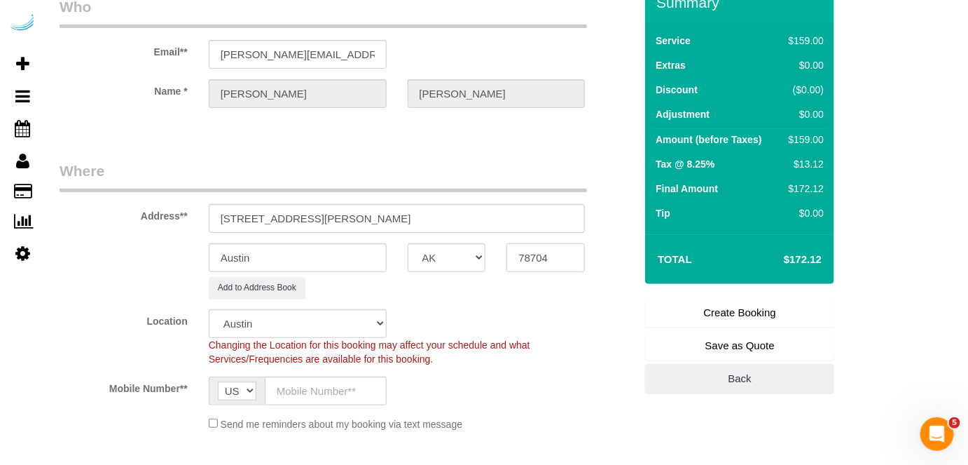
click at [549, 256] on input "78704" at bounding box center [546, 257] width 78 height 29
paste input "60610"
click at [459, 260] on select "AK AL AR AZ CA CO CT DC DE FL GA HI IA ID IL IN KS KY LA MA MD ME MI MN MO MS M…" at bounding box center [447, 257] width 78 height 29
click at [408, 243] on select "AK AL AR AZ CA CO CT DC DE FL GA HI IA ID IL IN KS KY LA MA MD ME MI MN MO MS M…" at bounding box center [447, 257] width 78 height 29
click at [360, 262] on input "Austin" at bounding box center [298, 257] width 178 height 29
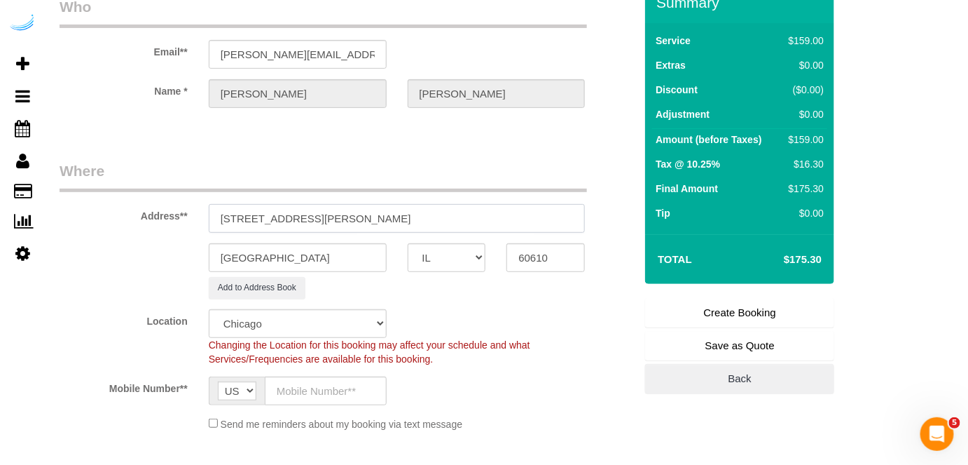
drag, startPoint x: 317, startPoint y: 215, endPoint x: 446, endPoint y: 224, distance: 128.6
click at [446, 224] on input "900 N Kingsbury St, Chicago, IL 60610" at bounding box center [397, 218] width 377 height 29
paste input "Madison Pass"
paste input "900 N Kingsbury St"
paste input "1441195"
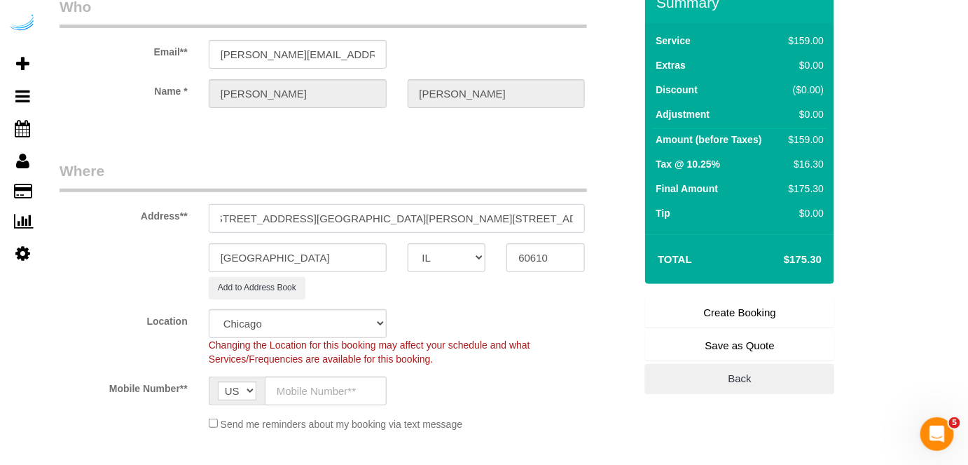
scroll to position [446, 0]
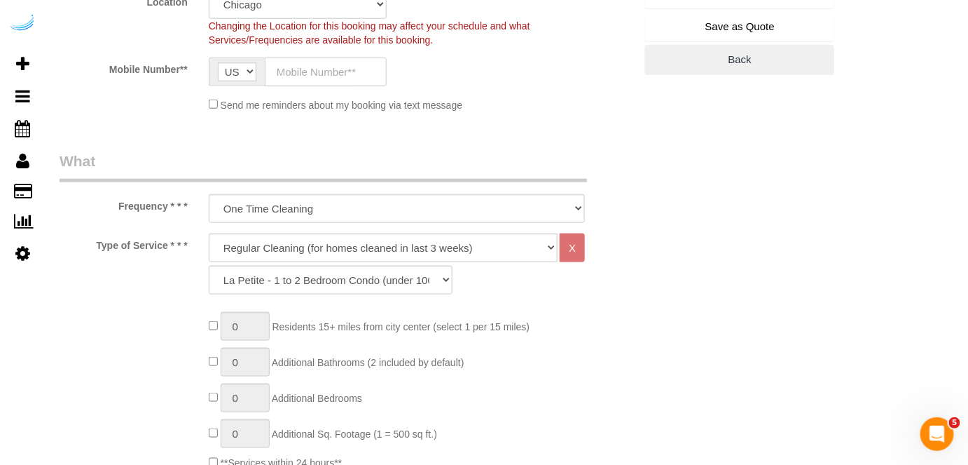
drag, startPoint x: 346, startPoint y: 66, endPoint x: 349, endPoint y: 82, distance: 16.4
click at [346, 66] on input "text" at bounding box center [326, 71] width 122 height 29
click at [369, 238] on select "Deep Cleaning (for homes that have not been cleaned in 3+ weeks) Spruce Regular…" at bounding box center [384, 247] width 350 height 29
click at [209, 233] on select "Deep Cleaning (for homes that have not been cleaned in 3+ weeks) Spruce Regular…" at bounding box center [384, 247] width 350 height 29
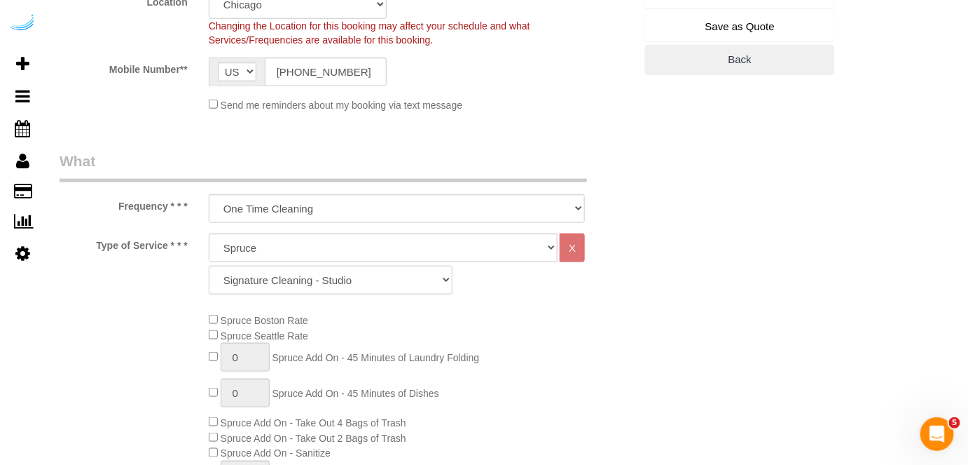
click at [344, 272] on select "Signature Cleaning - Studio Signature Cleaning - 1 Bed 1 Bath Signature Cleanin…" at bounding box center [331, 280] width 244 height 29
click at [209, 266] on select "Signature Cleaning - Studio Signature Cleaning - 1 Bed 1 Bath Signature Cleanin…" at bounding box center [331, 280] width 244 height 29
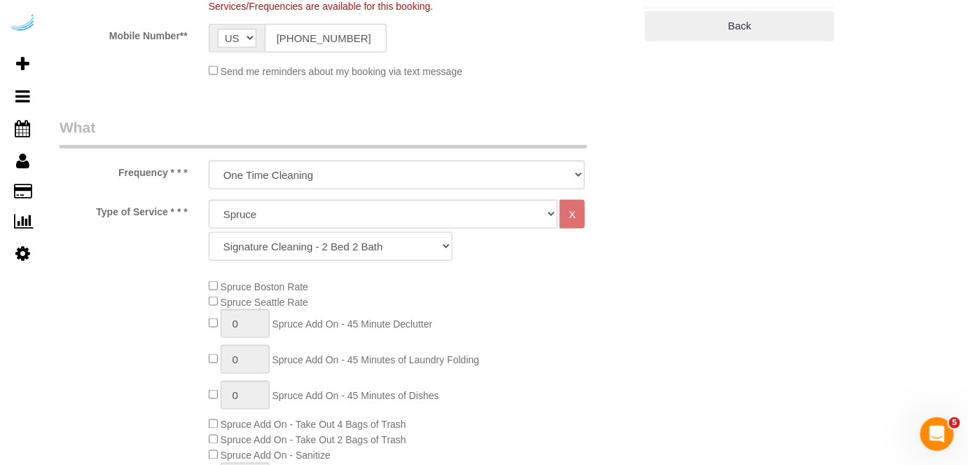
scroll to position [509, 0]
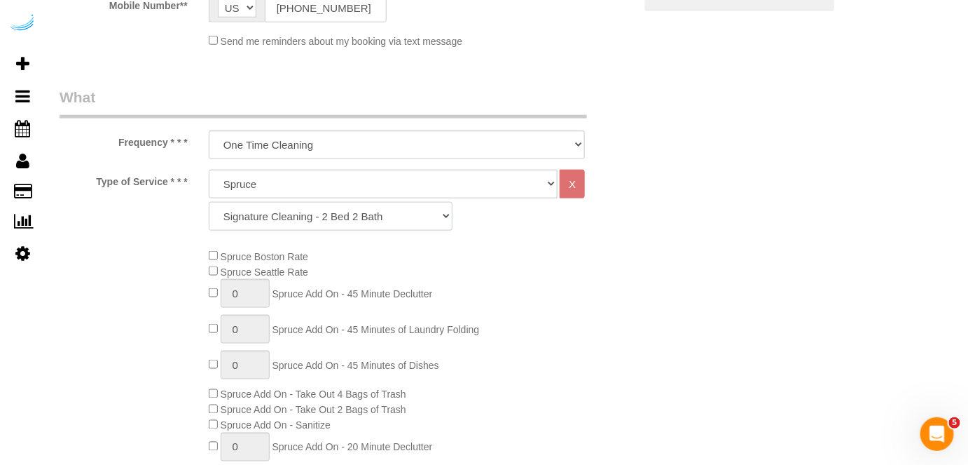
click at [304, 210] on select "Signature Cleaning - Studio Signature Cleaning - 1 Bed 1 Bath Signature Cleanin…" at bounding box center [331, 216] width 244 height 29
click at [209, 202] on select "Signature Cleaning - Studio Signature Cleaning - 1 Bed 1 Bath Signature Cleanin…" at bounding box center [331, 216] width 244 height 29
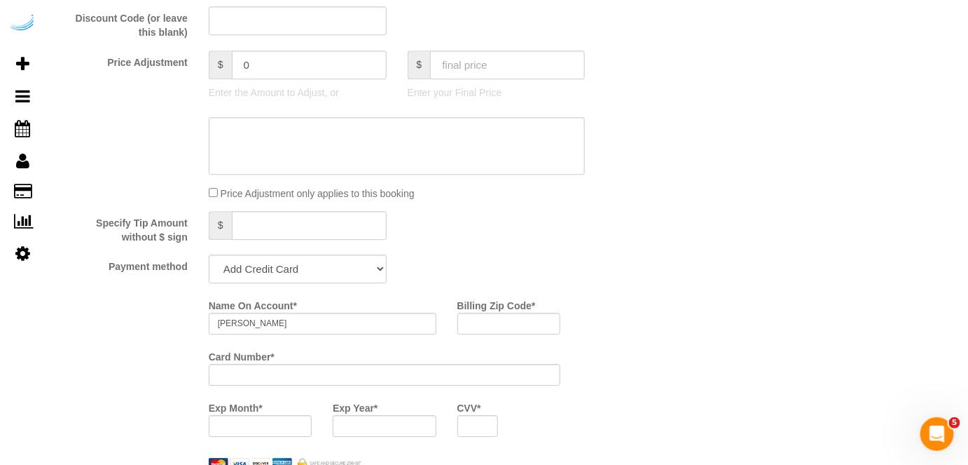
scroll to position [1402, 0]
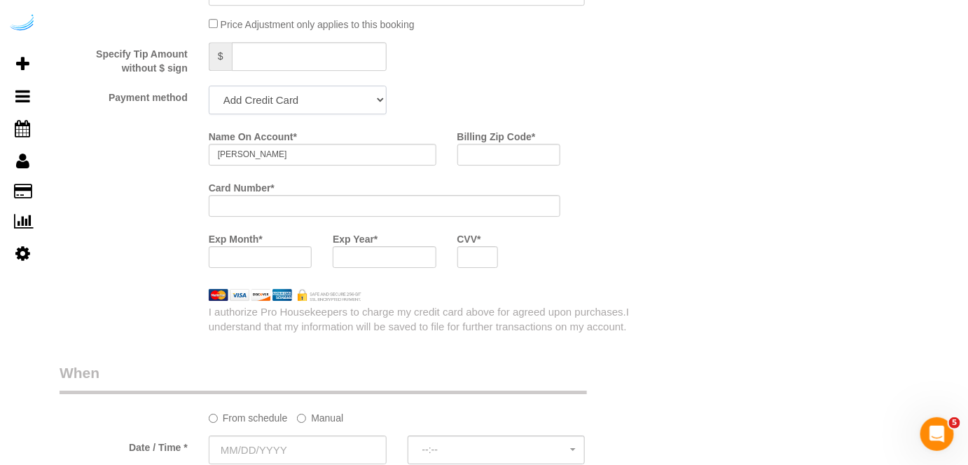
drag, startPoint x: 329, startPoint y: 95, endPoint x: 323, endPoint y: 107, distance: 13.5
click at [329, 95] on select "Add Credit Card Cash Check Paypal" at bounding box center [298, 99] width 178 height 29
click at [209, 85] on select "Add Credit Card Cash Check Paypal" at bounding box center [298, 99] width 178 height 29
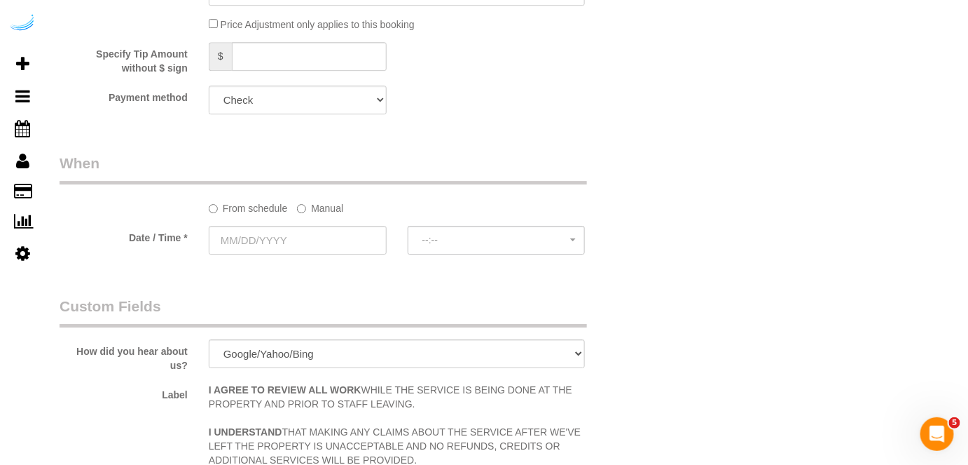
click at [329, 208] on label "Manual" at bounding box center [320, 205] width 46 height 19
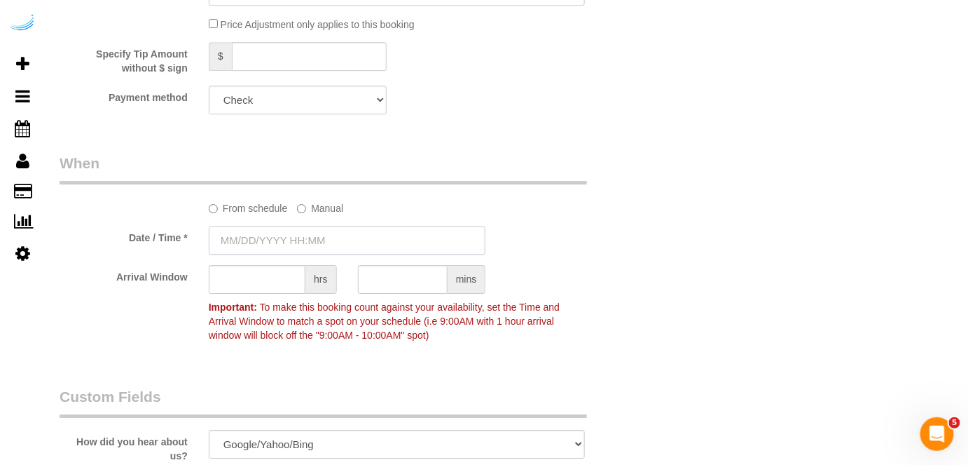
drag, startPoint x: 317, startPoint y: 223, endPoint x: 311, endPoint y: 196, distance: 27.4
click at [306, 235] on input "text" at bounding box center [348, 240] width 278 height 29
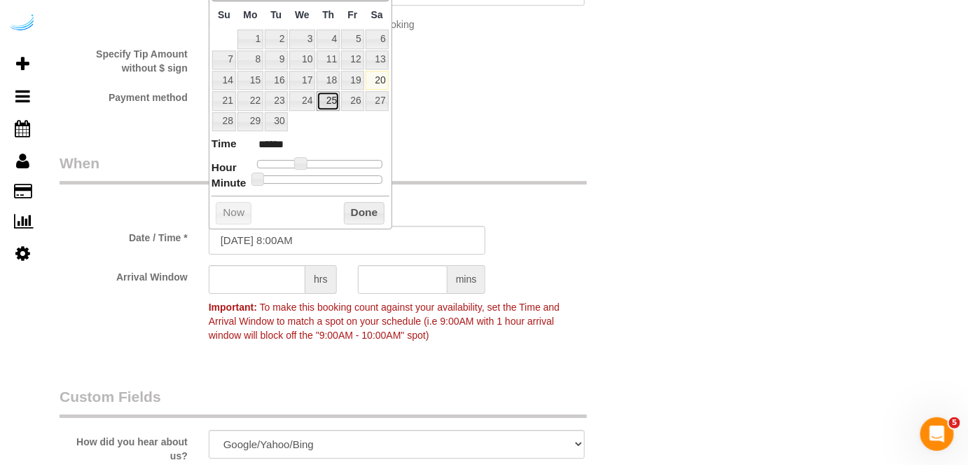
click at [330, 101] on link "25" at bounding box center [328, 100] width 23 height 19
click at [308, 162] on span at bounding box center [306, 163] width 13 height 13
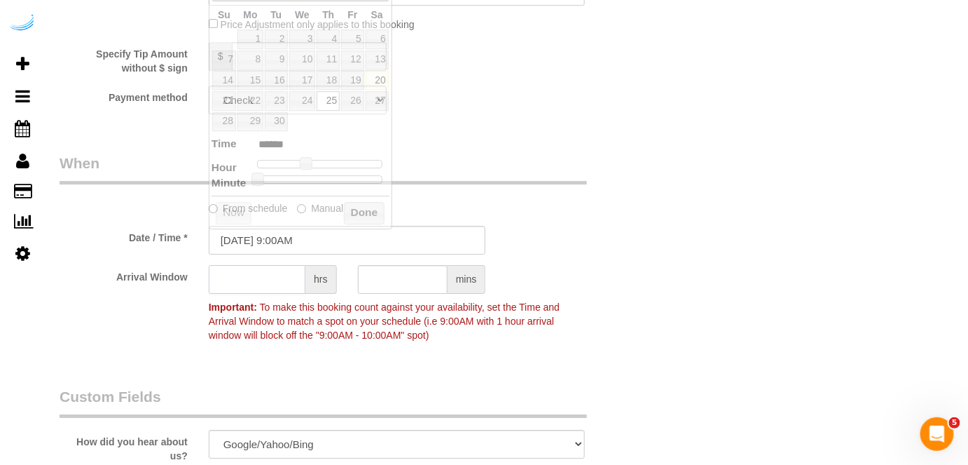
click at [258, 273] on input "text" at bounding box center [257, 279] width 97 height 29
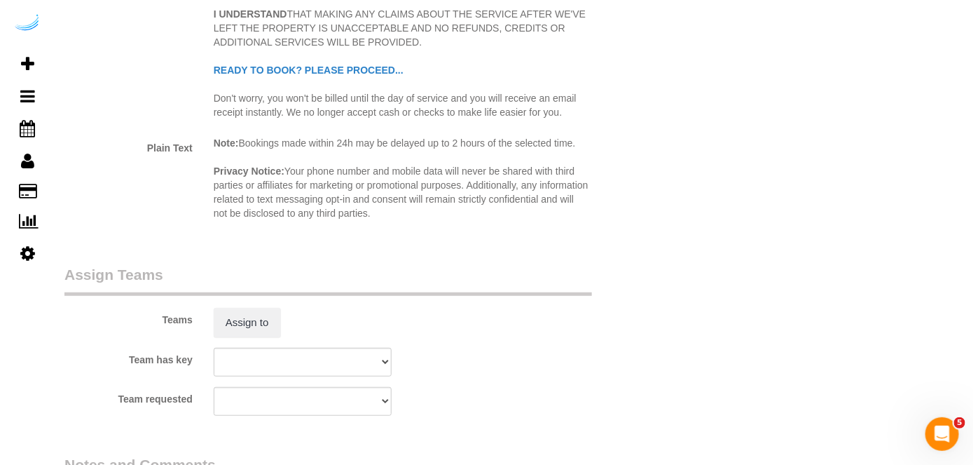
scroll to position [1911, 0]
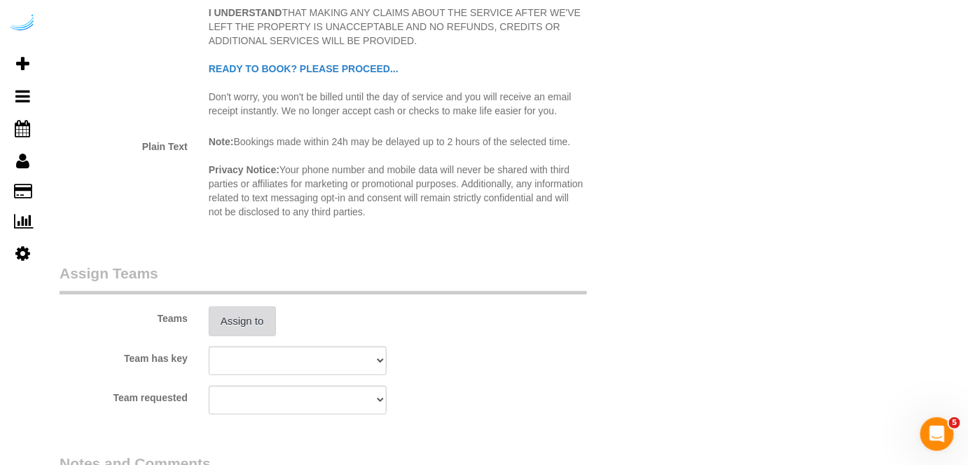
click at [254, 310] on button "Assign to" at bounding box center [242, 320] width 67 height 29
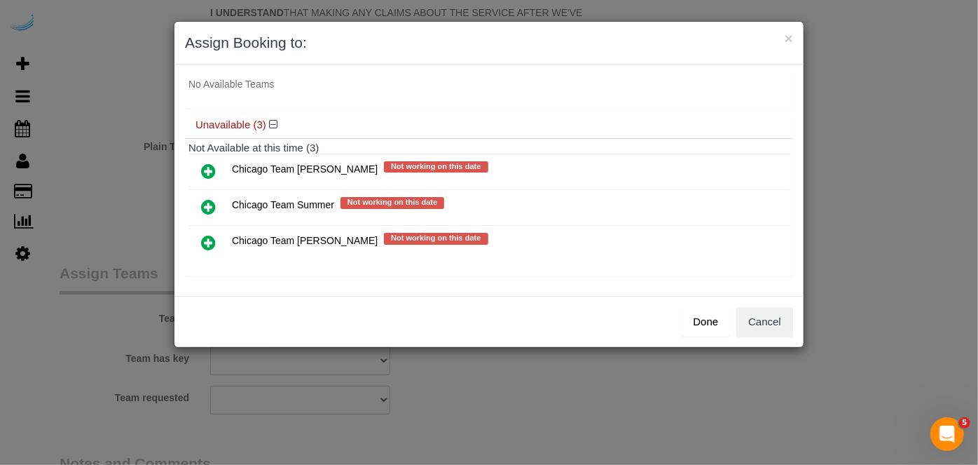
click at [209, 240] on icon at bounding box center [208, 242] width 15 height 17
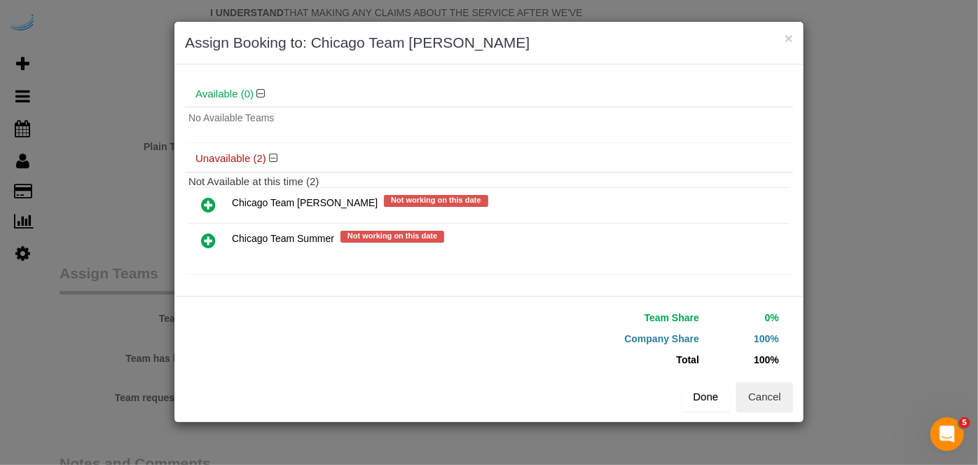
scroll to position [73, 0]
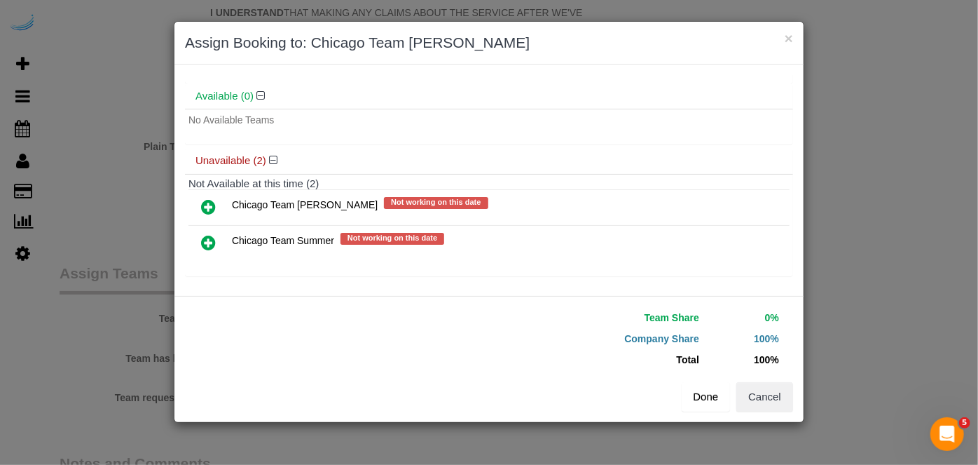
click at [698, 408] on button "Done" at bounding box center [706, 396] width 49 height 29
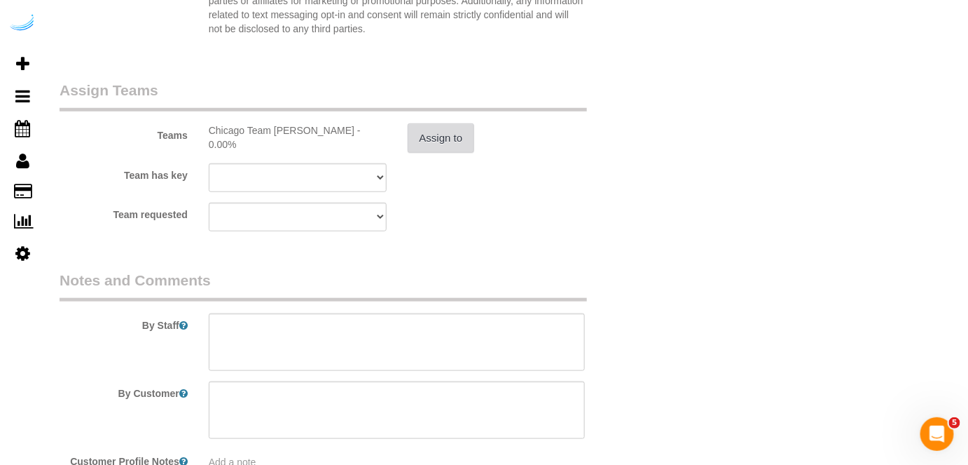
scroll to position [2183, 0]
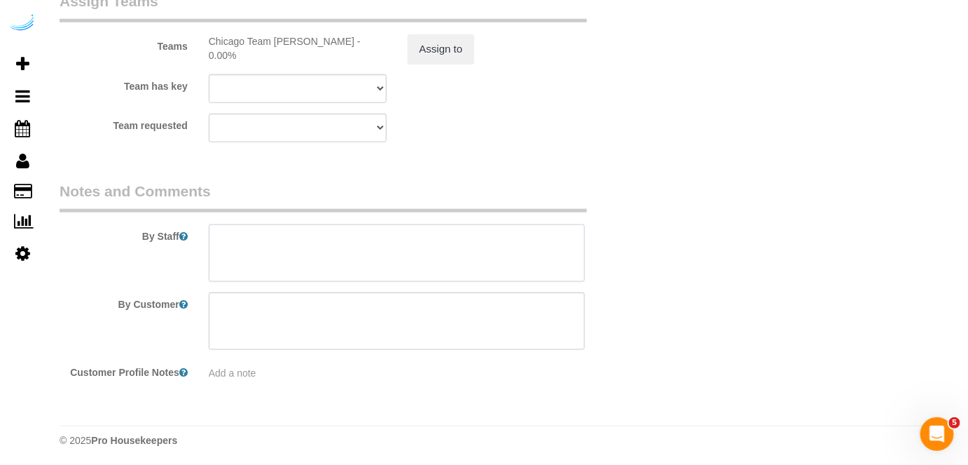
click at [446, 263] on textarea at bounding box center [397, 252] width 377 height 57
click at [317, 240] on textarea at bounding box center [397, 252] width 377 height 57
click at [441, 229] on textarea at bounding box center [397, 252] width 377 height 57
paste textarea "Permanent Notes:No notes from this customer.Today's Notes:No notes from this se…"
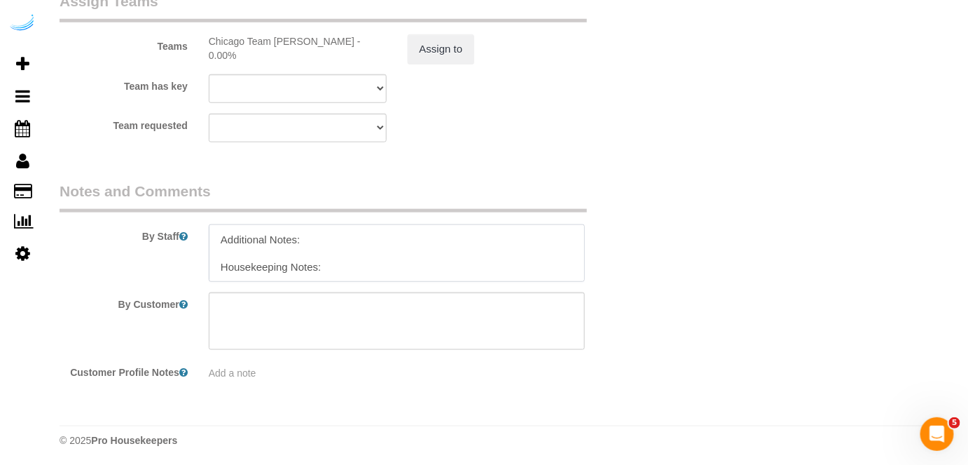
paste textarea "please make sure both beds/baths are clean don't forget to take out garbage"
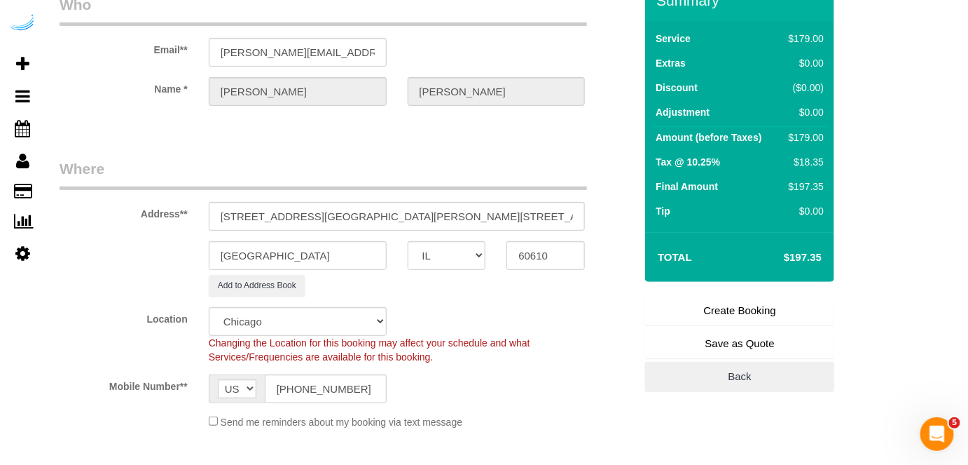
scroll to position [191, 0]
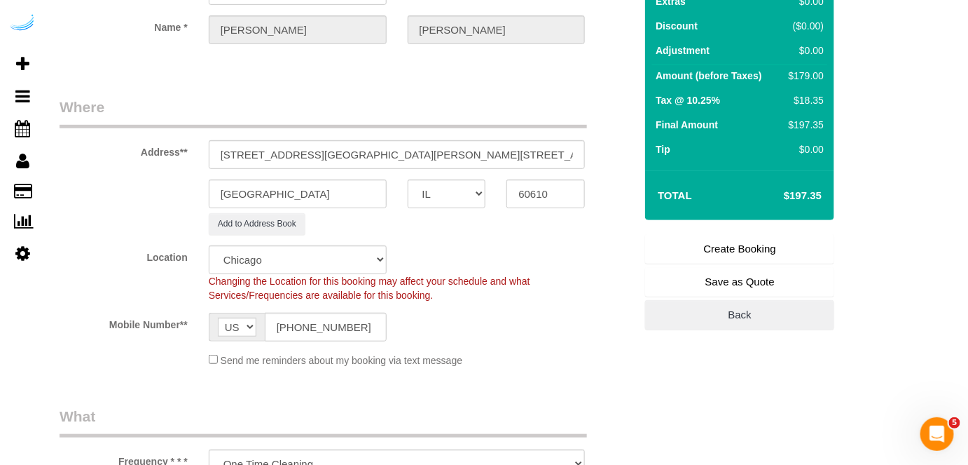
click at [732, 251] on link "Create Booking" at bounding box center [739, 248] width 189 height 29
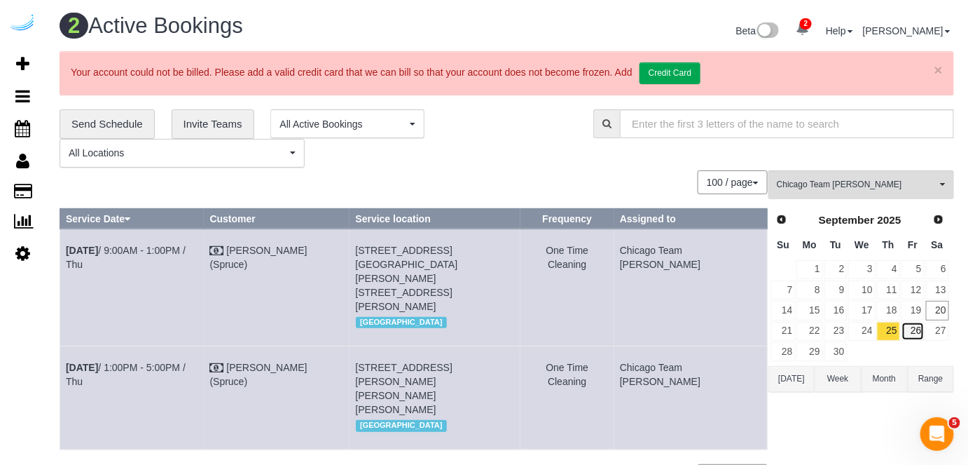
click at [920, 331] on link "26" at bounding box center [913, 331] width 23 height 19
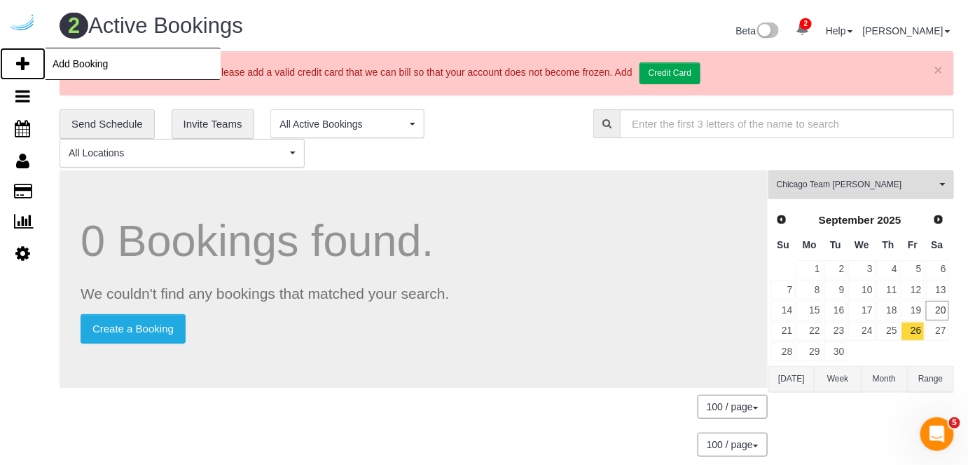
click at [17, 64] on icon at bounding box center [22, 63] width 13 height 17
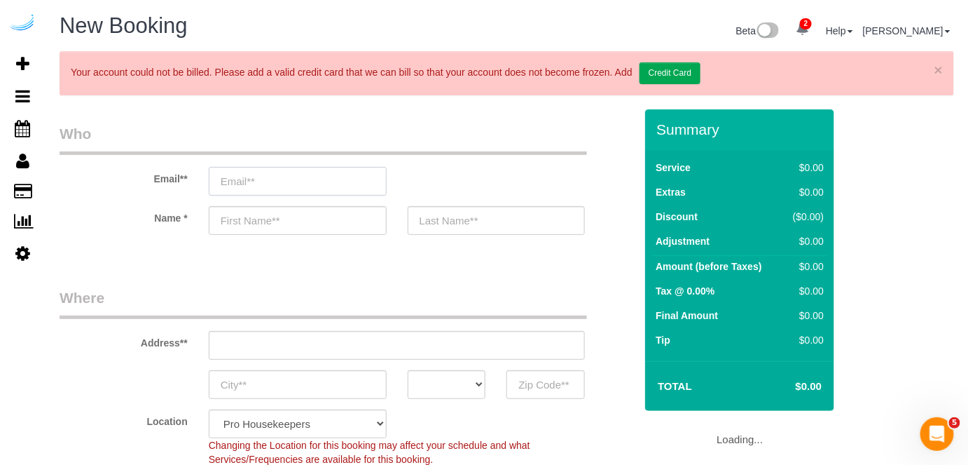
drag, startPoint x: 314, startPoint y: 171, endPoint x: 317, endPoint y: 178, distance: 7.8
click at [317, 178] on input "email" at bounding box center [298, 181] width 178 height 29
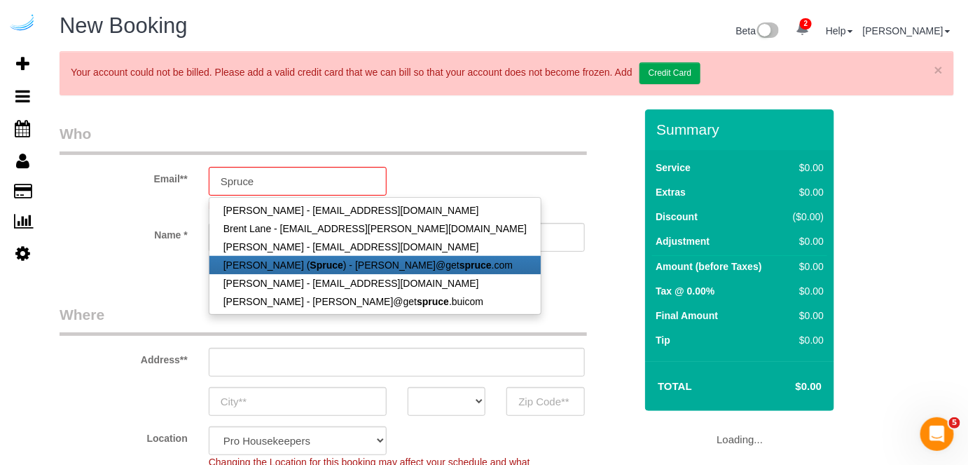
click at [314, 262] on strong "Spruce" at bounding box center [326, 264] width 33 height 11
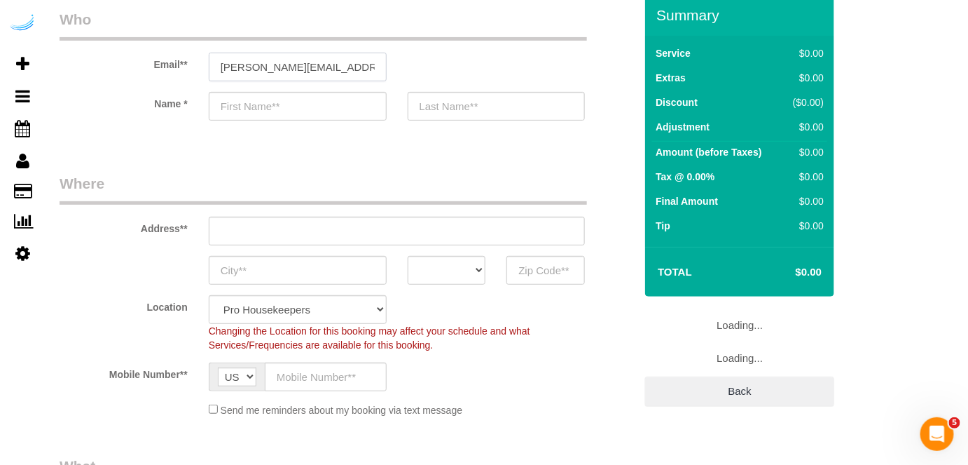
scroll to position [191, 0]
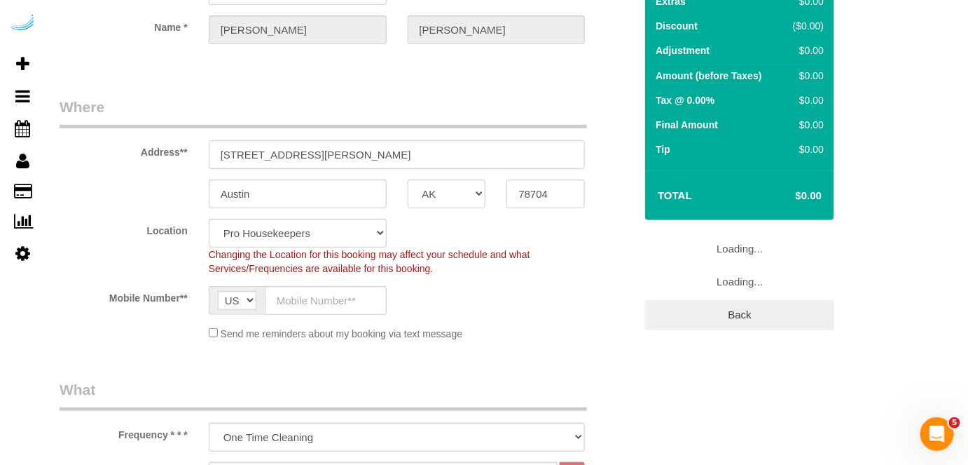
click at [423, 156] on input "3816 S Lamar Blvd" at bounding box center [397, 154] width 377 height 29
paste input "3 W Huron St, Chicago, IL 60654"
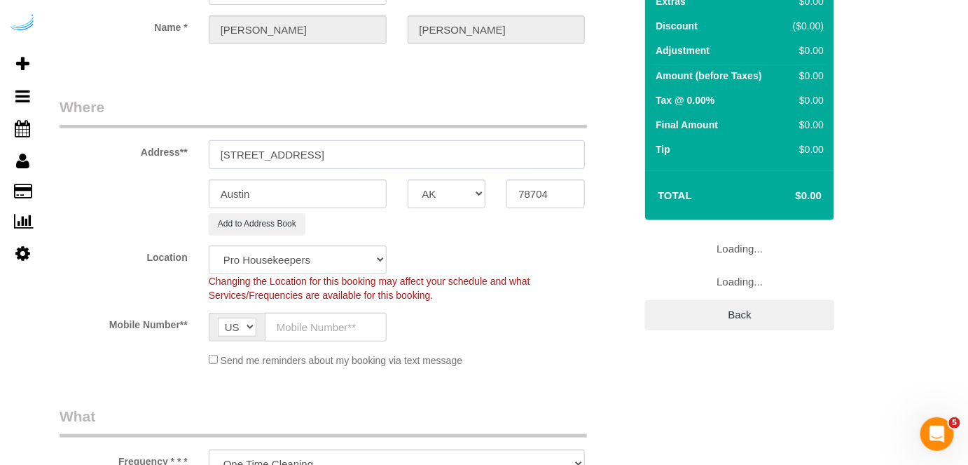
drag, startPoint x: 350, startPoint y: 151, endPoint x: 450, endPoint y: 148, distance: 99.6
click at [449, 150] on input "33 W Huron St, Chicago, IL 60654" at bounding box center [397, 154] width 377 height 29
click at [531, 185] on input "78704" at bounding box center [546, 193] width 78 height 29
paste input "6065"
click at [469, 191] on select "AK AL AR AZ CA CO CT DC DE FL GA HI IA ID IL IN KS KY LA MA MD ME MI MN MO MS M…" at bounding box center [447, 193] width 78 height 29
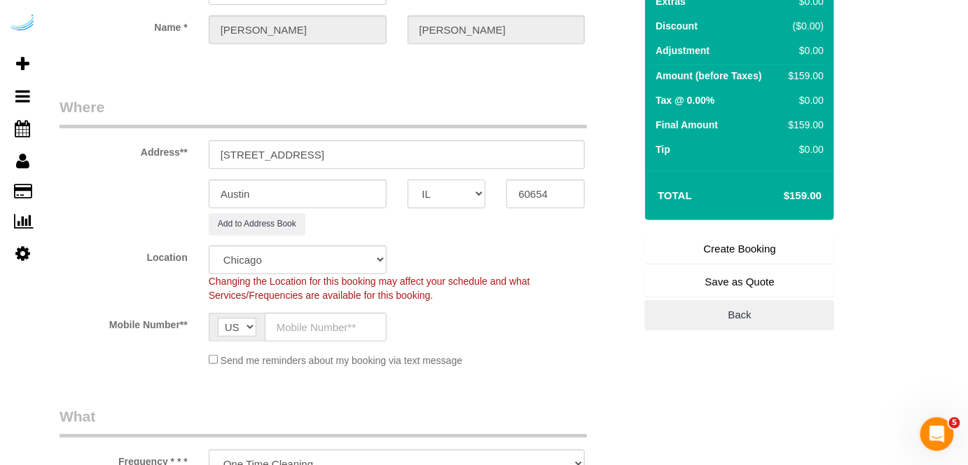
click at [408, 179] on select "AK AL AR AZ CA CO CT DC DE FL GA HI IA ID IL IN KS KY LA MA MD ME MI MN MO MS M…" at bounding box center [447, 193] width 78 height 29
click at [330, 186] on input "Austin" at bounding box center [298, 193] width 178 height 29
drag, startPoint x: 294, startPoint y: 148, endPoint x: 479, endPoint y: 152, distance: 185.1
click at [478, 150] on input "33 W Huron St, Chicago, IL 60654" at bounding box center [397, 154] width 377 height 29
paste input "Carlos Marin"
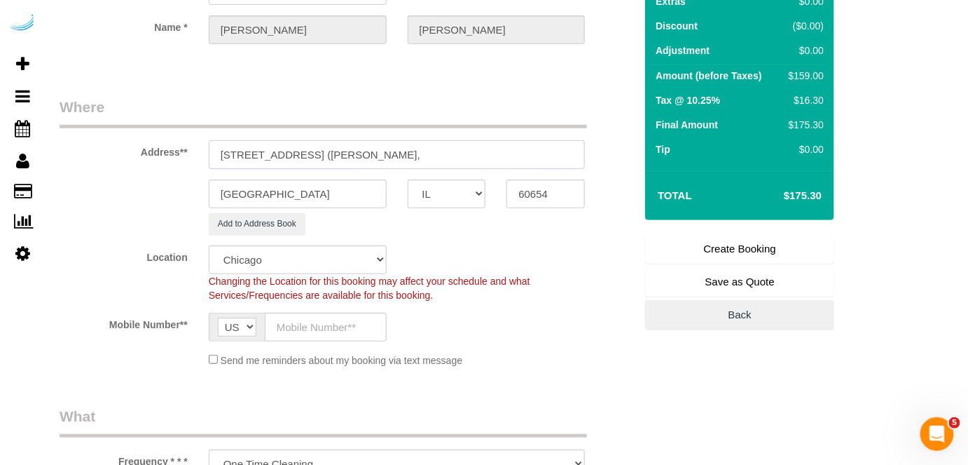
paste input "33 W Huron St"
paste input "1469673"
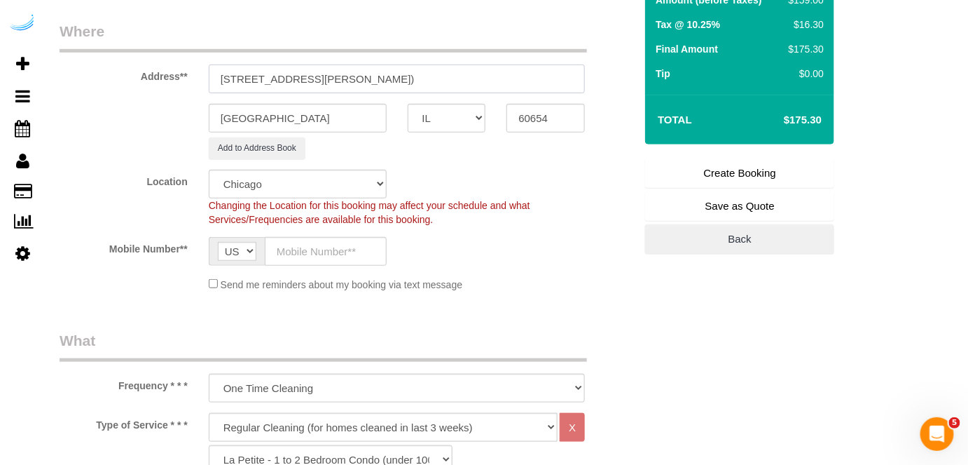
scroll to position [382, 0]
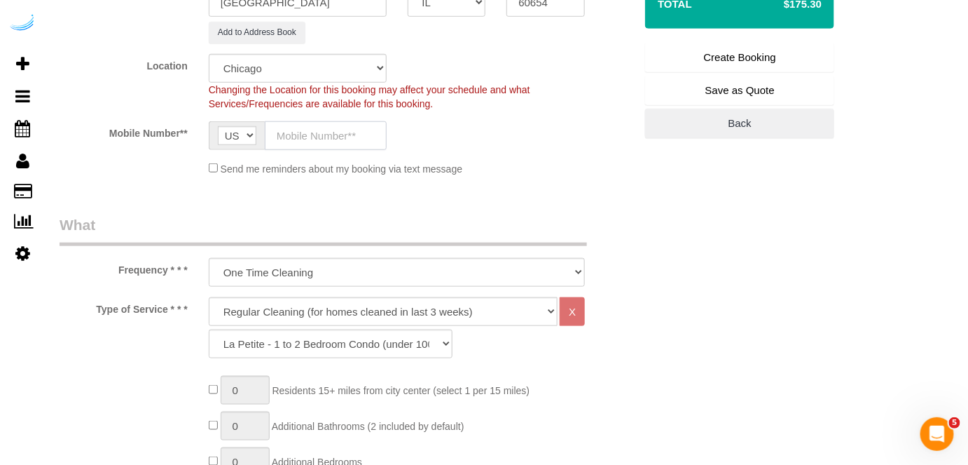
click at [325, 134] on input "text" at bounding box center [326, 135] width 122 height 29
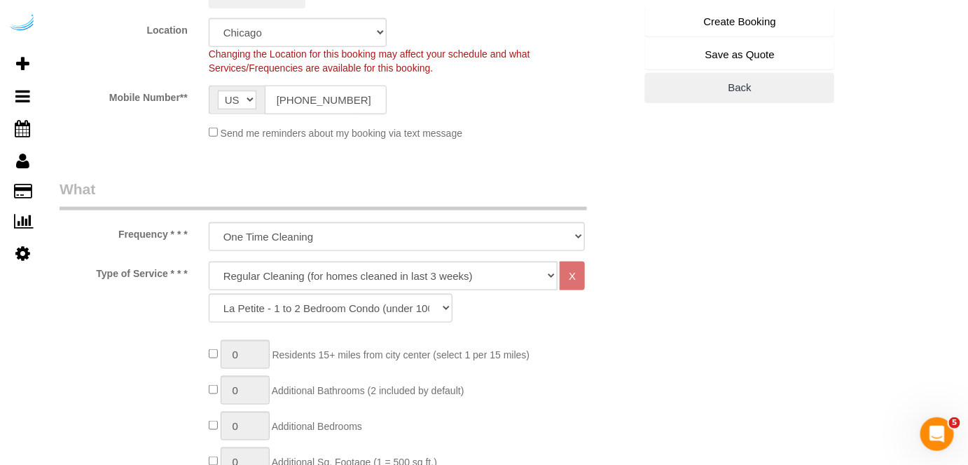
scroll to position [509, 0]
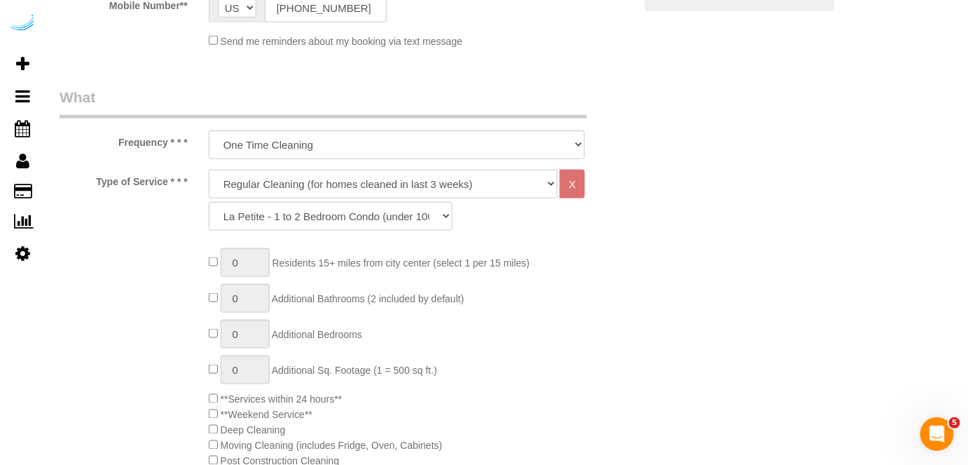
drag, startPoint x: 352, startPoint y: 172, endPoint x: 345, endPoint y: 181, distance: 10.5
click at [352, 172] on select "Deep Cleaning (for homes that have not been cleaned in 3+ weeks) Spruce Regular…" at bounding box center [384, 184] width 350 height 29
click at [343, 186] on select "Deep Cleaning (for homes that have not been cleaned in 3+ weeks) Spruce Regular…" at bounding box center [384, 184] width 350 height 29
click at [209, 170] on select "Deep Cleaning (for homes that have not been cleaned in 3+ weeks) Spruce Regular…" at bounding box center [384, 184] width 350 height 29
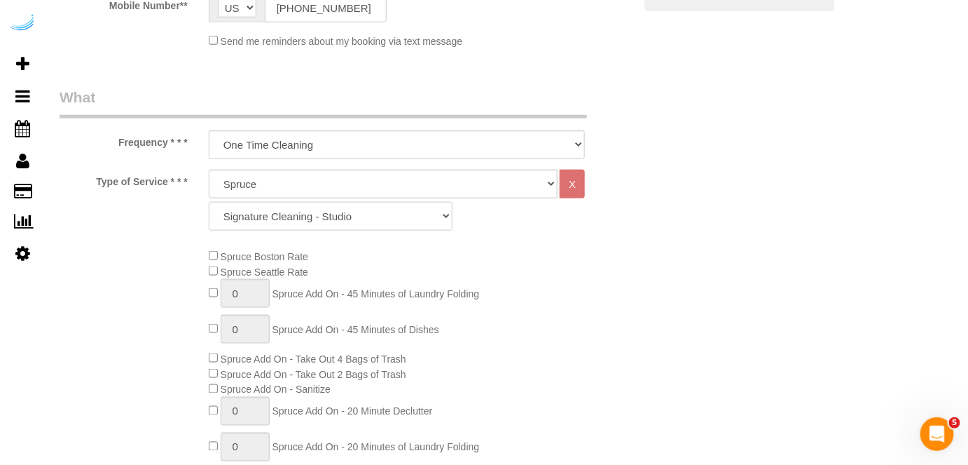
click at [324, 221] on select "Signature Cleaning - Studio Signature Cleaning - 1 Bed 1 Bath Signature Cleanin…" at bounding box center [331, 216] width 244 height 29
click at [209, 202] on select "Signature Cleaning - Studio Signature Cleaning - 1 Bed 1 Bath Signature Cleanin…" at bounding box center [331, 216] width 244 height 29
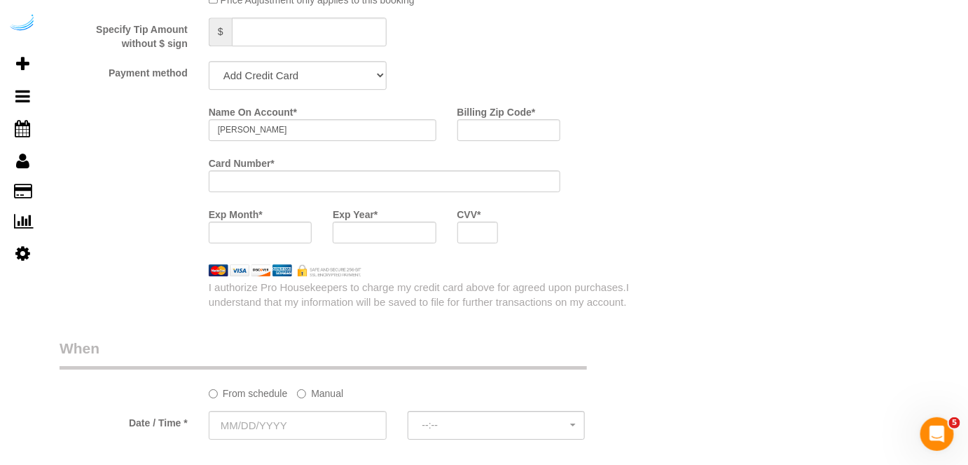
scroll to position [1338, 0]
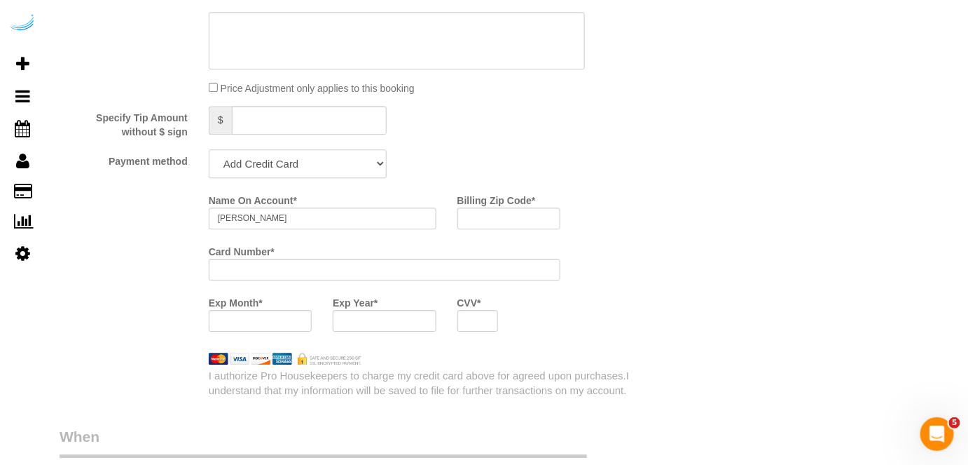
drag, startPoint x: 315, startPoint y: 157, endPoint x: 301, endPoint y: 174, distance: 22.3
click at [315, 158] on select "Add Credit Card Cash Check Paypal" at bounding box center [298, 163] width 178 height 29
click at [209, 149] on select "Add Credit Card Cash Check Paypal" at bounding box center [298, 163] width 178 height 29
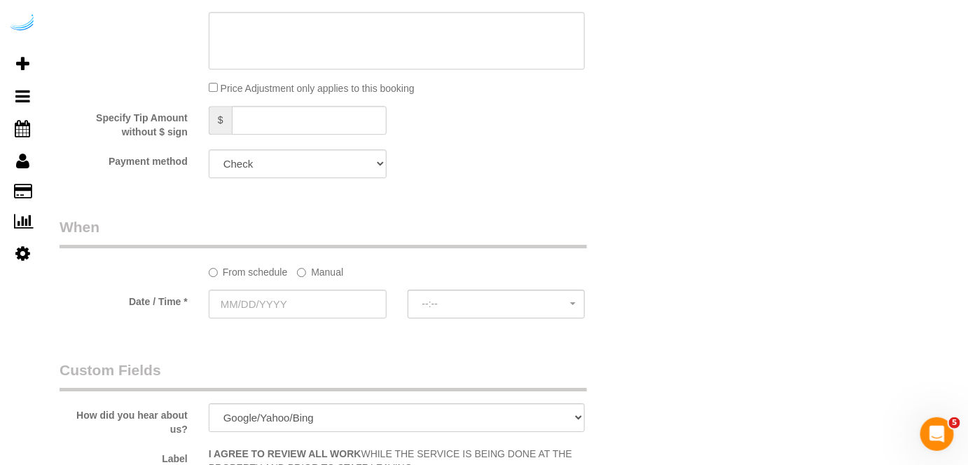
click at [312, 263] on label "Manual" at bounding box center [320, 269] width 46 height 19
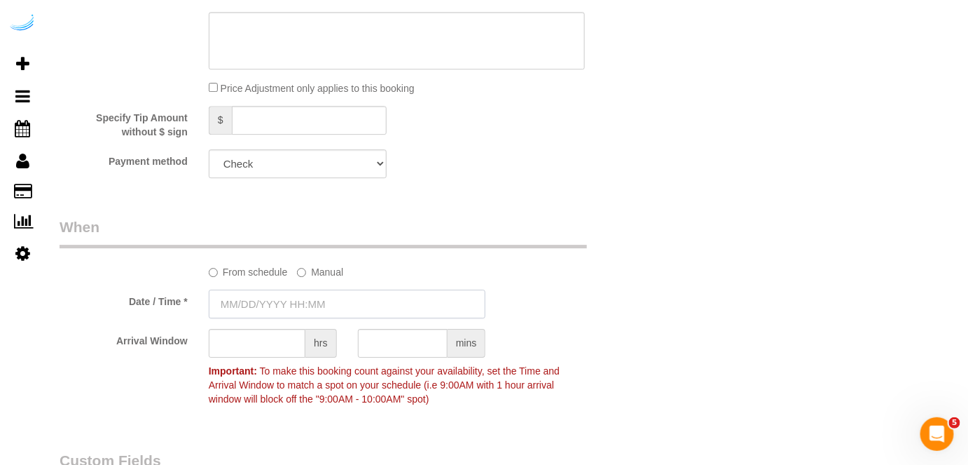
click at [292, 294] on input "text" at bounding box center [348, 303] width 278 height 29
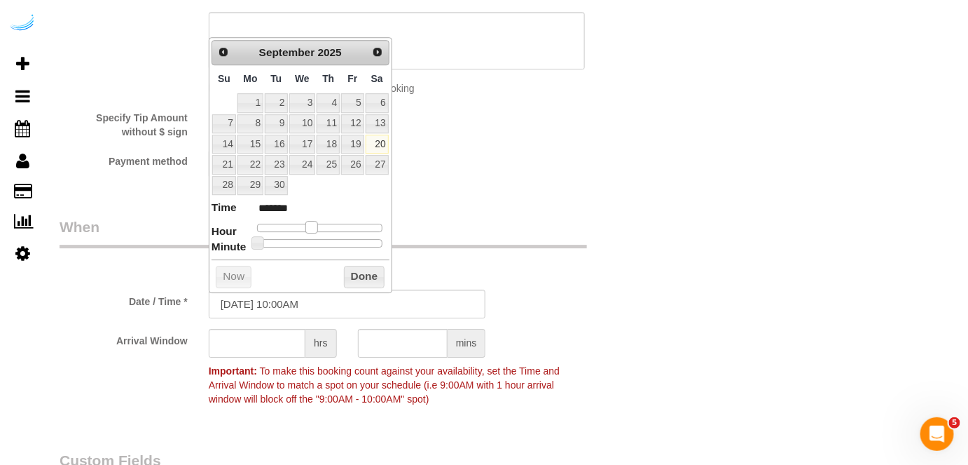
drag, startPoint x: 297, startPoint y: 226, endPoint x: 306, endPoint y: 226, distance: 9.1
click at [306, 226] on span at bounding box center [312, 227] width 13 height 13
click at [301, 228] on span at bounding box center [306, 227] width 13 height 13
click at [268, 348] on input "text" at bounding box center [257, 343] width 97 height 29
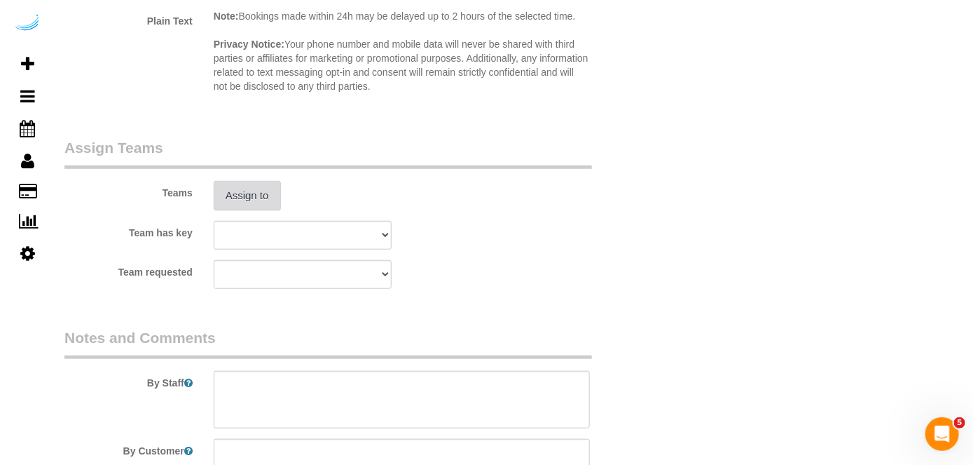
scroll to position [2039, 0]
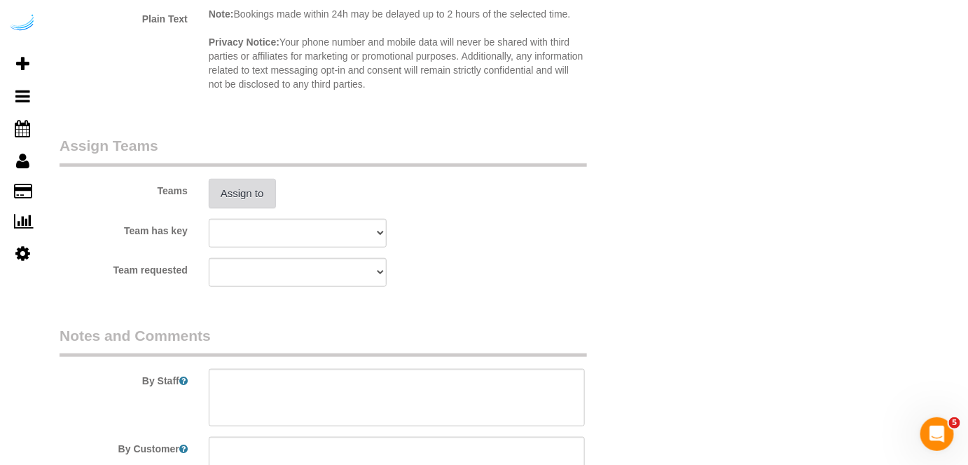
click at [254, 185] on button "Assign to" at bounding box center [242, 193] width 67 height 29
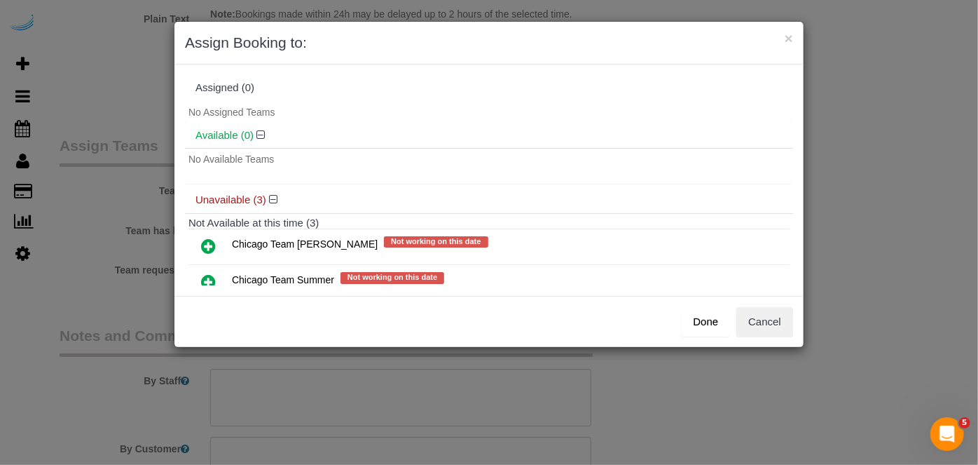
scroll to position [75, 0]
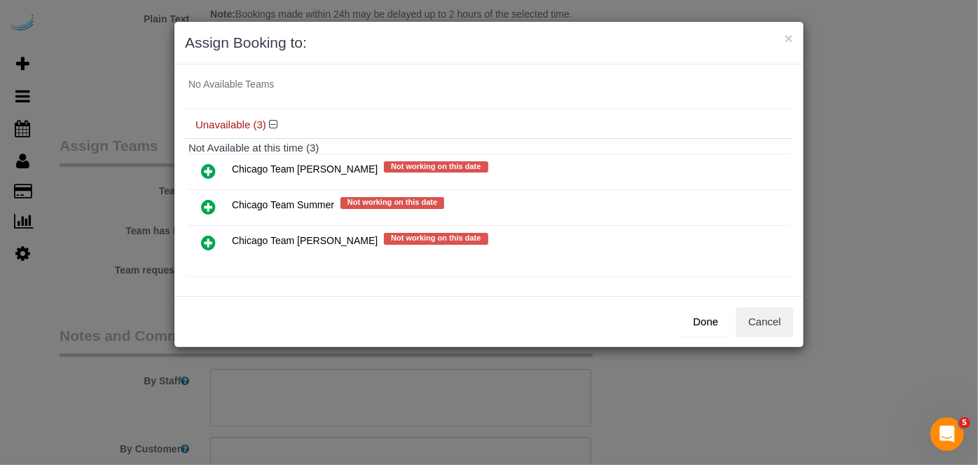
click at [205, 236] on icon at bounding box center [208, 242] width 15 height 17
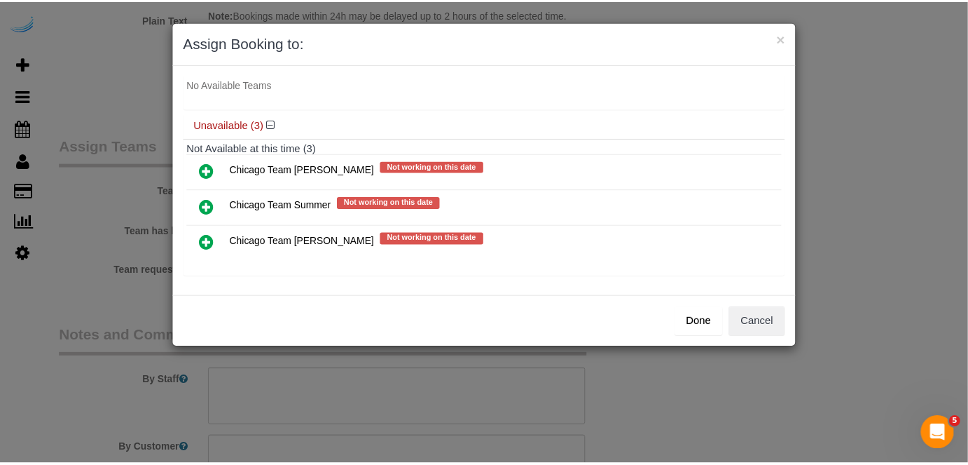
scroll to position [73, 0]
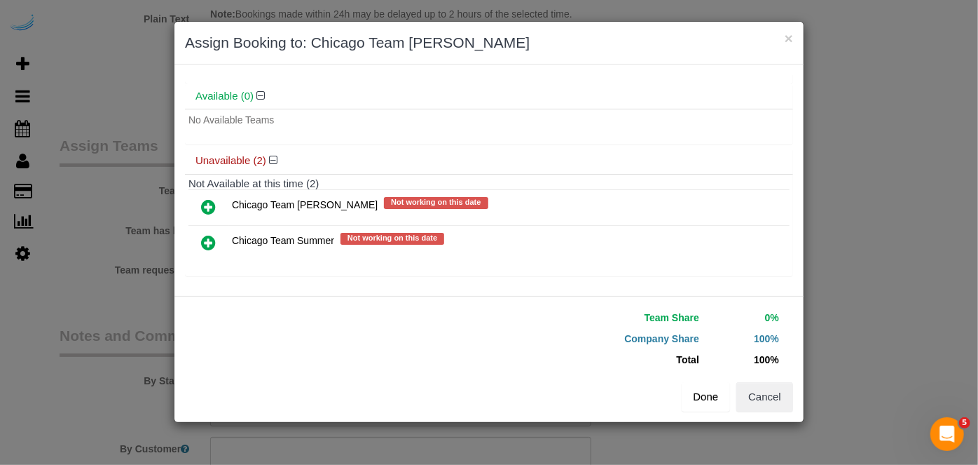
click at [706, 395] on button "Done" at bounding box center [706, 396] width 49 height 29
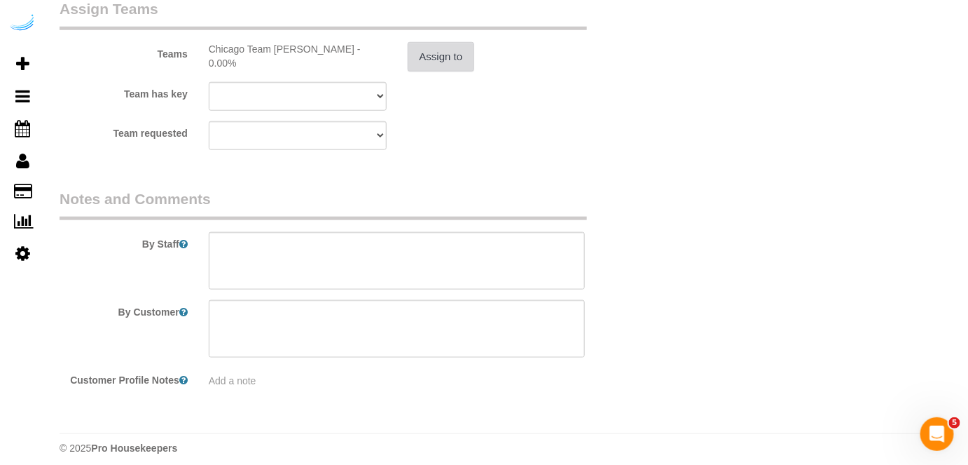
scroll to position [2183, 0]
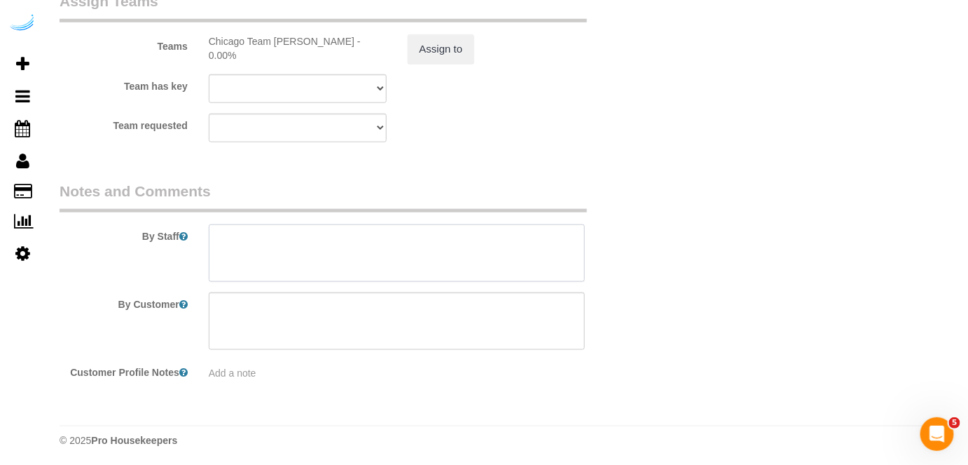
click at [442, 263] on textarea at bounding box center [397, 252] width 377 height 57
click at [424, 249] on textarea at bounding box center [397, 252] width 377 height 57
paste textarea "Permanent Notes:33 W Huron St, APT 604, 2bed/ 2bath / studyToday's Notes:No not…"
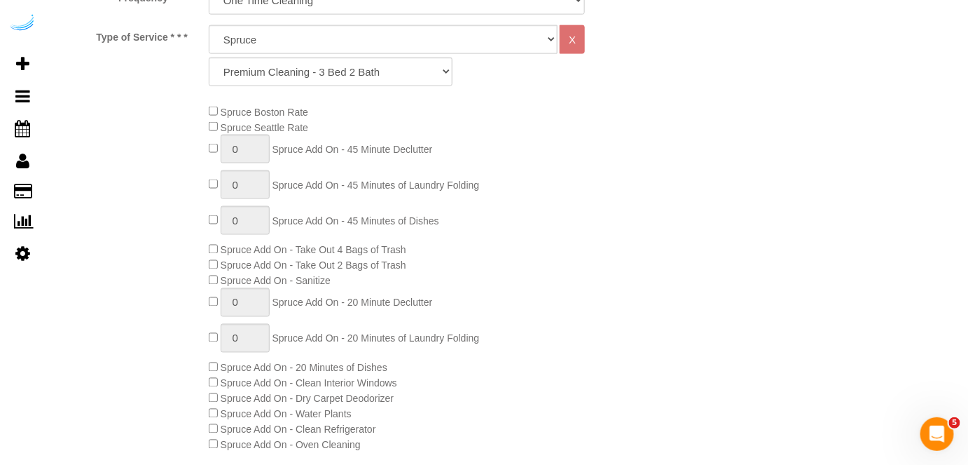
scroll to position [272, 0]
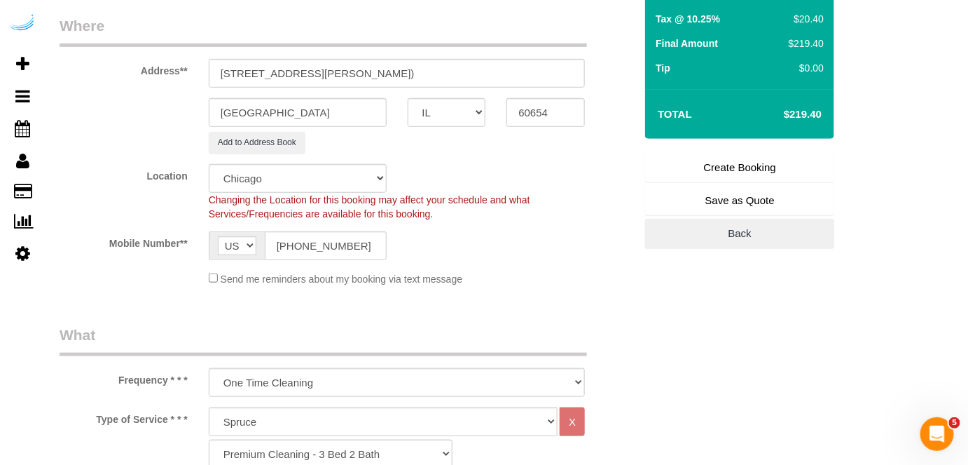
click at [743, 172] on link "Create Booking" at bounding box center [739, 167] width 189 height 29
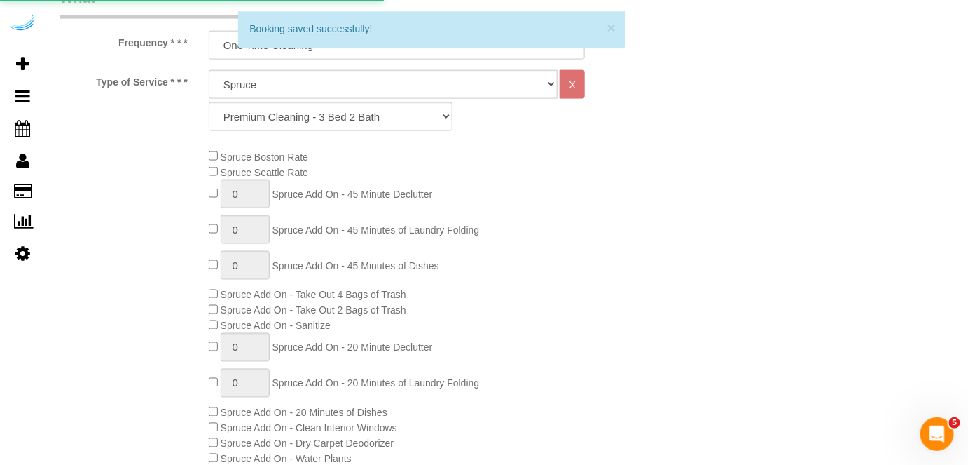
scroll to position [637, 0]
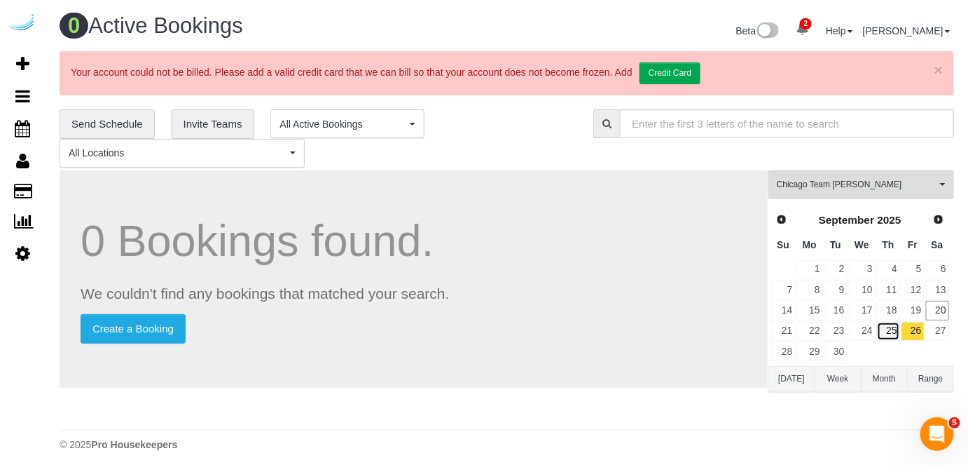
click at [894, 326] on link "25" at bounding box center [888, 331] width 23 height 19
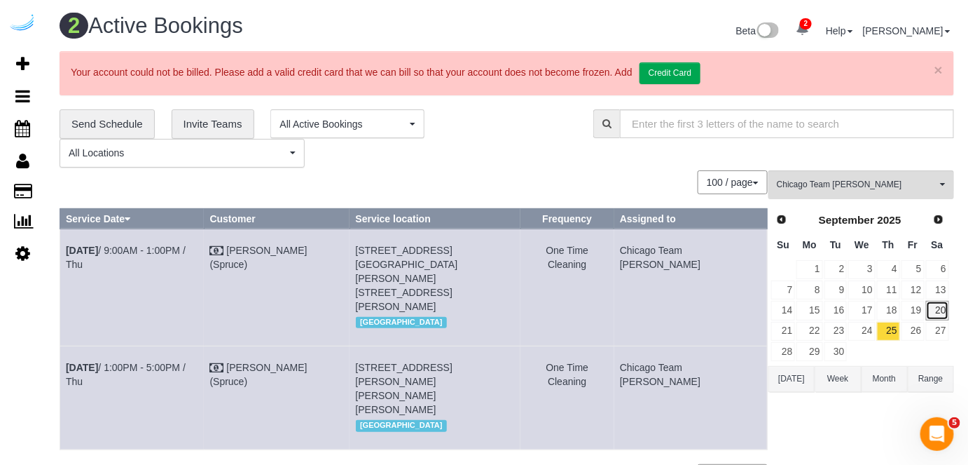
click at [938, 311] on link "20" at bounding box center [937, 310] width 23 height 19
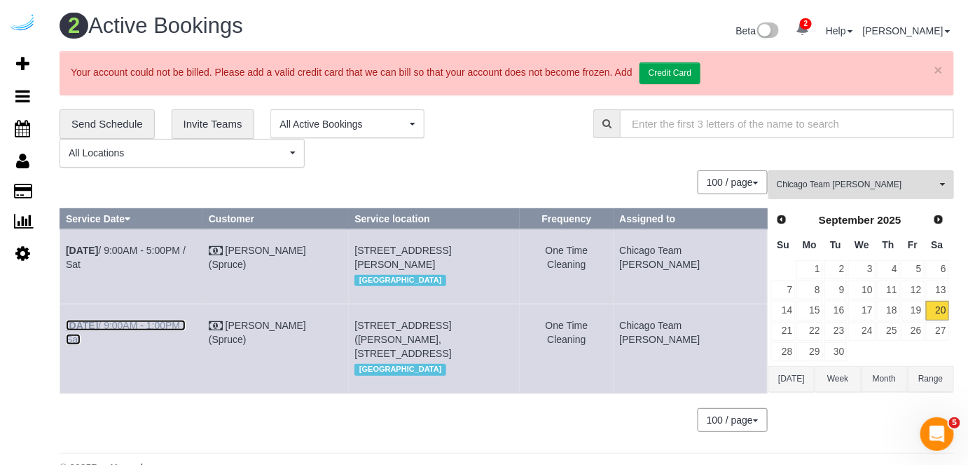
click at [184, 338] on link "Sep 20th / 9:00AM - 1:00PM / Sat" at bounding box center [126, 332] width 120 height 25
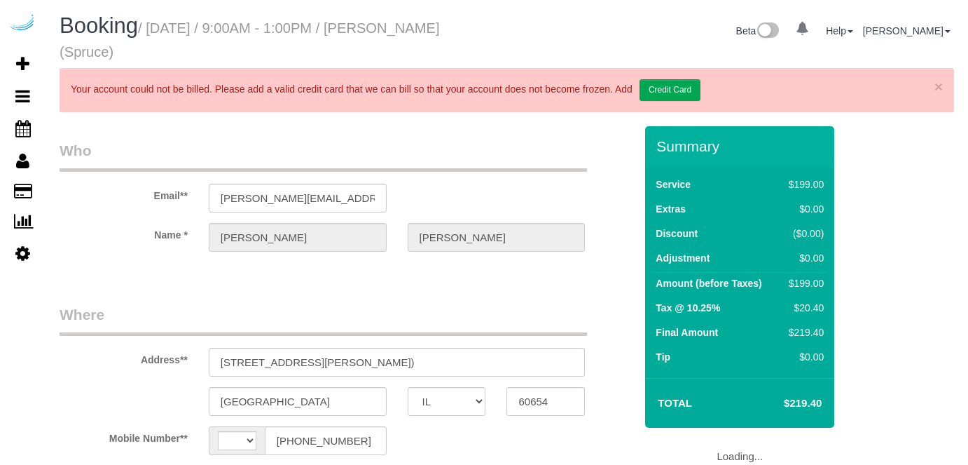
select select "IL"
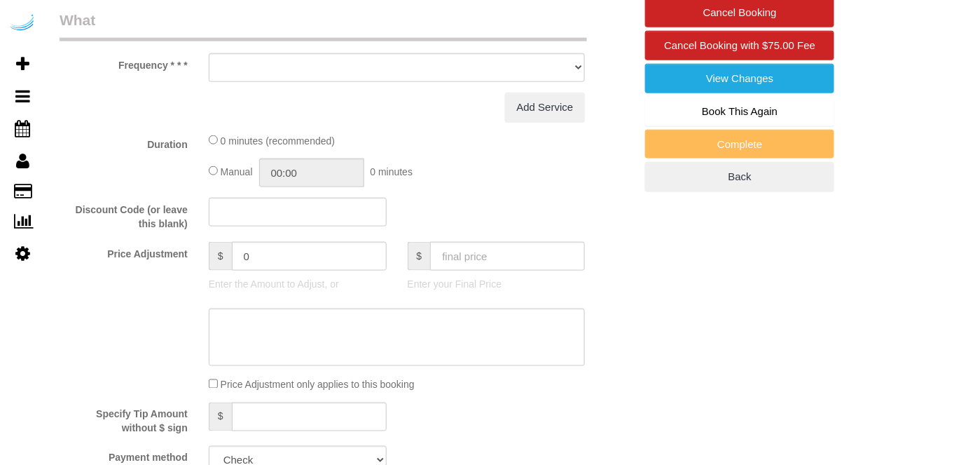
select select "string:[GEOGRAPHIC_DATA]"
select select "number:9"
select select "object:698"
select select "282"
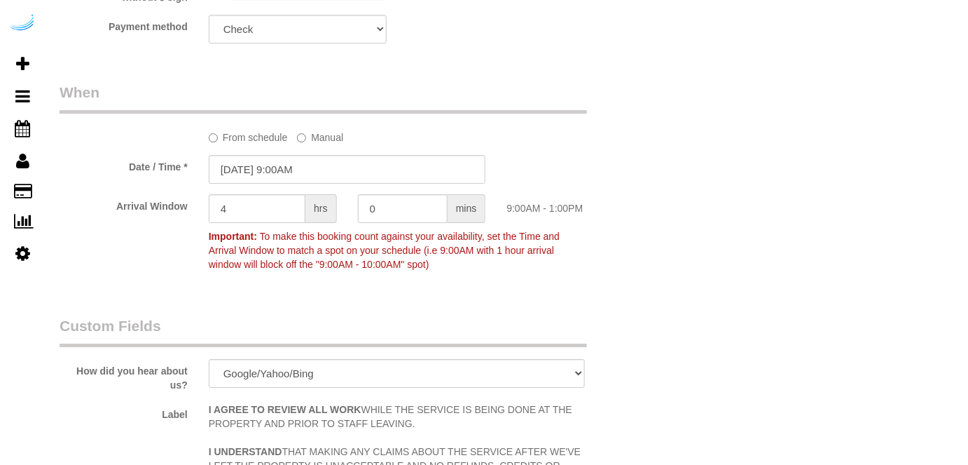
scroll to position [1417, 0]
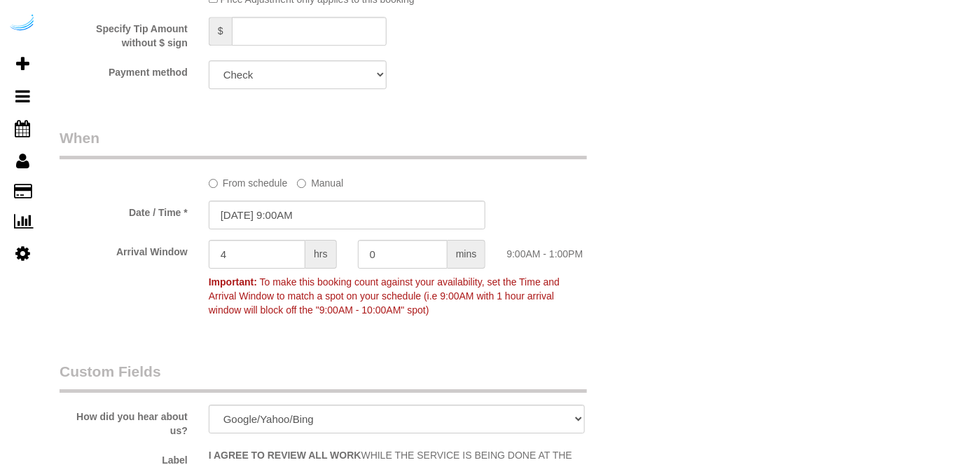
select select "object:798"
click at [275, 212] on input "09/20/2025 9:00AM" at bounding box center [348, 214] width 278 height 29
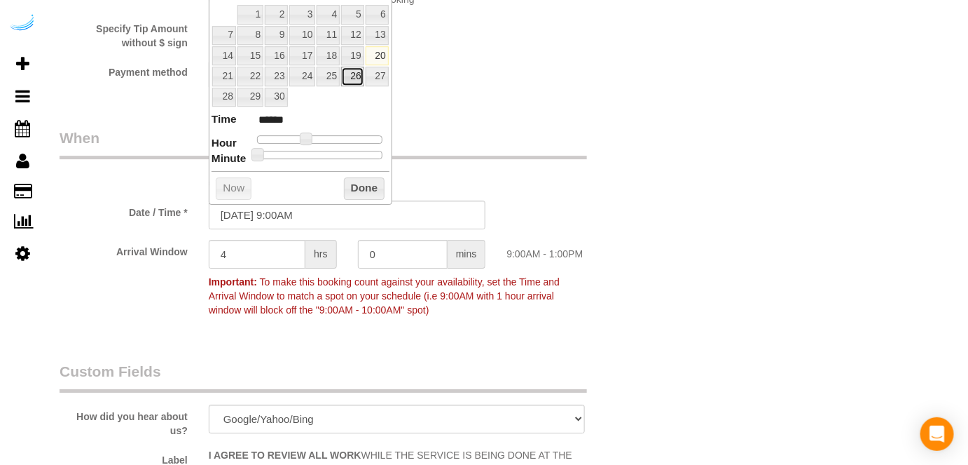
click at [350, 78] on link "26" at bounding box center [352, 76] width 22 height 19
type input "09/26/2025 9:00AM"
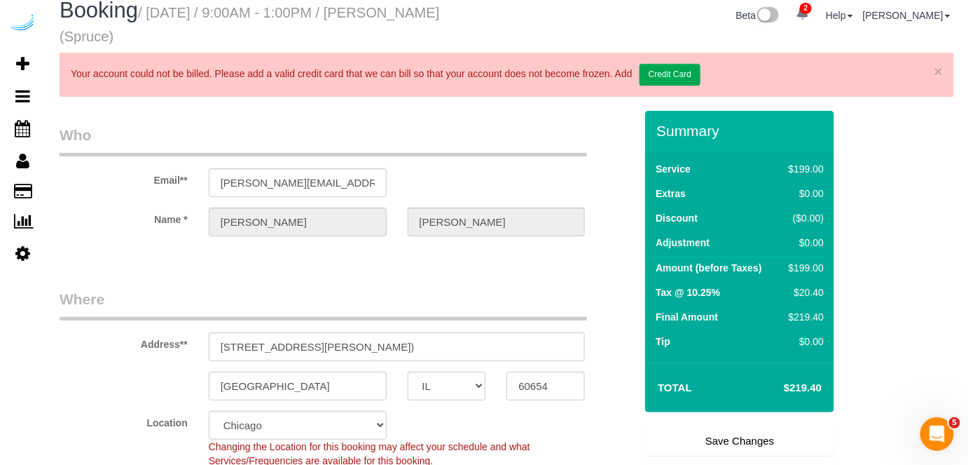
scroll to position [143, 0]
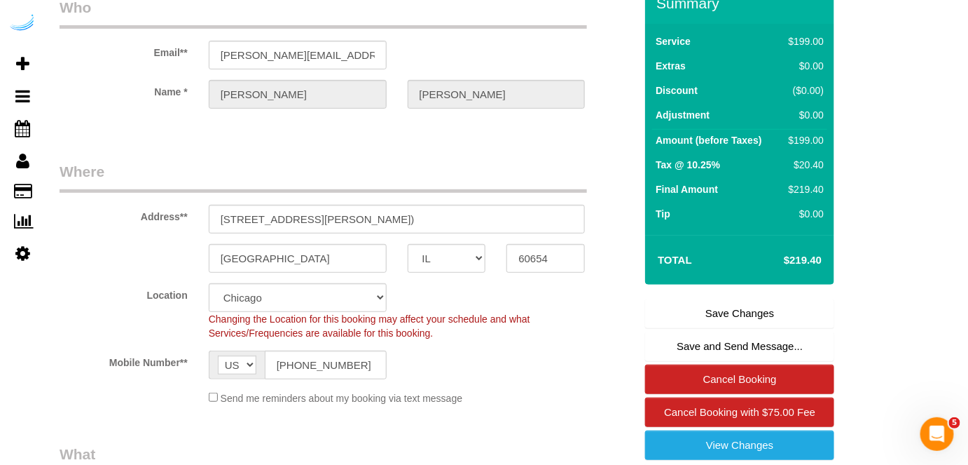
click at [720, 307] on link "Save Changes" at bounding box center [739, 313] width 189 height 29
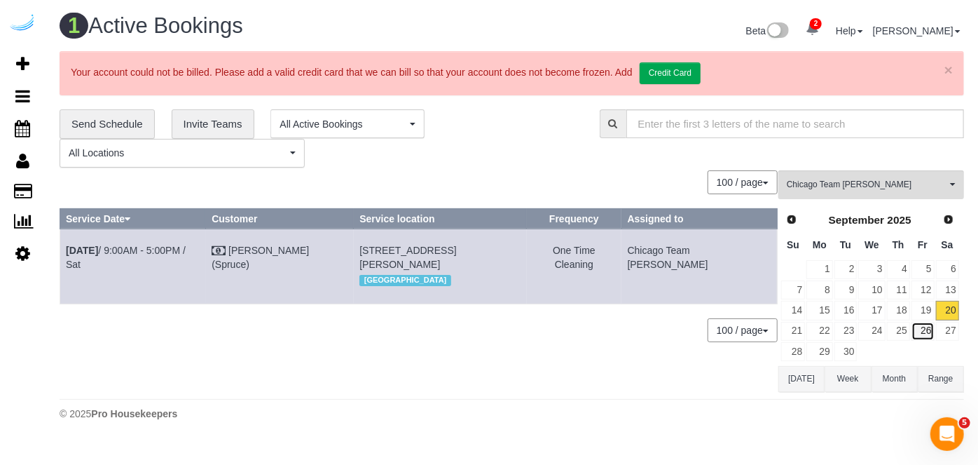
click at [930, 330] on link "26" at bounding box center [923, 331] width 23 height 19
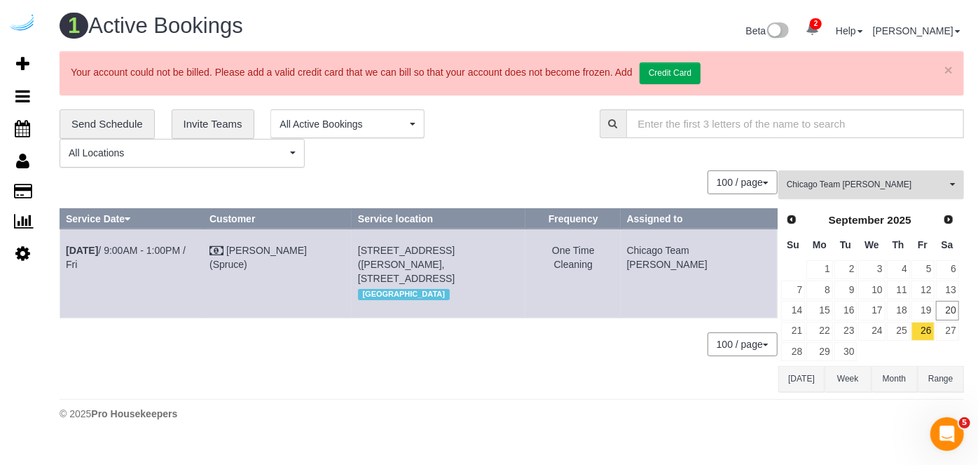
click at [872, 176] on button "Chicago Team Wesley All Teams" at bounding box center [872, 184] width 186 height 29
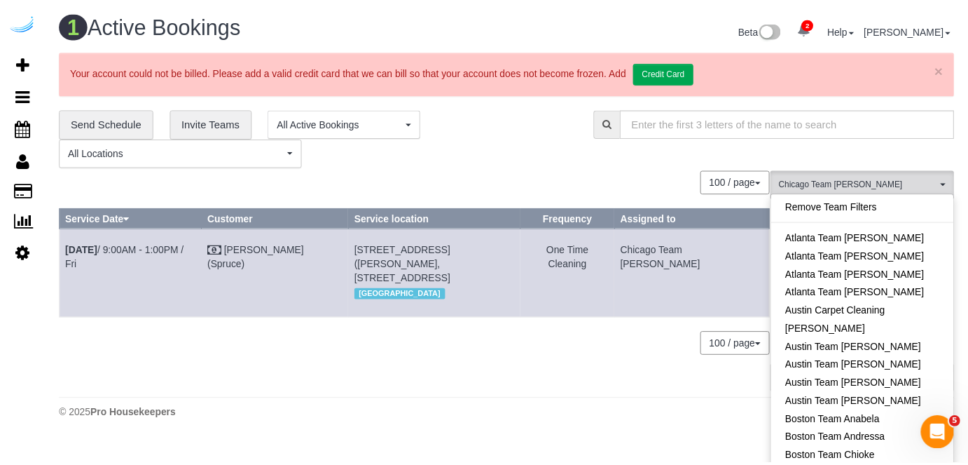
scroll to position [265, 0]
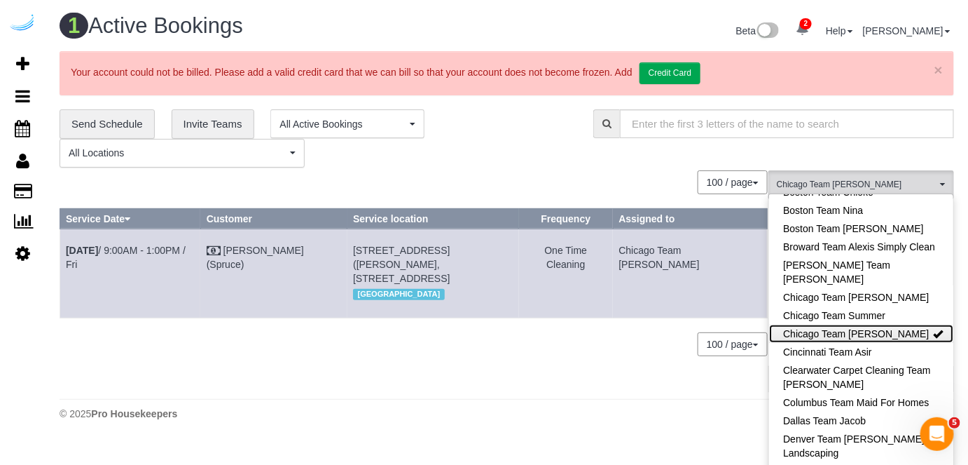
click at [904, 333] on link "Chicago Team [PERSON_NAME]" at bounding box center [861, 333] width 184 height 18
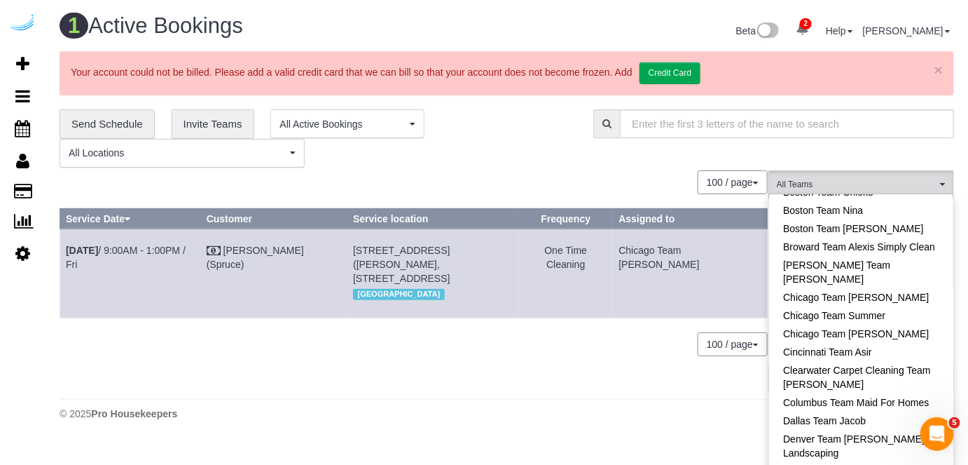
click at [539, 158] on div "**********" at bounding box center [316, 138] width 513 height 58
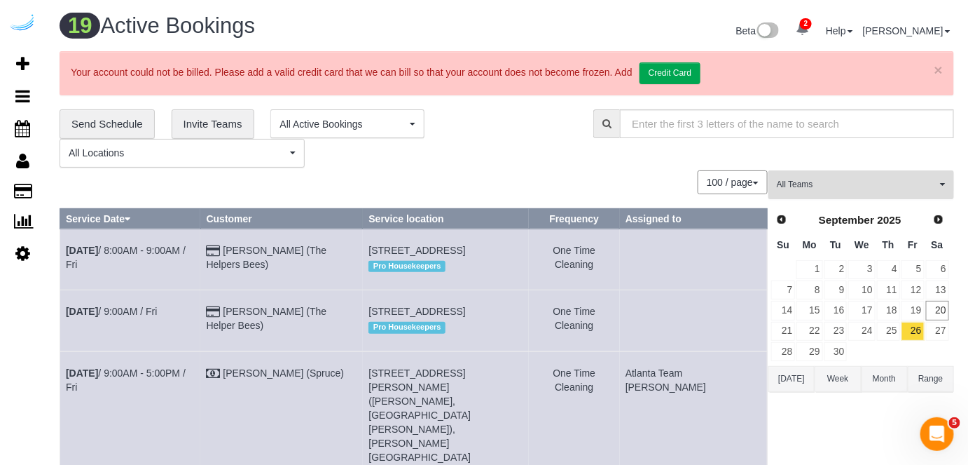
click at [850, 179] on span "All Teams" at bounding box center [857, 185] width 160 height 12
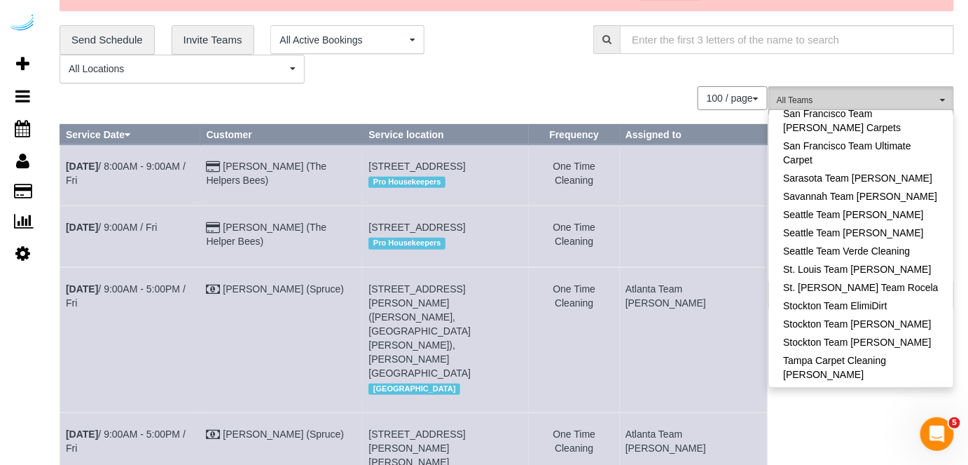
scroll to position [254, 0]
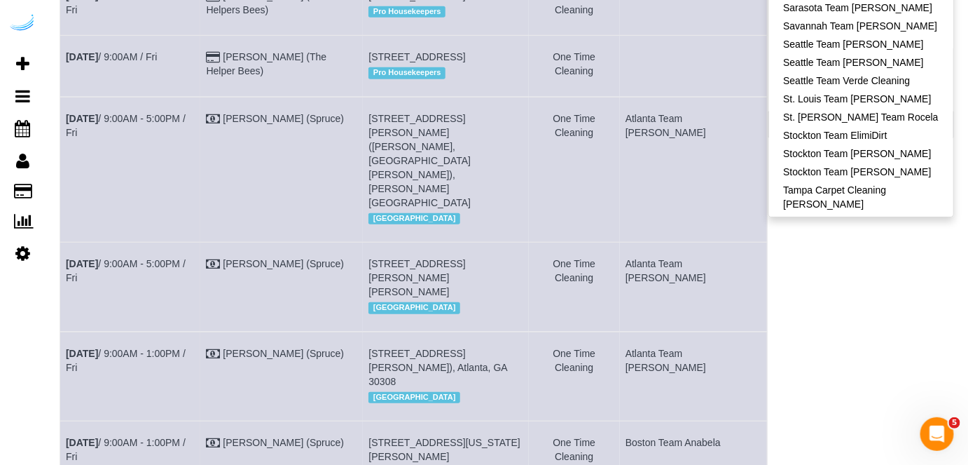
click at [869, 282] on link "Tampa Team Leidiana" at bounding box center [861, 291] width 184 height 18
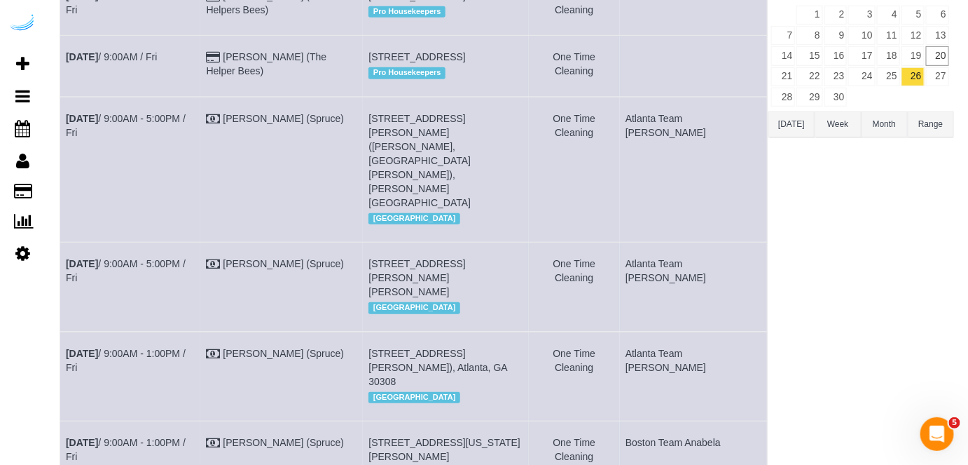
scroll to position [0, 0]
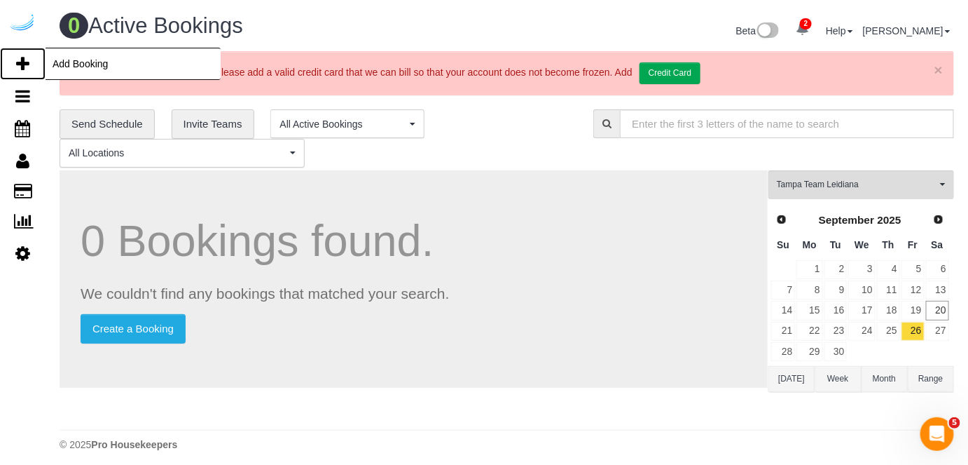
click at [26, 57] on icon at bounding box center [22, 63] width 13 height 17
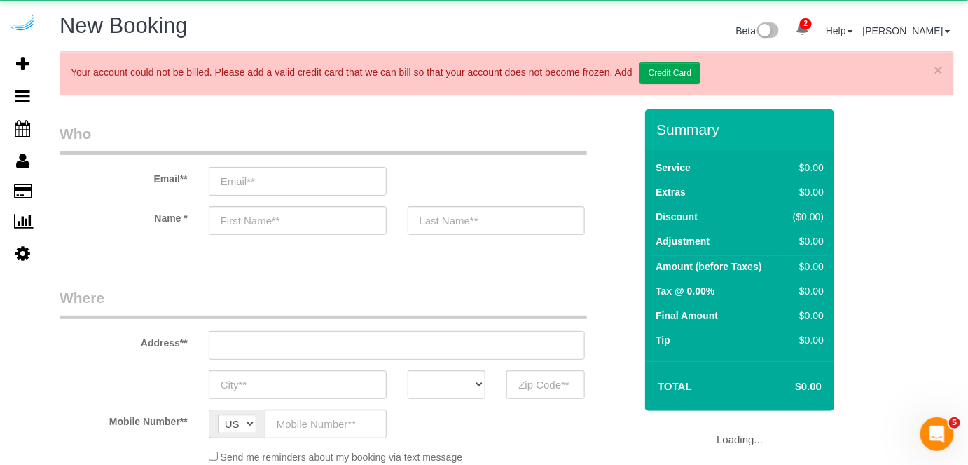
select select "number:9"
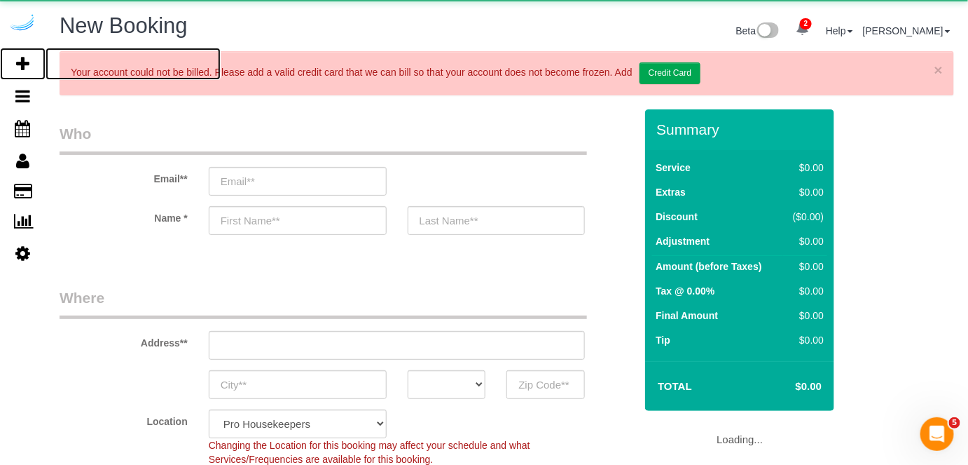
select select "object:2064"
select select "4"
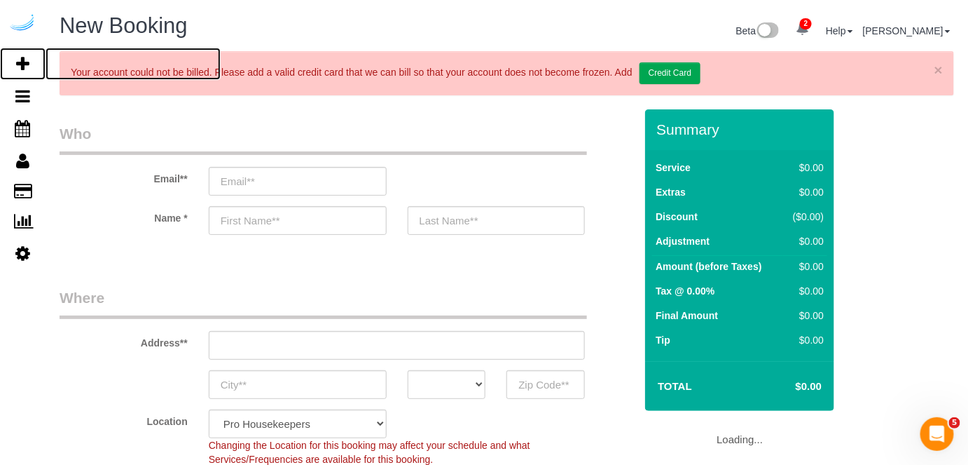
select select "object:2200"
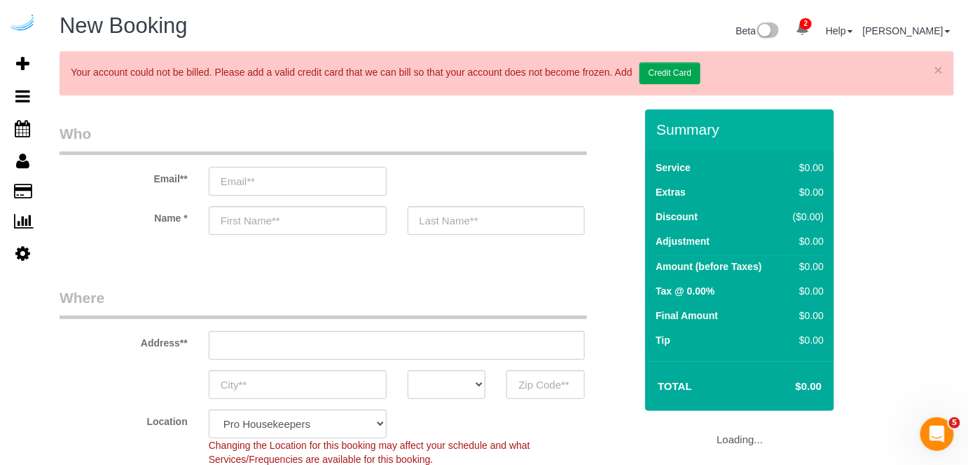
click at [358, 188] on input "email" at bounding box center [298, 181] width 178 height 29
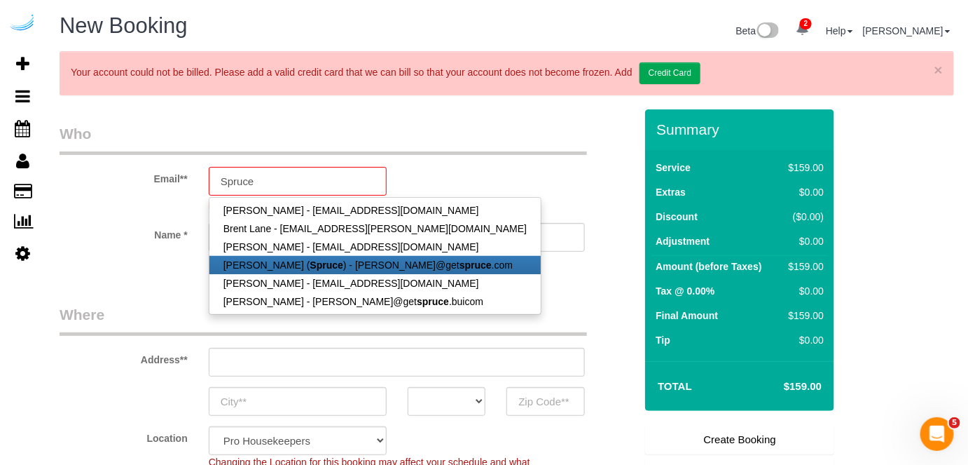
click at [310, 263] on strong "Spruce" at bounding box center [326, 264] width 33 height 11
type input "brandie@getspruce.com"
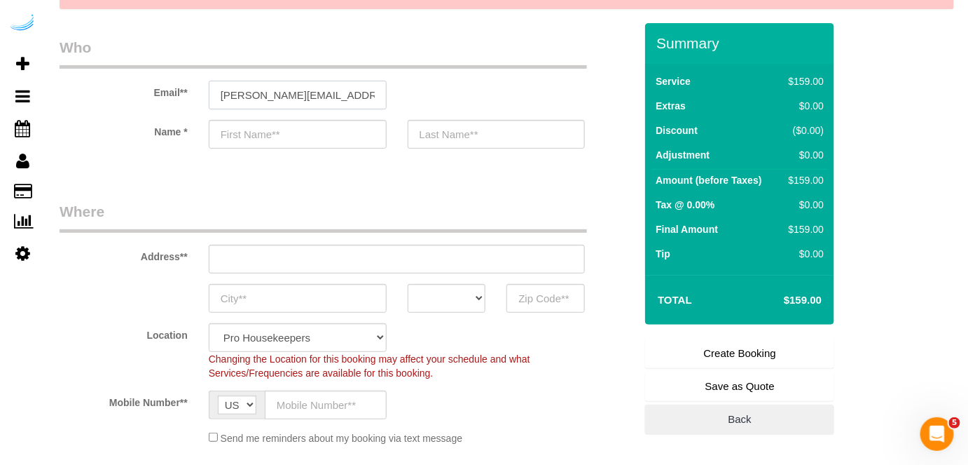
type input "Brandie"
type input "Louck"
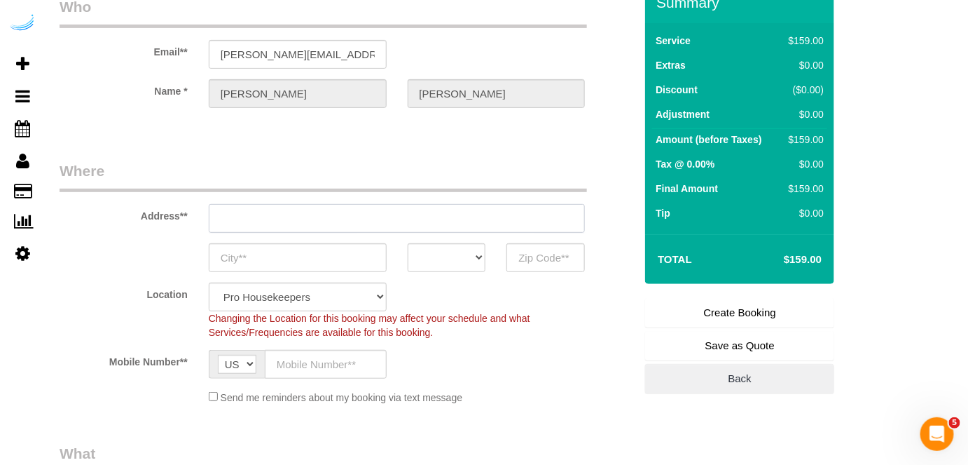
click at [449, 210] on input "text" at bounding box center [397, 218] width 377 height 29
type input "3816 S Lamar Blvd"
type input "Austin"
select select "[GEOGRAPHIC_DATA]"
type input "78704"
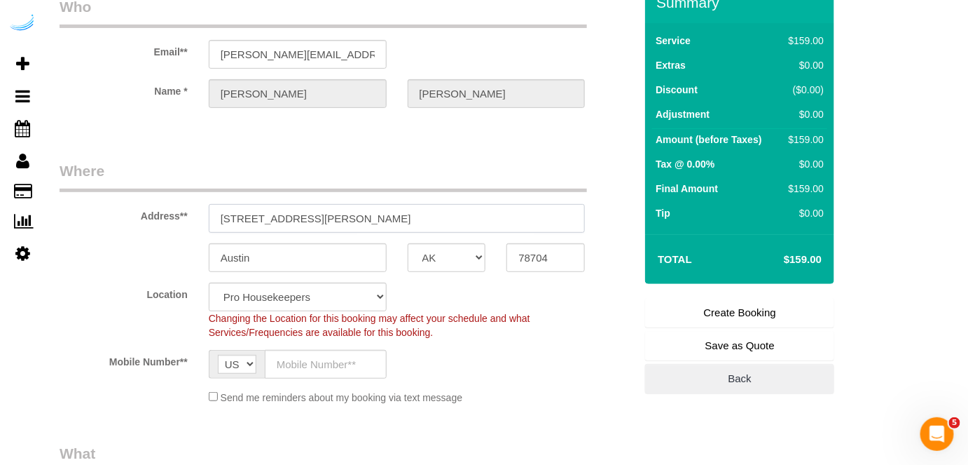
paste input "1420 Lakefront Dr, Sarasota, FL 34240"
type input "1420 Lakefront Dr, Sarasota, FL 34240"
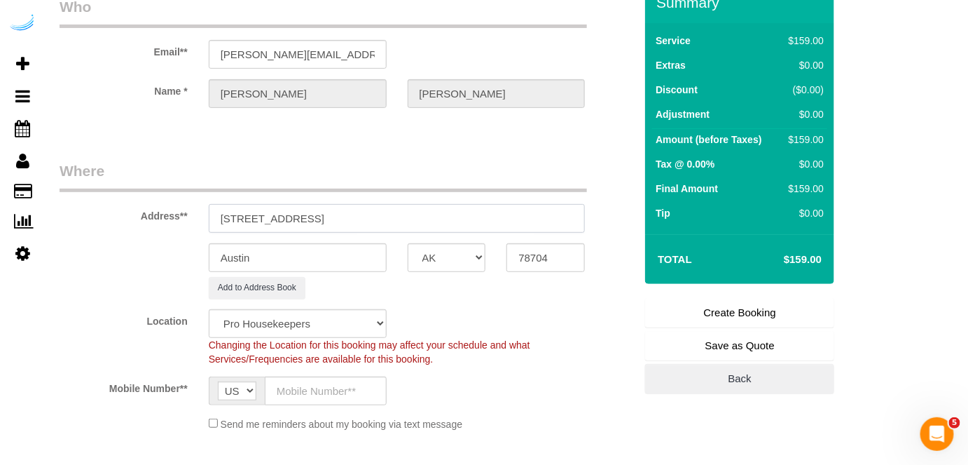
select select "9"
drag, startPoint x: 371, startPoint y: 215, endPoint x: 470, endPoint y: 217, distance: 98.1
click at [470, 217] on input "1420 Lakefront Dr, Sarasota, FL 34240" at bounding box center [397, 218] width 377 height 29
select select "object:2244"
type input "1420 Lakefront Dr, Sarasota, FL 34240"
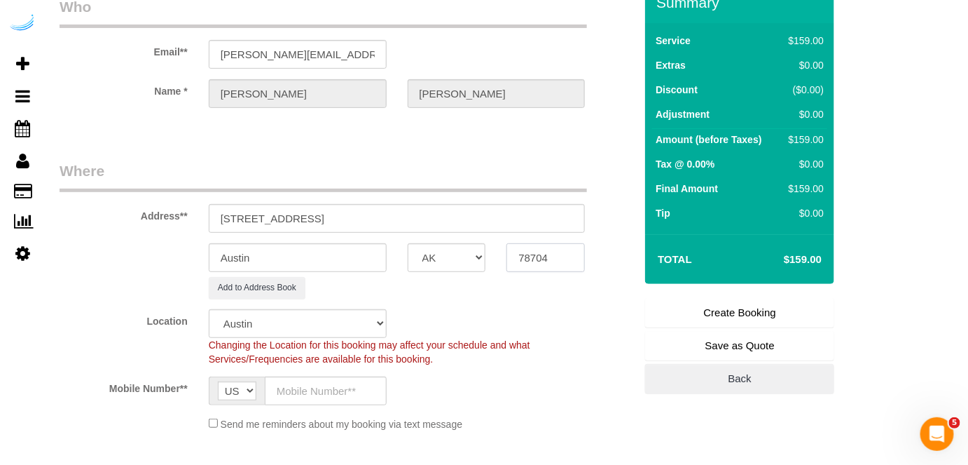
click at [533, 250] on input "78704" at bounding box center [546, 257] width 78 height 29
paste input "34240"
type input "34240"
click at [465, 256] on select "AK AL AR AZ CA CO CT DC DE FL GA HI IA ID IL IN KS KY LA MA MD ME MI MN MO MS M…" at bounding box center [447, 257] width 78 height 29
select select "22"
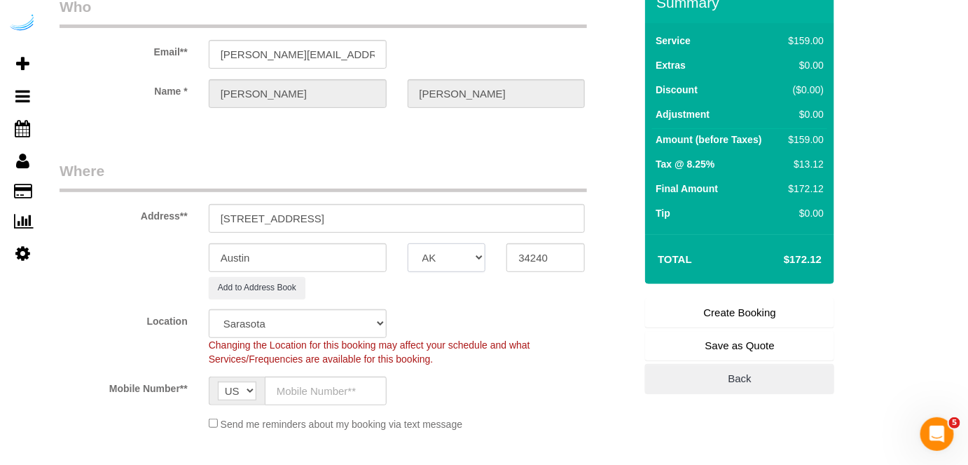
select select "FL"
click at [408, 243] on select "AK AL AR AZ CA CO CT DC DE FL GA HI IA ID IL IN KS KY LA MA MD ME MI MN MO MS M…" at bounding box center [447, 257] width 78 height 29
select select "object:2286"
click at [329, 262] on input "Austin" at bounding box center [298, 257] width 178 height 29
type input "[GEOGRAPHIC_DATA]"
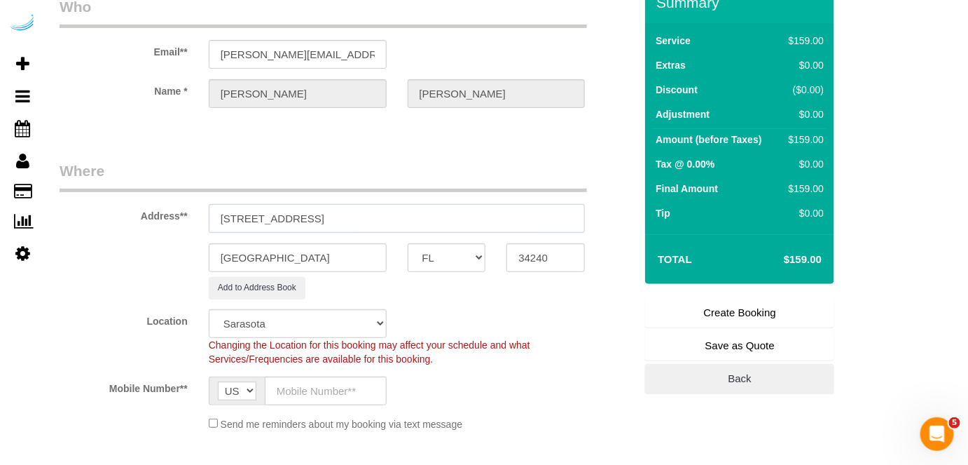
drag, startPoint x: 306, startPoint y: 215, endPoint x: 491, endPoint y: 209, distance: 185.8
click at [491, 209] on input "1420 Lakefront Dr, Sarasota, FL 34240" at bounding box center [397, 218] width 377 height 29
paste input "Hayley Pinkston"
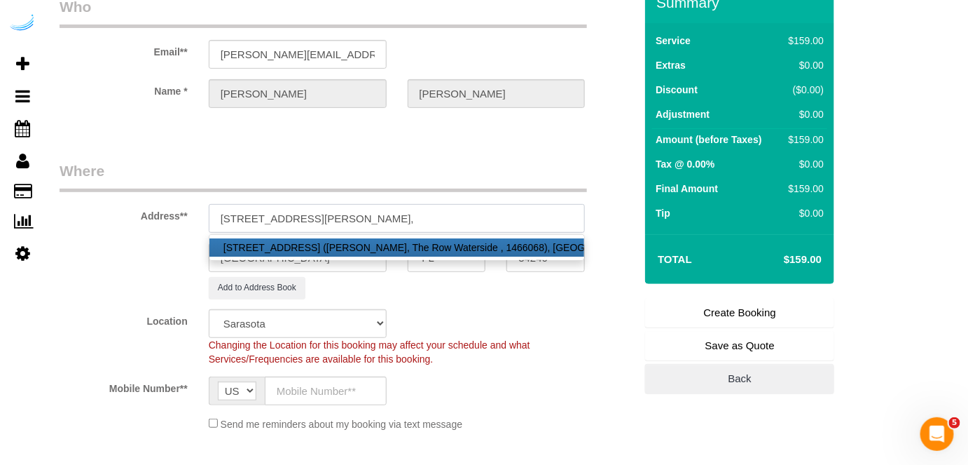
paste input "The Row Waterside"
paste input "1486859"
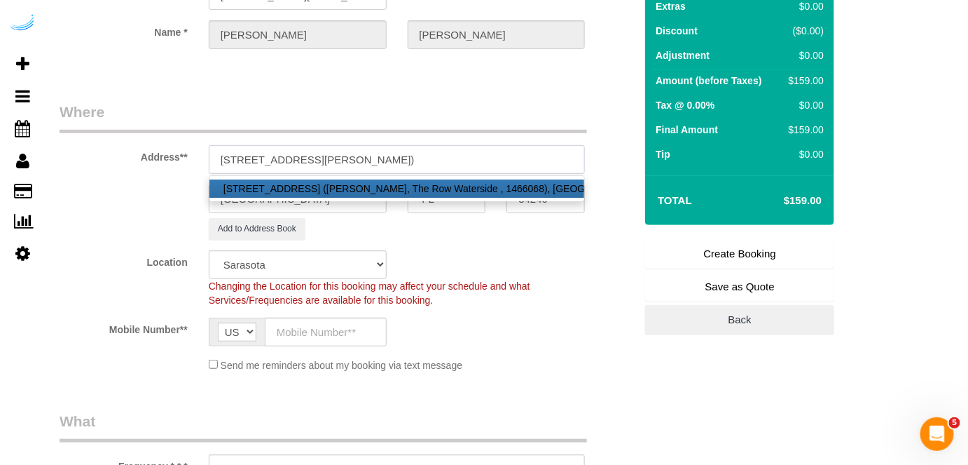
scroll to position [254, 0]
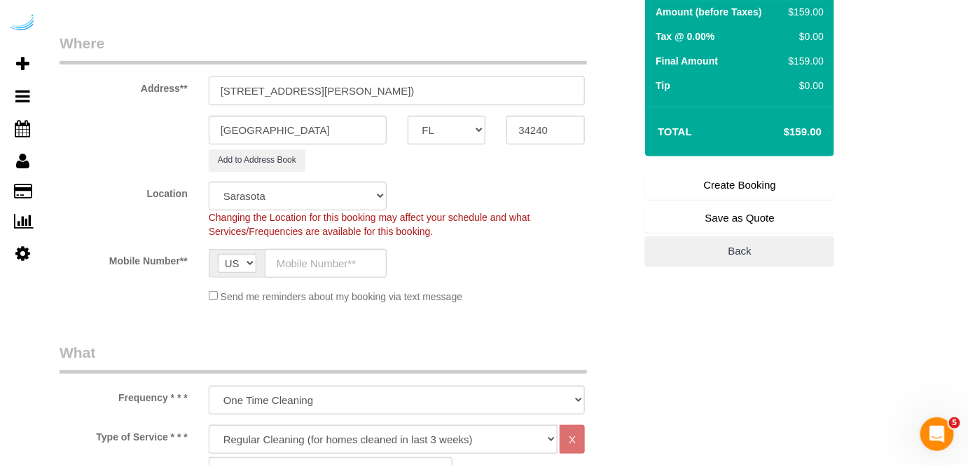
type input "1420 Lakefront Dr, Building 7214, Unit 7214 ( Hayley Pinkston, The Row Watersid…"
click at [349, 268] on input "text" at bounding box center [326, 263] width 122 height 29
type input "(512) 444-3607"
type input "Brandie Louck"
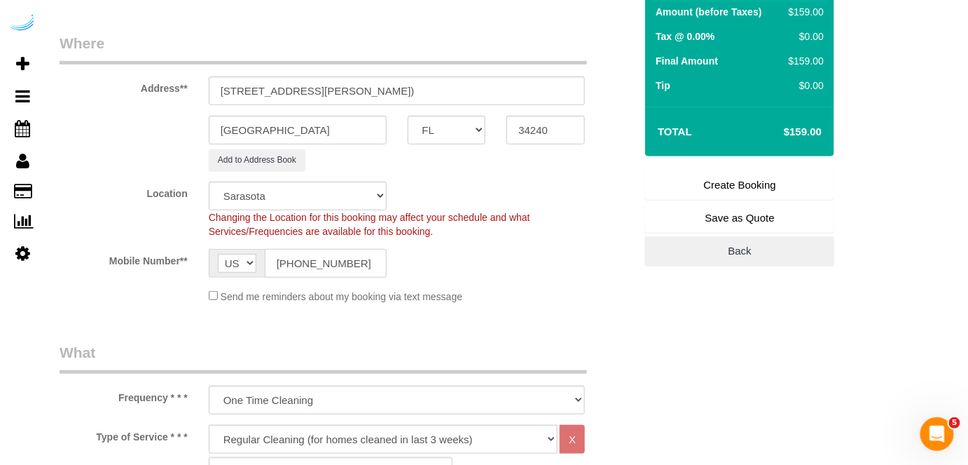
type input "(512) 444-3607"
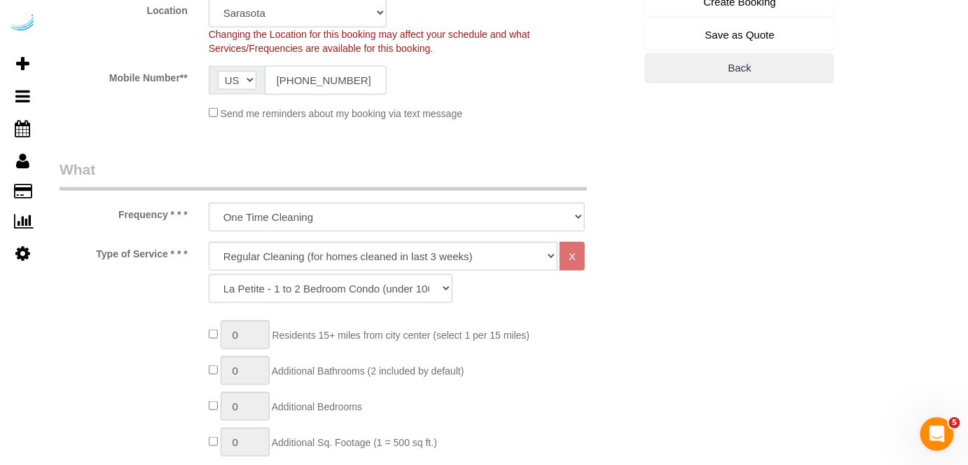
scroll to position [446, 0]
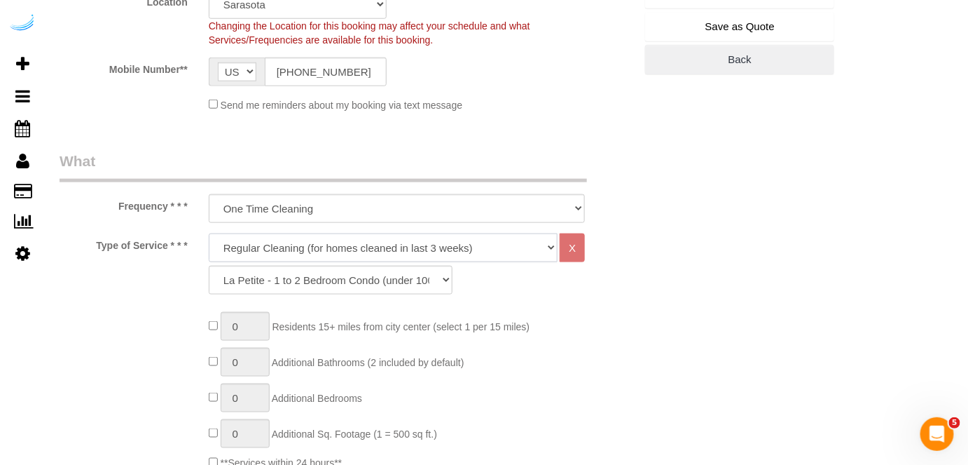
click at [319, 243] on select "Deep Cleaning (for homes that have not been cleaned in 3+ weeks) Spruce Regular…" at bounding box center [384, 247] width 350 height 29
click at [320, 238] on select "Deep Cleaning (for homes that have not been cleaned in 3+ weeks) Spruce Regular…" at bounding box center [384, 247] width 350 height 29
select select "282"
click at [209, 233] on select "Deep Cleaning (for homes that have not been cleaned in 3+ weeks) Spruce Regular…" at bounding box center [384, 247] width 350 height 29
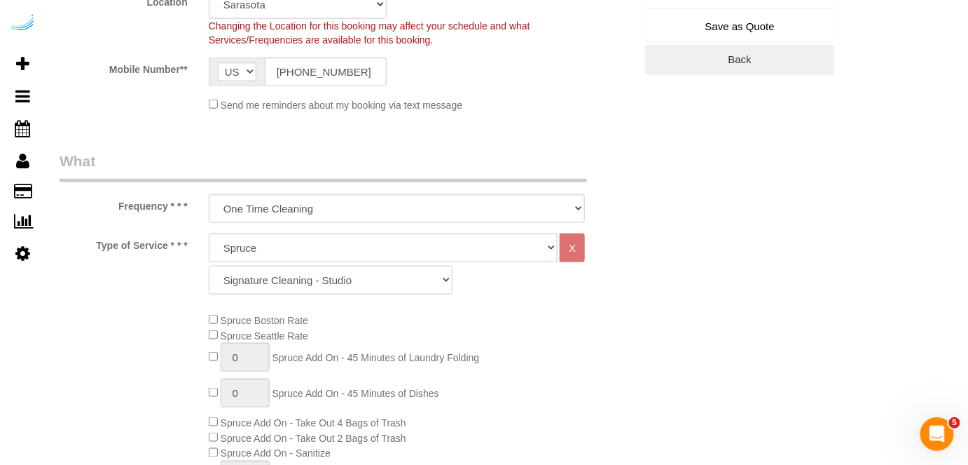
click at [365, 273] on select "Signature Cleaning - Studio Signature Cleaning - 1 Bed 1 Bath Signature Cleanin…" at bounding box center [331, 280] width 244 height 29
select select "309"
click at [209, 266] on select "Signature Cleaning - Studio Signature Cleaning - 1 Bed 1 Bath Signature Cleanin…" at bounding box center [331, 280] width 244 height 29
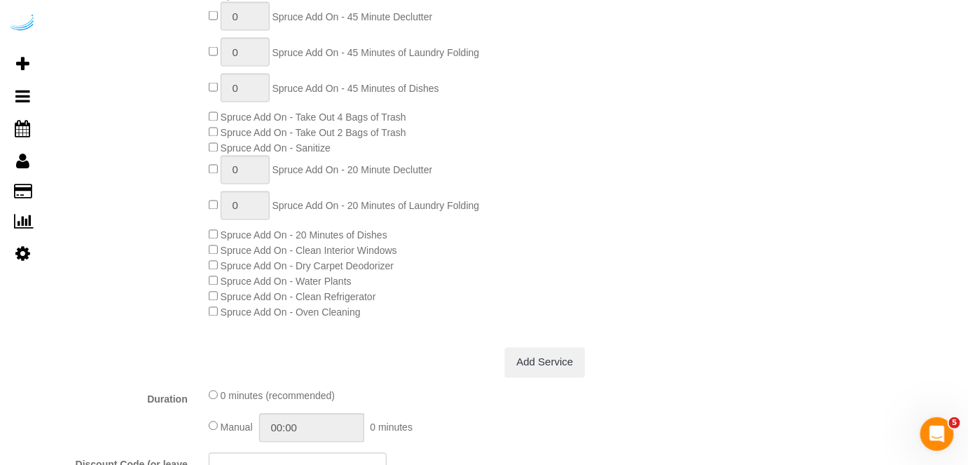
scroll to position [764, 0]
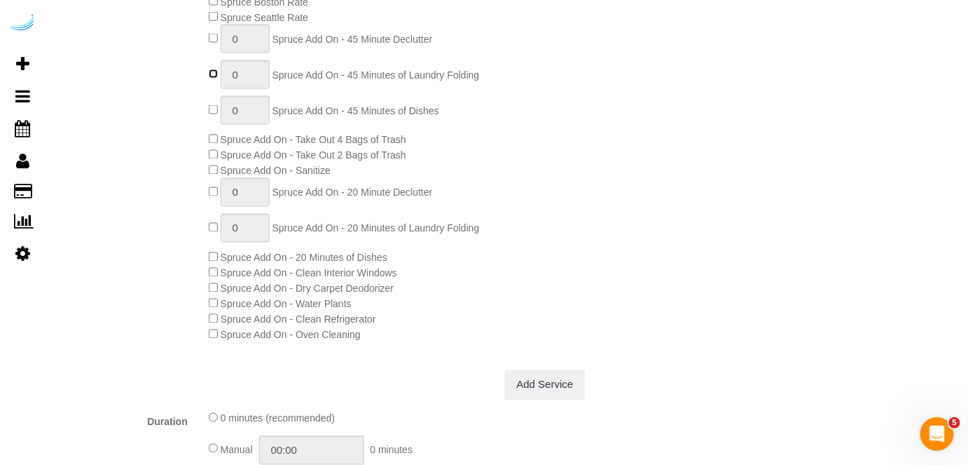
type input "1"
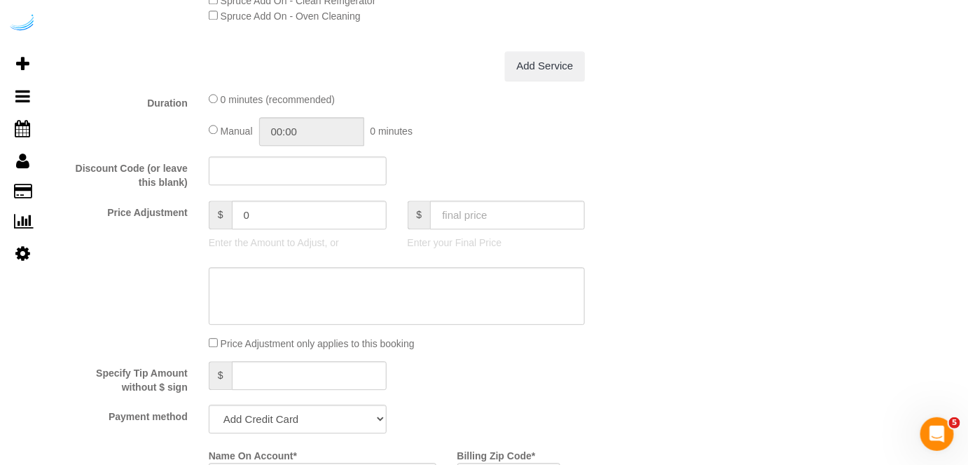
scroll to position [1338, 0]
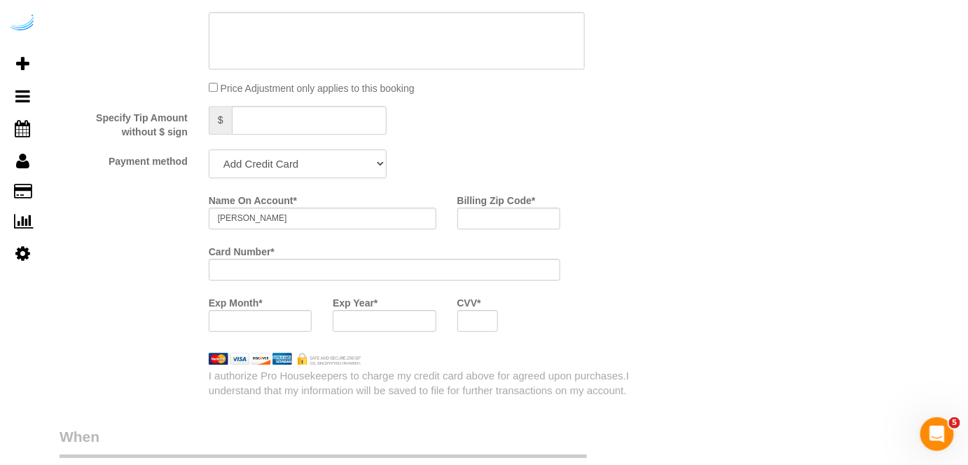
click at [336, 158] on select "Add Credit Card Cash Check Paypal" at bounding box center [298, 163] width 178 height 29
select select "string:check"
click at [209, 149] on select "Add Credit Card Cash Check Paypal" at bounding box center [298, 163] width 178 height 29
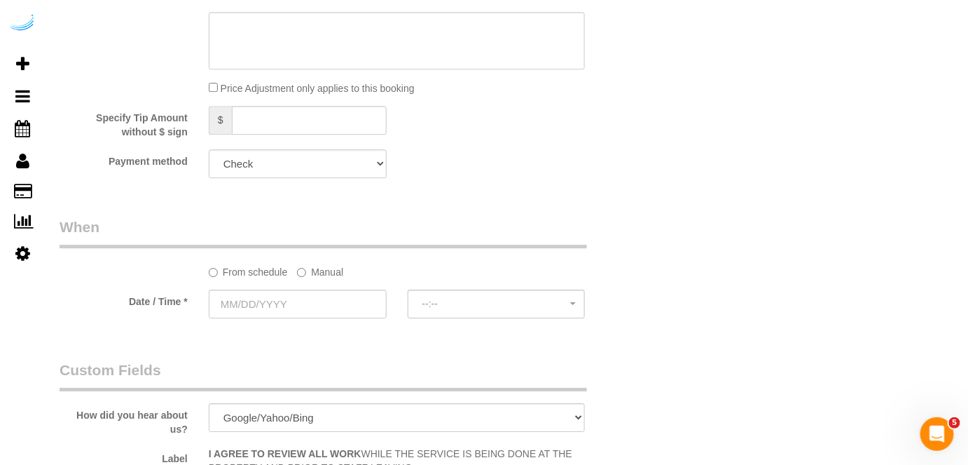
click at [306, 282] on sui-booking-spot "From schedule Manual Date / Time * --:-- --:--" at bounding box center [347, 269] width 575 height 104
drag, startPoint x: 315, startPoint y: 275, endPoint x: 304, endPoint y: 285, distance: 14.9
click at [315, 274] on label "Manual" at bounding box center [320, 269] width 46 height 19
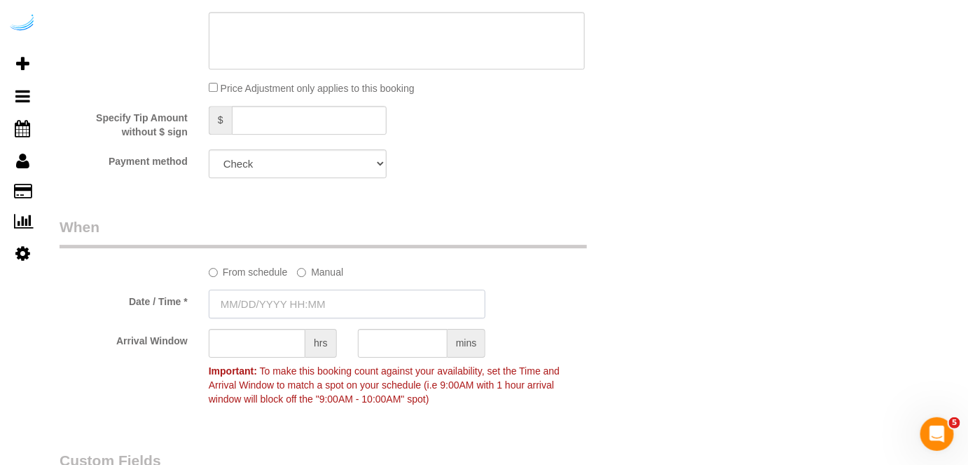
click at [297, 301] on input "text" at bounding box center [348, 303] width 278 height 29
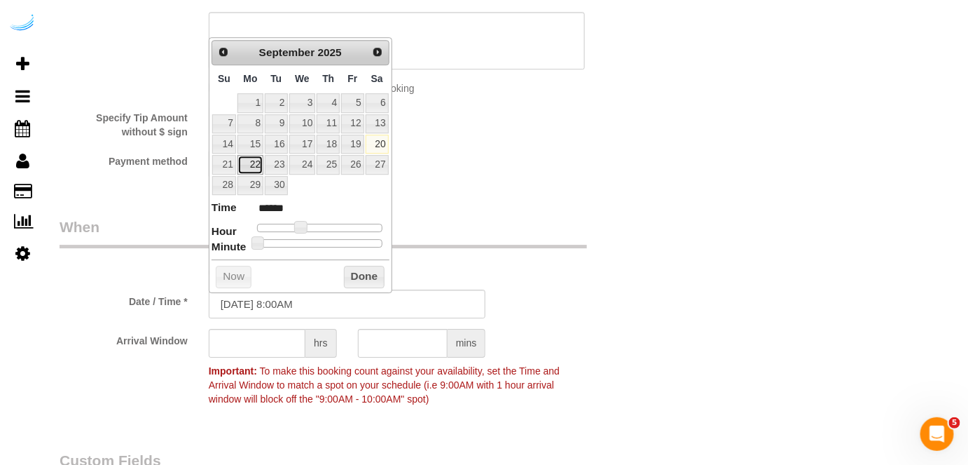
click at [254, 163] on link "22" at bounding box center [251, 164] width 26 height 19
type input "09/22/2025 9:00AM"
type input "******"
click at [306, 223] on span at bounding box center [306, 227] width 13 height 13
click at [255, 338] on input "text" at bounding box center [257, 343] width 97 height 29
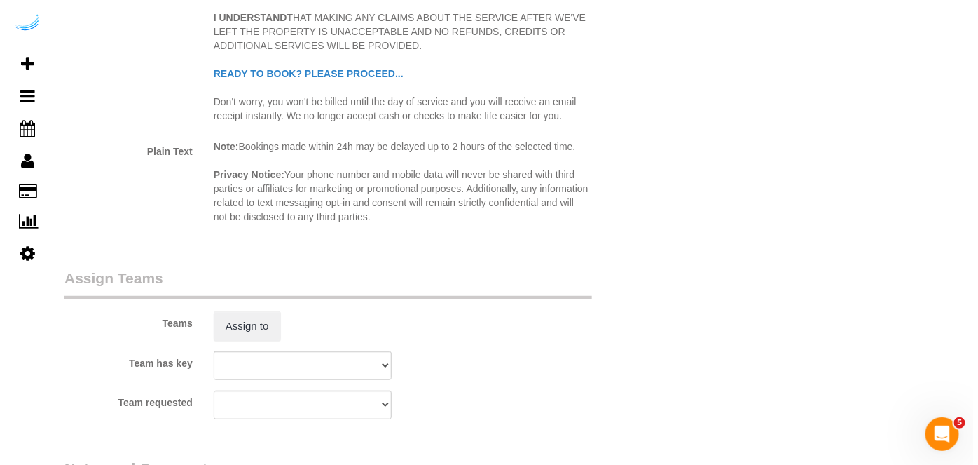
scroll to position [1975, 0]
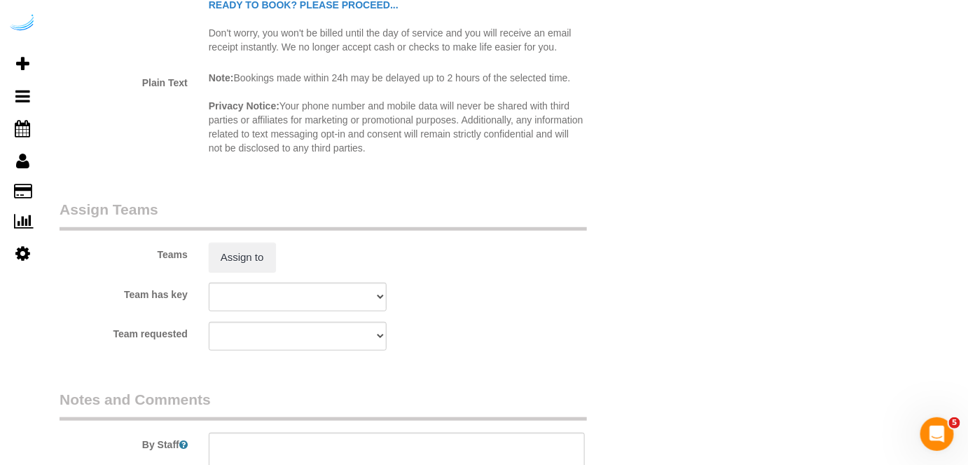
type input "8"
click at [246, 241] on div "Teams Assign to" at bounding box center [347, 235] width 596 height 73
click at [251, 256] on button "Assign to" at bounding box center [242, 256] width 67 height 29
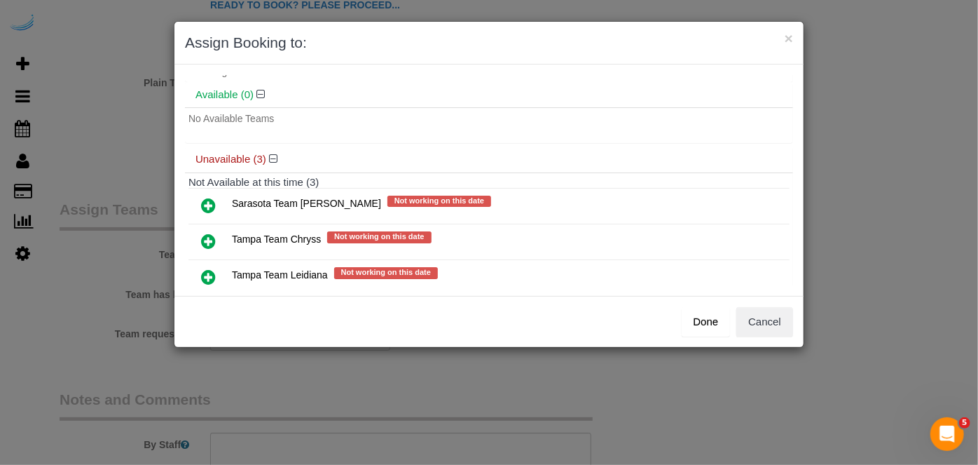
scroll to position [75, 0]
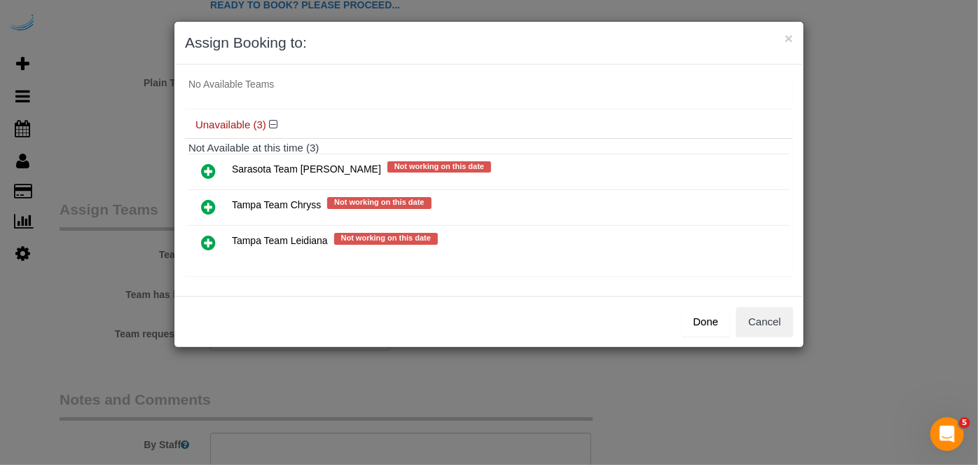
click at [203, 236] on icon at bounding box center [208, 242] width 15 height 17
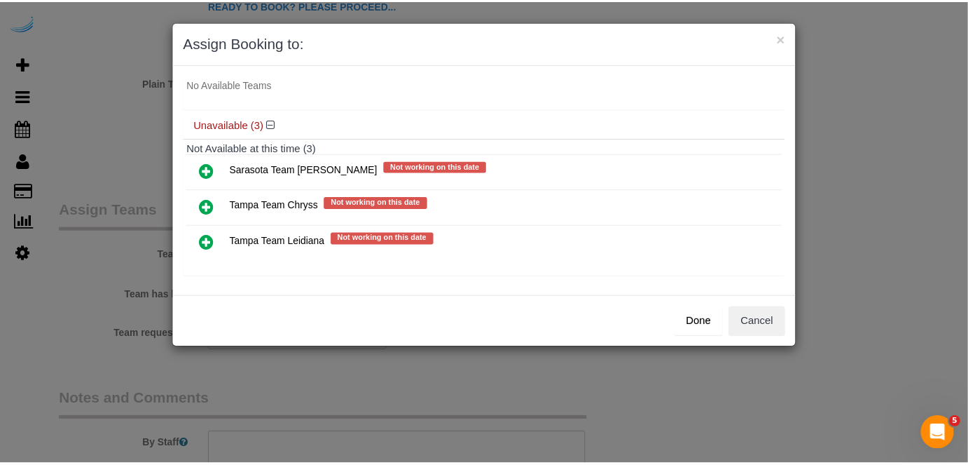
scroll to position [73, 0]
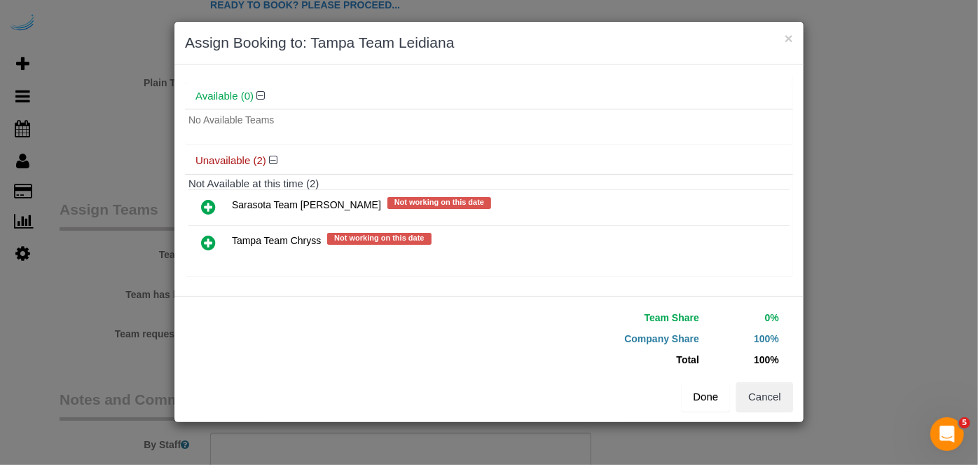
click at [697, 406] on button "Done" at bounding box center [706, 396] width 49 height 29
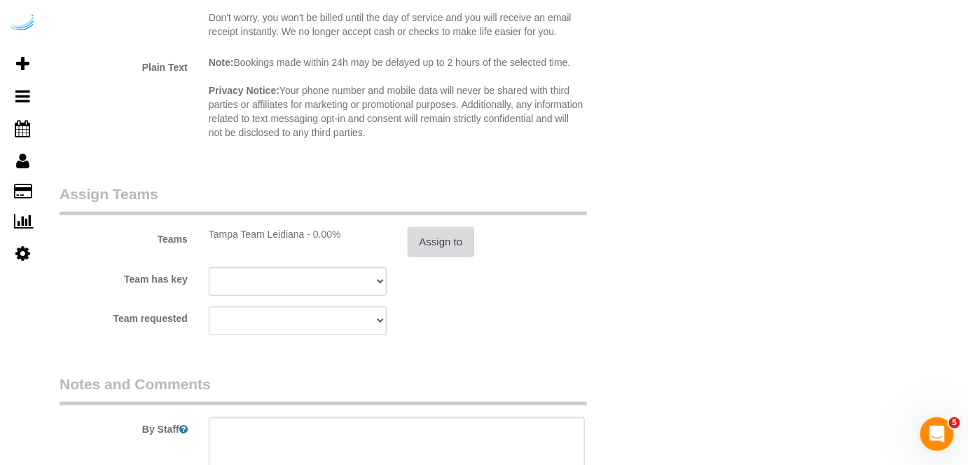
scroll to position [2183, 0]
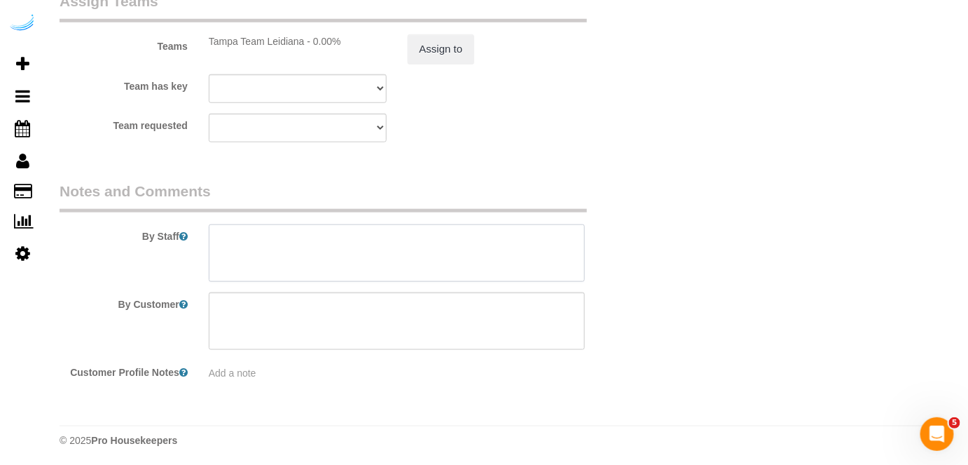
click at [388, 251] on textarea at bounding box center [397, 252] width 377 height 57
click at [482, 240] on textarea at bounding box center [397, 252] width 377 height 57
paste textarea "Permanent Notes:No notes from this customer.Today's Notes:Please give special a…"
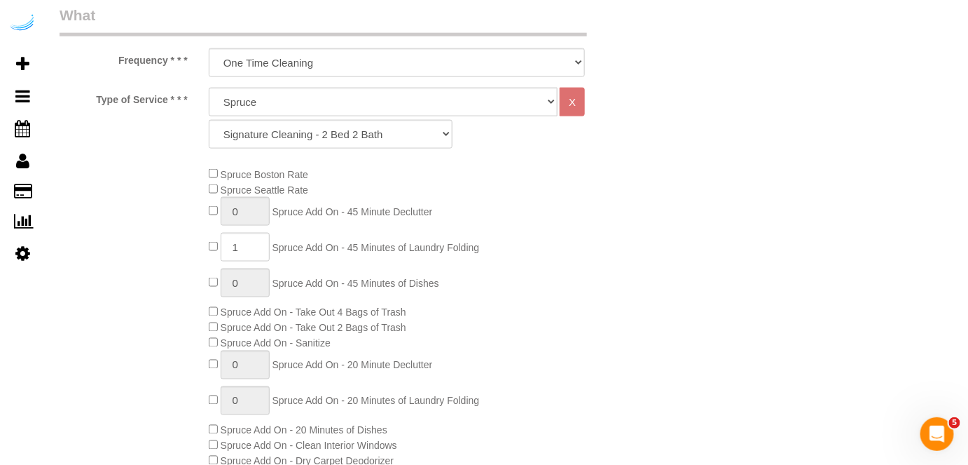
scroll to position [336, 0]
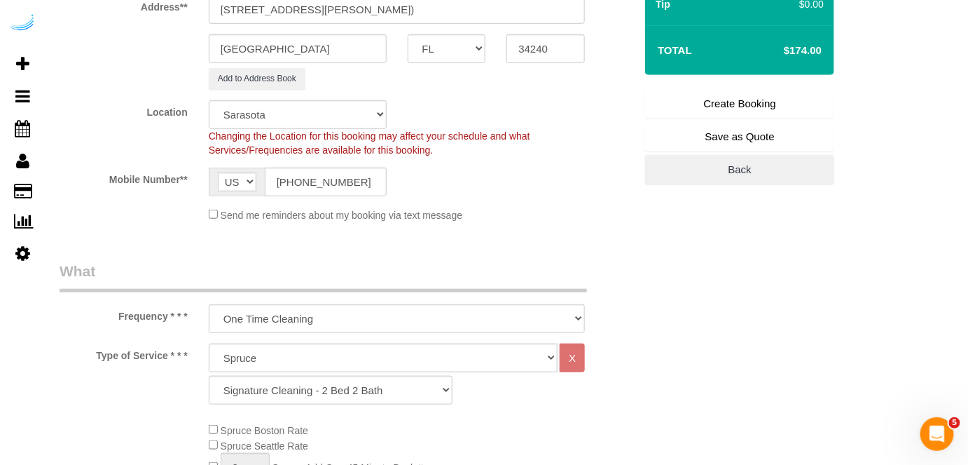
type textarea "Recurrency: Every 4 weeks Permanent Notes:No notes from this customer.Today's N…"
click at [712, 102] on link "Create Booking" at bounding box center [739, 103] width 189 height 29
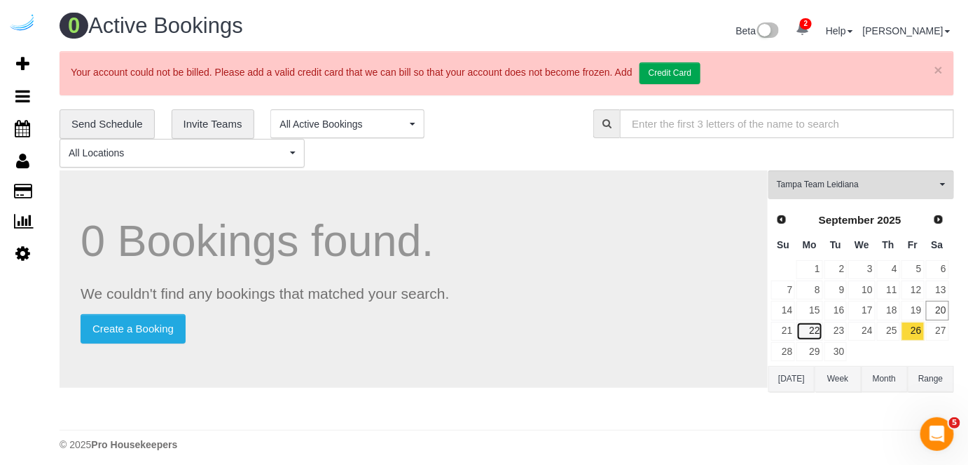
click at [819, 331] on link "22" at bounding box center [810, 331] width 26 height 19
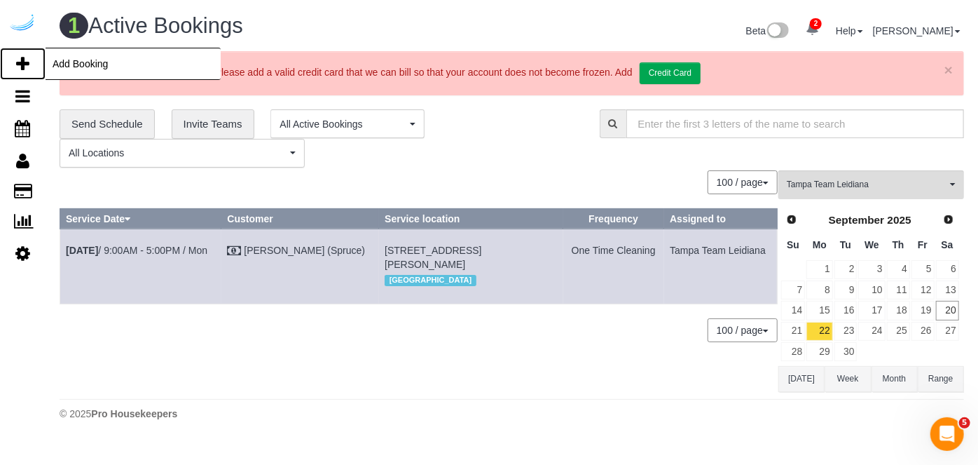
click at [20, 58] on icon at bounding box center [22, 63] width 13 height 17
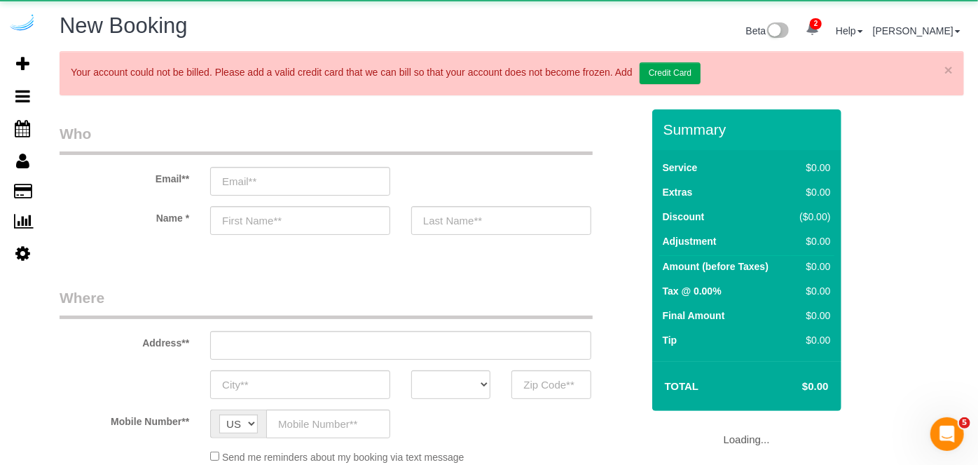
select select "number:9"
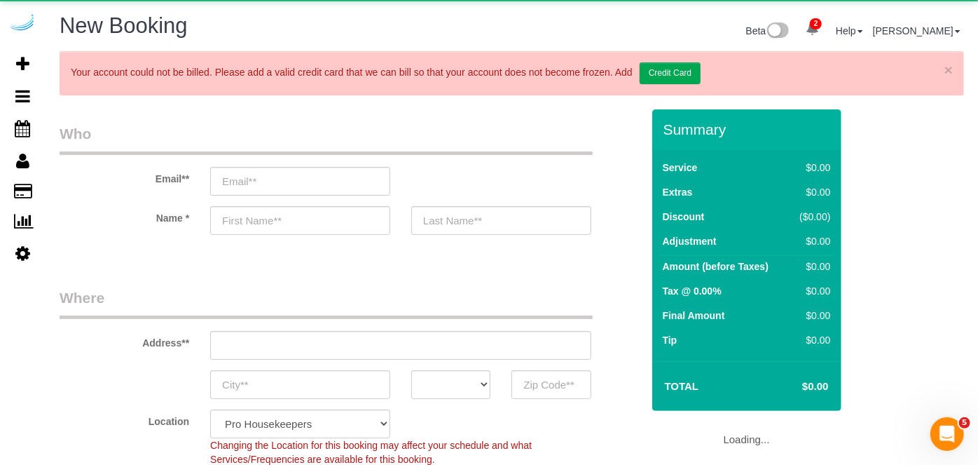
select select "object:3653"
select select "4"
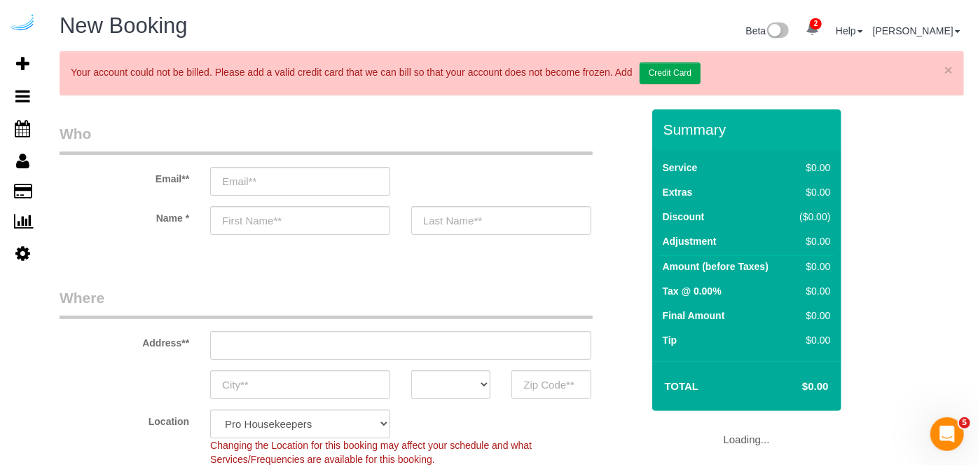
select select "object:3789"
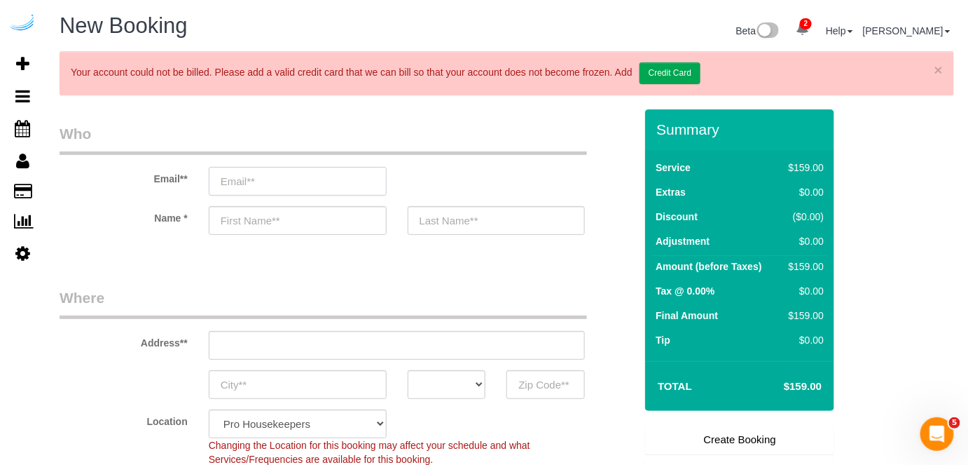
click at [327, 179] on input "email" at bounding box center [298, 181] width 178 height 29
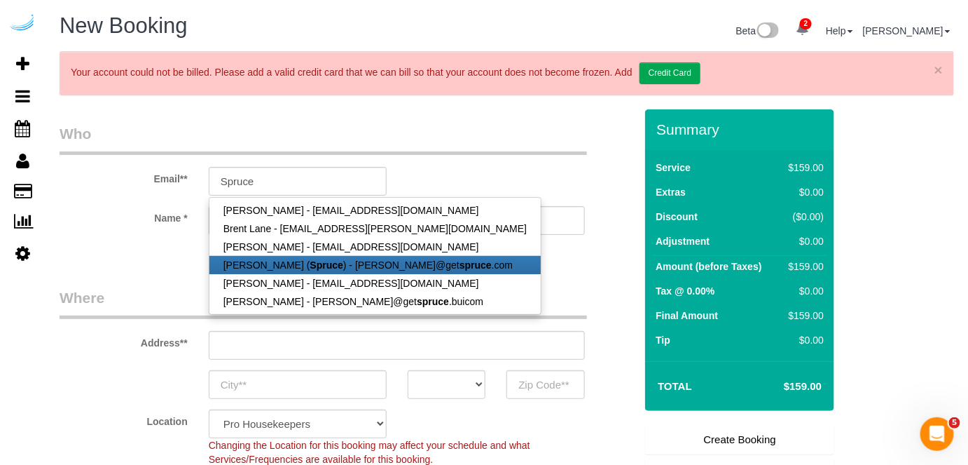
click at [349, 259] on link "Brandie Louck ( Spruce ) - brandie@get spruce .com" at bounding box center [375, 265] width 331 height 18
type input "brandie@getspruce.com"
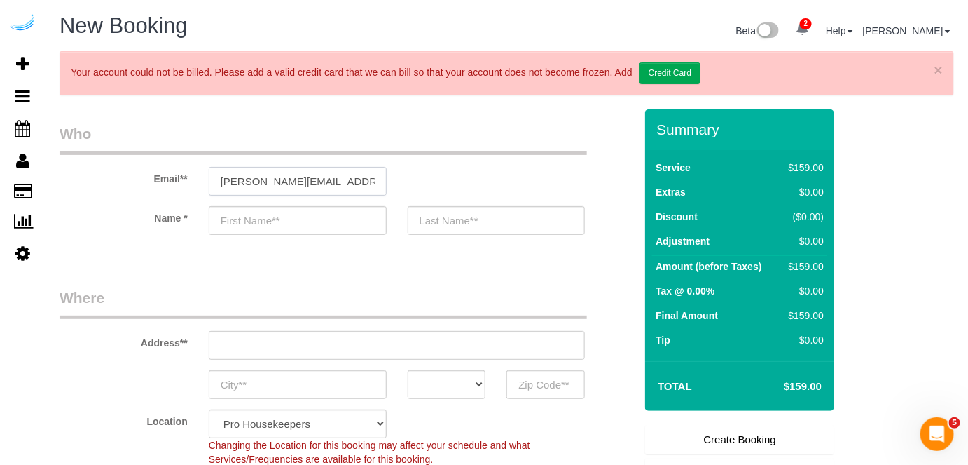
type input "Brandie"
type input "Louck"
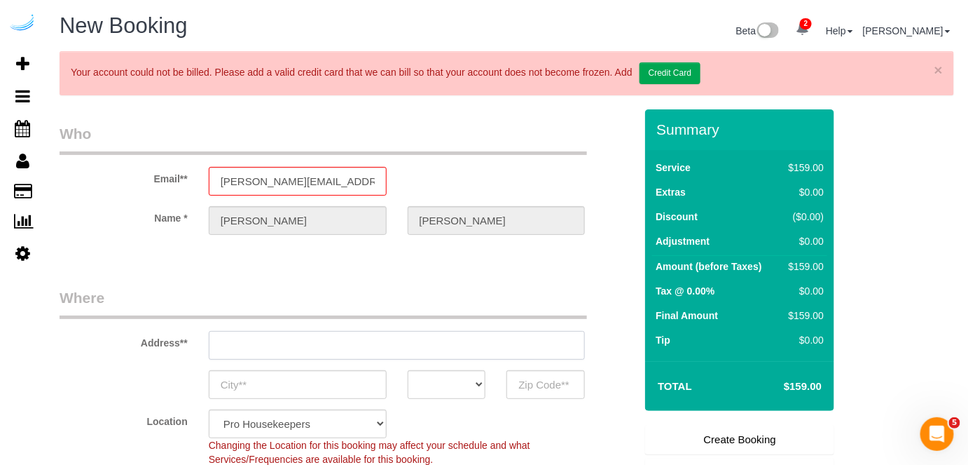
click at [420, 337] on input "text" at bounding box center [397, 345] width 377 height 29
type input "3816 S Lamar Blvd"
type input "Austin"
select select "[GEOGRAPHIC_DATA]"
type input "78704"
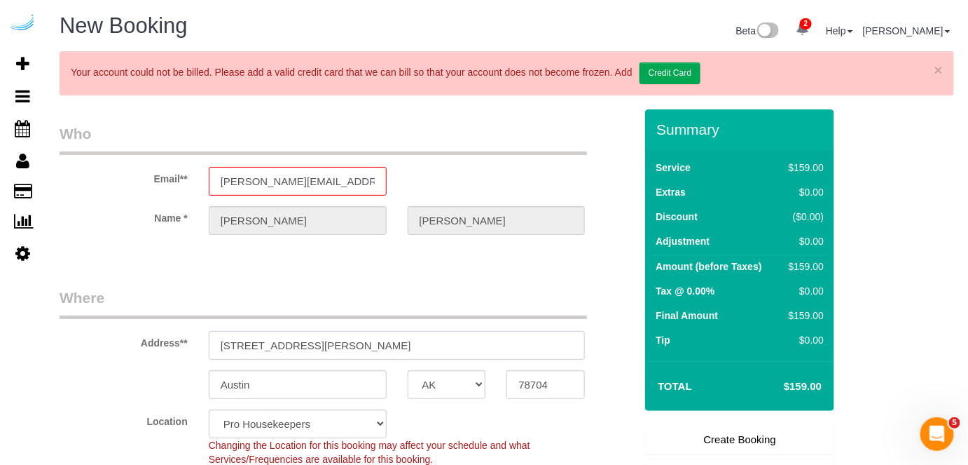
paste input "1420 Lakefront Dr, Sarasota, FL 34240"
type input "1420 Lakefront Dr, Sarasota, FL 34240"
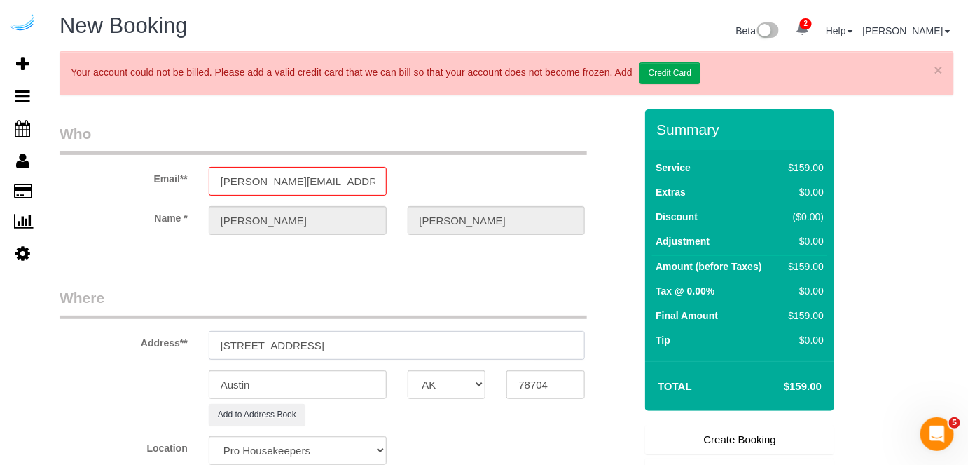
select select "9"
drag, startPoint x: 372, startPoint y: 344, endPoint x: 484, endPoint y: 357, distance: 112.8
click at [481, 357] on sui-booking-address "Address** 1420 Lakefront Dr, Sarasota, FL 34240 Austin AK AL AR AZ CA CO CT DC …" at bounding box center [347, 356] width 575 height 138
type input "1420 Lakefront Dr, Sarasota, FL 34240"
click at [565, 383] on input "78704" at bounding box center [546, 384] width 78 height 29
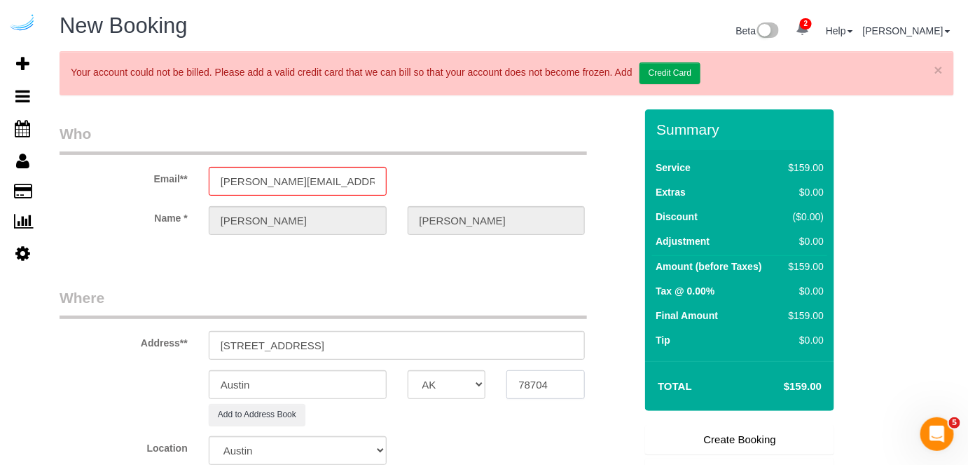
select select "object:3833"
paste input "34240"
type input "34240"
click at [488, 385] on div "AK AL AR AZ CA CO CT DC DE FL GA HI IA ID IL IN KS KY LA MA MD ME MI MN MO MS M…" at bounding box center [447, 384] width 100 height 29
select select "22"
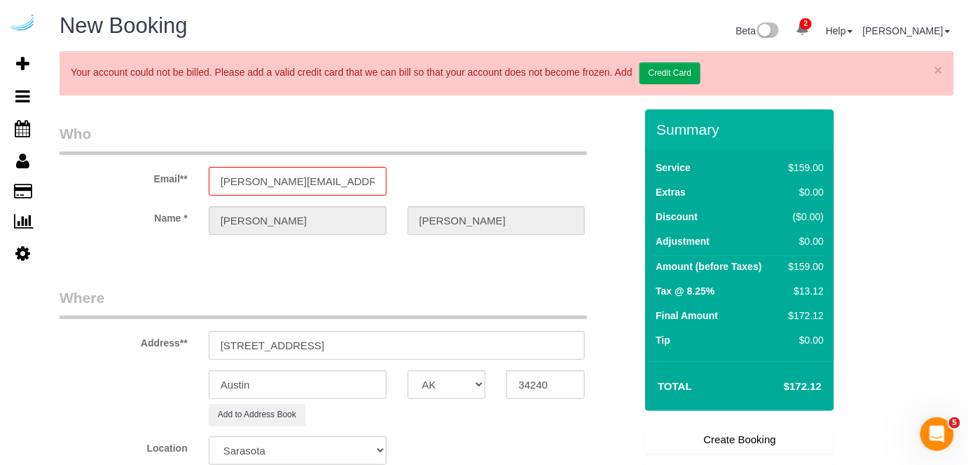
select select "object:3875"
click at [466, 383] on select "AK AL AR AZ CA CO CT DC DE FL GA HI IA ID IL IN KS KY LA MA MD ME MI MN MO MS M…" at bounding box center [447, 384] width 78 height 29
select select "FL"
click at [408, 370] on select "AK AL AR AZ CA CO CT DC DE FL GA HI IA ID IL IN KS KY LA MA MD ME MI MN MO MS M…" at bounding box center [447, 384] width 78 height 29
click at [315, 385] on input "Austin" at bounding box center [298, 384] width 178 height 29
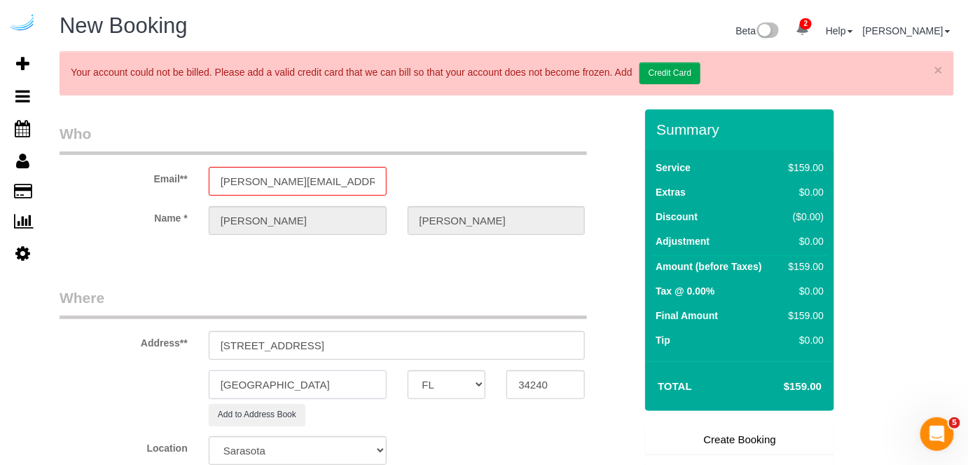
type input "[GEOGRAPHIC_DATA]"
drag, startPoint x: 311, startPoint y: 346, endPoint x: 536, endPoint y: 314, distance: 227.3
click at [533, 327] on div "Address** 1420 Lakefront Dr, Sarasota, FL 34240" at bounding box center [347, 323] width 596 height 72
paste input "Caitlin Brindisi-Darrow"
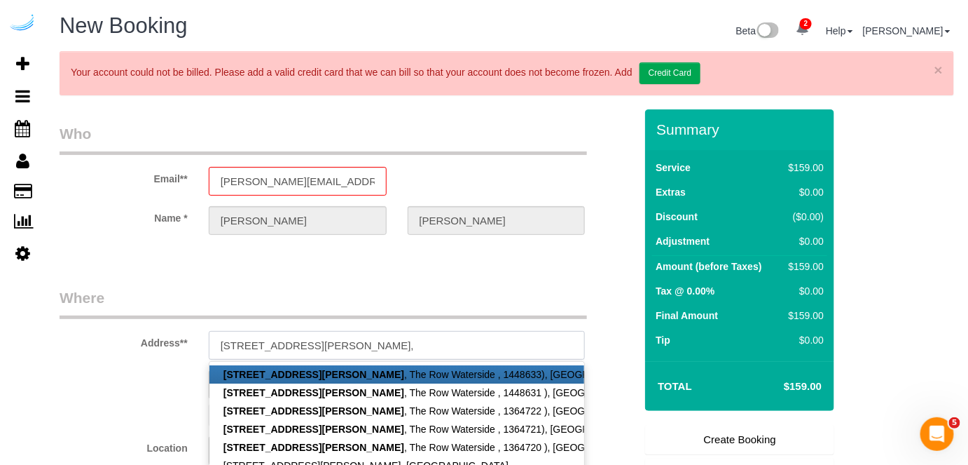
paste input "The Row Waterside"
paste input "1448634"
type input "1420 Lakefront Dr, Unit 3222 (Caitlin Brindisi-Darrow, The Row Waterside , 1448…"
click at [298, 294] on legend "Where" at bounding box center [324, 303] width 528 height 32
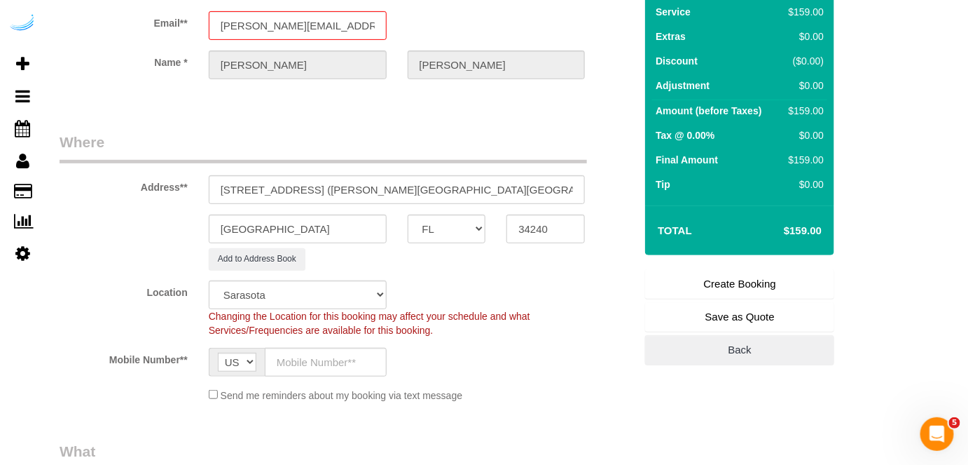
scroll to position [191, 0]
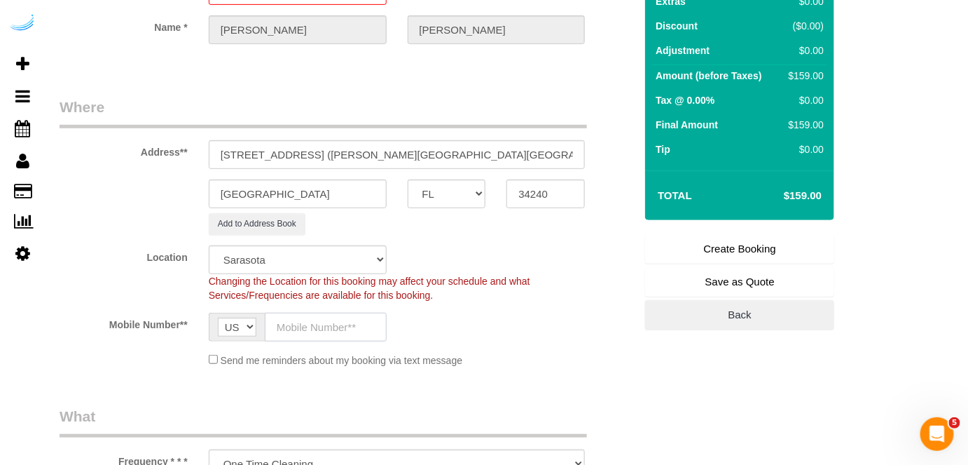
drag, startPoint x: 313, startPoint y: 318, endPoint x: 320, endPoint y: 338, distance: 20.8
click at [313, 318] on input "text" at bounding box center [326, 327] width 122 height 29
type input "(512) 444-3607"
type input "Brandie Louck"
type input "(512) 444-3607"
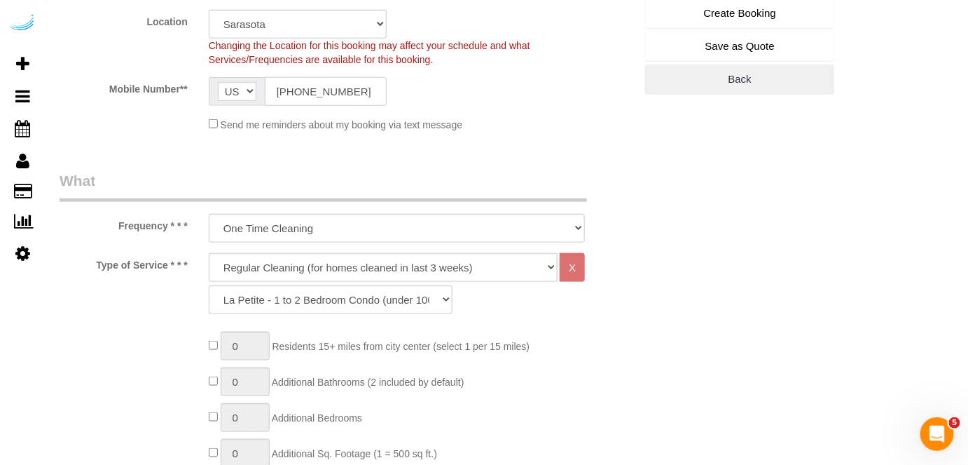
scroll to position [446, 0]
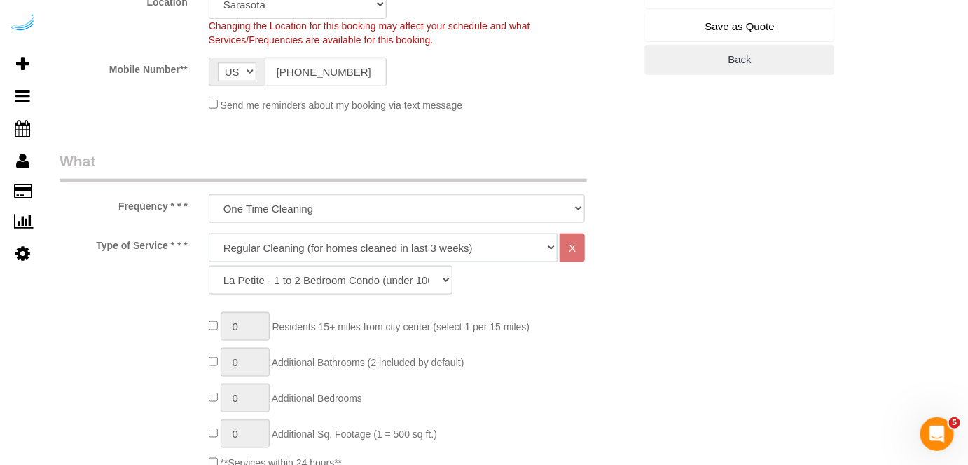
drag, startPoint x: 338, startPoint y: 247, endPoint x: 336, endPoint y: 256, distance: 10.2
click at [338, 247] on select "Deep Cleaning (for homes that have not been cleaned in 3+ weeks) Spruce Regular…" at bounding box center [384, 247] width 350 height 29
select select "282"
click at [209, 233] on select "Deep Cleaning (for homes that have not been cleaned in 3+ weeks) Spruce Regular…" at bounding box center [384, 247] width 350 height 29
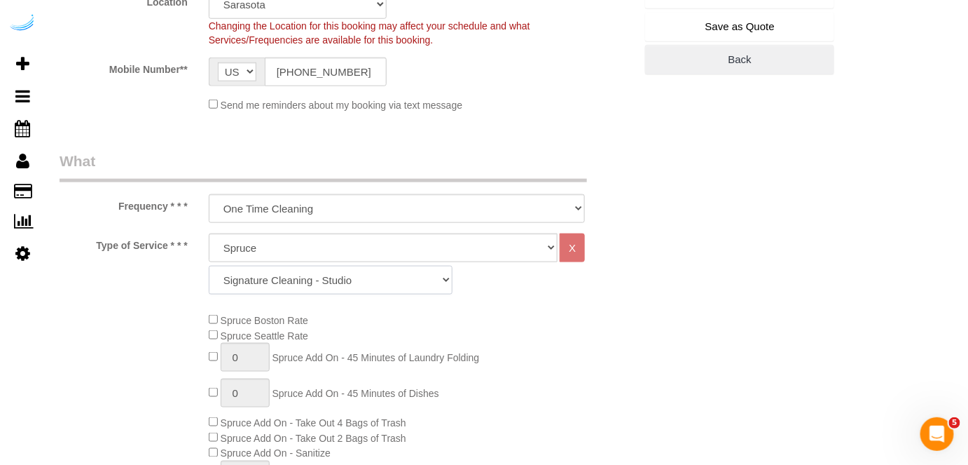
drag, startPoint x: 348, startPoint y: 285, endPoint x: 351, endPoint y: 265, distance: 20.5
click at [348, 285] on select "Signature Cleaning - Studio Signature Cleaning - 1 Bed 1 Bath Signature Cleanin…" at bounding box center [331, 280] width 244 height 29
select select "309"
click at [209, 266] on select "Signature Cleaning - Studio Signature Cleaning - 1 Bed 1 Bath Signature Cleanin…" at bounding box center [331, 280] width 244 height 29
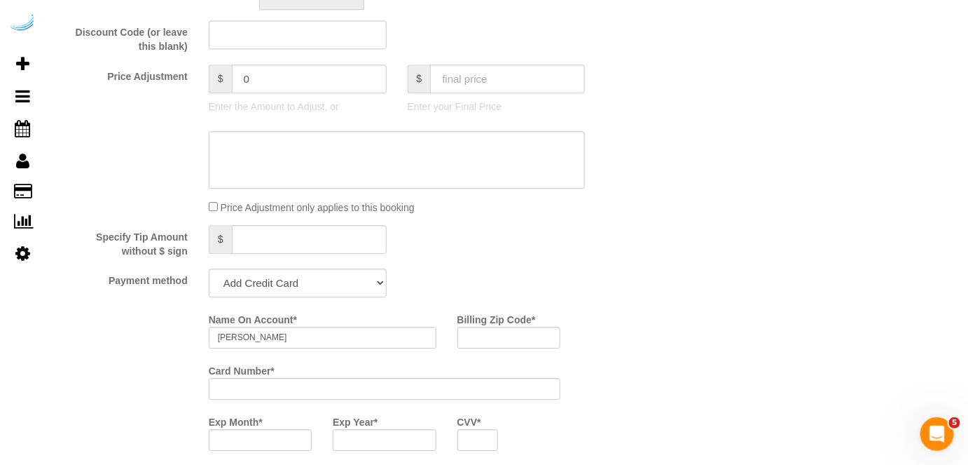
scroll to position [1274, 0]
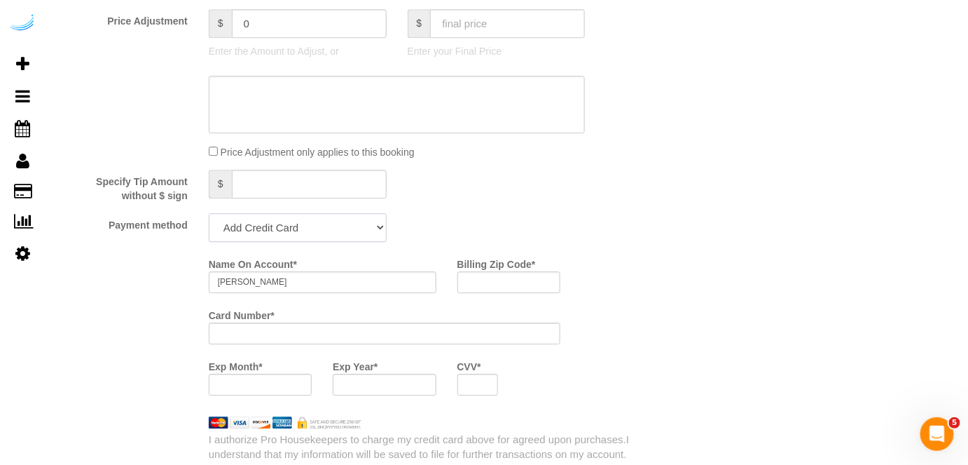
click at [283, 233] on select "Add Credit Card Cash Check Paypal" at bounding box center [298, 227] width 178 height 29
select select "string:check"
click at [209, 213] on select "Add Credit Card Cash Check Paypal" at bounding box center [298, 227] width 178 height 29
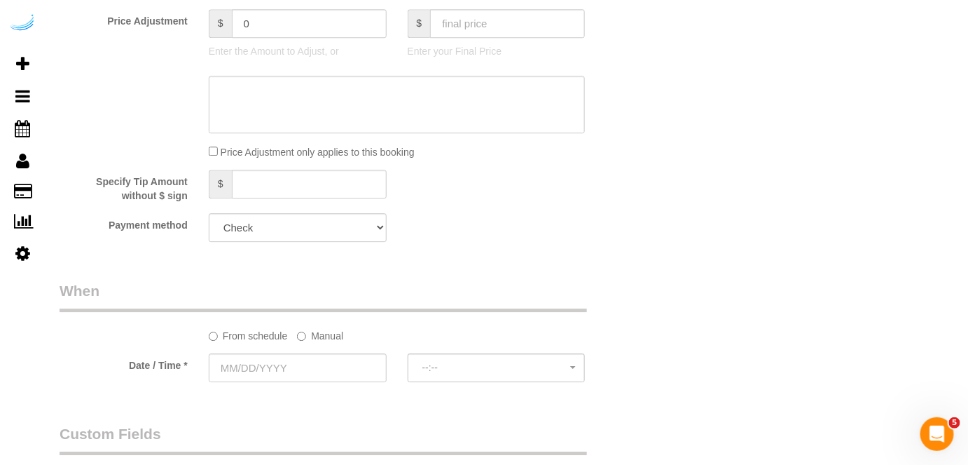
click at [321, 333] on label "Manual" at bounding box center [320, 333] width 46 height 19
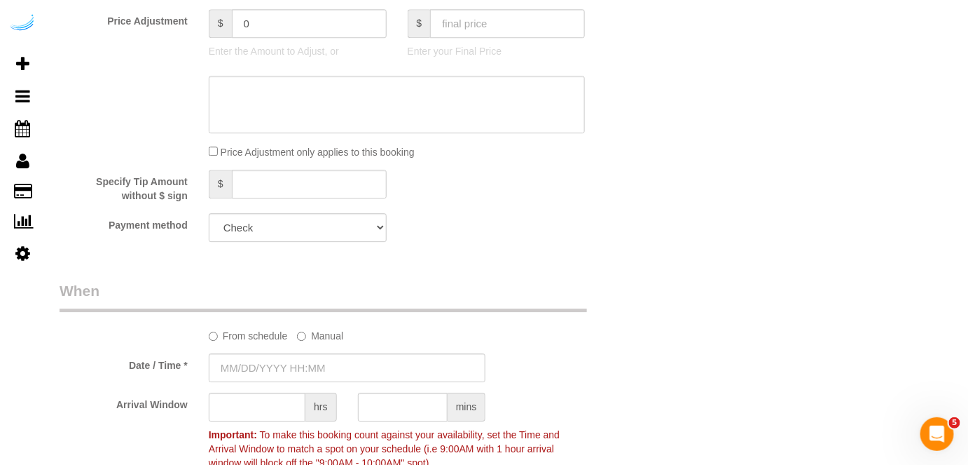
click at [297, 351] on sui-booking-spot "From schedule Manual Date / Time * Arrival Window hrs mins Important: To make t…" at bounding box center [347, 378] width 575 height 196
click at [292, 360] on input "09/20/2025 8:00AM" at bounding box center [348, 367] width 278 height 29
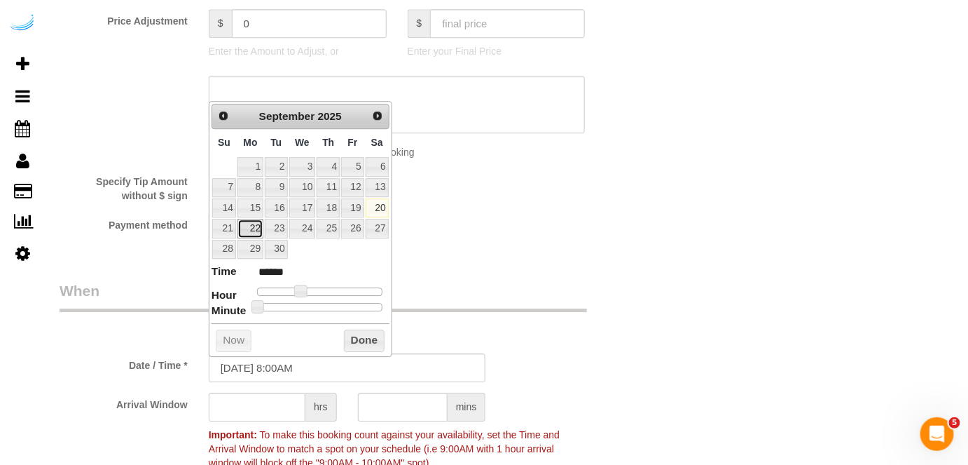
click at [259, 225] on link "22" at bounding box center [251, 228] width 26 height 19
type input "09/22/2025 9:00AM"
type input "******"
drag, startPoint x: 299, startPoint y: 284, endPoint x: 306, endPoint y: 287, distance: 8.5
click at [306, 287] on span at bounding box center [306, 291] width 13 height 13
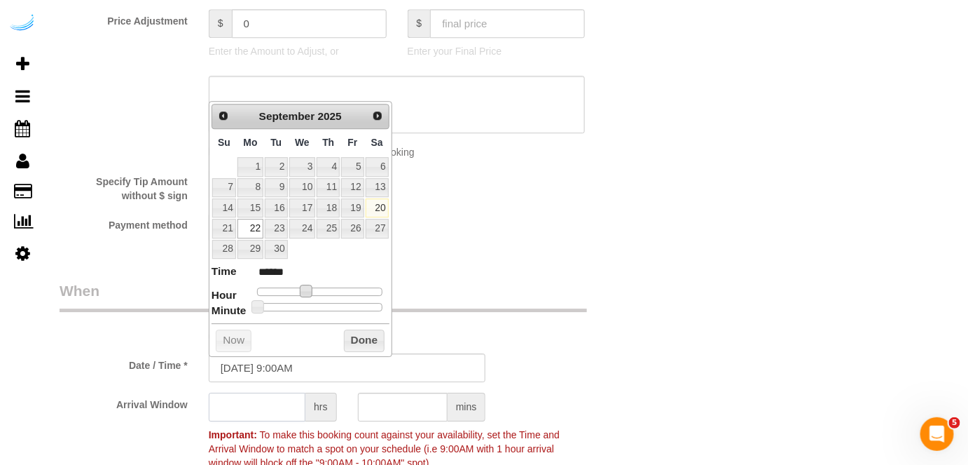
click at [261, 406] on input "text" at bounding box center [257, 406] width 97 height 29
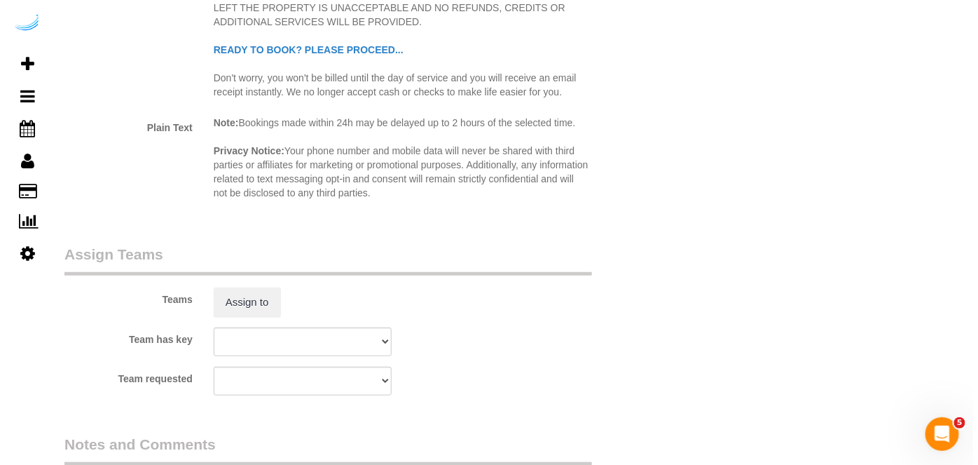
scroll to position [1975, 0]
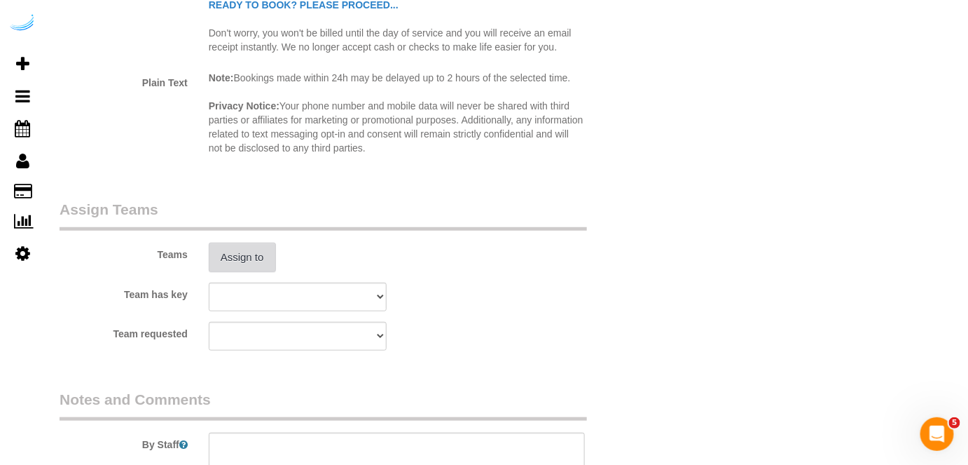
type input "4"
click at [256, 261] on button "Assign to" at bounding box center [242, 256] width 67 height 29
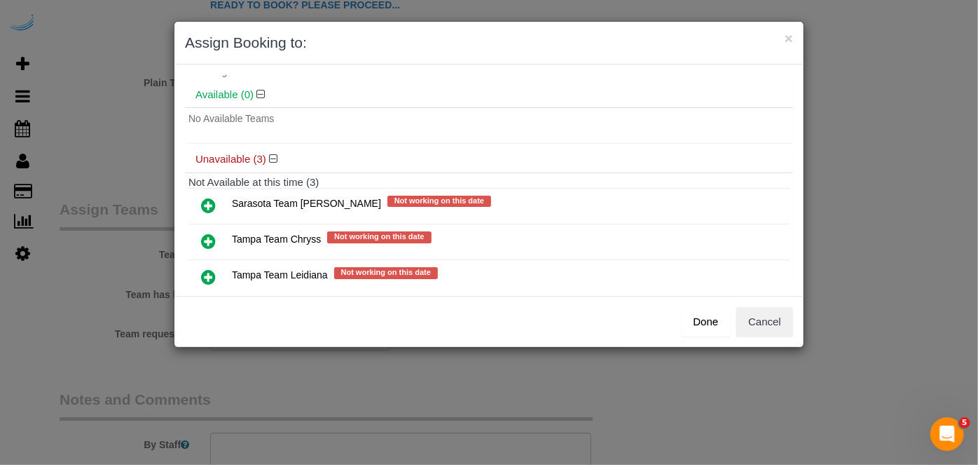
scroll to position [75, 0]
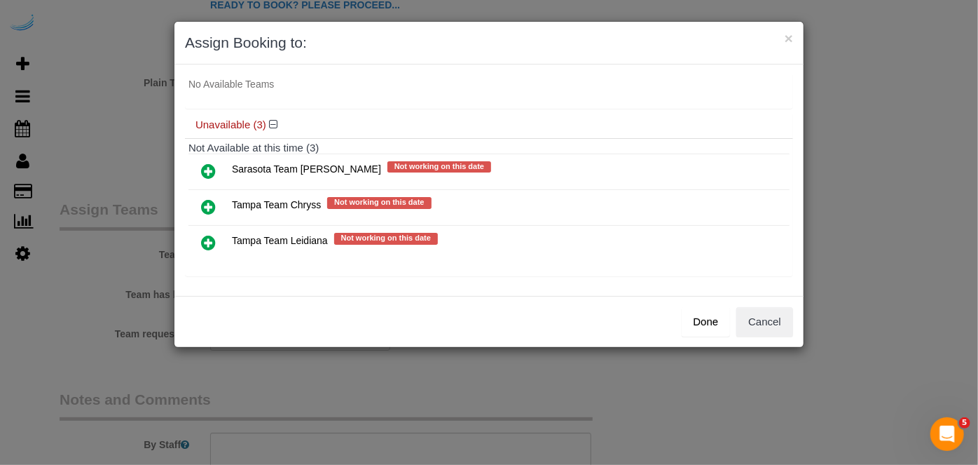
click at [210, 234] on icon at bounding box center [208, 242] width 15 height 17
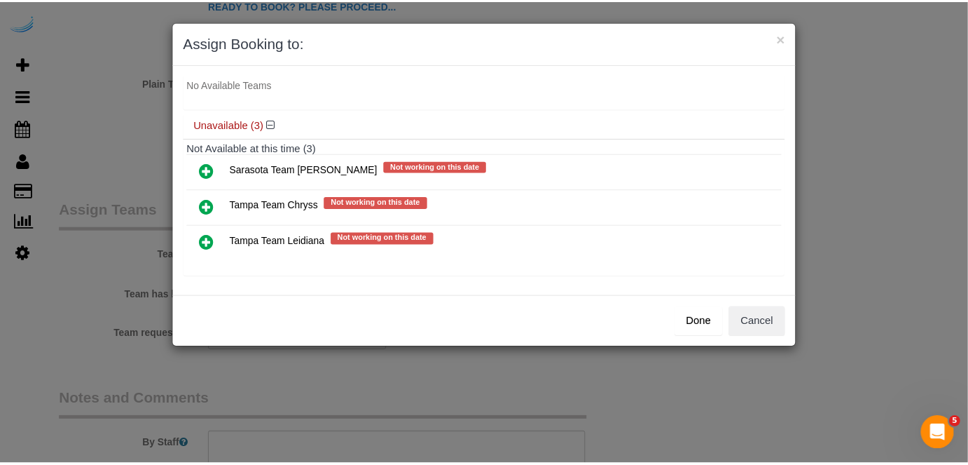
scroll to position [73, 0]
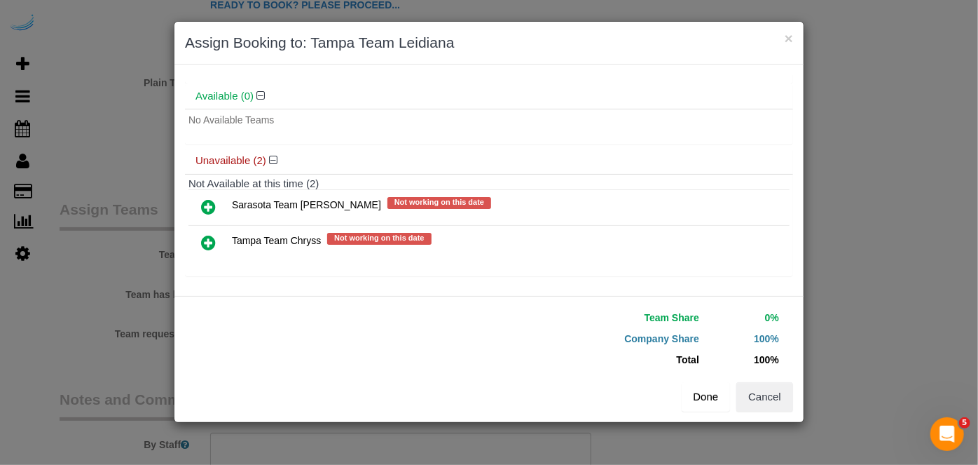
click at [710, 393] on button "Done" at bounding box center [706, 396] width 49 height 29
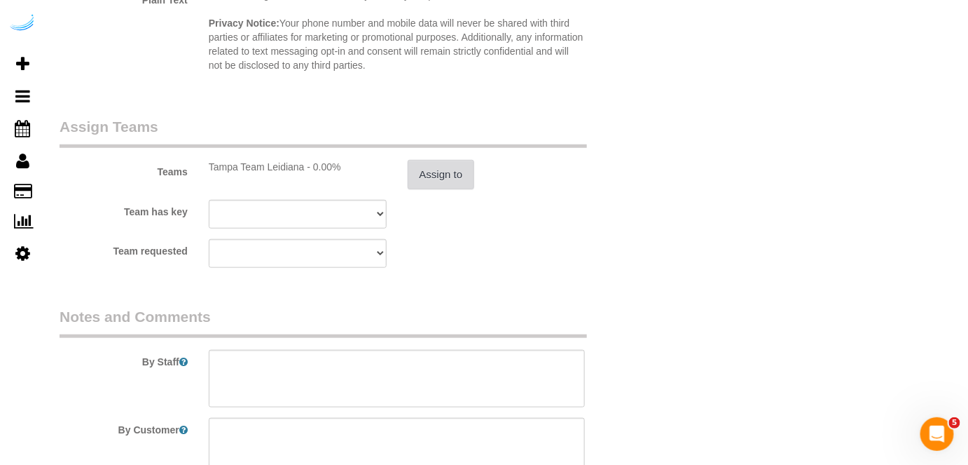
scroll to position [2165, 0]
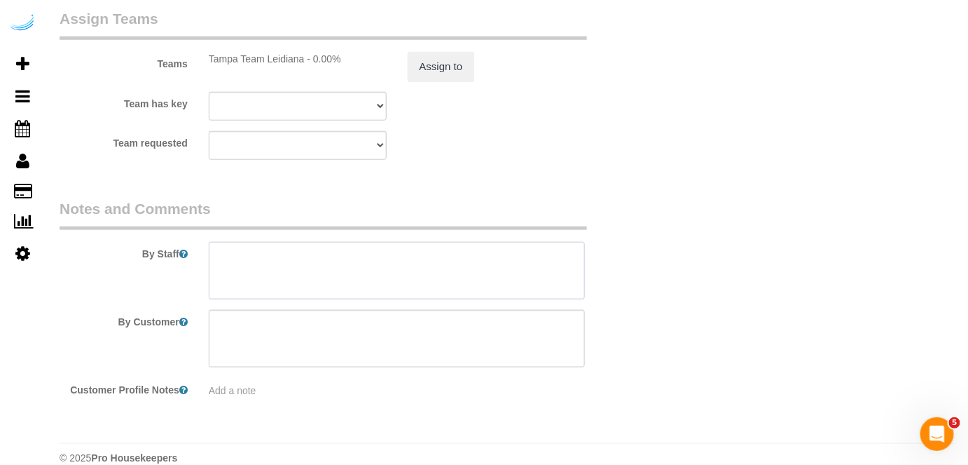
click at [357, 279] on textarea at bounding box center [397, 270] width 377 height 57
click at [459, 261] on textarea at bounding box center [397, 270] width 377 height 57
paste textarea "Permanent Notes:No notes from this customer.Today's Notes:No notes from this se…"
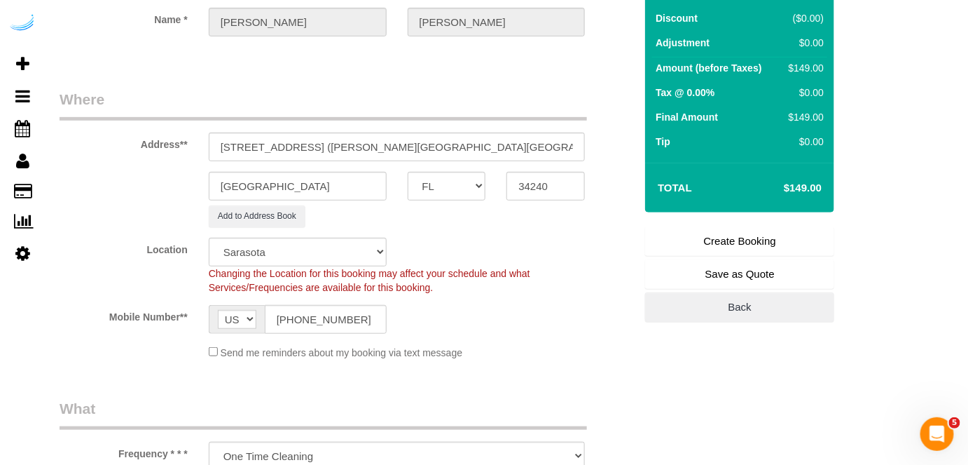
scroll to position [127, 0]
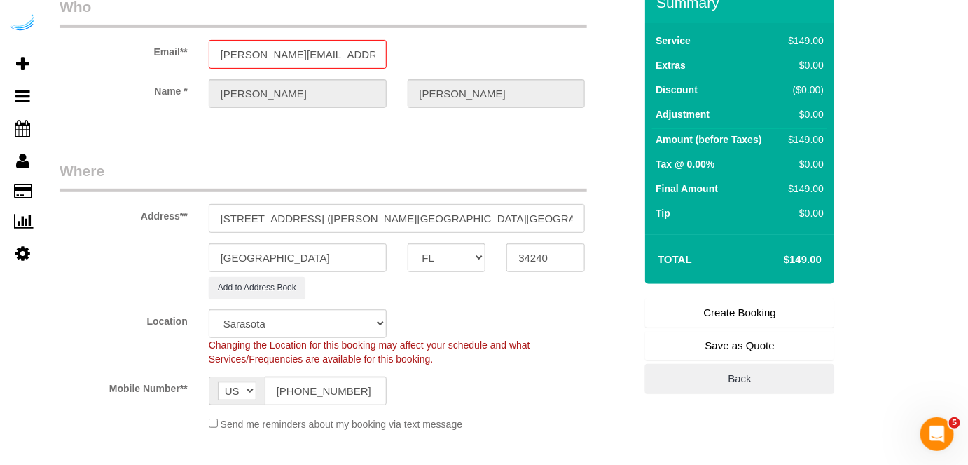
type textarea "Recurrency: Every 2 weeks Permanent Notes:No notes from this customer.Today's N…"
click at [724, 301] on link "Create Booking" at bounding box center [739, 312] width 189 height 29
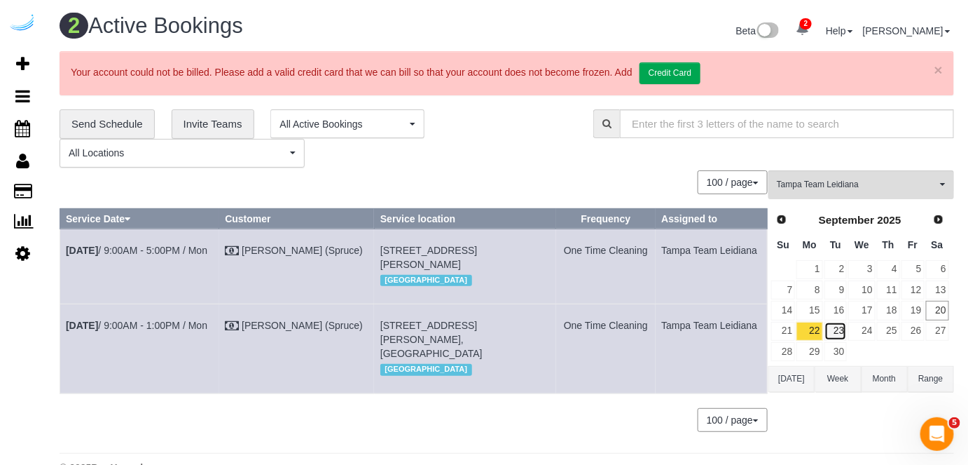
click at [838, 326] on link "23" at bounding box center [836, 331] width 23 height 19
click at [841, 185] on span "Tampa Team Leidiana" at bounding box center [857, 185] width 160 height 12
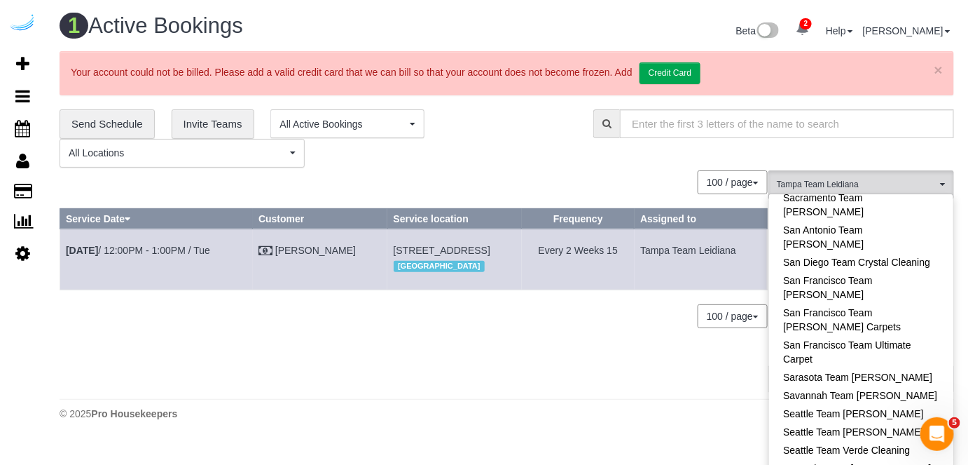
scroll to position [1367, 0]
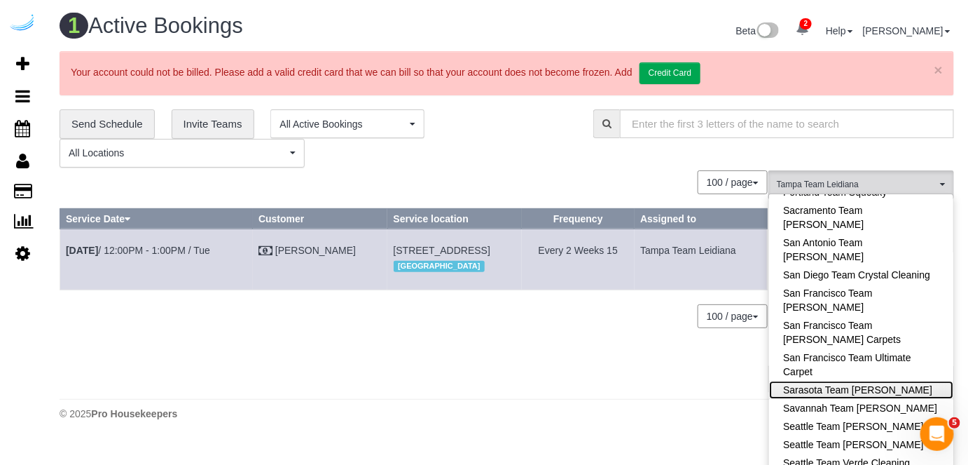
click at [883, 381] on link "Sarasota Team [PERSON_NAME]" at bounding box center [861, 390] width 184 height 18
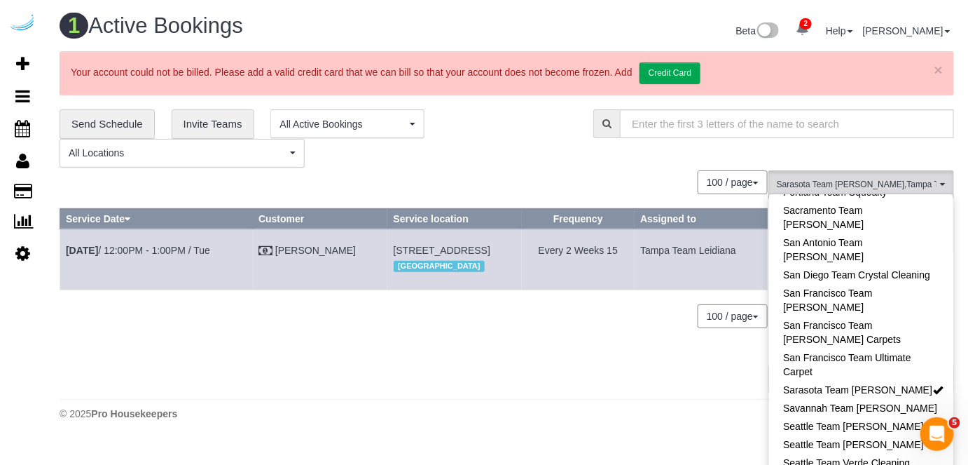
click at [552, 151] on div "**********" at bounding box center [316, 138] width 513 height 58
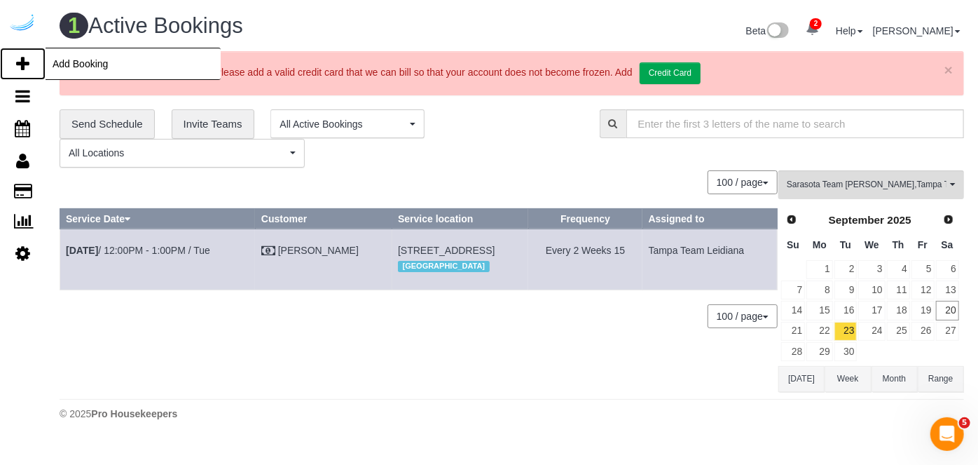
drag, startPoint x: 15, startPoint y: 56, endPoint x: 22, endPoint y: 55, distance: 7.7
click at [16, 56] on icon at bounding box center [22, 63] width 13 height 17
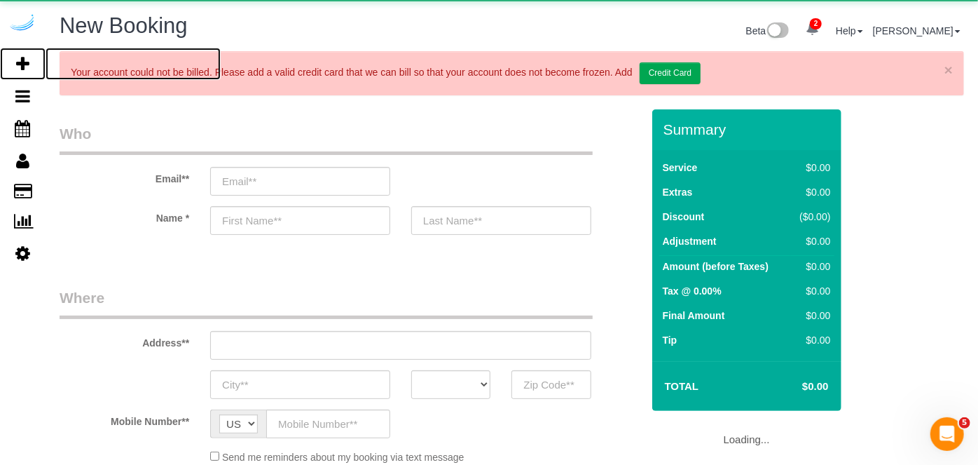
select select "object:5305"
select select "4"
select select "number:9"
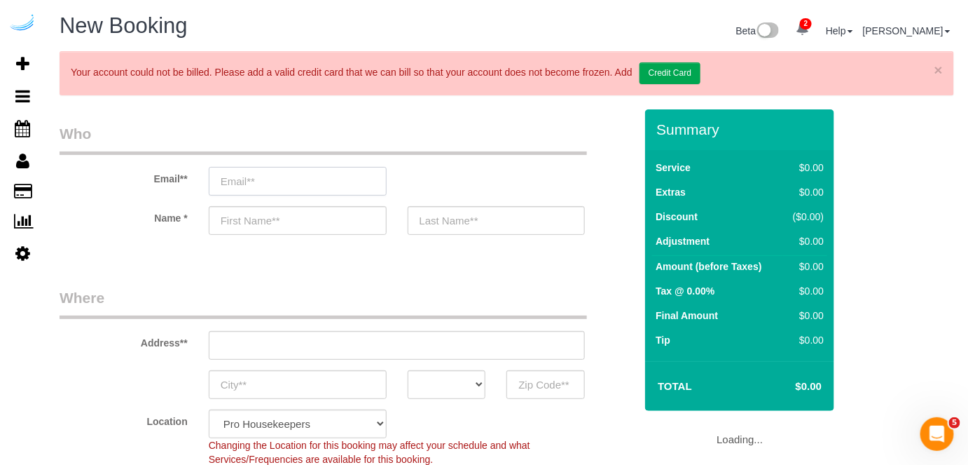
click at [316, 184] on input "email" at bounding box center [298, 181] width 178 height 29
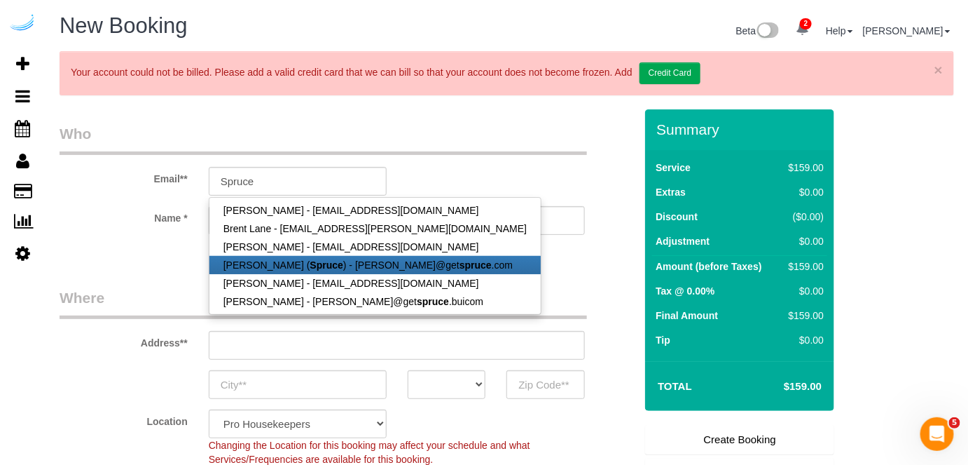
click at [310, 265] on strong "Spruce" at bounding box center [326, 264] width 33 height 11
type input "brandie@getspruce.com"
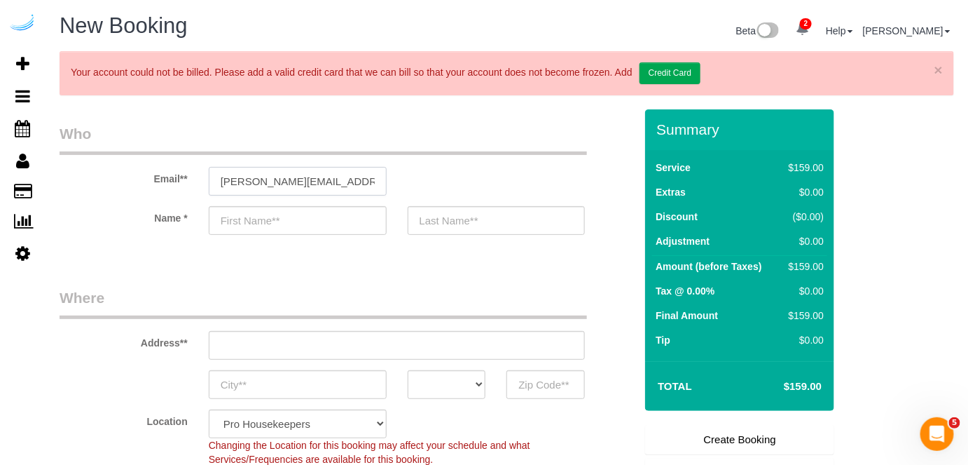
type input "Brandie"
type input "Louck"
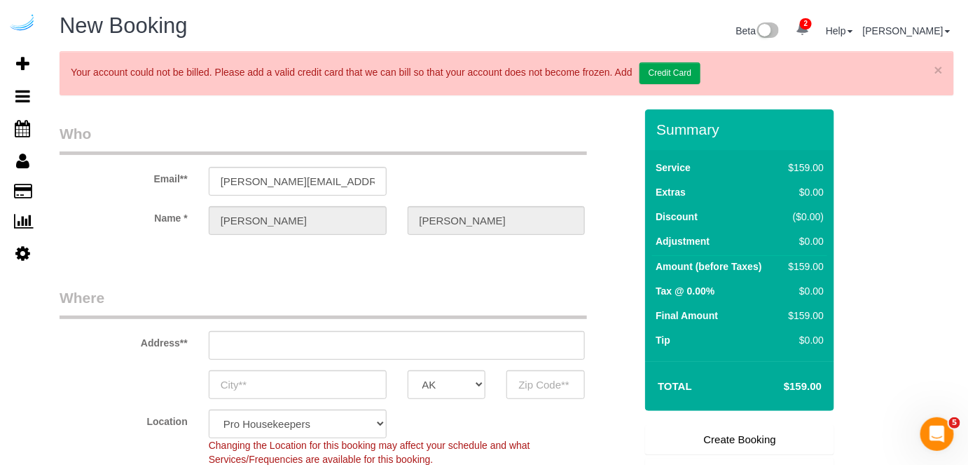
type input "3816 S Lamar Blvd"
type input "Austin"
select select "[GEOGRAPHIC_DATA]"
type input "78704"
select select "9"
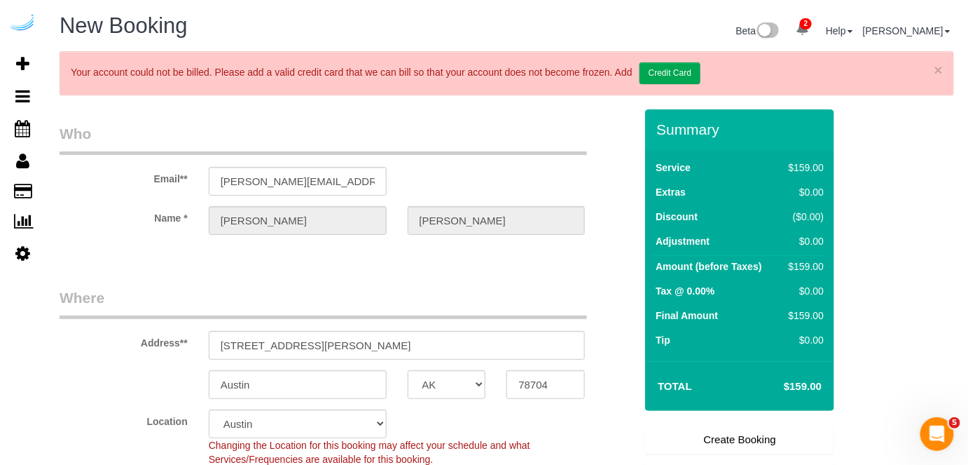
select select "object:5473"
click at [395, 331] on input "3816 S Lamar Blvd" at bounding box center [397, 345] width 377 height 29
paste input "1420 Lakefront Dr, Sarasota, FL 34240"
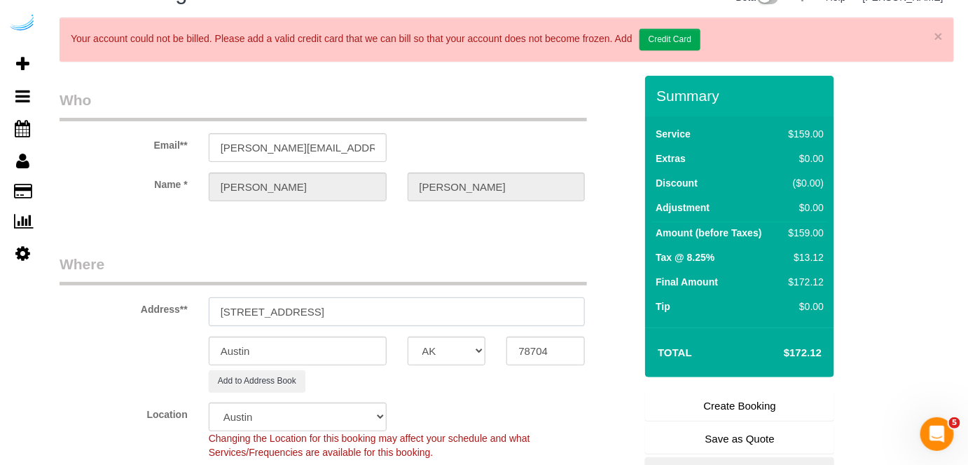
scroll to position [63, 0]
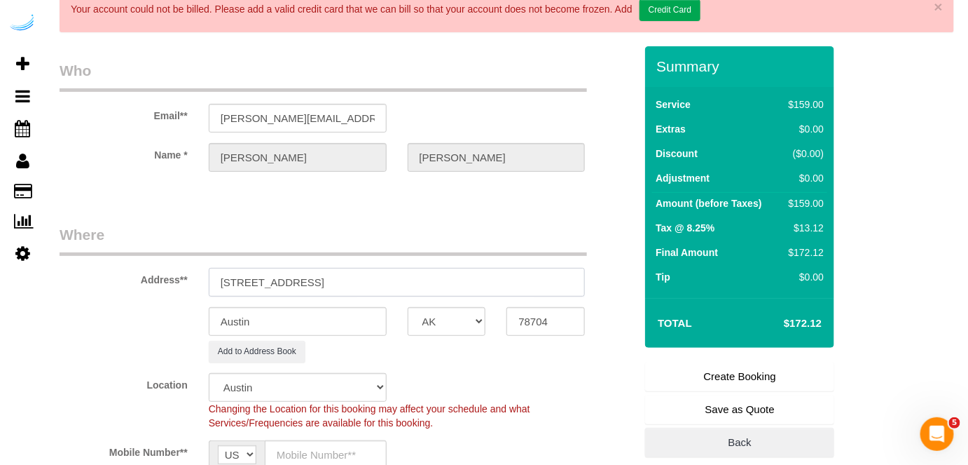
drag, startPoint x: 371, startPoint y: 279, endPoint x: 508, endPoint y: 308, distance: 139.8
click at [474, 285] on input "1420 Lakefront Dr, Sarasota, FL 34240" at bounding box center [397, 282] width 377 height 29
type input "1420 Lakefront Dr, Sarasota, FL 34240"
click at [526, 325] on input "78704" at bounding box center [546, 321] width 78 height 29
paste input "34240"
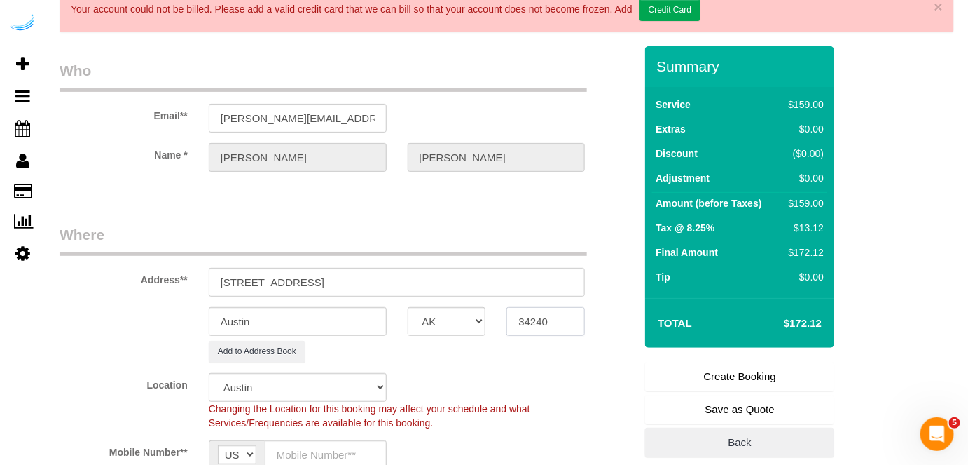
type input "34240"
click at [460, 319] on select "AK AL AR AZ CA CO CT DC DE FL GA HI IA ID IL IN KS KY LA MA MD ME MI MN MO MS M…" at bounding box center [447, 321] width 78 height 29
select select "FL"
click at [408, 307] on select "AK AL AR AZ CA CO CT DC DE FL GA HI IA ID IL IN KS KY LA MA MD ME MI MN MO MS M…" at bounding box center [447, 321] width 78 height 29
select select "22"
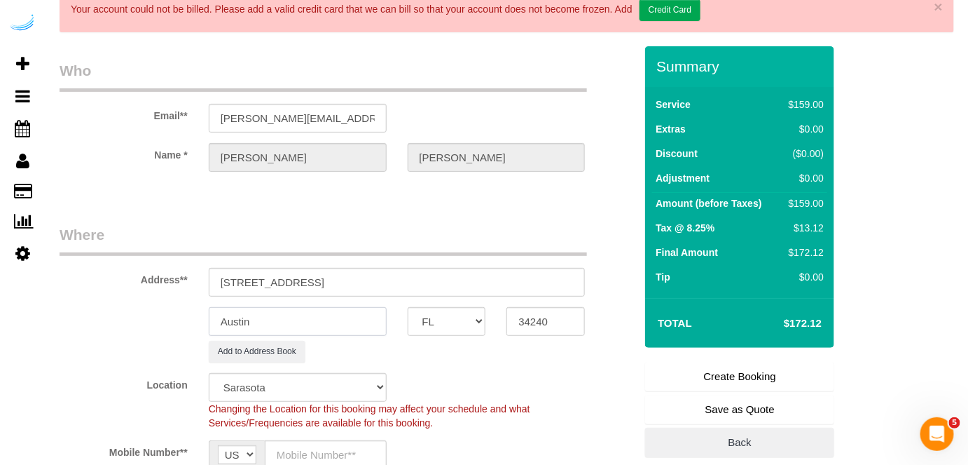
drag, startPoint x: 359, startPoint y: 305, endPoint x: 362, endPoint y: 324, distance: 19.2
click at [364, 322] on input "Austin" at bounding box center [298, 321] width 178 height 29
type input "S"
select select "object:5520"
type input "[GEOGRAPHIC_DATA]"
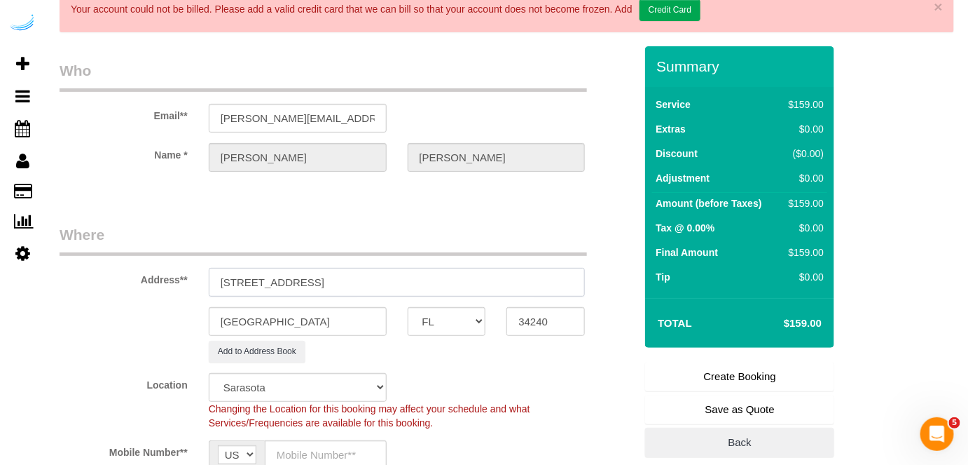
drag, startPoint x: 307, startPoint y: 279, endPoint x: 511, endPoint y: 282, distance: 204.0
click at [511, 282] on input "1420 Lakefront Dr, Sarasota, FL 34240" at bounding box center [397, 282] width 377 height 29
paste input "Hilary Apicella"
paste input "The Row Waterside"
paste input "1441714"
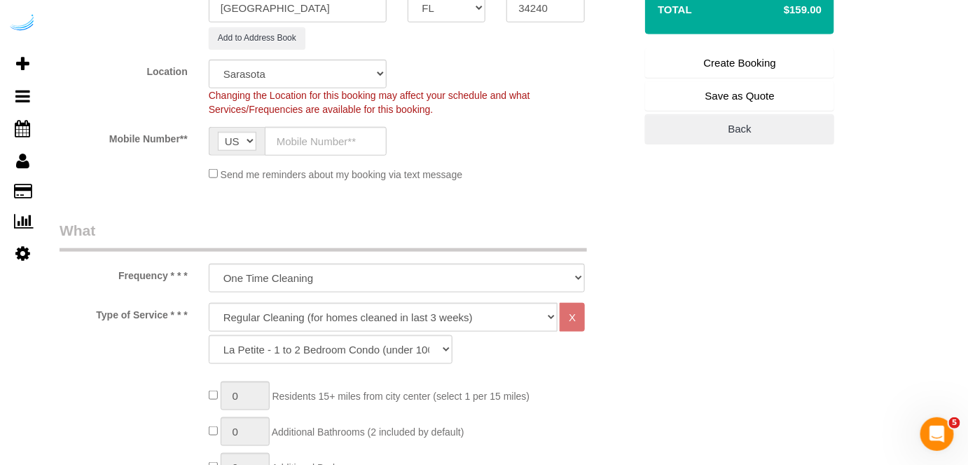
scroll to position [382, 0]
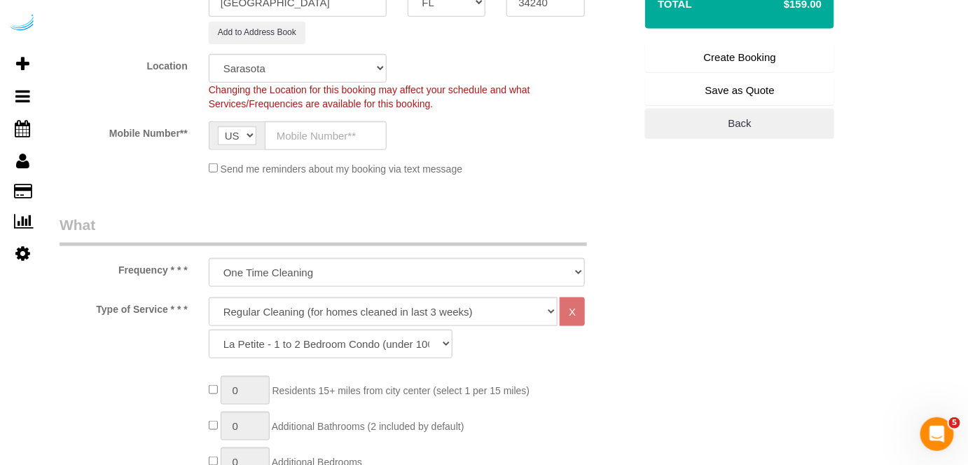
type input "1420 Lakefront Dr, Unit 106 (Hilary Apicella, The Row Waterside , 1441714)"
click at [330, 136] on input "text" at bounding box center [326, 135] width 122 height 29
type input "(512) 444-3607"
type input "Brandie Louck"
type input "(512) 444-3607"
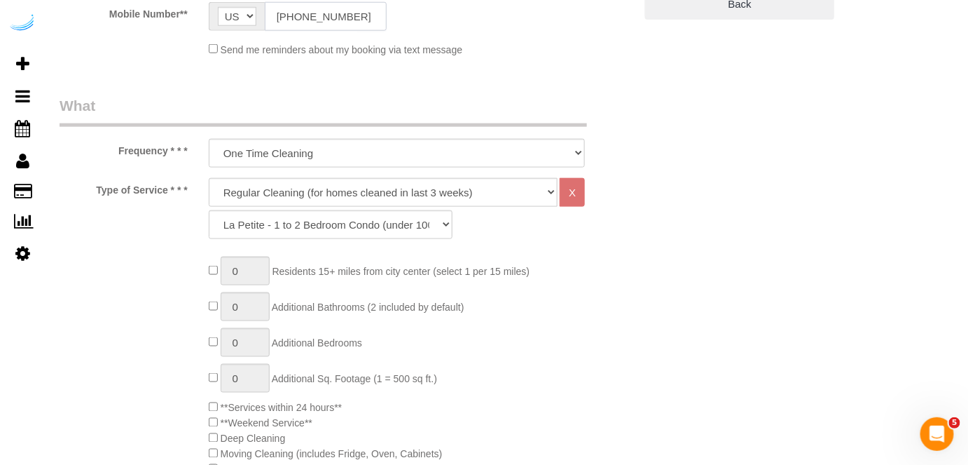
scroll to position [509, 0]
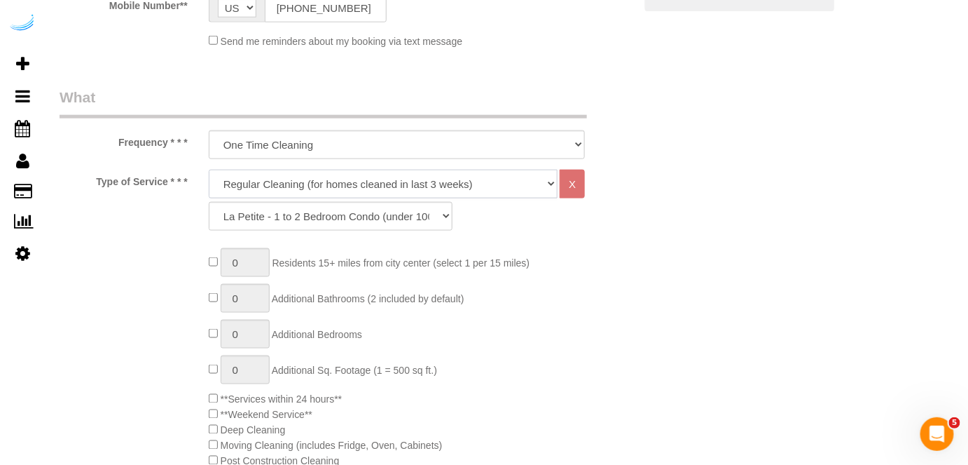
click at [338, 178] on select "Deep Cleaning (for homes that have not been cleaned in 3+ weeks) Spruce Regular…" at bounding box center [384, 184] width 350 height 29
drag, startPoint x: 337, startPoint y: 186, endPoint x: 329, endPoint y: 195, distance: 12.4
click at [337, 186] on select "Deep Cleaning (for homes that have not been cleaned in 3+ weeks) Spruce Regular…" at bounding box center [384, 184] width 350 height 29
select select "282"
click at [209, 170] on select "Deep Cleaning (for homes that have not been cleaned in 3+ weeks) Spruce Regular…" at bounding box center [384, 184] width 350 height 29
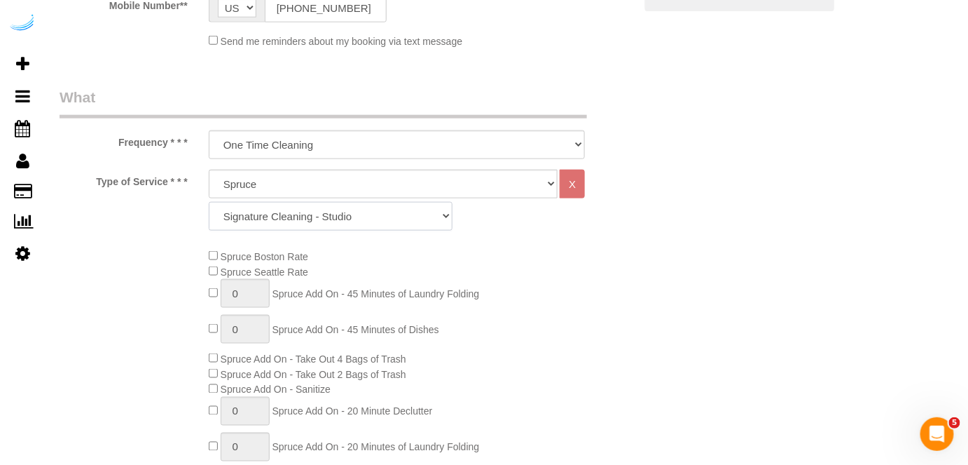
click at [379, 211] on select "Signature Cleaning - Studio Signature Cleaning - 1 Bed 1 Bath Signature Cleanin…" at bounding box center [331, 216] width 244 height 29
select select "313"
click at [209, 202] on select "Signature Cleaning - Studio Signature Cleaning - 1 Bed 1 Bath Signature Cleanin…" at bounding box center [331, 216] width 244 height 29
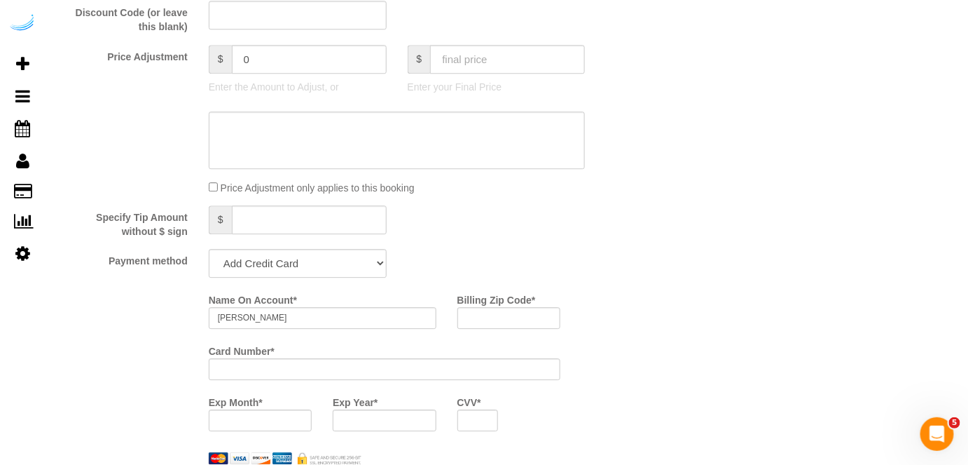
scroll to position [1338, 0]
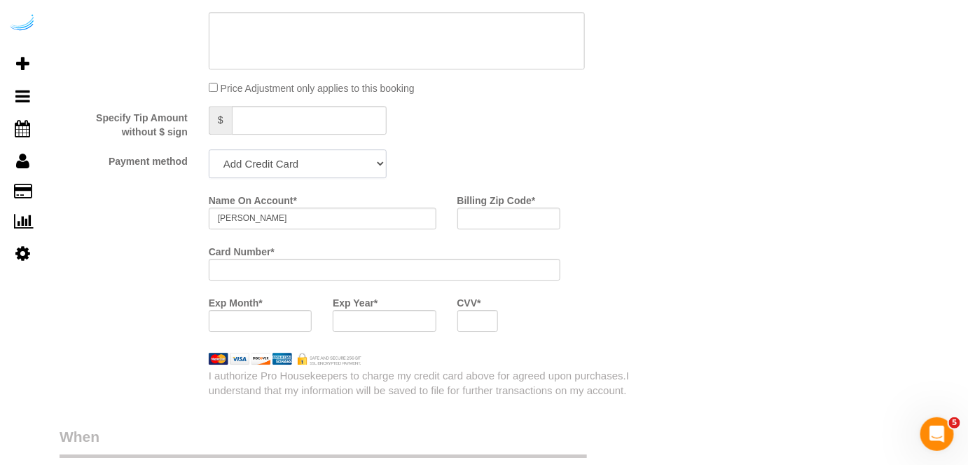
click at [293, 167] on select "Add Credit Card Cash Check Paypal" at bounding box center [298, 163] width 178 height 29
select select "string:check"
click at [209, 149] on select "Add Credit Card Cash Check Paypal" at bounding box center [298, 163] width 178 height 29
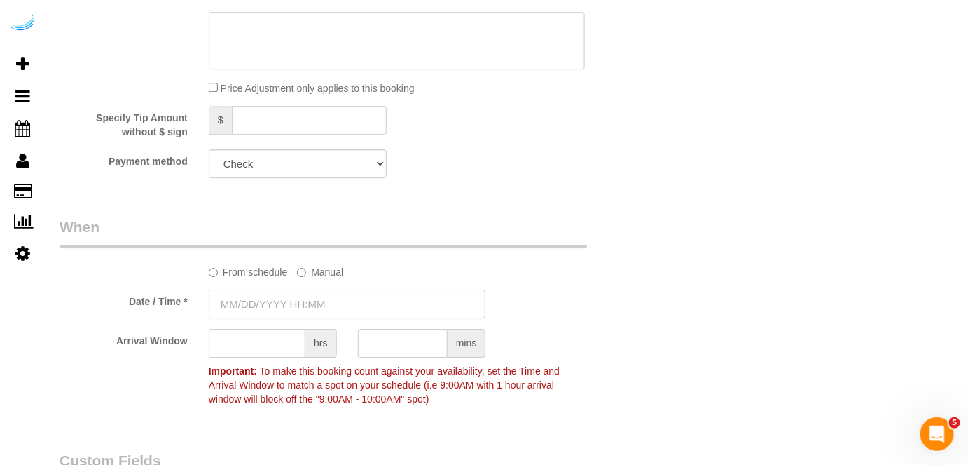
click at [291, 297] on input "text" at bounding box center [348, 303] width 278 height 29
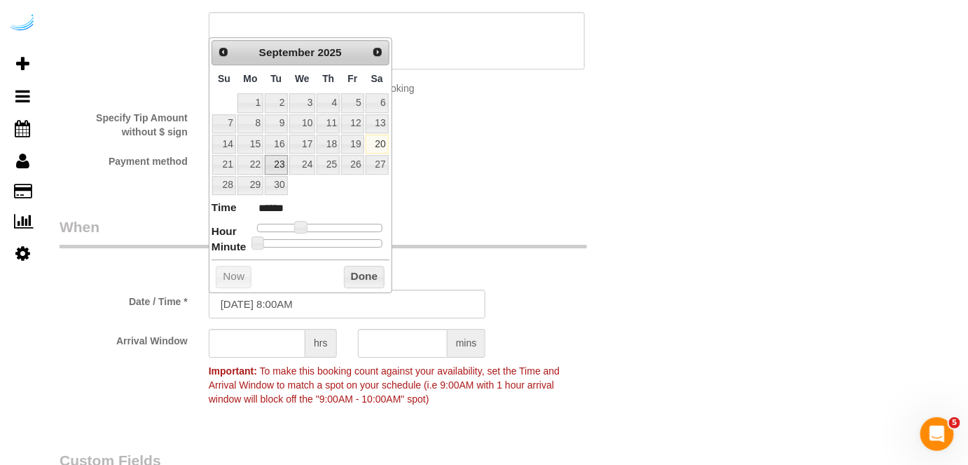
click at [275, 154] on td "23" at bounding box center [276, 164] width 24 height 20
click at [276, 166] on link "23" at bounding box center [276, 164] width 22 height 19
type input "09/23/2025 9:00AM"
type input "******"
click at [308, 226] on span at bounding box center [306, 227] width 13 height 13
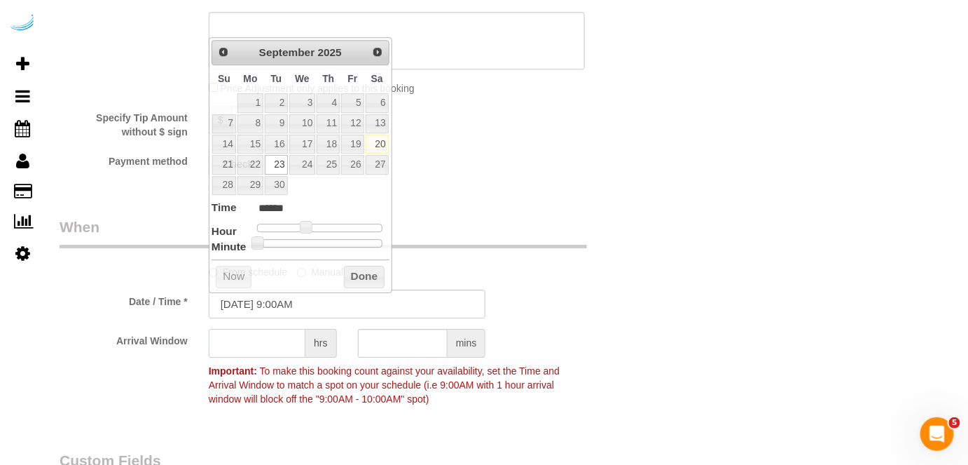
click at [266, 338] on input "text" at bounding box center [257, 343] width 97 height 29
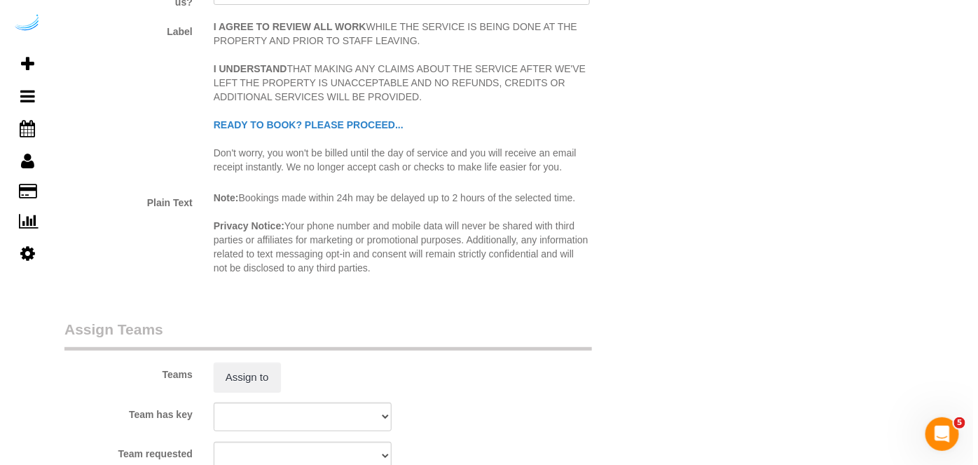
scroll to position [1911, 0]
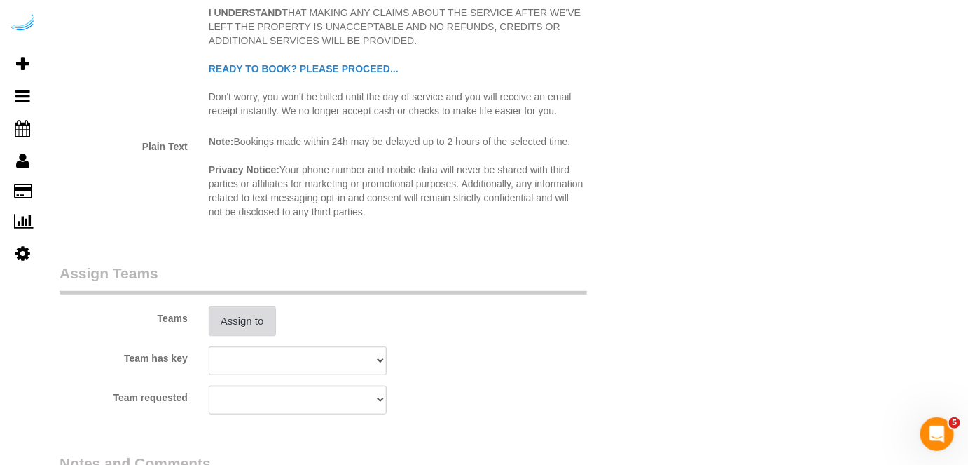
type input "8"
click at [240, 315] on button "Assign to" at bounding box center [242, 320] width 67 height 29
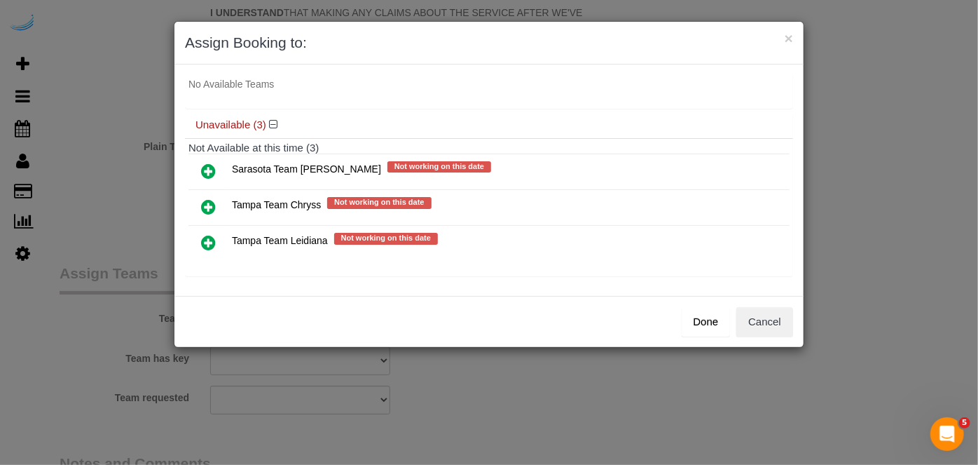
click at [209, 240] on icon at bounding box center [208, 242] width 15 height 17
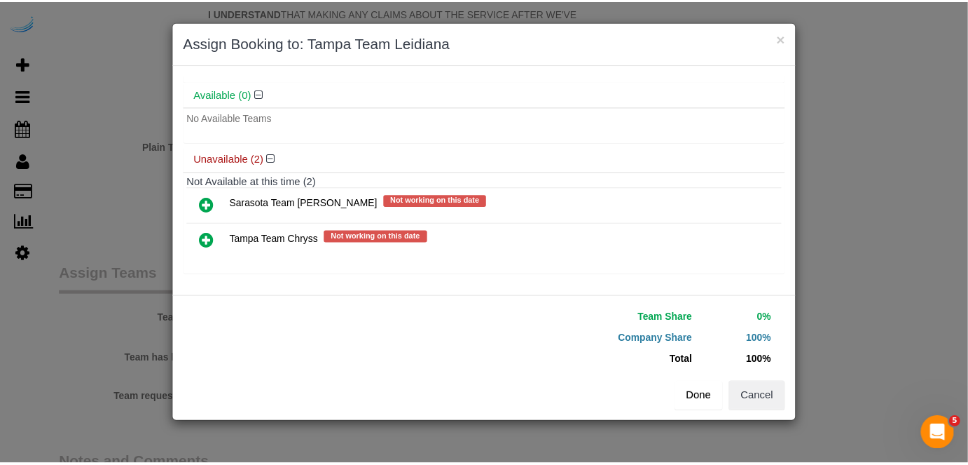
scroll to position [73, 0]
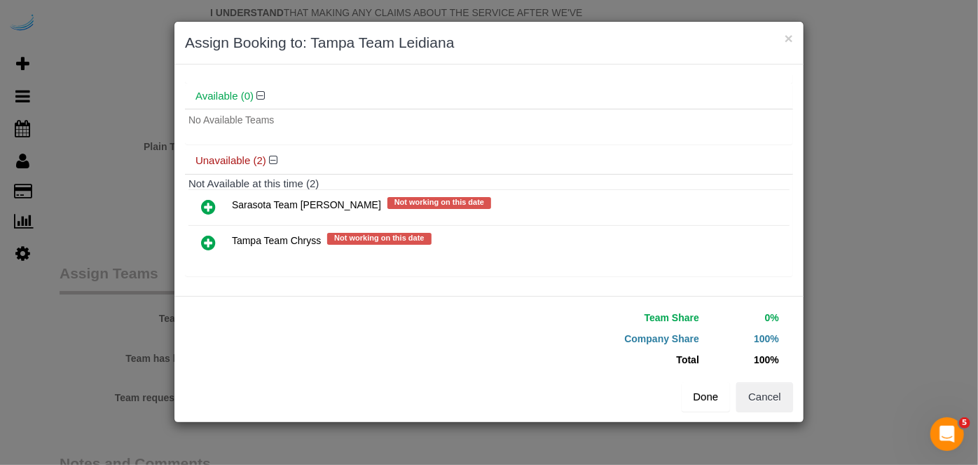
click at [708, 398] on button "Done" at bounding box center [706, 396] width 49 height 29
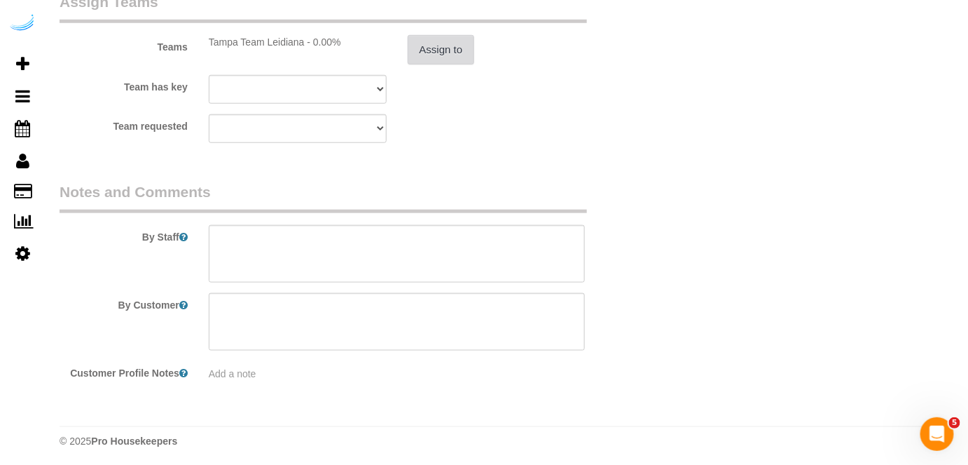
scroll to position [2183, 0]
click at [358, 266] on textarea at bounding box center [397, 252] width 377 height 57
click at [433, 247] on textarea at bounding box center [397, 252] width 377 height 57
paste textarea "Permanent Notes:No notes from this customer.Today's Notes:No notes from this se…"
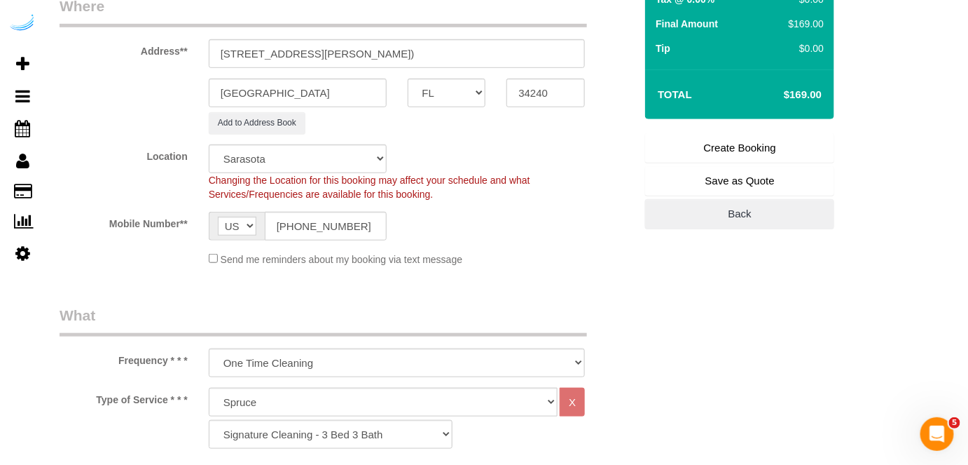
scroll to position [208, 0]
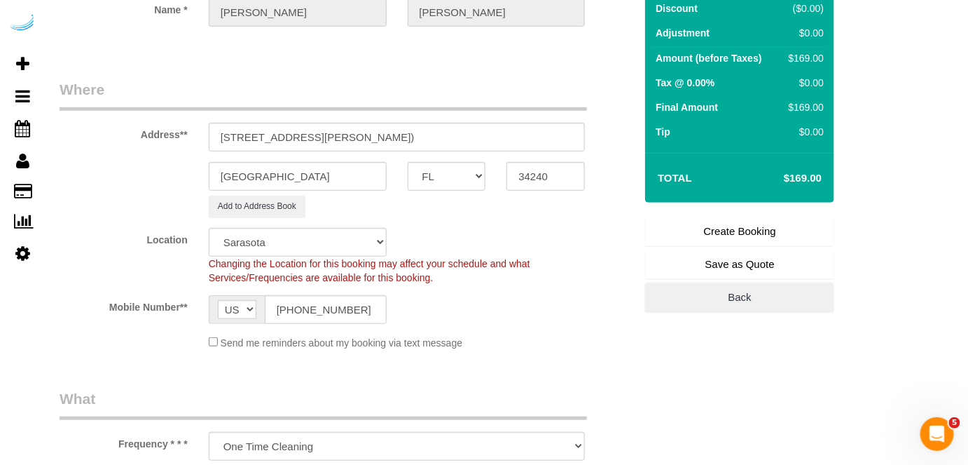
type textarea "Recurrency: EVERY 2 WEEKS Permanent Notes:No notes from this customer.Today's N…"
click at [719, 228] on link "Create Booking" at bounding box center [739, 231] width 189 height 29
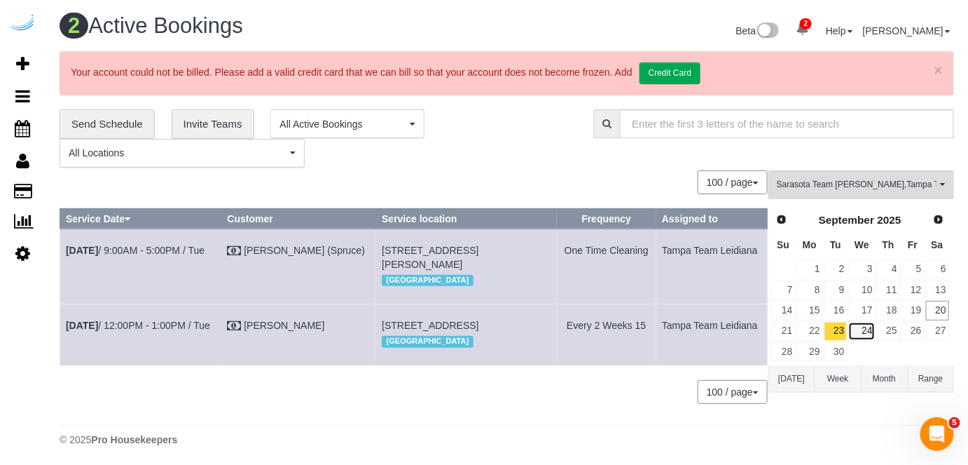
click at [869, 328] on link "24" at bounding box center [862, 331] width 27 height 19
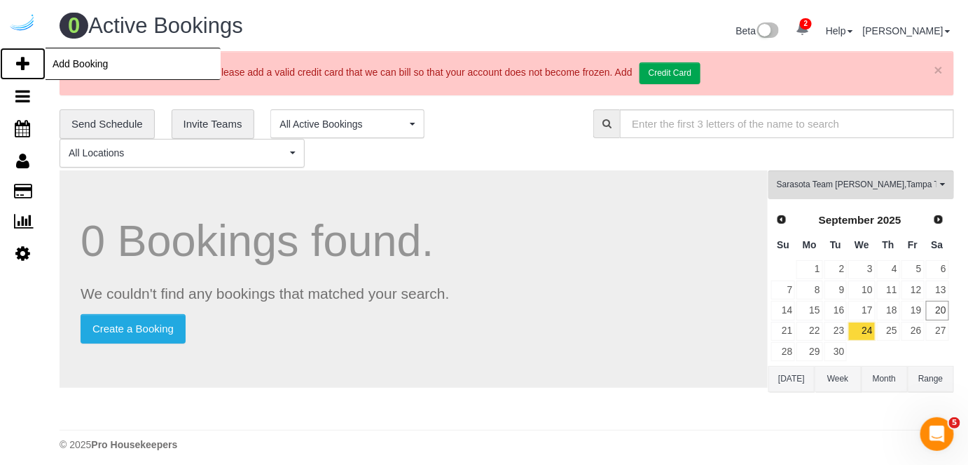
click at [32, 62] on link "Add Booking" at bounding box center [23, 64] width 46 height 32
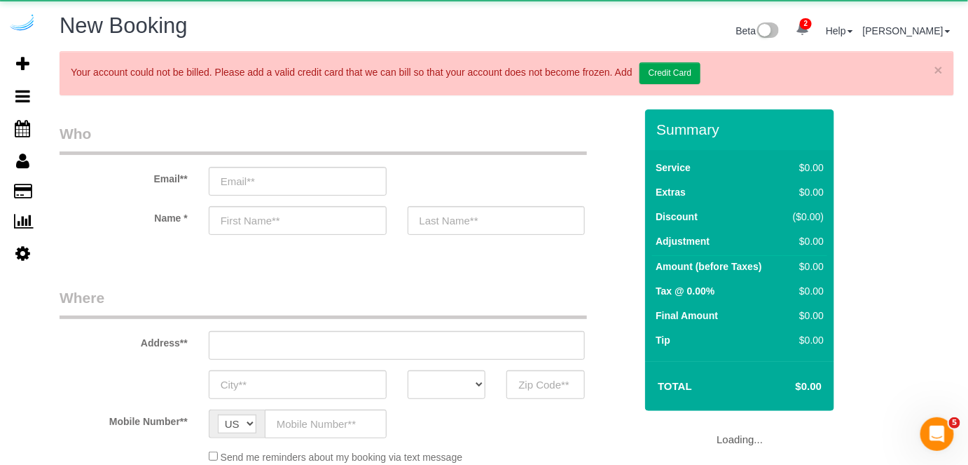
select select "number:9"
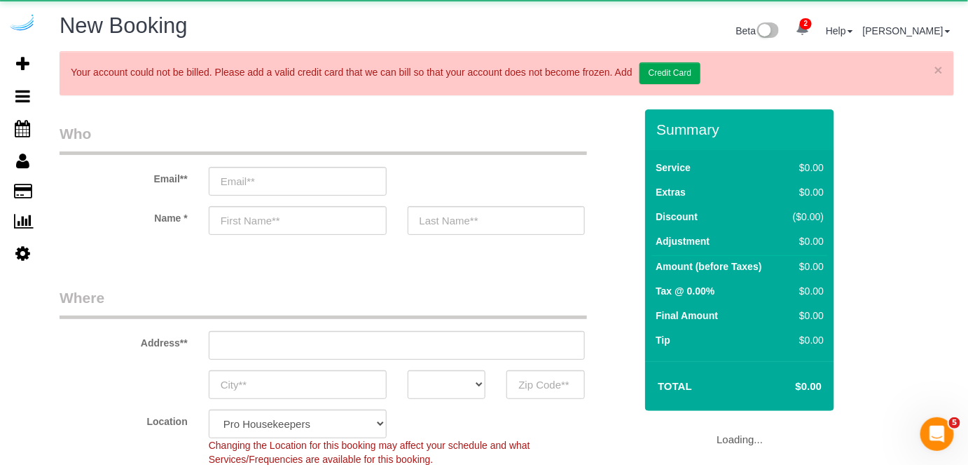
select select "object:7016"
select select "4"
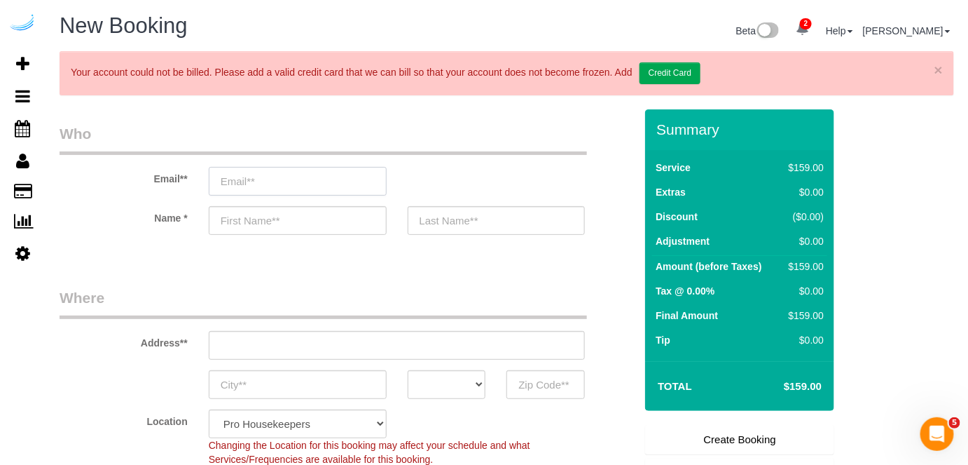
click at [272, 177] on input "email" at bounding box center [298, 181] width 178 height 29
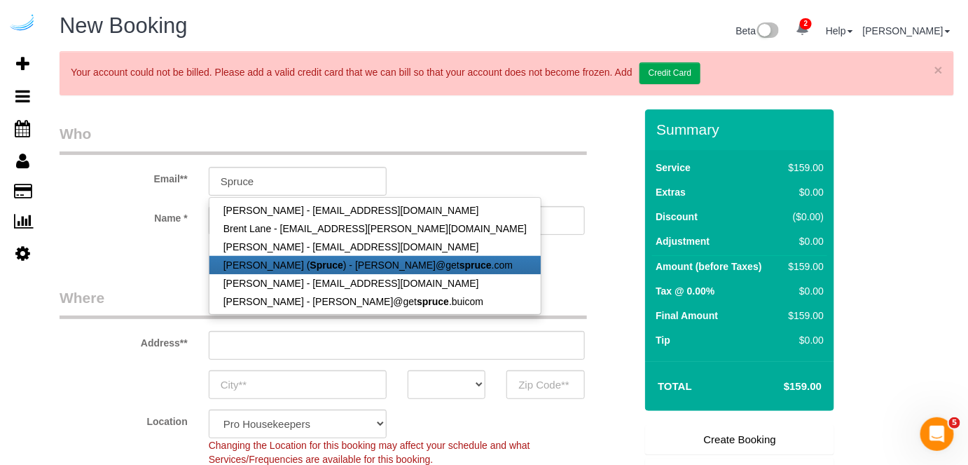
click at [317, 268] on link "Brandie Louck ( Spruce ) - brandie@get spruce .com" at bounding box center [375, 265] width 331 height 18
type input "brandie@getspruce.com"
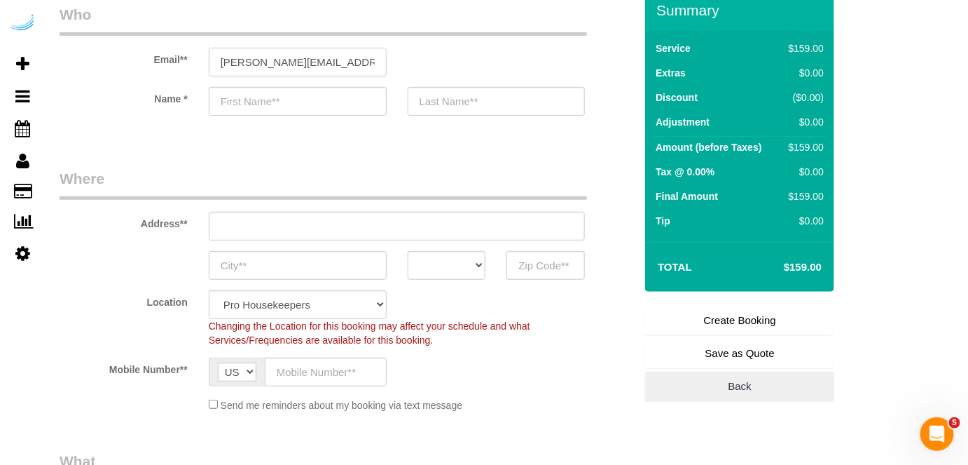
scroll to position [127, 0]
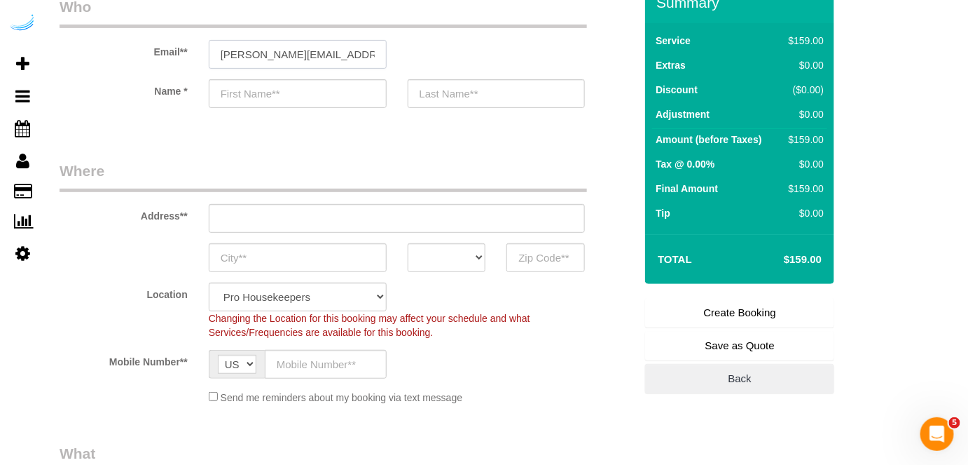
type input "Brandie"
type input "Louck"
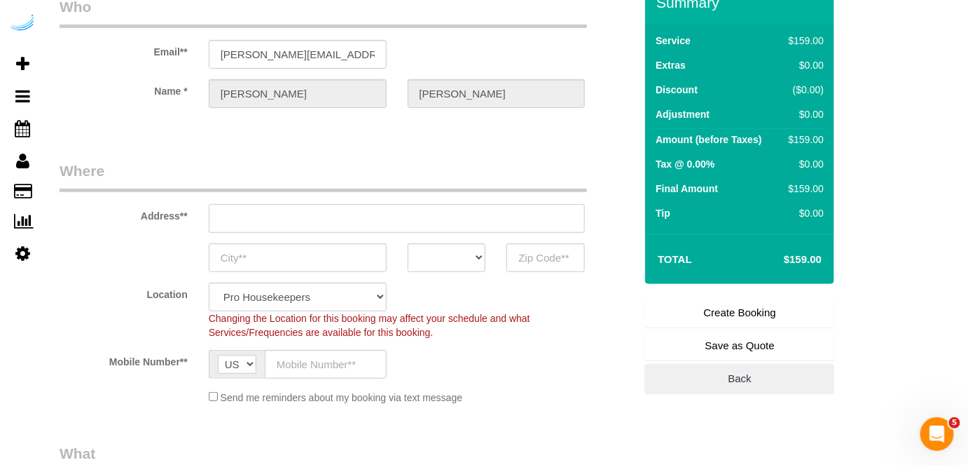
click at [415, 217] on input "text" at bounding box center [397, 218] width 377 height 29
type input "3816 S Lamar Blvd"
type input "Austin"
select select "[GEOGRAPHIC_DATA]"
type input "78704"
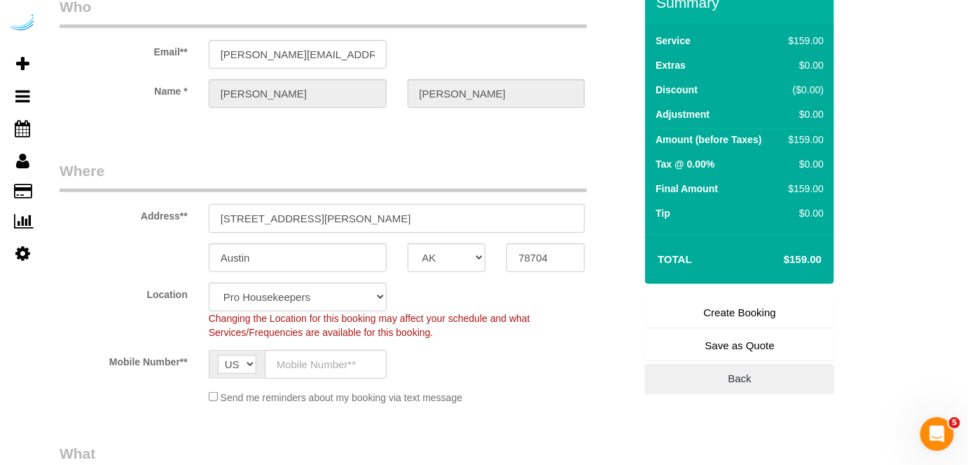
paste input "1420 Lakefront Dr, Sarasota, FL 34240"
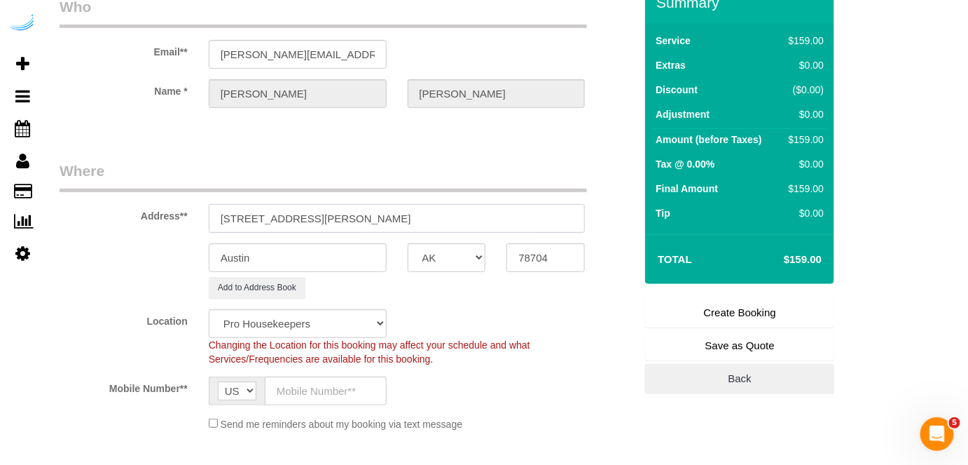
click at [384, 214] on input "3816 S Lamar Blvd1420 Lakefront Dr, Sarasota, FL 34240" at bounding box center [397, 218] width 377 height 29
paste input "text"
type input "1420 Lakefront Dr, Sarasota, FL 34240"
select select "9"
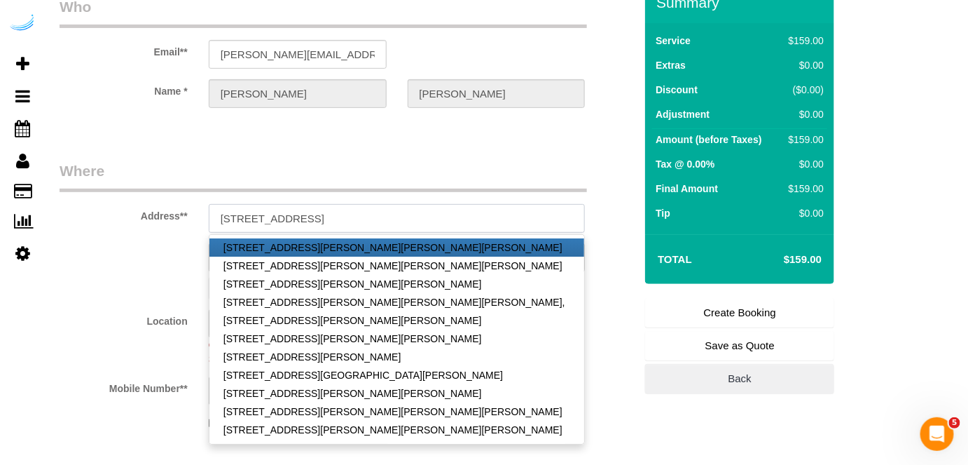
select select "object:7360"
drag, startPoint x: 374, startPoint y: 214, endPoint x: 466, endPoint y: 206, distance: 92.8
click at [451, 215] on input "1420 Lakefront Dr, Sarasota, FL 34240" at bounding box center [397, 218] width 377 height 29
type input "1420 Lakefront Dr, Sarasota, FL 34240"
click at [479, 169] on legend "Where" at bounding box center [324, 176] width 528 height 32
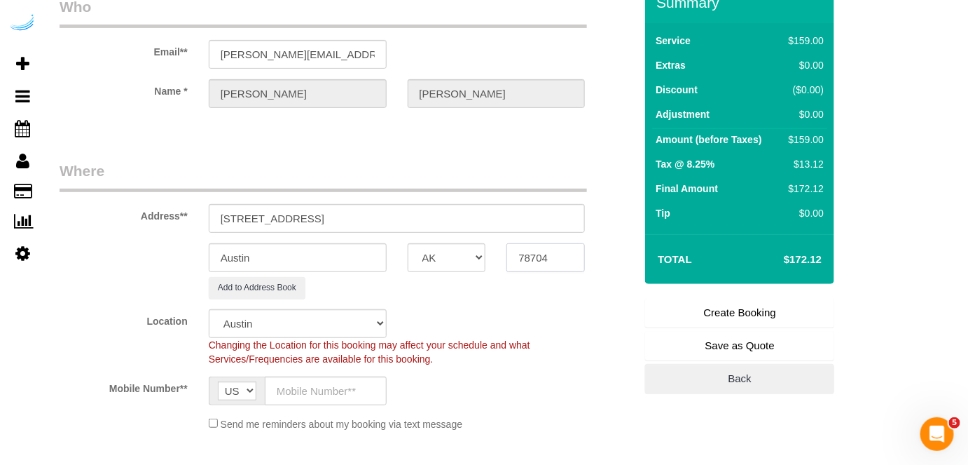
click at [523, 256] on input "78704" at bounding box center [546, 257] width 78 height 29
paste input "34240"
type input "34240"
click at [456, 254] on select "AK AL AR AZ CA CO CT DC DE FL GA HI IA ID IL IN KS KY LA MA MD ME MI MN MO MS M…" at bounding box center [447, 257] width 78 height 29
select select "FL"
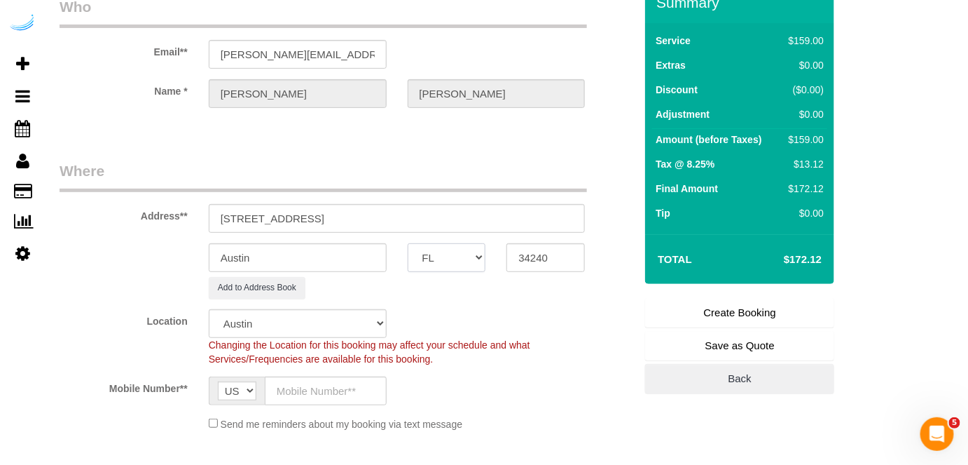
click at [408, 243] on select "AK AL AR AZ CA CO CT DC DE FL GA HI IA ID IL IN KS KY LA MA MD ME MI MN MO MS M…" at bounding box center [447, 257] width 78 height 29
select select "22"
select select "object:7402"
click at [378, 254] on input "Austin" at bounding box center [298, 257] width 178 height 29
type input "[GEOGRAPHIC_DATA]"
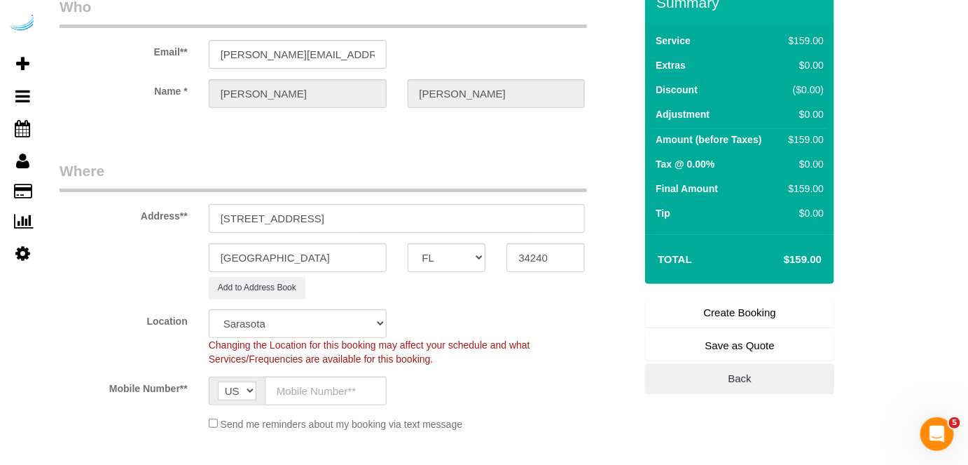
drag, startPoint x: 311, startPoint y: 213, endPoint x: 505, endPoint y: 228, distance: 194.0
click at [503, 233] on sui-booking-address "Address** 1420 Lakefront Dr, Sarasota, FL 34240 Sarasota AK AL AR AZ CA CO CT D…" at bounding box center [347, 229] width 575 height 138
paste input "Gerard O' Callaghan"
paste input "The Row Waterside"
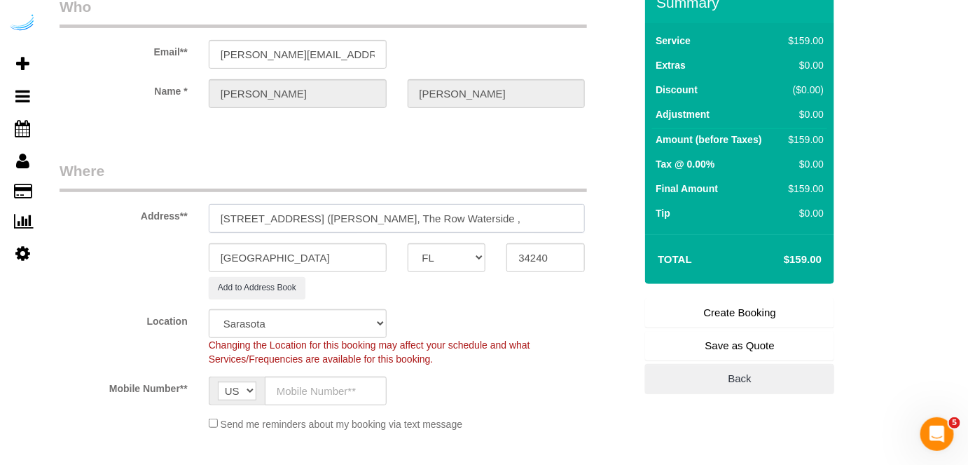
paste input "1465675"
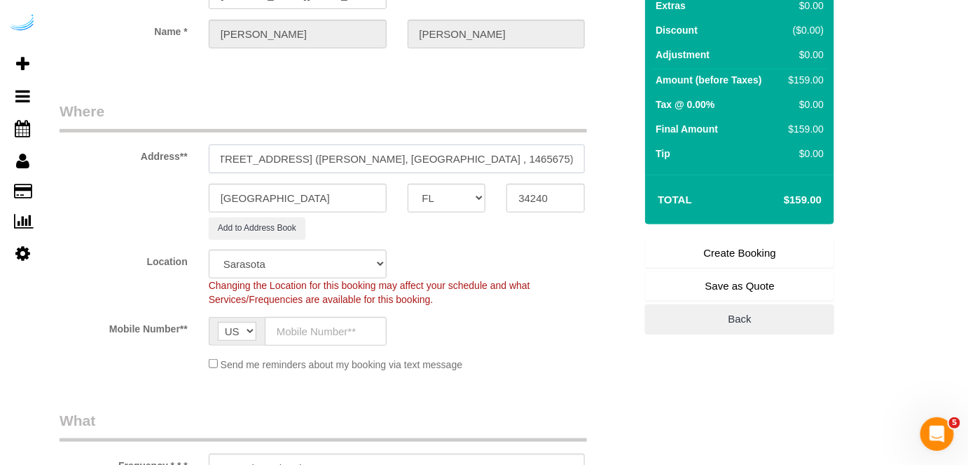
scroll to position [318, 0]
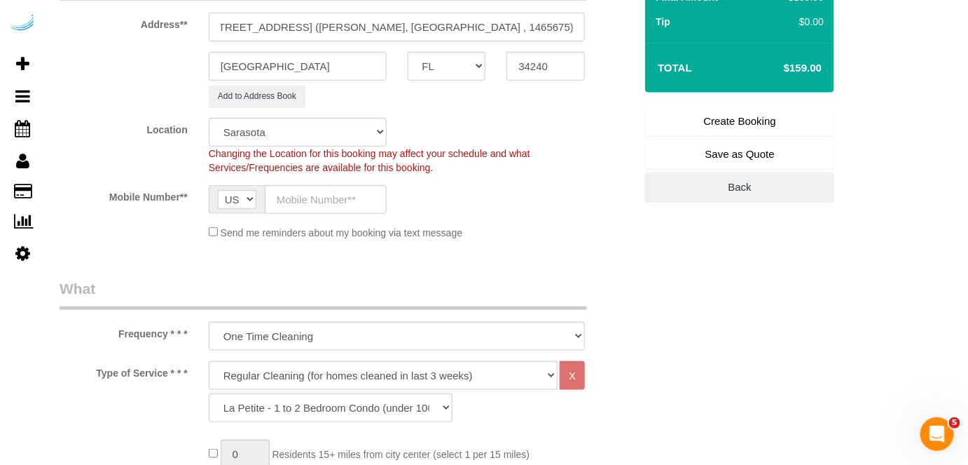
type input "1420 Lakefront Dr, Building 111, Unit 111 (Gerard O' Callaghan, The Row Watersi…"
click at [338, 195] on input "text" at bounding box center [326, 199] width 122 height 29
type input "(512) 444-3607"
type input "Brandie Louck"
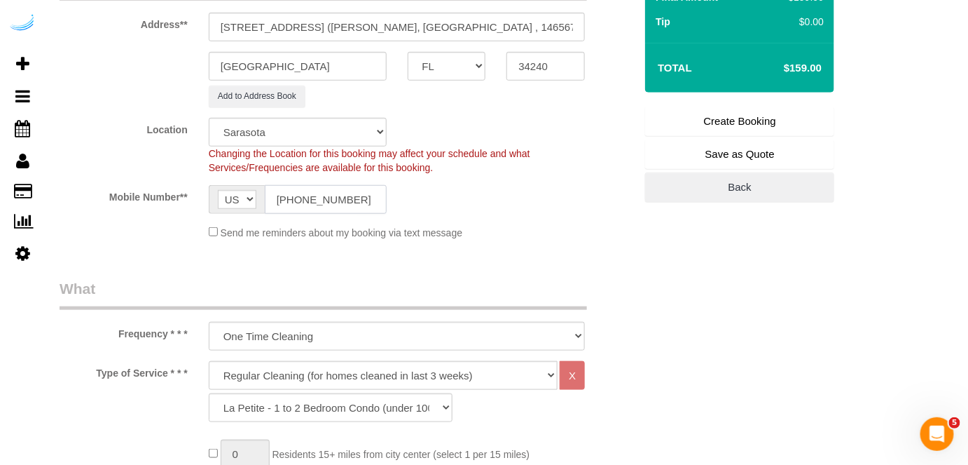
type input "(512) 444-3607"
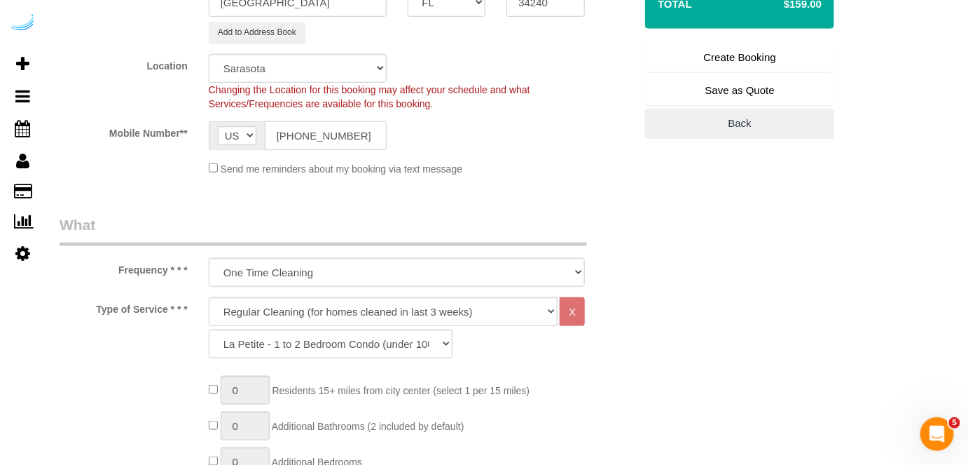
scroll to position [446, 0]
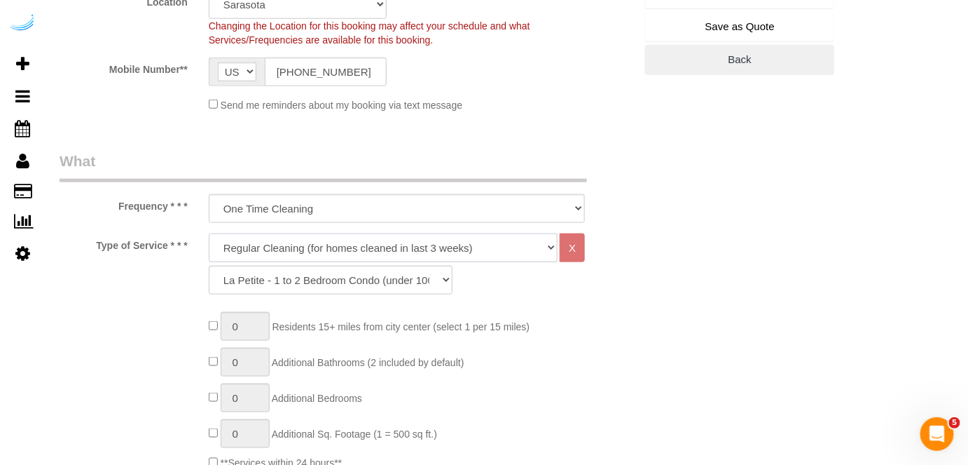
drag, startPoint x: 362, startPoint y: 247, endPoint x: 353, endPoint y: 256, distance: 13.4
click at [362, 247] on select "Deep Cleaning (for homes that have not been cleaned in 3+ weeks) Spruce Regular…" at bounding box center [384, 247] width 350 height 29
select select "282"
click at [209, 233] on select "Deep Cleaning (for homes that have not been cleaned in 3+ weeks) Spruce Regular…" at bounding box center [384, 247] width 350 height 29
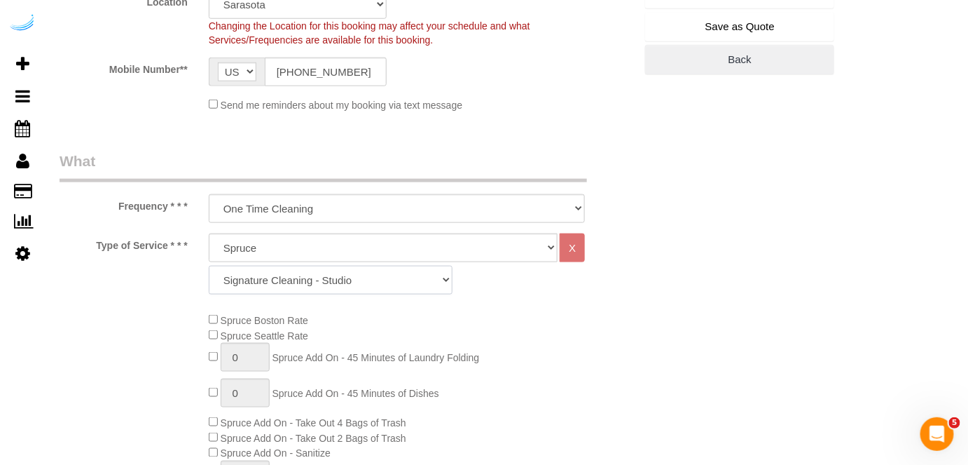
click at [334, 275] on select "Signature Cleaning - Studio Signature Cleaning - 1 Bed 1 Bath Signature Cleanin…" at bounding box center [331, 280] width 244 height 29
select select "313"
click at [209, 266] on select "Signature Cleaning - Studio Signature Cleaning - 1 Bed 1 Bath Signature Cleanin…" at bounding box center [331, 280] width 244 height 29
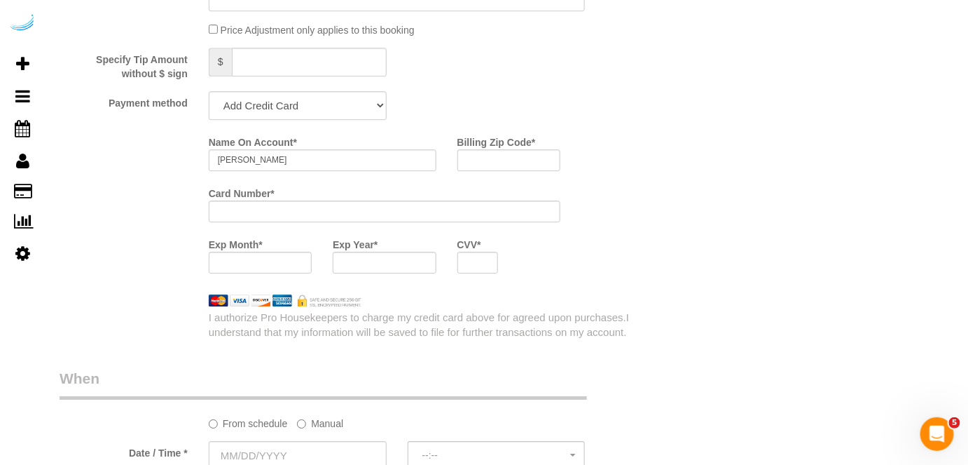
scroll to position [1402, 0]
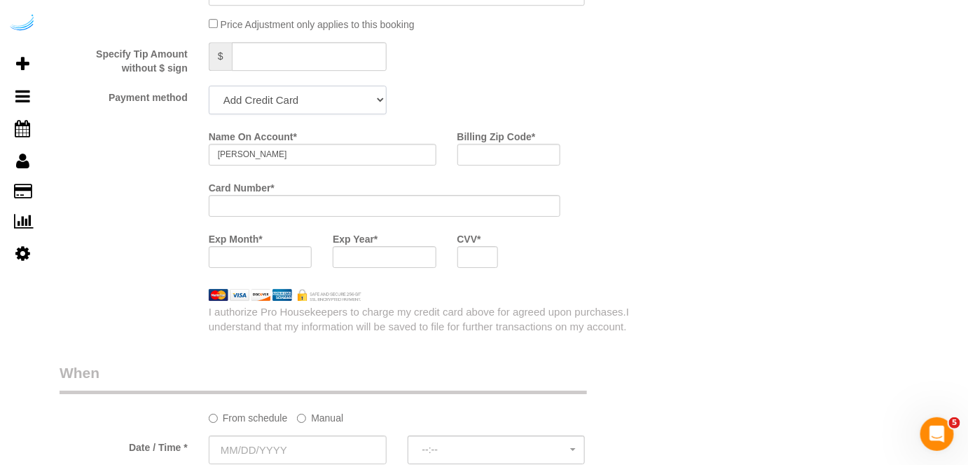
click at [304, 95] on select "Add Credit Card Cash Check Paypal" at bounding box center [298, 99] width 178 height 29
select select "string:check"
click at [209, 85] on select "Add Credit Card Cash Check Paypal" at bounding box center [298, 99] width 178 height 29
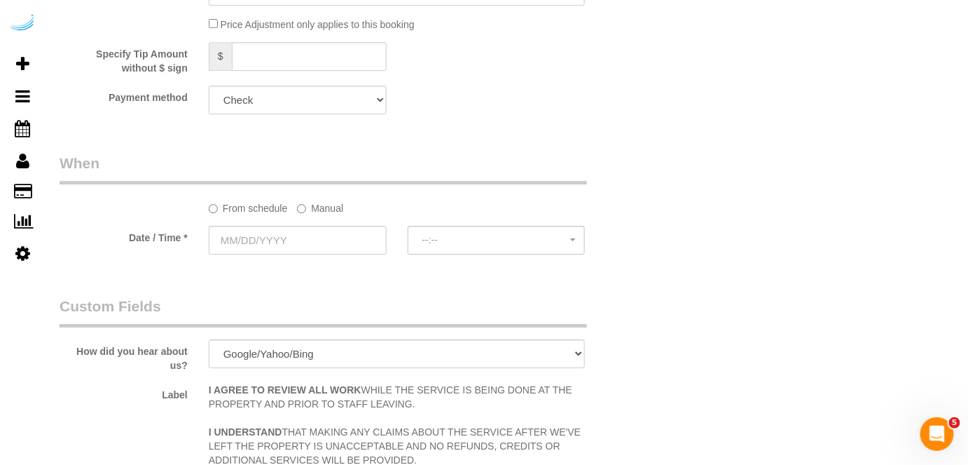
drag, startPoint x: 320, startPoint y: 206, endPoint x: 314, endPoint y: 218, distance: 13.2
click at [317, 206] on label "Manual" at bounding box center [320, 205] width 46 height 19
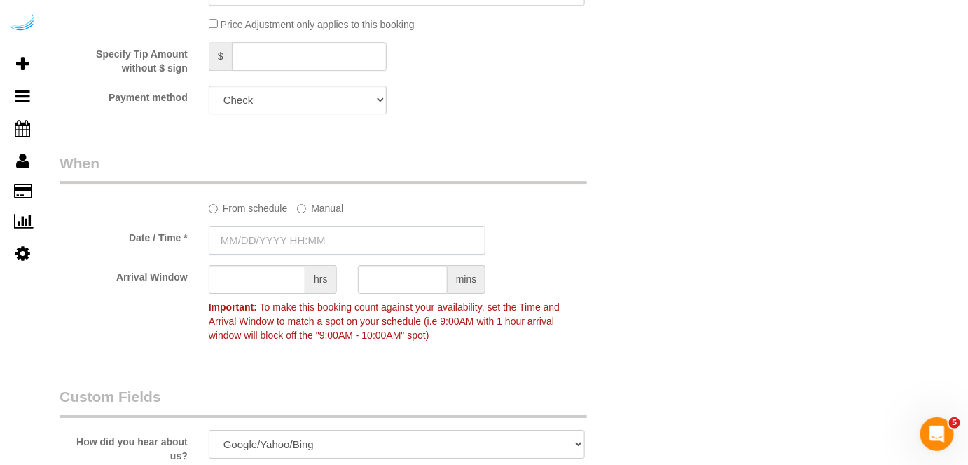
click at [307, 242] on input "text" at bounding box center [348, 240] width 278 height 29
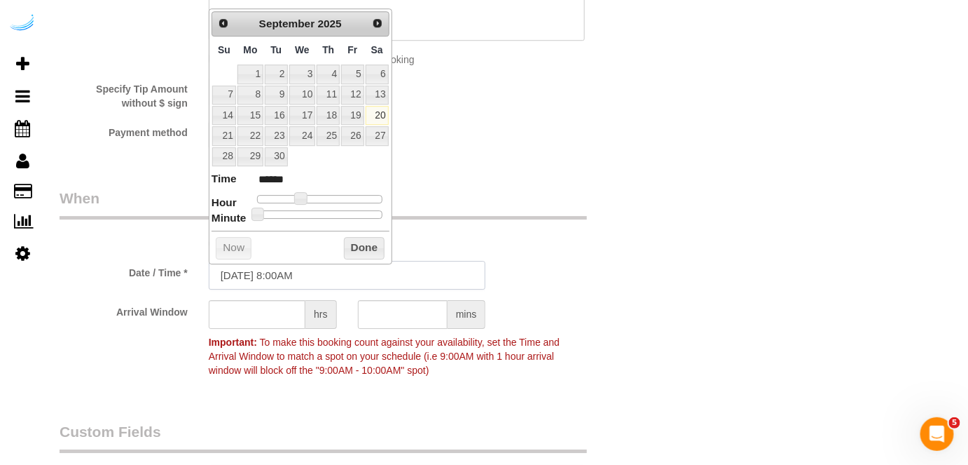
scroll to position [1338, 0]
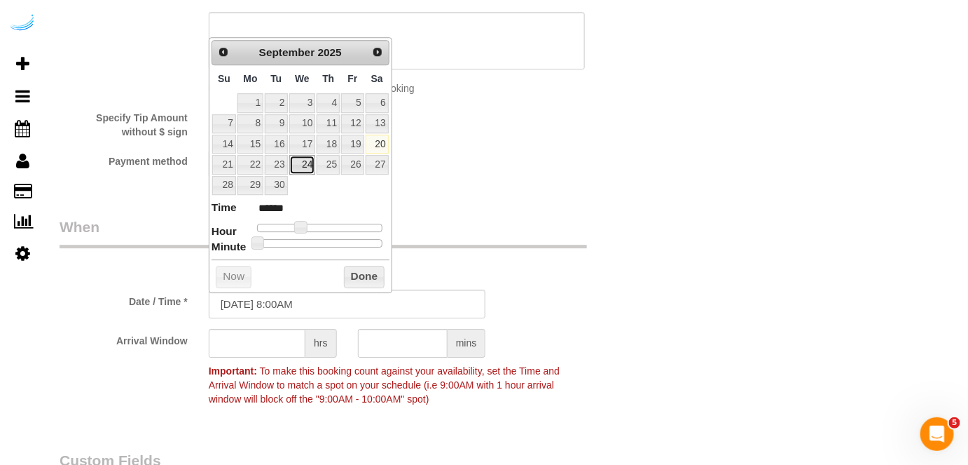
click at [306, 165] on link "24" at bounding box center [302, 164] width 27 height 19
type input "09/24/2025 9:00AM"
type input "******"
click at [309, 225] on span at bounding box center [306, 227] width 13 height 13
click at [267, 339] on input "text" at bounding box center [257, 343] width 97 height 29
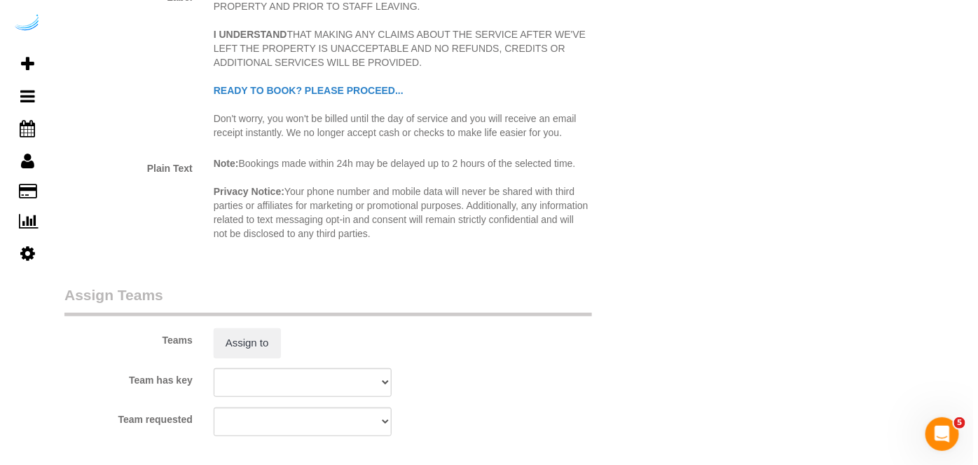
scroll to position [2102, 0]
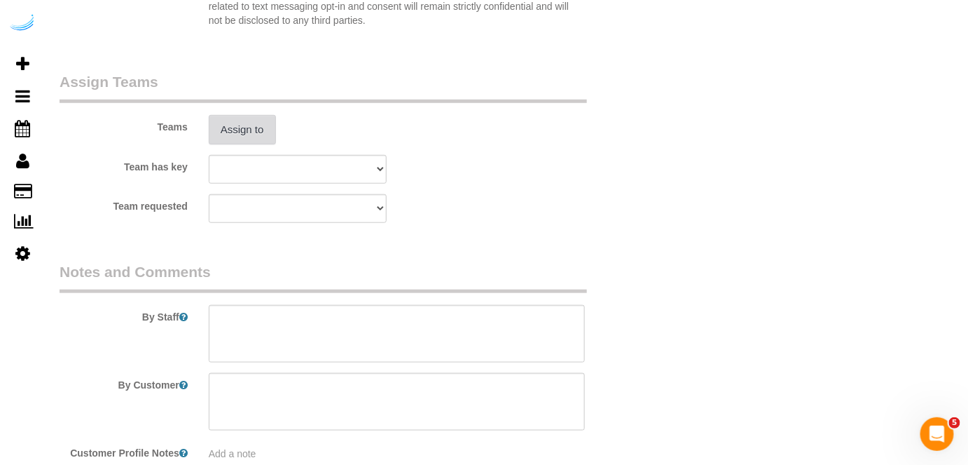
type input "4"
click at [254, 142] on button "Assign to" at bounding box center [242, 129] width 67 height 29
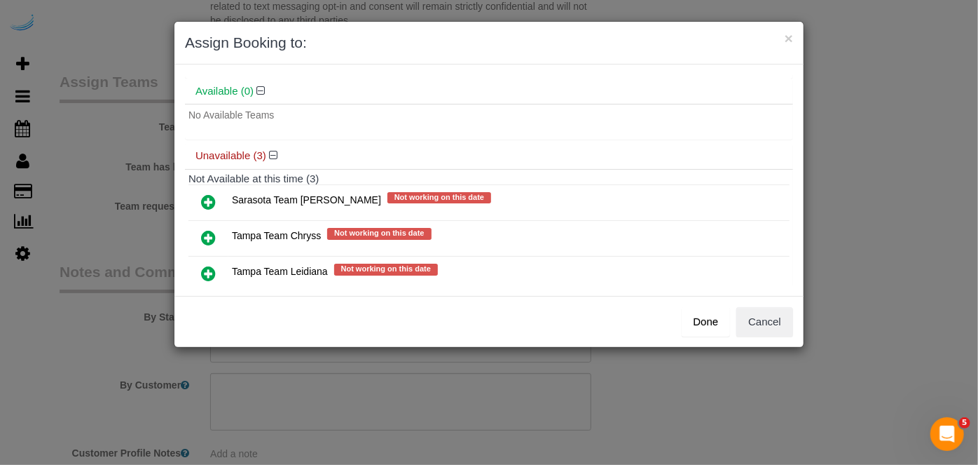
scroll to position [75, 0]
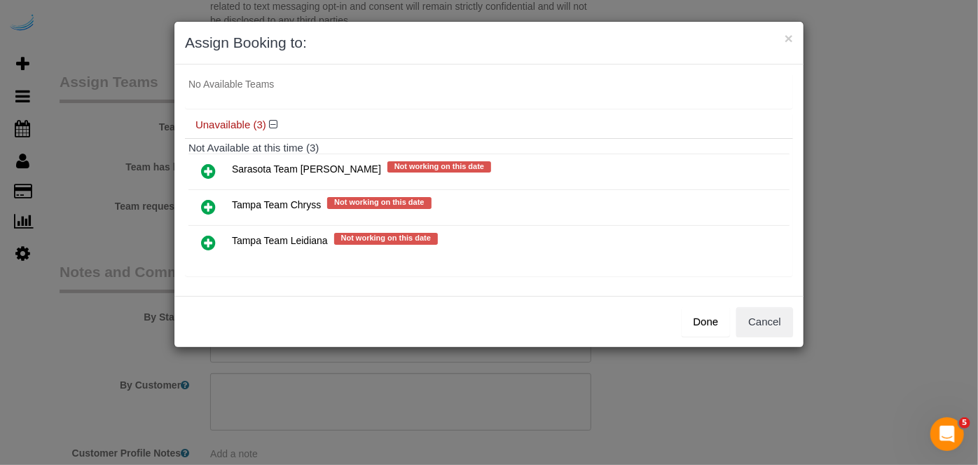
click at [207, 240] on icon at bounding box center [208, 242] width 15 height 17
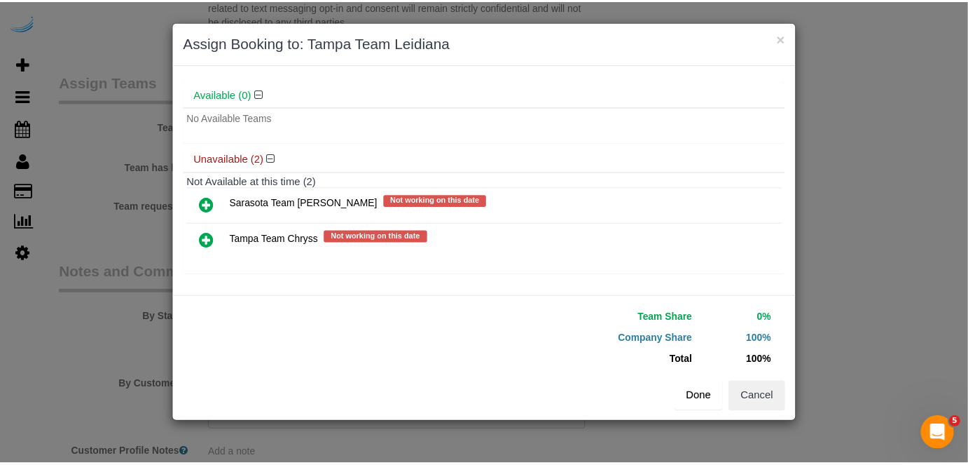
scroll to position [73, 0]
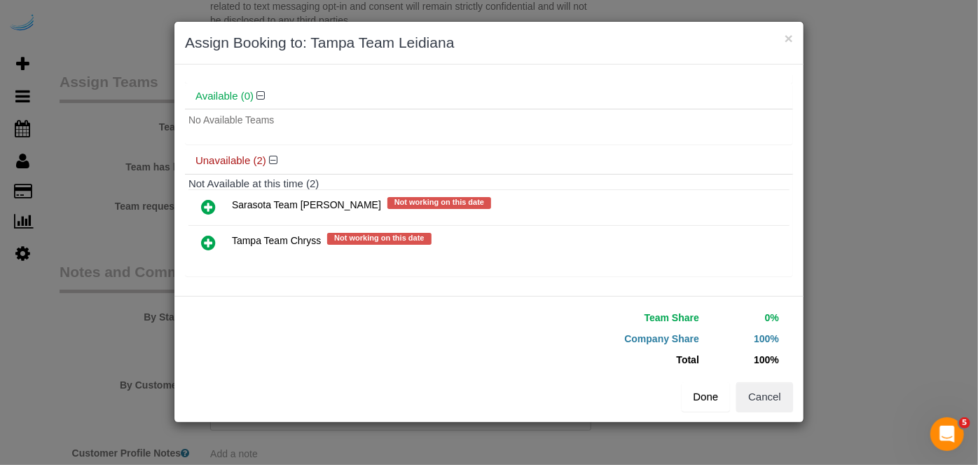
click at [714, 408] on button "Done" at bounding box center [706, 396] width 49 height 29
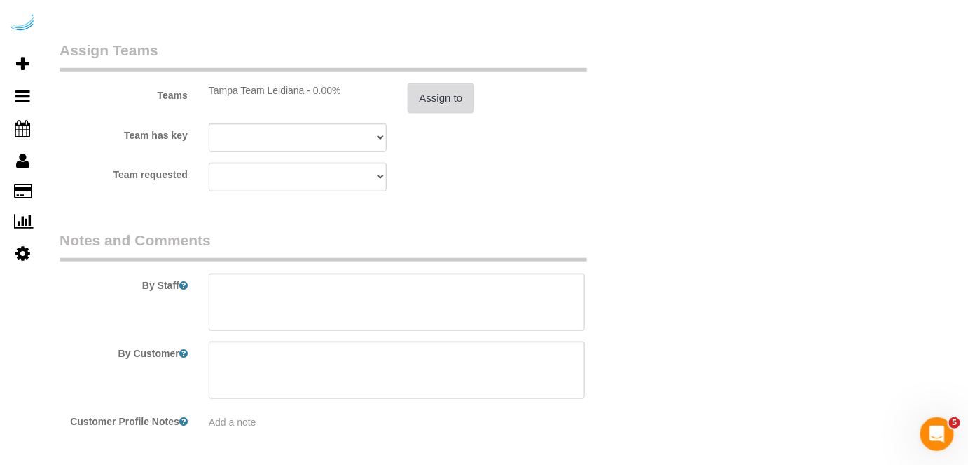
scroll to position [2183, 0]
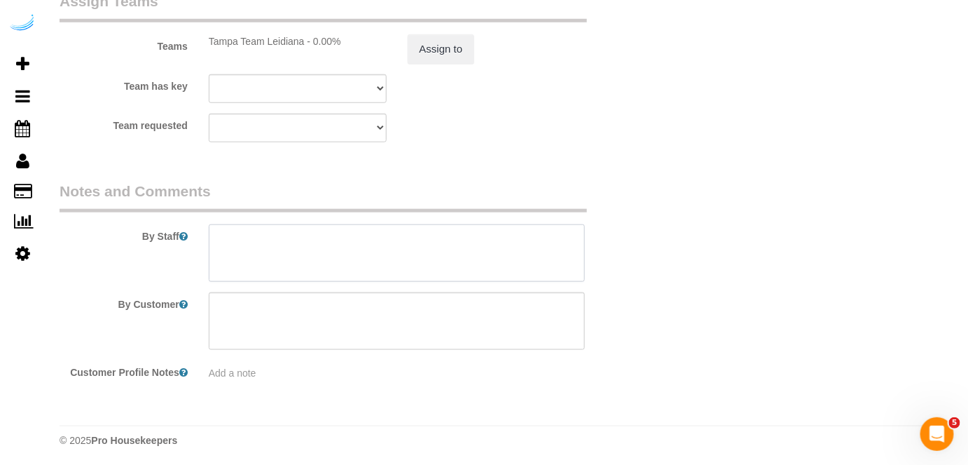
click at [423, 264] on textarea at bounding box center [397, 252] width 377 height 57
click at [411, 254] on textarea at bounding box center [397, 252] width 377 height 57
paste textarea "ermanent Notes:No notes from this customer.Today's Notes:No notes from this ser…"
paste textarea "Unit 111. Beside Forked. Townhouse row. Across from Mancave barbers"
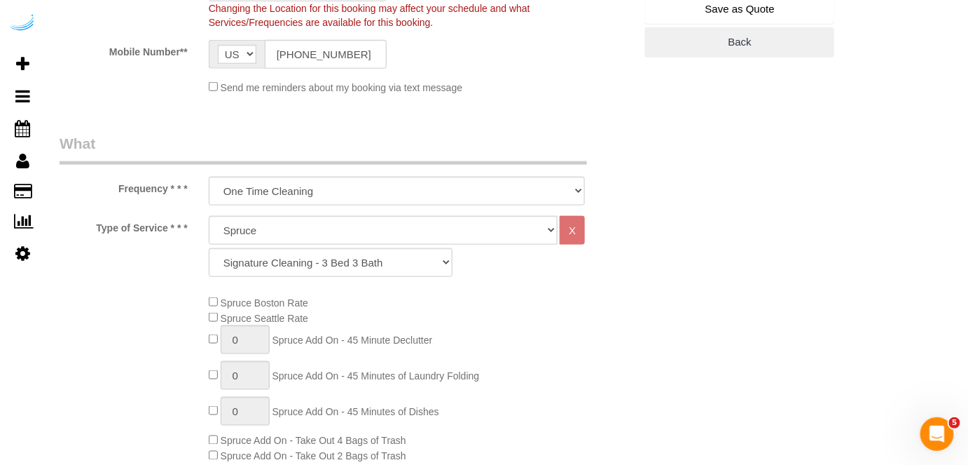
scroll to position [144, 0]
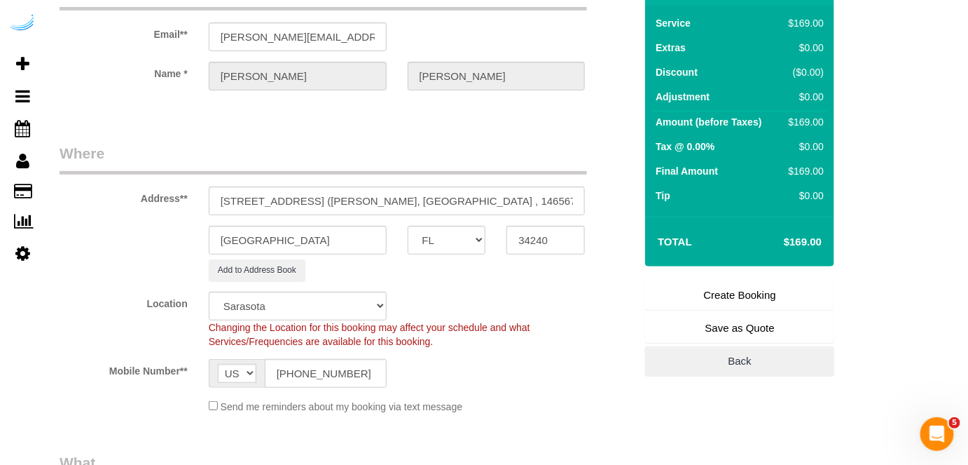
type textarea "Recurrency: Every 4 weeks Permanent Notes:No notes from this customer.Today's N…"
click at [723, 286] on link "Create Booking" at bounding box center [739, 294] width 189 height 29
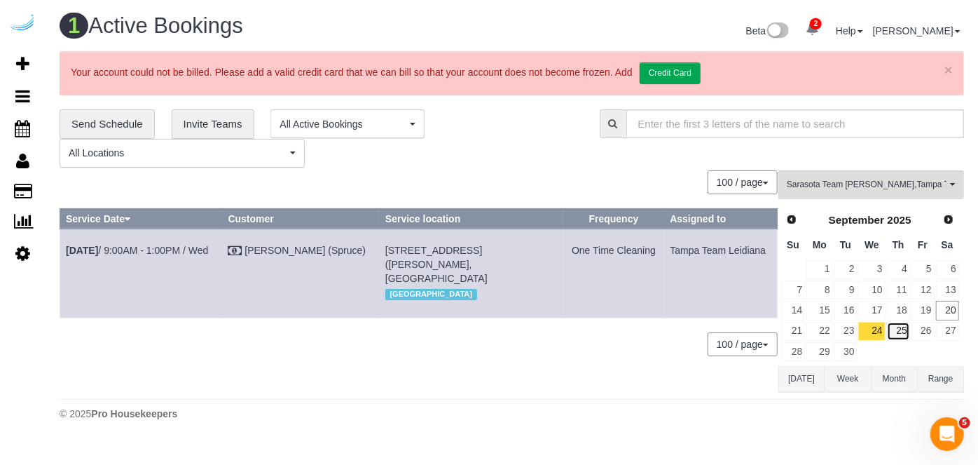
click at [895, 324] on link "25" at bounding box center [898, 331] width 23 height 19
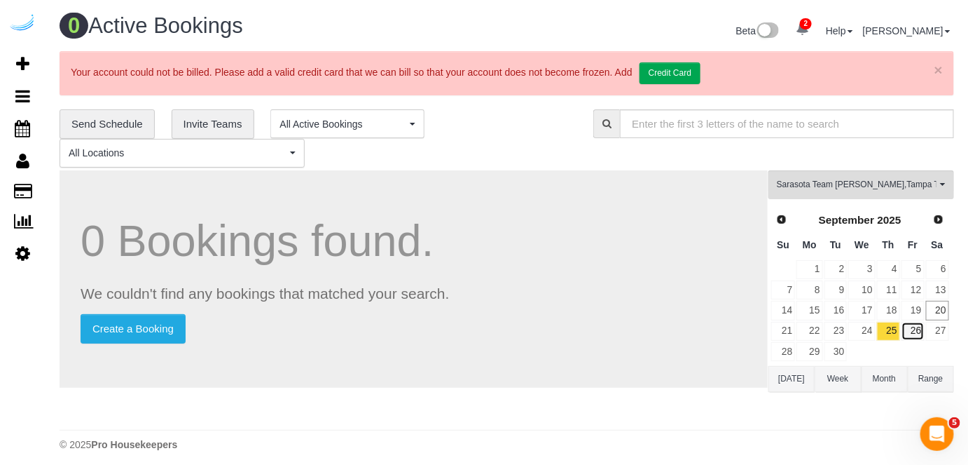
click at [919, 334] on link "26" at bounding box center [913, 331] width 23 height 19
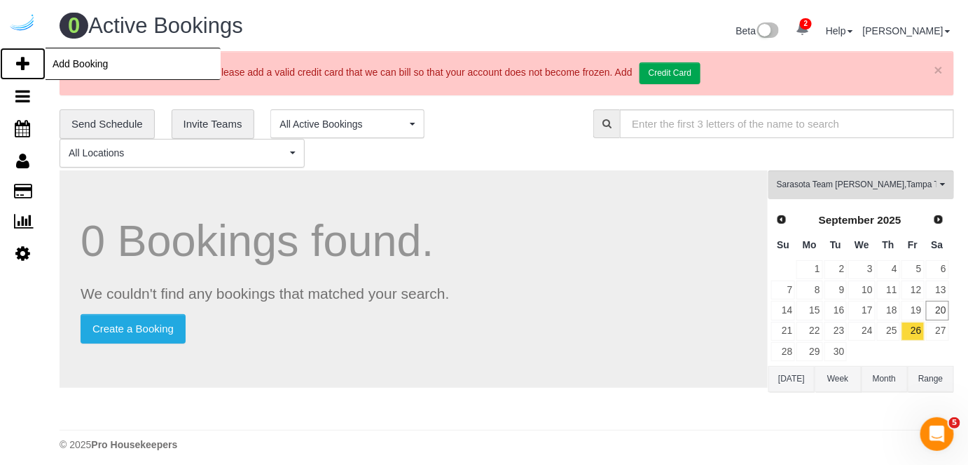
click at [25, 64] on icon at bounding box center [22, 63] width 13 height 17
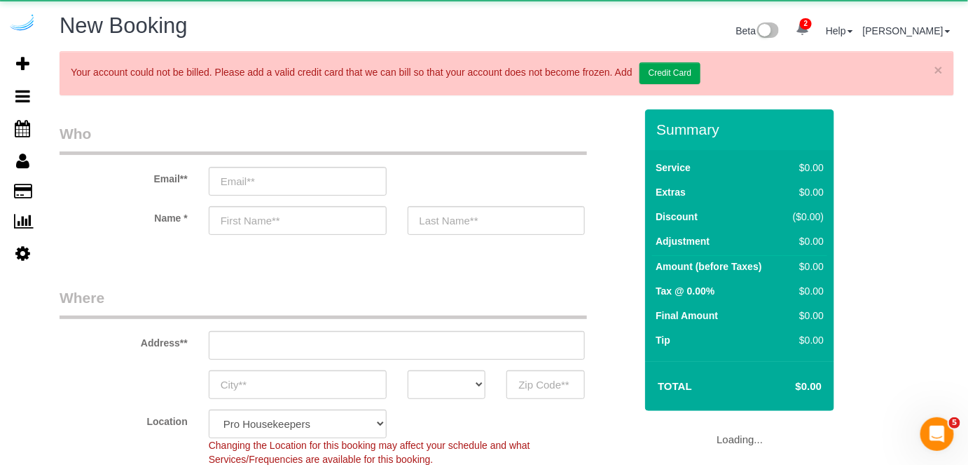
select select "number:9"
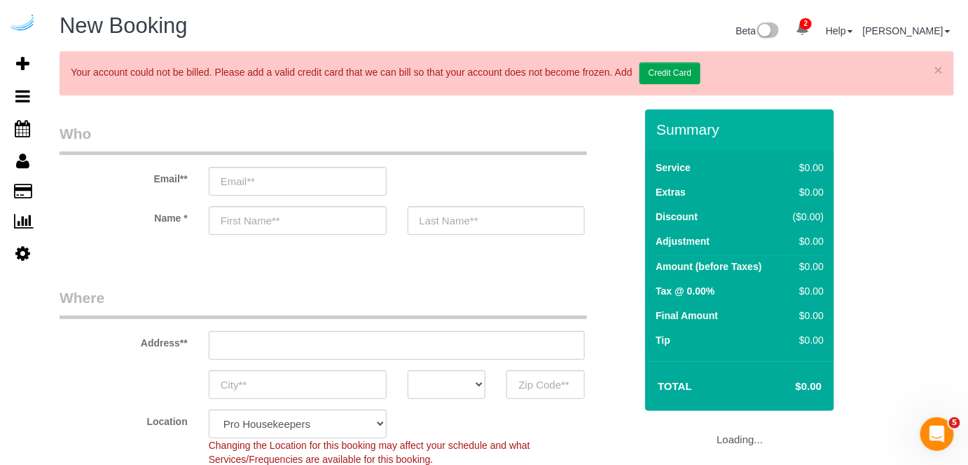
select select "object:8760"
select select "4"
click at [334, 180] on input "email" at bounding box center [298, 181] width 178 height 29
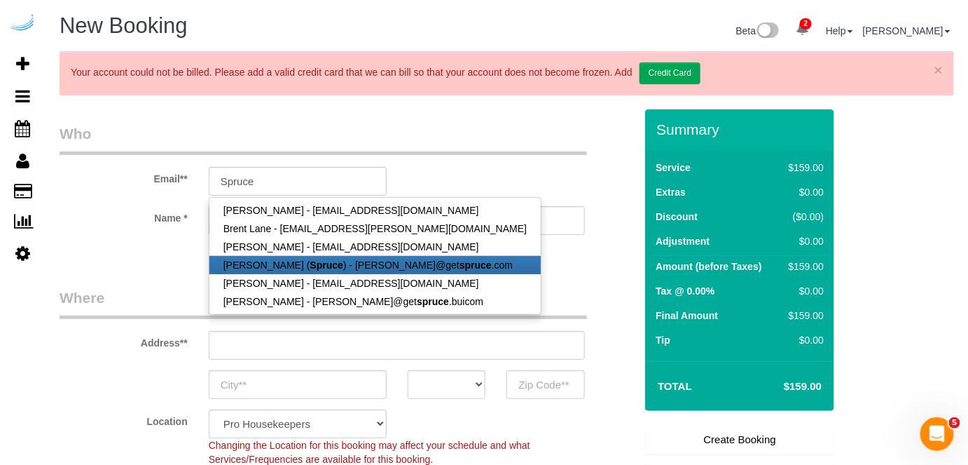
click at [323, 263] on strong "Spruce" at bounding box center [326, 264] width 33 height 11
type input "brandie@getspruce.com"
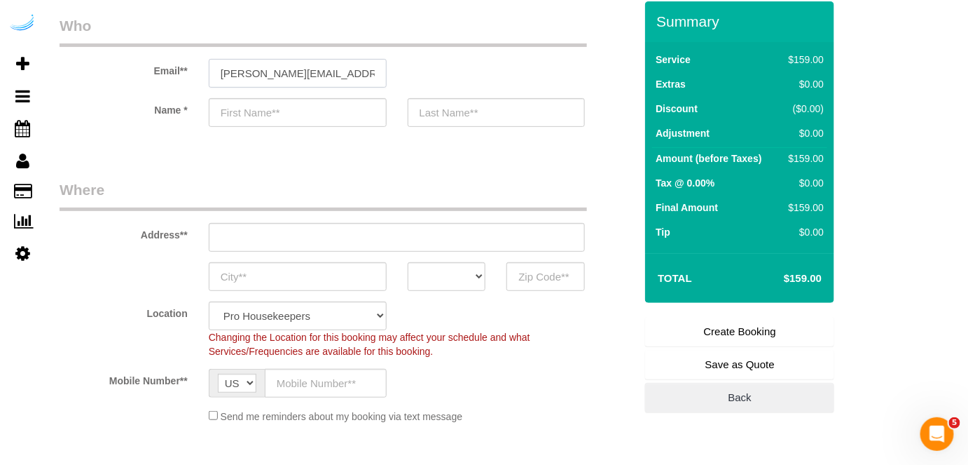
scroll to position [191, 0]
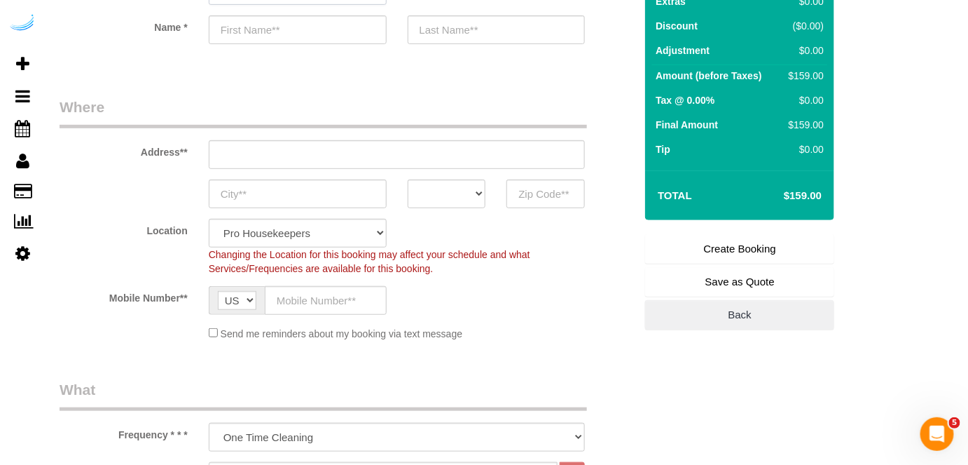
type input "Brandie"
type input "Louck"
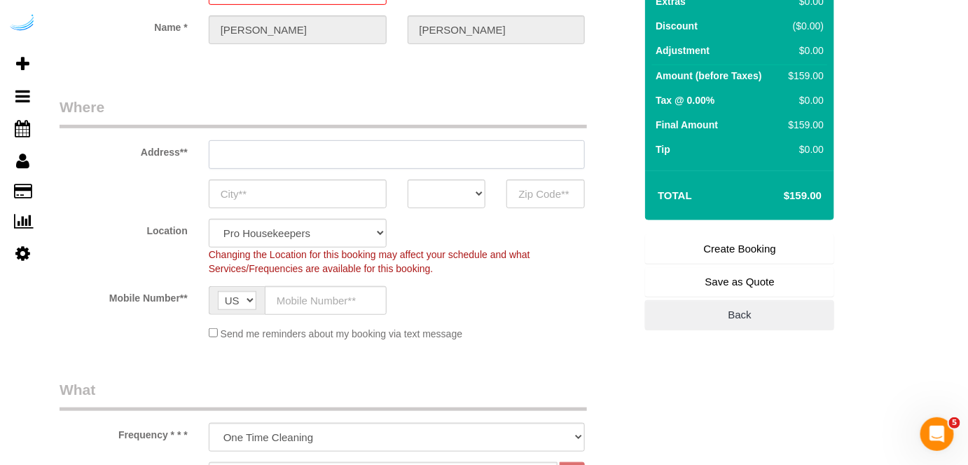
drag, startPoint x: 443, startPoint y: 149, endPoint x: 436, endPoint y: 151, distance: 7.3
click at [443, 150] on input "text" at bounding box center [397, 154] width 377 height 29
type input "3816 S Lamar Blvd"
type input "Austin"
select select "[GEOGRAPHIC_DATA]"
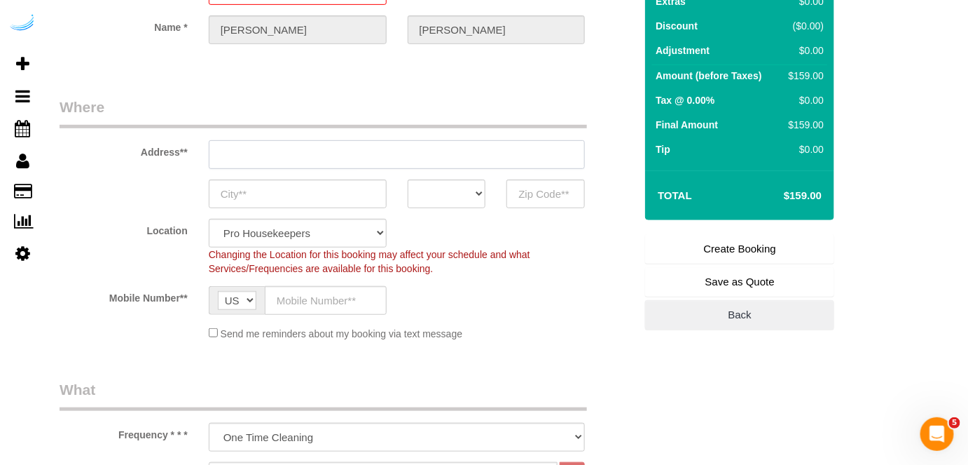
type input "78704"
paste input "4665 Whitfield Ave, Sarasota, FL 34243"
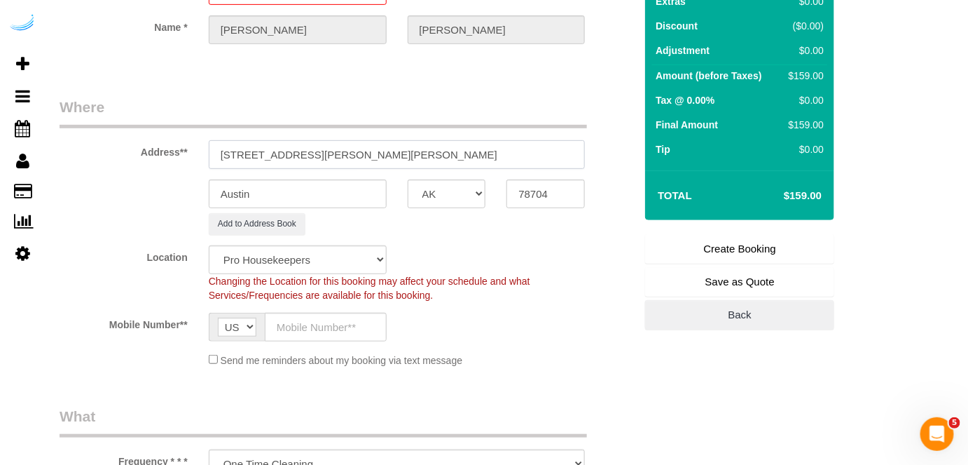
click at [413, 146] on input "3816 S Lamar Blvd4665 Whitfield Ave, Sarasota, FL 34243" at bounding box center [397, 154] width 377 height 29
paste input "text"
type input "4665 Whitfield Ave, Sarasota, FL 34243"
select select "9"
drag, startPoint x: 374, startPoint y: 150, endPoint x: 497, endPoint y: 147, distance: 122.7
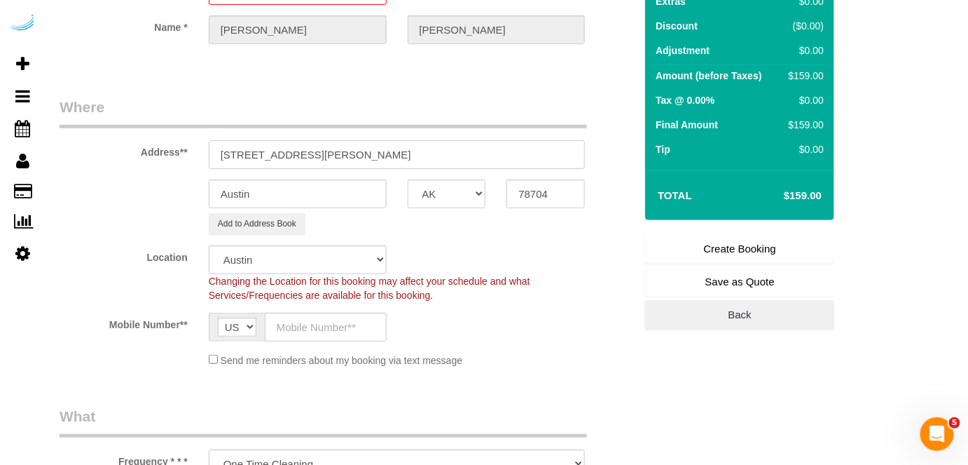
click at [497, 147] on input "4665 Whitfield Ave, Sarasota, FL 34243" at bounding box center [397, 154] width 377 height 29
type input "4665 Whitfield Ave, Sarasota, FL 34243"
click at [538, 191] on input "78704" at bounding box center [546, 193] width 78 height 29
select select "object:8933"
paste input "34243"
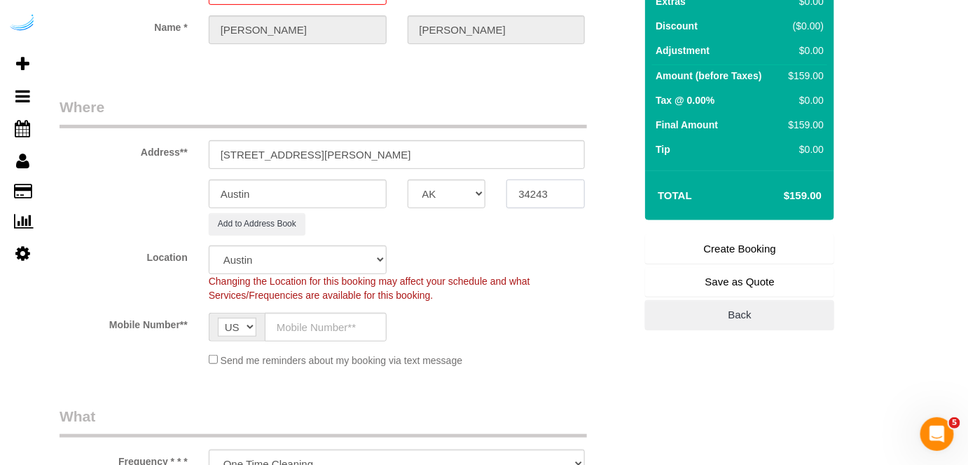
type input "34243"
click at [453, 192] on select "AK AL AR AZ CA CO CT DC DE FL GA HI IA ID IL IN KS KY LA MA MD ME MI MN MO MS M…" at bounding box center [447, 193] width 78 height 29
select select "22"
select select "FL"
click at [408, 179] on select "AK AL AR AZ CA CO CT DC DE FL GA HI IA ID IL IN KS KY LA MA MD ME MI MN MO MS M…" at bounding box center [447, 193] width 78 height 29
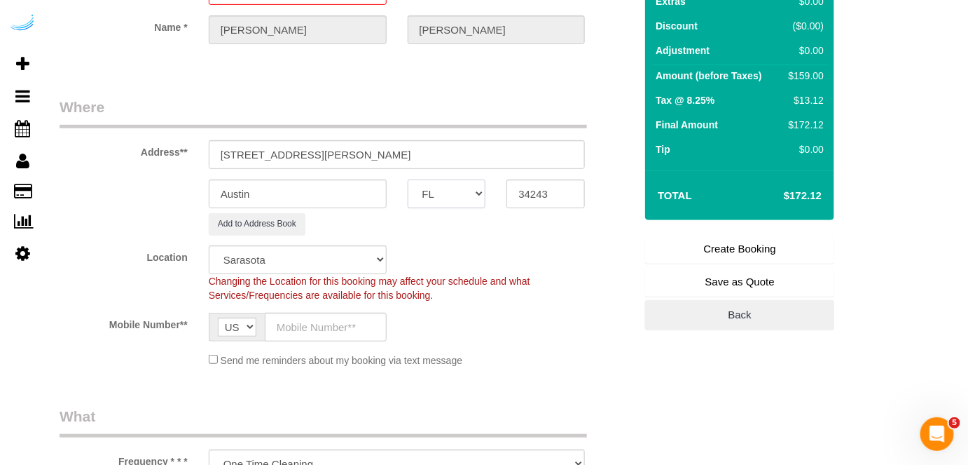
select select "object:8975"
click at [271, 189] on input "Austin" at bounding box center [298, 193] width 178 height 29
type input "a"
type input "[GEOGRAPHIC_DATA]"
drag, startPoint x: 315, startPoint y: 152, endPoint x: 477, endPoint y: 152, distance: 161.9
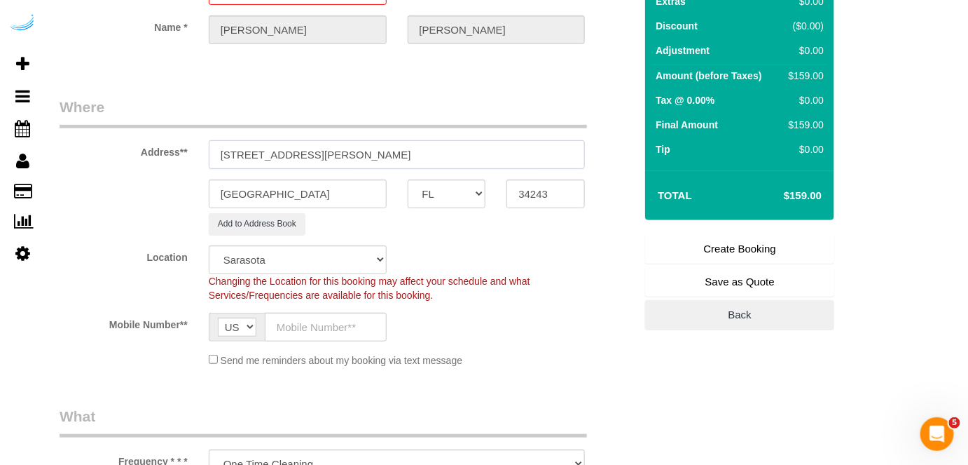
click at [477, 152] on input "4665 Whitfield Ave, Sarasota, FL 34243" at bounding box center [397, 154] width 377 height 29
paste input "4-416"
paste input "Tarah Czyzewski"
paste input "The Crossing at Palm Aire"
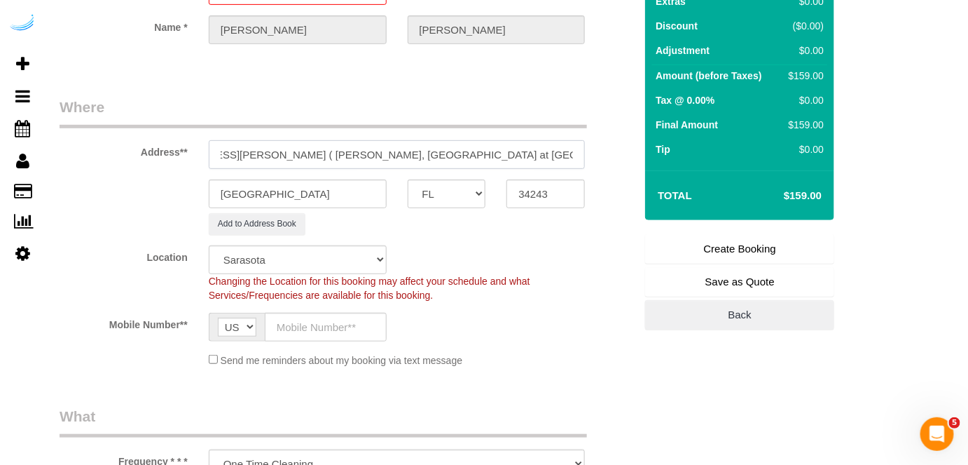
scroll to position [0, 0]
paste input "1435298"
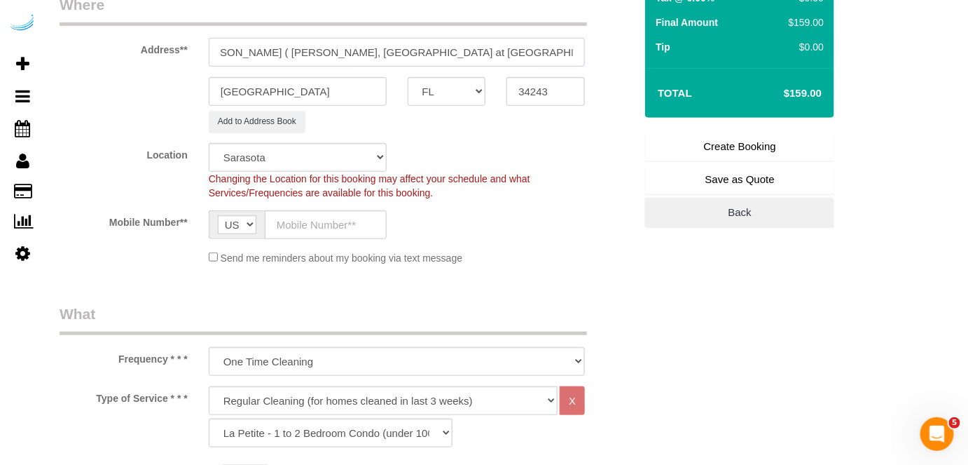
scroll to position [382, 0]
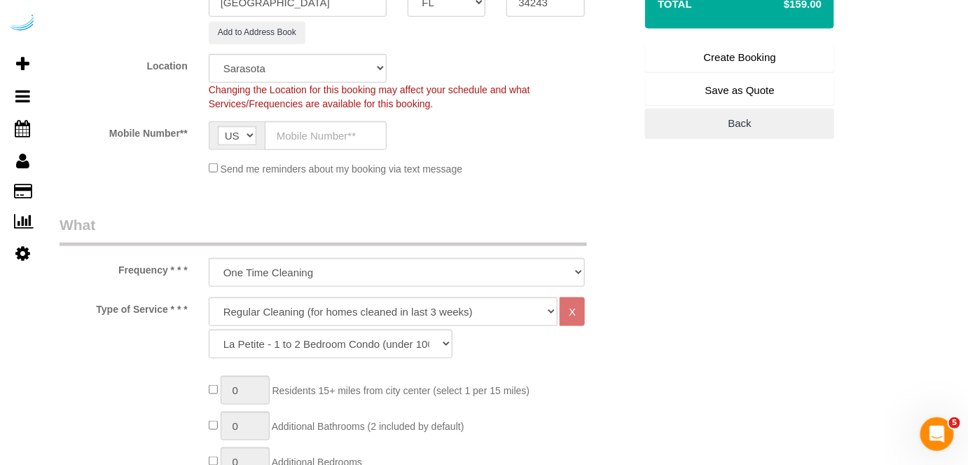
type input "4665 Whitfield Ave, Building 4-416, Unit 4-416 ( Tarah Czyzewski, The Crossing …"
click at [308, 129] on input "text" at bounding box center [326, 135] width 122 height 29
type input "(512) 444-3607"
type input "Brandie Louck"
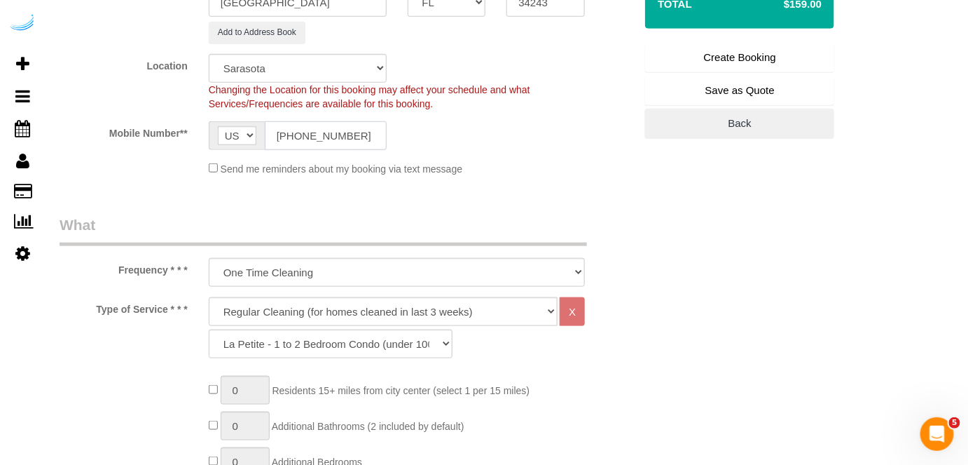
type input "(512) 444-3607"
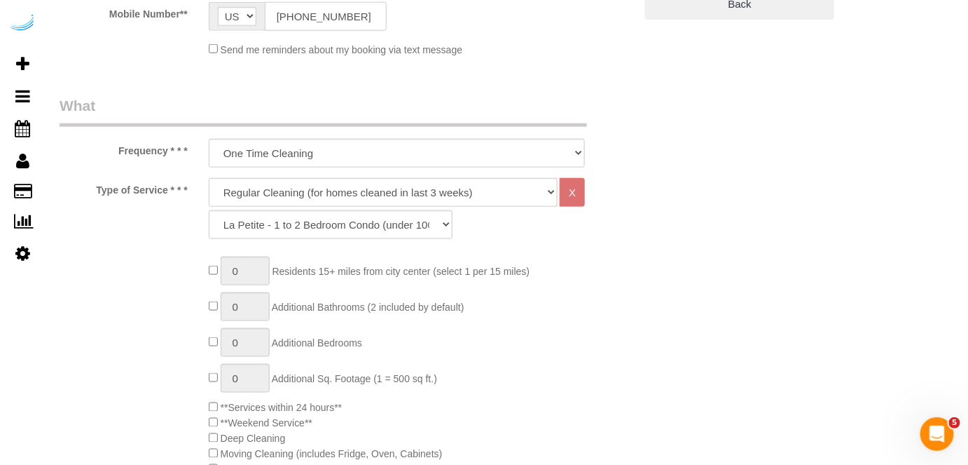
scroll to position [573, 0]
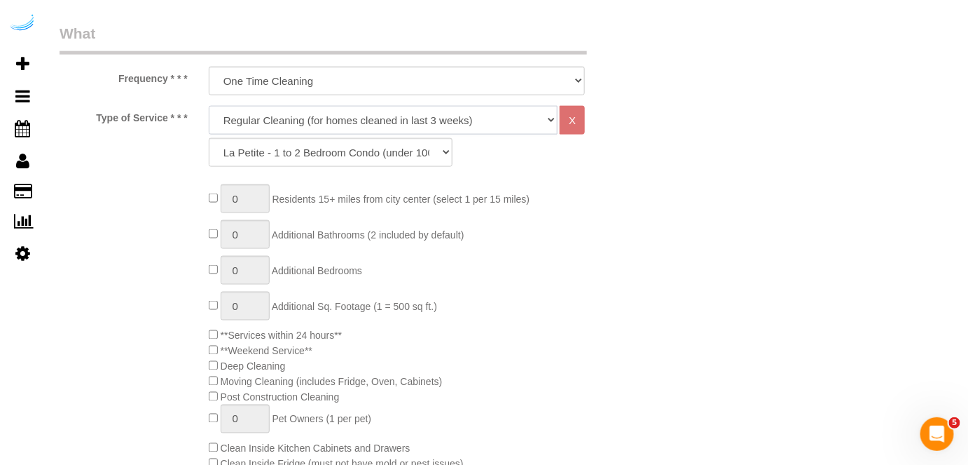
click at [321, 120] on select "Deep Cleaning (for homes that have not been cleaned in 3+ weeks) Spruce Regular…" at bounding box center [384, 120] width 350 height 29
click at [318, 122] on select "Deep Cleaning (for homes that have not been cleaned in 3+ weeks) Spruce Regular…" at bounding box center [384, 120] width 350 height 29
select select "282"
click at [209, 106] on select "Deep Cleaning (for homes that have not been cleaned in 3+ weeks) Spruce Regular…" at bounding box center [384, 120] width 350 height 29
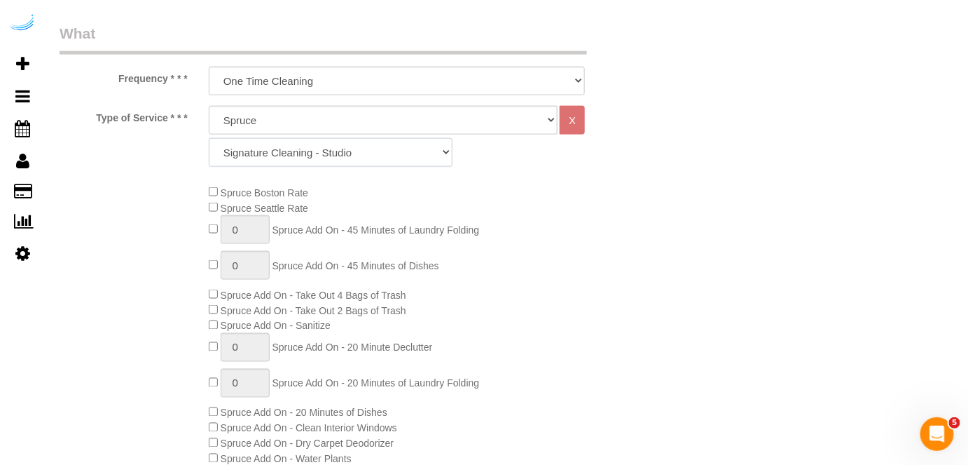
click at [321, 139] on select "Signature Cleaning - Studio Signature Cleaning - 1 Bed 1 Bath Signature Cleanin…" at bounding box center [331, 152] width 244 height 29
select select "325"
click at [209, 138] on select "Signature Cleaning - Studio Signature Cleaning - 1 Bed 1 Bath Signature Cleanin…" at bounding box center [331, 152] width 244 height 29
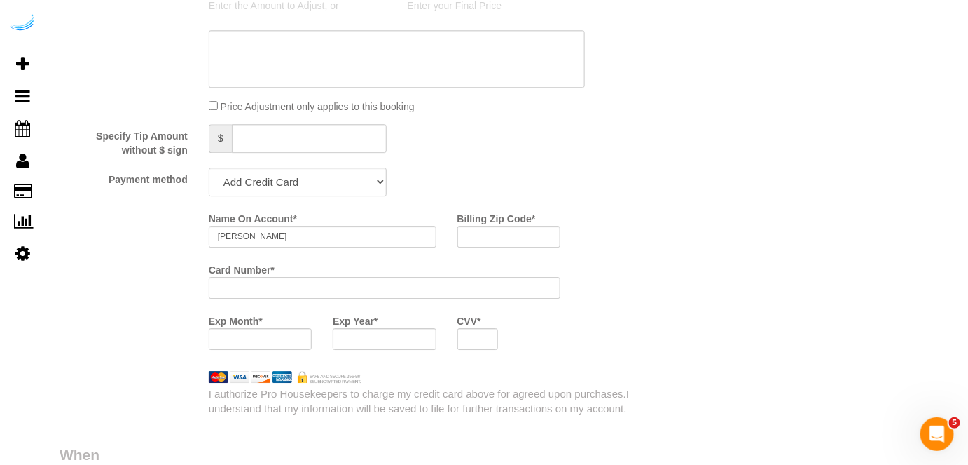
scroll to position [1338, 0]
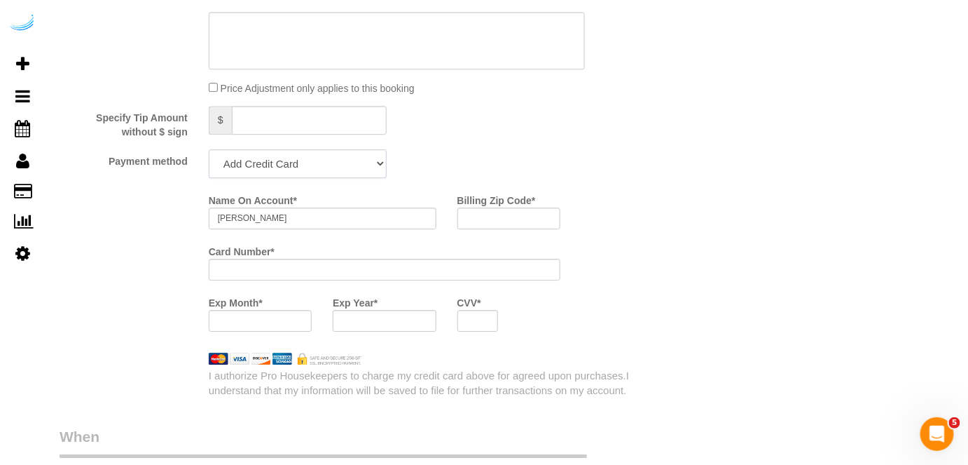
drag, startPoint x: 323, startPoint y: 161, endPoint x: 322, endPoint y: 169, distance: 7.8
click at [323, 161] on select "Add Credit Card Cash Check Paypal" at bounding box center [298, 163] width 178 height 29
select select "string:check"
click at [209, 149] on select "Add Credit Card Cash Check Paypal" at bounding box center [298, 163] width 178 height 29
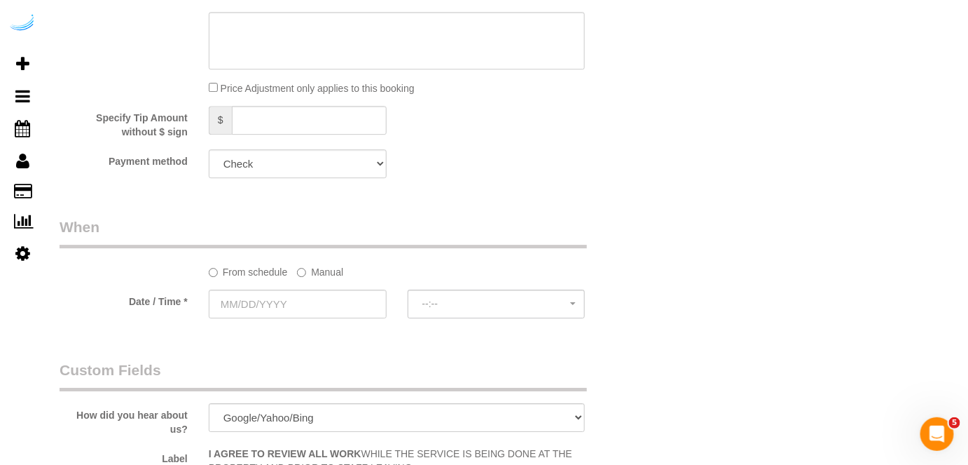
click at [325, 271] on label "Manual" at bounding box center [320, 269] width 46 height 19
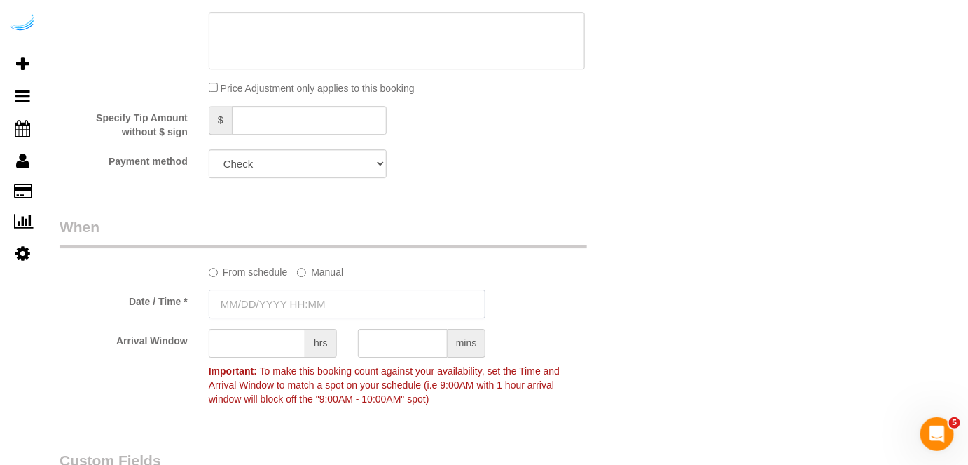
click at [295, 306] on input "text" at bounding box center [348, 303] width 278 height 29
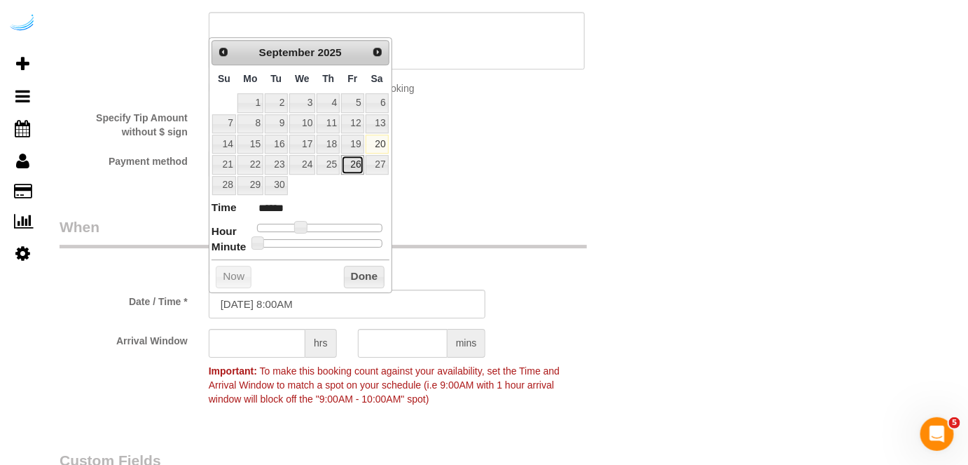
click at [349, 163] on link "26" at bounding box center [352, 164] width 22 height 19
type input "09/26/2025 9:00AM"
type input "******"
drag, startPoint x: 299, startPoint y: 227, endPoint x: 306, endPoint y: 228, distance: 7.8
click at [306, 228] on span at bounding box center [306, 227] width 13 height 13
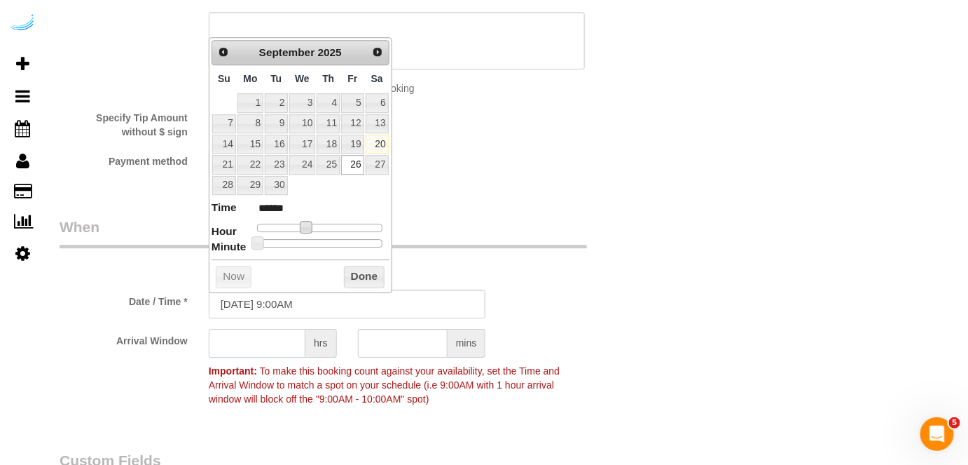
click at [258, 341] on input "text" at bounding box center [257, 343] width 97 height 29
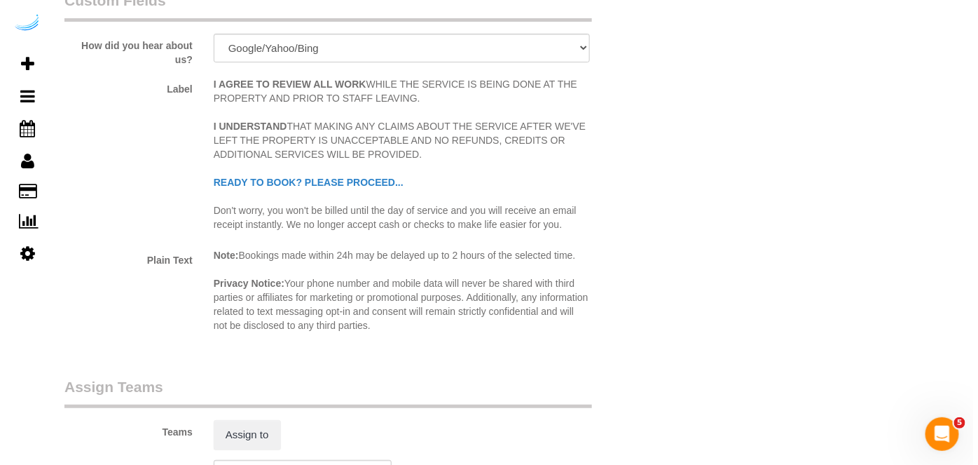
scroll to position [1911, 0]
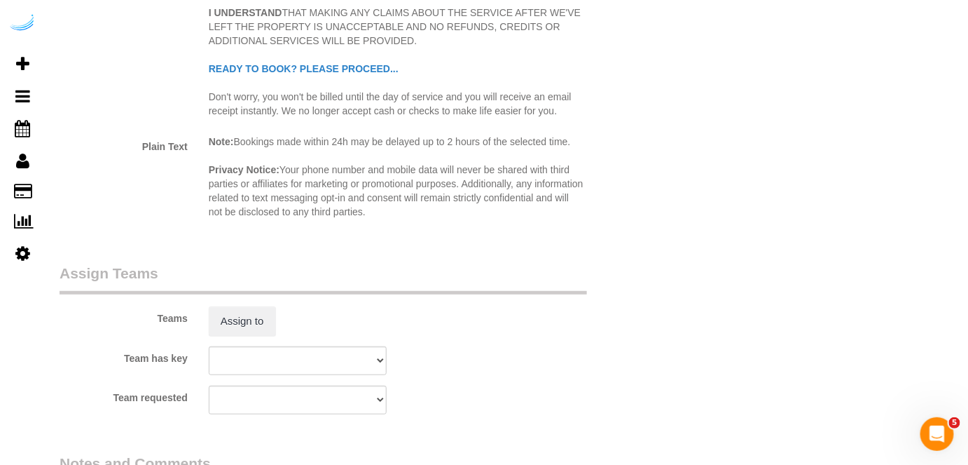
type input "4"
click at [245, 335] on sui-booking-teams "Teams Assign to Team has key Sarasota Team Juan Tampa Team Chryss Tampa Team Le…" at bounding box center [347, 338] width 575 height 151
click at [248, 322] on button "Assign to" at bounding box center [242, 320] width 67 height 29
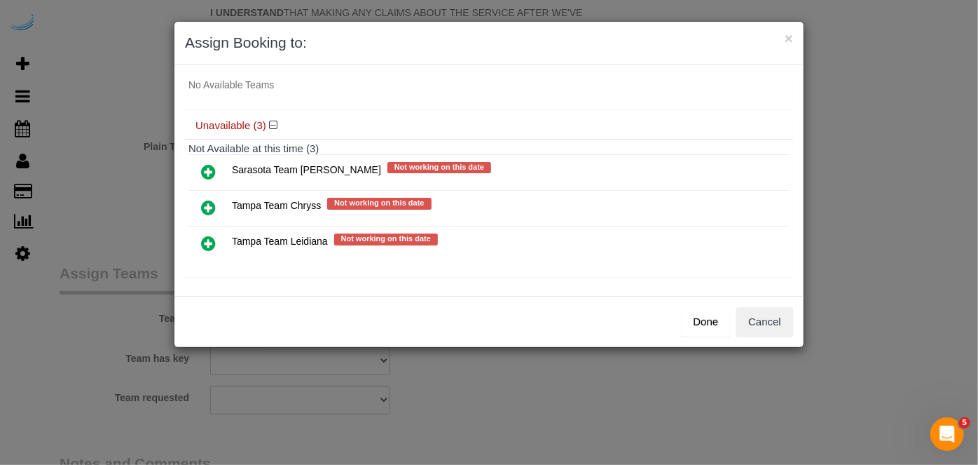
scroll to position [75, 0]
click at [207, 167] on icon at bounding box center [208, 171] width 15 height 17
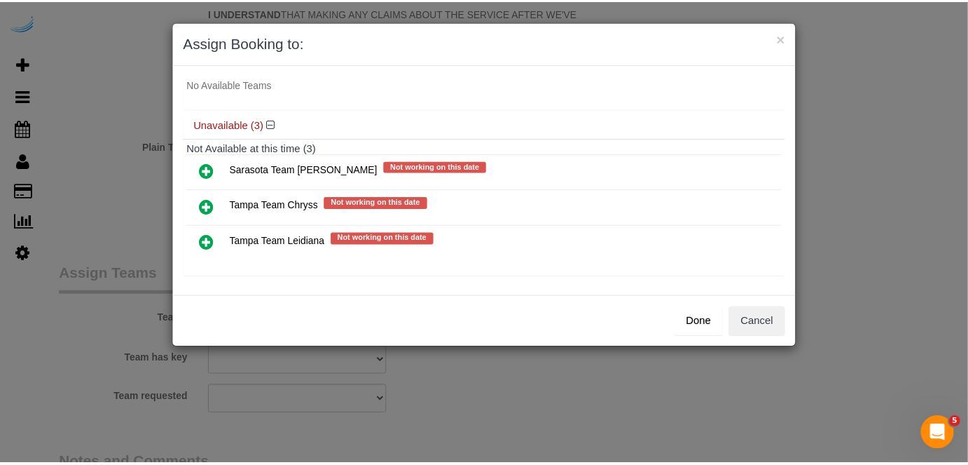
scroll to position [73, 0]
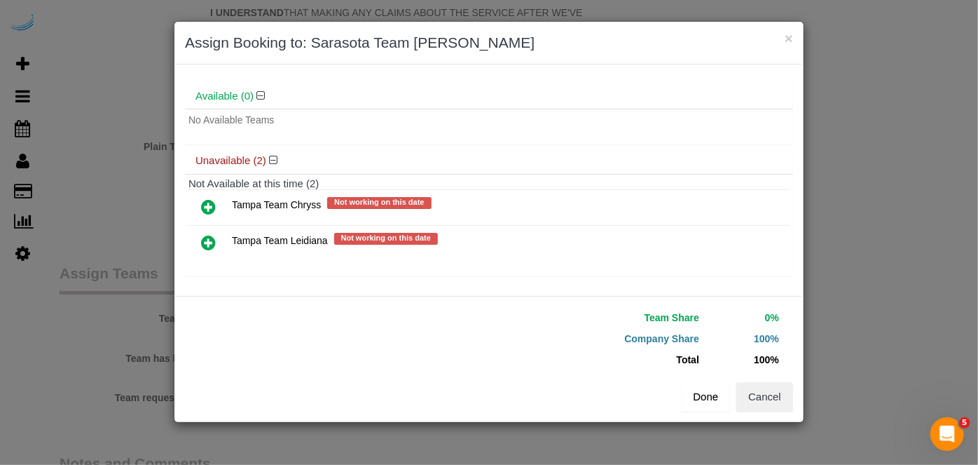
click at [713, 398] on button "Done" at bounding box center [706, 396] width 49 height 29
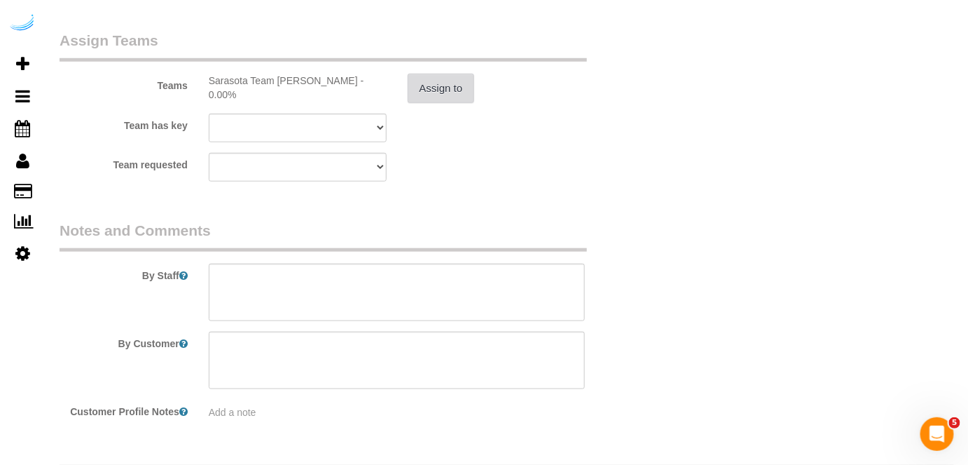
scroll to position [2165, 0]
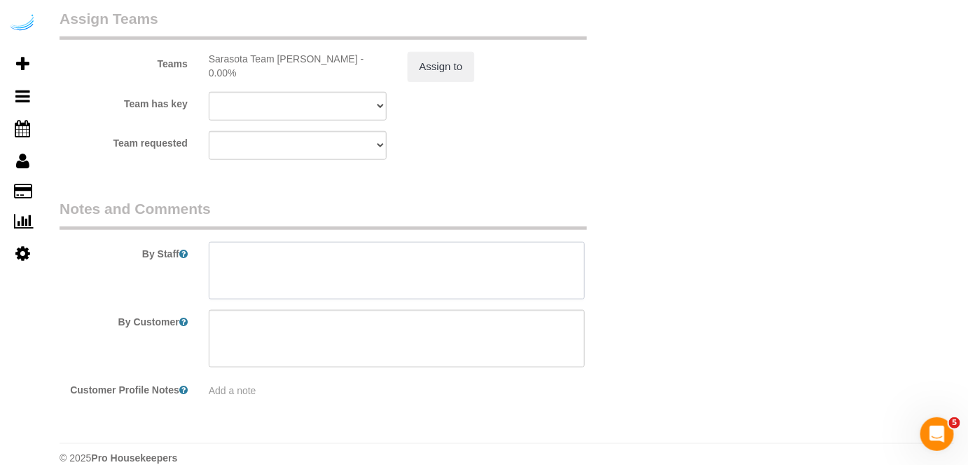
drag, startPoint x: 411, startPoint y: 282, endPoint x: 411, endPoint y: 271, distance: 11.9
click at [411, 280] on textarea at bounding box center [397, 270] width 377 height 57
click at [439, 273] on textarea at bounding box center [397, 270] width 377 height 57
paste textarea "Permanent Notes:No notes from this customer.Today's Notes:Please don’t move bik…"
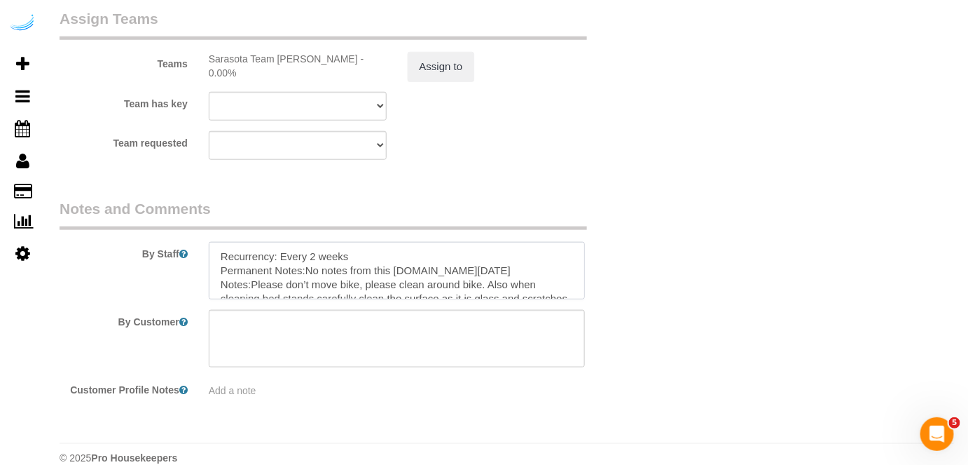
scroll to position [118, 0]
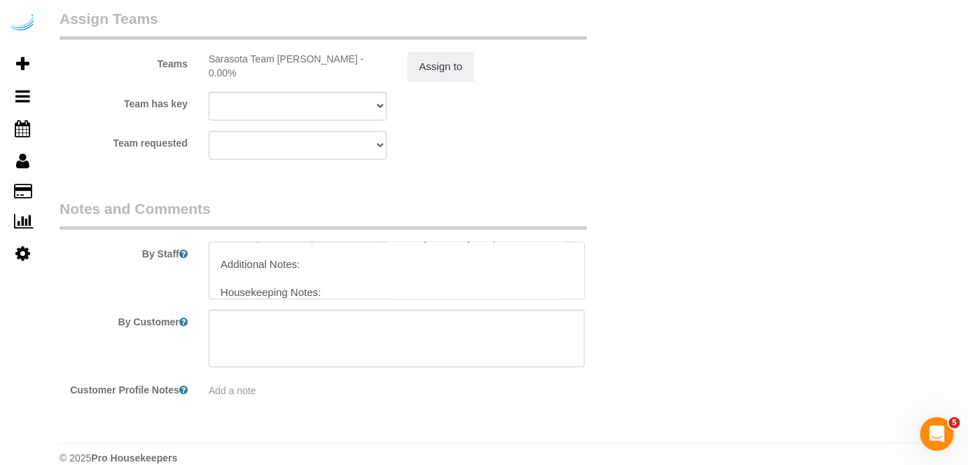
type textarea "Recurrency: Every 2 weeks Permanent Notes:No notes from this customer.Today's N…"
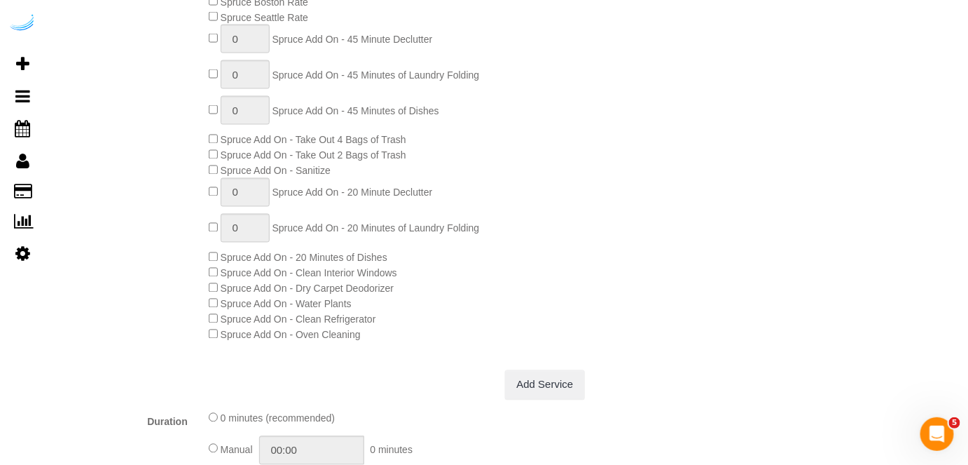
scroll to position [318, 0]
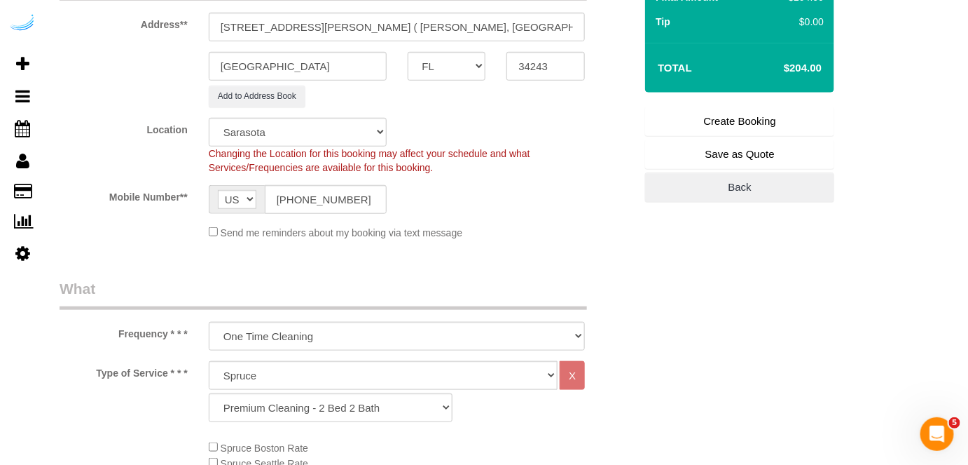
click at [709, 125] on link "Create Booking" at bounding box center [739, 121] width 189 height 29
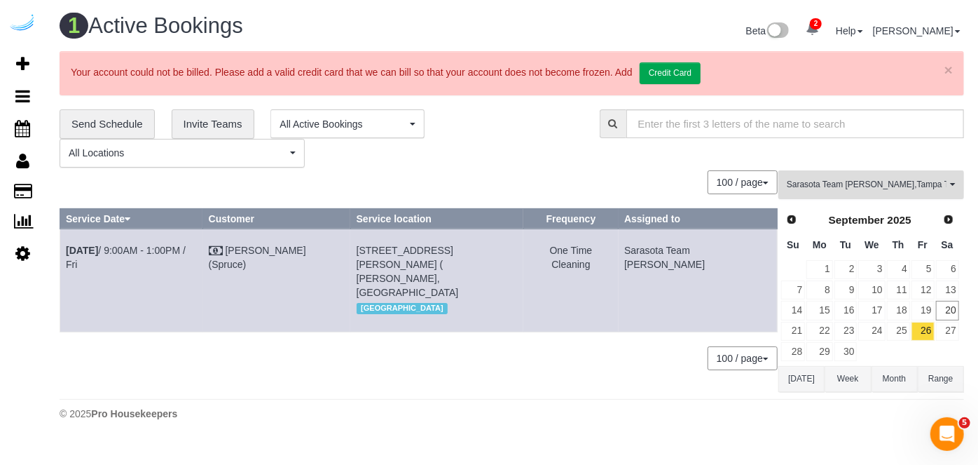
click at [831, 184] on span "Sarasota Team Juan , Tampa Team Leidiana" at bounding box center [867, 185] width 160 height 12
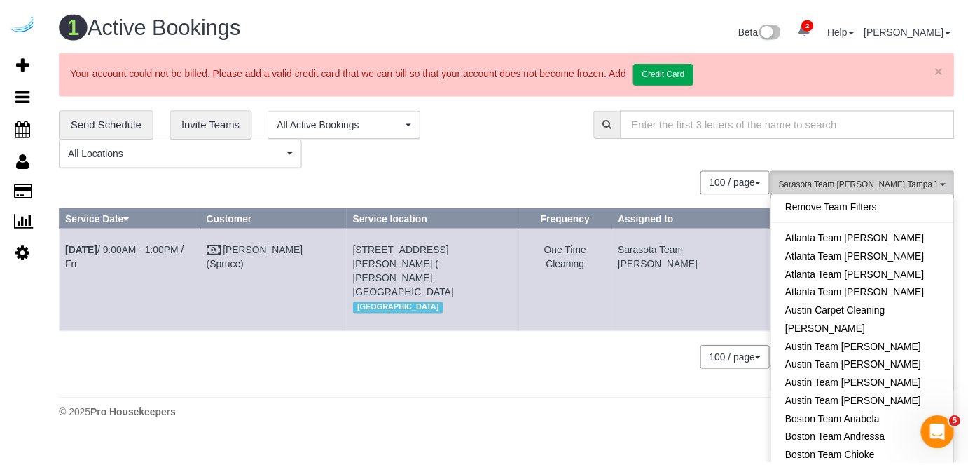
scroll to position [1310, 0]
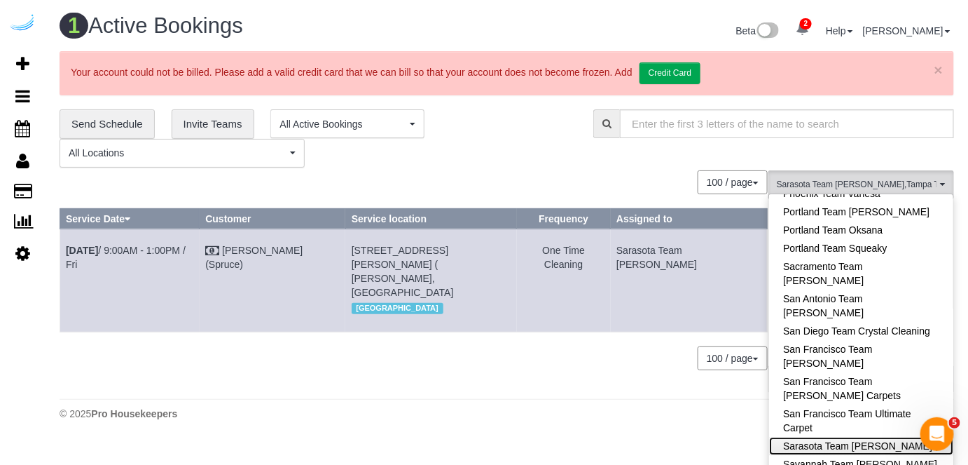
click at [903, 437] on link "Sarasota Team [PERSON_NAME]" at bounding box center [861, 446] width 184 height 18
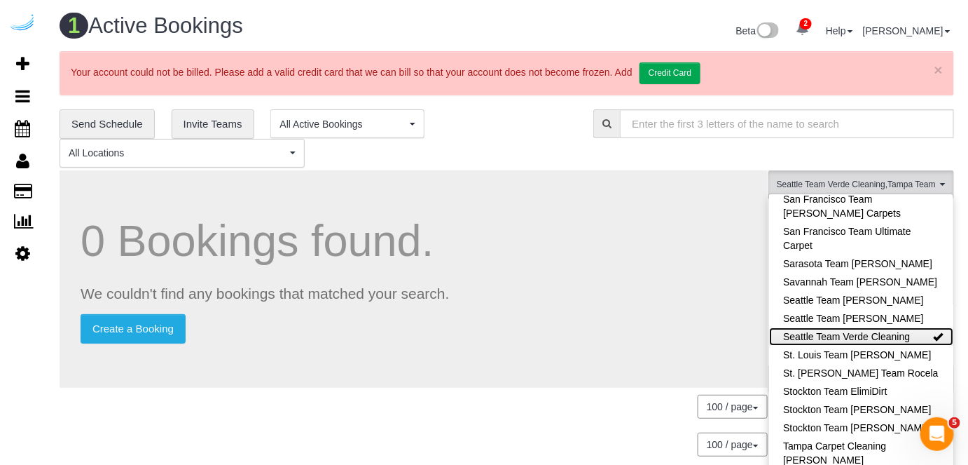
scroll to position [1494, 0]
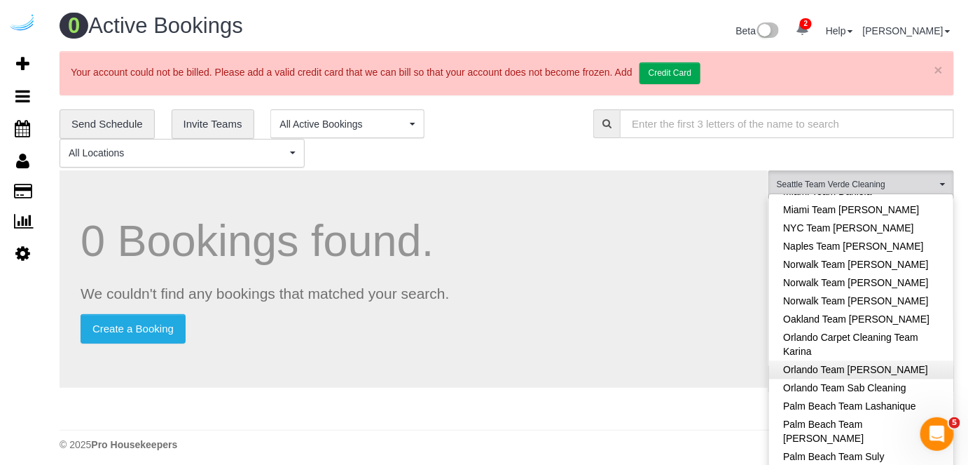
scroll to position [921, 0]
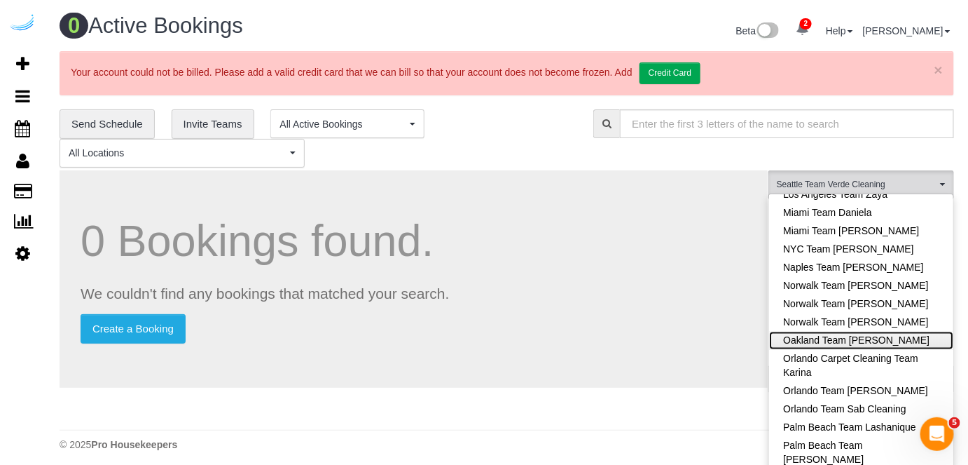
click at [889, 331] on link "Oakland Team [PERSON_NAME]" at bounding box center [861, 340] width 184 height 18
click at [693, 225] on h1 "0 Bookings found." at bounding box center [414, 241] width 666 height 48
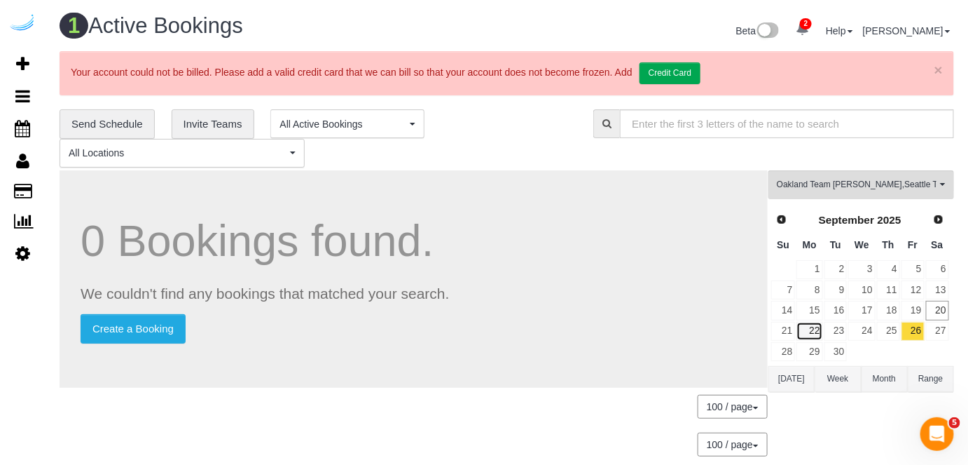
click at [815, 329] on link "22" at bounding box center [810, 331] width 26 height 19
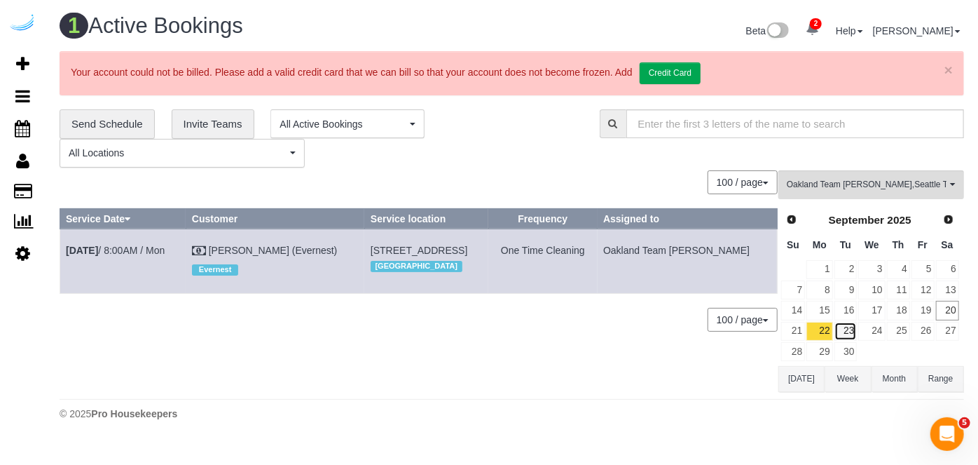
click at [848, 325] on link "23" at bounding box center [846, 331] width 23 height 19
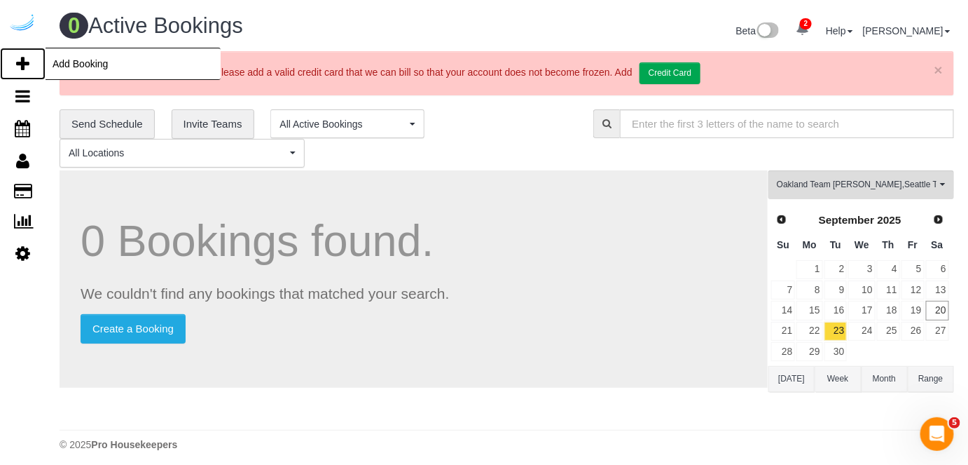
click at [16, 59] on icon at bounding box center [22, 63] width 13 height 17
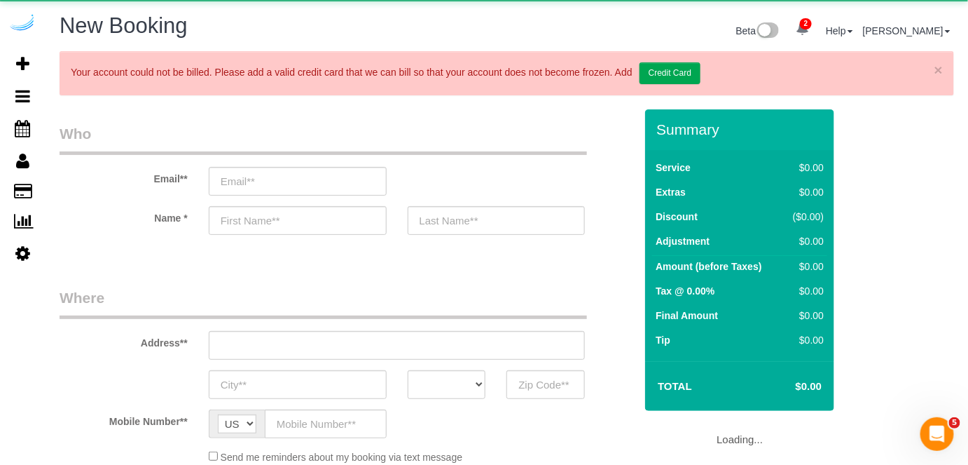
select select "4"
select select "number:9"
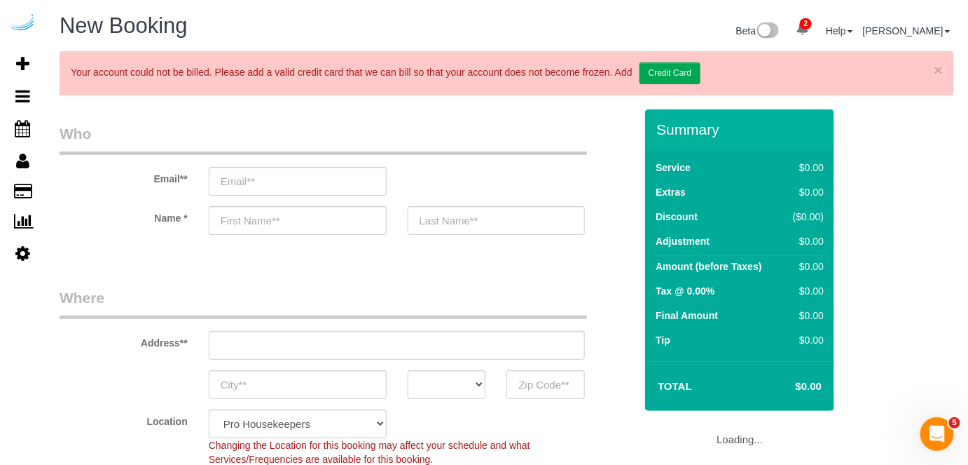
select select "object:10515"
drag, startPoint x: 328, startPoint y: 187, endPoint x: 327, endPoint y: 177, distance: 9.8
click at [325, 187] on input "email" at bounding box center [298, 181] width 178 height 29
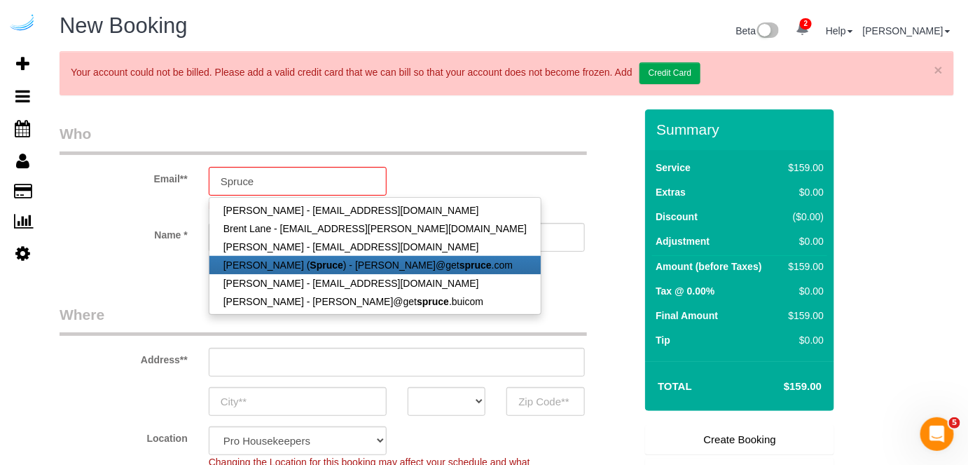
click at [324, 263] on strong "Spruce" at bounding box center [326, 264] width 33 height 11
type input "brandie@getspruce.com"
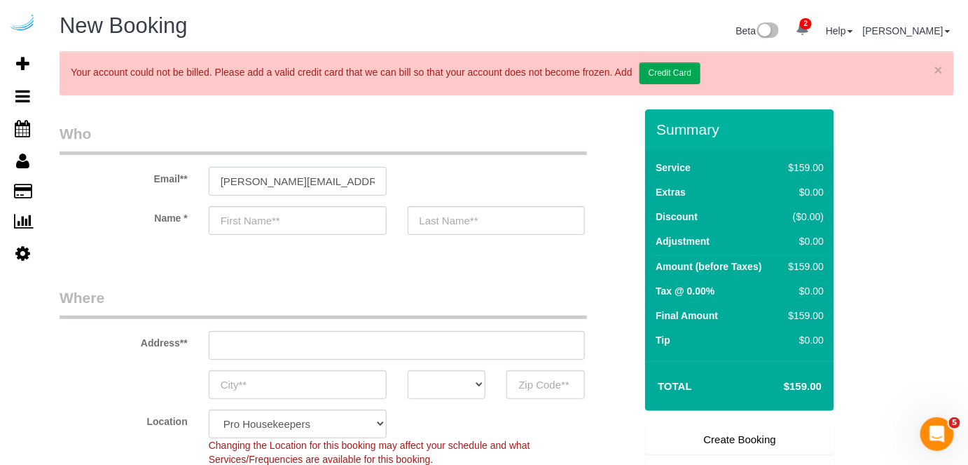
type input "Brandie"
type input "Louck"
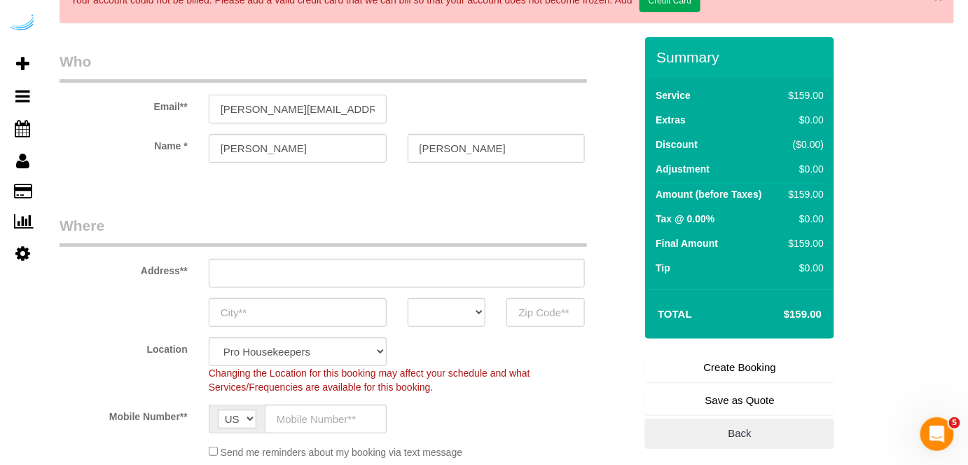
scroll to position [127, 0]
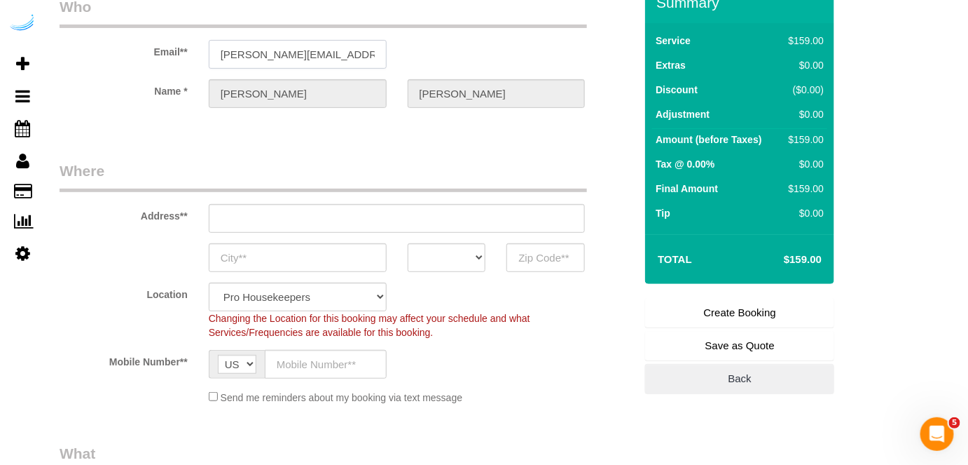
type input "3816 S Lamar Blvd"
type input "Austin"
select select "[GEOGRAPHIC_DATA]"
type input "78704"
click at [423, 219] on input "3816 S Lamar Blvd" at bounding box center [397, 218] width 377 height 29
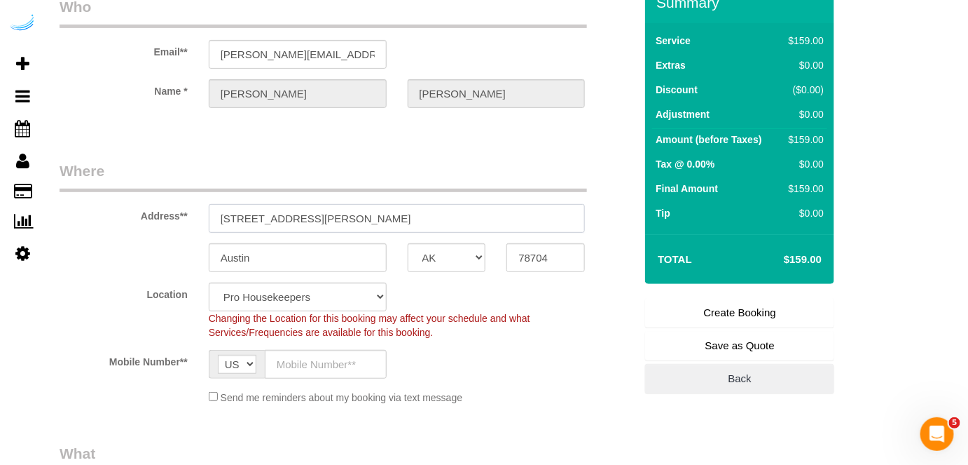
paste input "1823 Minor Ave, Seattle, WA 98101"
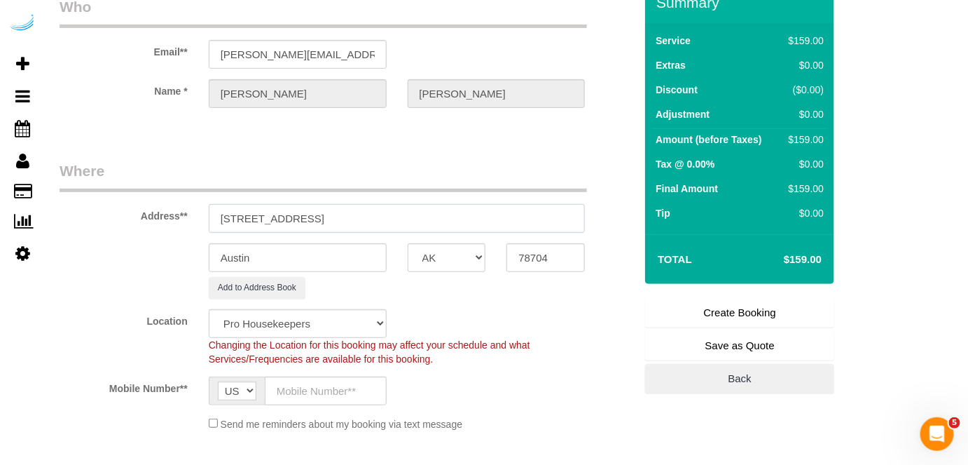
drag, startPoint x: 351, startPoint y: 213, endPoint x: 483, endPoint y: 224, distance: 132.2
click at [453, 215] on input "1823 Minor Ave, Seattle, WA 98101" at bounding box center [397, 218] width 377 height 29
type input "1823 Minor Ave, Seattle, WA 98101"
select select "9"
click at [533, 254] on input "78704" at bounding box center [546, 257] width 78 height 29
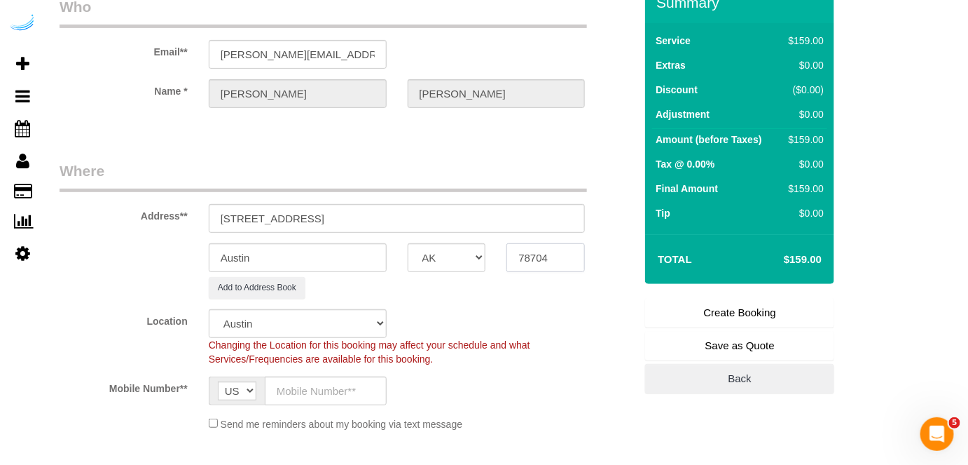
paste input "98101"
type input "98101"
click at [450, 254] on select "AK AL AR AZ CA CO CT DC DE FL GA HI IA ID IL IN KS KY LA MA MD ME MI MN MO MS M…" at bounding box center [447, 257] width 78 height 29
select select "WA"
click at [363, 251] on input "Austin" at bounding box center [298, 257] width 178 height 29
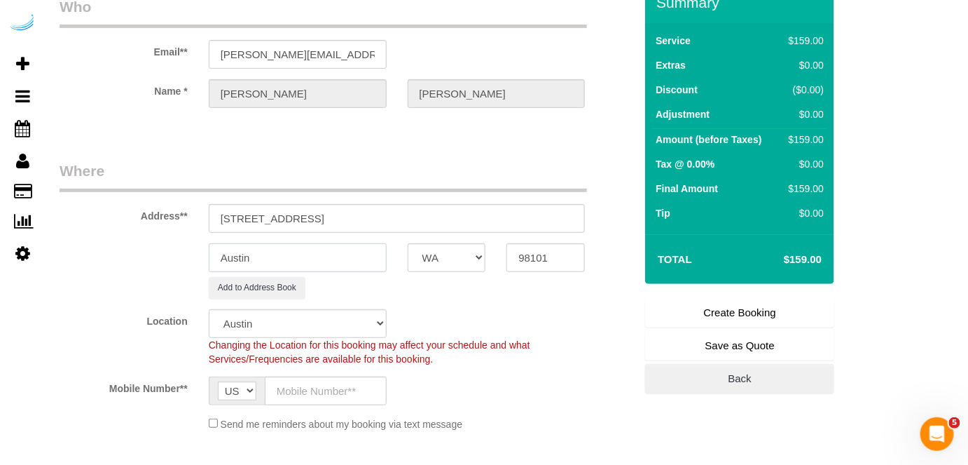
select select "object:10559"
type input "Se"
select select "11"
type input "Seat"
select select "object:10601"
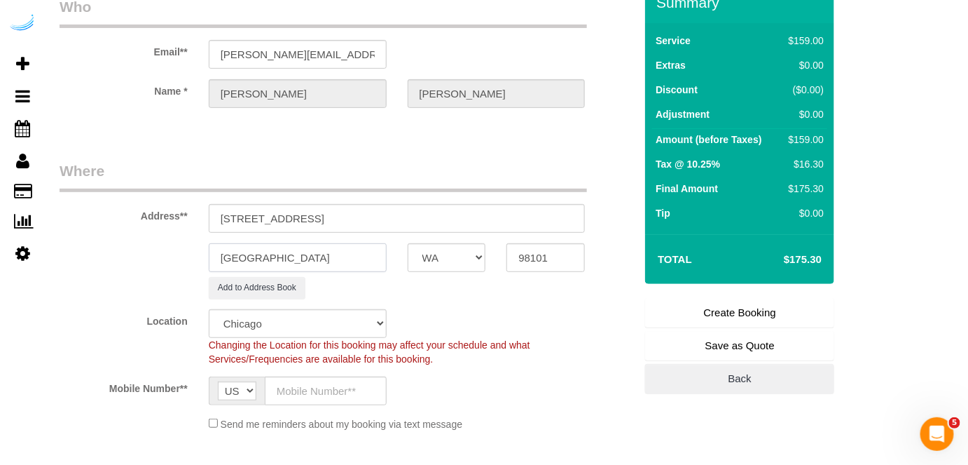
type input "Seattle"
click at [300, 212] on input "1823 Minor Ave, Seattle, WA 98101" at bounding box center [397, 218] width 377 height 29
drag, startPoint x: 299, startPoint y: 213, endPoint x: 446, endPoint y: 213, distance: 147.2
click at [445, 213] on input "1823 Minor Ave, Seattle, WA 98101" at bounding box center [397, 218] width 377 height 29
paste input "Ayush Kulkarni"
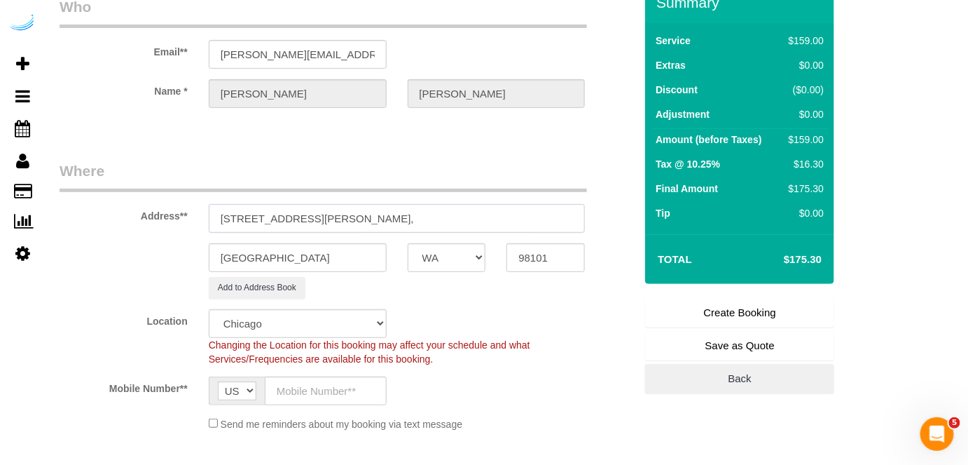
paste input "Kinects"
paste input "1429916"
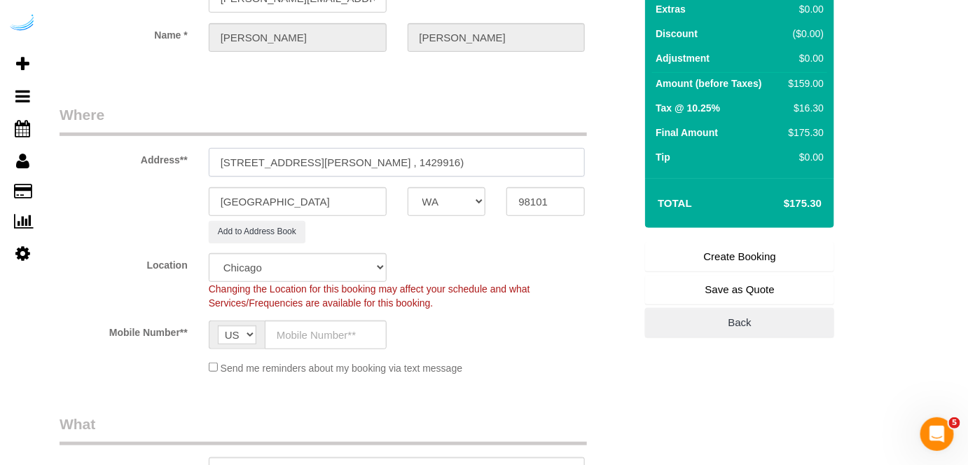
scroll to position [318, 0]
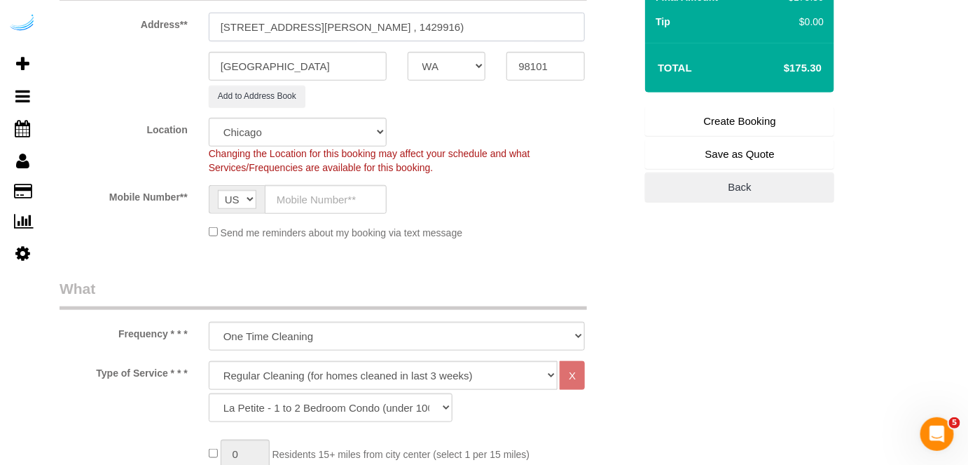
type input "1823 Minor Ave, Building 1505, Unit 1505 ( Ayush Kulkarni, Kinects , 1429916)"
click at [345, 122] on select "Pro Housekeepers Atlanta Austin Boston Chicago Cincinnati Clearwater Denver Ft …" at bounding box center [298, 132] width 178 height 29
select select "4"
click at [209, 118] on select "Pro Housekeepers Atlanta Austin Boston Chicago Cincinnati Clearwater Denver Ft …" at bounding box center [298, 132] width 178 height 29
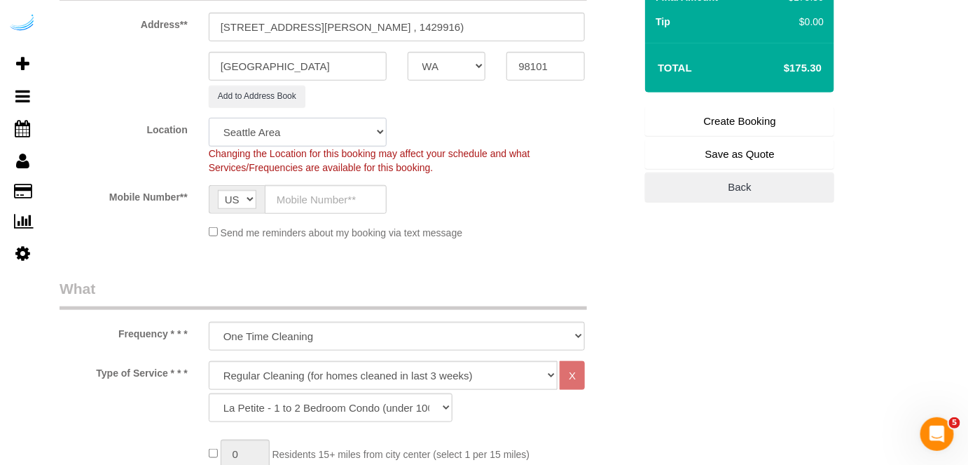
select select "object:10625"
select select "228"
click at [329, 190] on input "text" at bounding box center [326, 199] width 122 height 29
type input "(512) 444-3607"
type input "Brandie Louck"
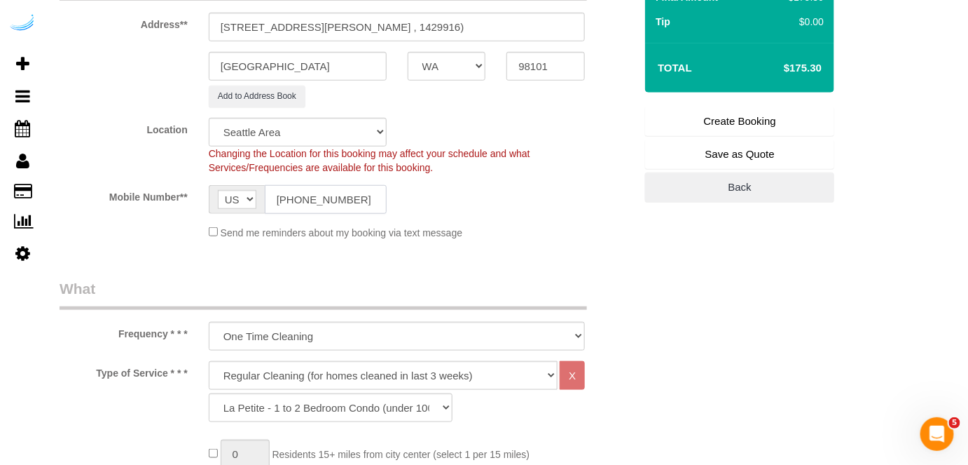
type input "(512) 444-3607"
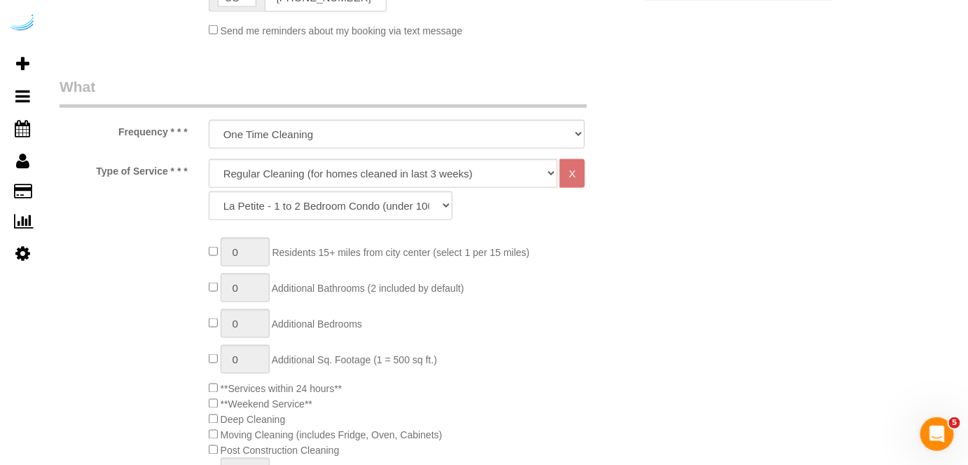
scroll to position [573, 0]
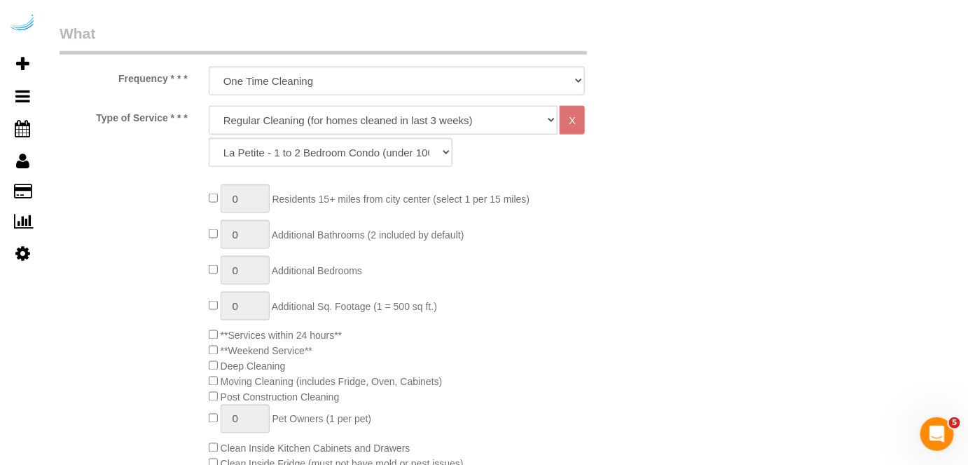
click at [345, 122] on select "Deep Cleaning (for homes that have not been cleaned in 3+ weeks) Spruce Regular…" at bounding box center [384, 120] width 350 height 29
select select "282"
click at [209, 106] on select "Deep Cleaning (for homes that have not been cleaned in 3+ weeks) Spruce Regular…" at bounding box center [384, 120] width 350 height 29
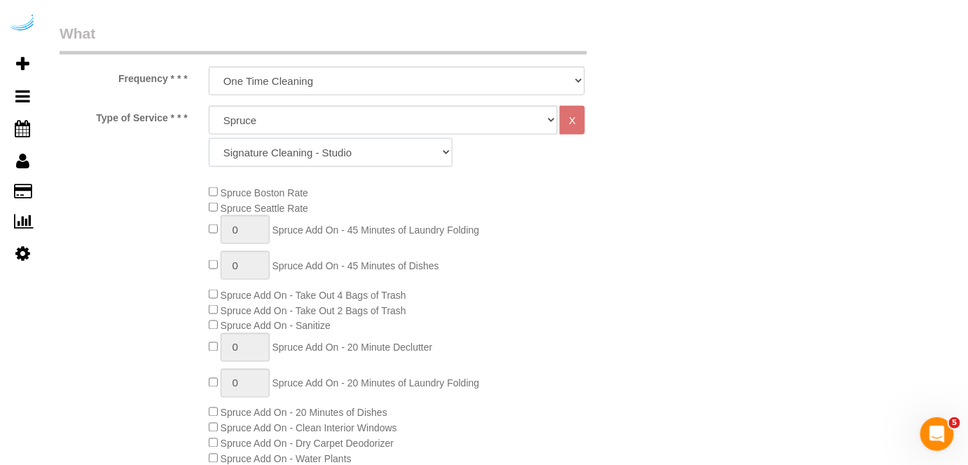
click at [308, 152] on select "Signature Cleaning - Studio Signature Cleaning - 1 Bed 1 Bath Signature Cleanin…" at bounding box center [331, 152] width 244 height 29
select select "304"
click at [209, 138] on select "Signature Cleaning - Studio Signature Cleaning - 1 Bed 1 Bath Signature Cleanin…" at bounding box center [331, 152] width 244 height 29
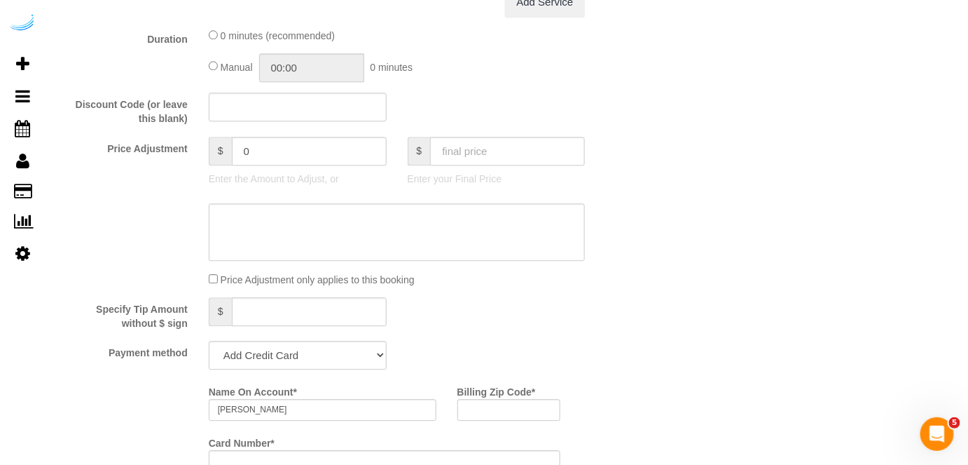
scroll to position [1338, 0]
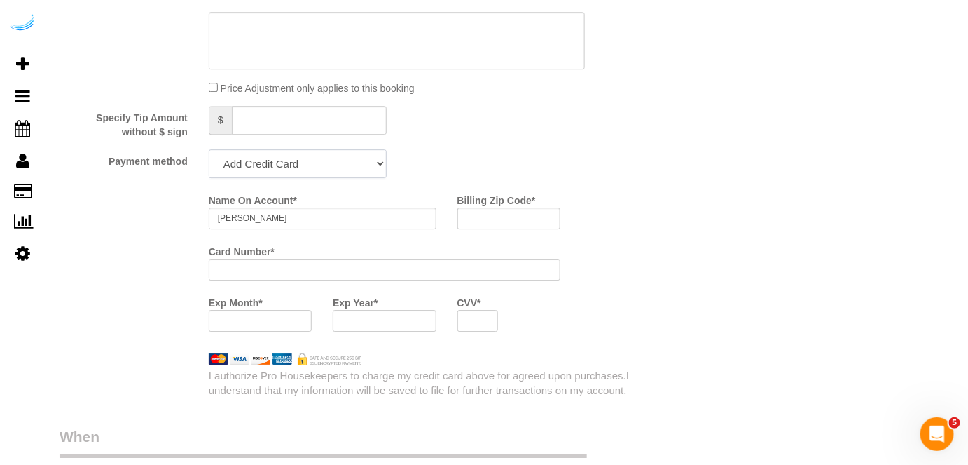
click at [308, 165] on select "Add Credit Card Cash Check Paypal" at bounding box center [298, 163] width 178 height 29
select select "string:check"
click at [209, 149] on select "Add Credit Card Cash Check Paypal" at bounding box center [298, 163] width 178 height 29
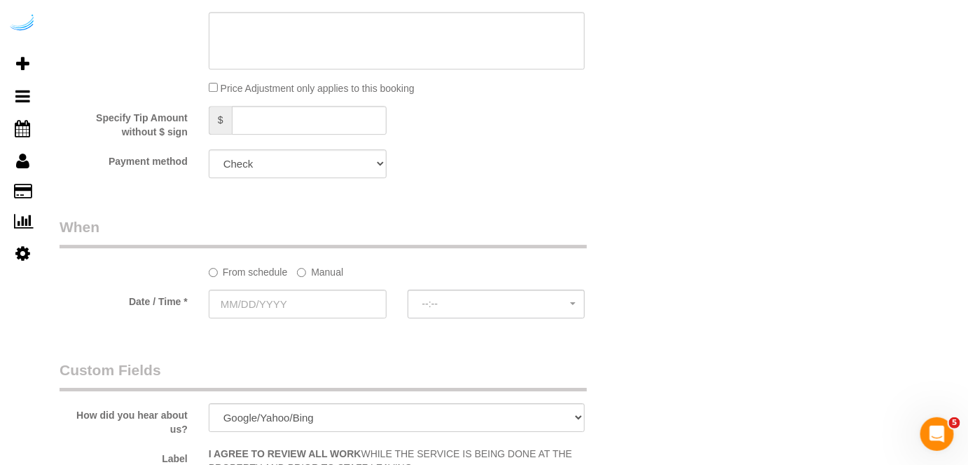
click at [314, 269] on label "Manual" at bounding box center [320, 269] width 46 height 19
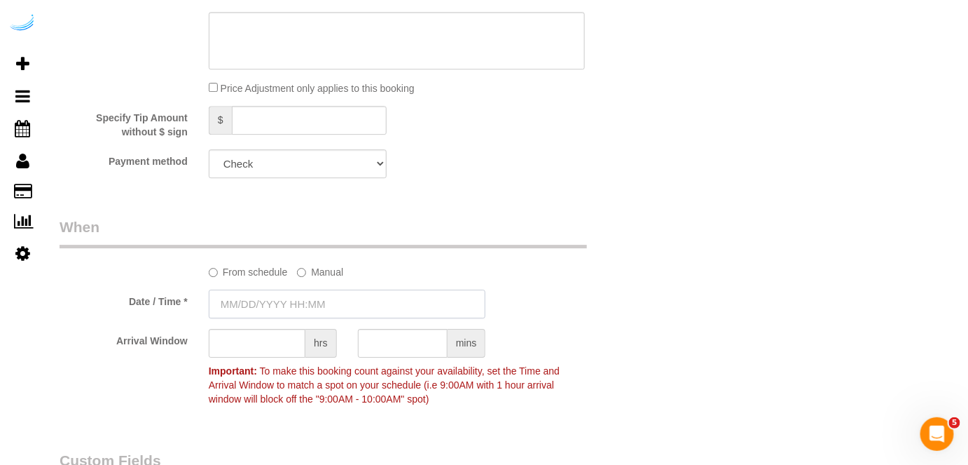
click at [292, 295] on input "text" at bounding box center [348, 303] width 278 height 29
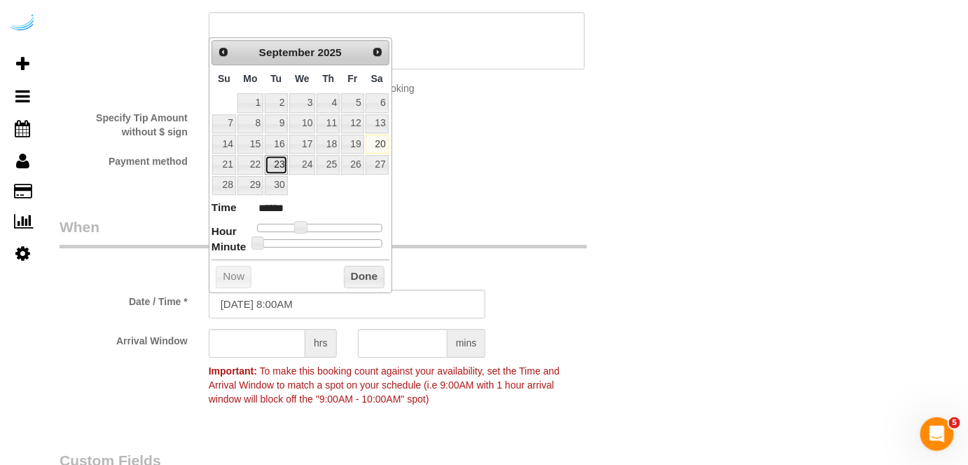
click at [275, 159] on link "23" at bounding box center [276, 164] width 22 height 19
type input "09/23/2025 10:00AM"
type input "*******"
type input "09/23/2025 11:00AM"
type input "*******"
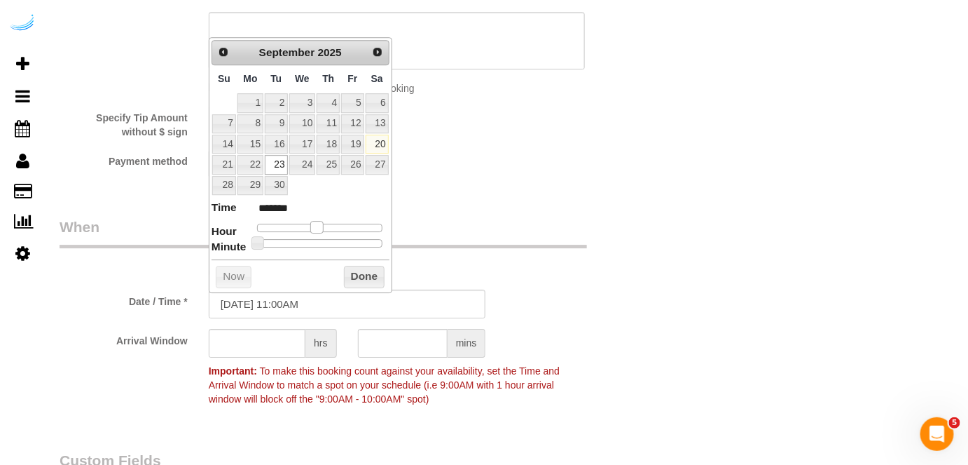
type input "09/23/2025 12:00PM"
type input "*******"
type input "09/23/2025 1:00PM"
type input "******"
drag, startPoint x: 304, startPoint y: 226, endPoint x: 331, endPoint y: 226, distance: 26.6
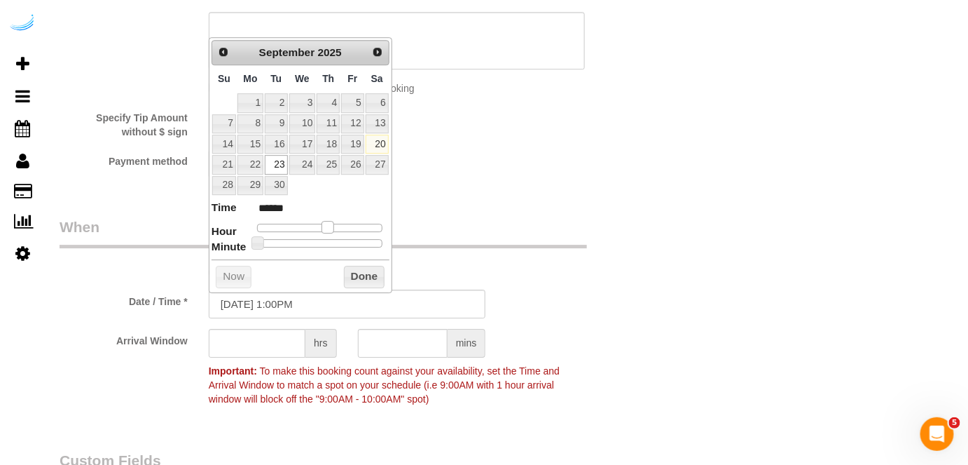
click at [331, 226] on span at bounding box center [328, 227] width 13 height 13
click at [265, 329] on input "text" at bounding box center [257, 343] width 97 height 29
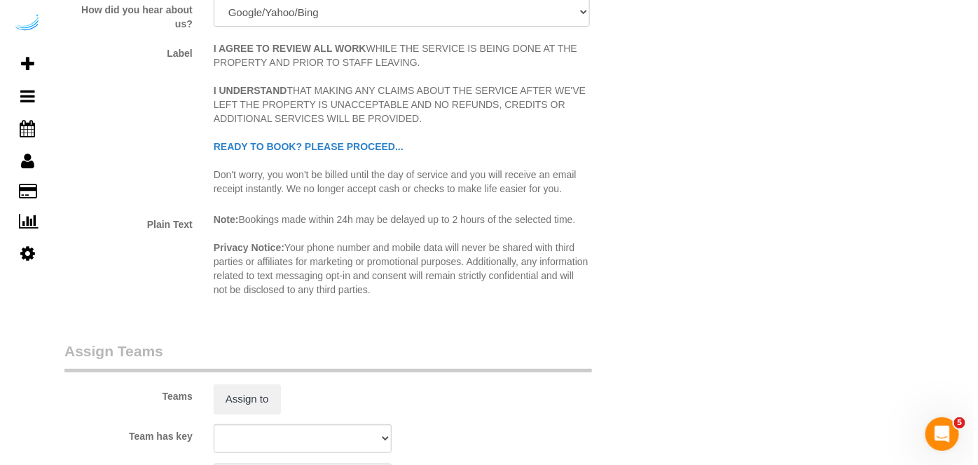
scroll to position [1911, 0]
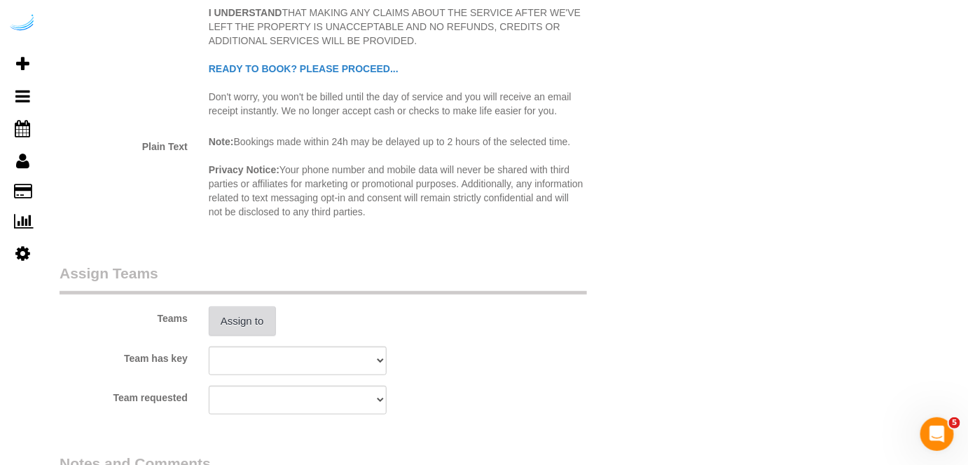
type input "4"
click at [242, 307] on button "Assign to" at bounding box center [242, 320] width 67 height 29
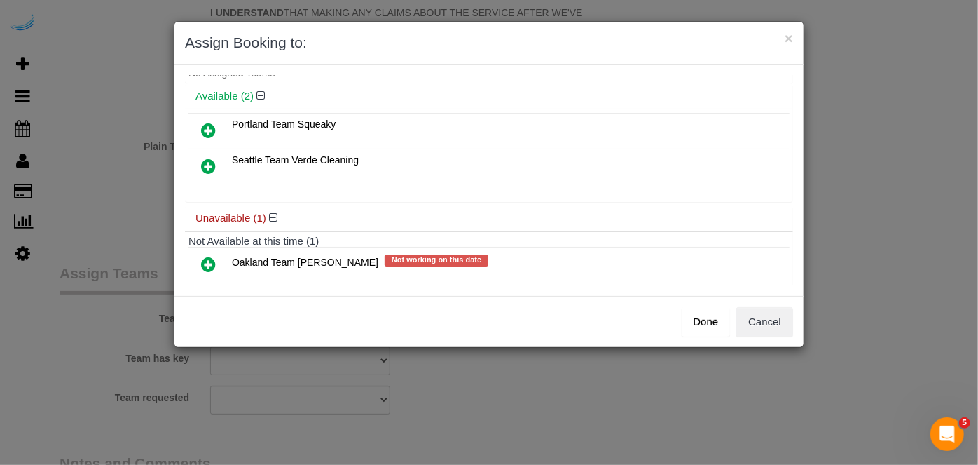
scroll to position [62, 0]
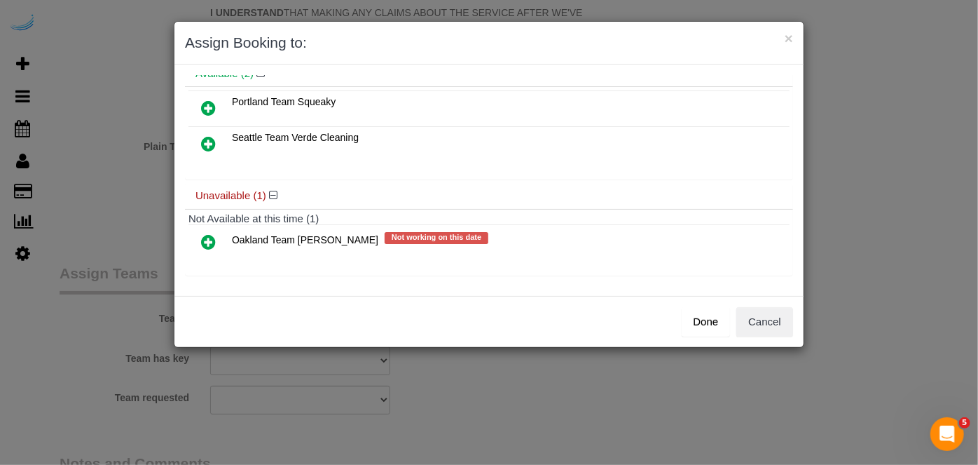
click at [210, 240] on icon at bounding box center [208, 241] width 15 height 17
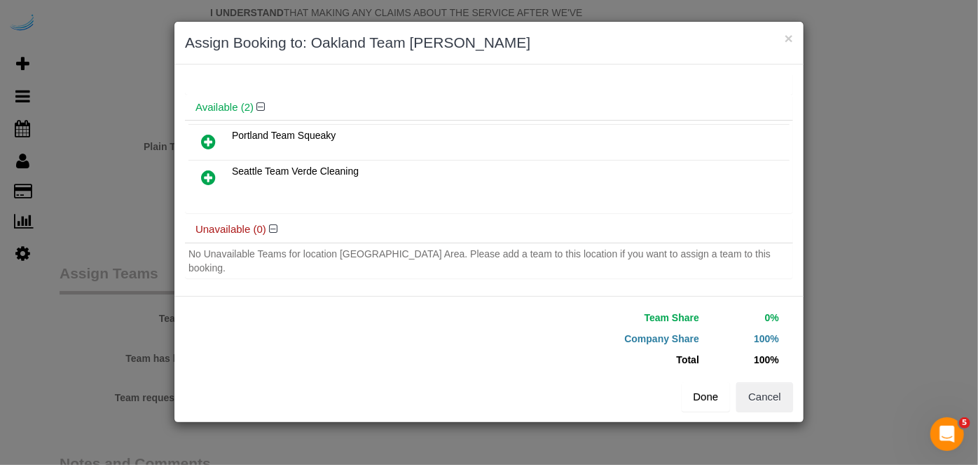
scroll to position [50, 0]
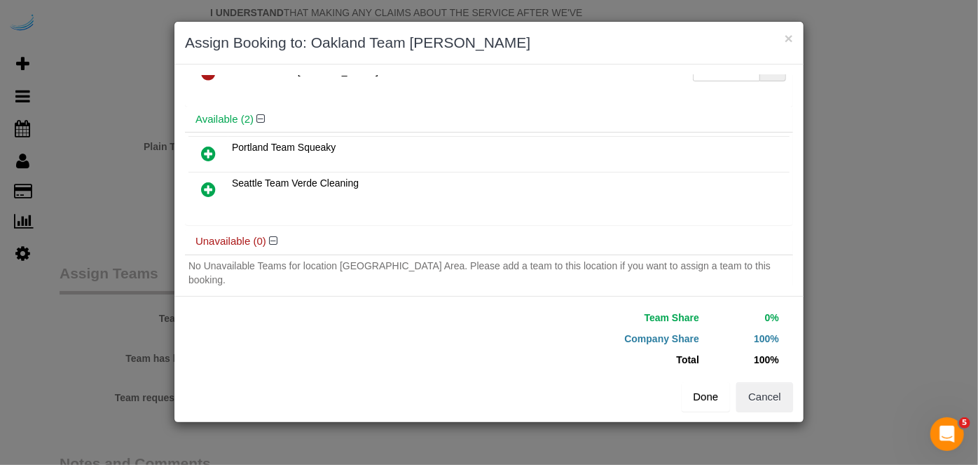
click at [704, 400] on button "Done" at bounding box center [706, 396] width 49 height 29
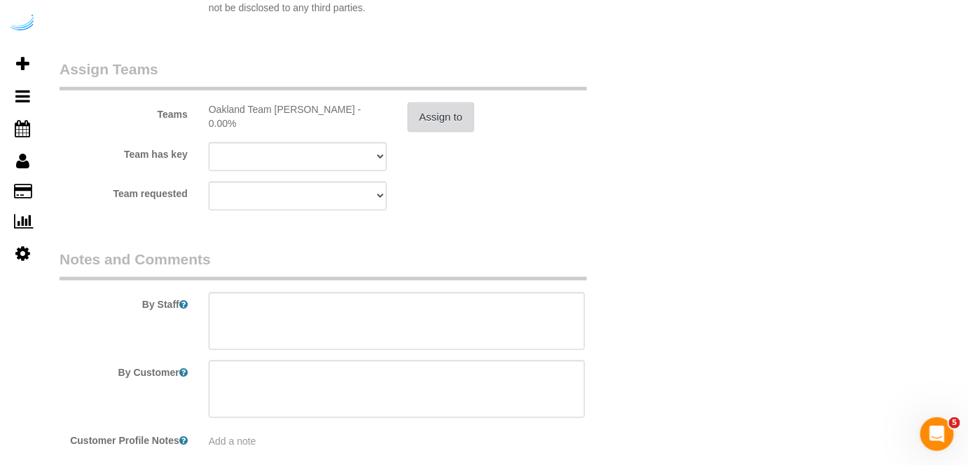
scroll to position [2183, 0]
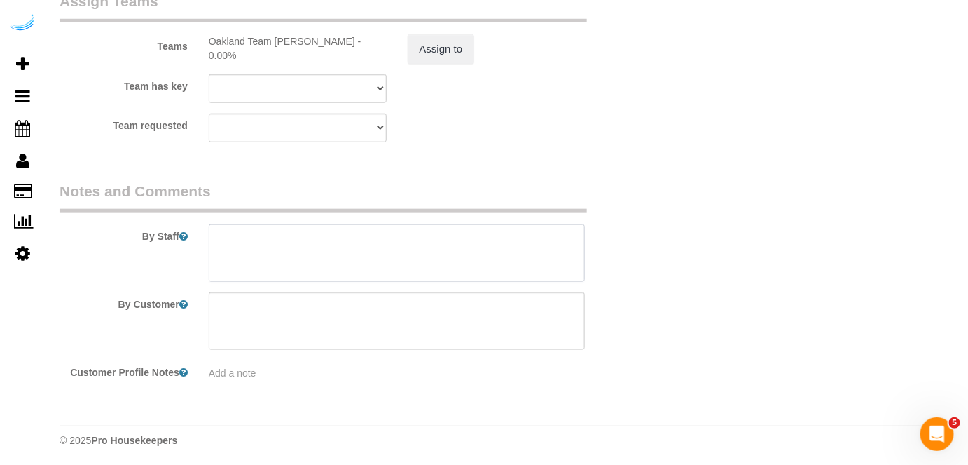
drag, startPoint x: 371, startPoint y: 256, endPoint x: 488, endPoint y: 34, distance: 250.8
click at [371, 254] on textarea at bounding box center [397, 252] width 377 height 57
click at [454, 250] on textarea at bounding box center [397, 252] width 377 height 57
paste textarea "Permanent Notes:No notes from this customer.Today's Notes:**PRIORITY RESCHEDULE…"
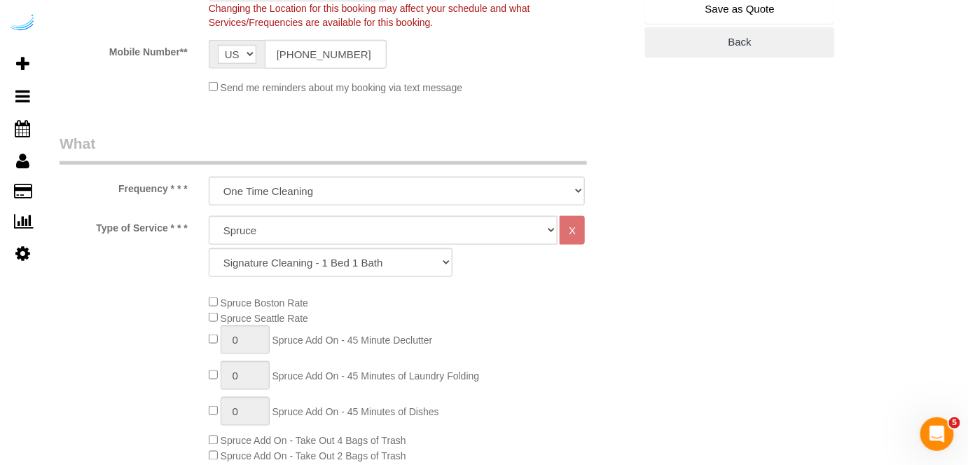
scroll to position [144, 0]
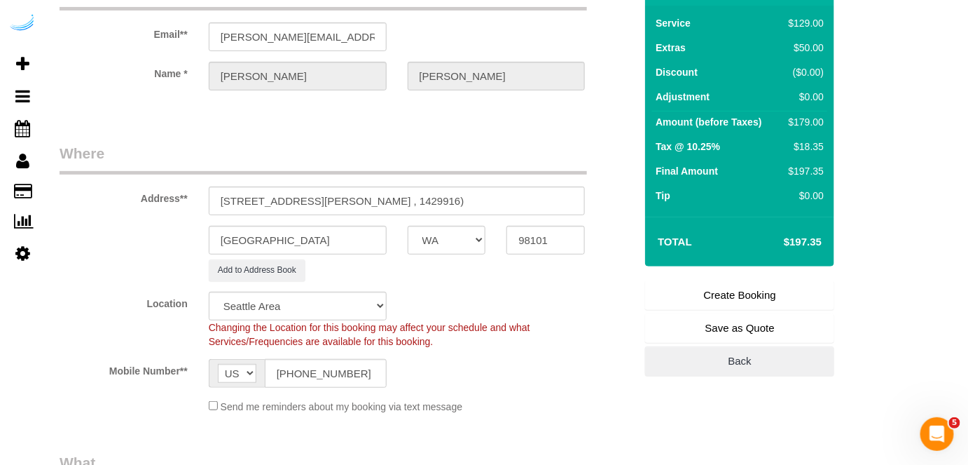
click at [716, 285] on link "Create Booking" at bounding box center [739, 294] width 189 height 29
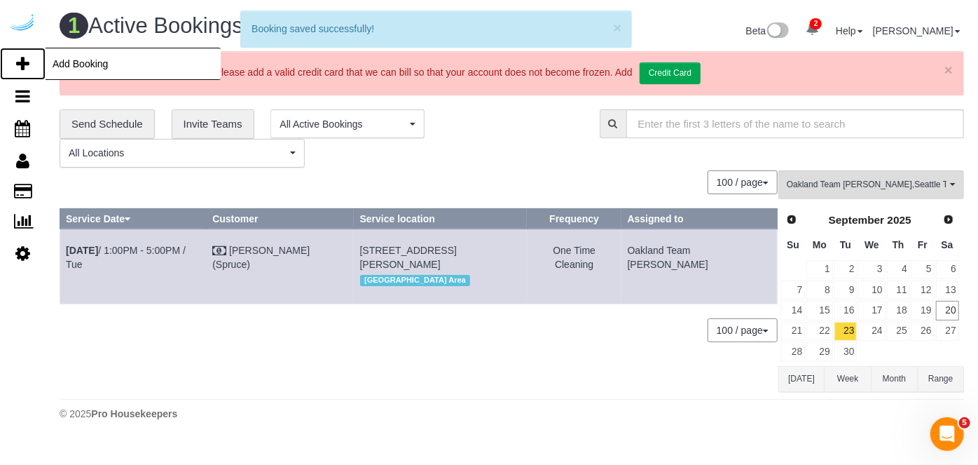
drag, startPoint x: 20, startPoint y: 62, endPoint x: 41, endPoint y: 48, distance: 24.9
click at [20, 62] on icon at bounding box center [22, 63] width 13 height 17
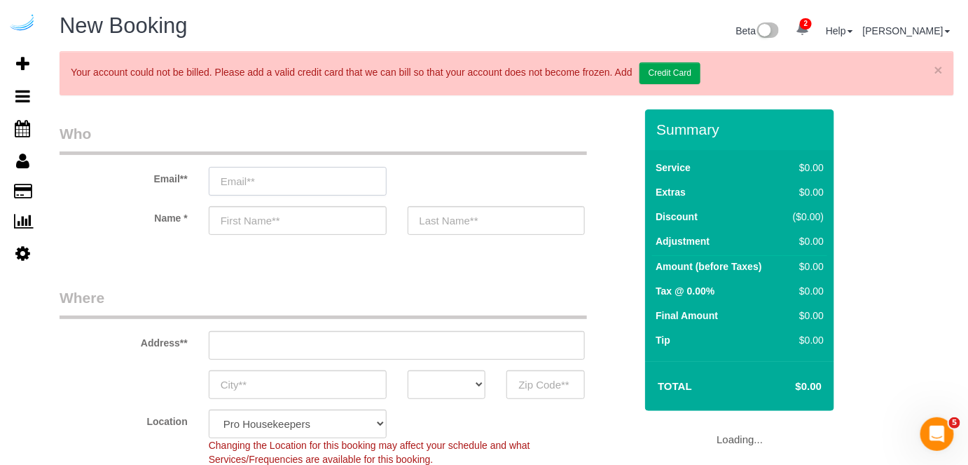
click at [265, 172] on input "email" at bounding box center [298, 181] width 178 height 29
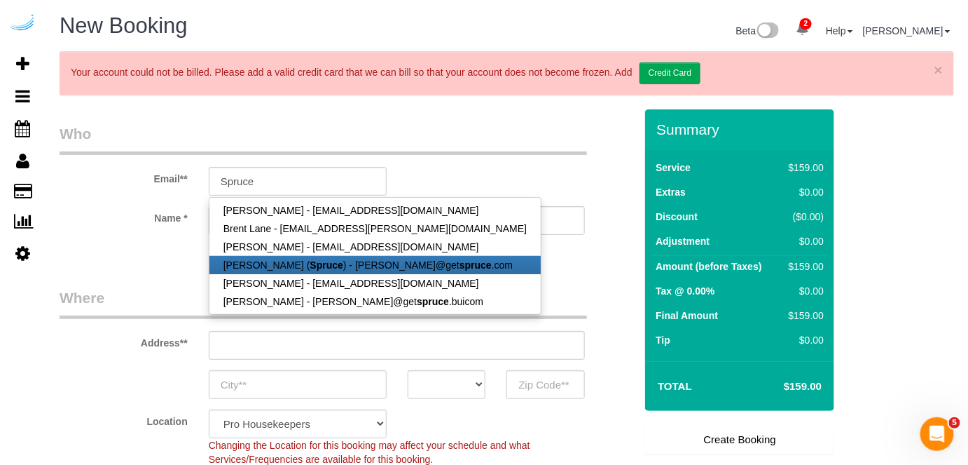
click at [287, 259] on link "Brandie Louck ( Spruce ) - brandie@get spruce .com" at bounding box center [375, 265] width 331 height 18
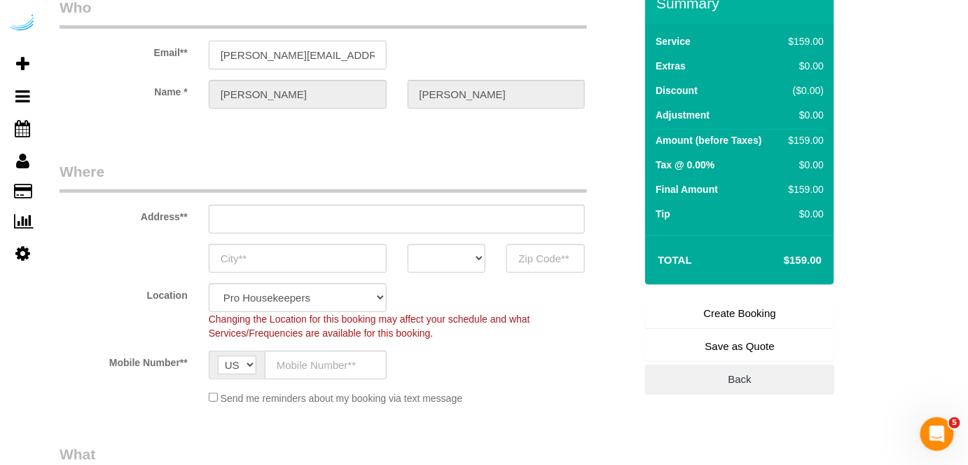
scroll to position [127, 0]
click at [392, 207] on input "3816 S Lamar Blvd" at bounding box center [397, 218] width 377 height 29
paste input "1850 N 34th St, Seattle, WA 98103"
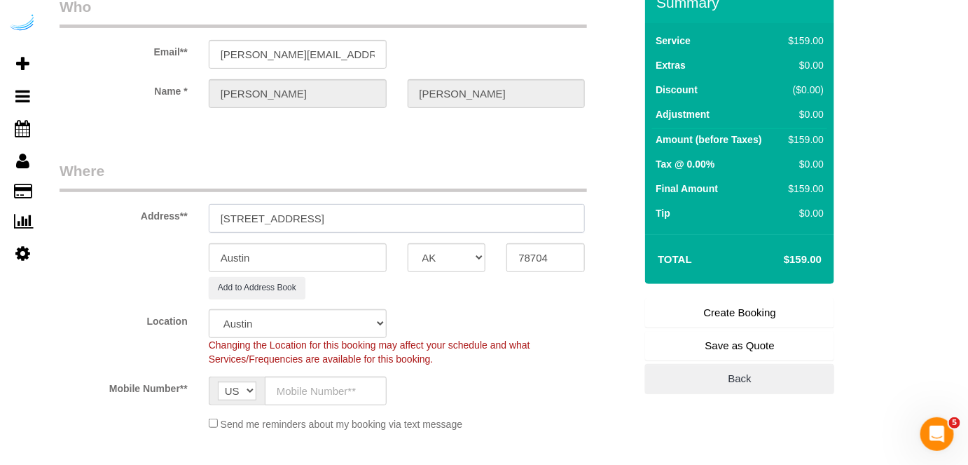
drag, startPoint x: 350, startPoint y: 213, endPoint x: 521, endPoint y: 234, distance: 173.0
click at [515, 232] on sui-booking-address "Address** 1850 N 34th St, Seattle, WA 98103 Austin AK AL AR AZ CA CO CT DC DE F…" at bounding box center [347, 229] width 575 height 138
click at [564, 263] on input "78704" at bounding box center [546, 257] width 78 height 29
paste input "98103"
click at [434, 262] on select "AK AL AR AZ CA CO CT DC DE FL GA HI IA ID IL IN KS KY LA MA MD ME MI MN MO MS M…" at bounding box center [447, 257] width 78 height 29
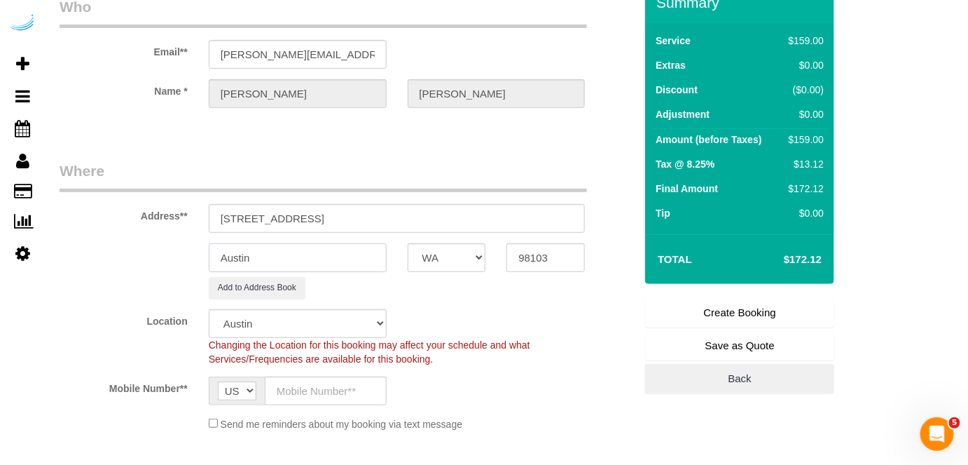
click at [355, 263] on input "Austin" at bounding box center [298, 257] width 178 height 29
drag, startPoint x: 289, startPoint y: 213, endPoint x: 433, endPoint y: 221, distance: 143.9
click at [427, 219] on input "1850 N 34th St, Seattle, WA 98103" at bounding box center [397, 218] width 377 height 29
paste input "Jeremy Teague"
paste input "AMLI Wallingford"
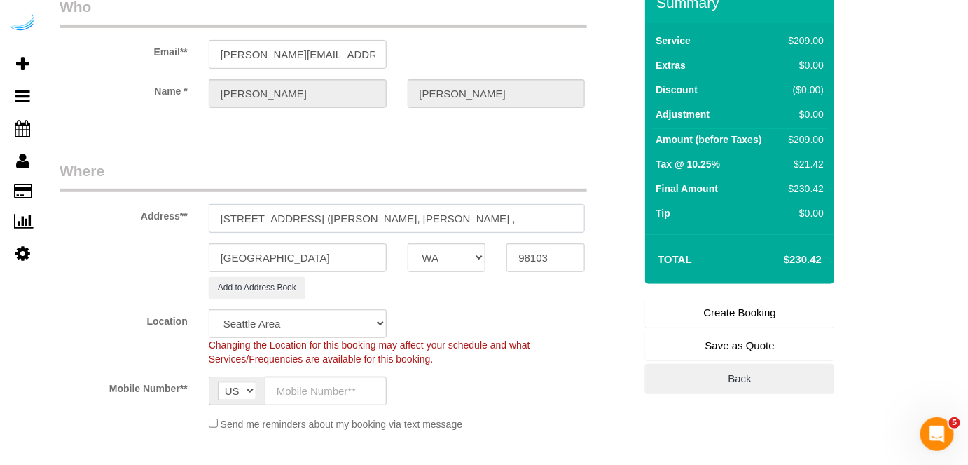
paste input "1485973"
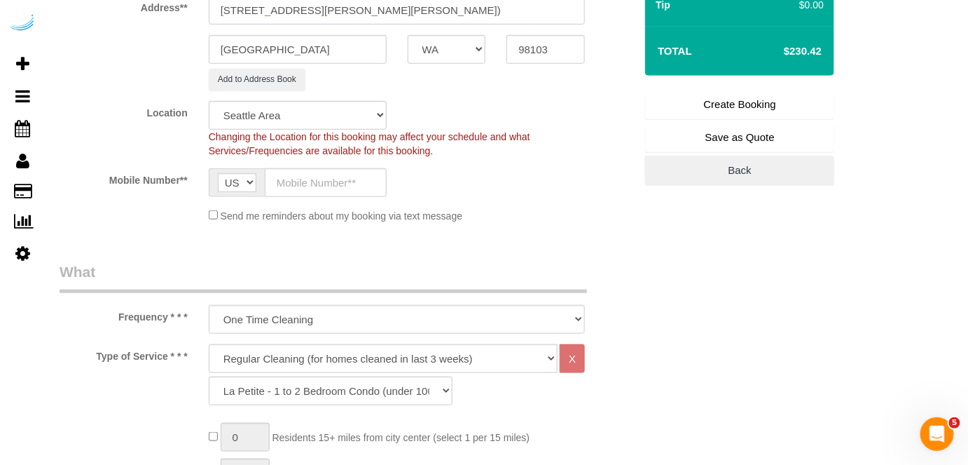
scroll to position [446, 0]
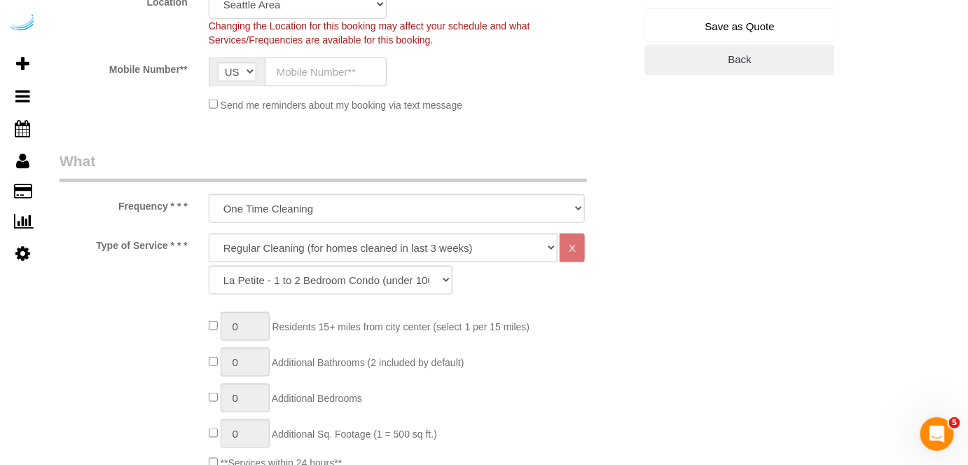
click at [338, 57] on input "text" at bounding box center [326, 71] width 122 height 29
click at [317, 247] on select "Deep Cleaning (for homes that have not been cleaned in 3+ weeks) Spruce Regular…" at bounding box center [384, 247] width 350 height 29
click at [209, 233] on select "Deep Cleaning (for homes that have not been cleaned in 3+ weeks) Spruce Regular…" at bounding box center [384, 247] width 350 height 29
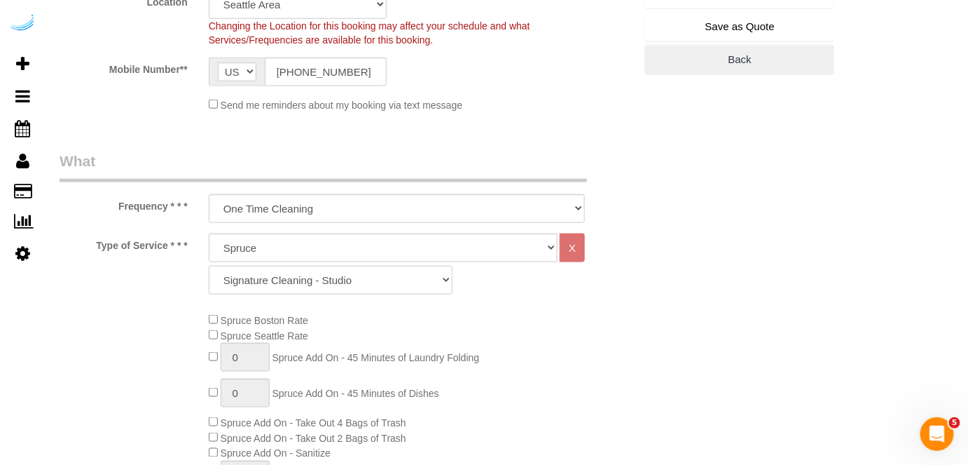
click at [330, 272] on select "Signature Cleaning - Studio Signature Cleaning - 1 Bed 1 Bath Signature Cleanin…" at bounding box center [331, 280] width 244 height 29
click at [209, 266] on select "Signature Cleaning - Studio Signature Cleaning - 1 Bed 1 Bath Signature Cleanin…" at bounding box center [331, 280] width 244 height 29
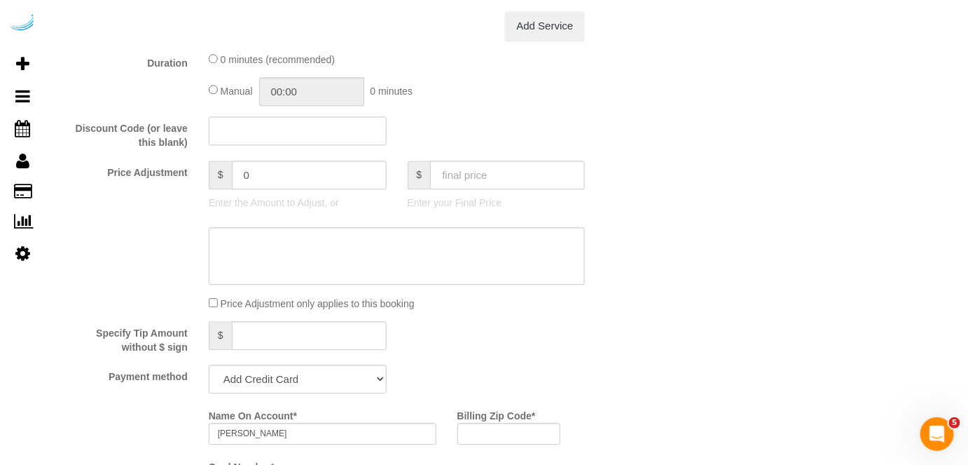
scroll to position [1274, 0]
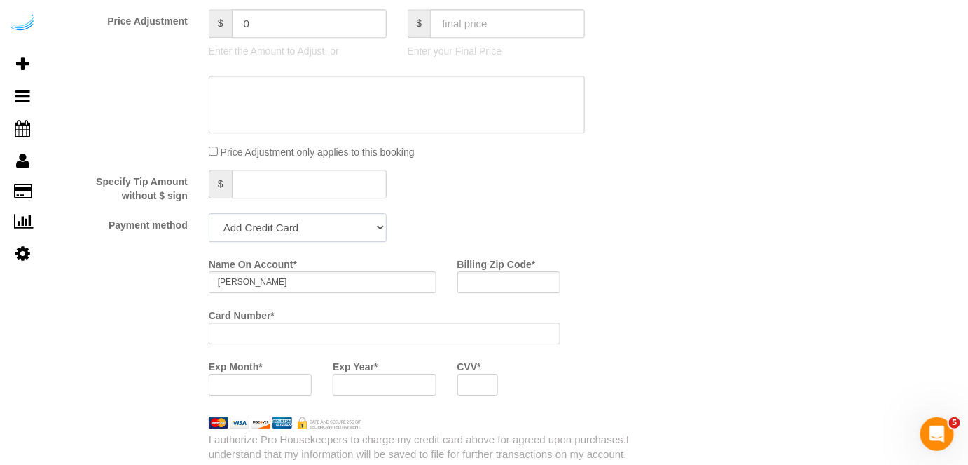
click at [283, 235] on select "Add Credit Card Cash Check Paypal" at bounding box center [298, 227] width 178 height 29
click at [209, 213] on select "Add Credit Card Cash Check Paypal" at bounding box center [298, 227] width 178 height 29
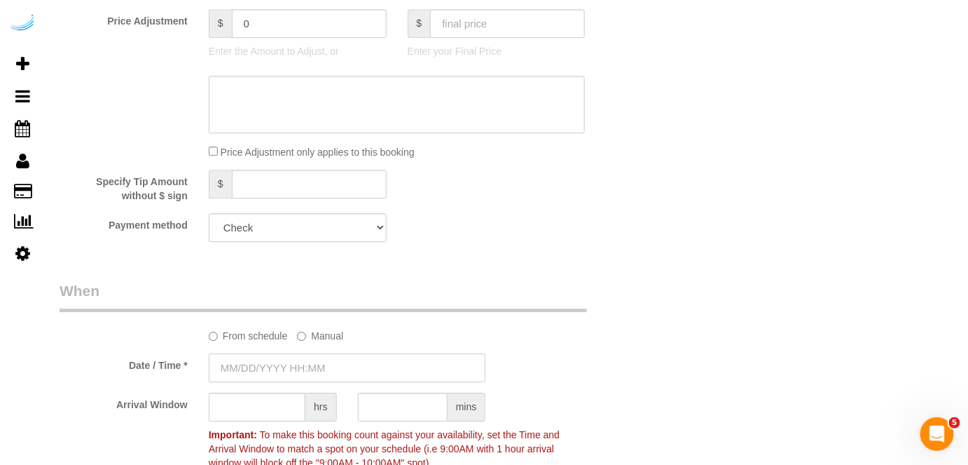
click at [293, 376] on input "text" at bounding box center [348, 367] width 278 height 29
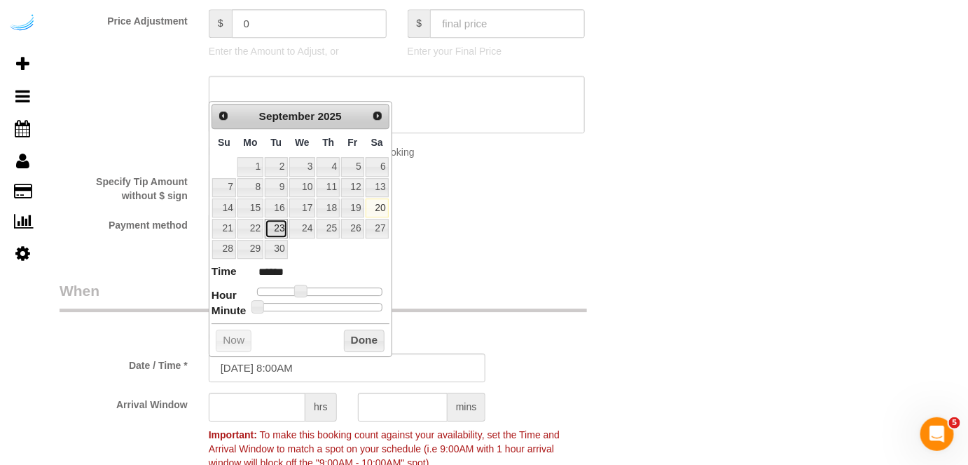
click at [278, 232] on link "23" at bounding box center [276, 228] width 22 height 19
drag, startPoint x: 299, startPoint y: 288, endPoint x: 308, endPoint y: 369, distance: 81.8
click at [310, 294] on span at bounding box center [312, 291] width 13 height 13
click at [268, 406] on input "text" at bounding box center [257, 406] width 97 height 29
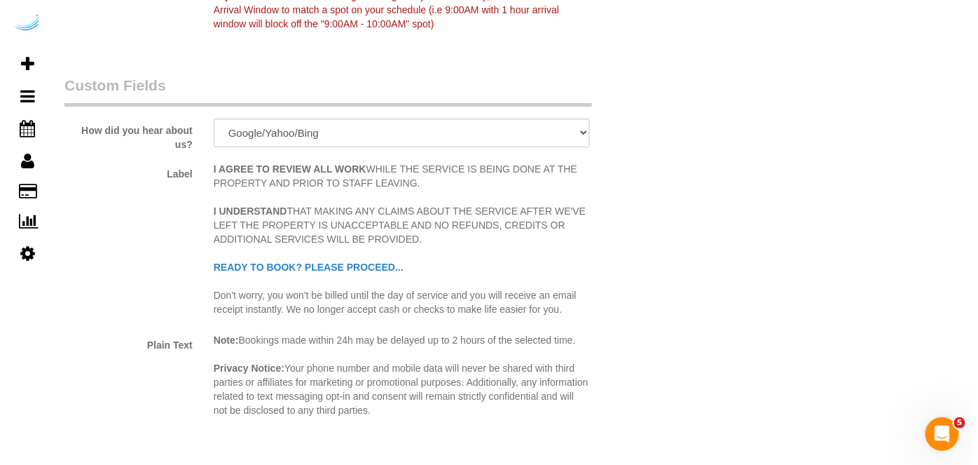
scroll to position [1911, 0]
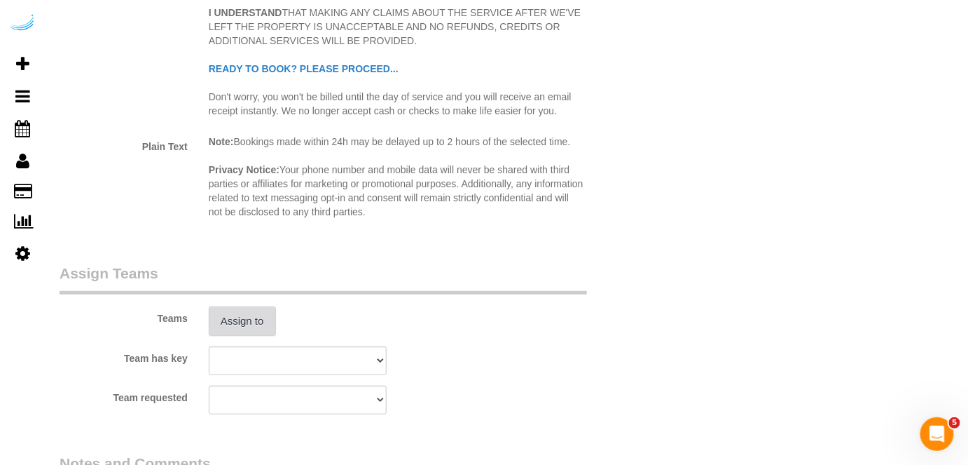
click at [256, 324] on button "Assign to" at bounding box center [242, 320] width 67 height 29
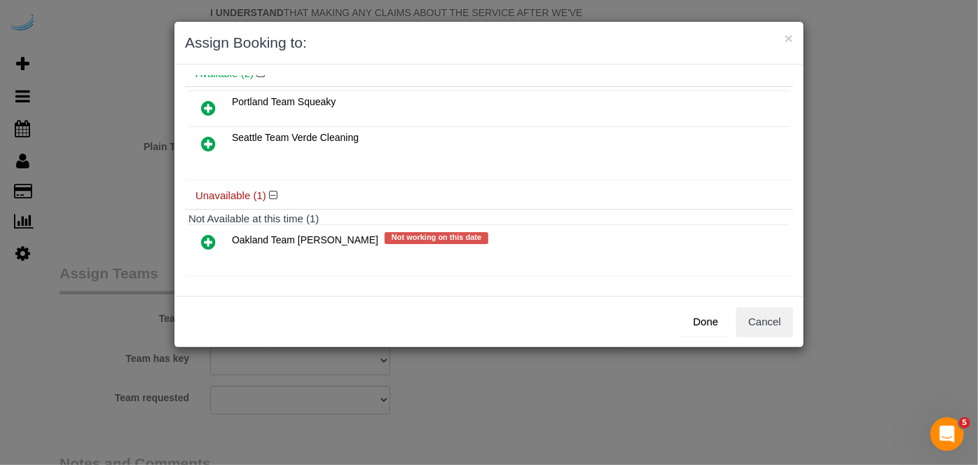
click at [211, 233] on icon at bounding box center [208, 241] width 15 height 17
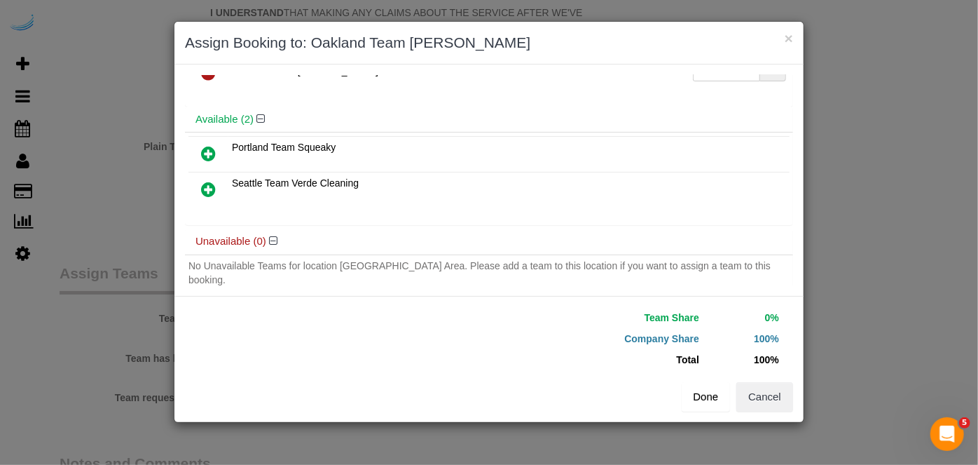
click at [707, 395] on button "Done" at bounding box center [706, 396] width 49 height 29
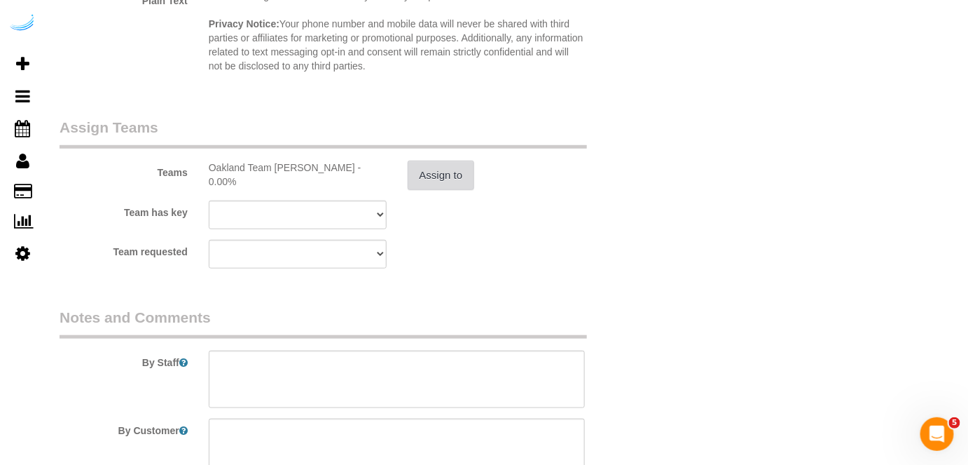
scroll to position [2183, 0]
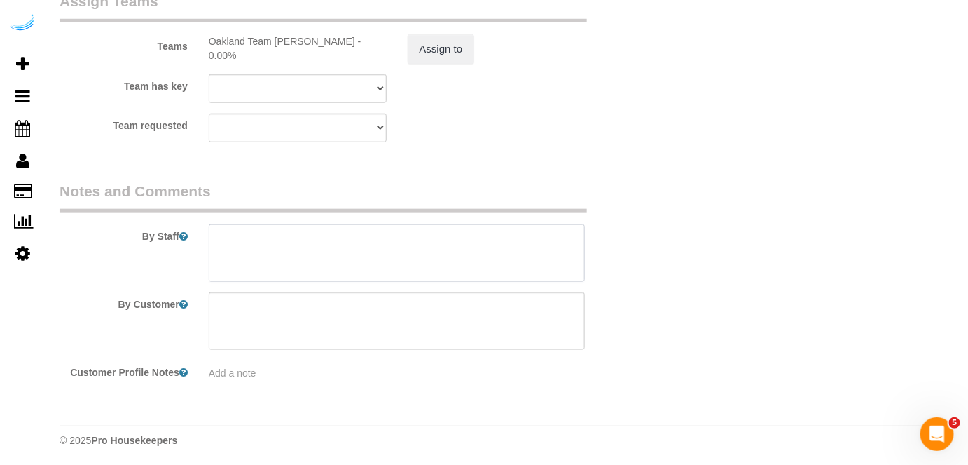
click at [468, 247] on textarea at bounding box center [397, 252] width 377 height 57
click at [456, 242] on textarea at bounding box center [397, 252] width 377 height 57
paste textarea "Permanent Notes:No notes from this customer.Today's Notes:Floors/surfaces , cle…"
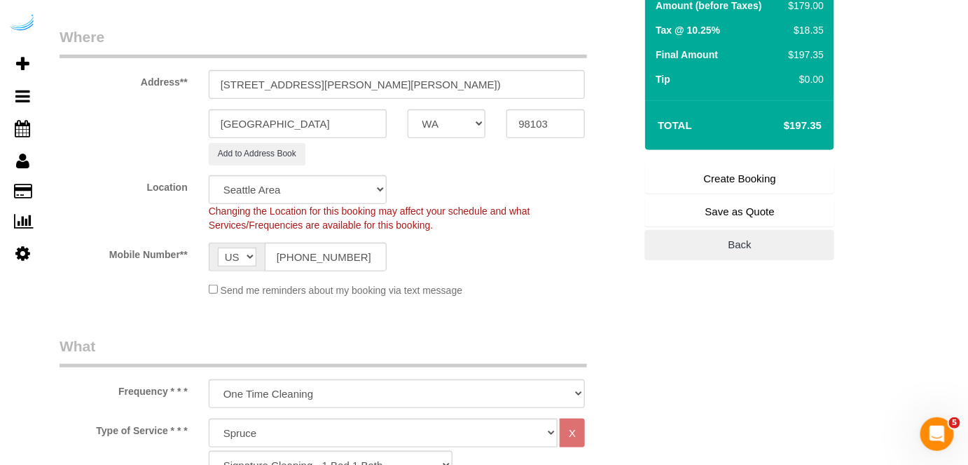
scroll to position [208, 0]
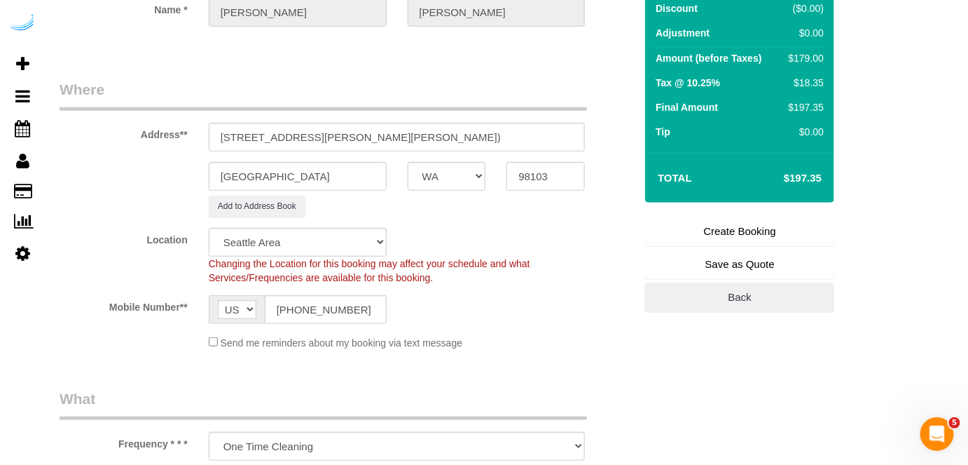
click at [744, 240] on link "Create Booking" at bounding box center [739, 231] width 189 height 29
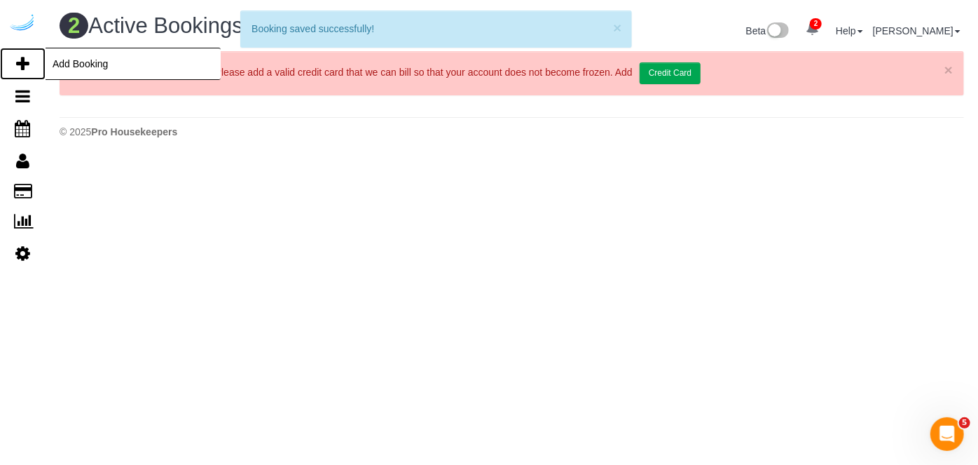
click at [14, 64] on link "Add Booking" at bounding box center [23, 64] width 46 height 32
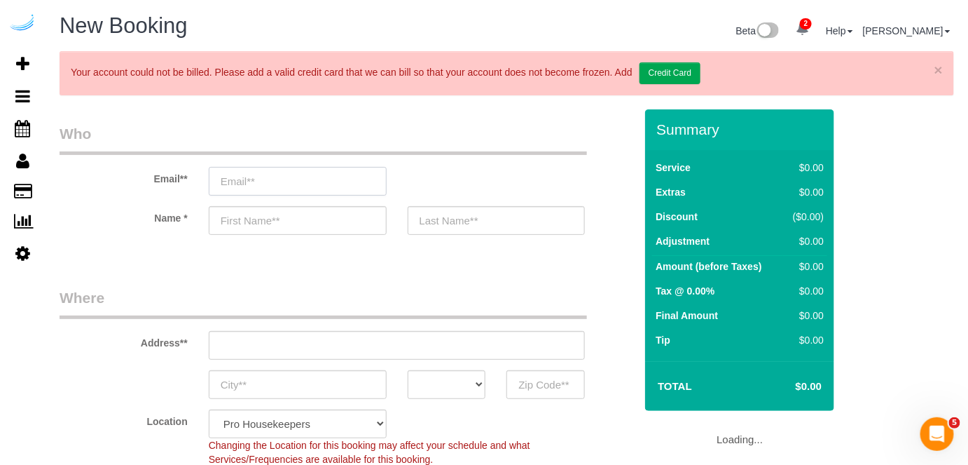
drag, startPoint x: 355, startPoint y: 179, endPoint x: 357, endPoint y: 170, distance: 9.3
click at [355, 179] on input "email" at bounding box center [298, 181] width 178 height 29
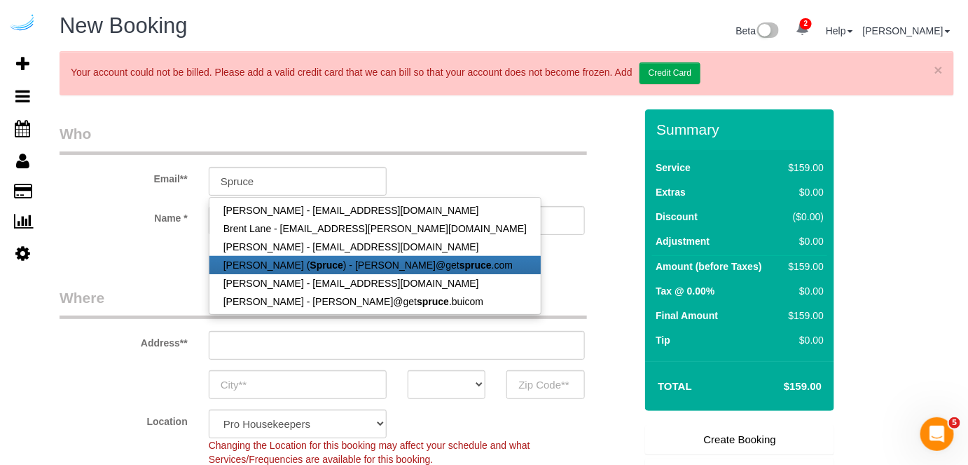
click at [312, 262] on strong "Spruce" at bounding box center [326, 264] width 33 height 11
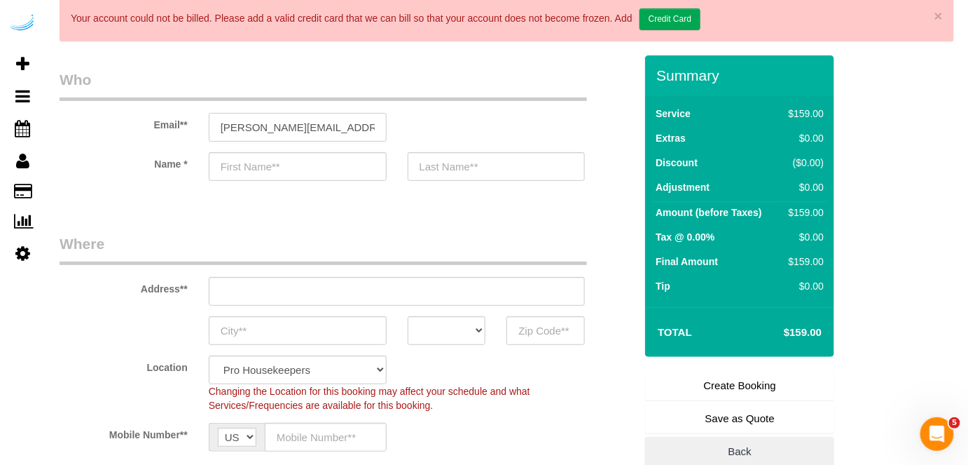
scroll to position [127, 0]
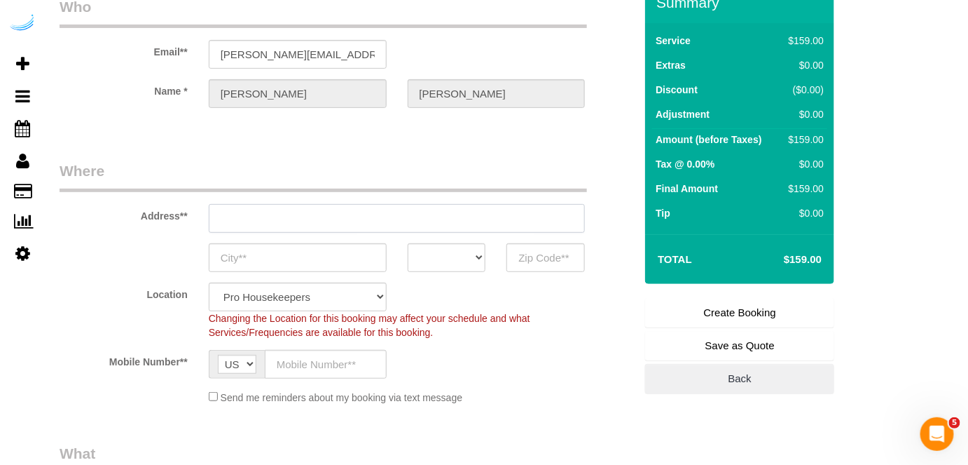
click at [364, 215] on input "text" at bounding box center [397, 218] width 377 height 29
click at [364, 216] on input "3816 S Lamar Blvd" at bounding box center [397, 218] width 377 height 29
paste input "1850 N 34th St, Seattle, WA 98103"
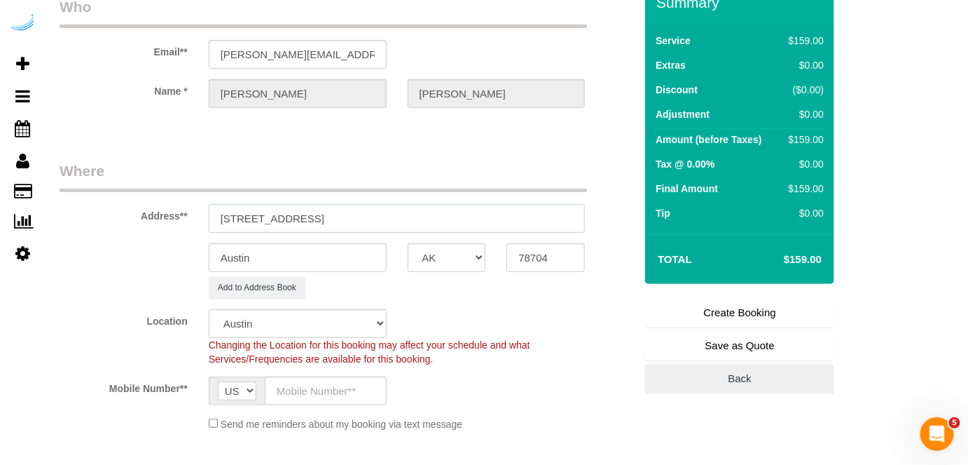
drag, startPoint x: 360, startPoint y: 215, endPoint x: 458, endPoint y: 217, distance: 98.1
click at [458, 219] on input "1850 N 34th St, Seattle, WA 98103" at bounding box center [397, 218] width 377 height 29
click at [533, 253] on input "78704" at bounding box center [546, 257] width 78 height 29
paste input "98103"
click at [460, 256] on select "AK AL AR AZ CA CO CT DC DE FL GA HI IA ID IL IN KS KY LA MA MD ME MI MN MO MS M…" at bounding box center [447, 257] width 78 height 29
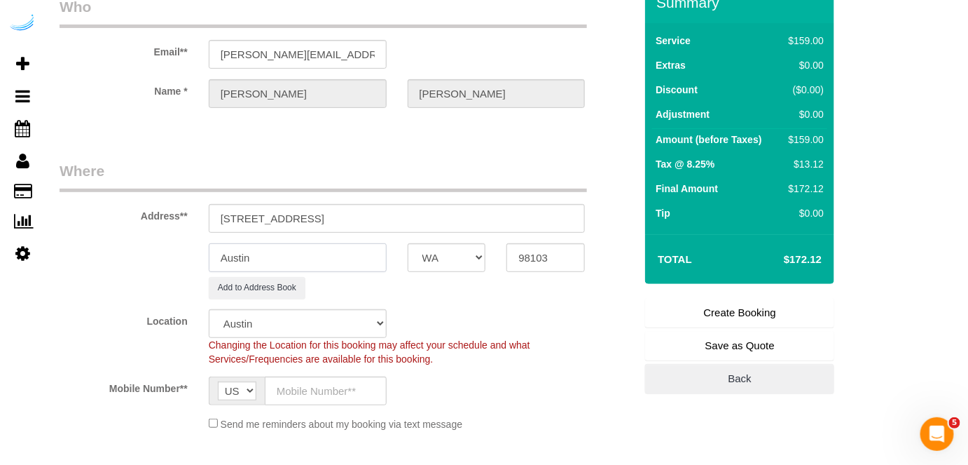
click at [364, 256] on input "Austin" at bounding box center [298, 257] width 178 height 29
drag, startPoint x: 297, startPoint y: 215, endPoint x: 466, endPoint y: 214, distance: 168.9
click at [466, 214] on input "1850 N 34th St, Seattle, WA 98103" at bounding box center [397, 218] width 377 height 29
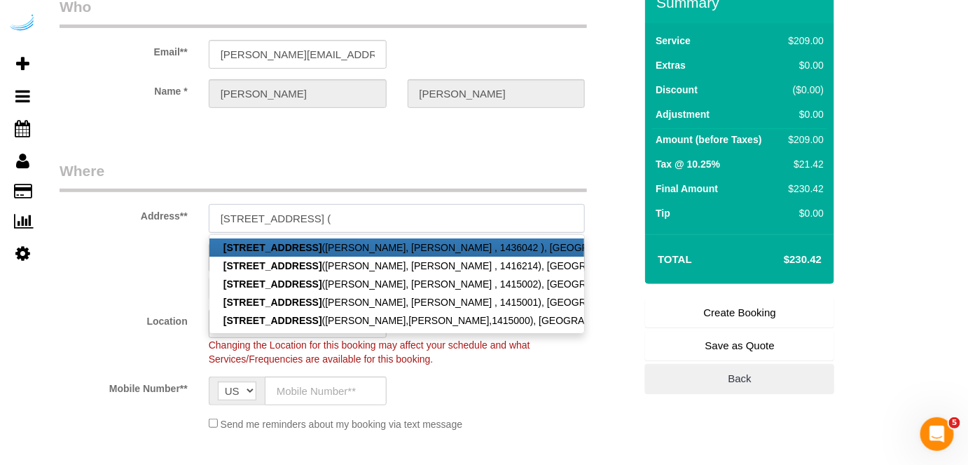
paste input "Oscar Mattia"
paste input "AMLI Wallingford"
paste input "1436043"
click at [296, 161] on legend "Where" at bounding box center [324, 176] width 528 height 32
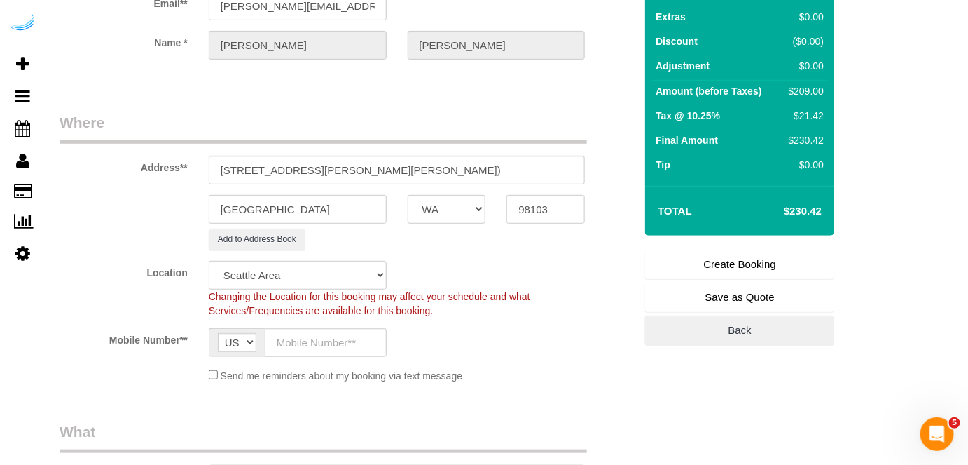
scroll to position [254, 0]
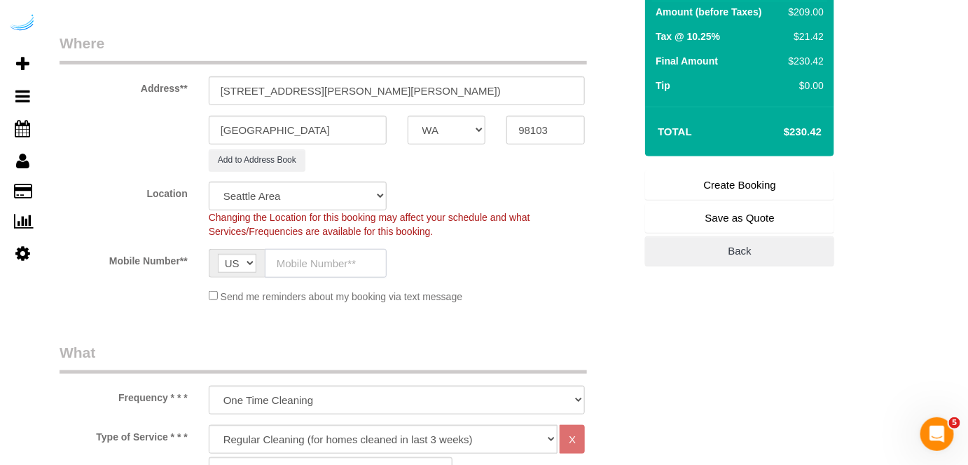
click at [315, 254] on input "text" at bounding box center [326, 263] width 122 height 29
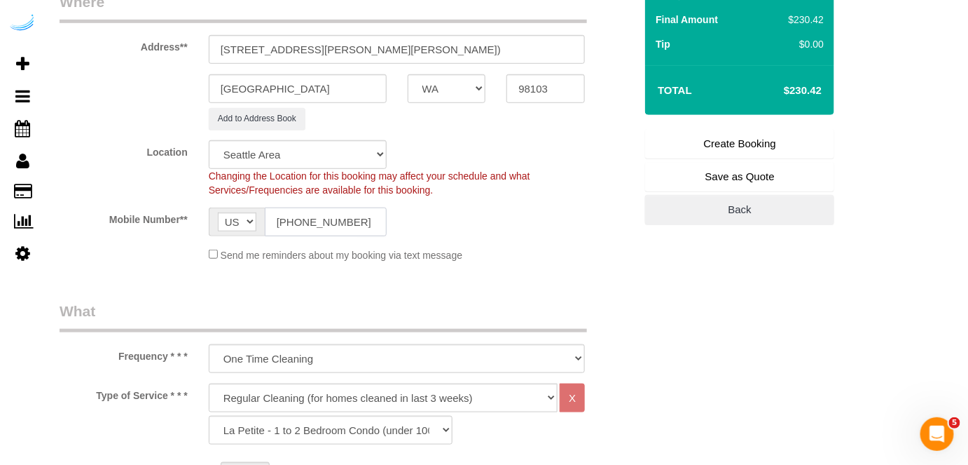
scroll to position [382, 0]
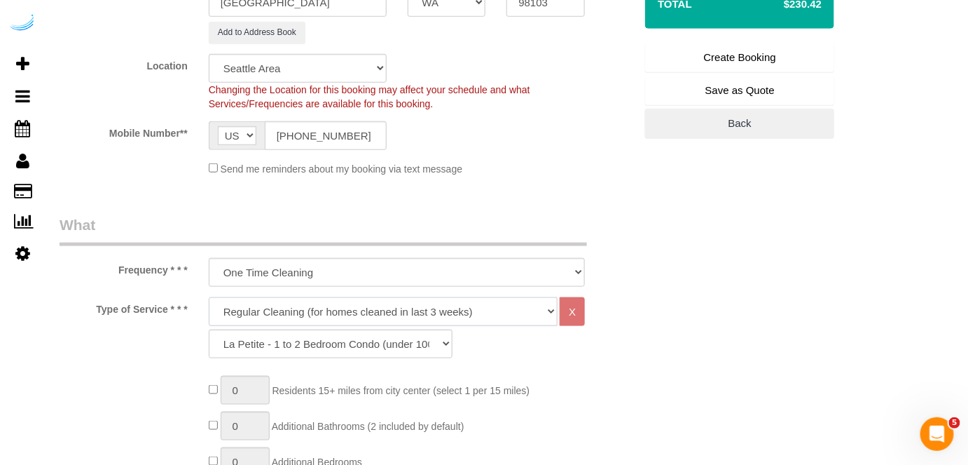
click at [341, 310] on select "Deep Cleaning (for homes that have not been cleaned in 3+ weeks) Spruce Regular…" at bounding box center [384, 311] width 350 height 29
click at [209, 297] on select "Deep Cleaning (for homes that have not been cleaned in 3+ weeks) Spruce Regular…" at bounding box center [384, 311] width 350 height 29
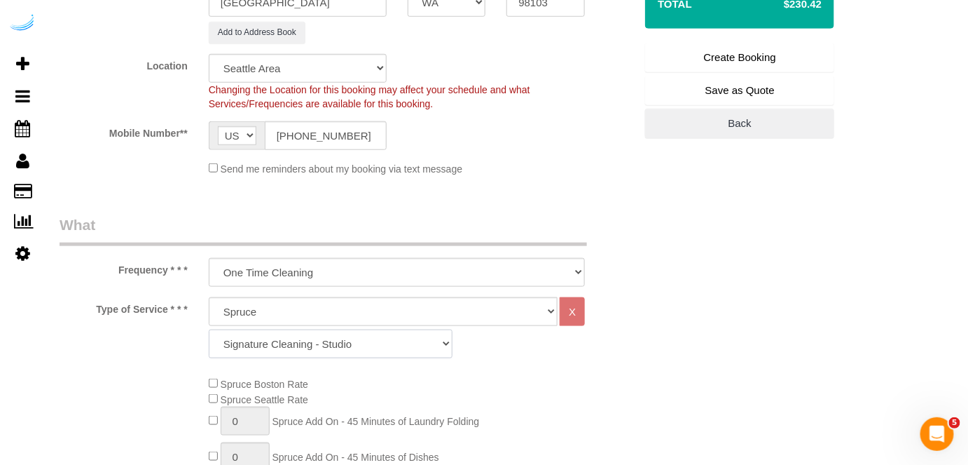
click at [332, 333] on select "Signature Cleaning - Studio Signature Cleaning - 1 Bed 1 Bath Signature Cleanin…" at bounding box center [331, 343] width 244 height 29
click at [209, 329] on select "Signature Cleaning - Studio Signature Cleaning - 1 Bed 1 Bath Signature Cleanin…" at bounding box center [331, 343] width 244 height 29
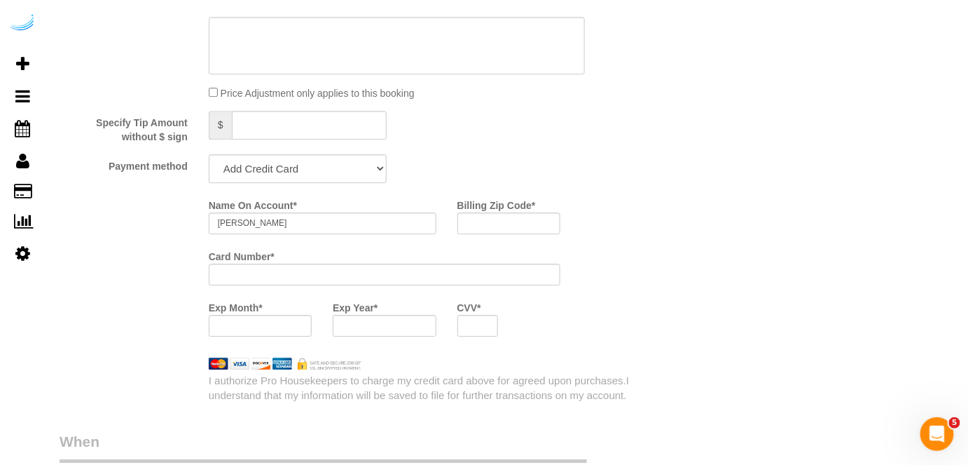
scroll to position [1338, 0]
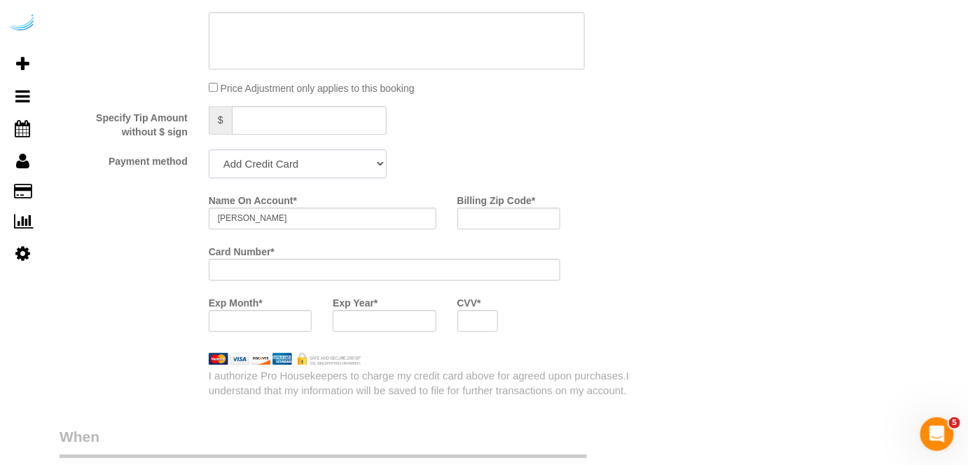
click at [331, 173] on select "Add Credit Card Cash Check Paypal" at bounding box center [298, 163] width 178 height 29
click at [209, 149] on select "Add Credit Card Cash Check Paypal" at bounding box center [298, 163] width 178 height 29
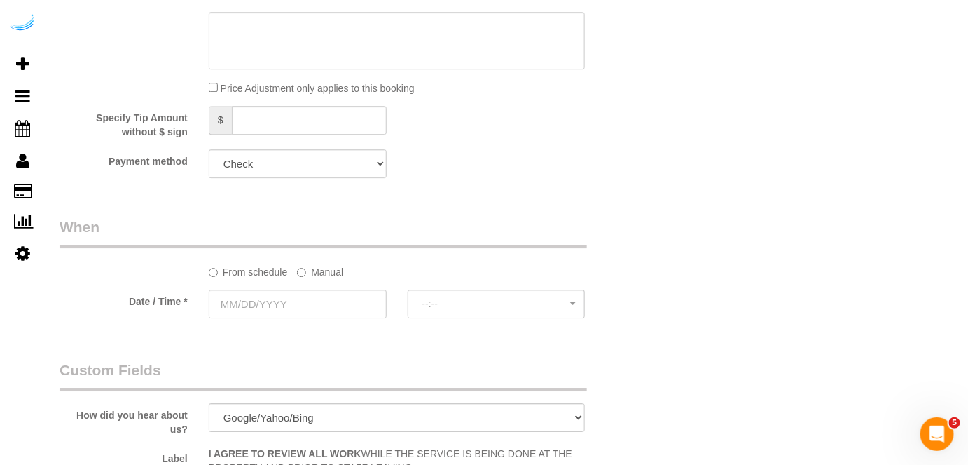
click at [329, 274] on label "Manual" at bounding box center [320, 269] width 46 height 19
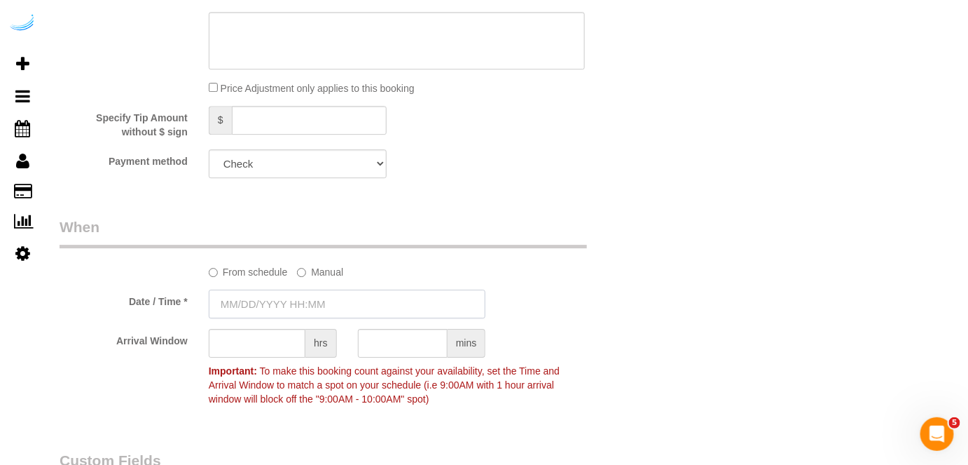
click at [311, 296] on input "text" at bounding box center [348, 303] width 278 height 29
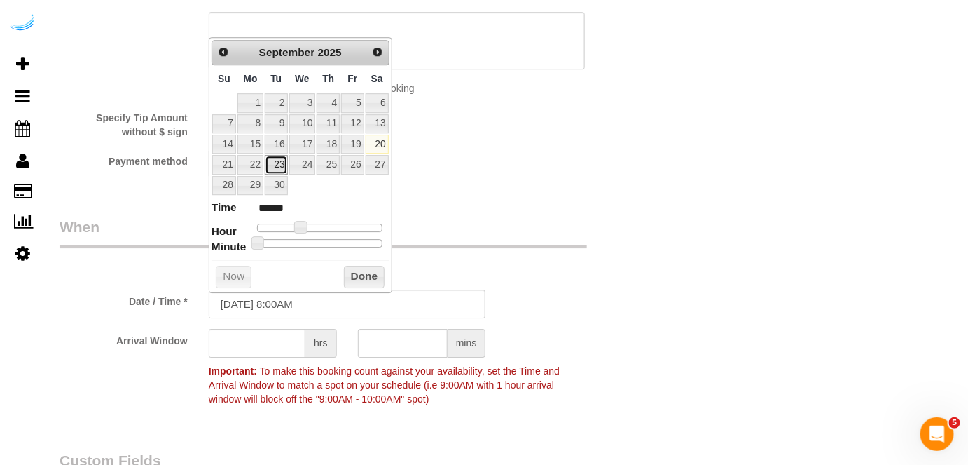
click at [287, 159] on link "23" at bounding box center [276, 164] width 22 height 19
drag, startPoint x: 299, startPoint y: 222, endPoint x: 310, endPoint y: 226, distance: 11.7
click at [310, 226] on span at bounding box center [312, 227] width 13 height 13
click at [270, 335] on input "text" at bounding box center [257, 343] width 97 height 29
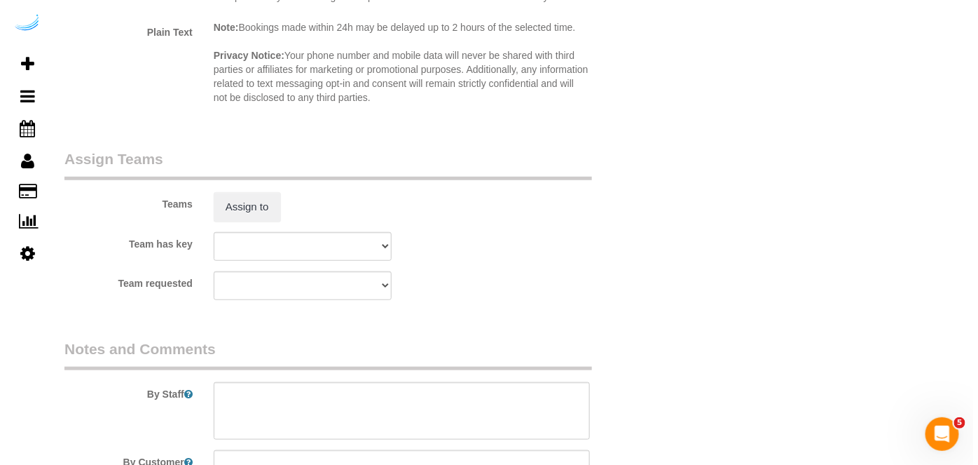
scroll to position [2039, 0]
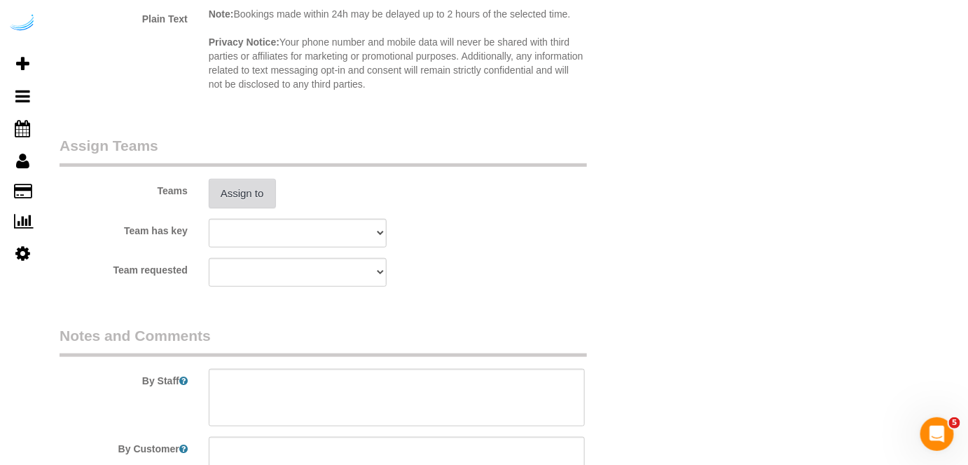
click at [256, 201] on button "Assign to" at bounding box center [242, 193] width 67 height 29
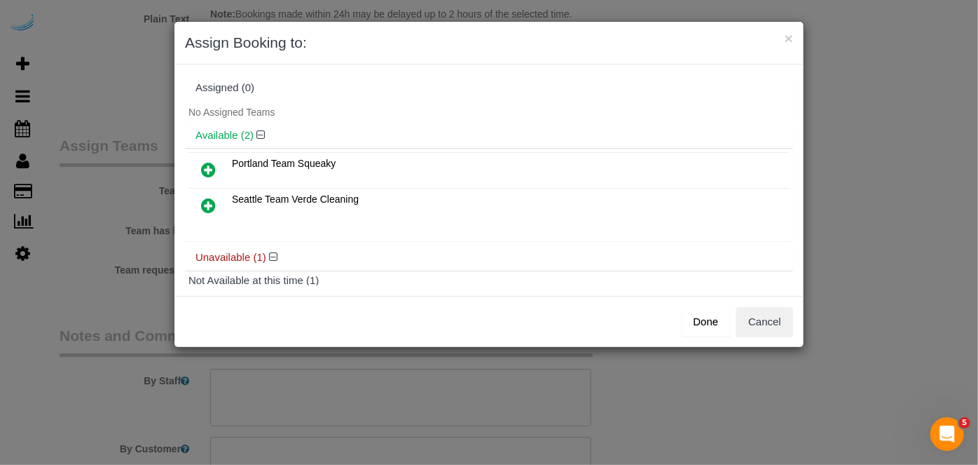
scroll to position [62, 0]
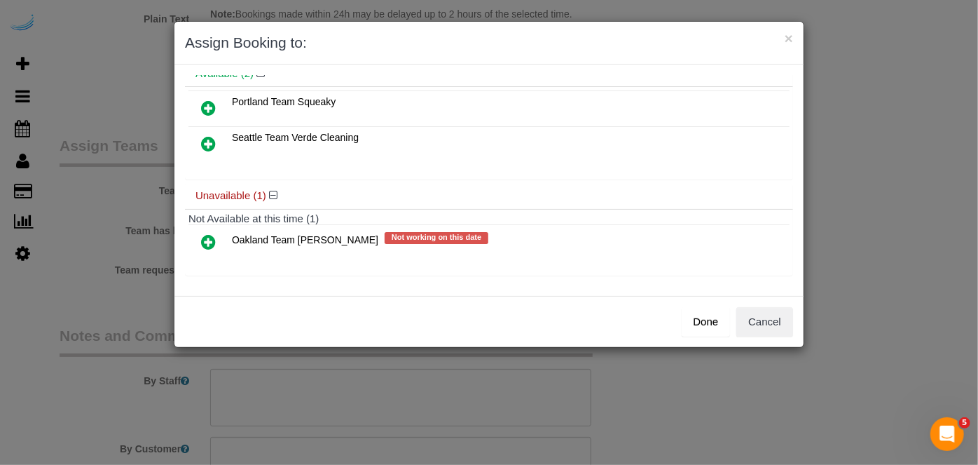
click at [208, 238] on icon at bounding box center [208, 241] width 15 height 17
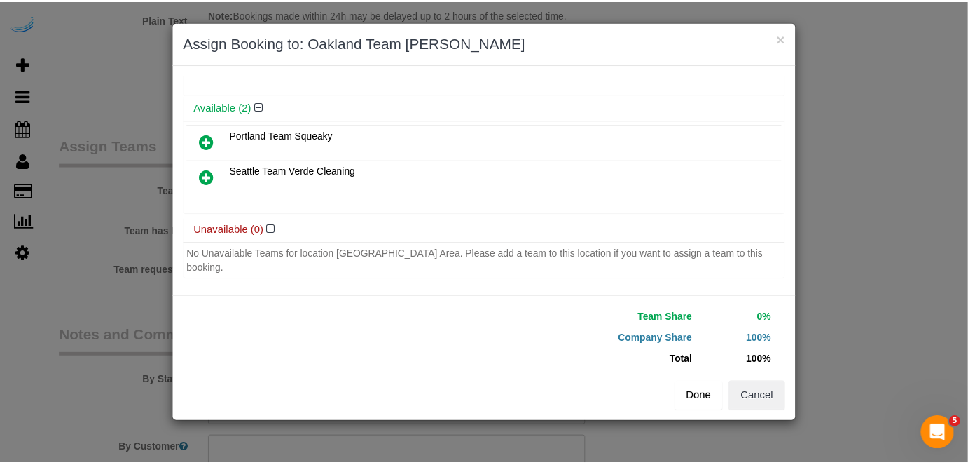
scroll to position [50, 0]
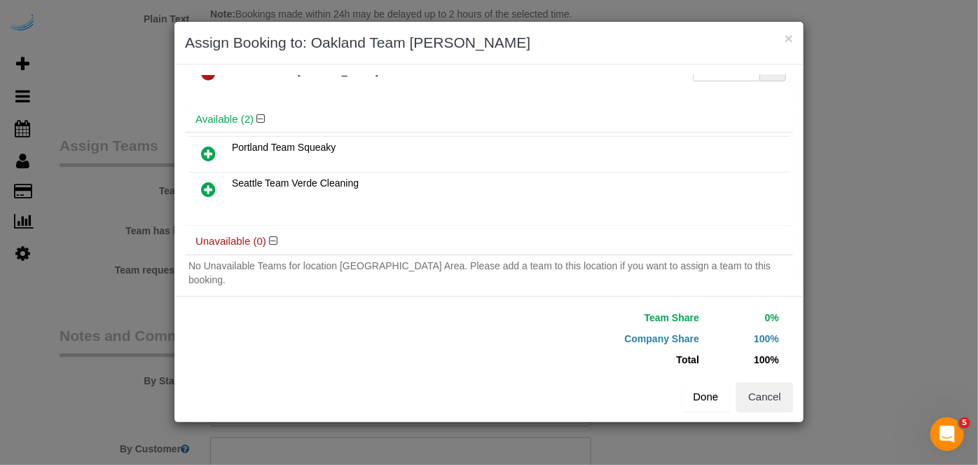
click at [710, 399] on button "Done" at bounding box center [706, 396] width 49 height 29
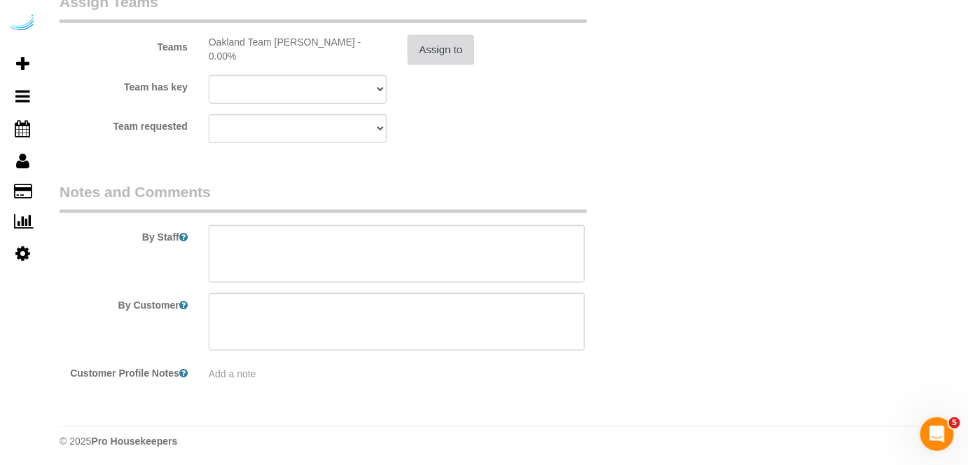
scroll to position [2183, 0]
drag, startPoint x: 432, startPoint y: 261, endPoint x: 432, endPoint y: 32, distance: 228.5
click at [432, 260] on textarea at bounding box center [397, 252] width 377 height 57
click at [420, 254] on textarea at bounding box center [397, 252] width 377 height 57
paste textarea "Permanent Notes:No notes from this customer.Today's Notes:No notes from this se…"
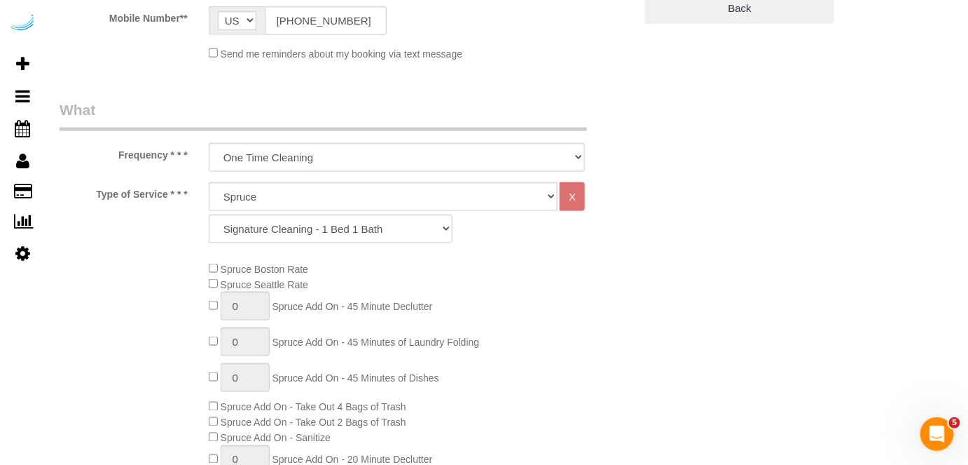
scroll to position [336, 0]
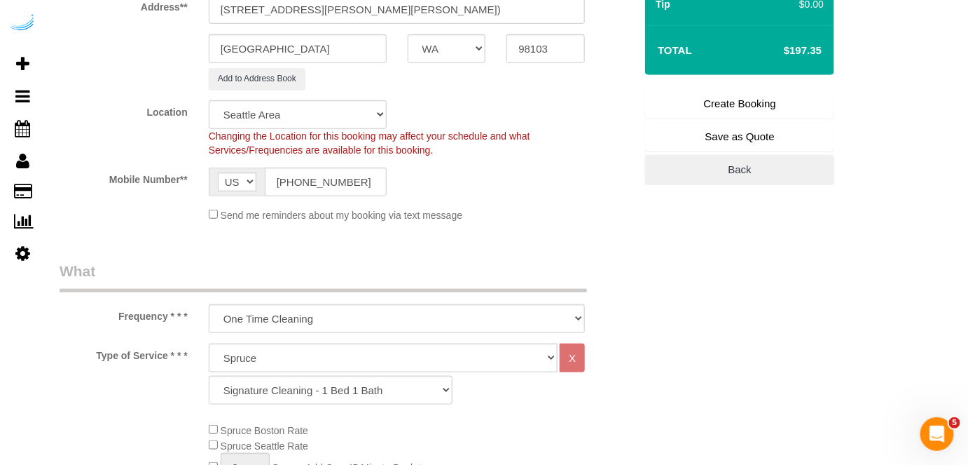
click at [699, 97] on link "Create Booking" at bounding box center [739, 103] width 189 height 29
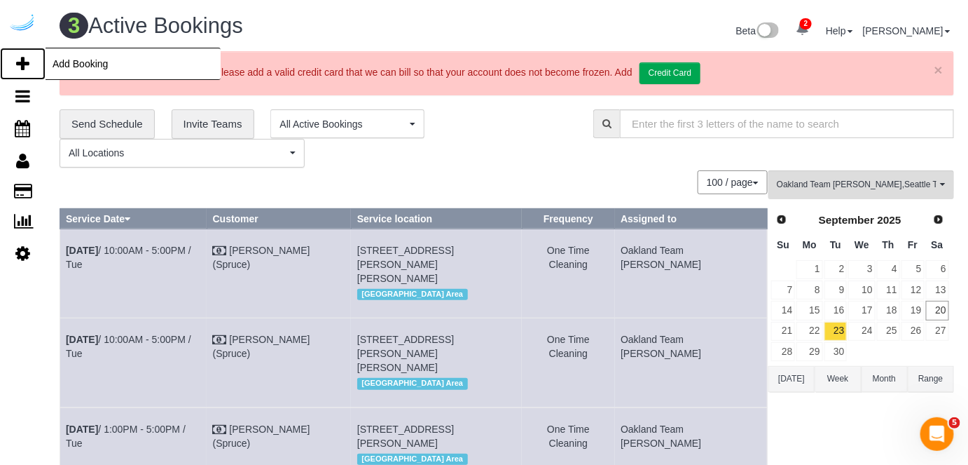
drag, startPoint x: 17, startPoint y: 58, endPoint x: 48, endPoint y: 47, distance: 32.8
click at [18, 58] on icon at bounding box center [22, 63] width 13 height 17
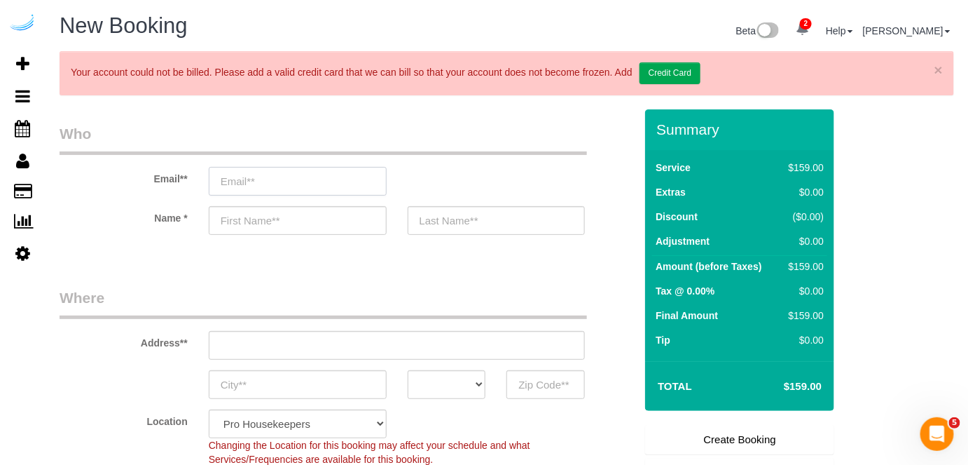
click at [294, 174] on input "email" at bounding box center [298, 181] width 178 height 29
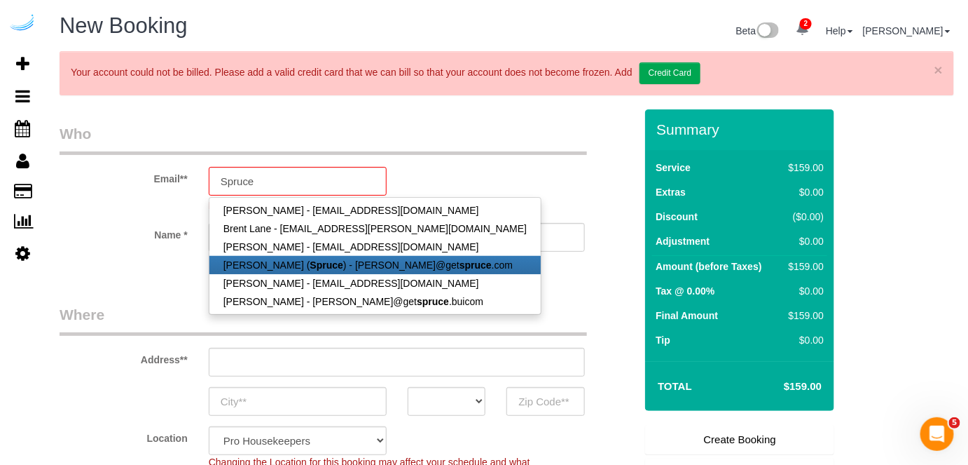
click at [362, 257] on link "Brandie Louck ( Spruce ) - brandie@get spruce .com" at bounding box center [375, 265] width 331 height 18
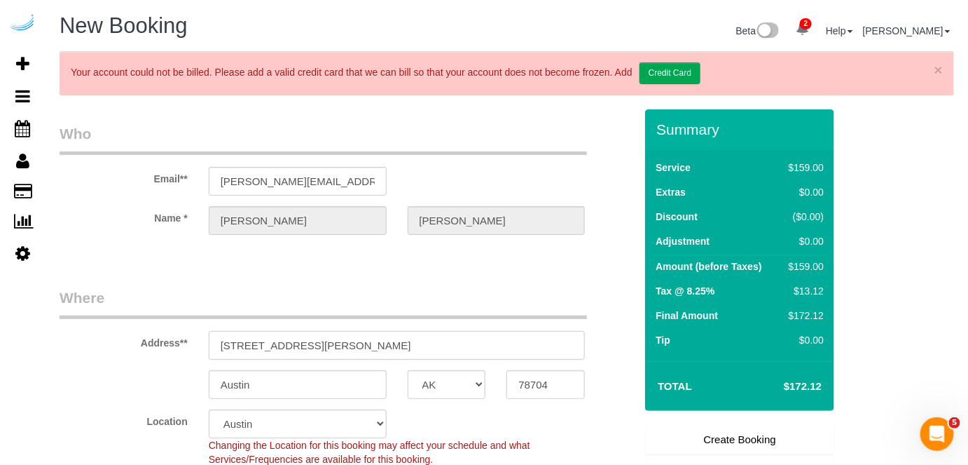
click at [385, 341] on input "3816 S Lamar Blvd" at bounding box center [397, 345] width 377 height 29
paste input "Domicile Suites at Harbor Steps, 1221 1st Ave, Seattle, WA 98101"
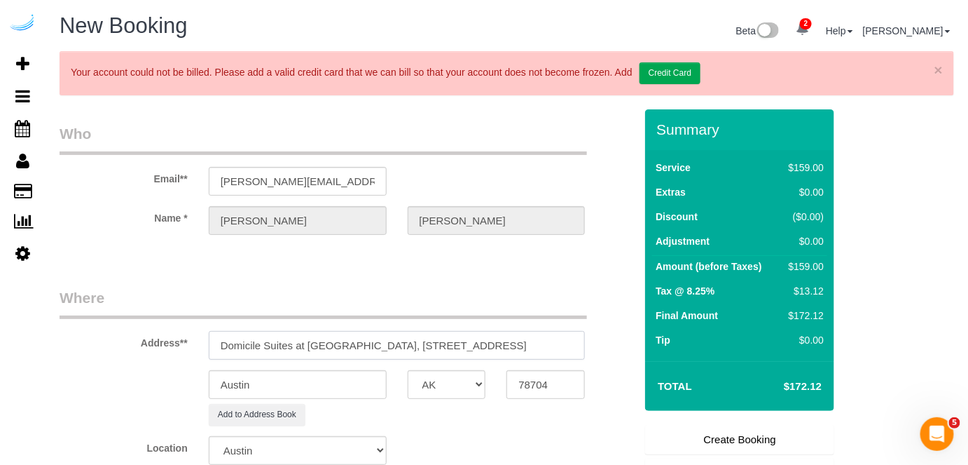
click at [413, 341] on input "Domicile Suites at Harbor Steps, 1221 1st Ave, Seattle, WA 98101" at bounding box center [397, 345] width 377 height 29
paste input "text"
drag, startPoint x: 563, startPoint y: 341, endPoint x: 596, endPoint y: 344, distance: 33.1
click at [596, 341] on div "Domicile Suites at Harbor Steps, 1221 1st Ave, Seattle, WA 98101" at bounding box center [397, 345] width 398 height 29
click at [544, 376] on input "78704" at bounding box center [546, 384] width 78 height 29
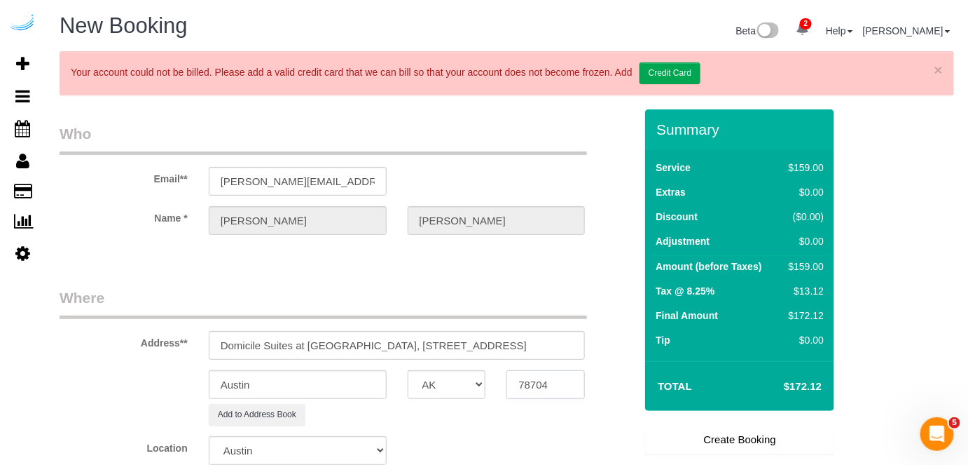
paste input "98101"
click at [467, 386] on select "AK AL AR AZ CA CO CT DC DE FL GA HI IA ID IL IN KS KY LA MA MD ME MI MN MO MS M…" at bounding box center [447, 384] width 78 height 29
click at [348, 378] on input "Austin" at bounding box center [298, 384] width 178 height 29
drag, startPoint x: 577, startPoint y: 339, endPoint x: 605, endPoint y: 332, distance: 29.6
click at [609, 335] on div "Address** Domicile Suites at Harbor Steps, 1221 1st Ave, Seattle, WA 98101" at bounding box center [347, 323] width 596 height 72
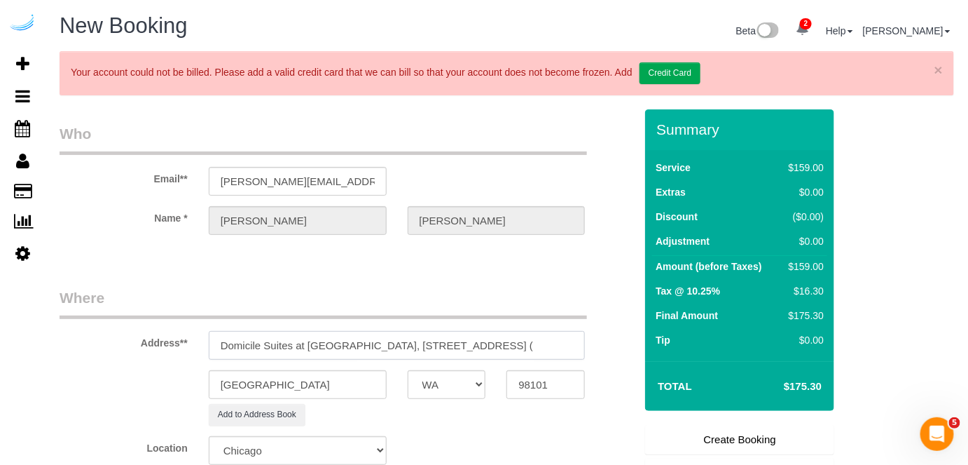
paste input "Katherine Dodge"
paste input "Harbor Steps"
paste input "1480847"
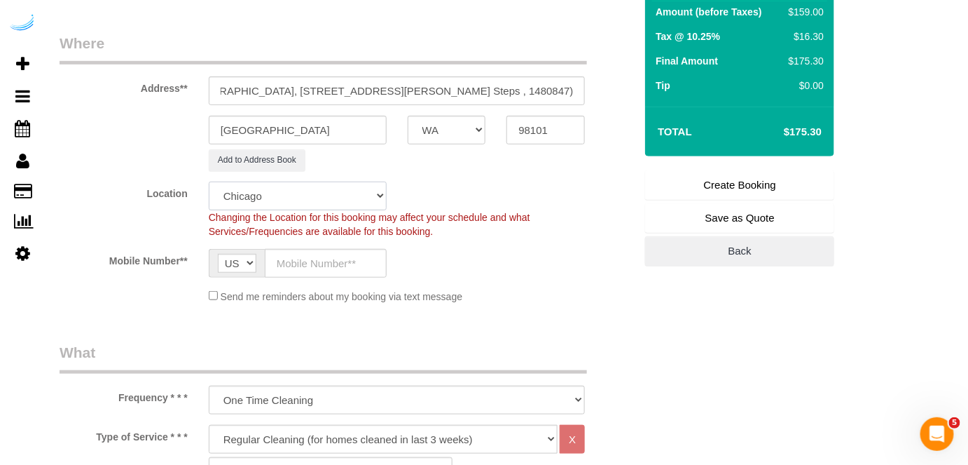
click at [334, 195] on select "Pro Housekeepers Atlanta Austin Boston Chicago Cincinnati Clearwater Denver Ft …" at bounding box center [298, 196] width 178 height 29
click at [209, 182] on select "Pro Housekeepers Atlanta Austin Boston Chicago Cincinnati Clearwater Denver Ft …" at bounding box center [298, 196] width 178 height 29
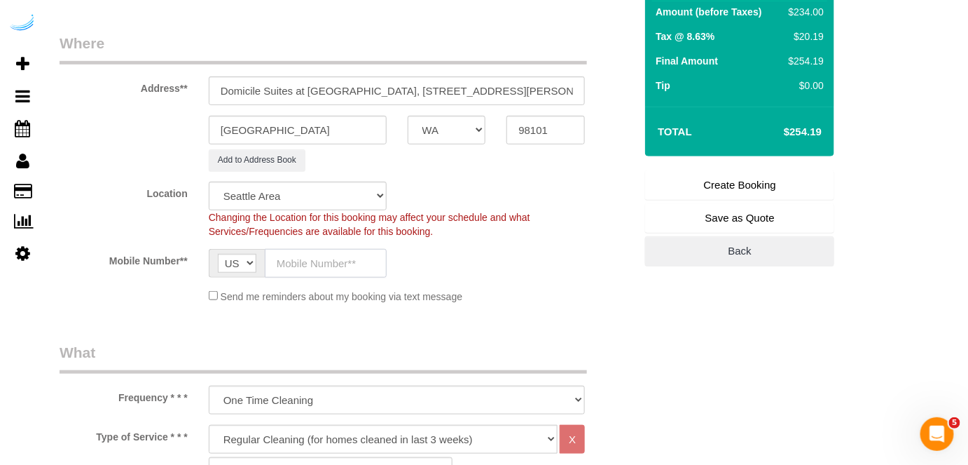
drag, startPoint x: 327, startPoint y: 260, endPoint x: 334, endPoint y: 268, distance: 10.4
click at [327, 260] on input "text" at bounding box center [326, 263] width 122 height 29
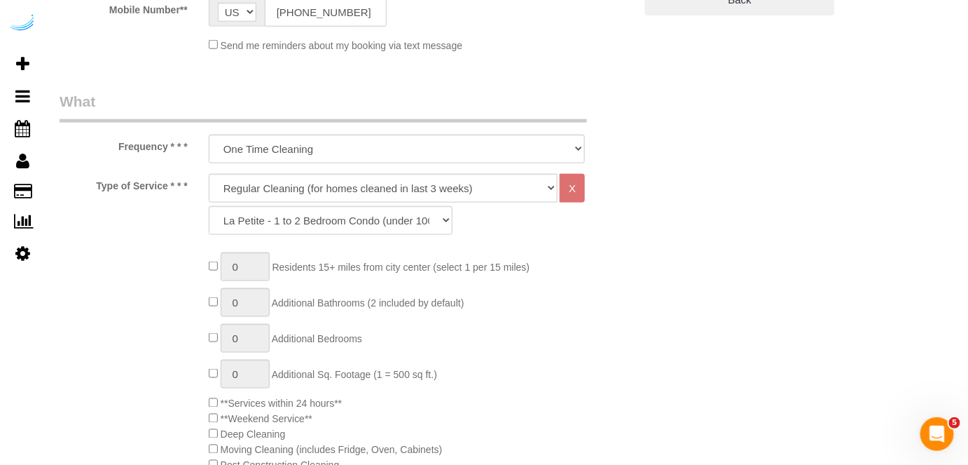
scroll to position [573, 0]
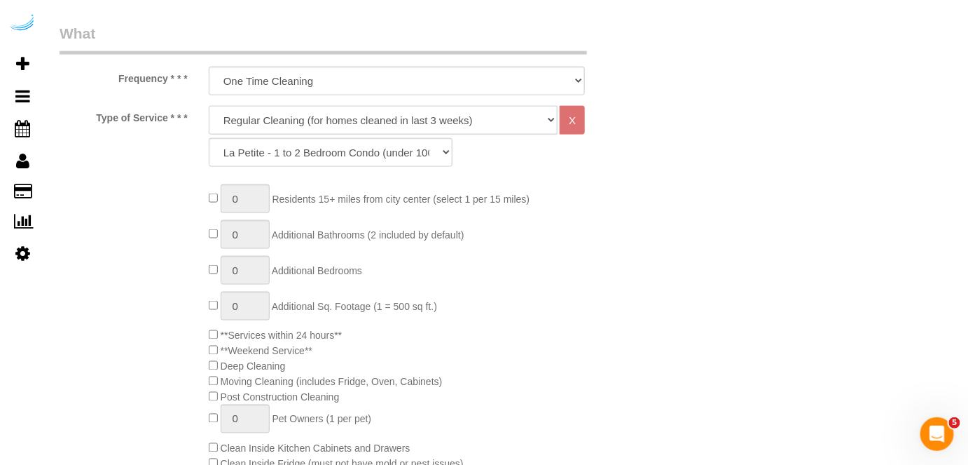
click at [366, 111] on select "Deep Cleaning (for homes that have not been cleaned in 3+ weeks) Spruce Regular…" at bounding box center [384, 120] width 350 height 29
click at [209, 106] on select "Deep Cleaning (for homes that have not been cleaned in 3+ weeks) Spruce Regular…" at bounding box center [384, 120] width 350 height 29
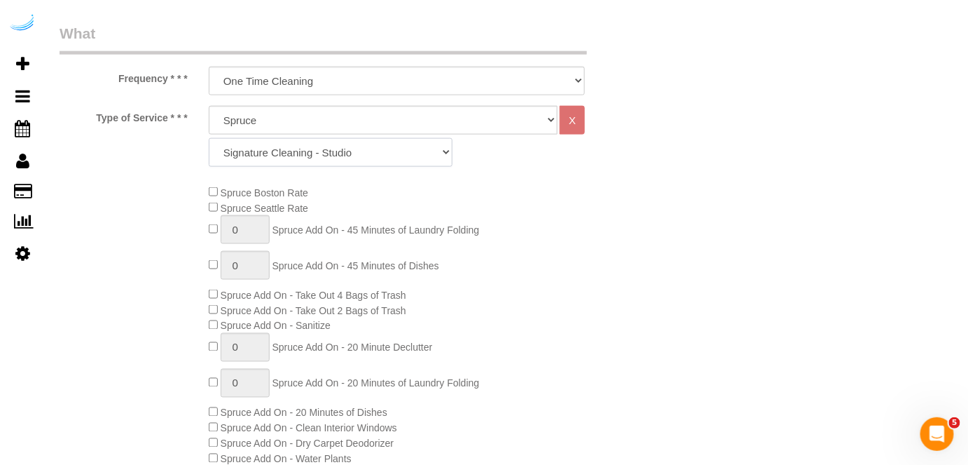
click at [357, 155] on select "Signature Cleaning - Studio Signature Cleaning - 1 Bed 1 Bath Signature Cleanin…" at bounding box center [331, 152] width 244 height 29
click at [209, 138] on select "Signature Cleaning - Studio Signature Cleaning - 1 Bed 1 Bath Signature Cleanin…" at bounding box center [331, 152] width 244 height 29
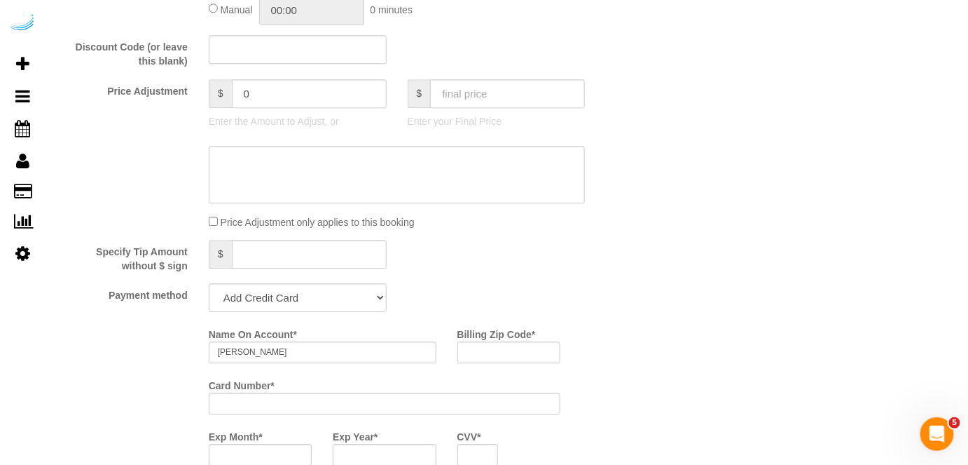
scroll to position [1338, 0]
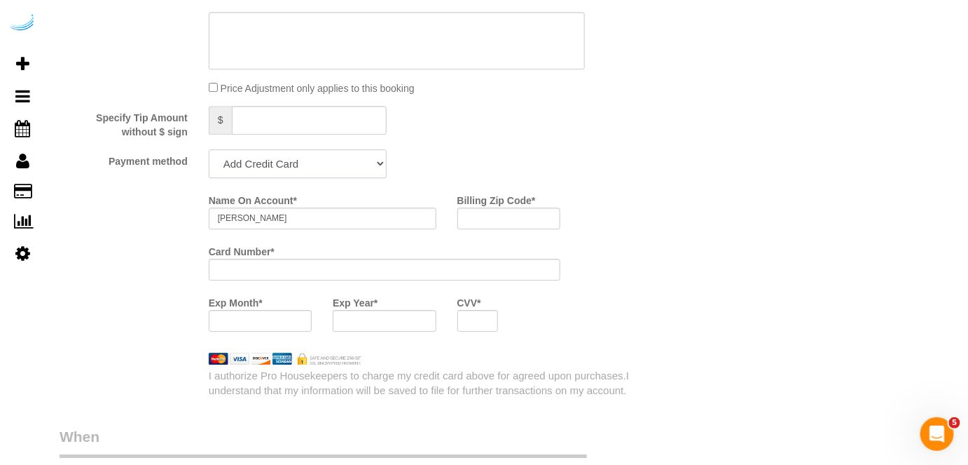
click at [321, 163] on select "Add Credit Card Cash Check Paypal" at bounding box center [298, 163] width 178 height 29
click at [209, 149] on select "Add Credit Card Cash Check Paypal" at bounding box center [298, 163] width 178 height 29
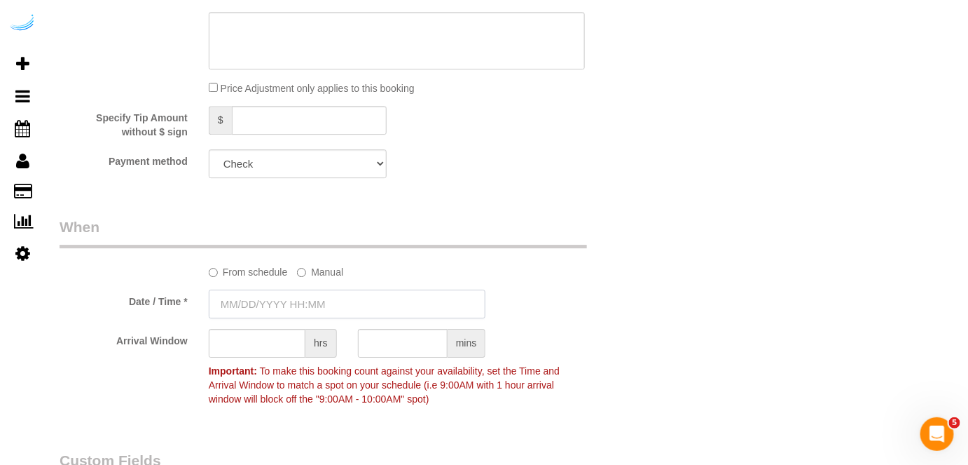
click at [282, 302] on input "text" at bounding box center [348, 303] width 278 height 29
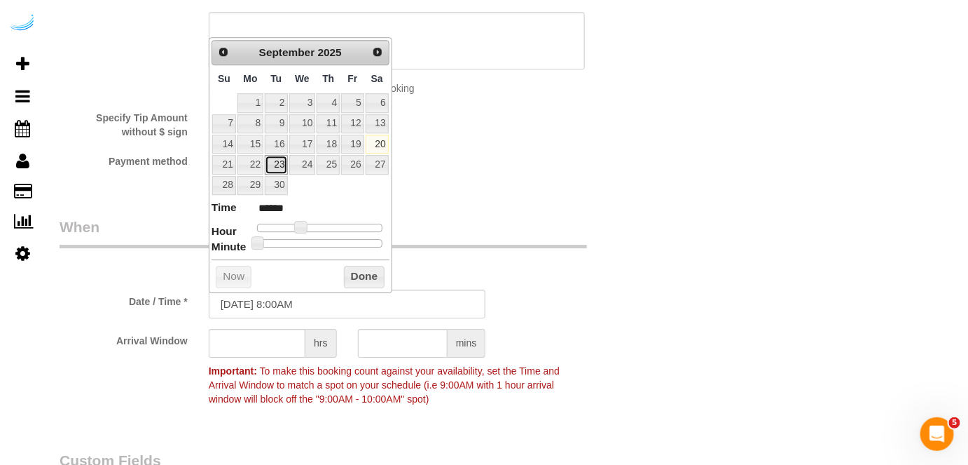
click at [276, 163] on link "23" at bounding box center [276, 164] width 22 height 19
drag, startPoint x: 295, startPoint y: 224, endPoint x: 306, endPoint y: 226, distance: 11.3
click at [306, 226] on span at bounding box center [312, 227] width 13 height 13
click at [307, 226] on span at bounding box center [306, 227] width 13 height 13
click at [276, 340] on input "text" at bounding box center [257, 343] width 97 height 29
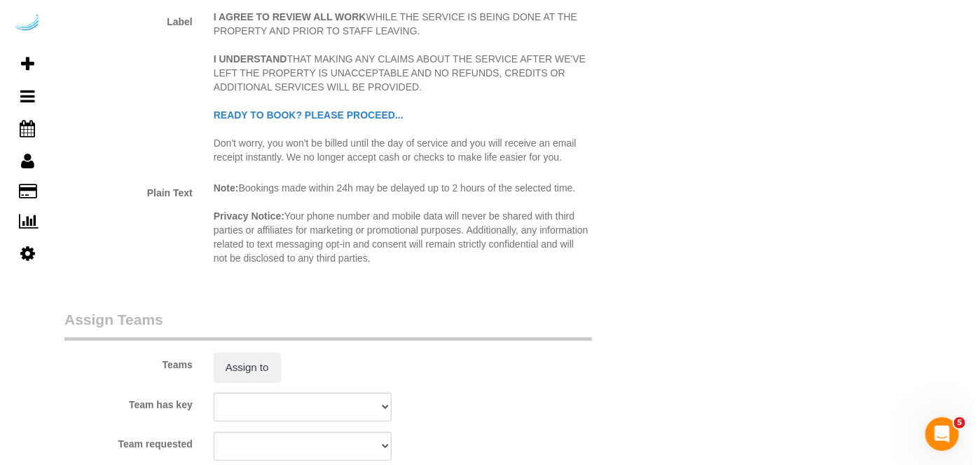
scroll to position [1975, 0]
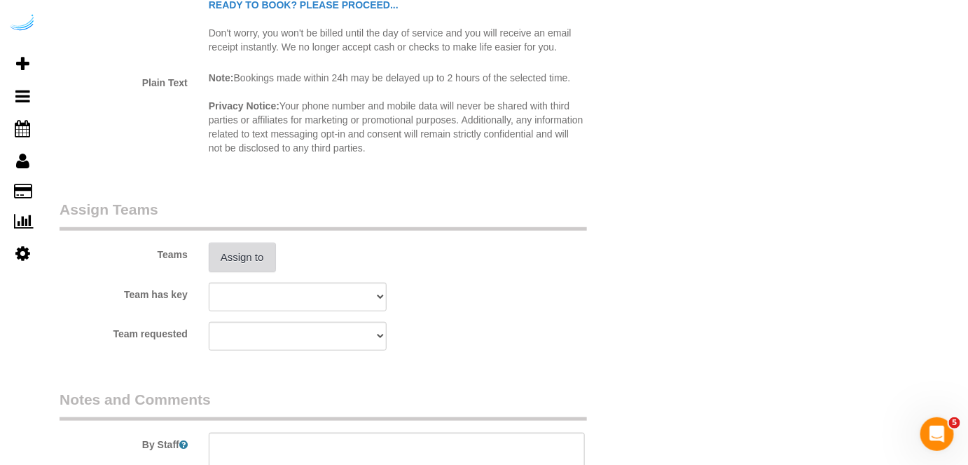
click at [246, 255] on button "Assign to" at bounding box center [242, 256] width 67 height 29
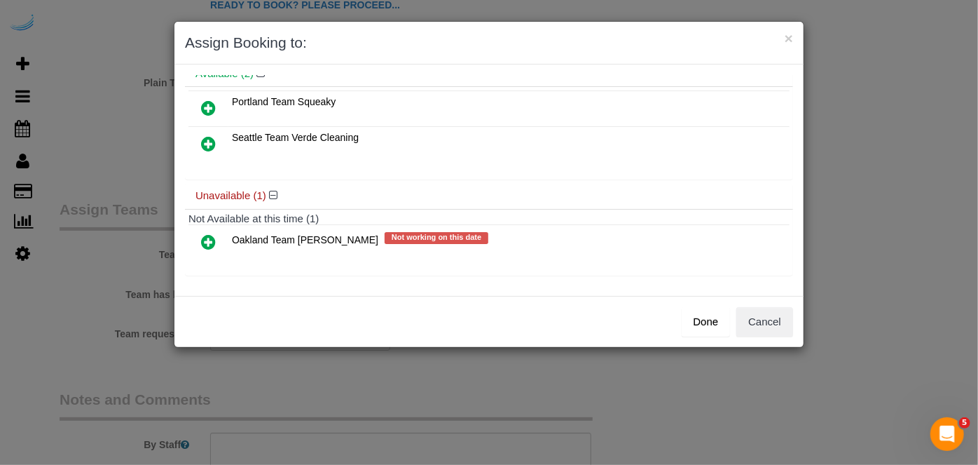
scroll to position [0, 0]
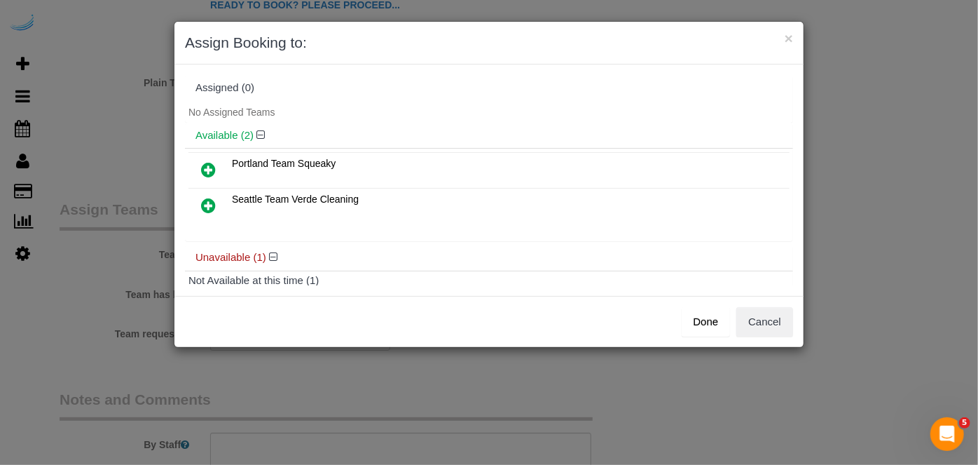
click at [209, 203] on icon at bounding box center [208, 205] width 15 height 17
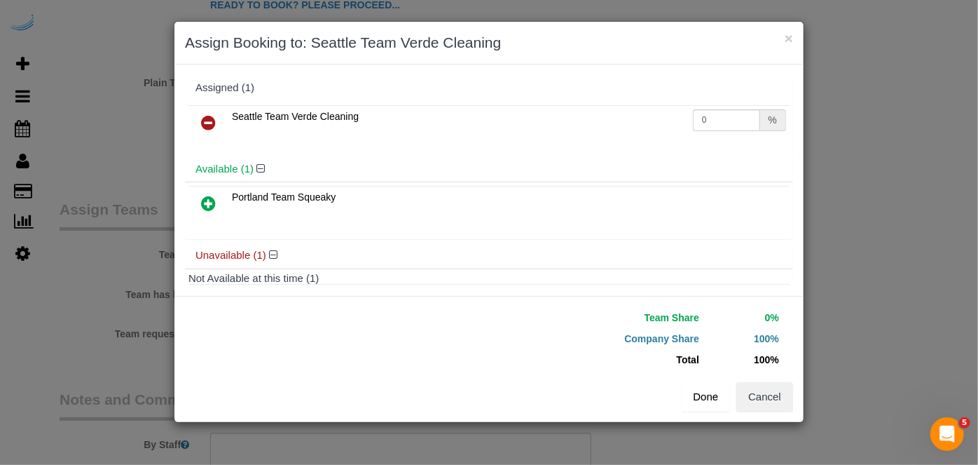
click at [702, 392] on button "Done" at bounding box center [706, 396] width 49 height 29
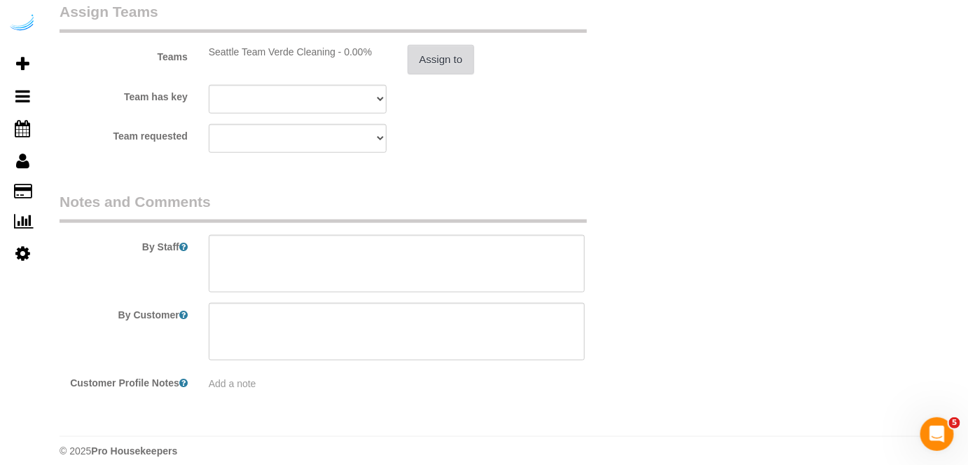
scroll to position [2183, 0]
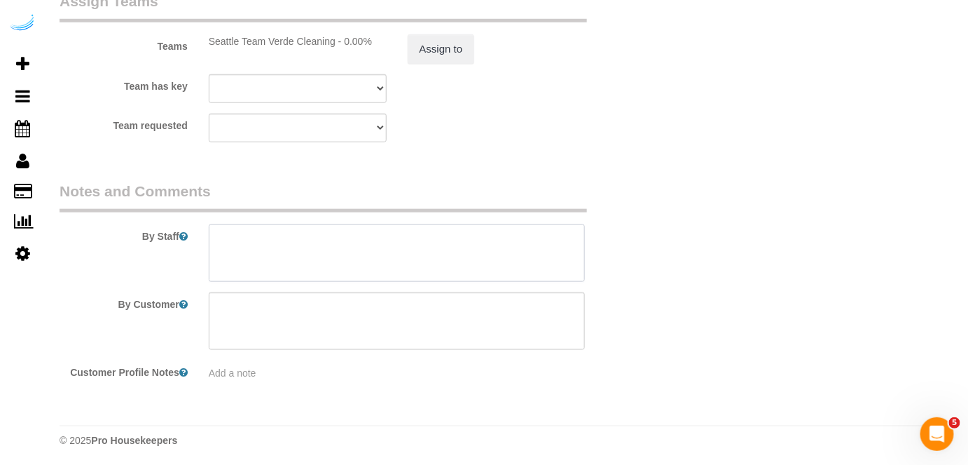
click at [363, 241] on textarea at bounding box center [397, 252] width 377 height 57
click at [333, 249] on textarea at bounding box center [397, 252] width 377 height 57
paste textarea "Permanent Notes:No notes from this customer.Today's Notes:**PRIORITY RESCHEDULE…"
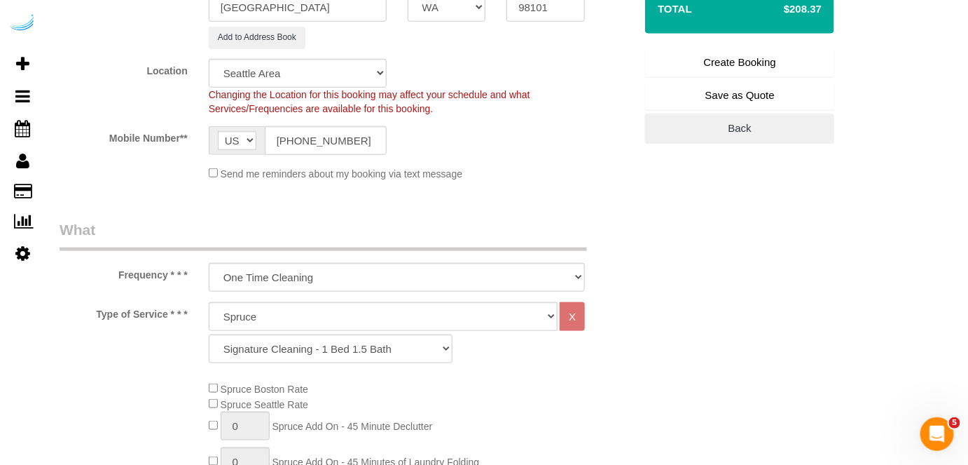
scroll to position [272, 0]
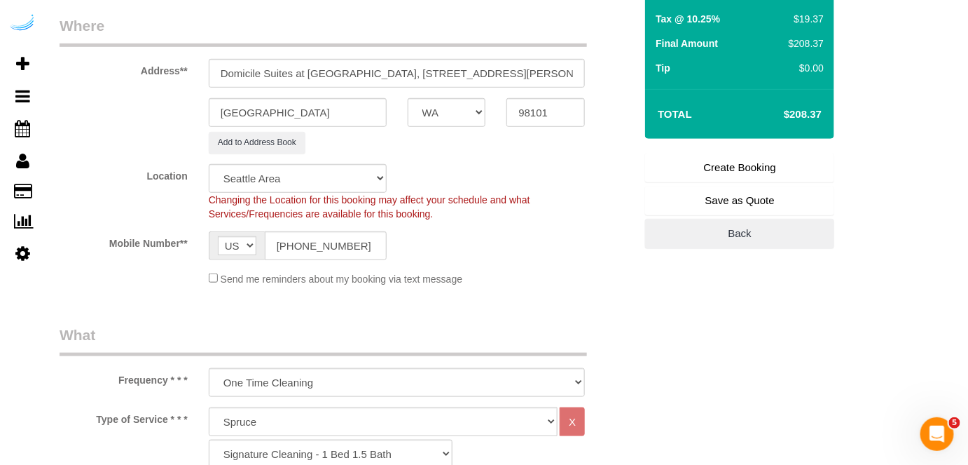
click at [736, 168] on link "Create Booking" at bounding box center [739, 167] width 189 height 29
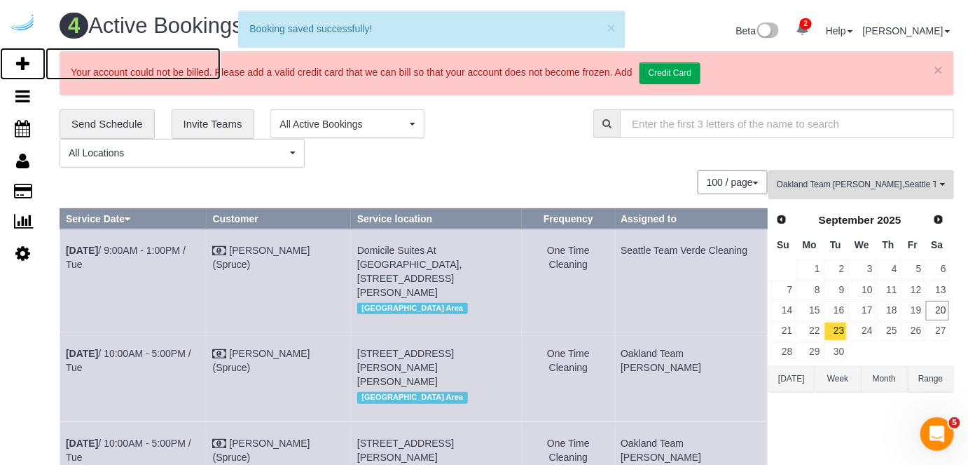
drag, startPoint x: 20, startPoint y: 60, endPoint x: 76, endPoint y: 7, distance: 76.8
click at [20, 60] on icon at bounding box center [22, 63] width 13 height 17
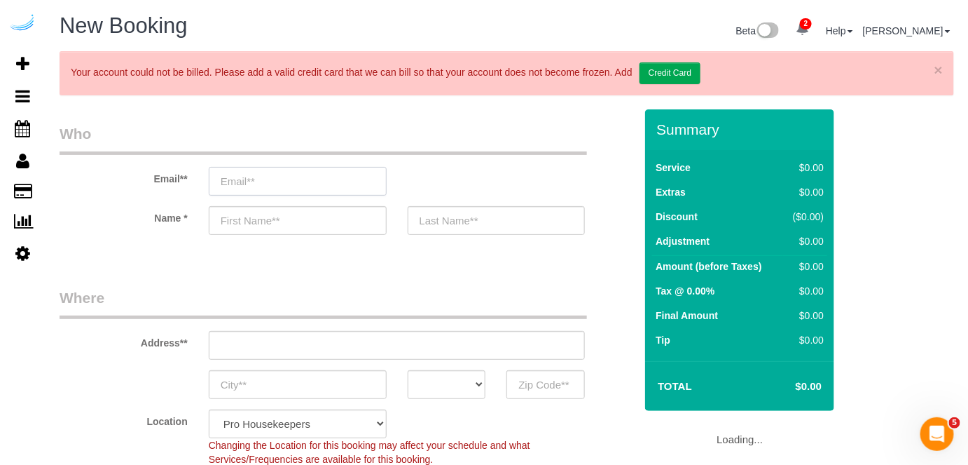
click at [348, 169] on input "email" at bounding box center [298, 181] width 178 height 29
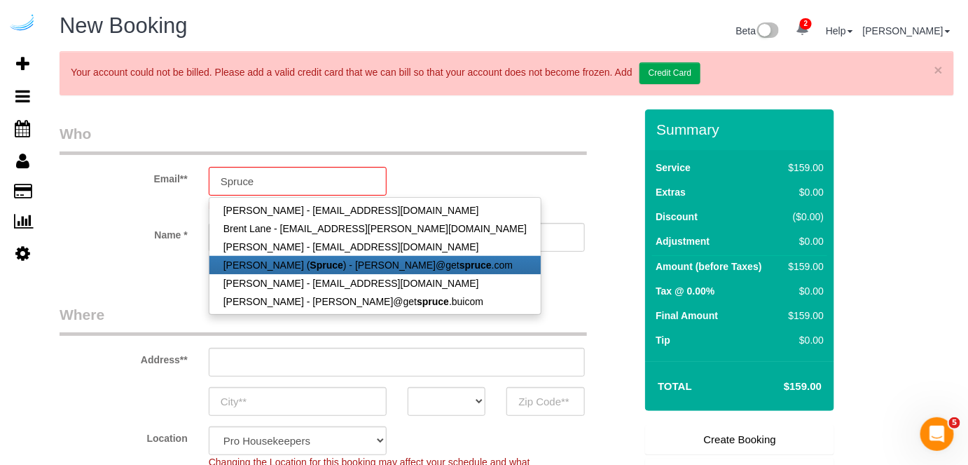
click at [310, 261] on strong "Spruce" at bounding box center [326, 264] width 33 height 11
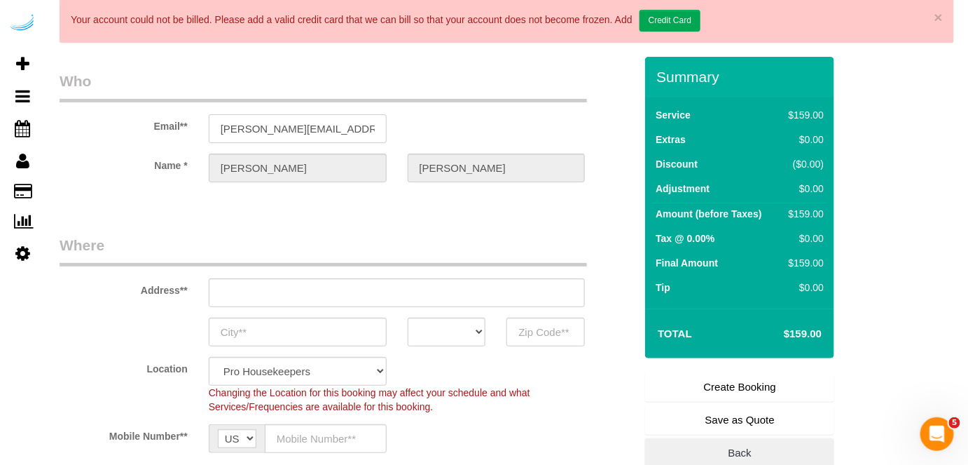
scroll to position [127, 0]
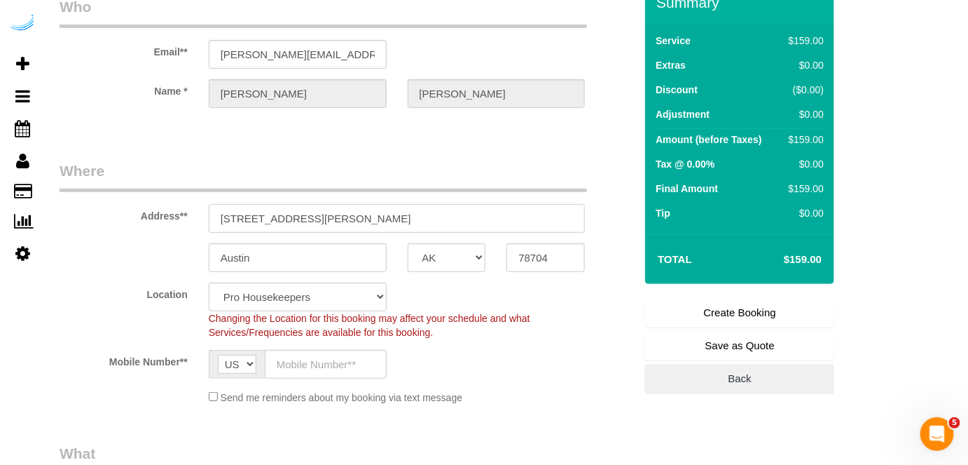
click at [406, 212] on input "3816 S Lamar Blvd" at bounding box center [397, 218] width 377 height 29
paste input "1942 Westlake Ave, Seattle, WA 98101"
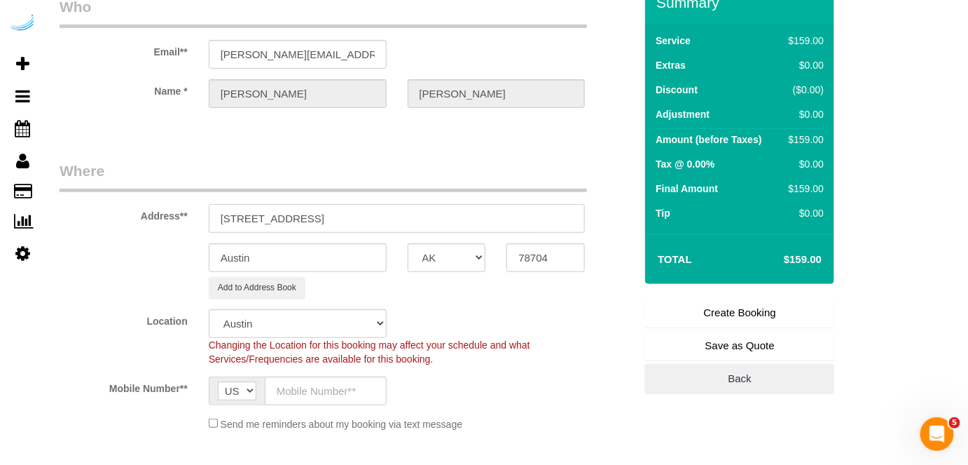
click at [381, 217] on input "1942 Westlake Ave, Seattle, WA 98101" at bounding box center [397, 218] width 377 height 29
paste input "text"
drag, startPoint x: 371, startPoint y: 214, endPoint x: 485, endPoint y: 217, distance: 114.2
click at [485, 217] on input "1942 Westlake Ave, Seattle, WA 98101" at bounding box center [397, 218] width 377 height 29
click at [517, 258] on input "78704" at bounding box center [546, 257] width 78 height 29
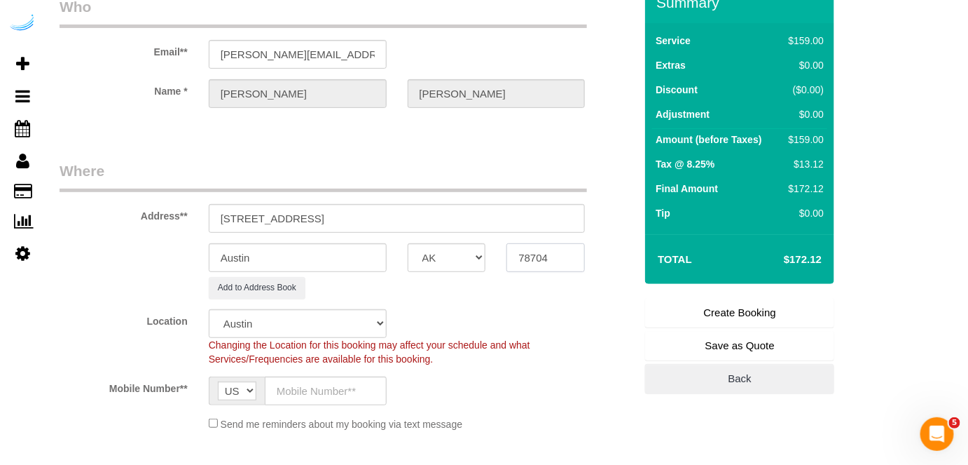
paste input "98101"
click at [438, 265] on select "AK AL AR AZ CA CO CT DC DE FL GA HI IA ID IL IN KS KY LA MA MD ME MI MN MO MS M…" at bounding box center [447, 257] width 78 height 29
click at [347, 254] on input "Austin" at bounding box center [298, 257] width 178 height 29
drag, startPoint x: 316, startPoint y: 215, endPoint x: 509, endPoint y: 219, distance: 192.8
click at [508, 219] on input "1942 Westlake Ave, Seattle, WA 98101" at bounding box center [397, 218] width 377 height 29
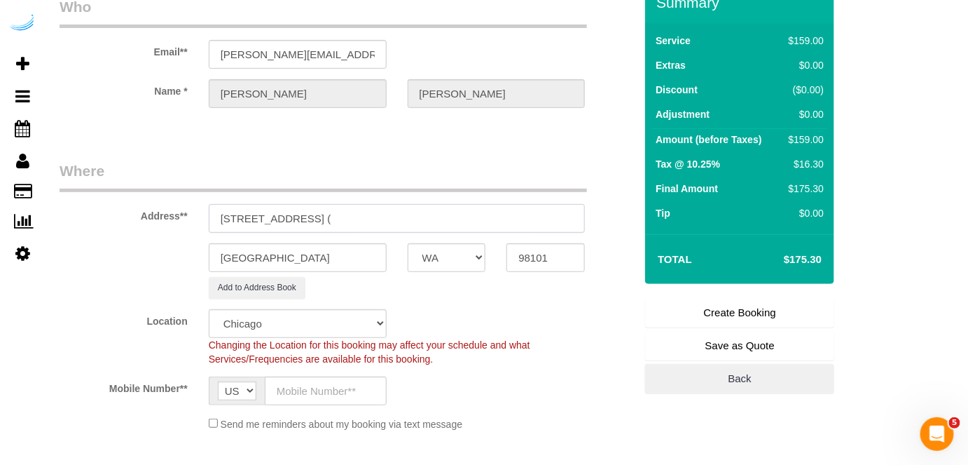
paste input "Michael Dudley"
paste input "Met Tower"
paste input "1464405"
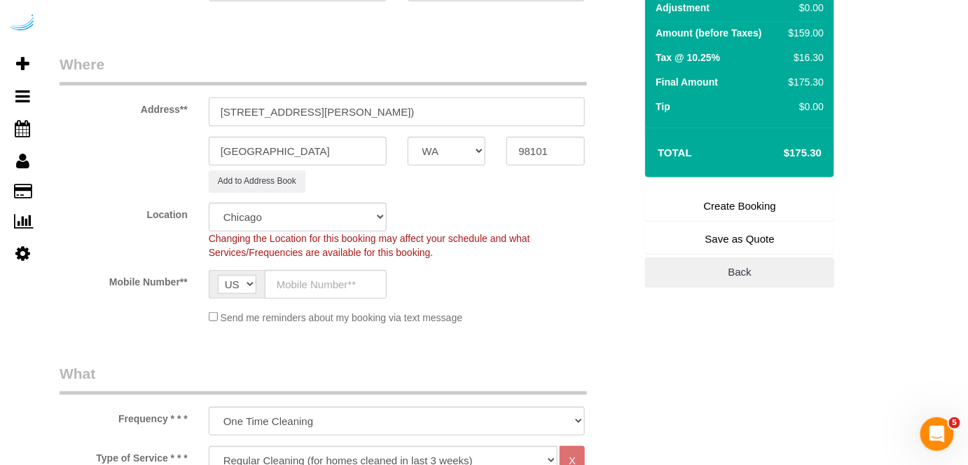
scroll to position [318, 0]
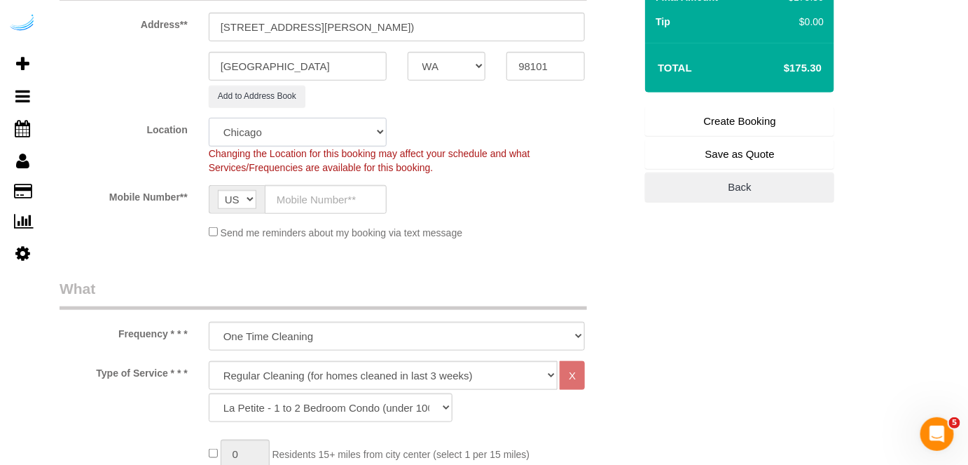
click at [345, 133] on select "Pro Housekeepers Atlanta Austin Boston Chicago Cincinnati Clearwater Denver Ft …" at bounding box center [298, 132] width 178 height 29
click at [209, 118] on select "Pro Housekeepers Atlanta Austin Boston Chicago Cincinnati Clearwater Denver Ft …" at bounding box center [298, 132] width 178 height 29
click at [357, 137] on select "Pro Housekeepers Atlanta Austin Boston Chicago Cincinnati Clearwater Denver Ft …" at bounding box center [298, 132] width 178 height 29
click at [209, 118] on select "Pro Housekeepers Atlanta Austin Boston Chicago Cincinnati Clearwater Denver Ft …" at bounding box center [298, 132] width 178 height 29
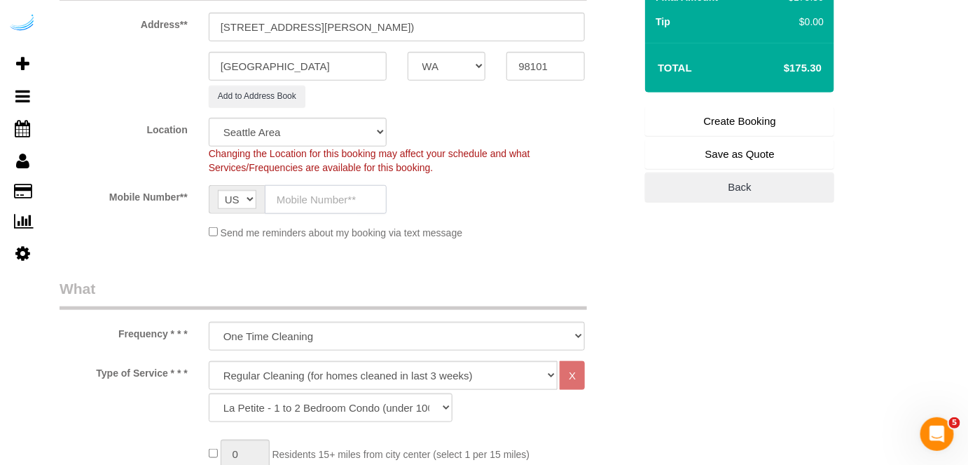
click at [329, 185] on input "text" at bounding box center [326, 199] width 122 height 29
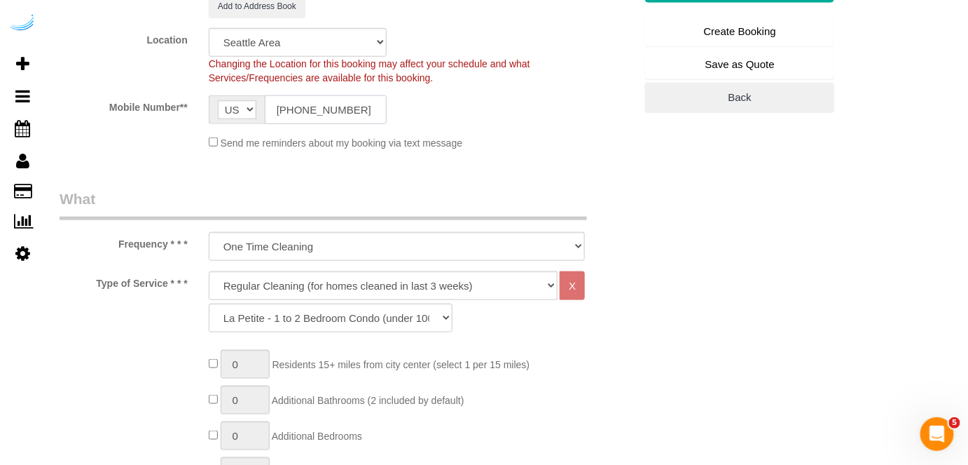
scroll to position [509, 0]
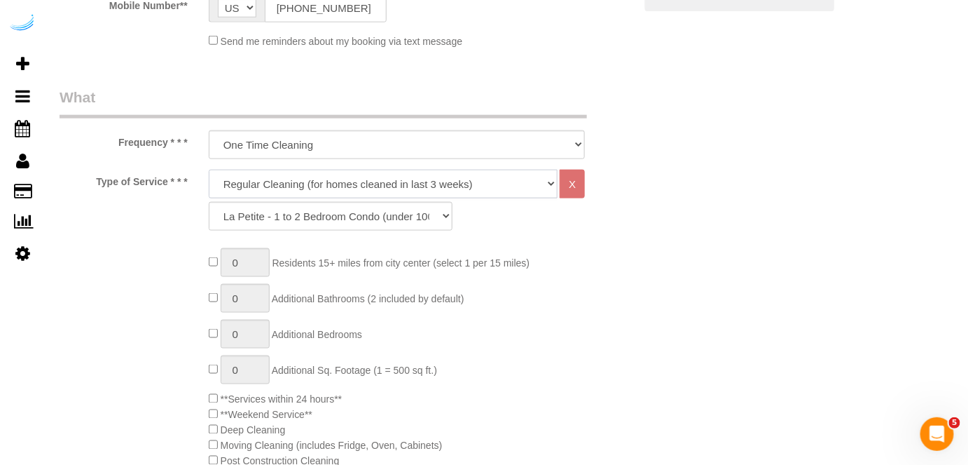
click at [369, 176] on select "Deep Cleaning (for homes that have not been cleaned in 3+ weeks) Spruce Regular…" at bounding box center [384, 184] width 350 height 29
click at [209, 170] on select "Deep Cleaning (for homes that have not been cleaned in 3+ weeks) Spruce Regular…" at bounding box center [384, 184] width 350 height 29
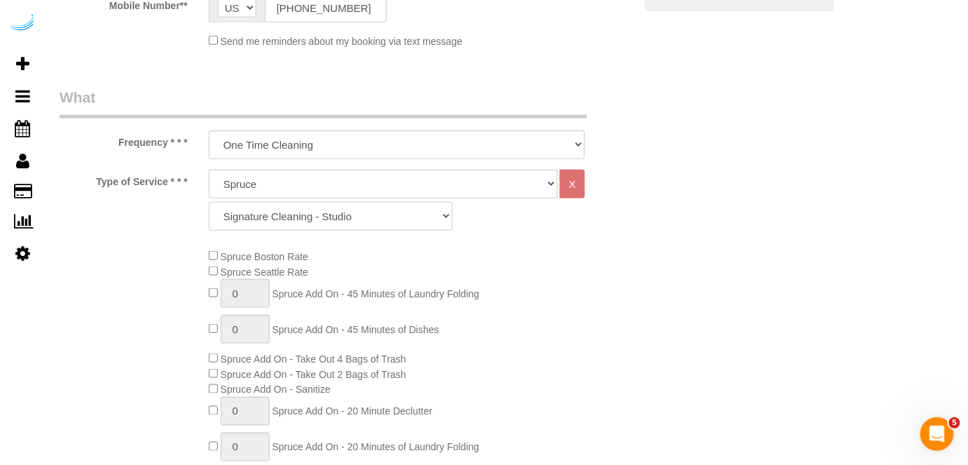
click at [368, 223] on select "Signature Cleaning - Studio Signature Cleaning - 1 Bed 1 Bath Signature Cleanin…" at bounding box center [331, 216] width 244 height 29
click at [209, 202] on select "Signature Cleaning - Studio Signature Cleaning - 1 Bed 1 Bath Signature Cleanin…" at bounding box center [331, 216] width 244 height 29
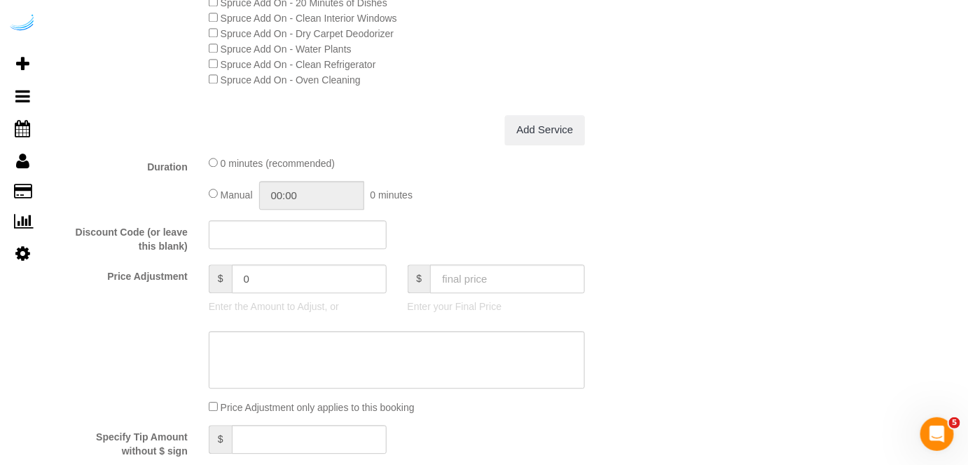
scroll to position [1338, 0]
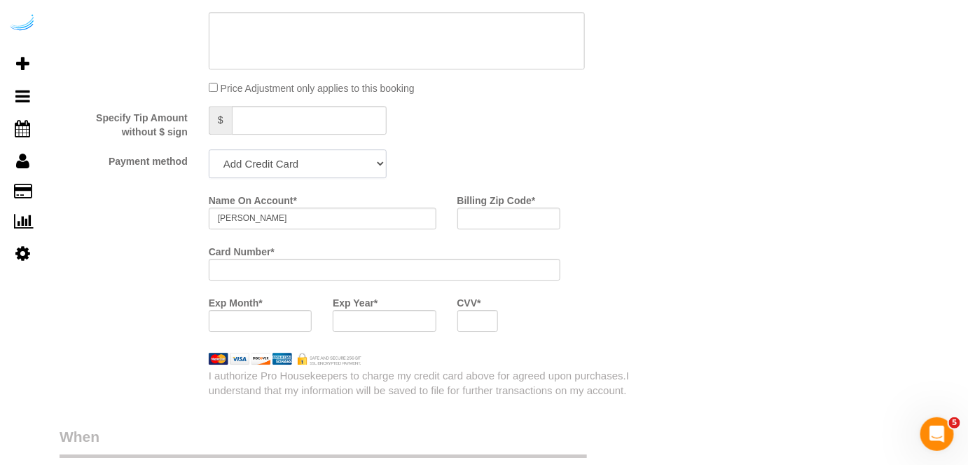
click at [319, 167] on select "Add Credit Card Cash Check Paypal" at bounding box center [298, 163] width 178 height 29
click at [209, 149] on select "Add Credit Card Cash Check Paypal" at bounding box center [298, 163] width 178 height 29
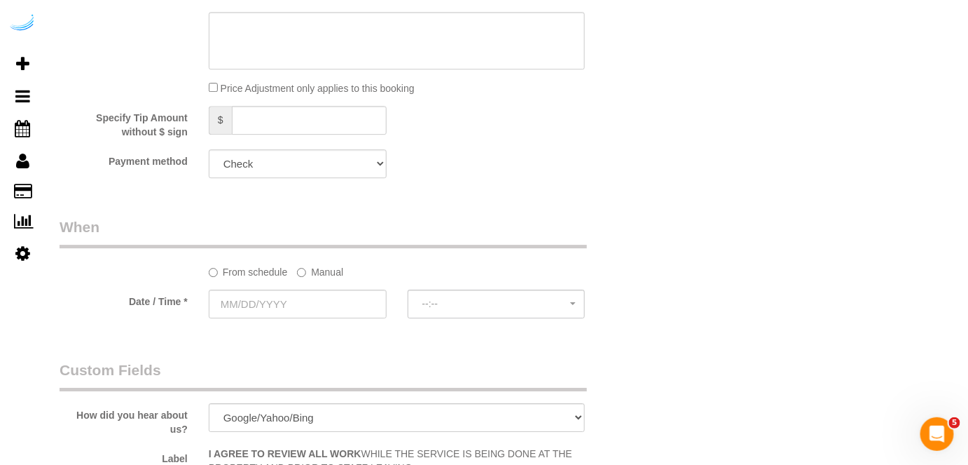
click at [313, 273] on label "Manual" at bounding box center [320, 269] width 46 height 19
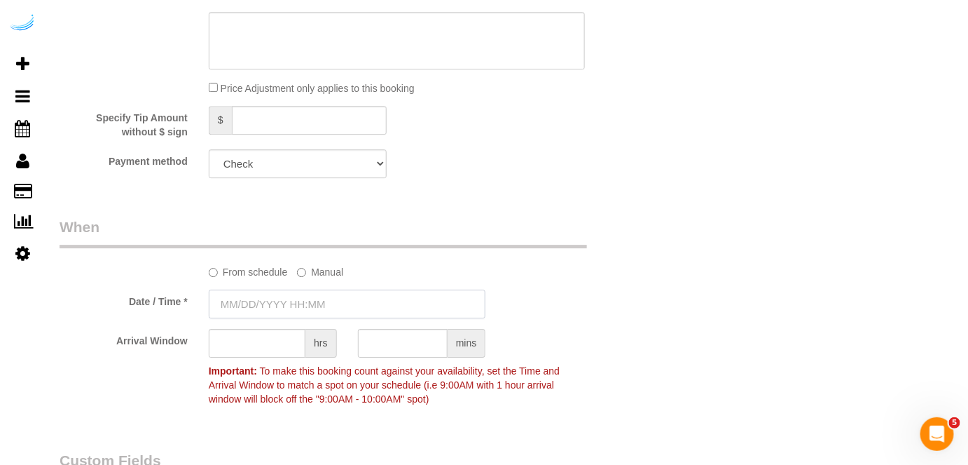
click at [275, 308] on input "text" at bounding box center [348, 303] width 278 height 29
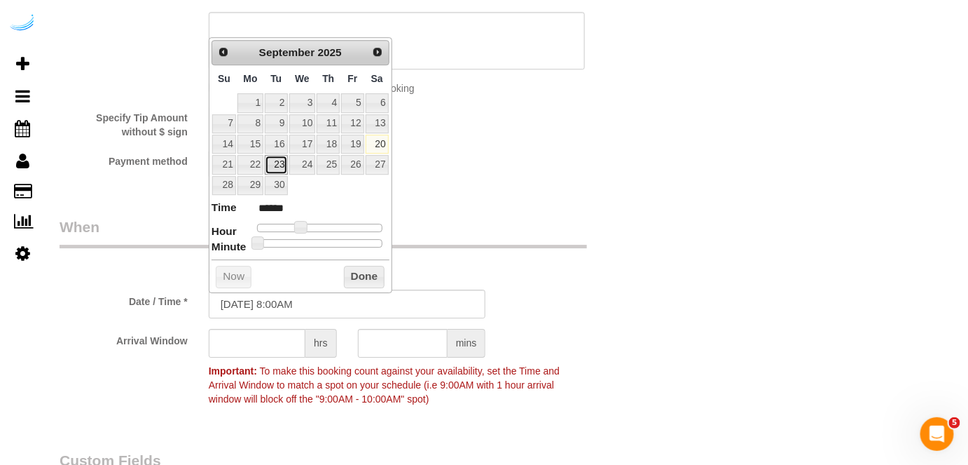
click at [278, 165] on link "23" at bounding box center [276, 164] width 22 height 19
drag, startPoint x: 298, startPoint y: 223, endPoint x: 305, endPoint y: 222, distance: 7.0
click at [305, 222] on span at bounding box center [306, 227] width 13 height 13
click at [256, 344] on input "text" at bounding box center [257, 343] width 97 height 29
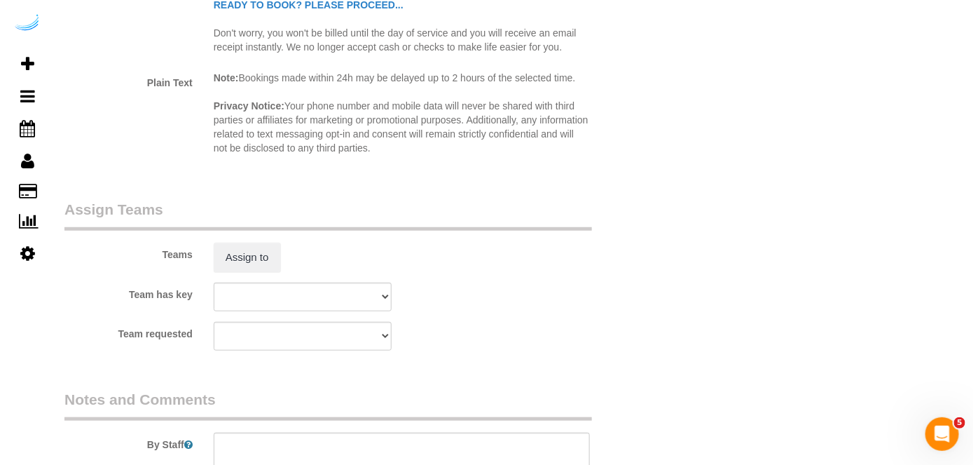
scroll to position [2102, 0]
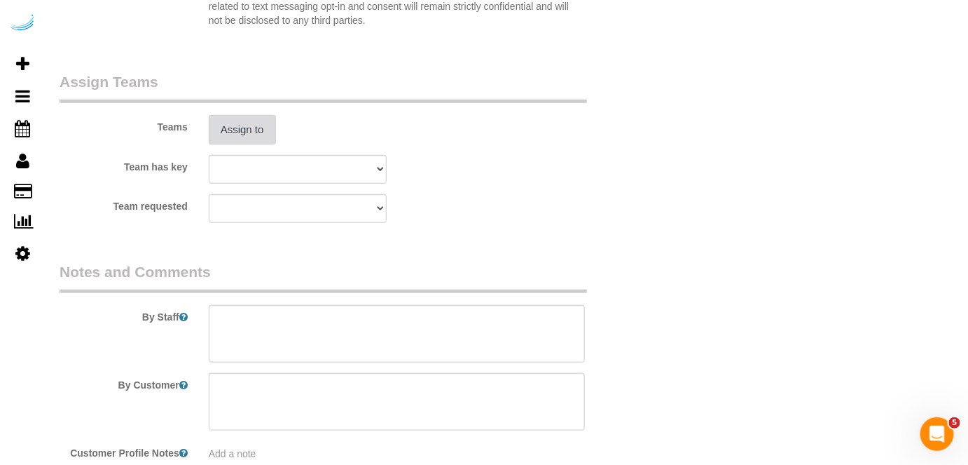
click at [254, 133] on button "Assign to" at bounding box center [242, 129] width 67 height 29
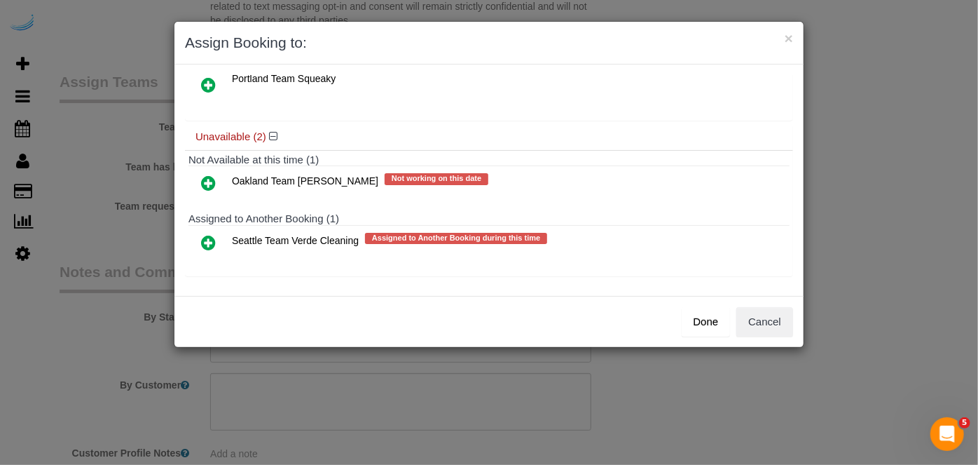
click at [212, 236] on icon at bounding box center [208, 242] width 15 height 17
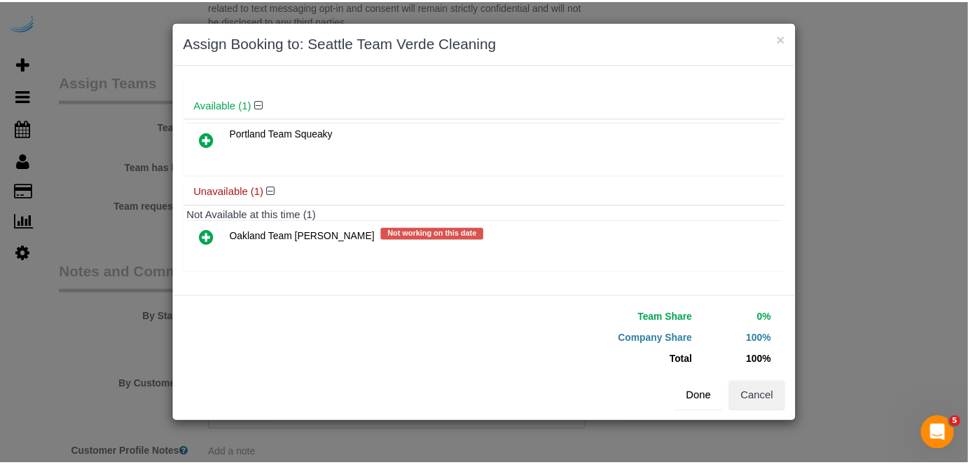
scroll to position [60, 0]
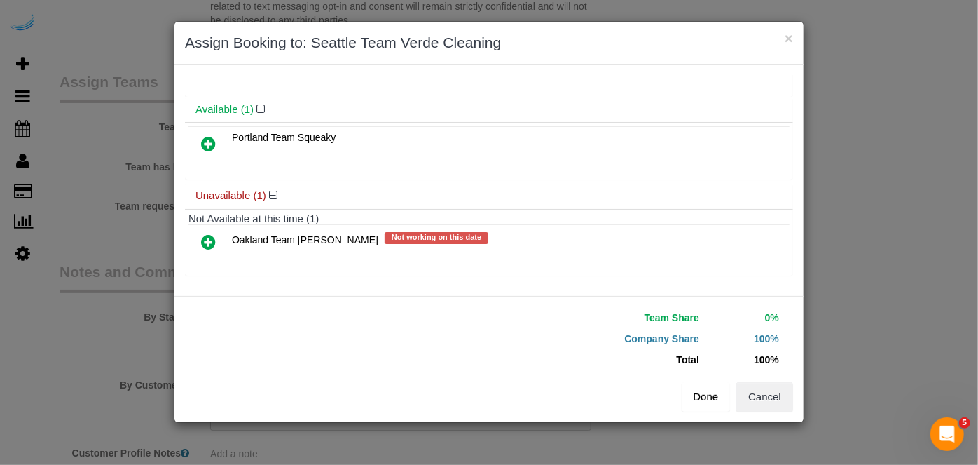
drag, startPoint x: 698, startPoint y: 395, endPoint x: 634, endPoint y: 373, distance: 67.6
click at [699, 395] on button "Done" at bounding box center [706, 396] width 49 height 29
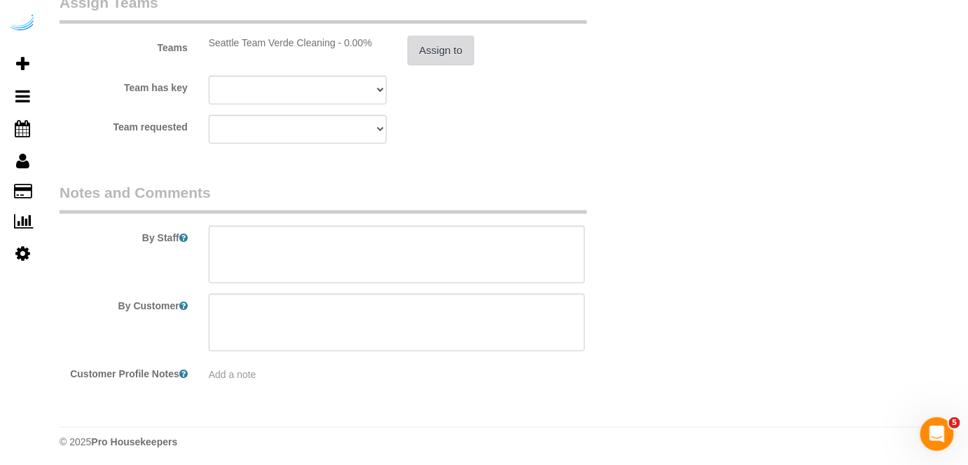
scroll to position [2183, 0]
click at [315, 226] on textarea at bounding box center [397, 252] width 377 height 57
drag, startPoint x: 453, startPoint y: 247, endPoint x: 444, endPoint y: 235, distance: 14.6
click at [450, 246] on textarea at bounding box center [397, 252] width 377 height 57
paste textarea "Permanent Notes:No notes from this customer.Today's Notes:No notes from this se…"
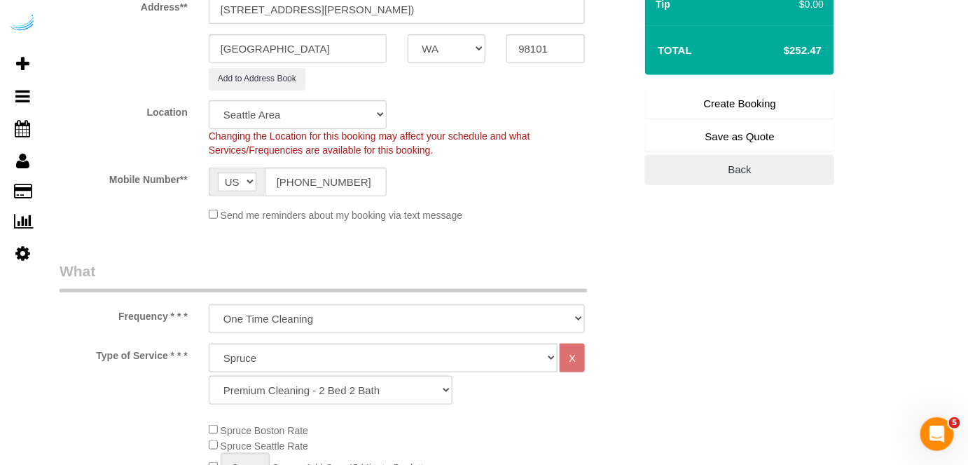
scroll to position [17, 0]
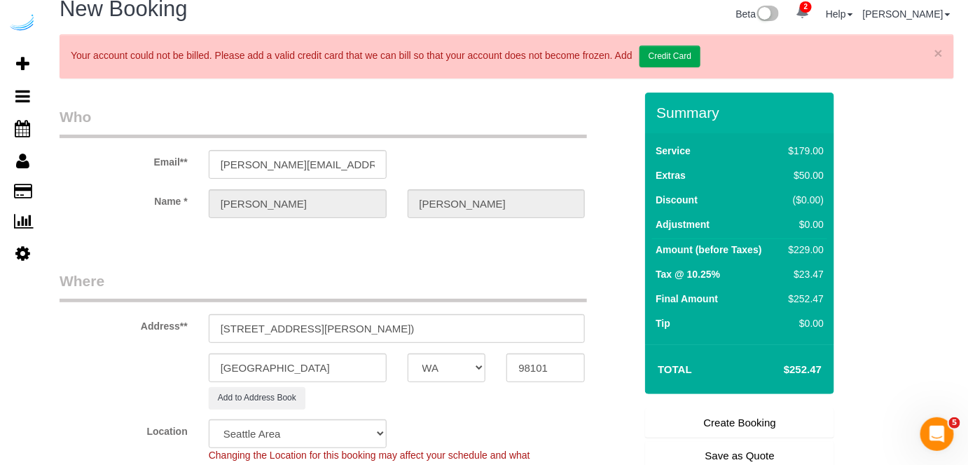
click at [697, 416] on link "Create Booking" at bounding box center [739, 422] width 189 height 29
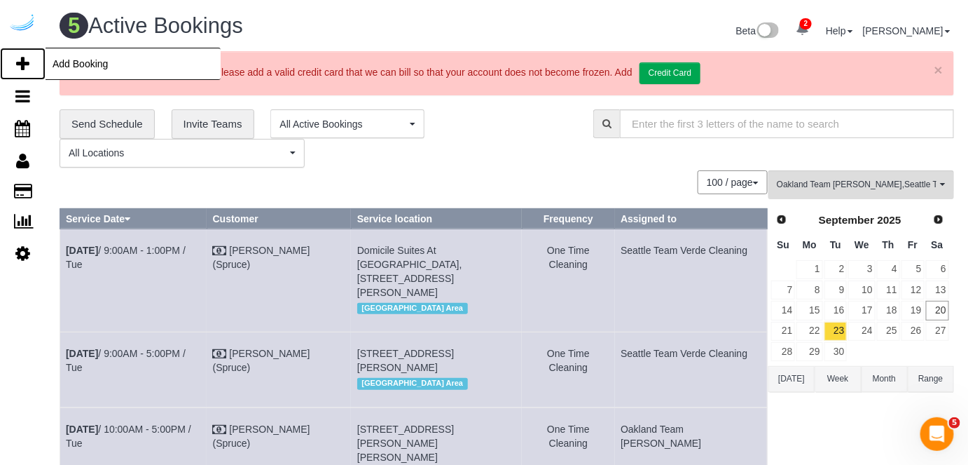
click at [25, 60] on icon at bounding box center [22, 63] width 13 height 17
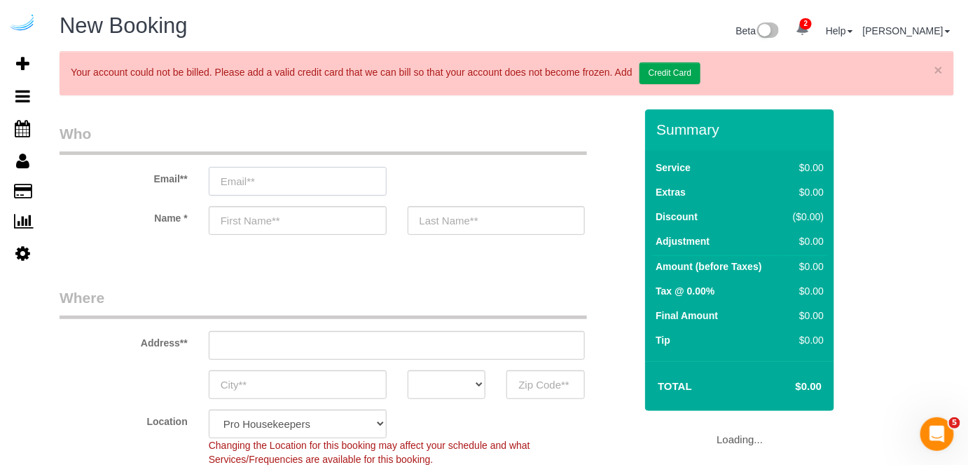
click at [364, 174] on input "email" at bounding box center [298, 181] width 178 height 29
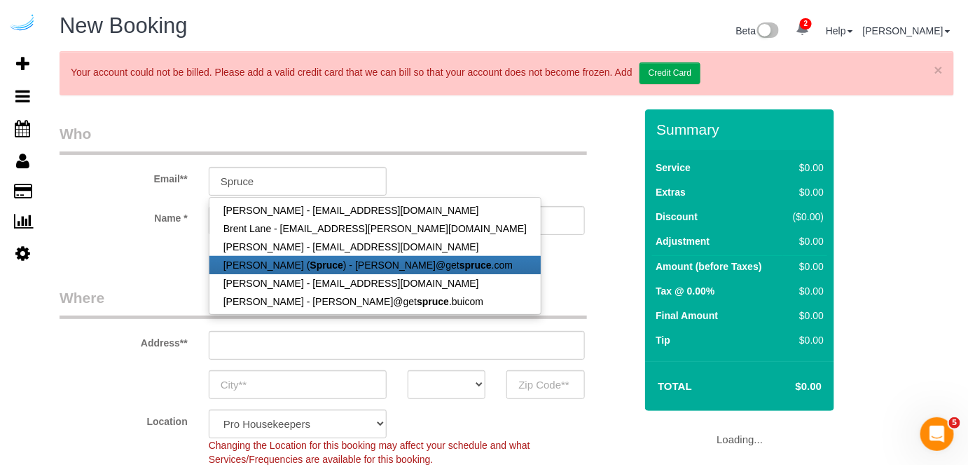
click at [310, 259] on strong "Spruce" at bounding box center [326, 264] width 33 height 11
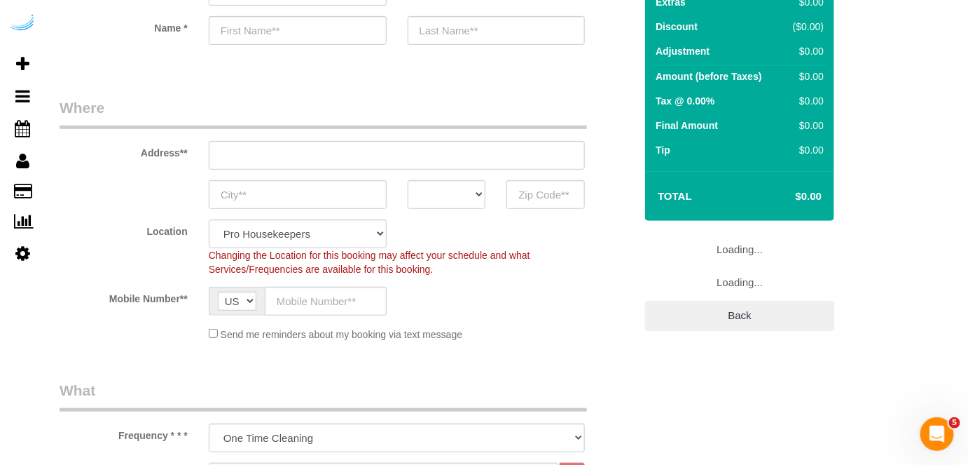
scroll to position [191, 0]
click at [405, 154] on input "text" at bounding box center [397, 154] width 377 height 29
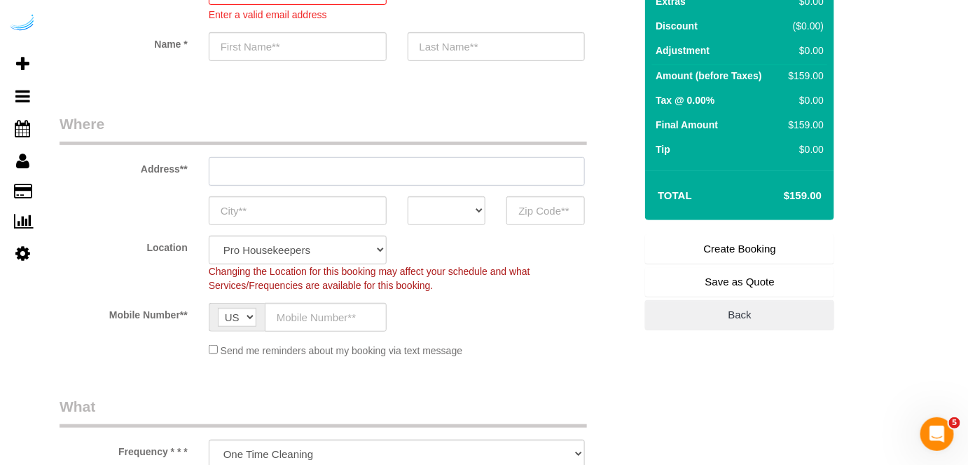
paste input "Alexan 100, 100 Denny Wy, Seattle, WA 98109"
click at [402, 160] on input "Alexan 100, 100 Denny Wy, Seattle, WA 98109" at bounding box center [397, 171] width 377 height 29
paste input "3816 S Lamar Blvd"
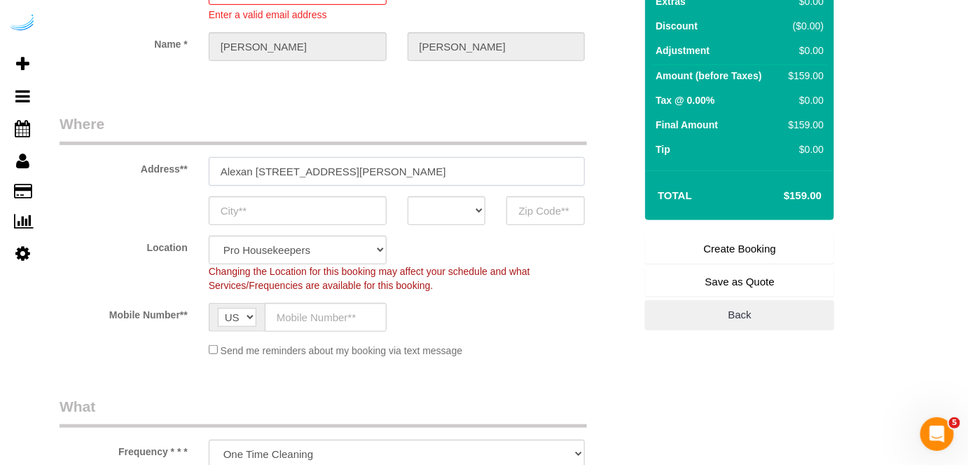
drag, startPoint x: 411, startPoint y: 168, endPoint x: 517, endPoint y: 168, distance: 105.8
click at [516, 168] on input "Alexan 100, 100 Denny Wy, Seattle, WA 98109" at bounding box center [397, 171] width 377 height 29
click at [542, 215] on input "78704" at bounding box center [546, 210] width 78 height 29
paste input "98109"
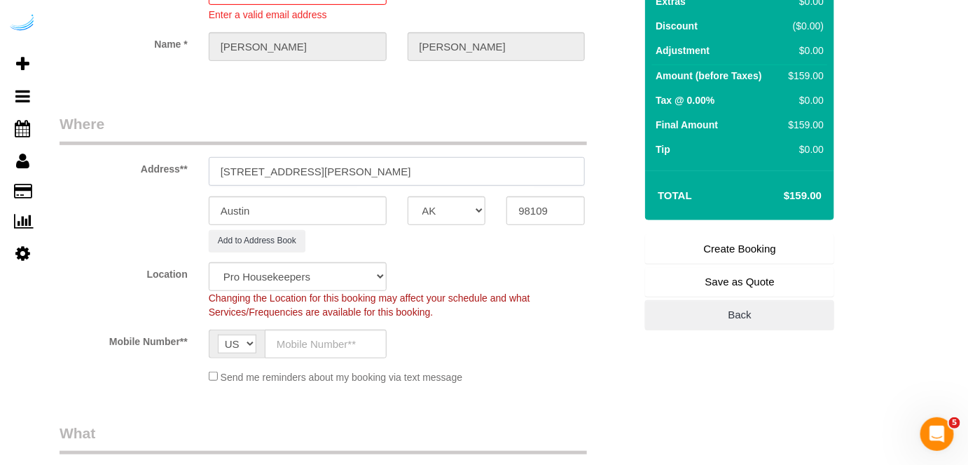
click at [422, 170] on input "3816 S Lamar Blvd" at bounding box center [397, 171] width 377 height 29
click at [334, 168] on input "3816 S Lamar Blvd" at bounding box center [397, 171] width 377 height 29
paste input "Alexan 100, 100 Denny Wy, Seattle, WA 98109"
drag, startPoint x: 409, startPoint y: 166, endPoint x: 498, endPoint y: 172, distance: 89.2
click at [497, 171] on input "Alexan 100, 100 Denny Wy, Seattle, WA 98109" at bounding box center [397, 171] width 377 height 29
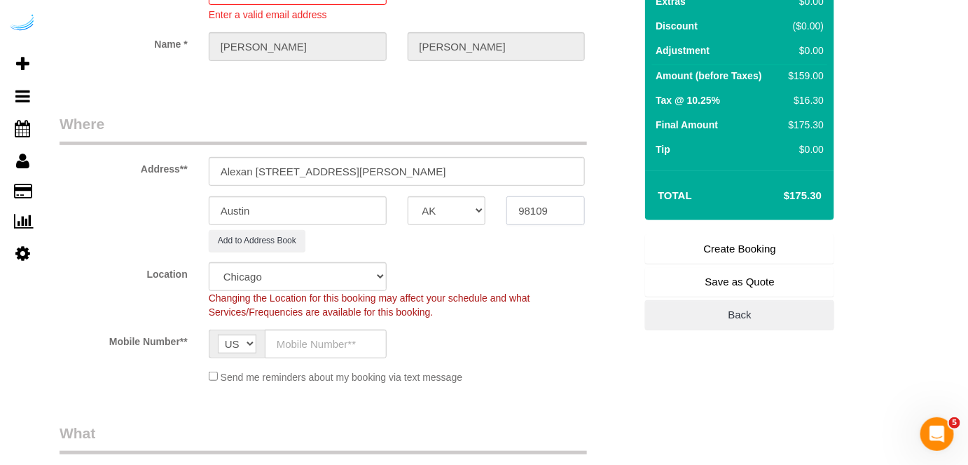
click at [549, 206] on input "98109" at bounding box center [546, 210] width 78 height 29
click at [460, 207] on select "AK AL AR AZ CA CO CT DC DE FL GA HI IA ID IL IN KS KY LA MA MD ME MI MN MO MS M…" at bounding box center [447, 210] width 78 height 29
click at [374, 207] on input "Austin" at bounding box center [298, 210] width 178 height 29
drag, startPoint x: 354, startPoint y: 170, endPoint x: 586, endPoint y: 165, distance: 232.0
click at [586, 165] on div "Alexan 100, 100 Denny Wy, Seattle, WA 98109" at bounding box center [397, 171] width 398 height 29
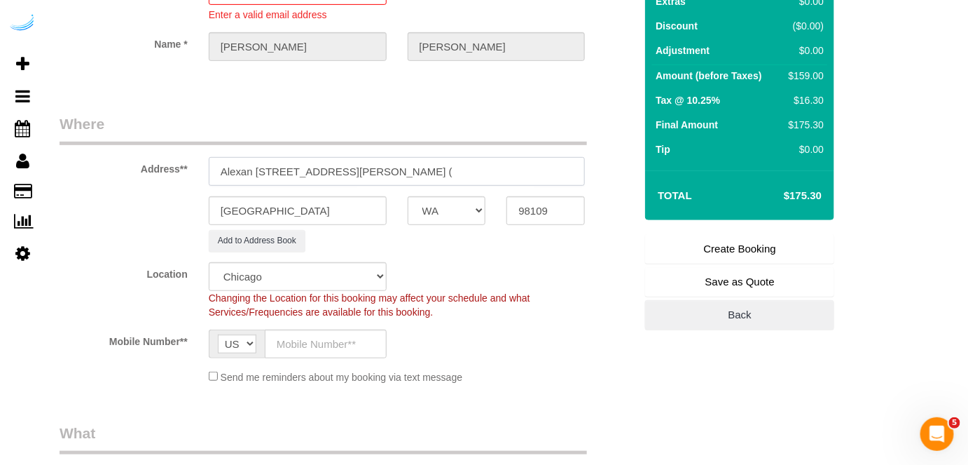
paste input "Neel Gupta"
paste input "Alexan 100"
paste input "1430234"
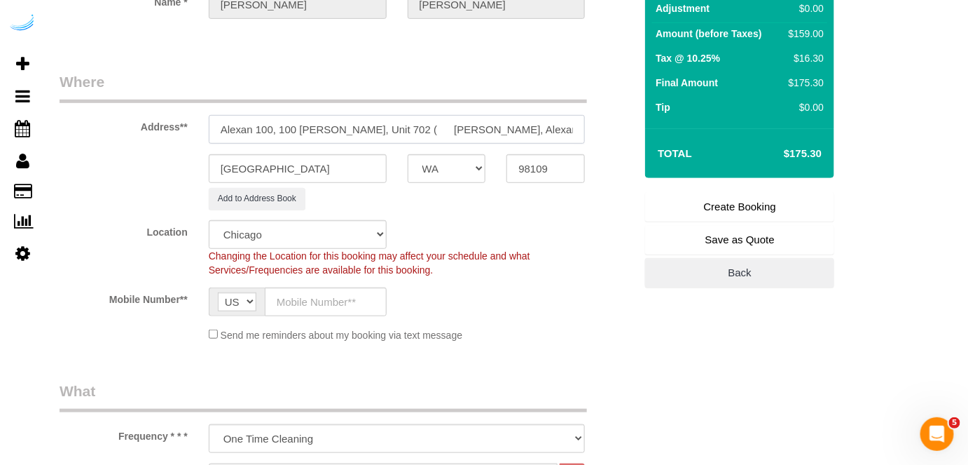
scroll to position [254, 0]
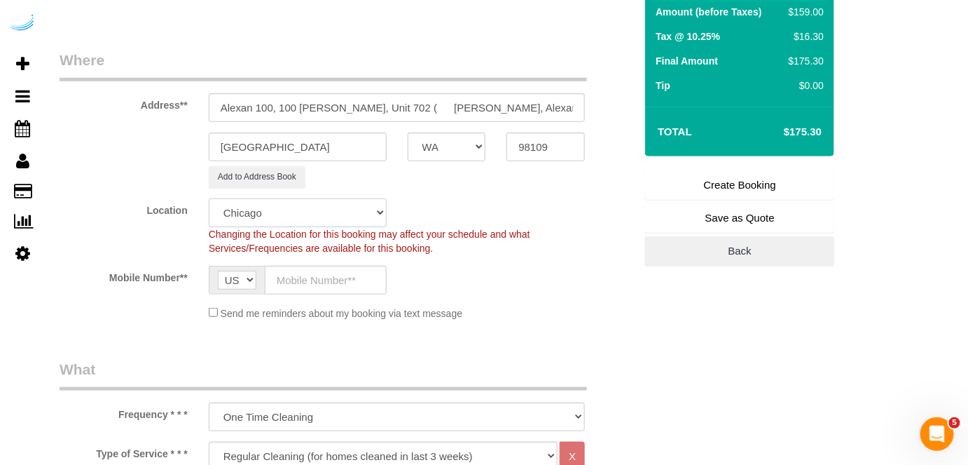
click at [306, 219] on select "Pro Housekeepers Atlanta Austin Boston Chicago Cincinnati Clearwater Denver Ft …" at bounding box center [298, 212] width 178 height 29
click at [209, 198] on select "Pro Housekeepers Atlanta Austin Boston Chicago Cincinnati Clearwater Denver Ft …" at bounding box center [298, 212] width 178 height 29
click at [310, 277] on input "text" at bounding box center [326, 280] width 122 height 29
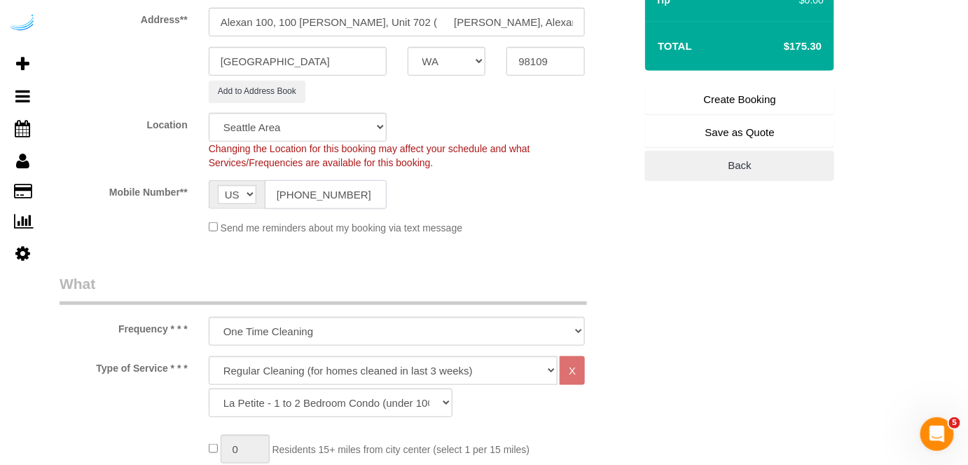
scroll to position [446, 0]
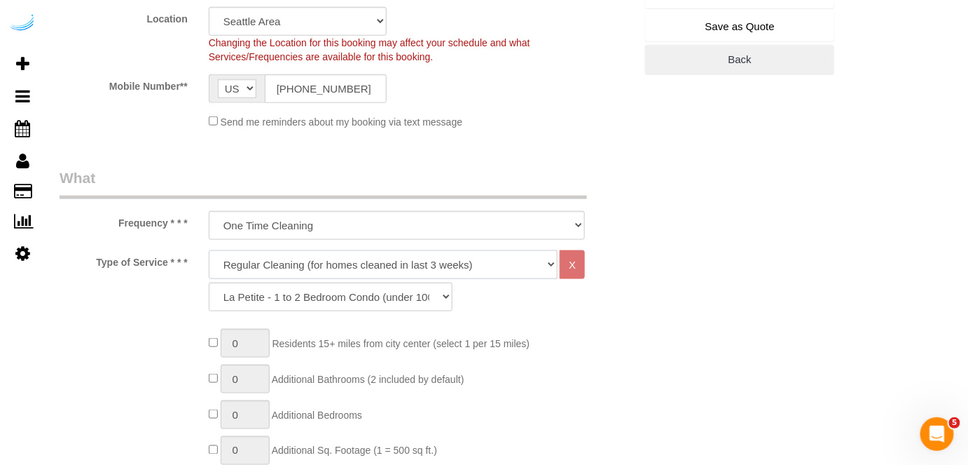
click at [322, 258] on select "Deep Cleaning (for homes that have not been cleaned in 3+ weeks) Spruce Regular…" at bounding box center [384, 264] width 350 height 29
click at [209, 250] on select "Deep Cleaning (for homes that have not been cleaned in 3+ weeks) Spruce Regular…" at bounding box center [384, 264] width 350 height 29
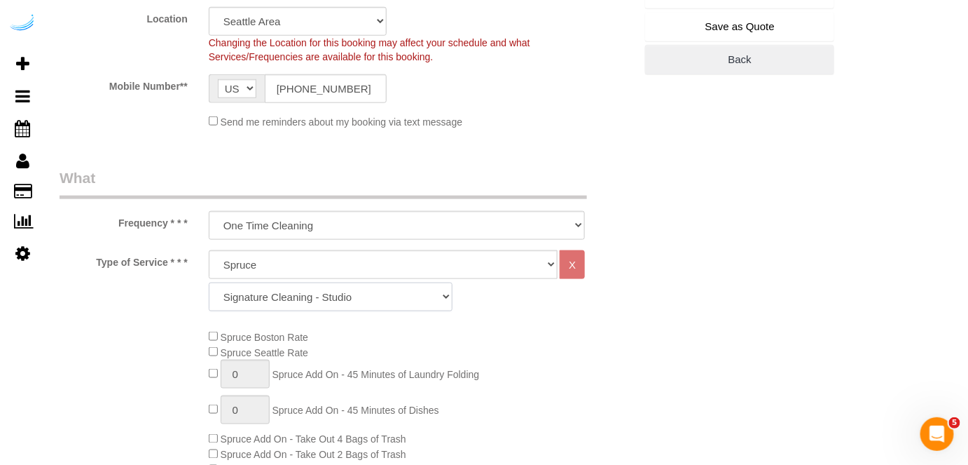
click at [324, 296] on select "Signature Cleaning - Studio Signature Cleaning - 1 Bed 1 Bath Signature Cleanin…" at bounding box center [331, 296] width 244 height 29
click at [209, 282] on select "Signature Cleaning - Studio Signature Cleaning - 1 Bed 1 Bath Signature Cleanin…" at bounding box center [331, 296] width 244 height 29
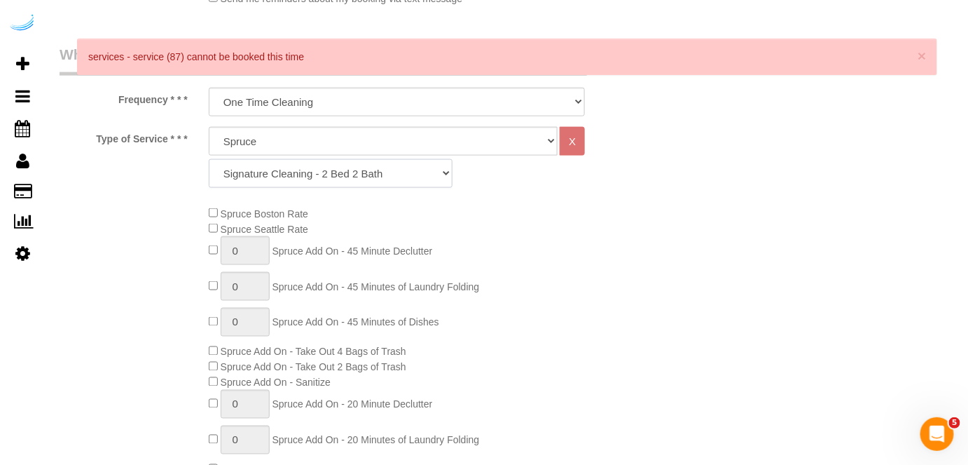
scroll to position [573, 0]
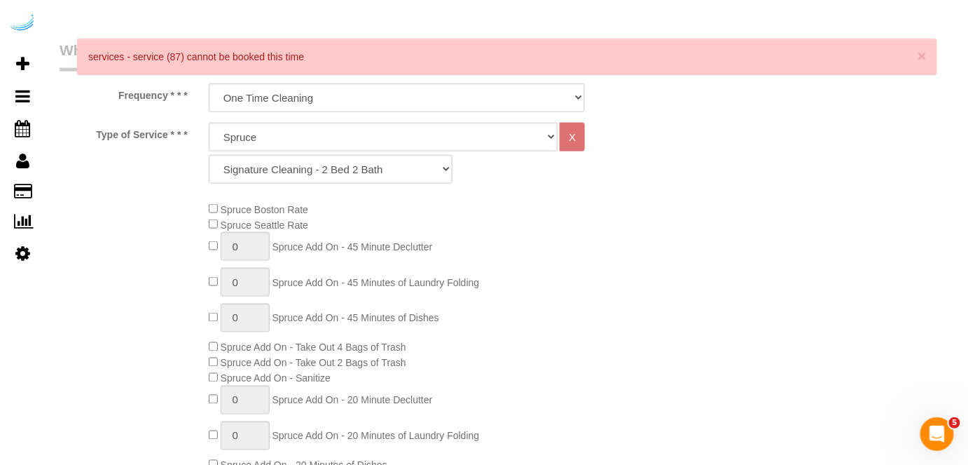
click at [219, 223] on span "Spruce Seattle Rate" at bounding box center [259, 224] width 100 height 11
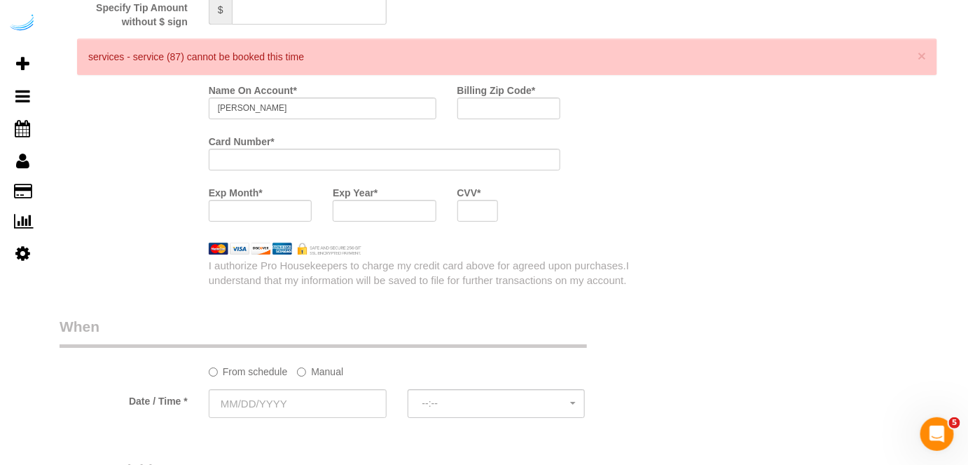
scroll to position [1338, 0]
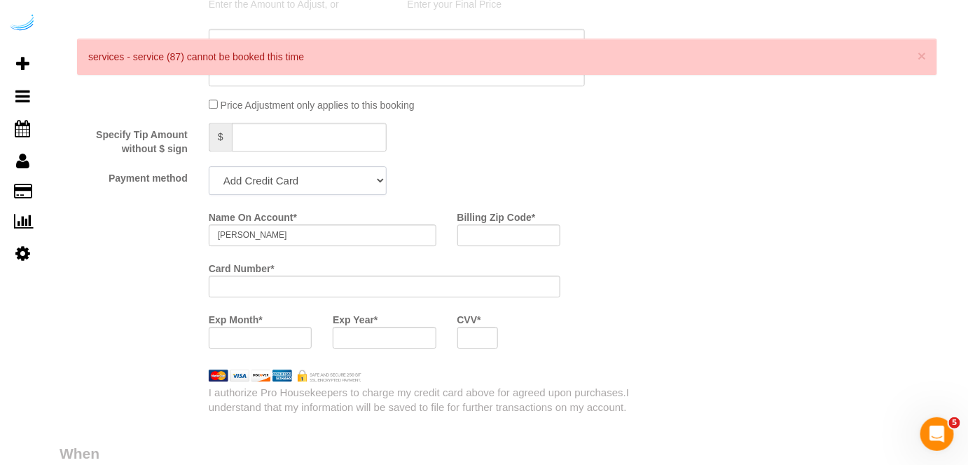
click at [327, 186] on select "Add Credit Card Cash Check Paypal" at bounding box center [298, 180] width 178 height 29
click at [209, 166] on select "Add Credit Card Cash Check Paypal" at bounding box center [298, 180] width 178 height 29
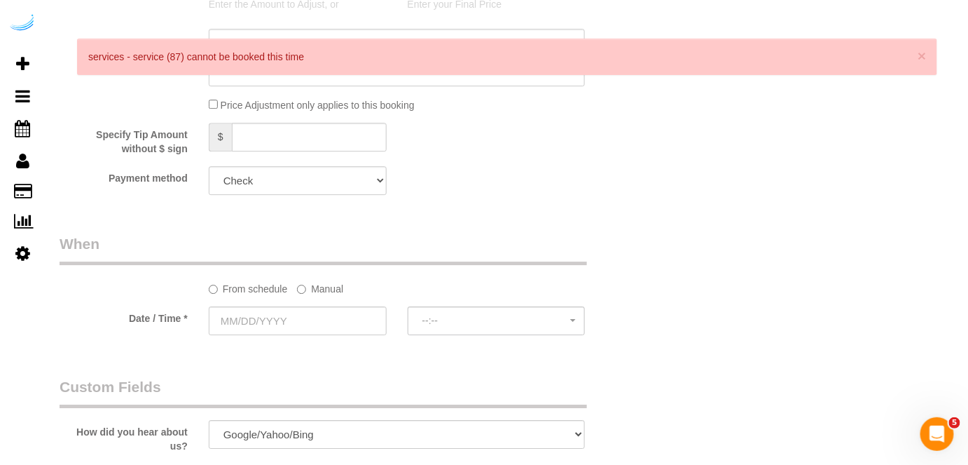
click at [325, 285] on label "Manual" at bounding box center [320, 286] width 46 height 19
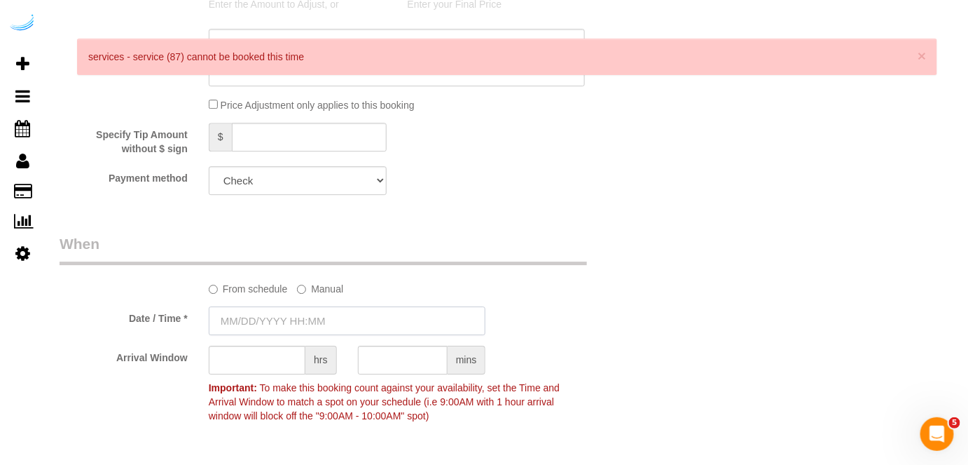
click at [295, 308] on input "text" at bounding box center [348, 320] width 278 height 29
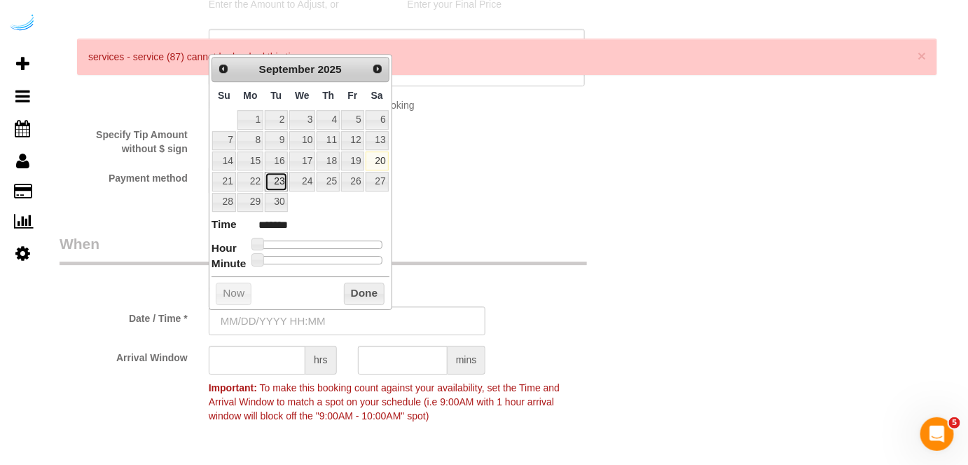
click at [278, 181] on link "23" at bounding box center [276, 181] width 22 height 19
click at [278, 183] on link "23" at bounding box center [276, 181] width 22 height 19
click at [306, 242] on span at bounding box center [306, 244] width 13 height 13
click at [267, 353] on input "text" at bounding box center [257, 359] width 97 height 29
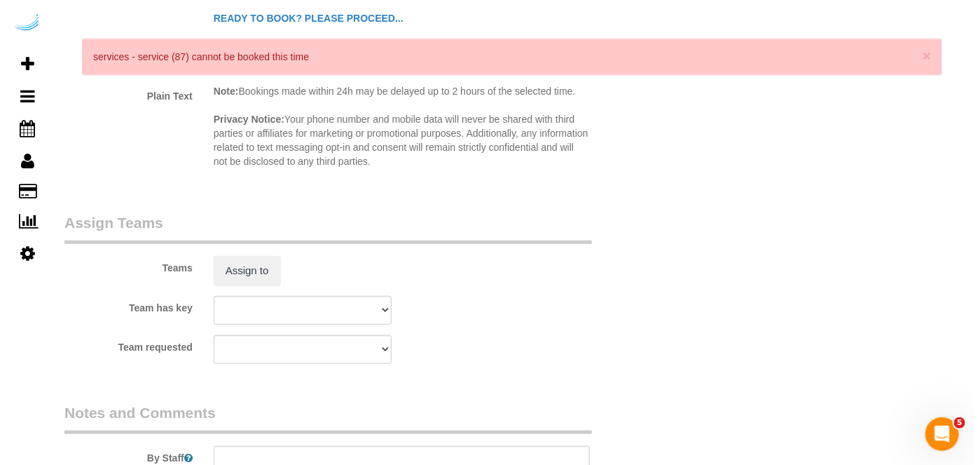
scroll to position [2039, 0]
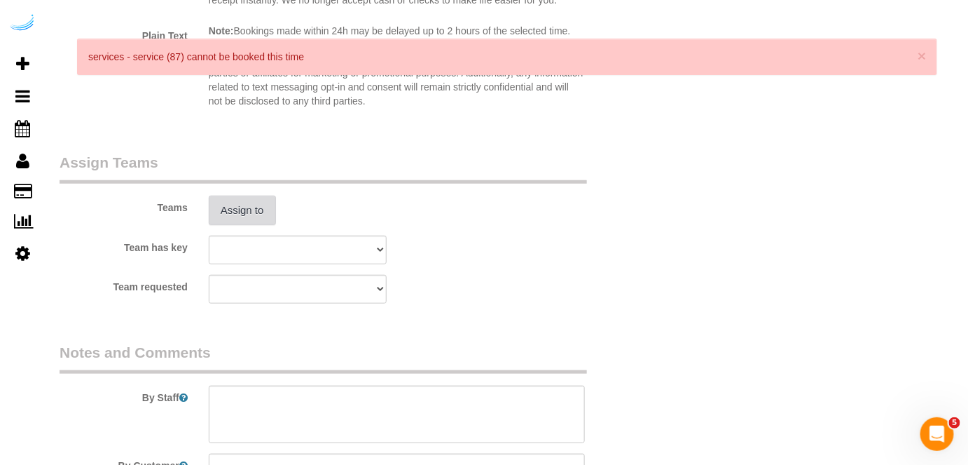
click at [250, 215] on button "Assign to" at bounding box center [242, 210] width 67 height 29
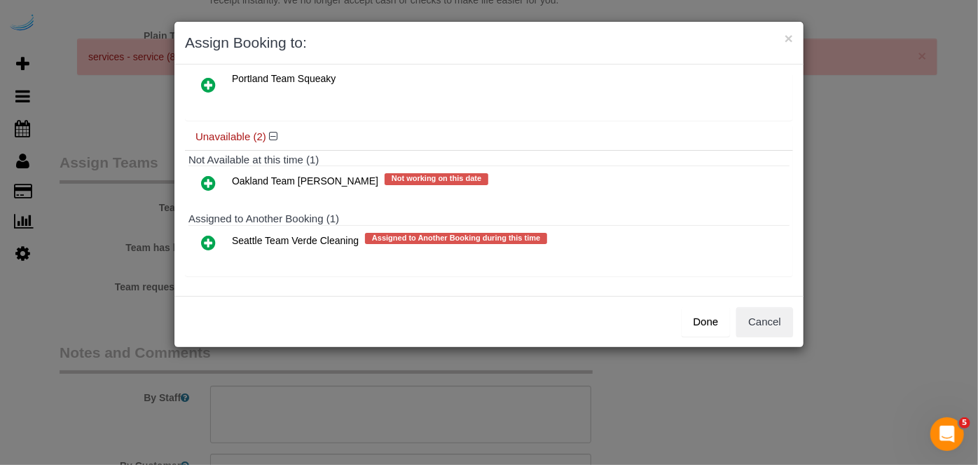
click at [210, 240] on icon at bounding box center [208, 242] width 15 height 17
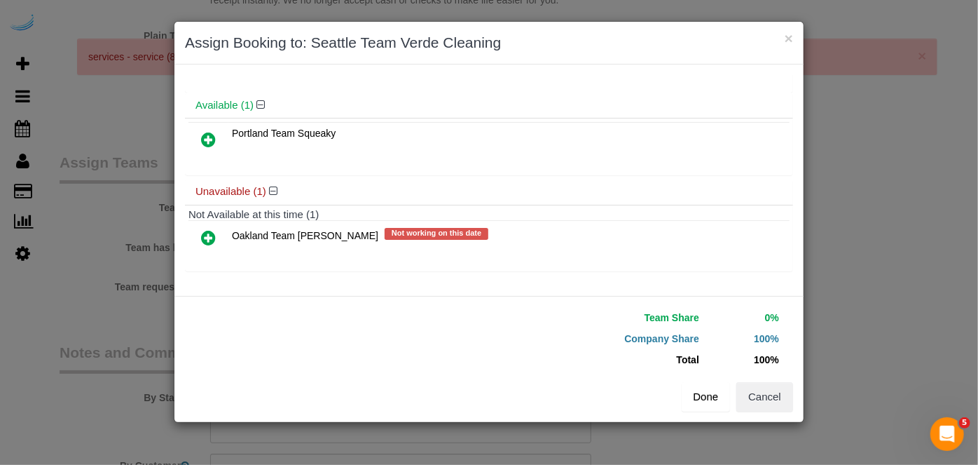
scroll to position [60, 0]
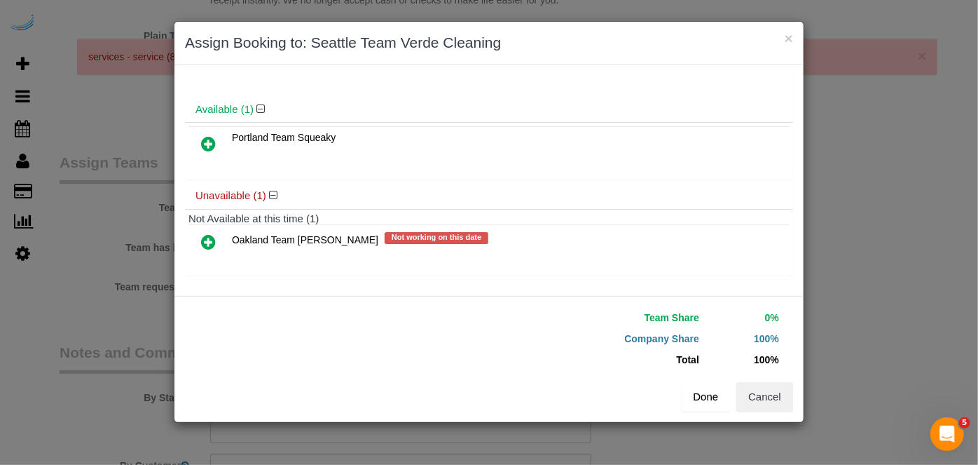
click at [704, 404] on button "Done" at bounding box center [706, 396] width 49 height 29
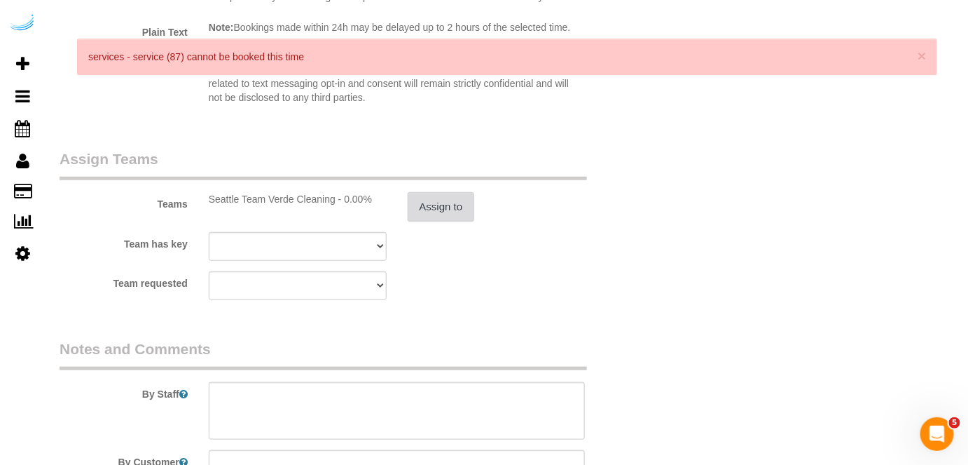
scroll to position [2200, 0]
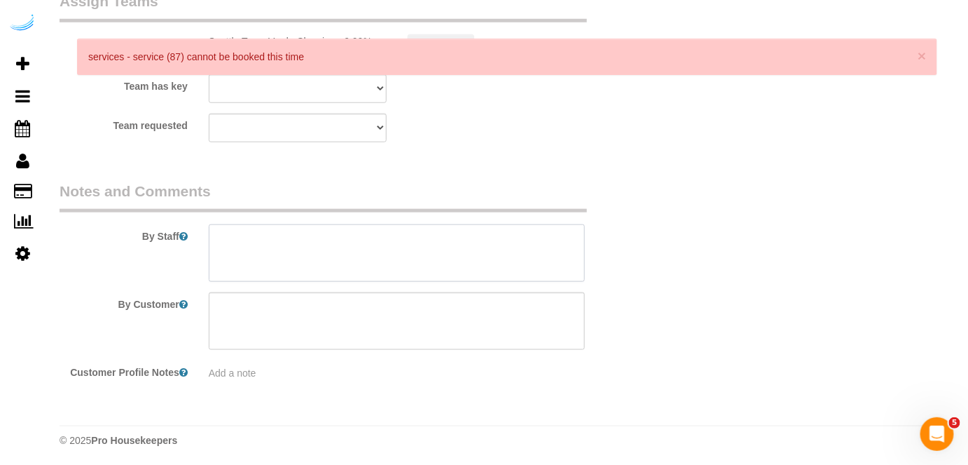
drag, startPoint x: 364, startPoint y: 251, endPoint x: 361, endPoint y: 240, distance: 10.9
click at [361, 249] on textarea at bounding box center [397, 252] width 377 height 57
click at [484, 257] on textarea at bounding box center [397, 252] width 377 height 57
paste textarea "Permanent Notes:No notes from this customer.Today's Notes:**PRIORITY RESCHEDULE…"
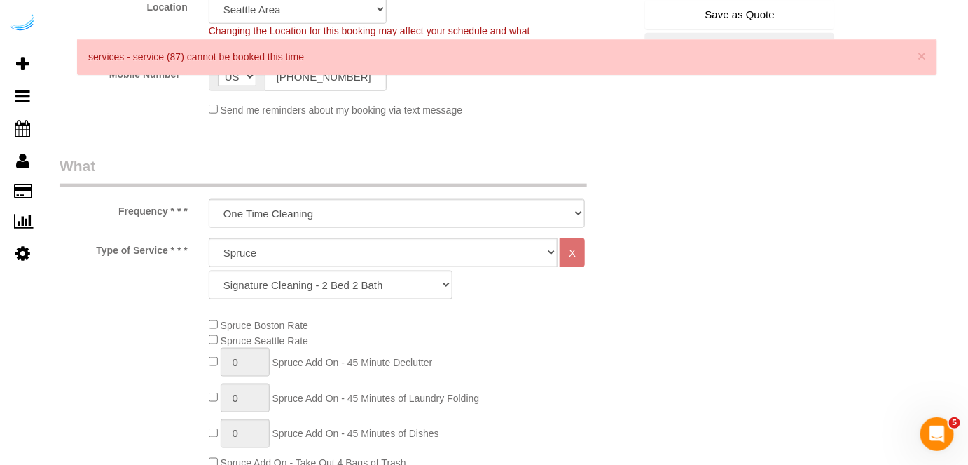
scroll to position [352, 0]
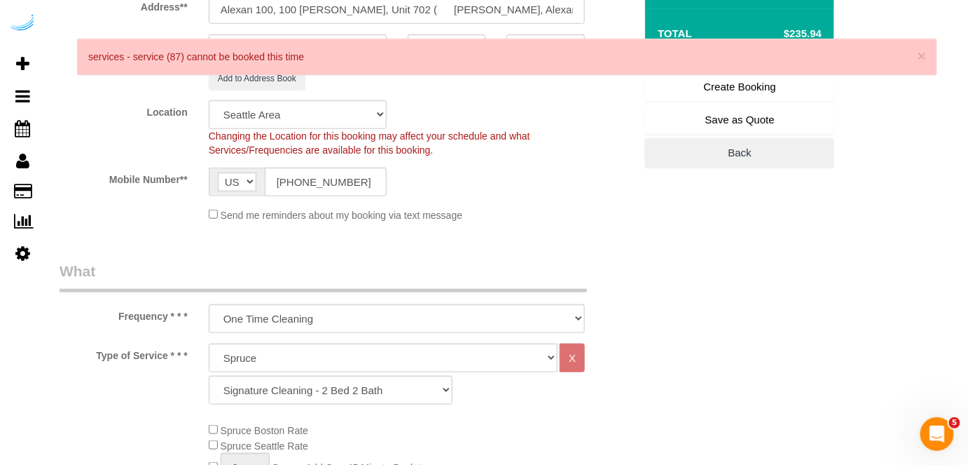
click at [724, 84] on div "× services - service (87) cannot be booked this time" at bounding box center [507, 64] width 917 height 50
click at [762, 81] on div "× services - service (87) cannot be booked this time" at bounding box center [507, 64] width 917 height 50
click at [762, 85] on div "× services - service (87) cannot be booked this time" at bounding box center [507, 64] width 917 height 50
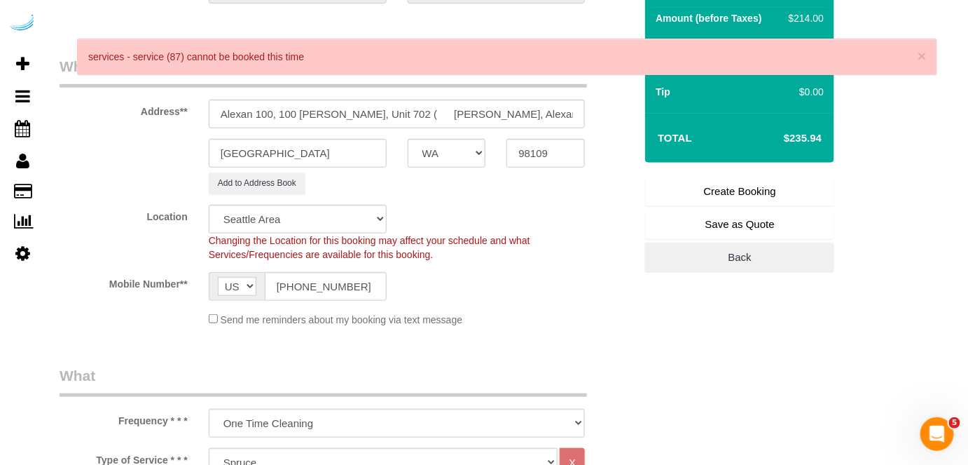
scroll to position [225, 0]
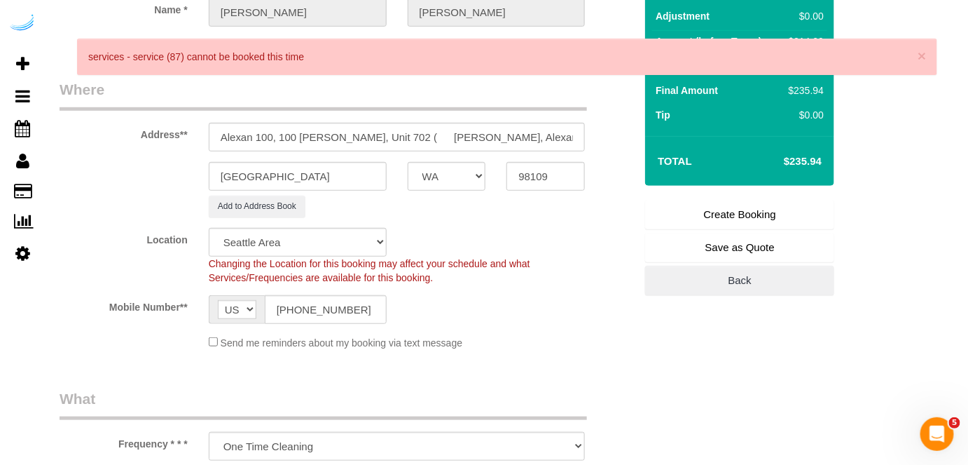
click at [723, 214] on link "Create Booking" at bounding box center [739, 214] width 189 height 29
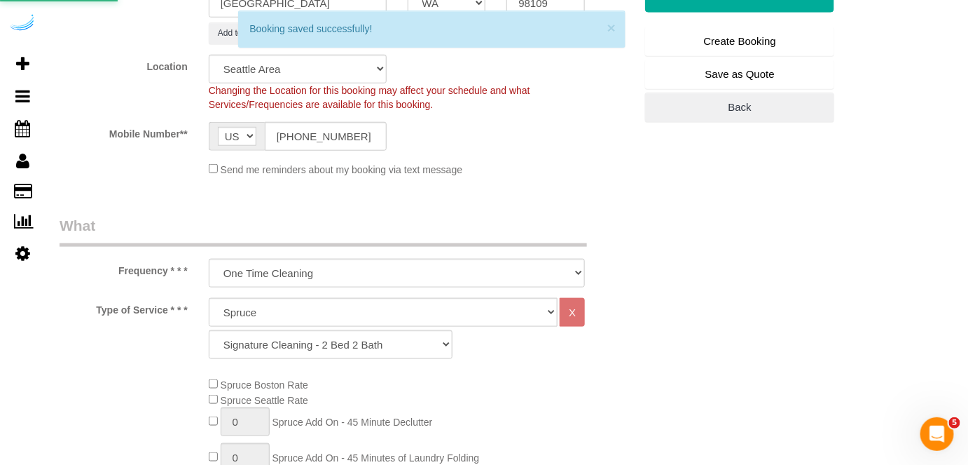
scroll to position [446, 0]
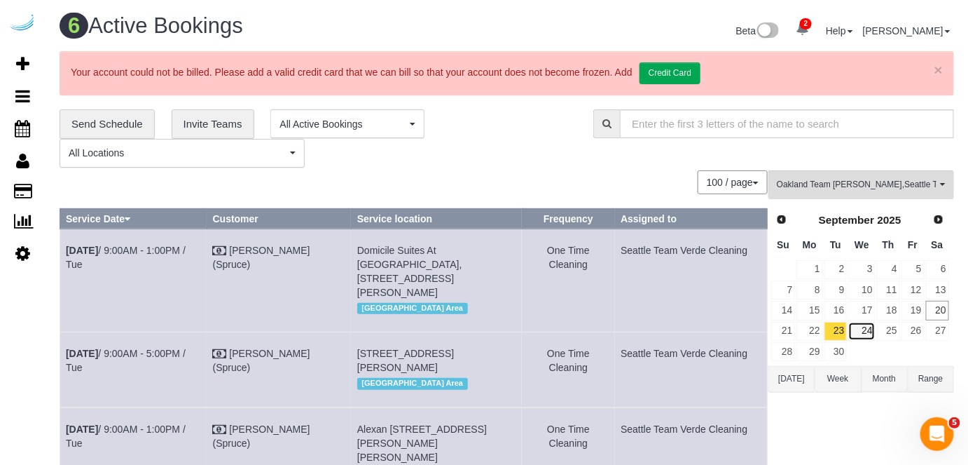
click at [866, 332] on link "24" at bounding box center [862, 331] width 27 height 19
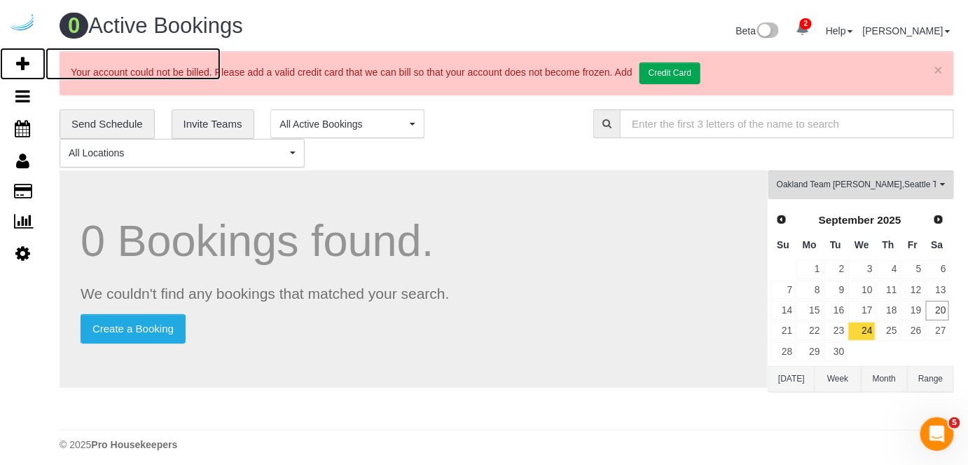
drag, startPoint x: 28, startPoint y: 61, endPoint x: 135, endPoint y: 30, distance: 110.9
click at [28, 60] on icon at bounding box center [22, 63] width 13 height 17
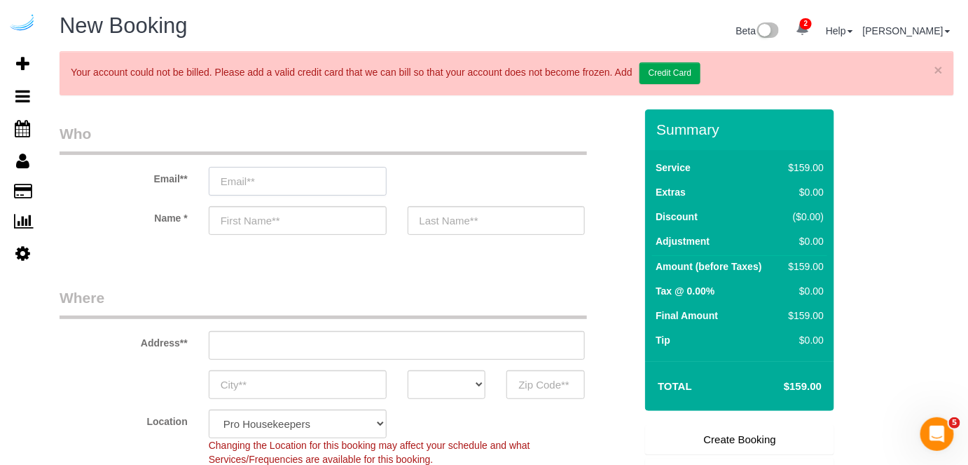
click at [340, 174] on input "email" at bounding box center [298, 181] width 178 height 29
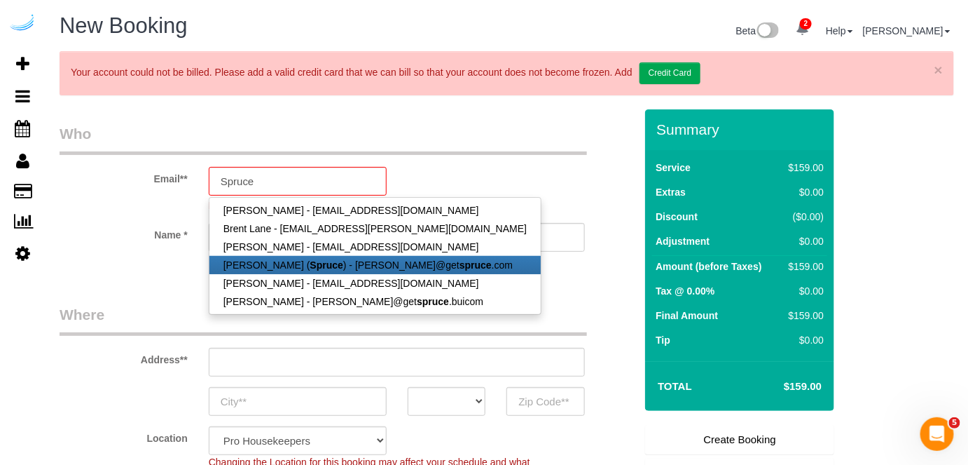
click at [310, 261] on strong "Spruce" at bounding box center [326, 264] width 33 height 11
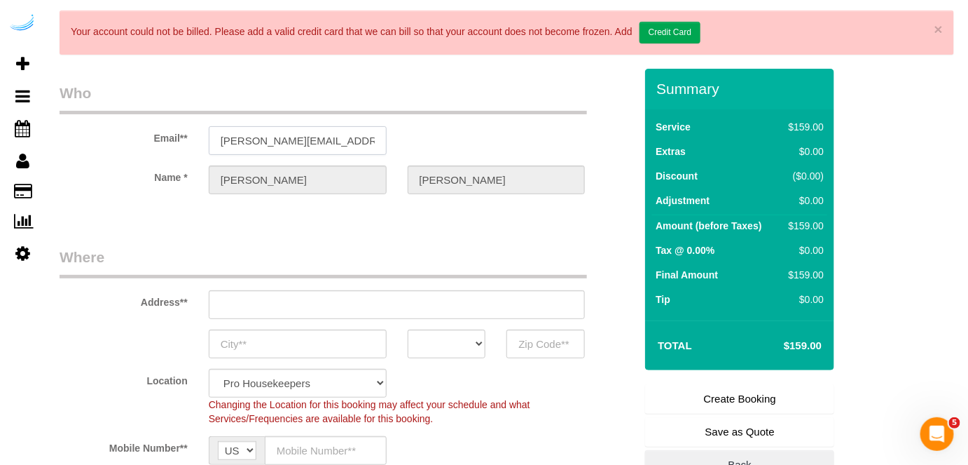
scroll to position [63, 0]
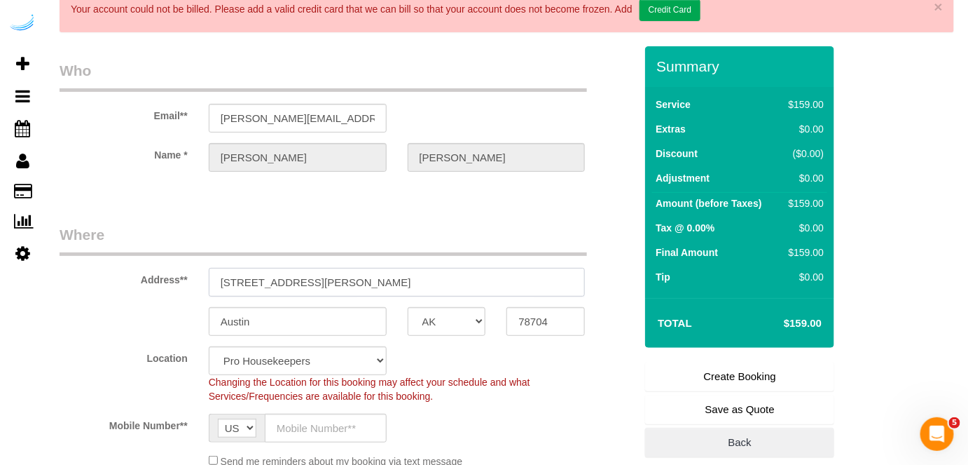
click at [377, 289] on input "3816 S Lamar Blvd" at bounding box center [397, 282] width 377 height 29
paste input "1823 Minor Ave, Seattle, WA 98101"
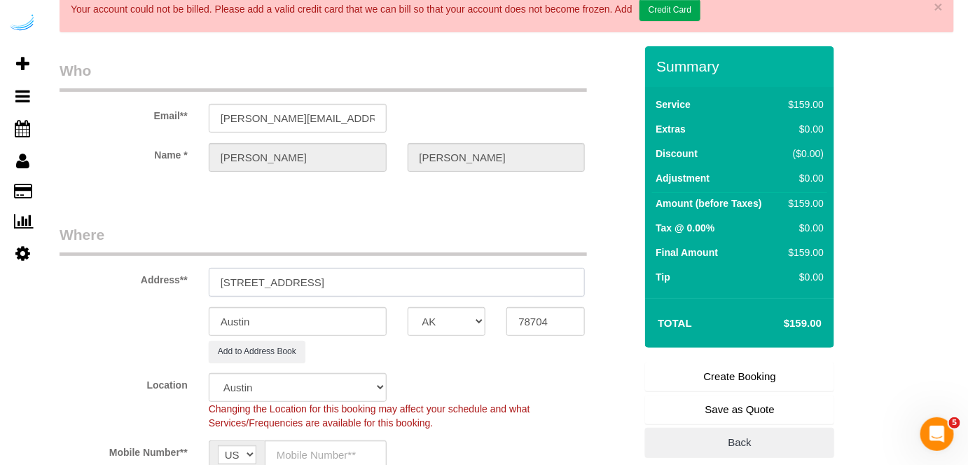
drag, startPoint x: 355, startPoint y: 278, endPoint x: 554, endPoint y: 279, distance: 199.7
click at [554, 279] on input "1823 Minor Ave, Seattle, WA 98101" at bounding box center [397, 282] width 377 height 29
click at [554, 324] on input "78704" at bounding box center [546, 321] width 78 height 29
paste input "98101"
click at [440, 316] on select "AK AL AR AZ CA CO CT DC DE FL GA HI IA ID IL IN KS KY LA MA MD ME MI MN MO MS M…" at bounding box center [447, 321] width 78 height 29
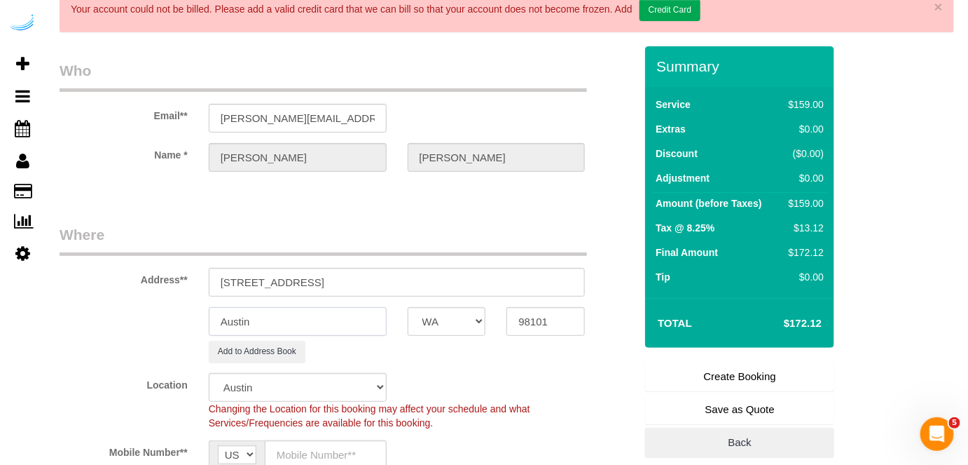
click at [367, 322] on input "Austin" at bounding box center [298, 321] width 178 height 29
drag, startPoint x: 301, startPoint y: 277, endPoint x: 511, endPoint y: 274, distance: 210.3
click at [511, 277] on input "1823 Minor Ave, Seattle, WA 98101" at bounding box center [397, 282] width 377 height 29
paste input "Kate Chon"
paste input "Kinects"
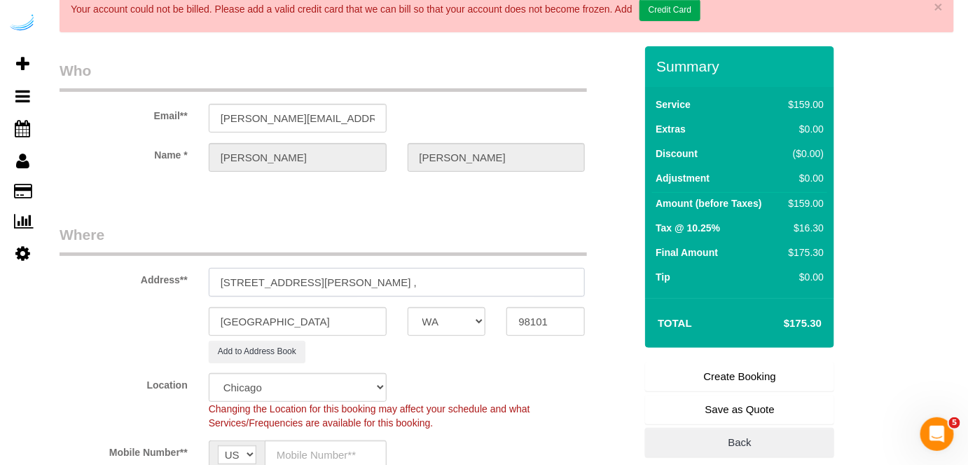
paste input "1429762"
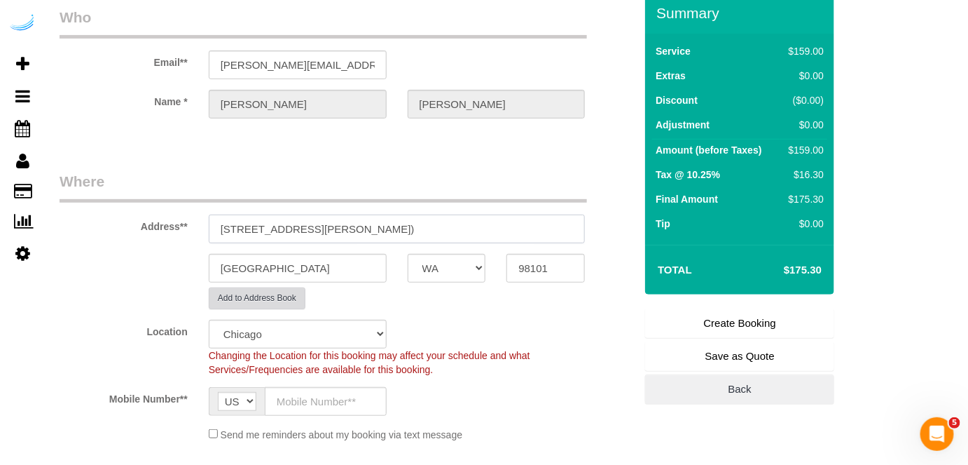
scroll to position [191, 0]
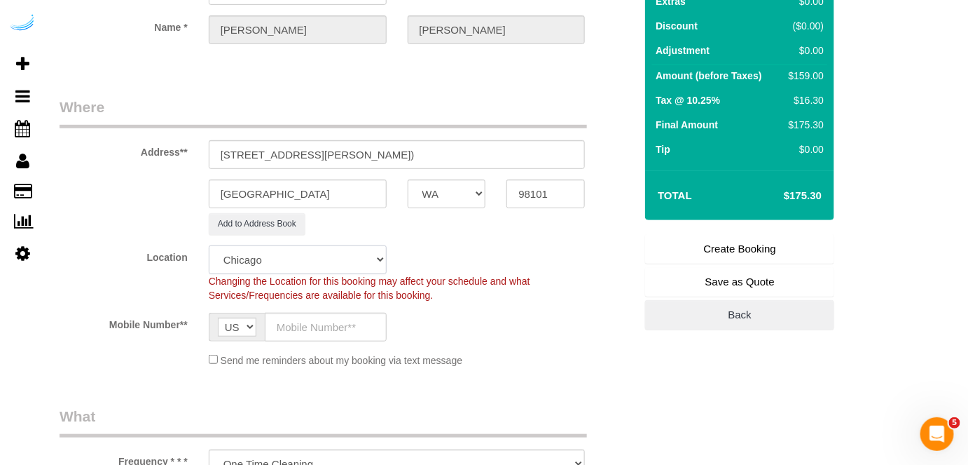
click at [292, 266] on select "Pro Housekeepers Atlanta Austin Boston Chicago Cincinnati Clearwater Denver Ft …" at bounding box center [298, 259] width 178 height 29
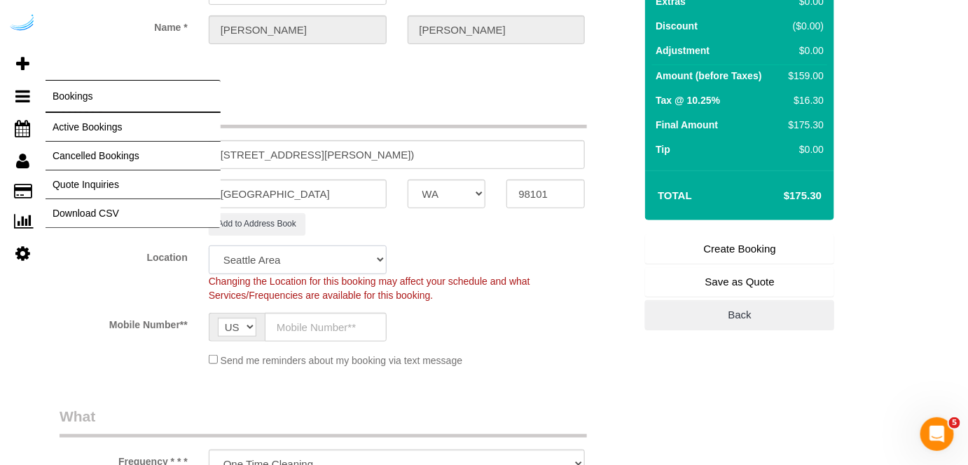
click at [209, 245] on select "Pro Housekeepers Atlanta Austin Boston Chicago Cincinnati Clearwater Denver Ft …" at bounding box center [298, 259] width 178 height 29
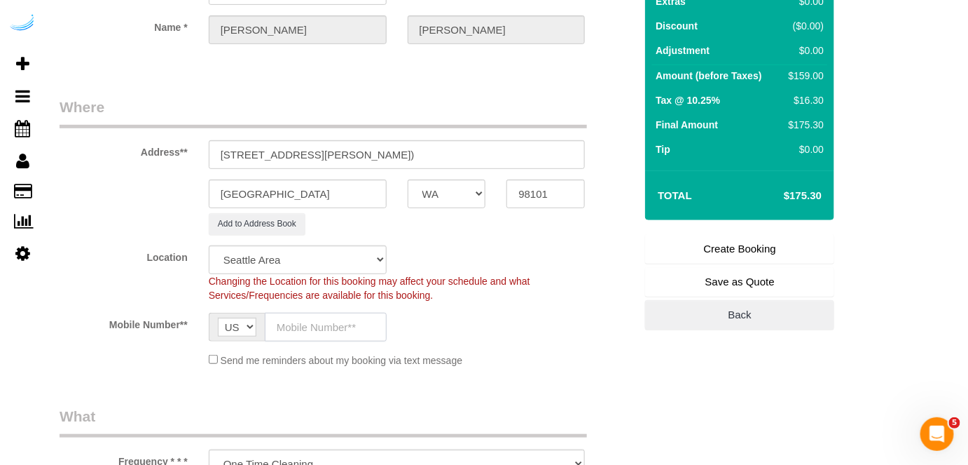
click at [324, 320] on input "text" at bounding box center [326, 327] width 122 height 29
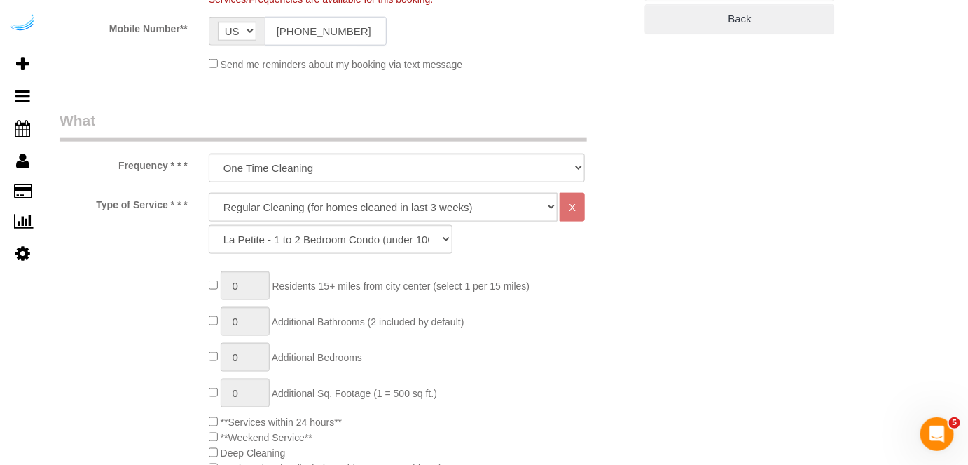
scroll to position [573, 0]
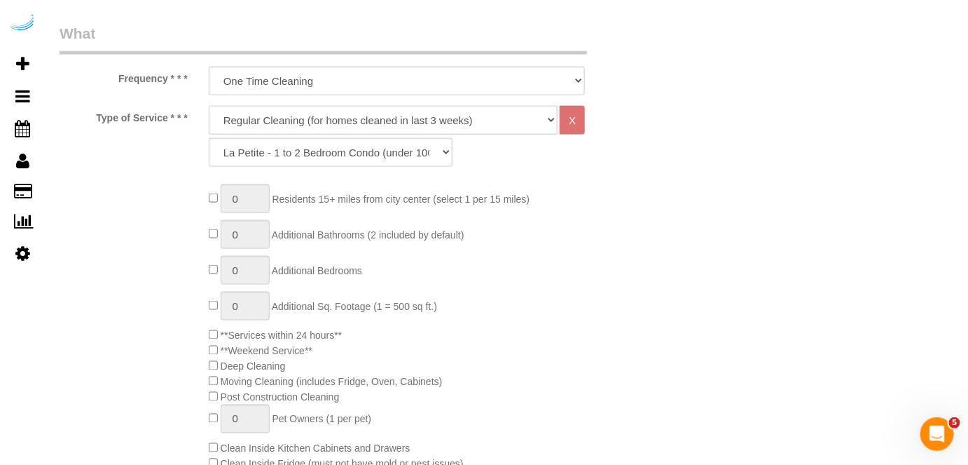
drag, startPoint x: 348, startPoint y: 115, endPoint x: 348, endPoint y: 125, distance: 10.5
click at [348, 115] on select "Deep Cleaning (for homes that have not been cleaned in 3+ weeks) Spruce Regular…" at bounding box center [384, 120] width 350 height 29
click at [209, 106] on select "Deep Cleaning (for homes that have not been cleaned in 3+ weeks) Spruce Regular…" at bounding box center [384, 120] width 350 height 29
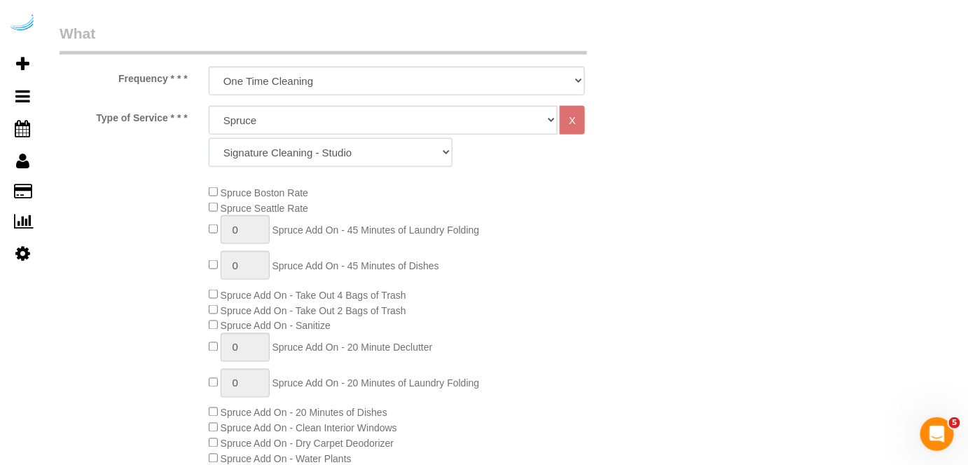
click at [354, 139] on select "Signature Cleaning - Studio Signature Cleaning - 1 Bed 1 Bath Signature Cleanin…" at bounding box center [331, 152] width 244 height 29
click at [209, 138] on select "Signature Cleaning - Studio Signature Cleaning - 1 Bed 1 Bath Signature Cleanin…" at bounding box center [331, 152] width 244 height 29
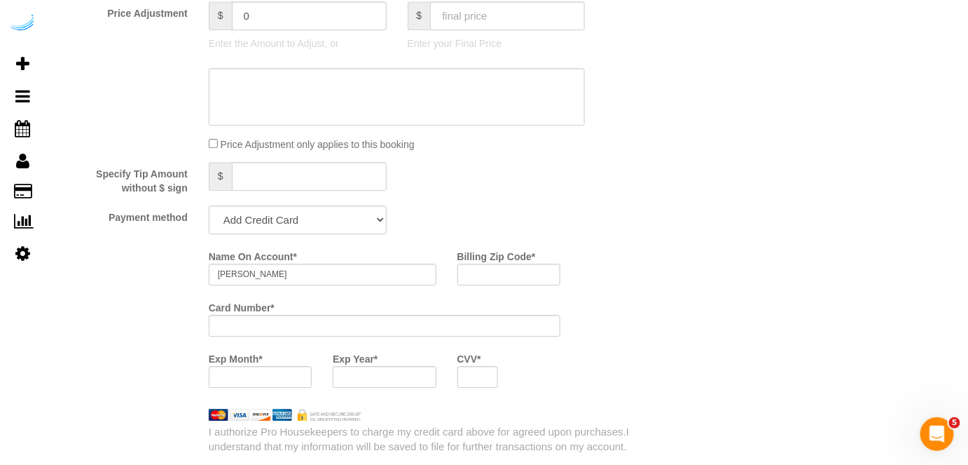
scroll to position [1338, 0]
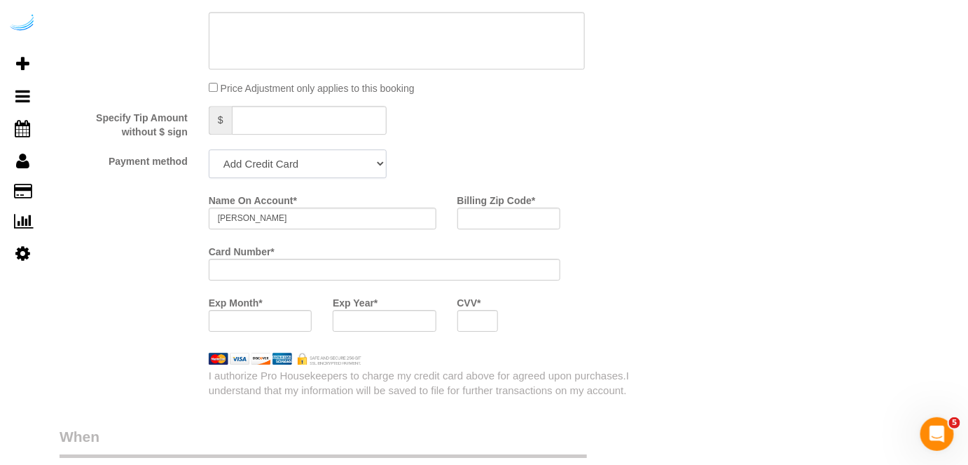
drag, startPoint x: 331, startPoint y: 165, endPoint x: 315, endPoint y: 177, distance: 21.0
click at [329, 165] on select "Add Credit Card Cash Check Paypal" at bounding box center [298, 163] width 178 height 29
click at [209, 149] on select "Add Credit Card Cash Check Paypal" at bounding box center [298, 163] width 178 height 29
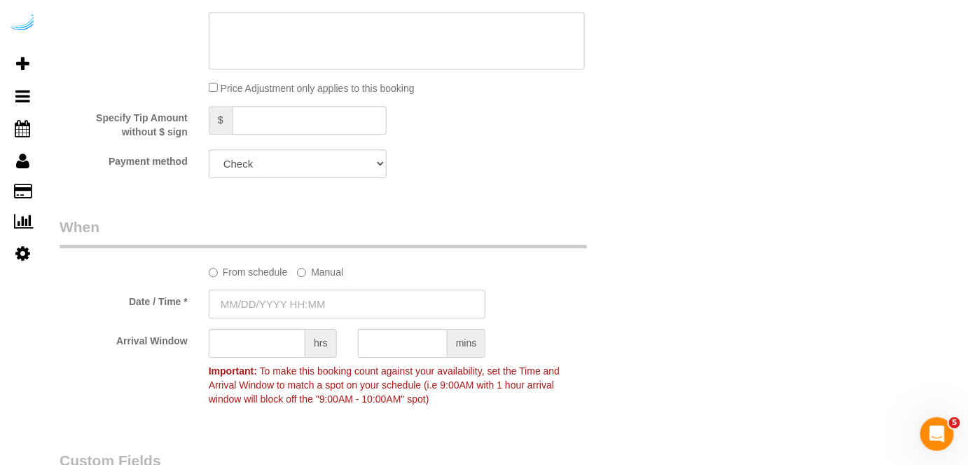
click at [287, 305] on input "text" at bounding box center [348, 303] width 278 height 29
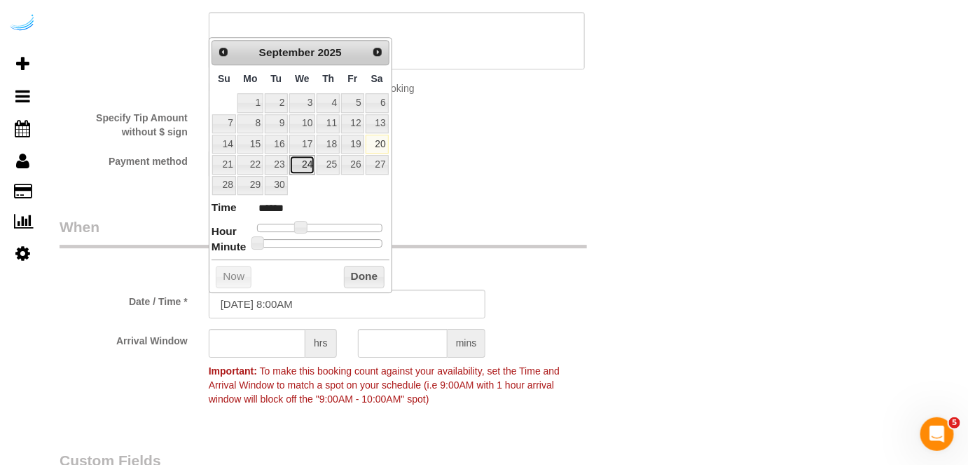
click at [303, 160] on link "24" at bounding box center [302, 164] width 27 height 19
click at [301, 228] on span at bounding box center [306, 227] width 13 height 13
click at [267, 336] on input "text" at bounding box center [257, 343] width 97 height 29
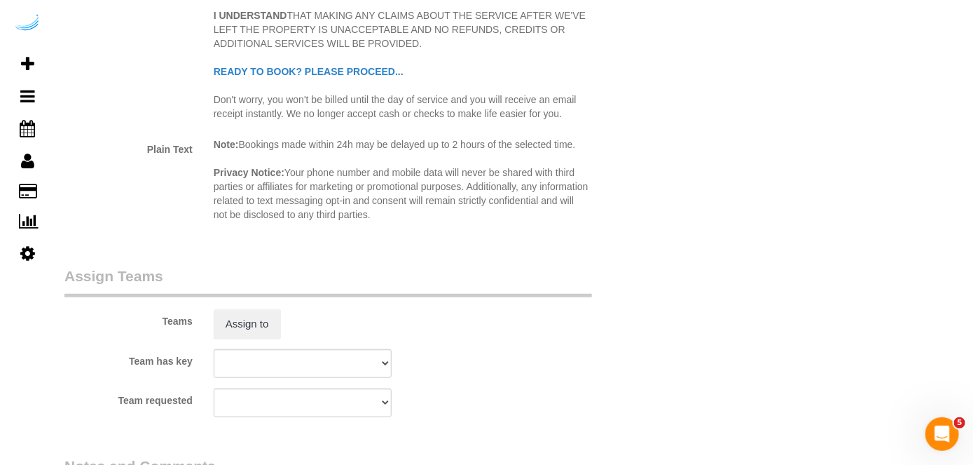
scroll to position [2039, 0]
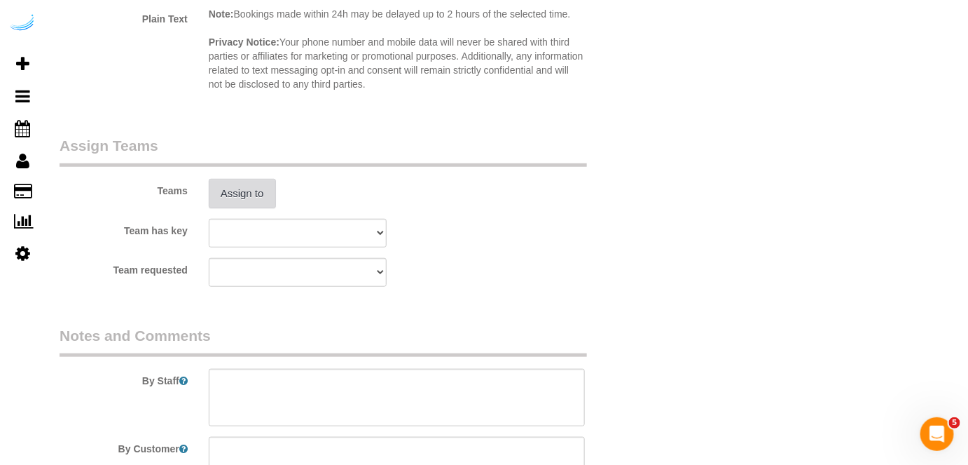
click at [247, 196] on button "Assign to" at bounding box center [242, 193] width 67 height 29
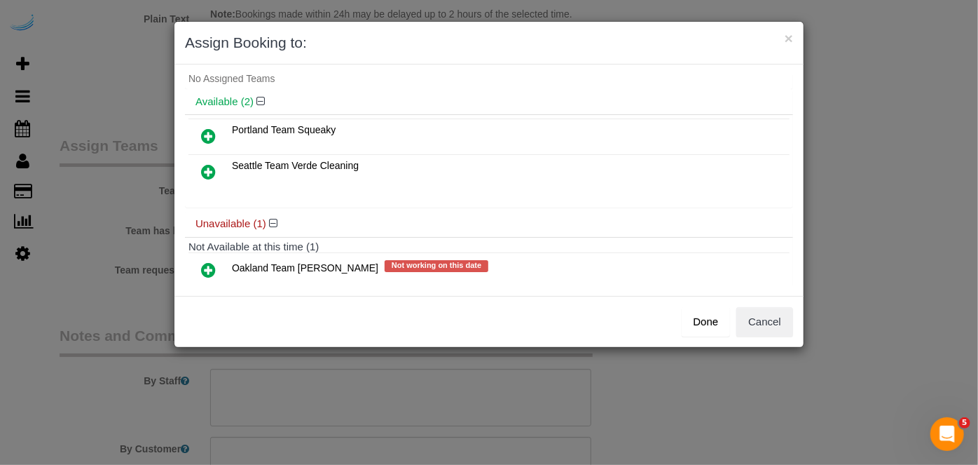
scroll to position [62, 0]
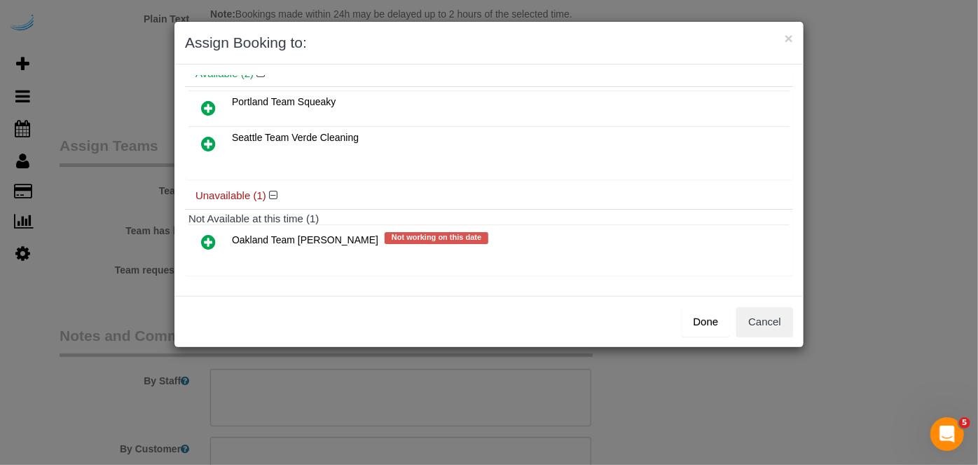
click at [205, 142] on icon at bounding box center [208, 143] width 15 height 17
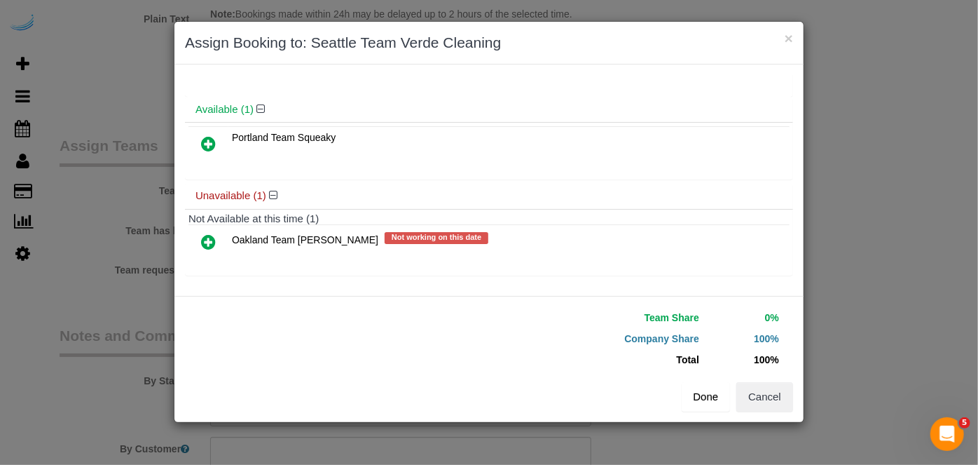
click at [690, 398] on button "Done" at bounding box center [706, 396] width 49 height 29
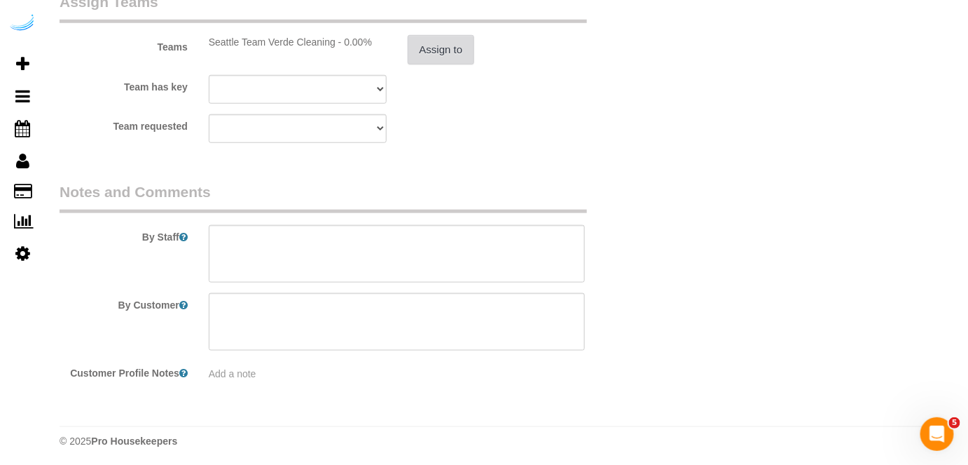
scroll to position [2183, 0]
click at [424, 264] on textarea at bounding box center [397, 252] width 377 height 57
click at [407, 251] on textarea at bounding box center [397, 252] width 377 height 57
paste textarea "Permanent Notes:No notes from this customer.Today's Notes:No notes from this se…"
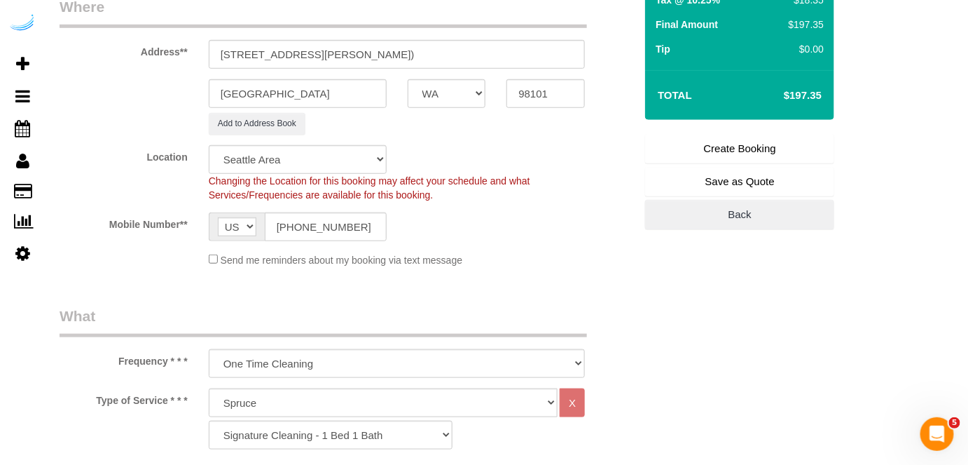
scroll to position [81, 0]
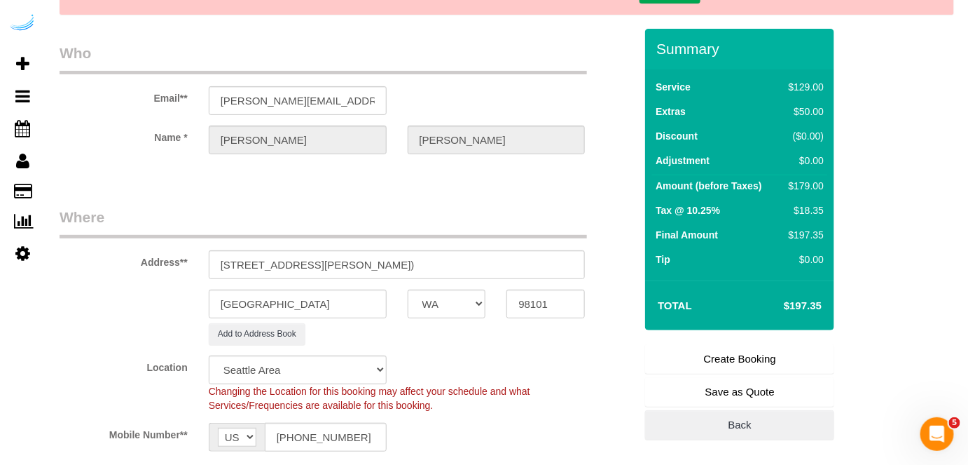
click at [708, 347] on link "Create Booking" at bounding box center [739, 358] width 189 height 29
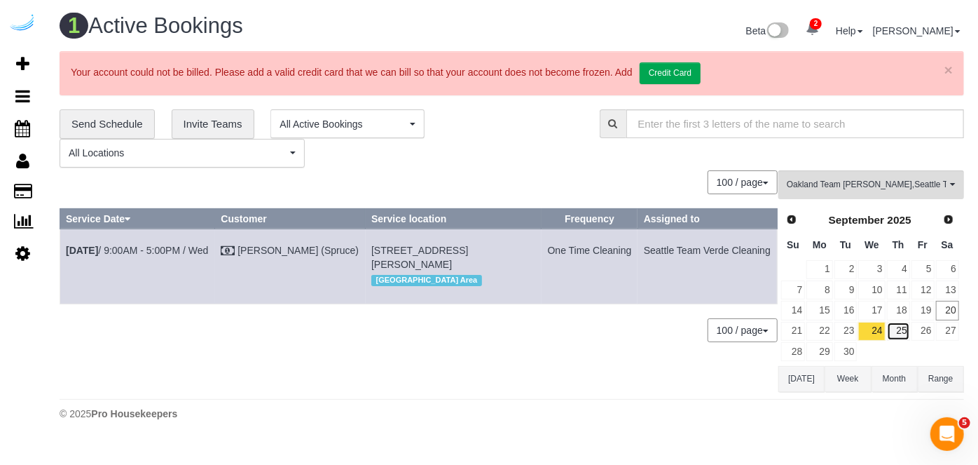
click at [901, 325] on link "25" at bounding box center [898, 331] width 23 height 19
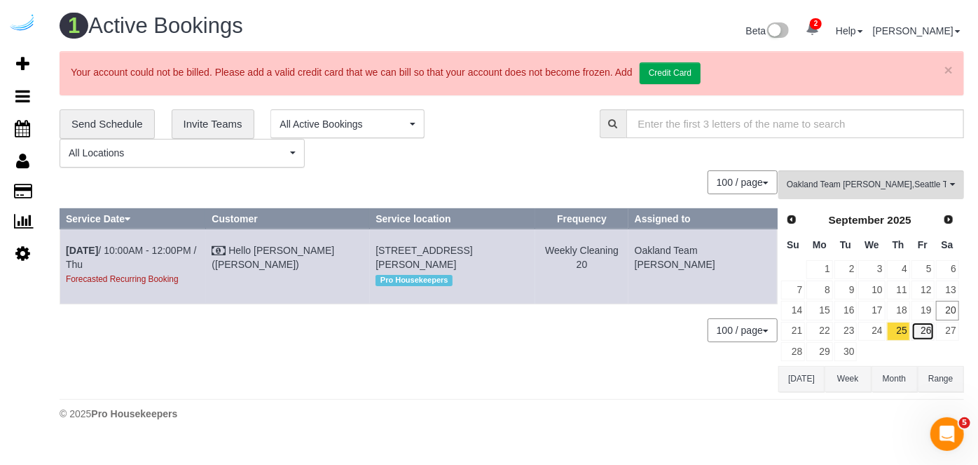
click at [932, 329] on link "26" at bounding box center [923, 331] width 23 height 19
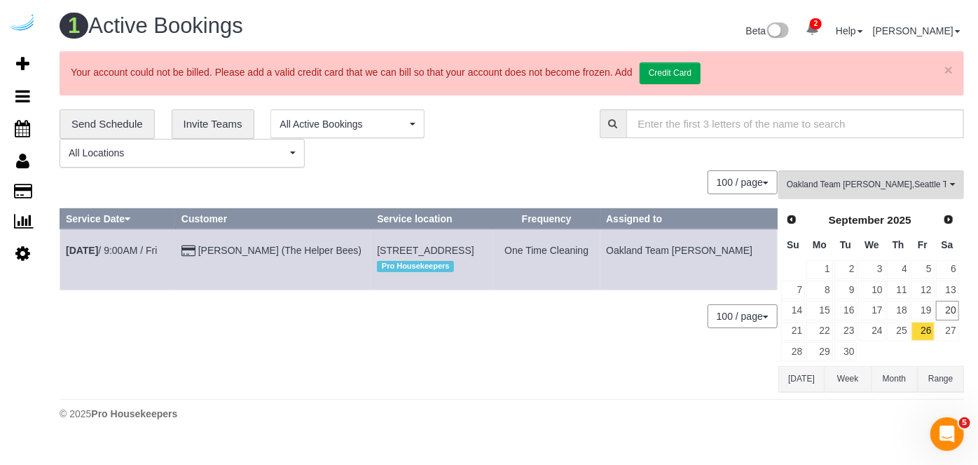
click at [365, 191] on div "100 / page 10 / page 20 / page 30 / page 40 / page 50 / page 100 / page" at bounding box center [419, 182] width 718 height 24
click at [303, 34] on h1 "1 Active Bookings" at bounding box center [281, 26] width 442 height 24
click at [341, 370] on div "0 Bookings found. We couldn't find any bookings that matched your search. Creat…" at bounding box center [419, 280] width 719 height 221
